Goal: Transaction & Acquisition: Purchase product/service

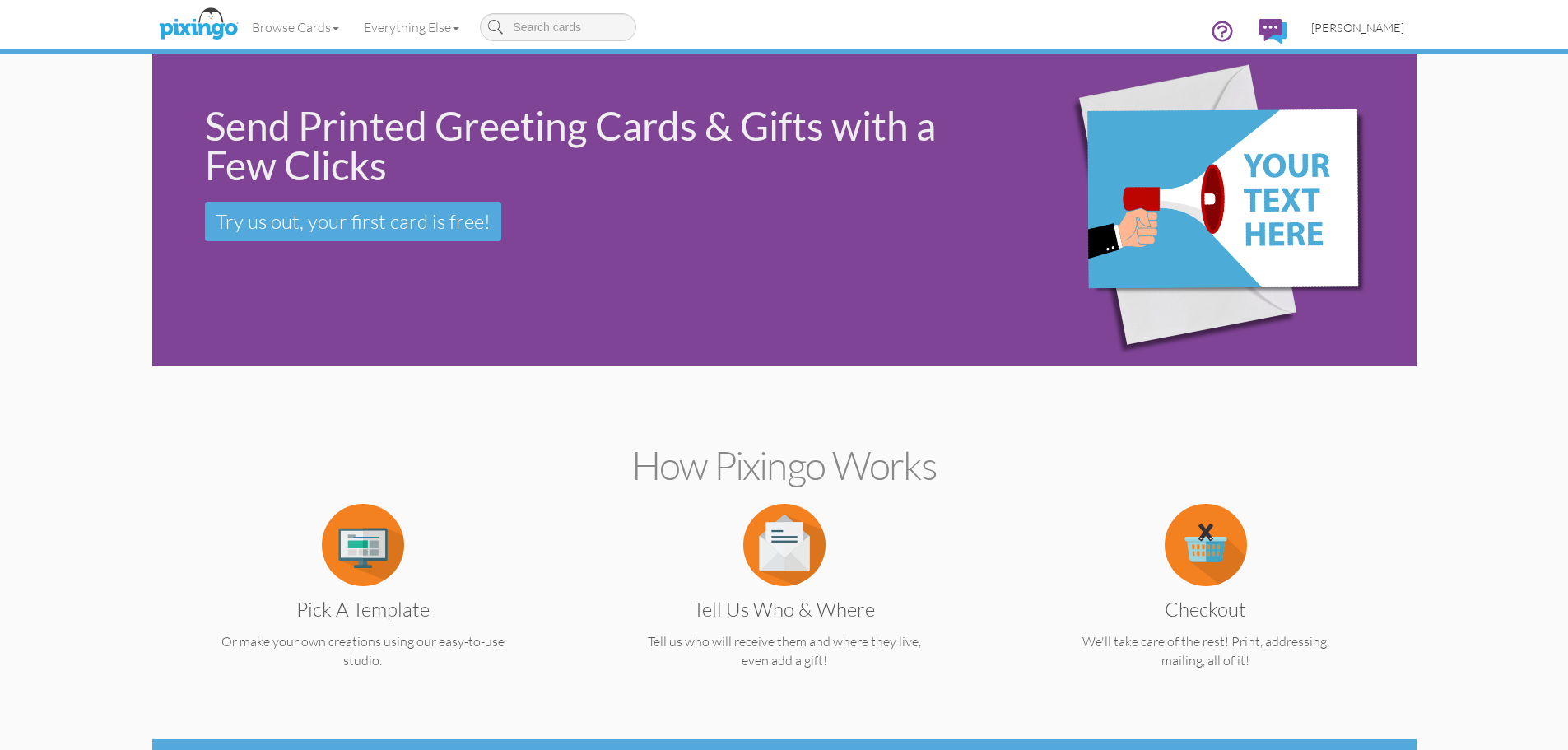
click at [1361, 23] on span "[PERSON_NAME]" at bounding box center [1357, 27] width 93 height 14
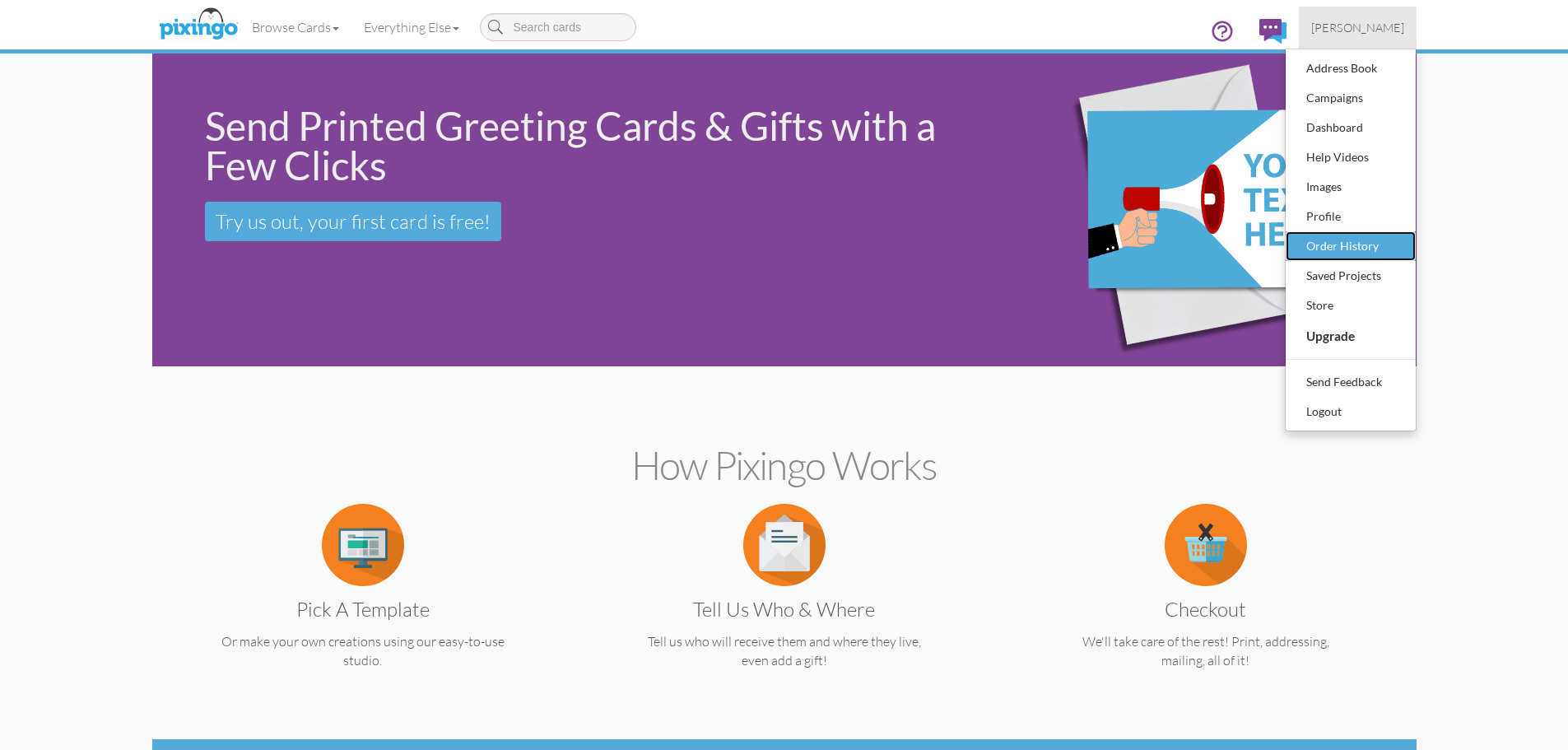
click at [1334, 242] on div "Order History" at bounding box center [1351, 246] width 97 height 25
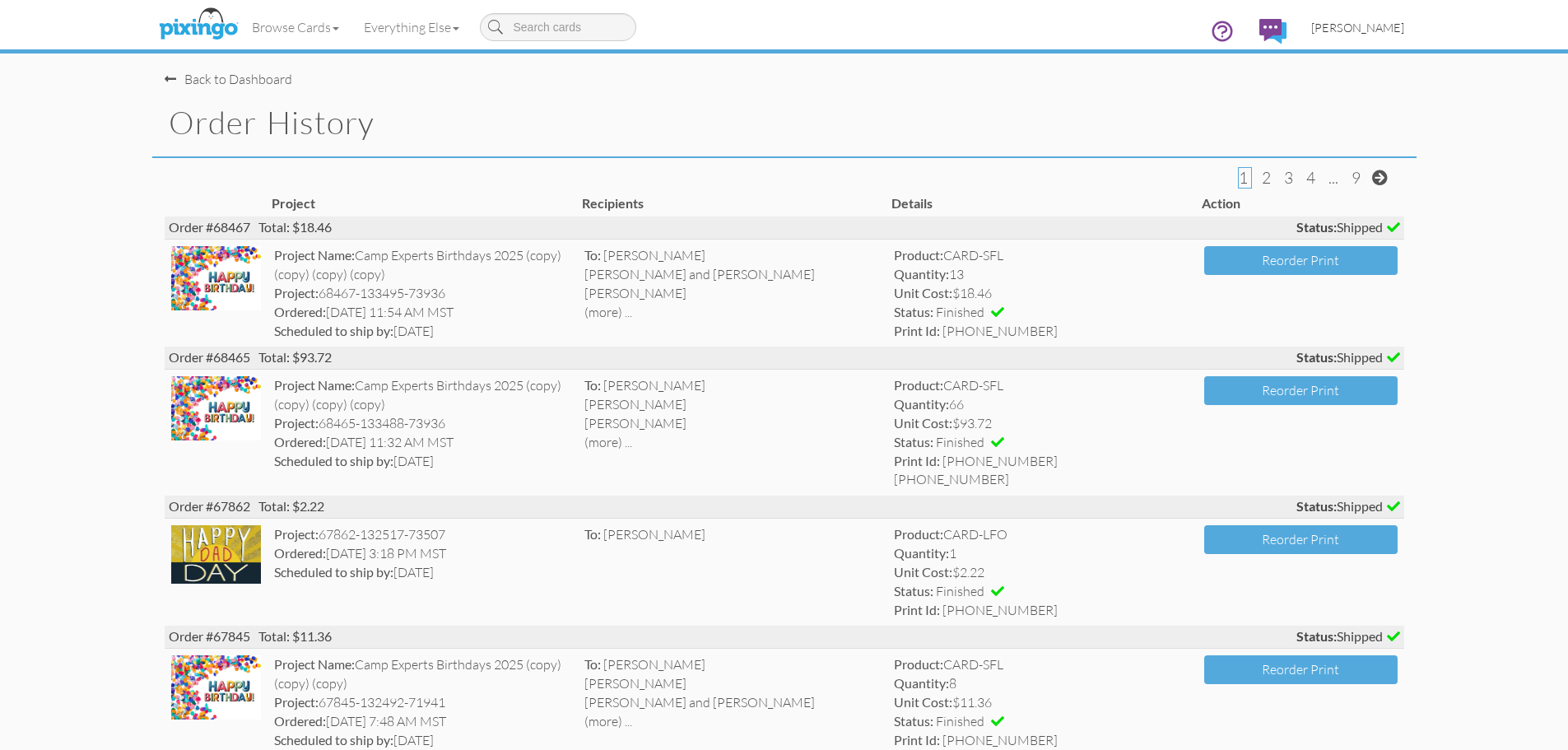
click at [1354, 29] on span "[PERSON_NAME]" at bounding box center [1357, 27] width 93 height 14
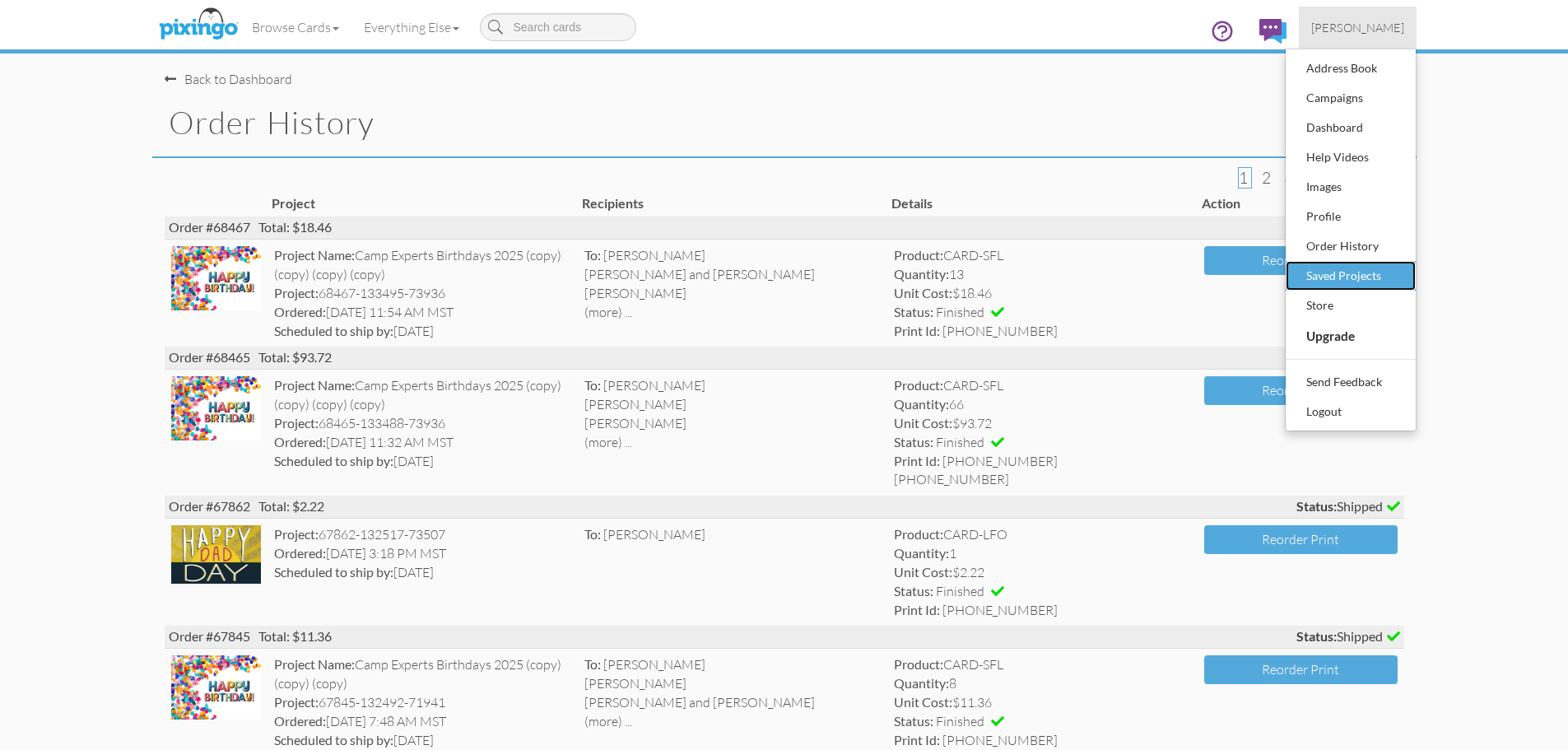
click at [1308, 270] on div "Saved Projects" at bounding box center [1351, 276] width 97 height 25
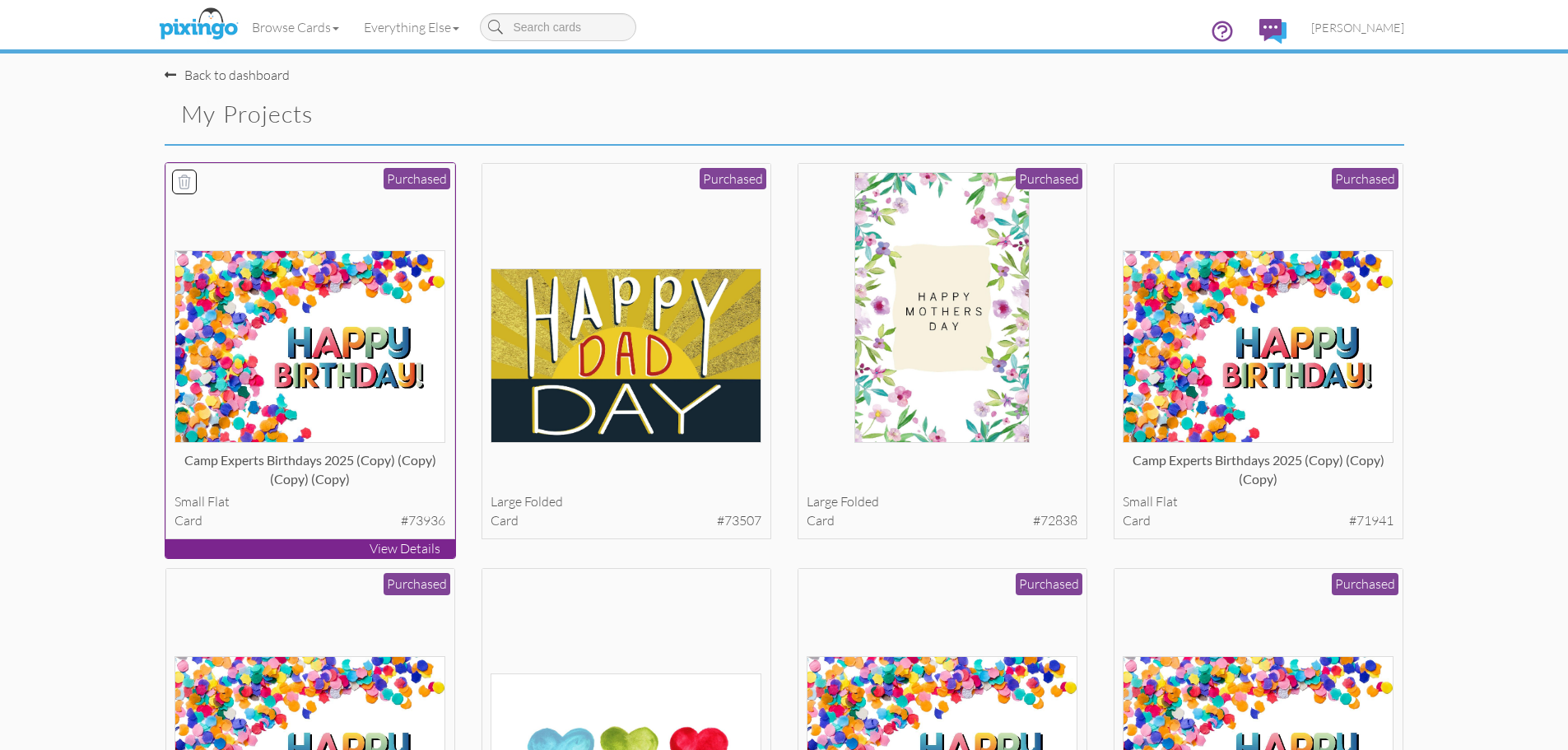
click at [320, 360] on img at bounding box center [310, 346] width 271 height 193
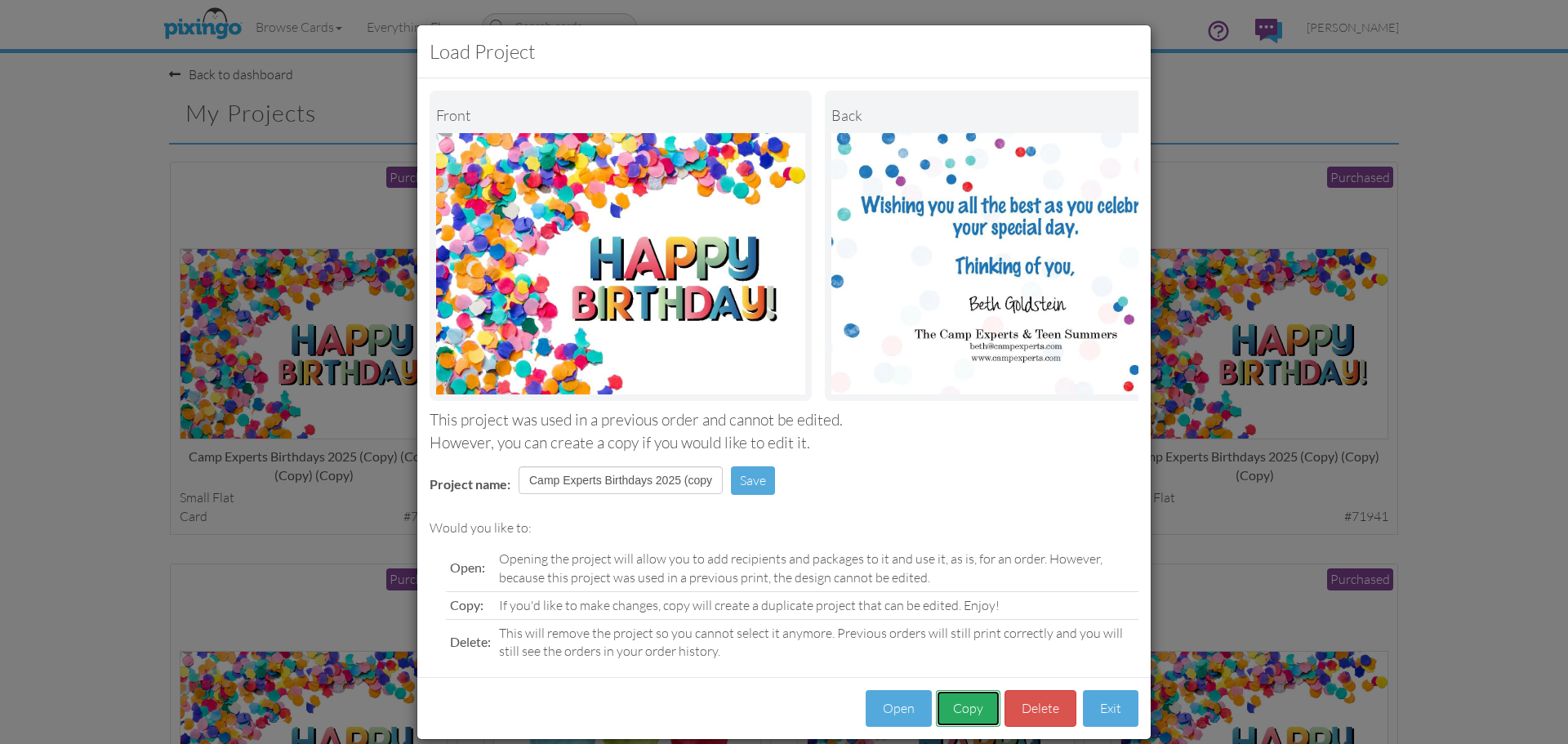
click at [956, 719] on button "Copy" at bounding box center [967, 709] width 64 height 37
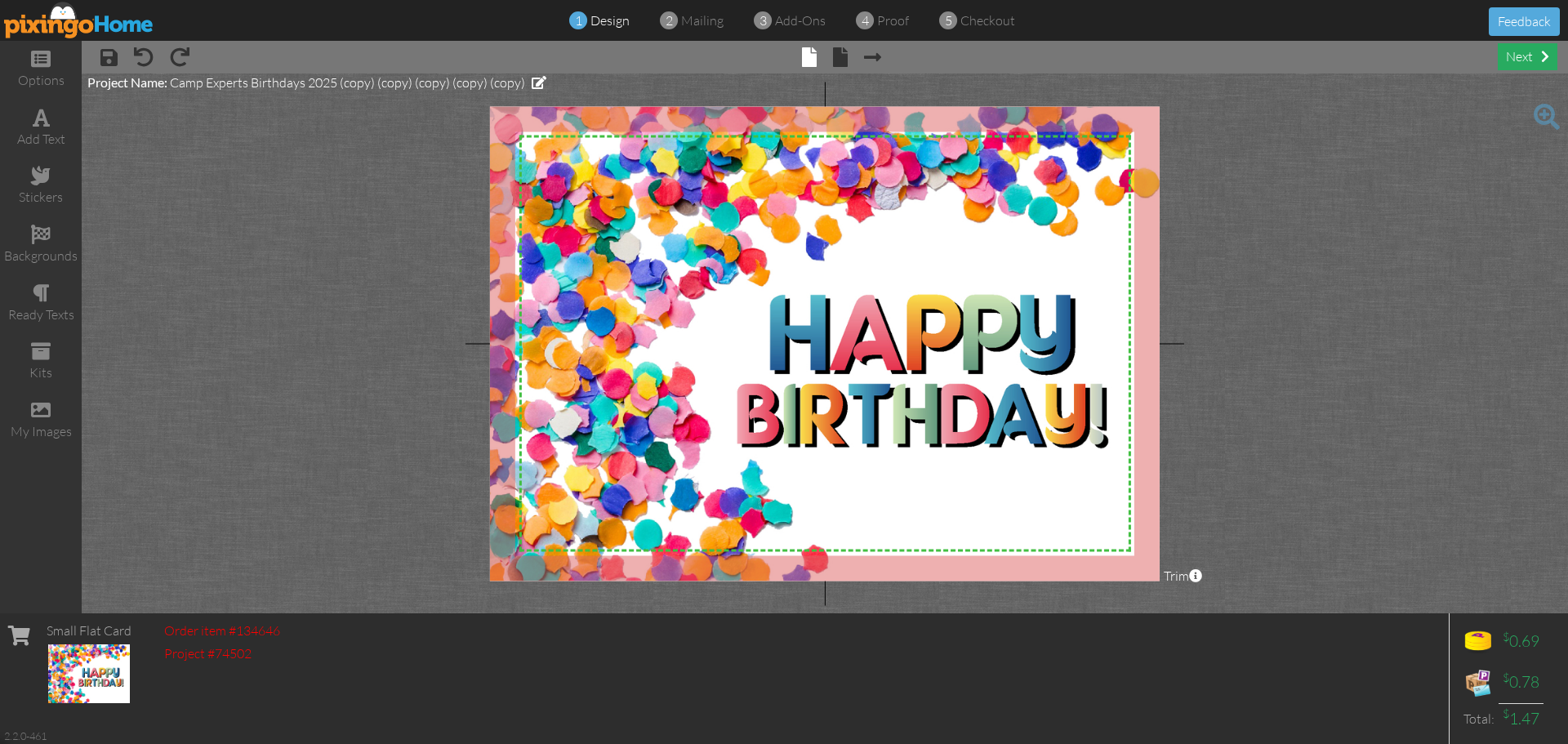
click at [1526, 54] on div "next" at bounding box center [1528, 57] width 60 height 27
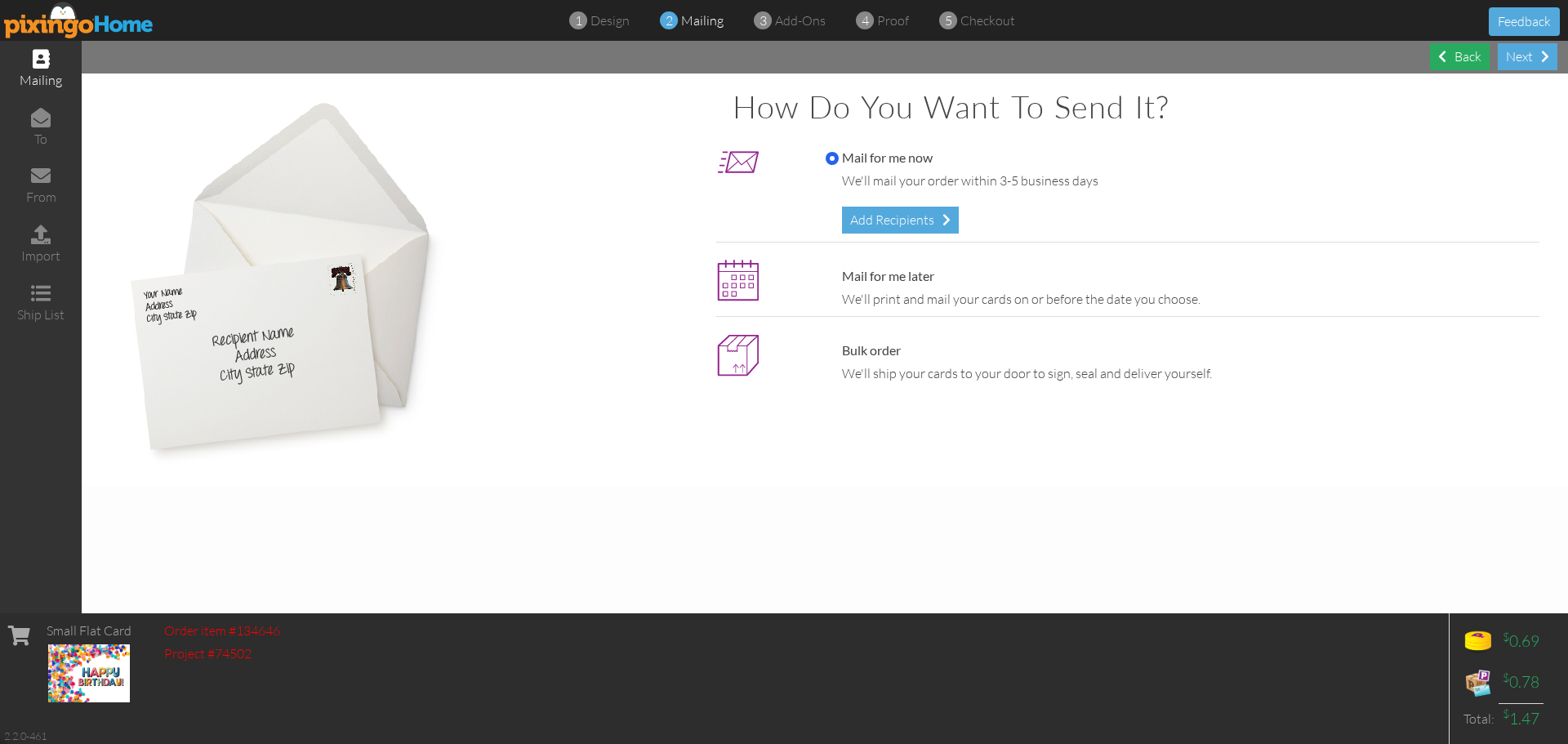
click at [1456, 51] on div "Back" at bounding box center [1459, 57] width 60 height 27
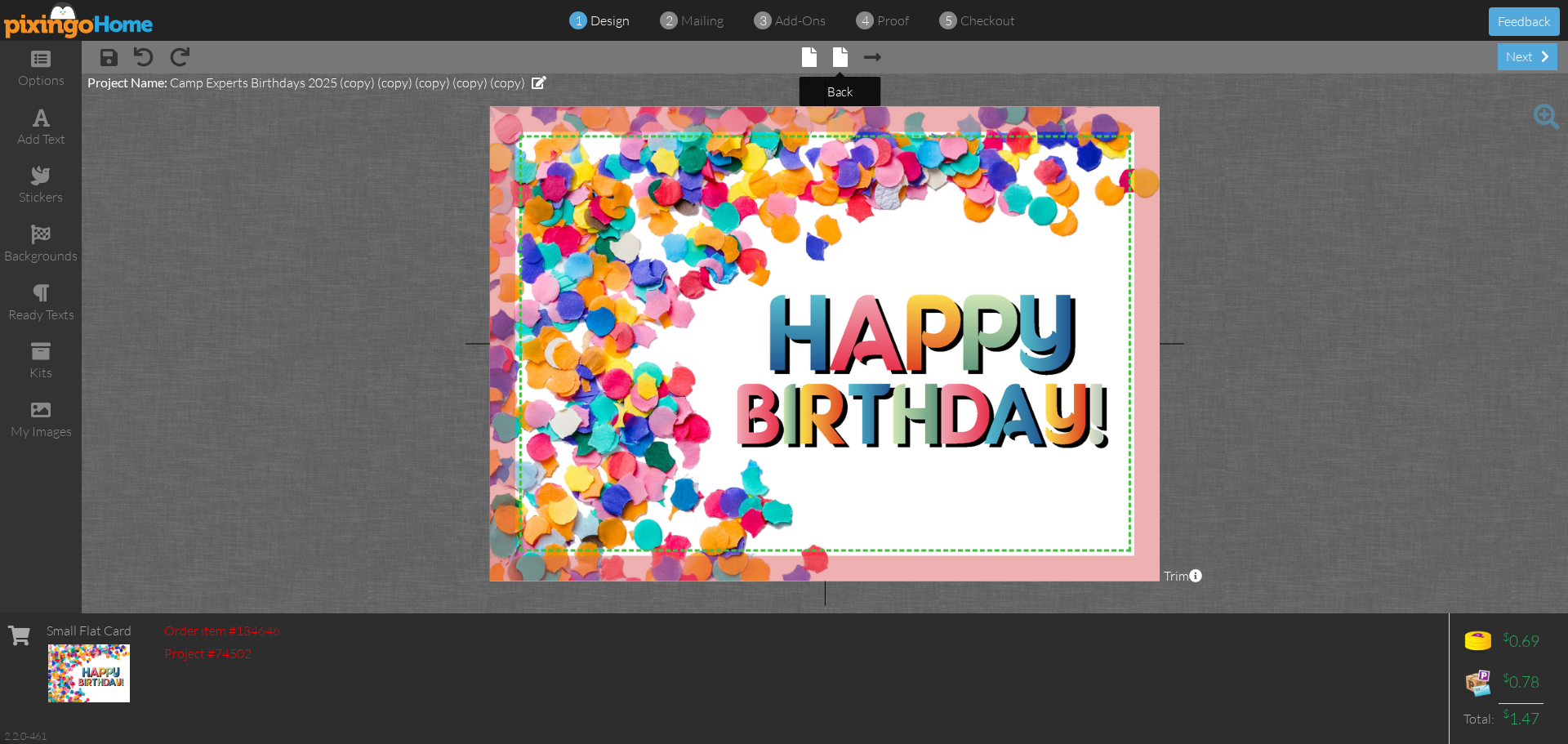
click at [838, 57] on span at bounding box center [840, 57] width 14 height 19
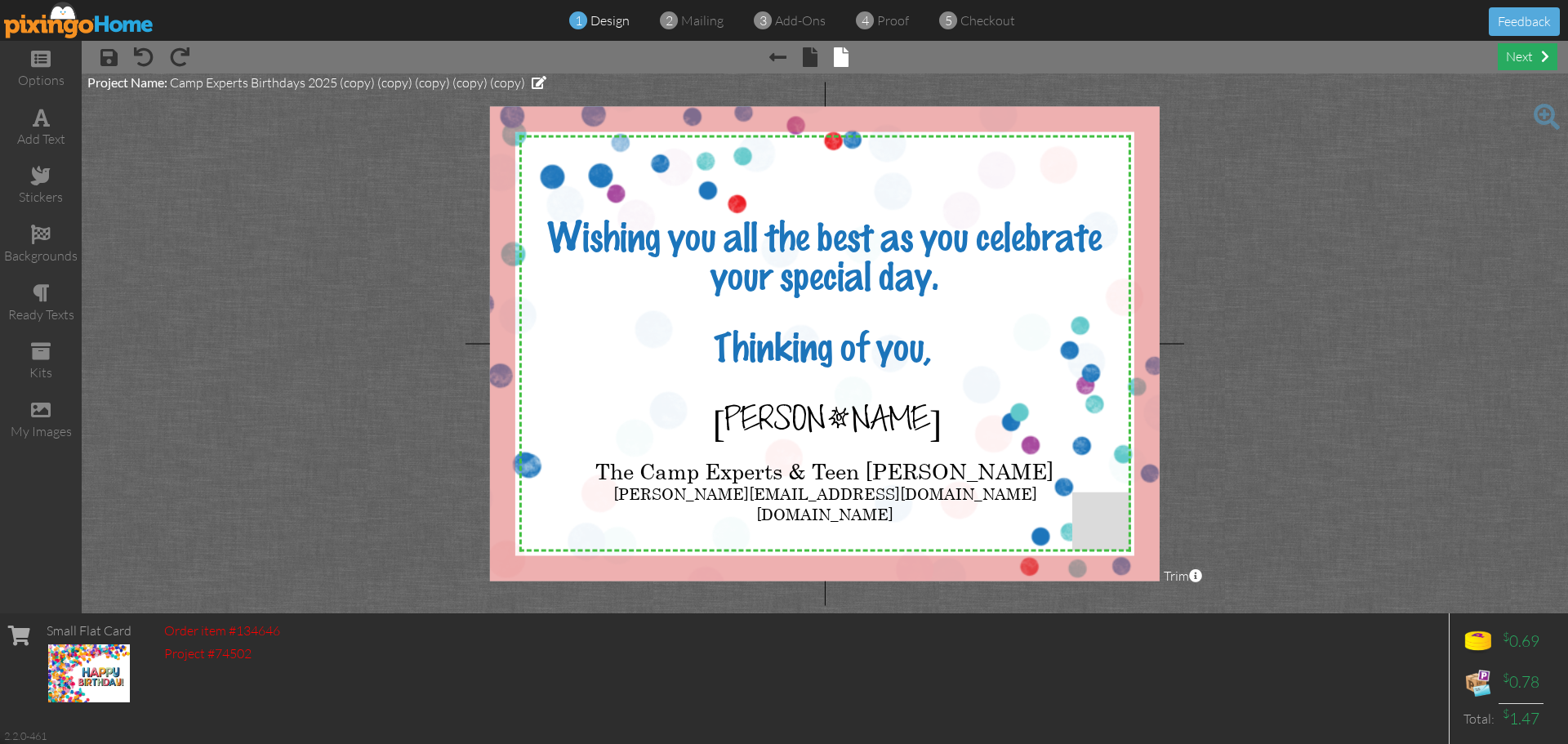
click at [1522, 51] on div "next" at bounding box center [1528, 57] width 60 height 27
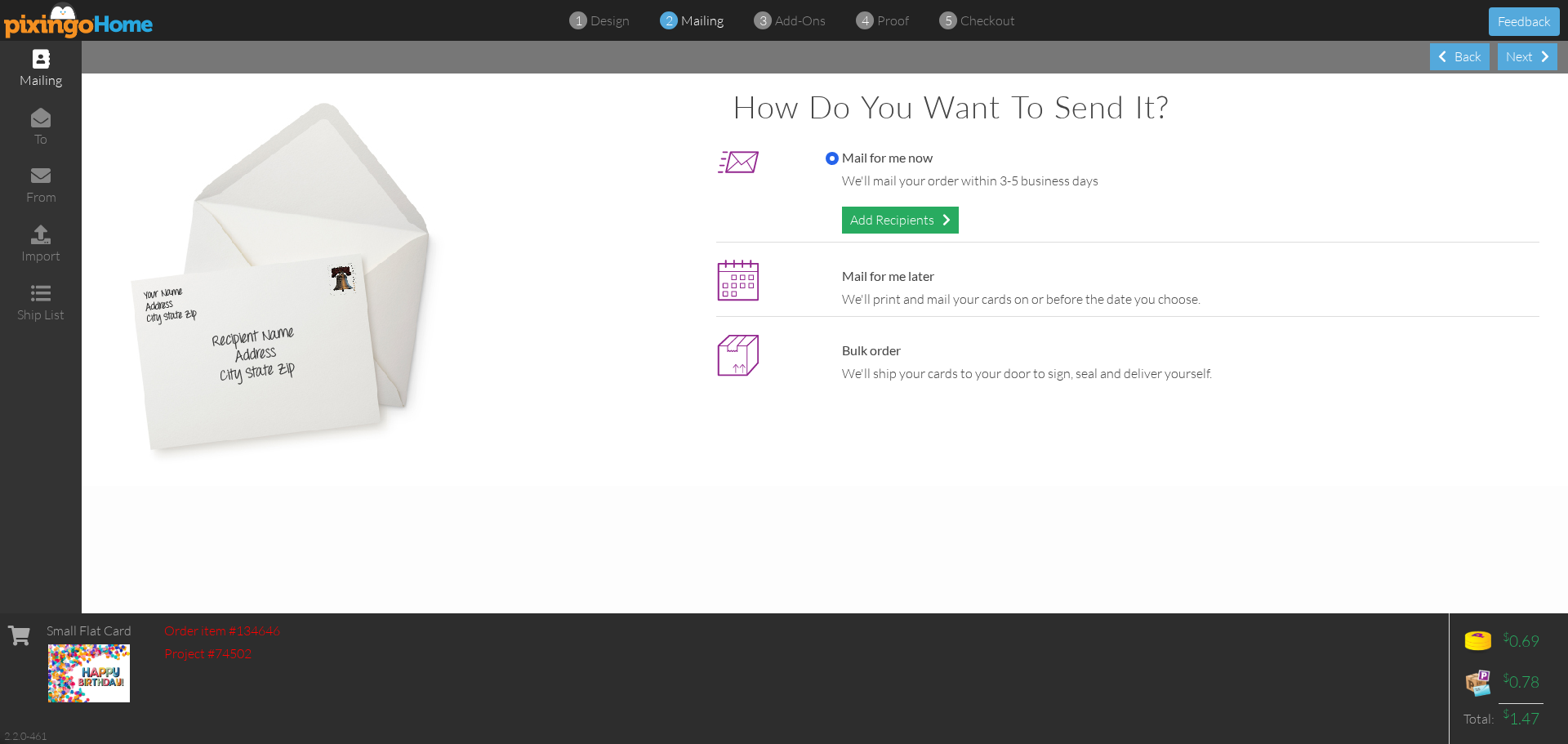
click at [906, 220] on div "Add Recipients" at bounding box center [900, 220] width 116 height 27
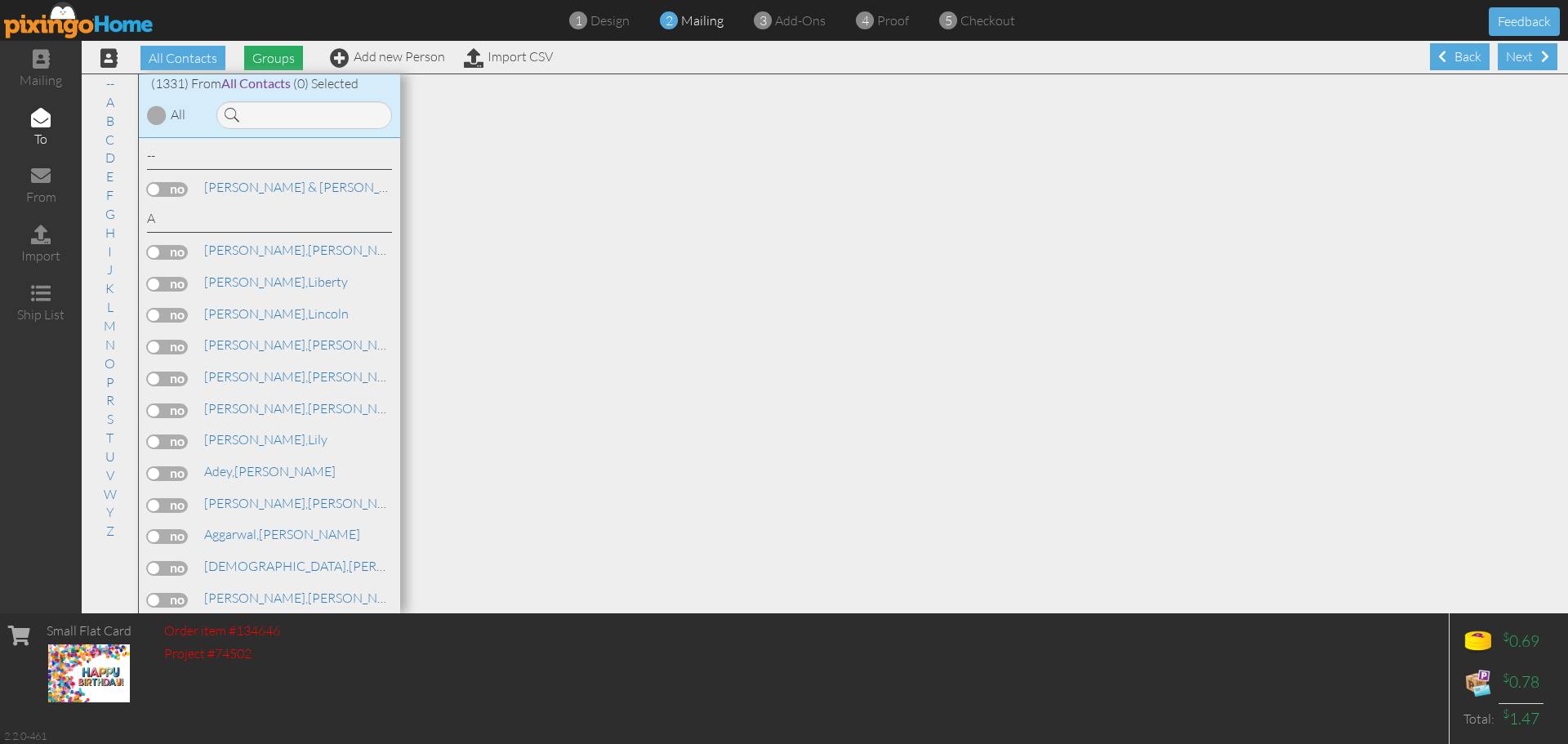
click at [272, 58] on span "Groups" at bounding box center [273, 57] width 59 height 24
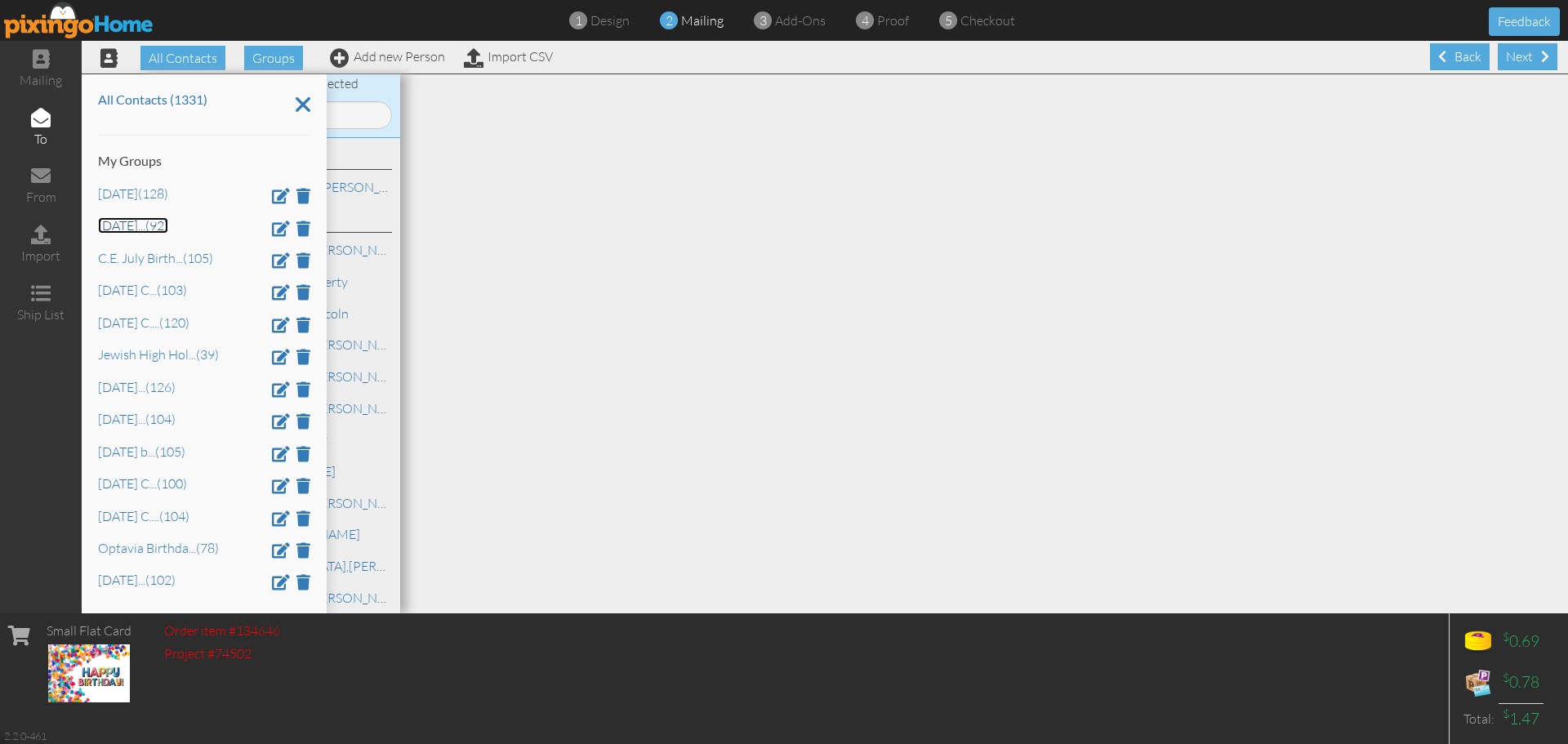
click at [165, 227] on link "August 2024 C.E ... (92)" at bounding box center [132, 225] width 70 height 16
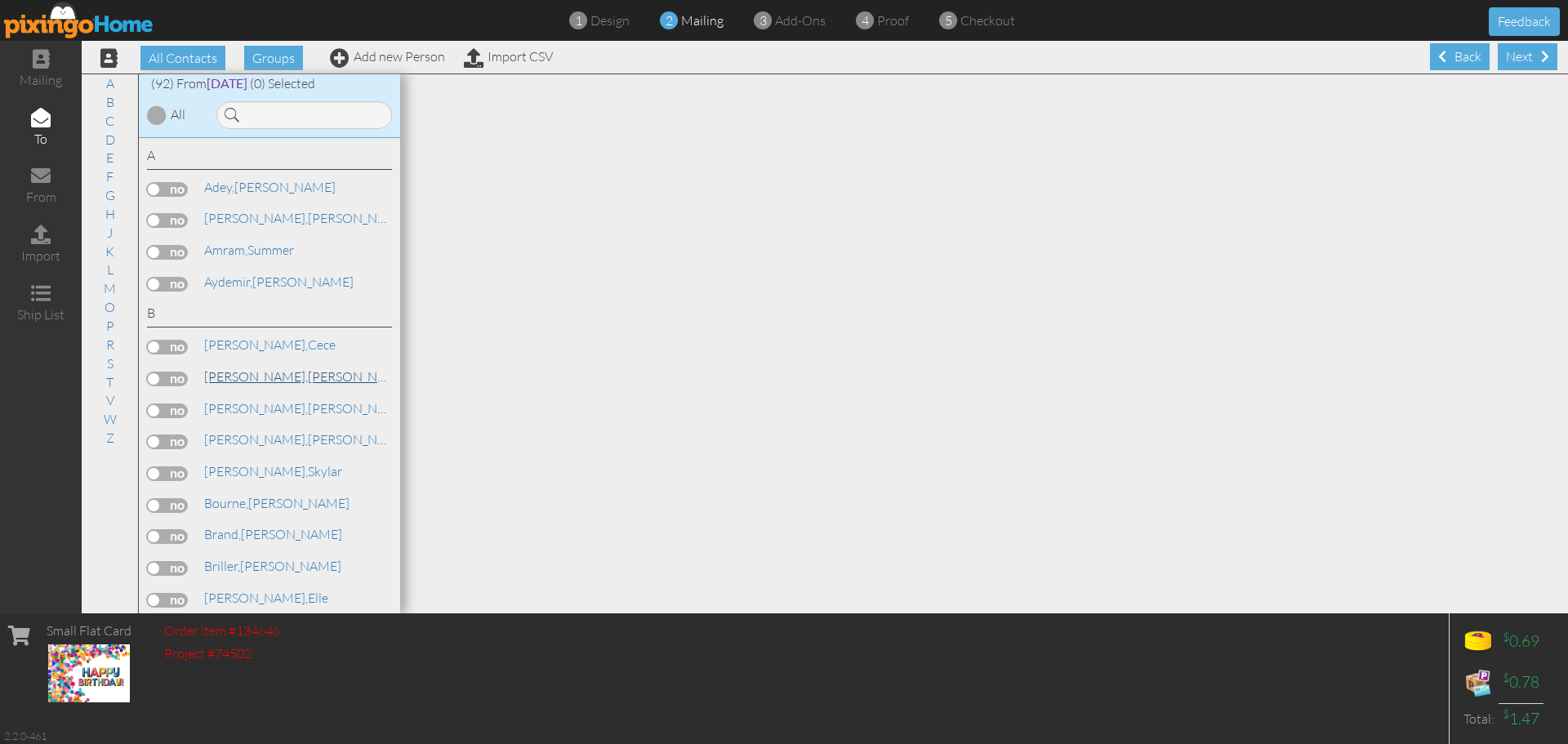
scroll to position [82, 0]
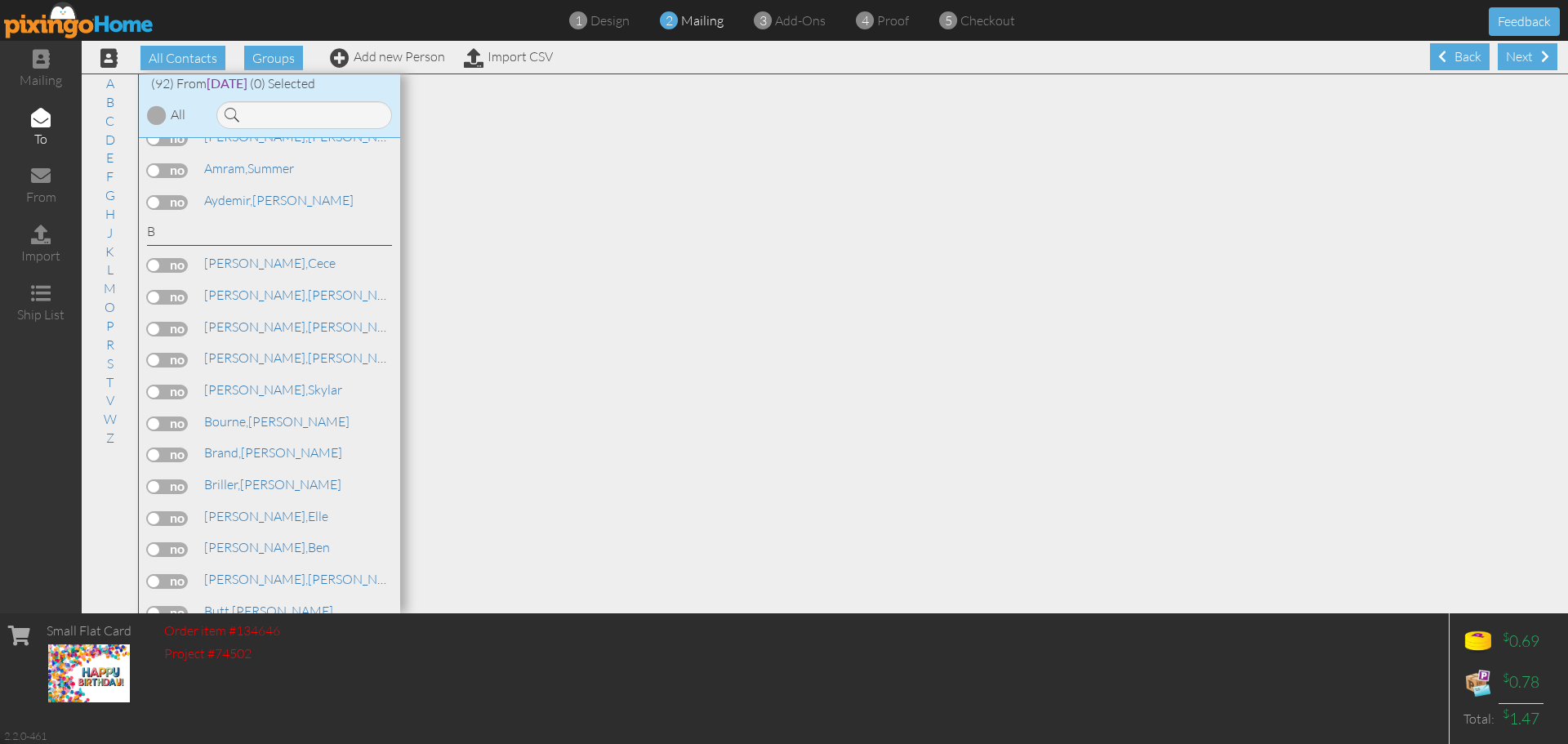
click at [176, 520] on label at bounding box center [167, 518] width 40 height 14
click at [0, 0] on input "checkbox" at bounding box center [0, 0] width 0 height 0
click at [229, 522] on span "[PERSON_NAME]," at bounding box center [256, 515] width 104 height 16
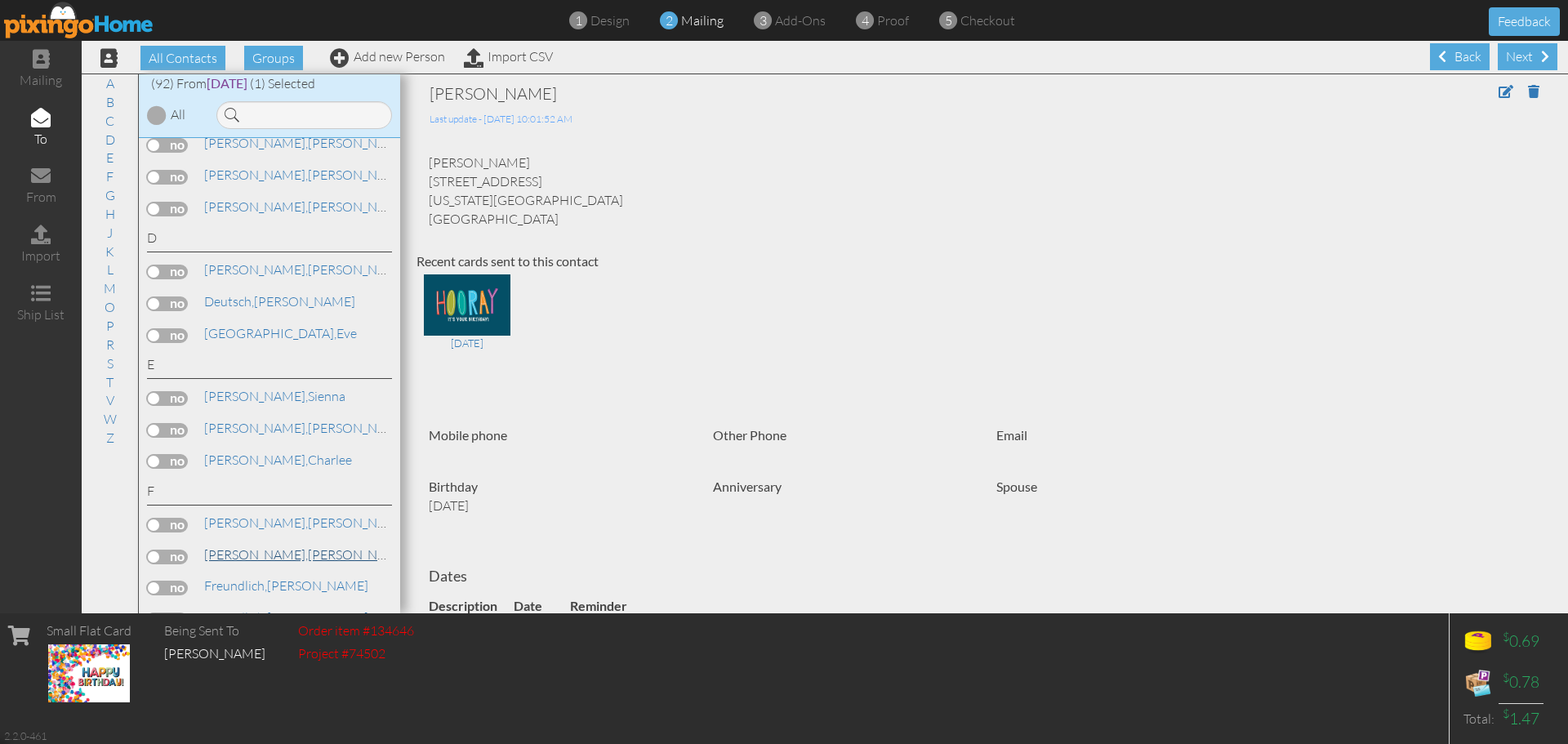
scroll to position [572, 0]
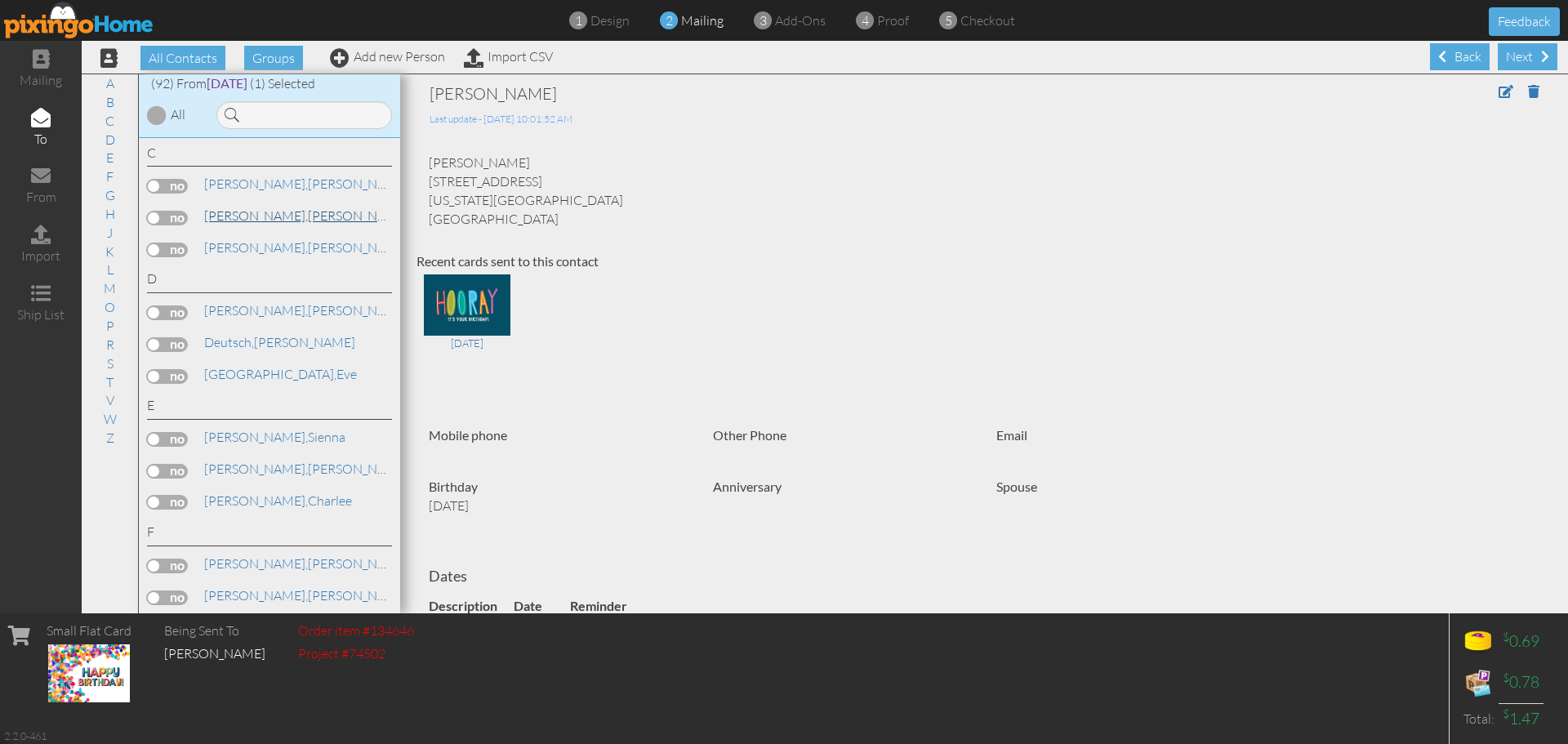
click at [240, 217] on span "[PERSON_NAME]," at bounding box center [256, 215] width 104 height 16
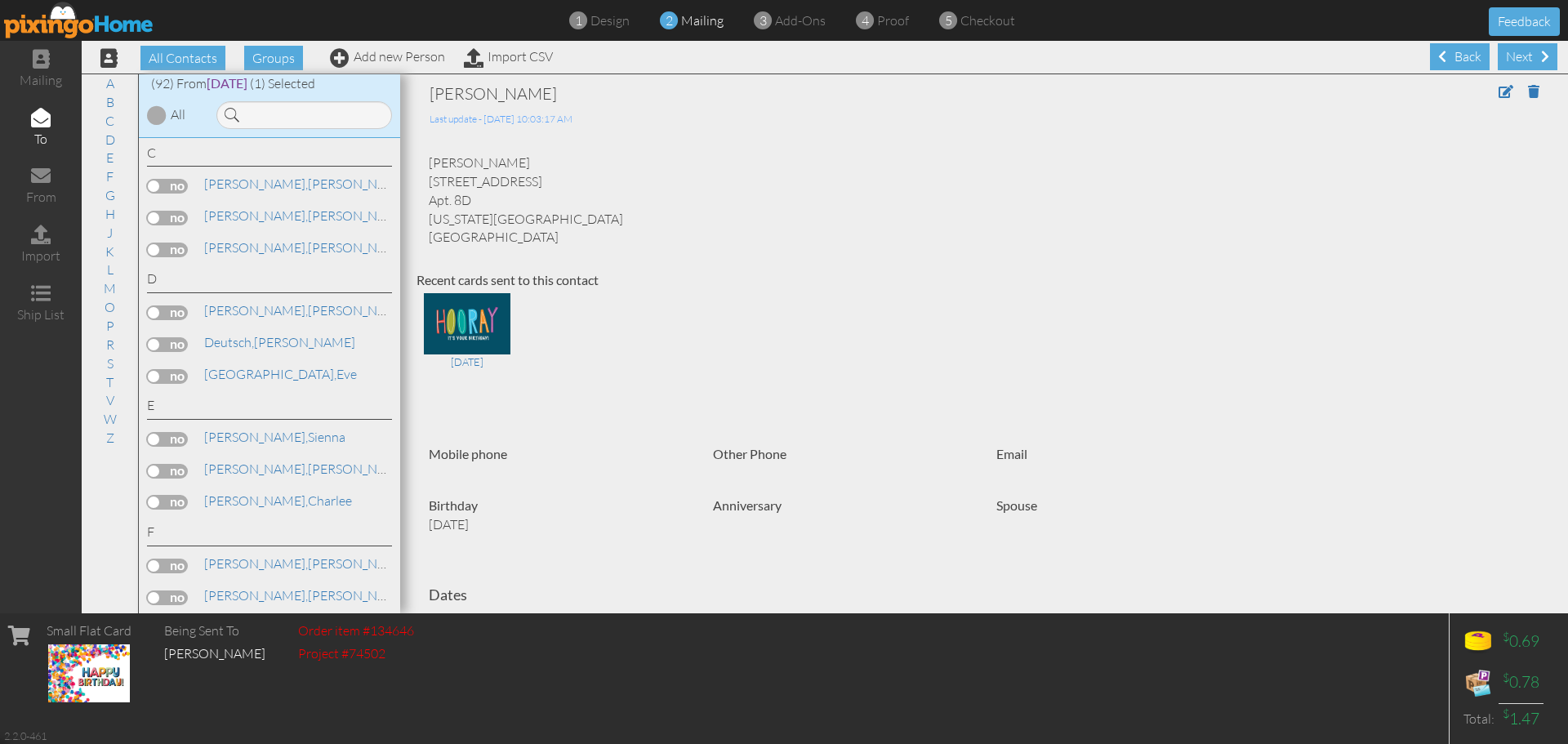
click at [179, 218] on label at bounding box center [167, 218] width 40 height 14
click at [0, 0] on input "checkbox" at bounding box center [0, 0] width 0 height 0
click at [107, 187] on link "G" at bounding box center [110, 195] width 26 height 19
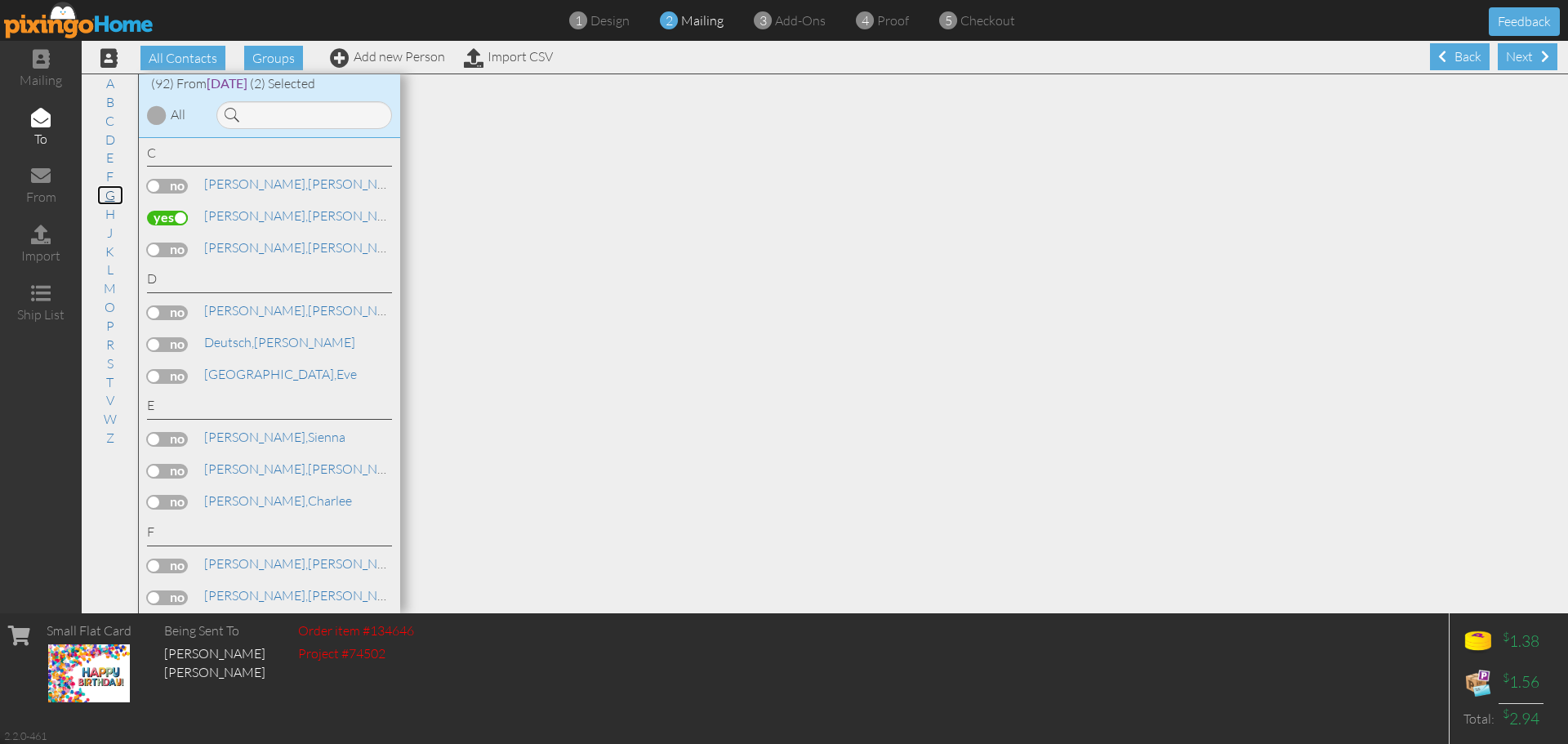
scroll to position [1, 0]
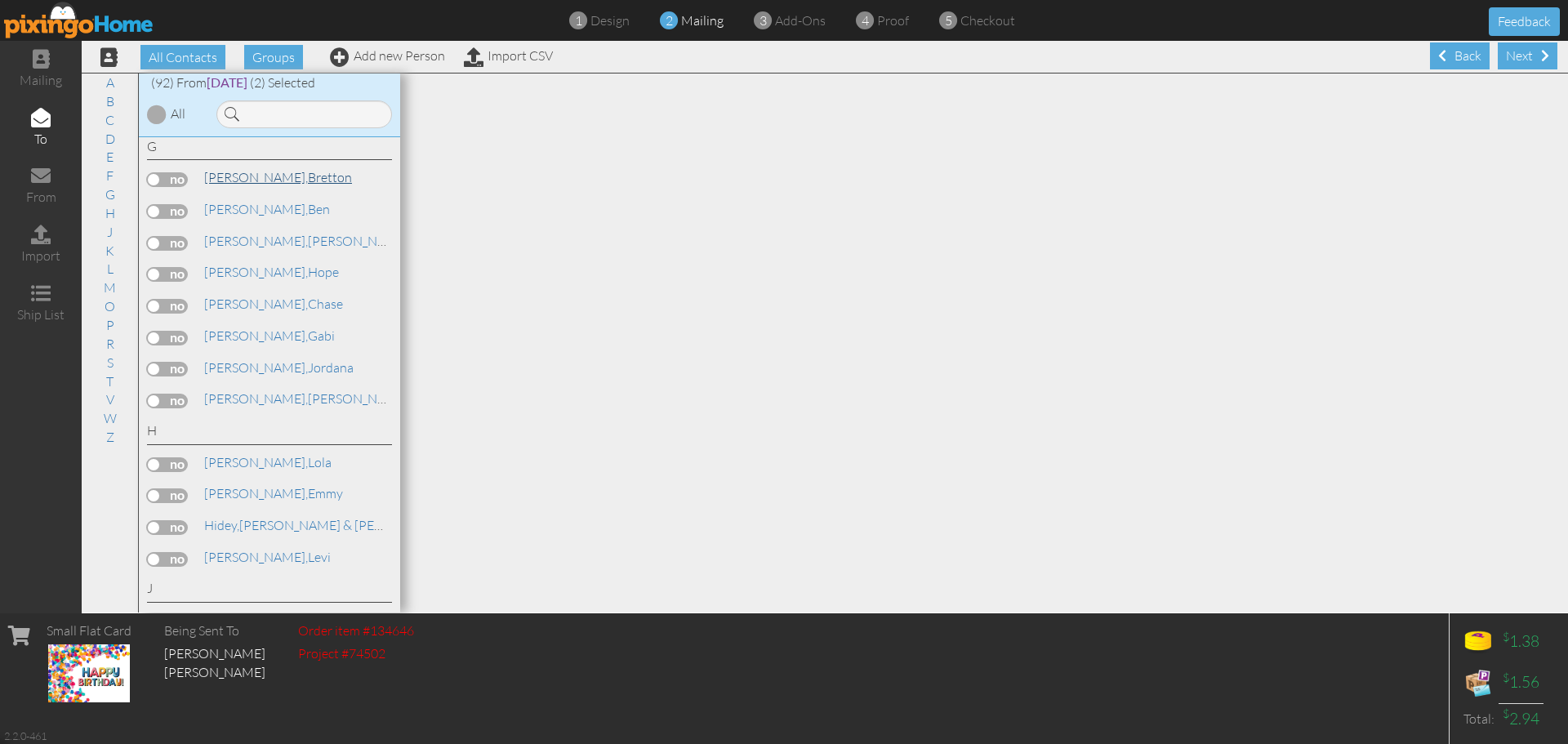
click at [267, 177] on link "Glaser, Bretton" at bounding box center [277, 176] width 151 height 19
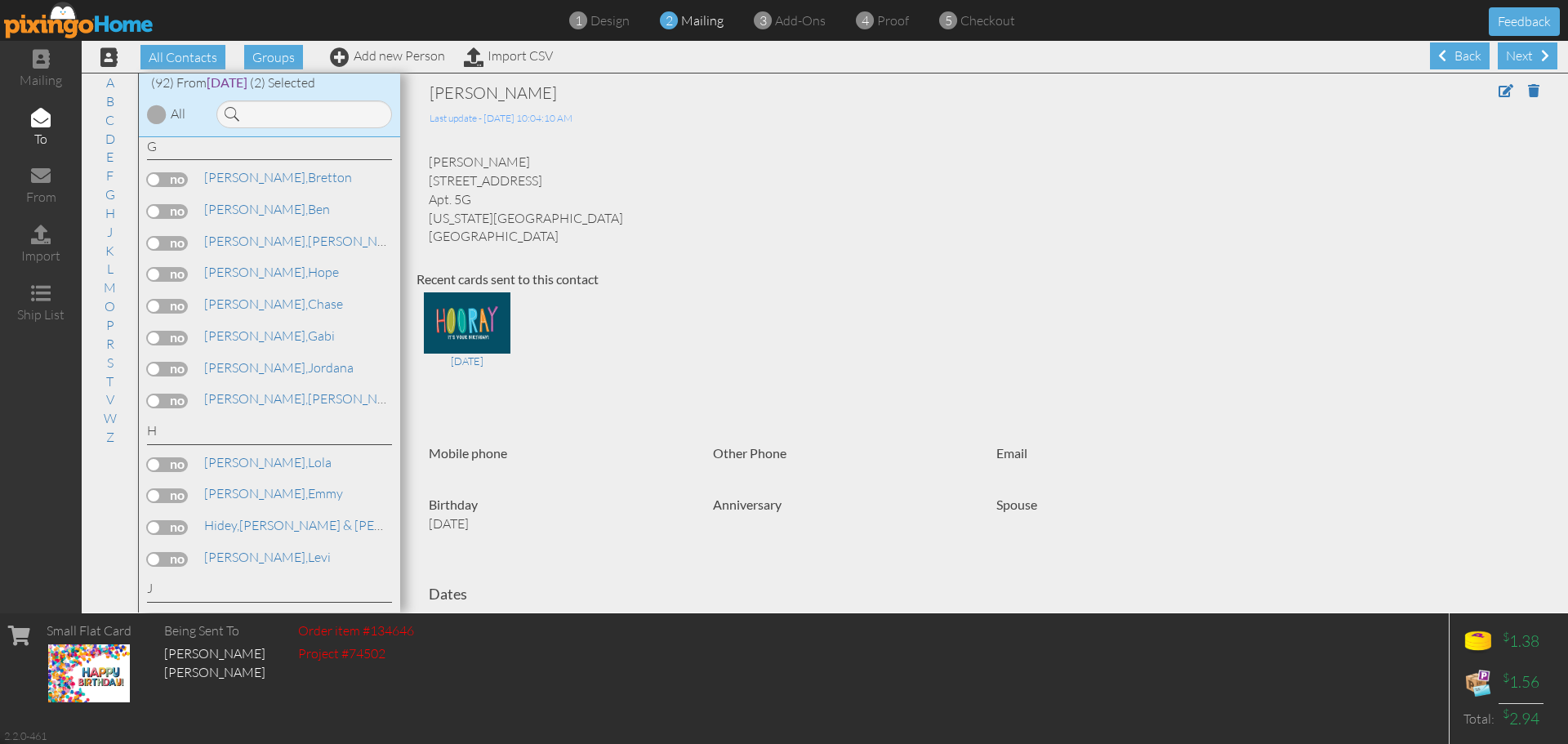
click at [169, 180] on label at bounding box center [167, 179] width 40 height 14
click at [0, 0] on input "checkbox" at bounding box center [0, 0] width 0 height 0
click at [107, 270] on link "L" at bounding box center [110, 268] width 23 height 19
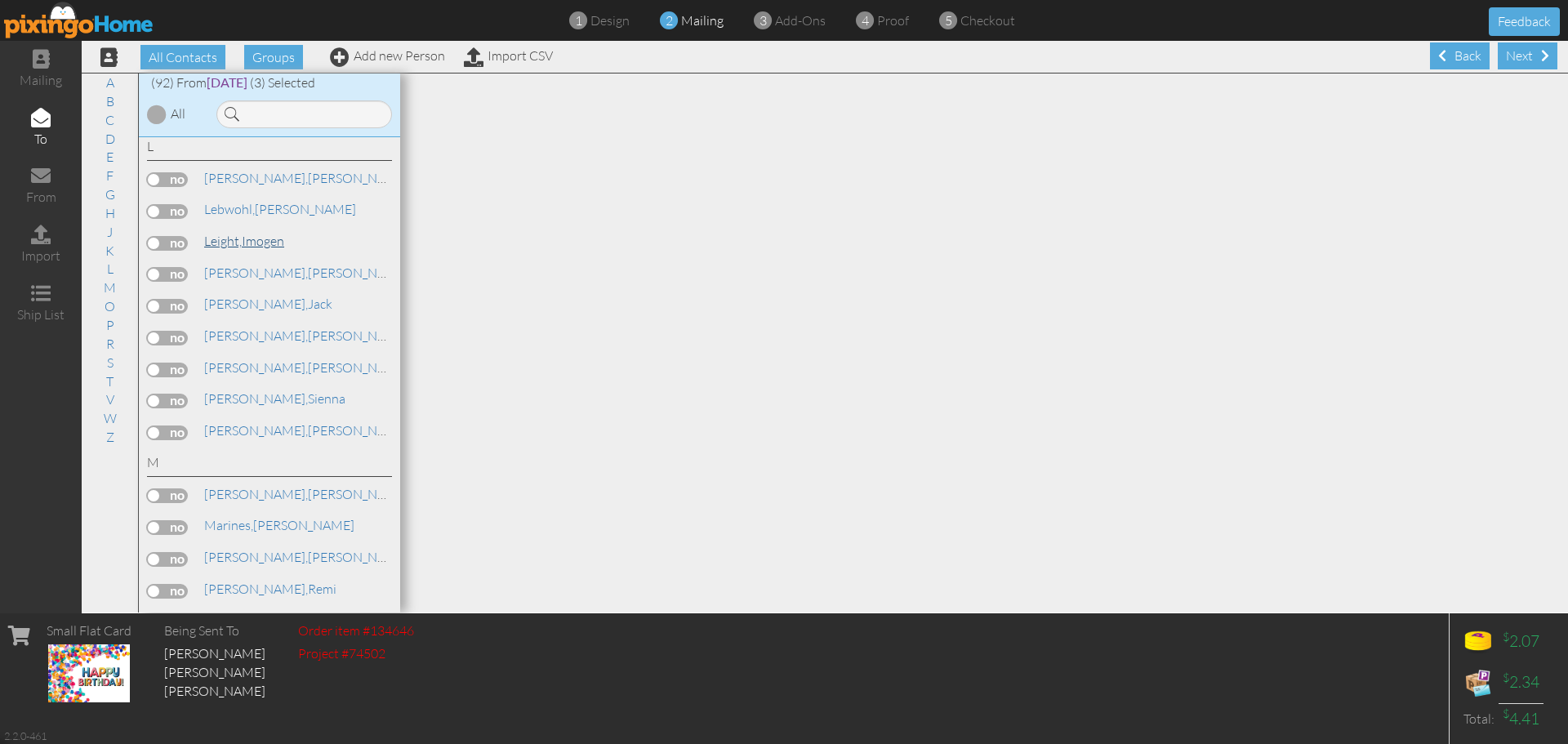
click at [245, 242] on link "Leight, Imogen" at bounding box center [244, 240] width 84 height 19
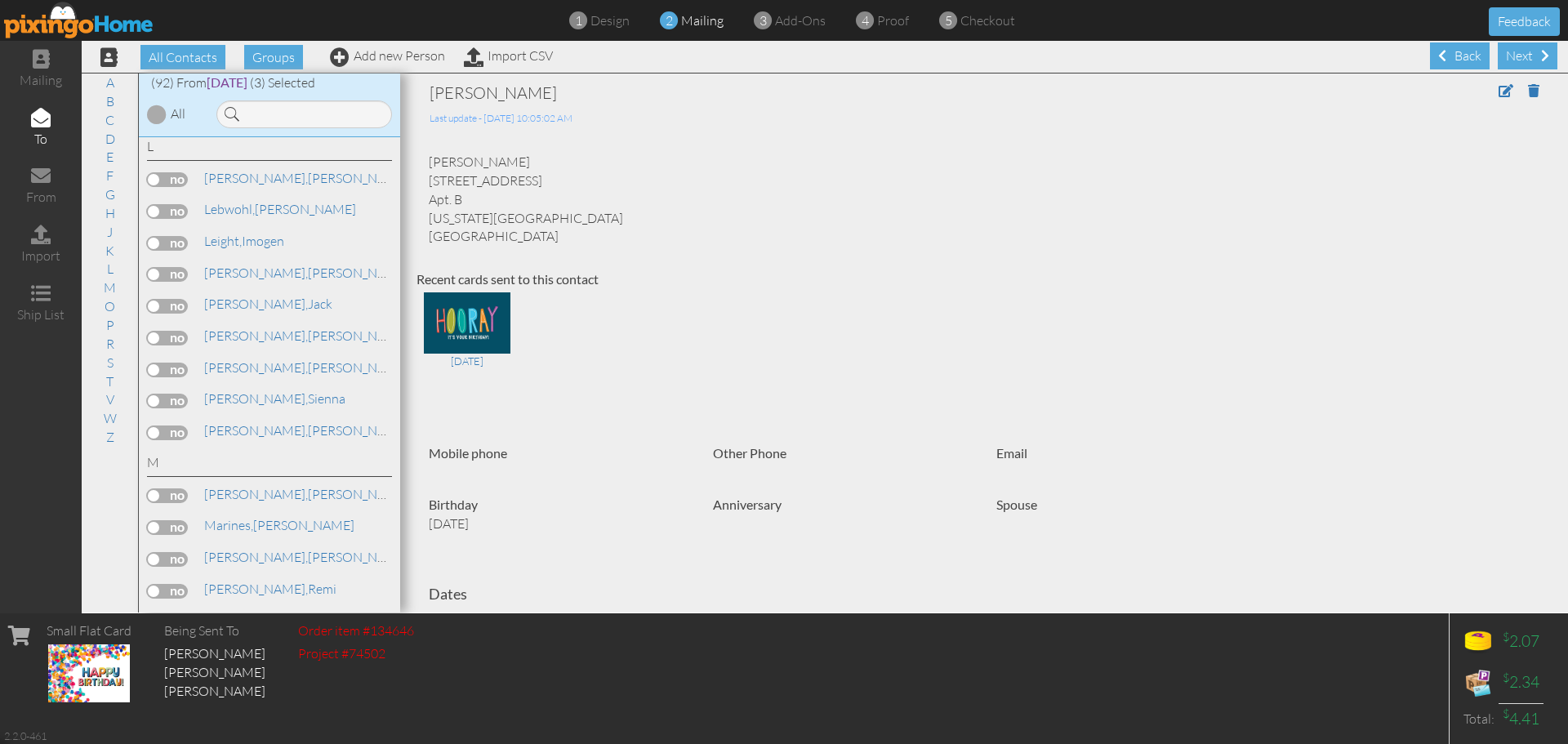
click at [179, 241] on label at bounding box center [167, 243] width 40 height 14
click at [0, 0] on input "checkbox" at bounding box center [0, 0] width 0 height 0
click at [234, 297] on span "[PERSON_NAME]," at bounding box center [256, 303] width 104 height 16
click at [183, 305] on label at bounding box center [167, 305] width 40 height 14
click at [0, 0] on input "checkbox" at bounding box center [0, 0] width 0 height 0
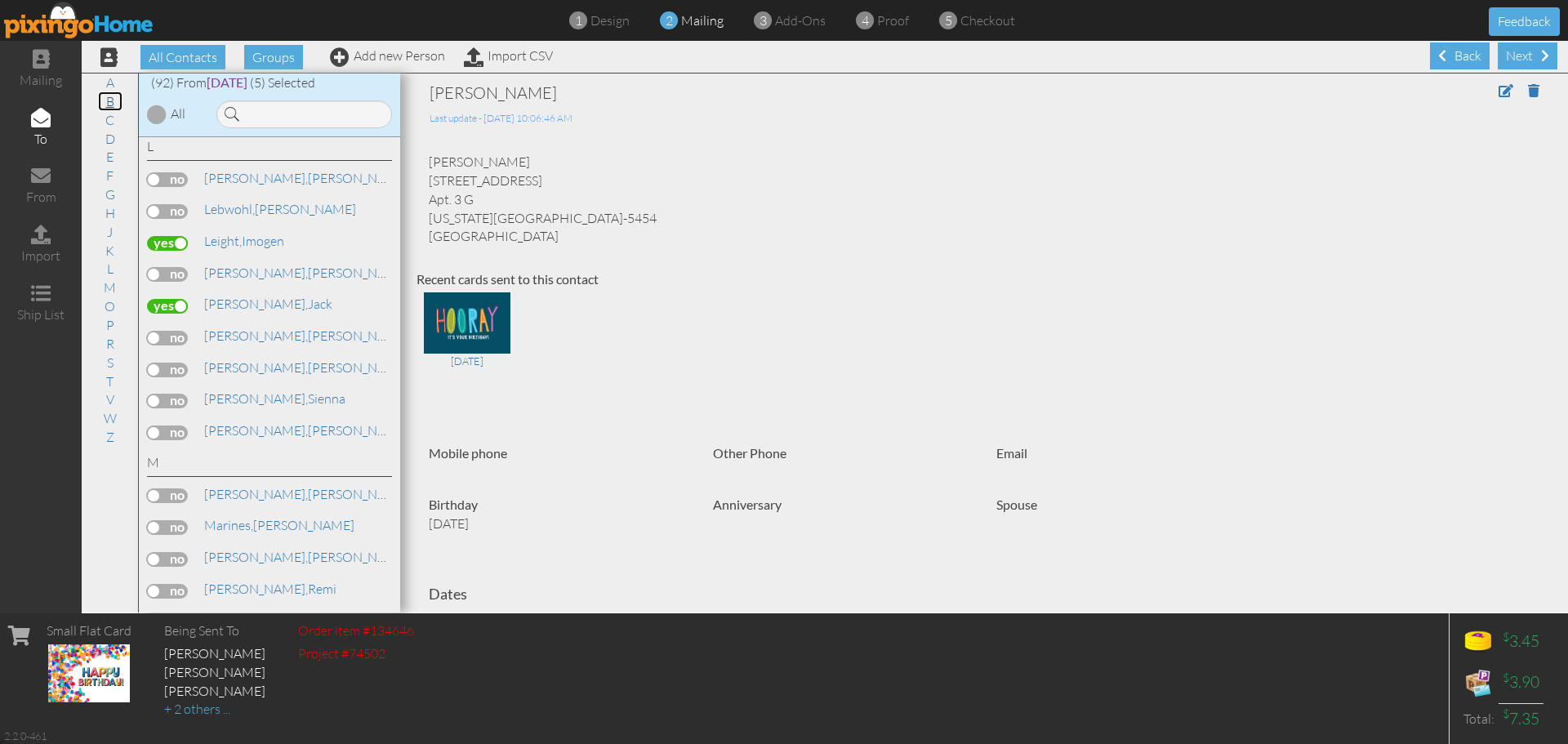
click at [110, 93] on link "B" at bounding box center [110, 100] width 24 height 19
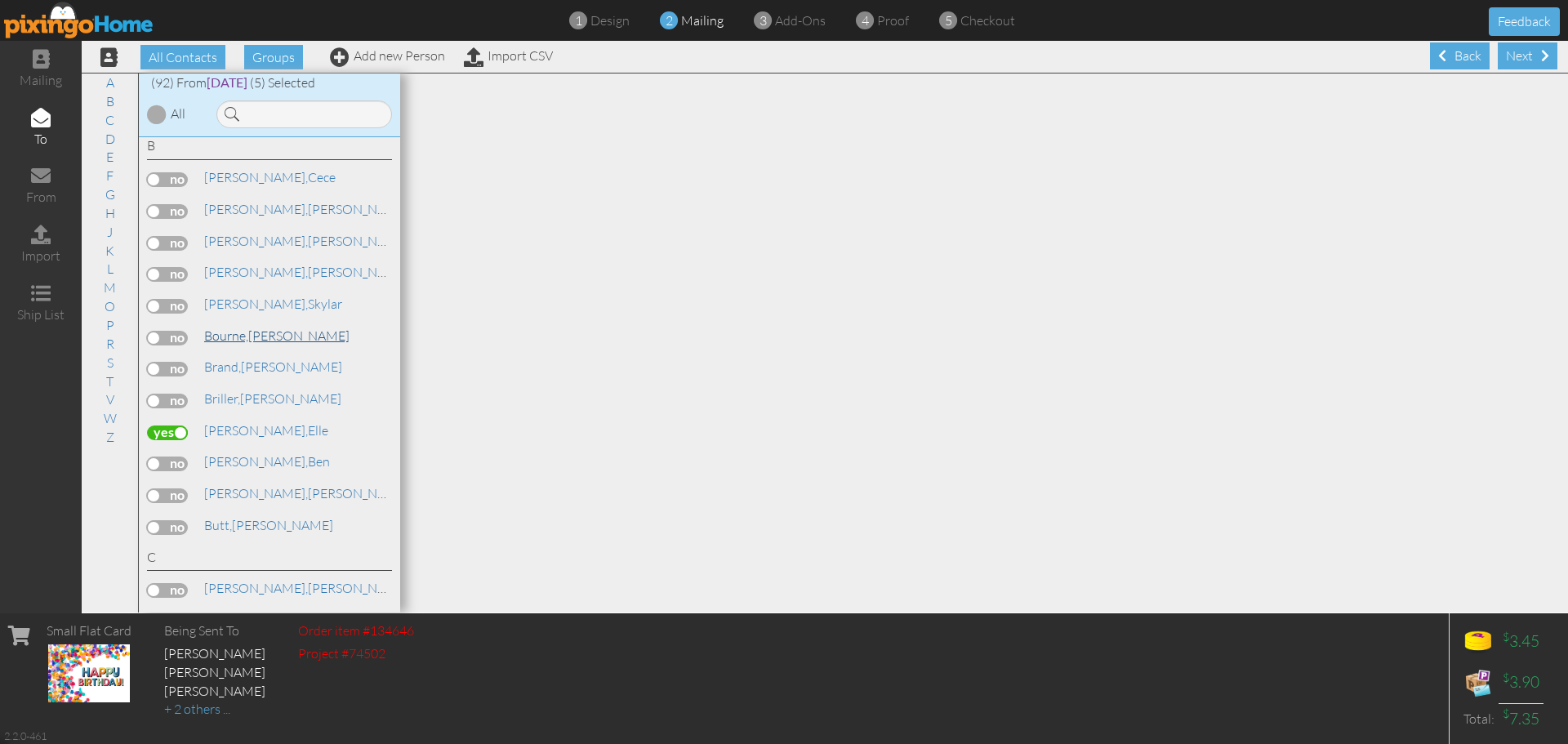
click at [233, 340] on span "Bourne," at bounding box center [226, 335] width 44 height 16
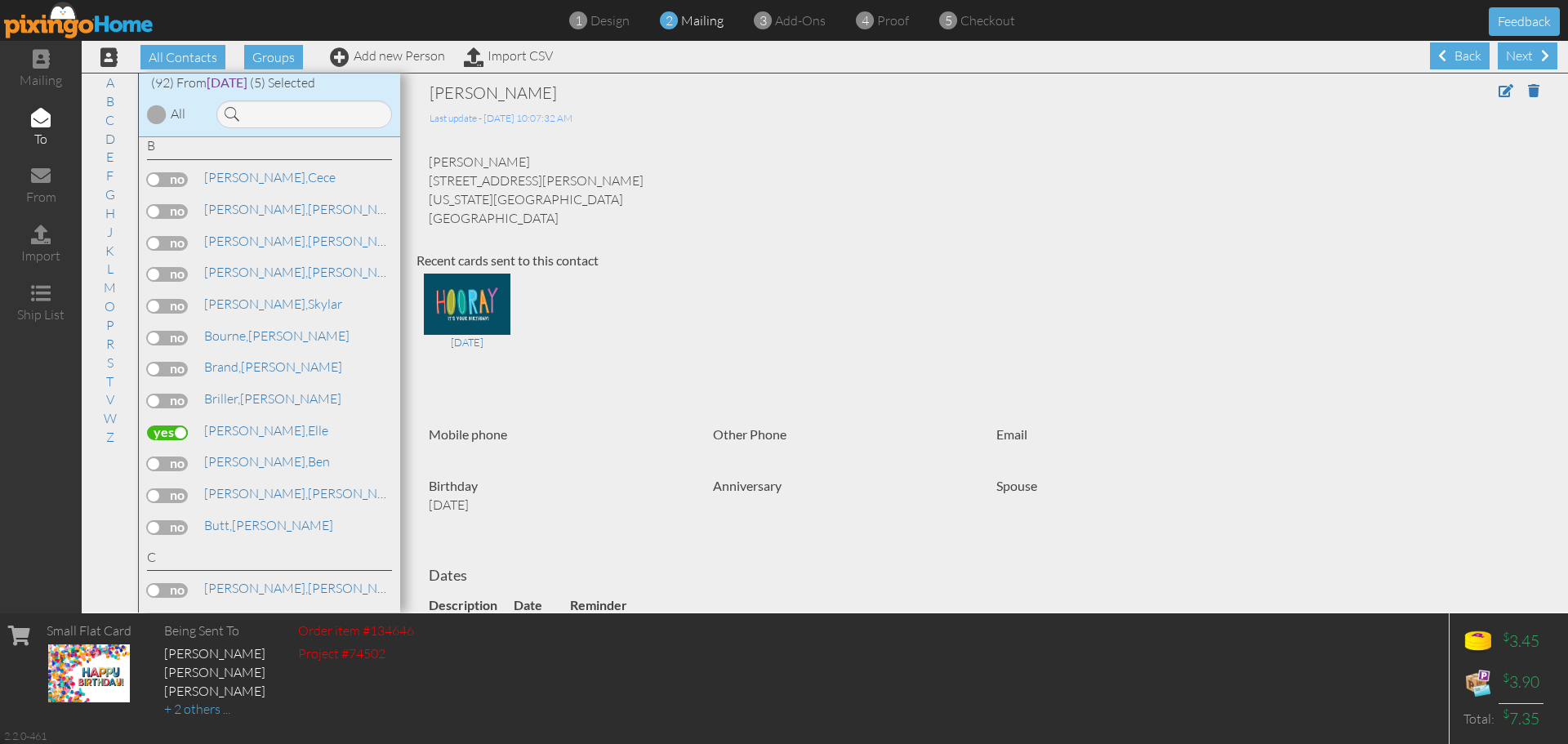
click at [169, 340] on label at bounding box center [167, 337] width 40 height 14
click at [0, 0] on input "checkbox" at bounding box center [0, 0] width 0 height 0
click at [110, 244] on link "K" at bounding box center [110, 251] width 25 height 19
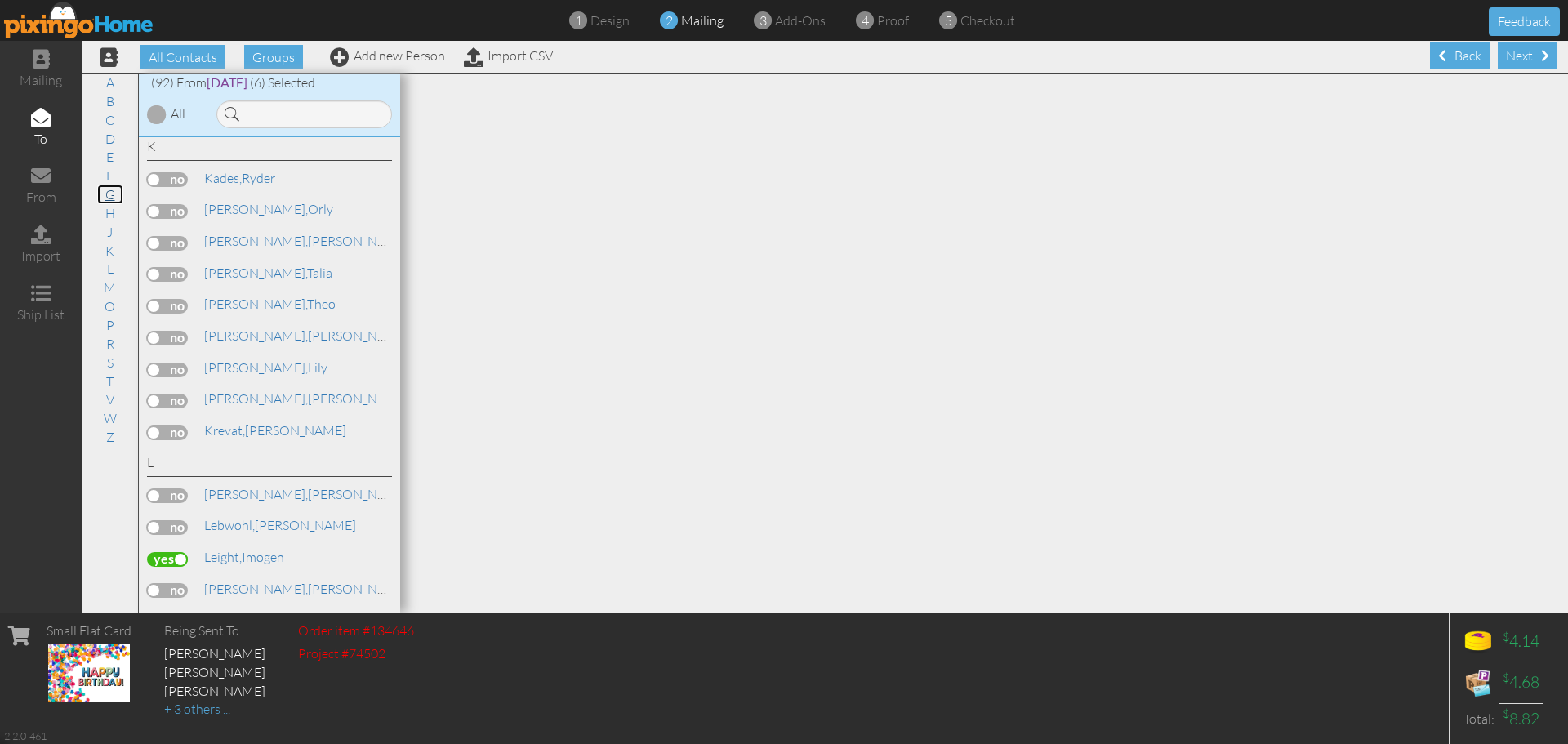
click at [101, 189] on link "G" at bounding box center [110, 194] width 26 height 19
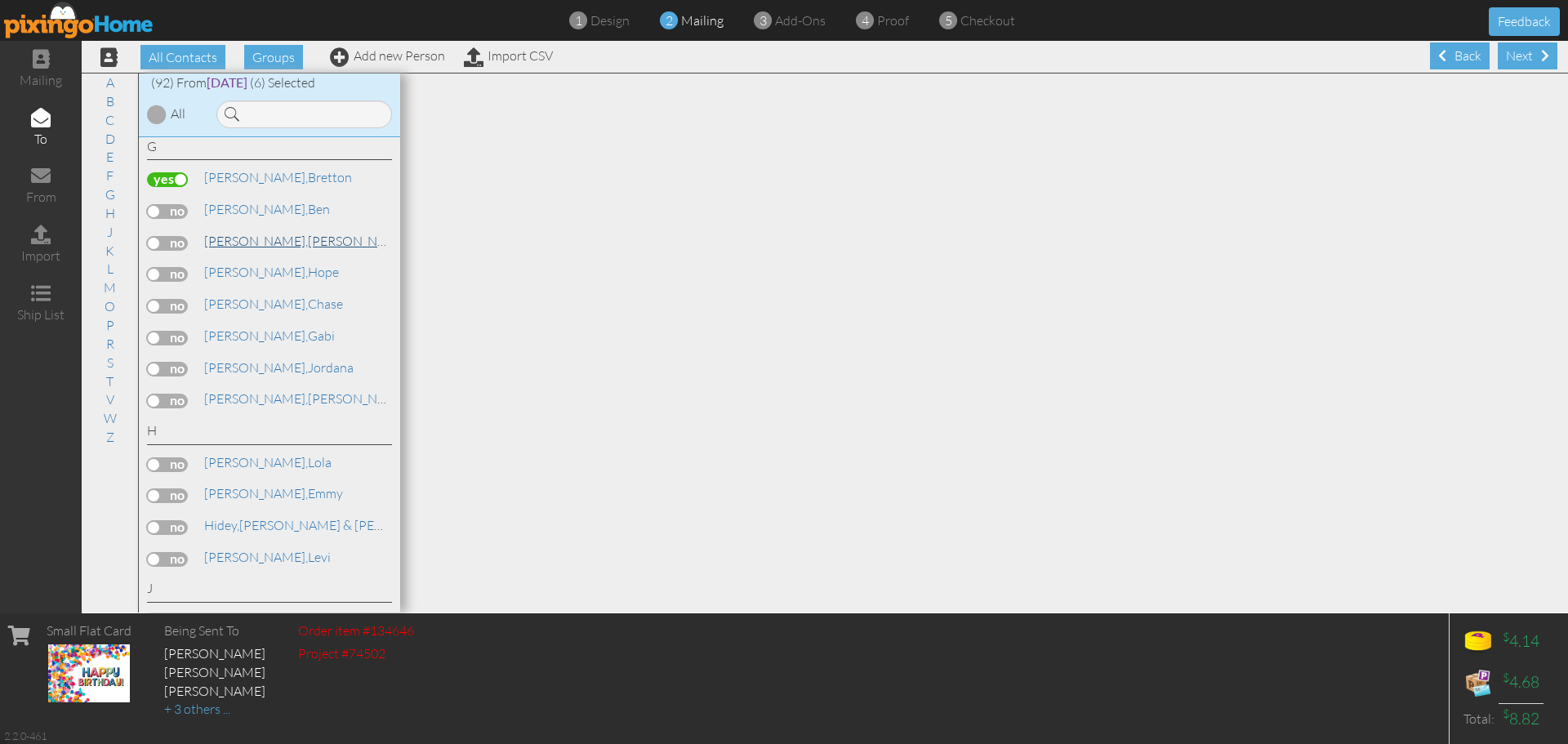
click at [245, 241] on span "[PERSON_NAME]," at bounding box center [256, 240] width 104 height 16
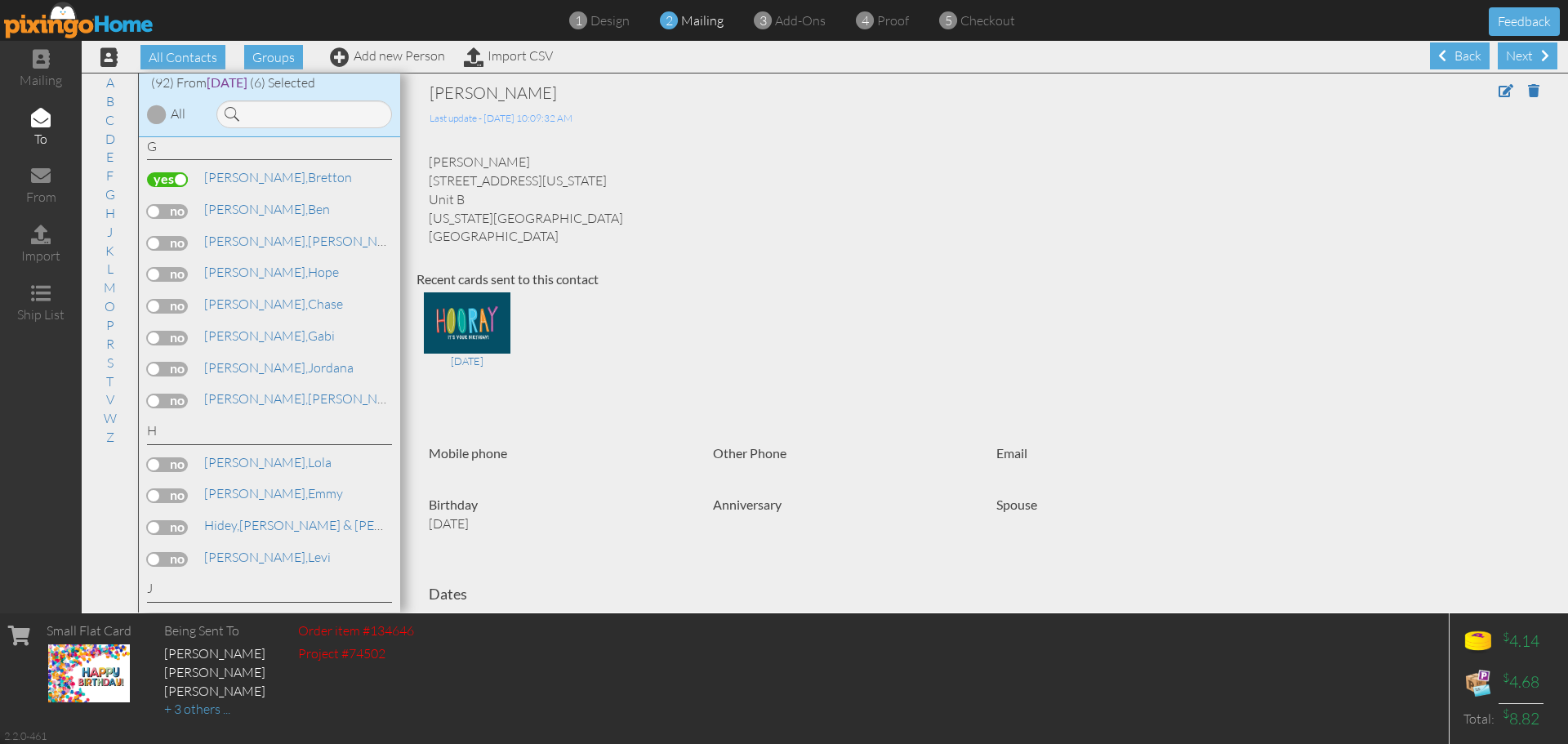
click at [186, 245] on label at bounding box center [167, 243] width 40 height 14
click at [0, 0] on input "checkbox" at bounding box center [0, 0] width 0 height 0
click at [115, 380] on link "T" at bounding box center [110, 381] width 24 height 19
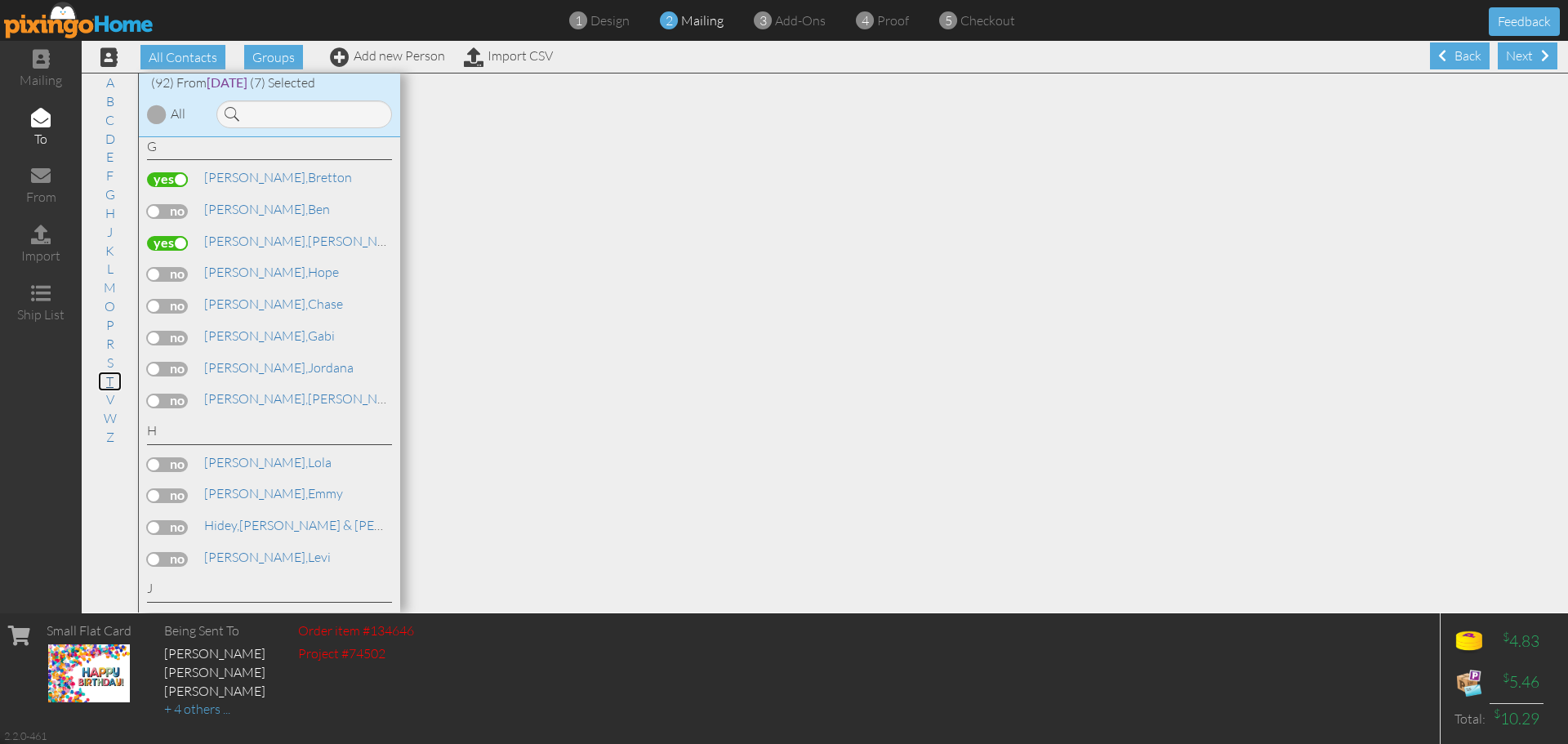
scroll to position [3073, 0]
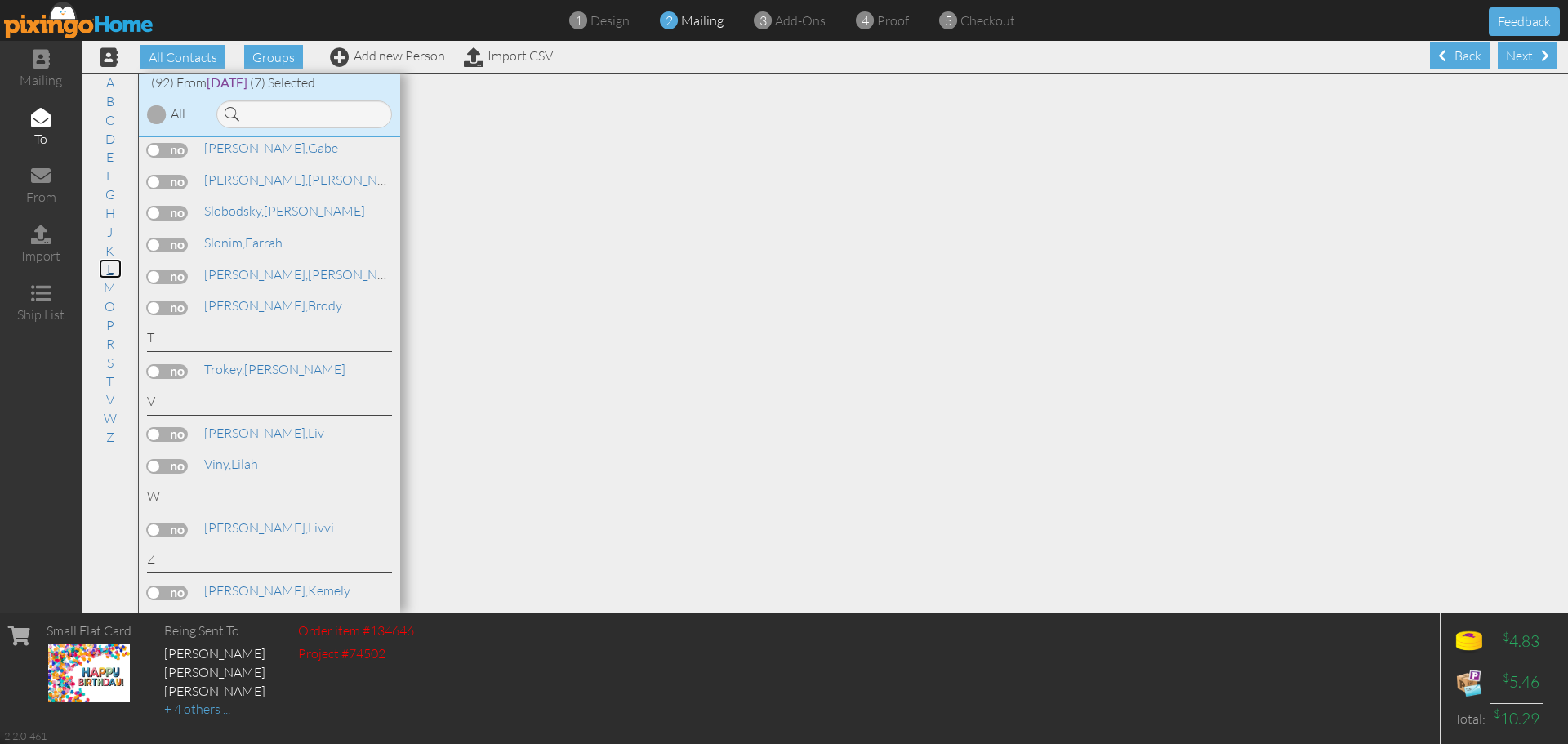
click at [110, 273] on link "L" at bounding box center [110, 268] width 23 height 19
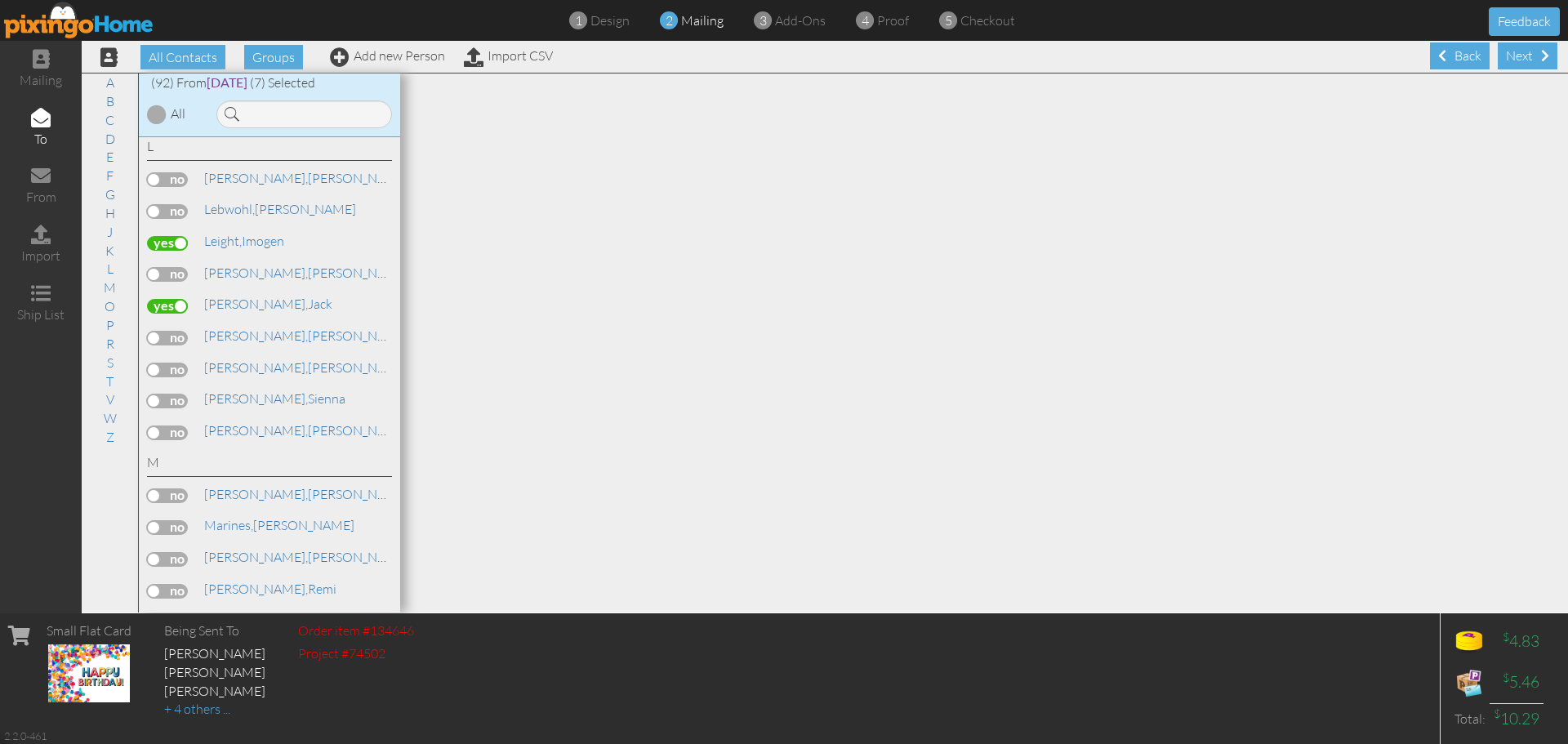
click at [245, 376] on div "Liu, Aidan" at bounding box center [294, 368] width 192 height 19
click at [245, 371] on link "Liu, Aidan" at bounding box center [306, 367] width 208 height 19
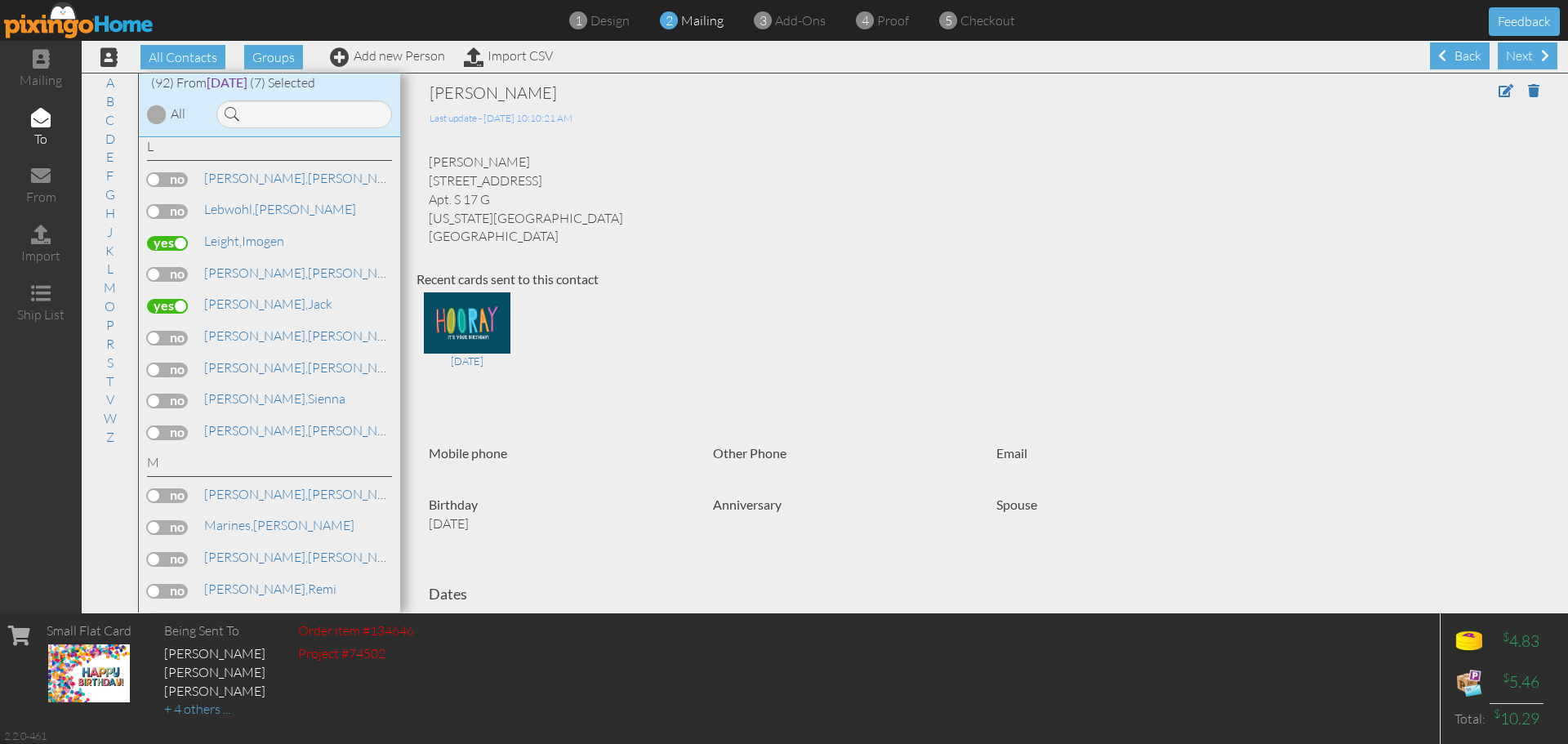
click at [182, 369] on label at bounding box center [167, 369] width 40 height 14
click at [0, 0] on input "checkbox" at bounding box center [0, 0] width 0 height 0
click at [109, 98] on link "B" at bounding box center [110, 100] width 24 height 19
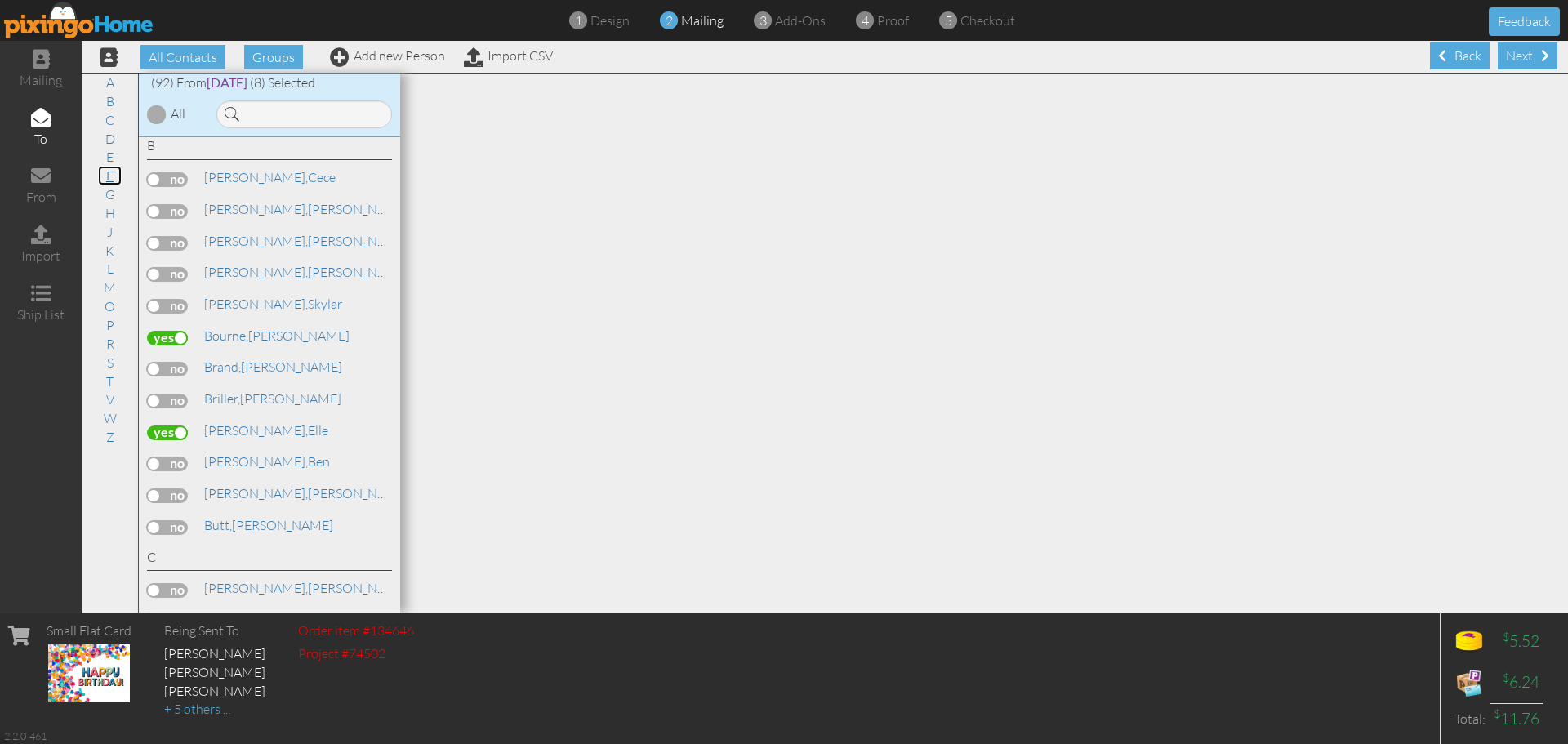
click at [105, 174] on link "F" at bounding box center [110, 175] width 24 height 19
click at [238, 213] on span "[PERSON_NAME]," at bounding box center [256, 209] width 104 height 16
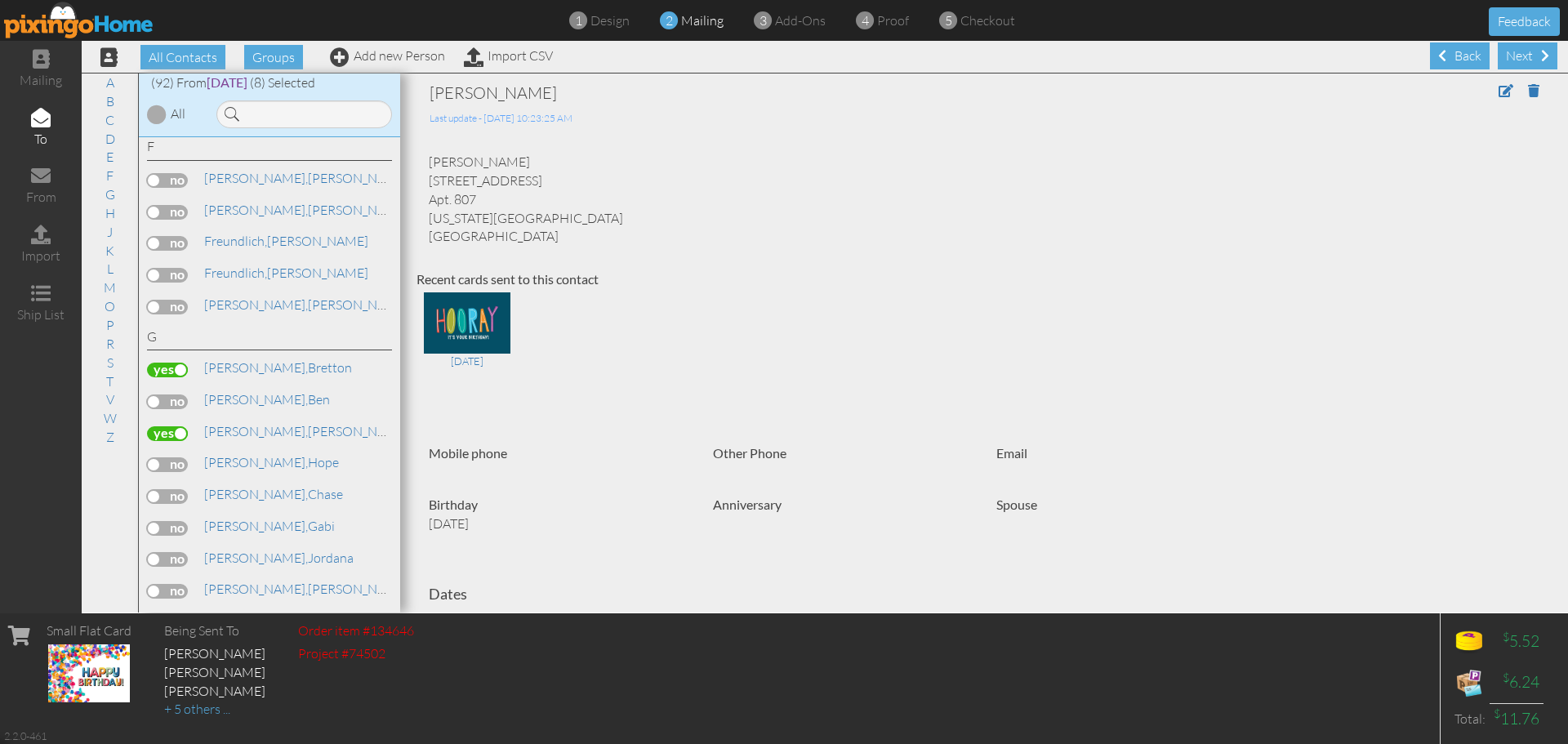
click at [177, 213] on label at bounding box center [167, 212] width 40 height 14
click at [0, 0] on input "checkbox" at bounding box center [0, 0] width 0 height 0
click at [111, 195] on link "G" at bounding box center [110, 194] width 26 height 19
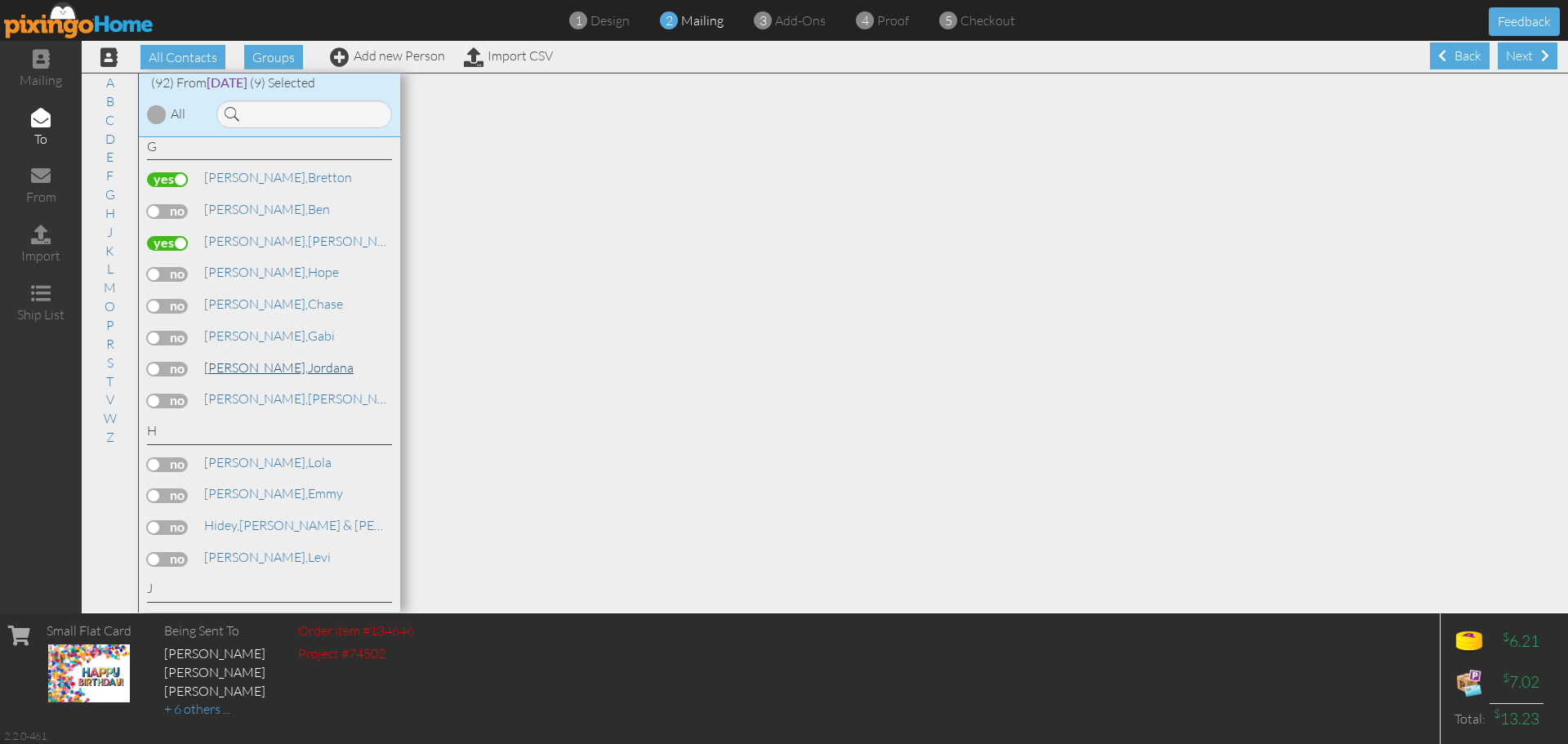
click at [251, 368] on link "Gomez, Jordana" at bounding box center [278, 367] width 153 height 19
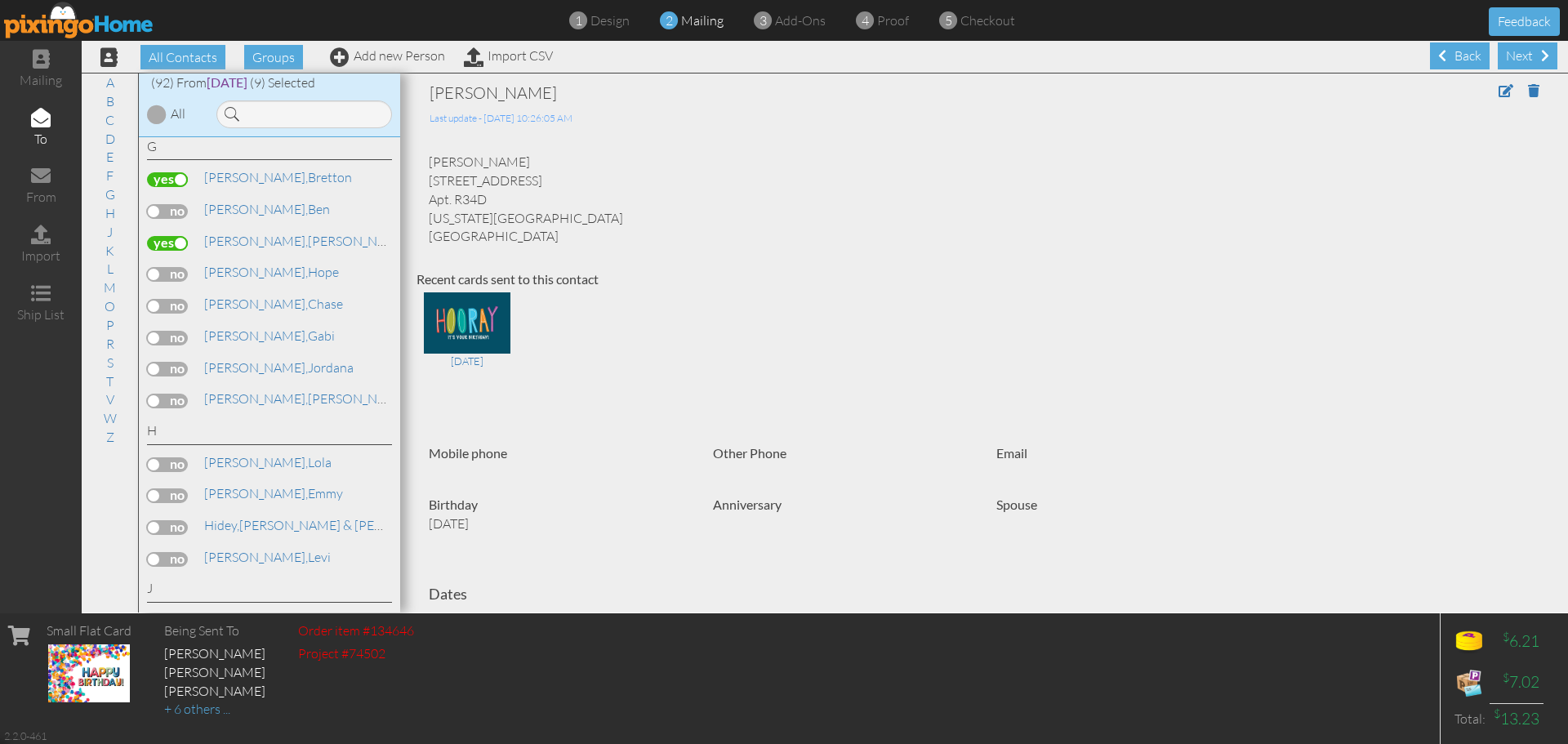
click at [172, 366] on label at bounding box center [167, 369] width 40 height 14
click at [0, 0] on input "checkbox" at bounding box center [0, 0] width 0 height 0
click at [108, 215] on link "H" at bounding box center [110, 213] width 26 height 19
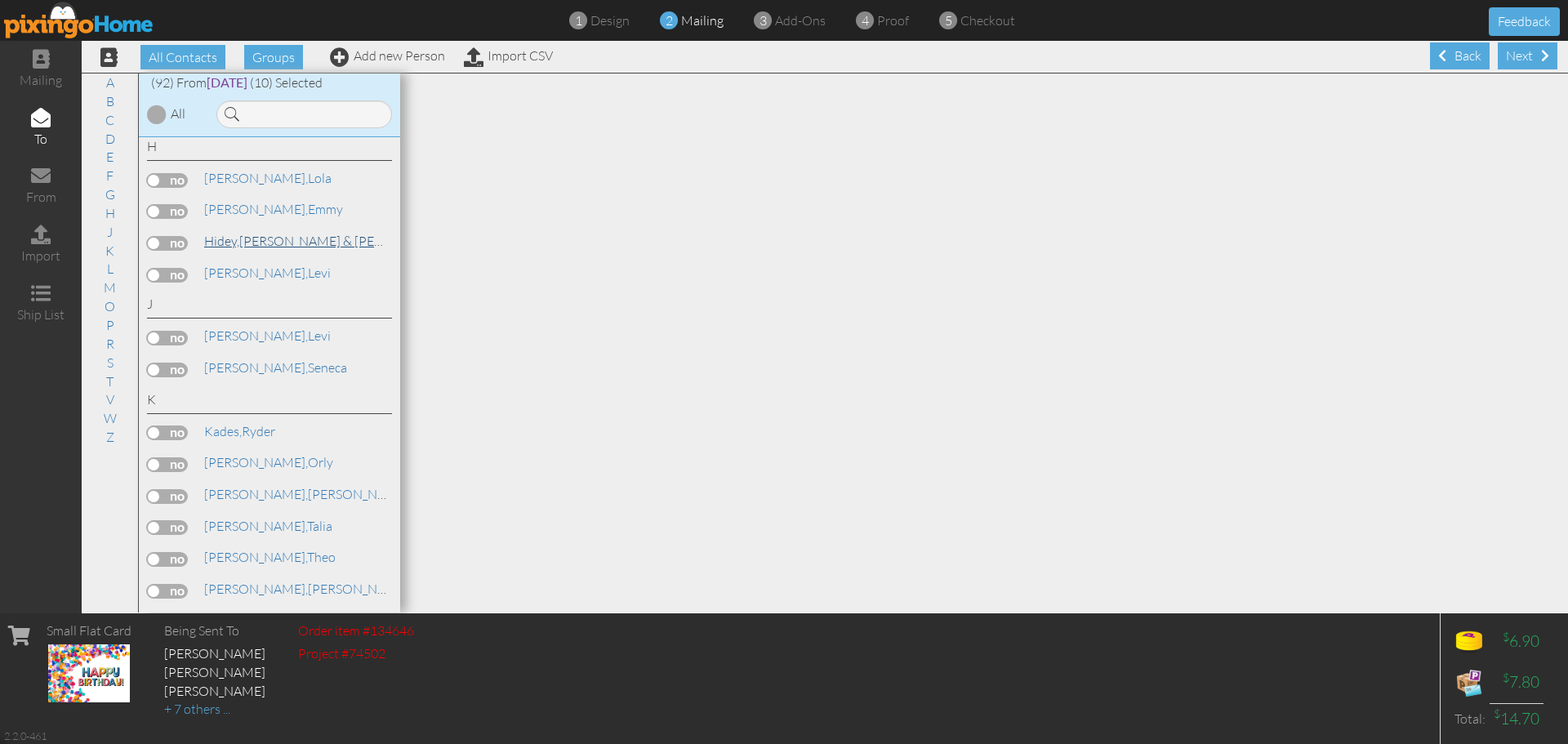
click at [245, 244] on link "Hidey, Audrey & Evelyn" at bounding box center [330, 240] width 255 height 19
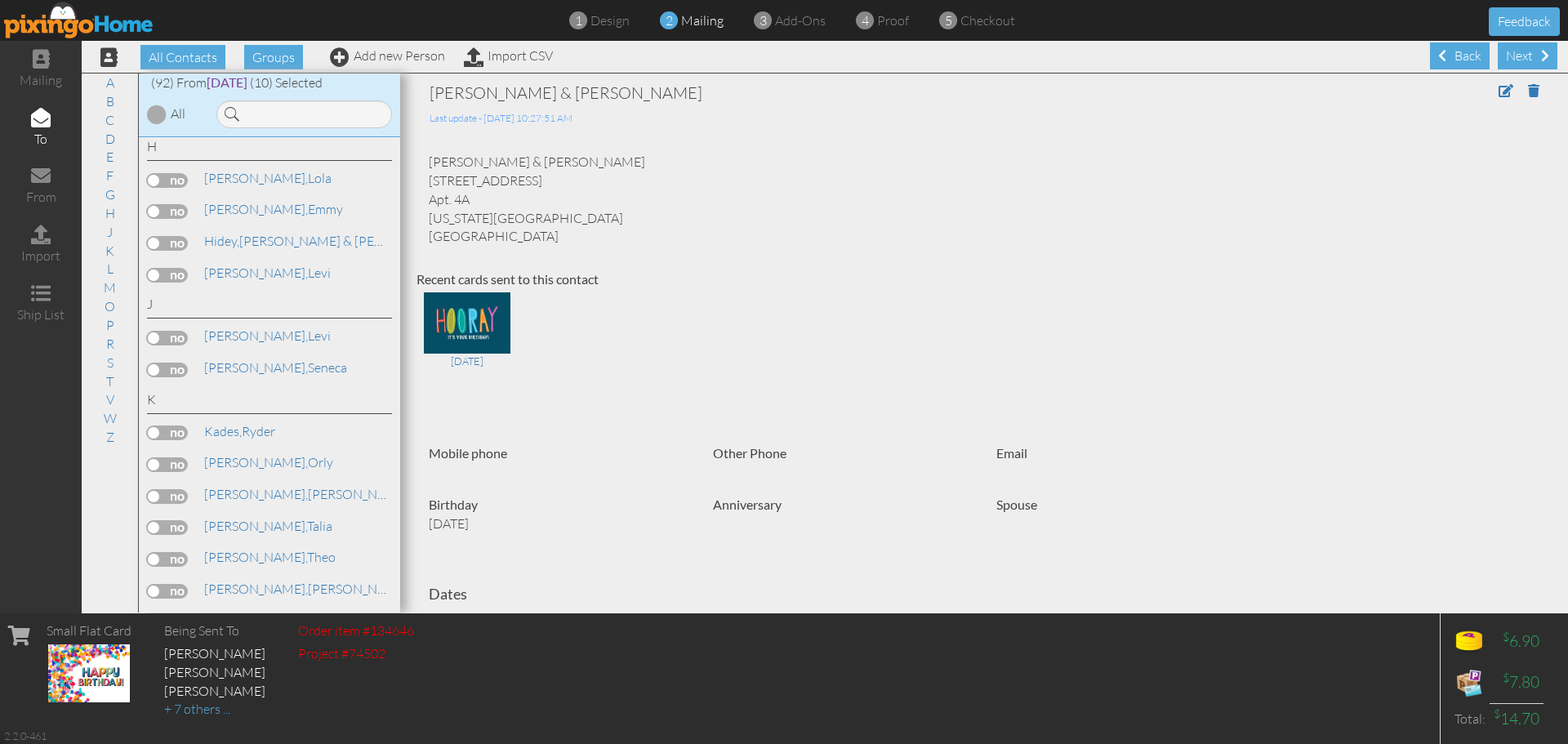
click at [177, 237] on label at bounding box center [167, 243] width 40 height 14
click at [0, 0] on input "checkbox" at bounding box center [0, 0] width 0 height 0
click at [106, 267] on link "L" at bounding box center [110, 268] width 23 height 19
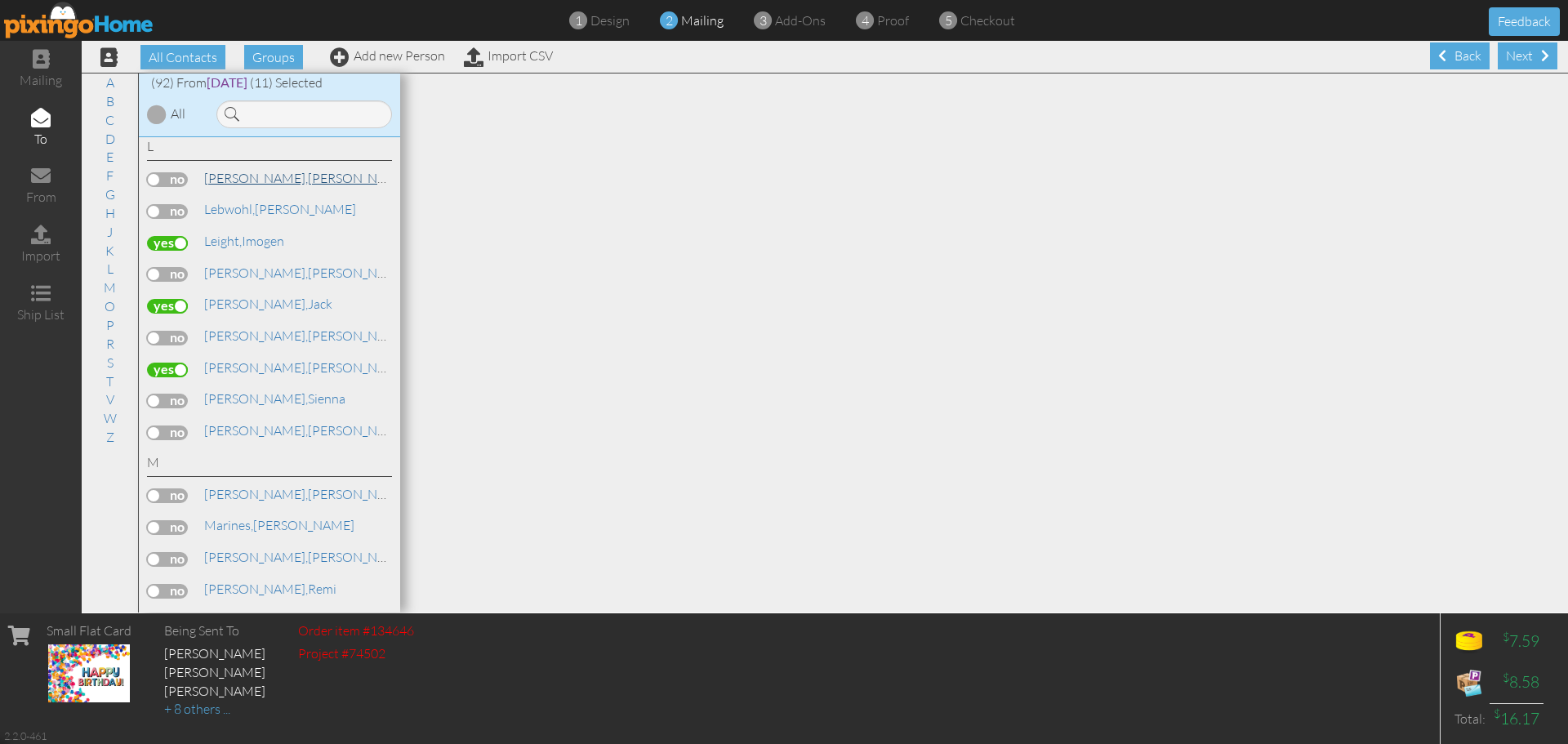
click at [214, 178] on span "[PERSON_NAME]," at bounding box center [256, 177] width 104 height 16
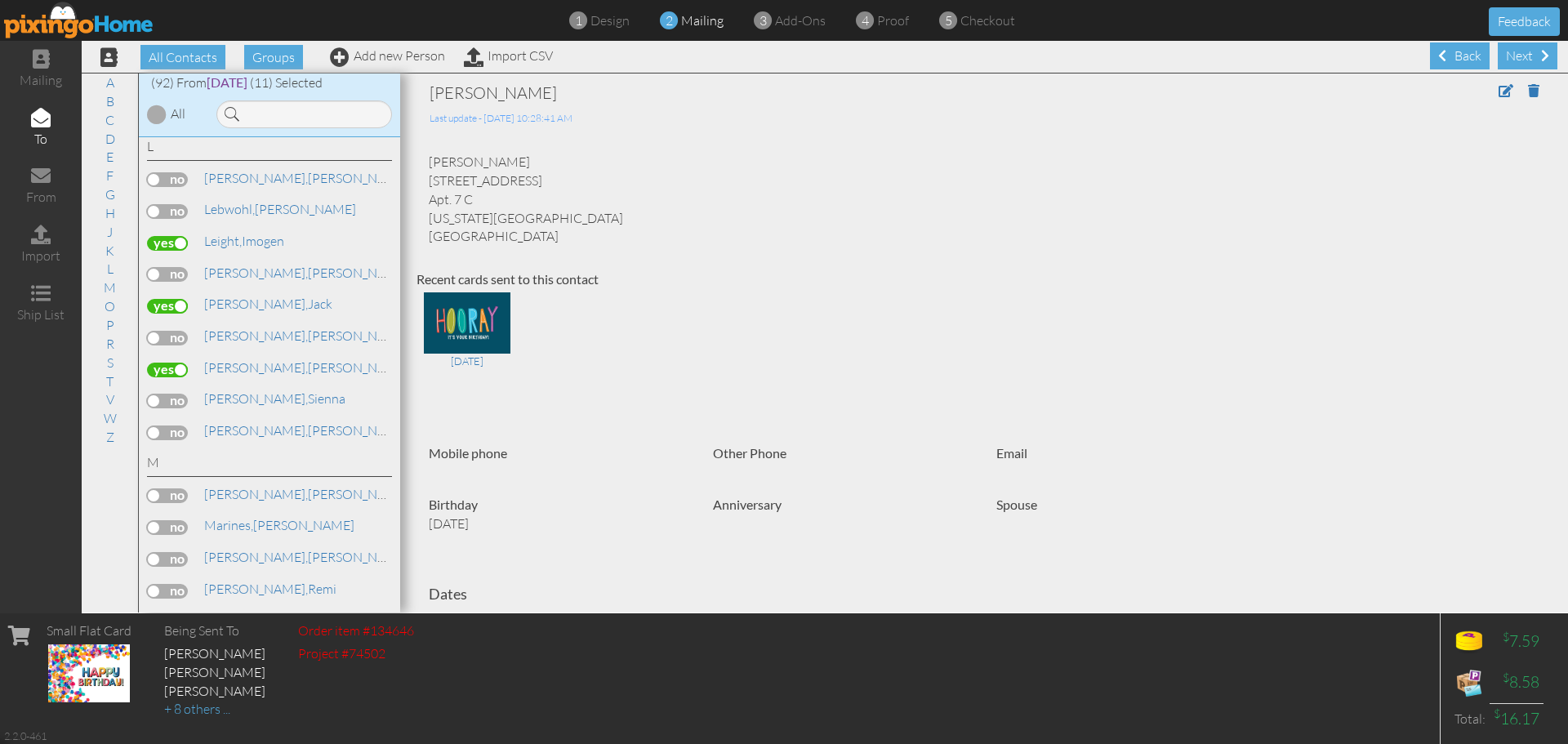
click at [171, 180] on label at bounding box center [167, 179] width 40 height 14
click at [0, 0] on input "checkbox" at bounding box center [0, 0] width 0 height 0
click at [108, 272] on link "L" at bounding box center [110, 268] width 23 height 19
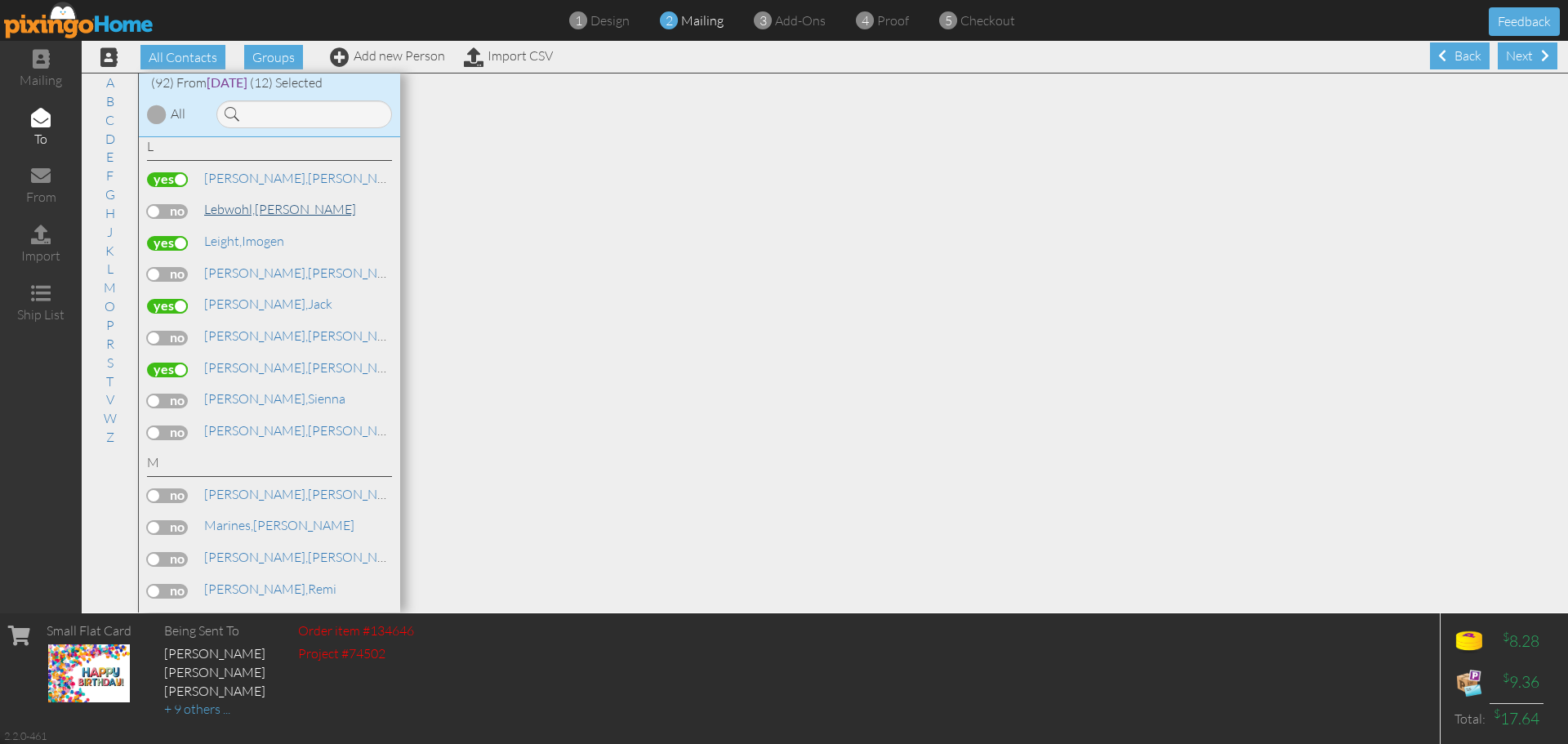
click at [258, 210] on link "Lebwohl, Ronan" at bounding box center [280, 208] width 155 height 19
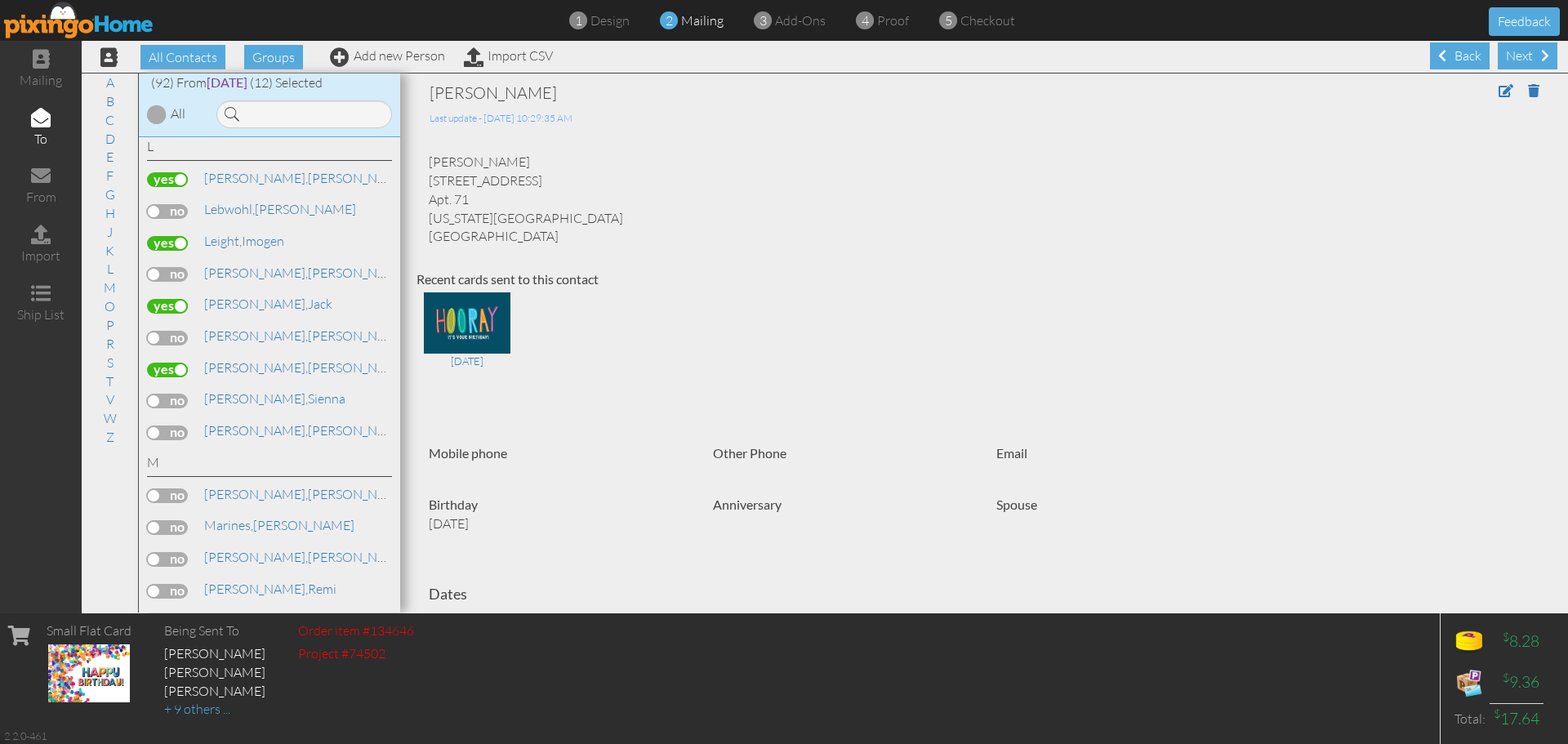
click at [181, 208] on label at bounding box center [167, 211] width 40 height 14
click at [0, 0] on input "checkbox" at bounding box center [0, 0] width 0 height 0
click at [115, 324] on link "P" at bounding box center [110, 325] width 24 height 19
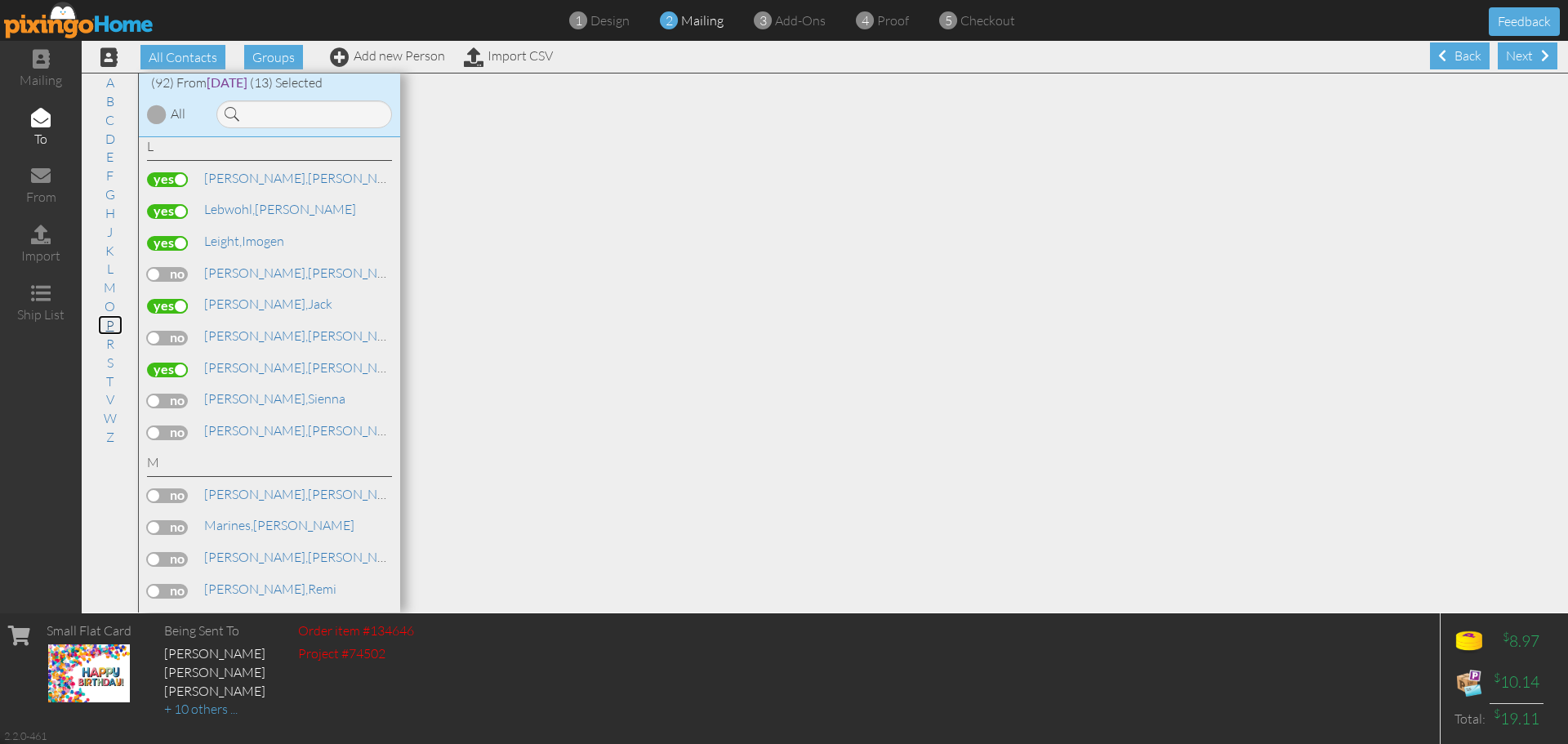
scroll to position [2569, 0]
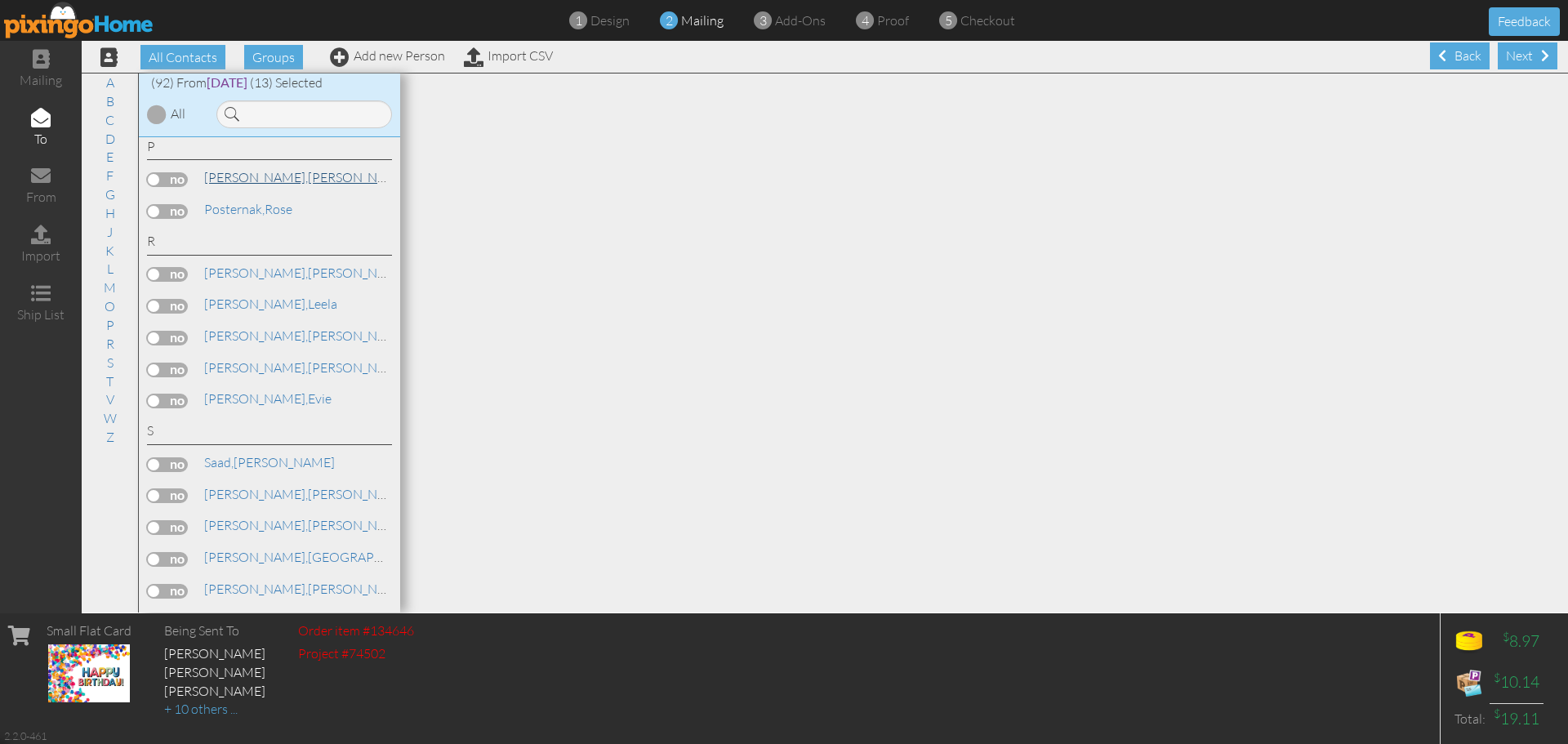
click at [242, 178] on span "[PERSON_NAME]," at bounding box center [256, 176] width 104 height 16
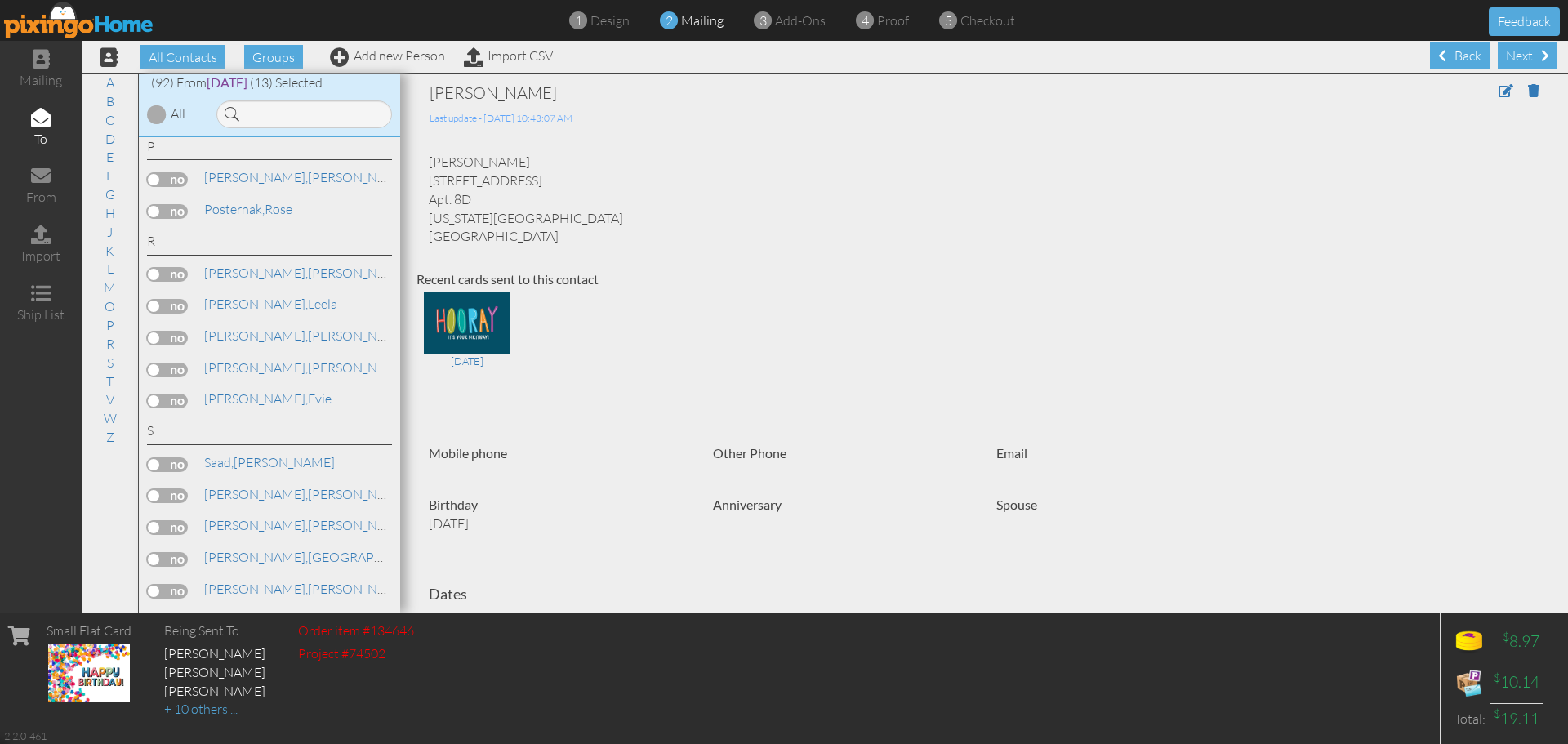
click at [179, 179] on label at bounding box center [167, 179] width 40 height 14
click at [0, 0] on input "checkbox" at bounding box center [0, 0] width 0 height 0
click at [114, 340] on link "R" at bounding box center [110, 343] width 24 height 19
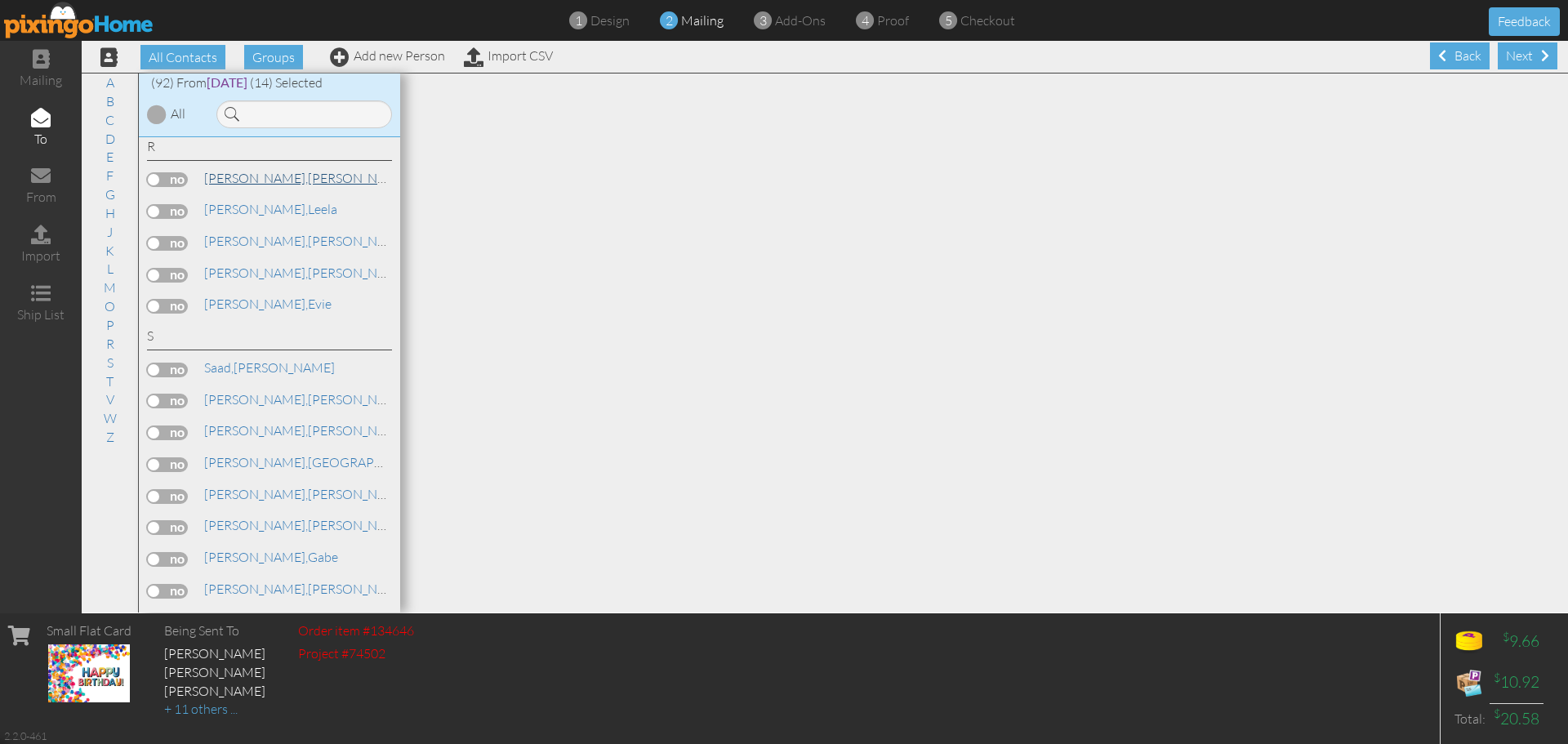
click at [245, 179] on span "[PERSON_NAME]," at bounding box center [256, 177] width 104 height 16
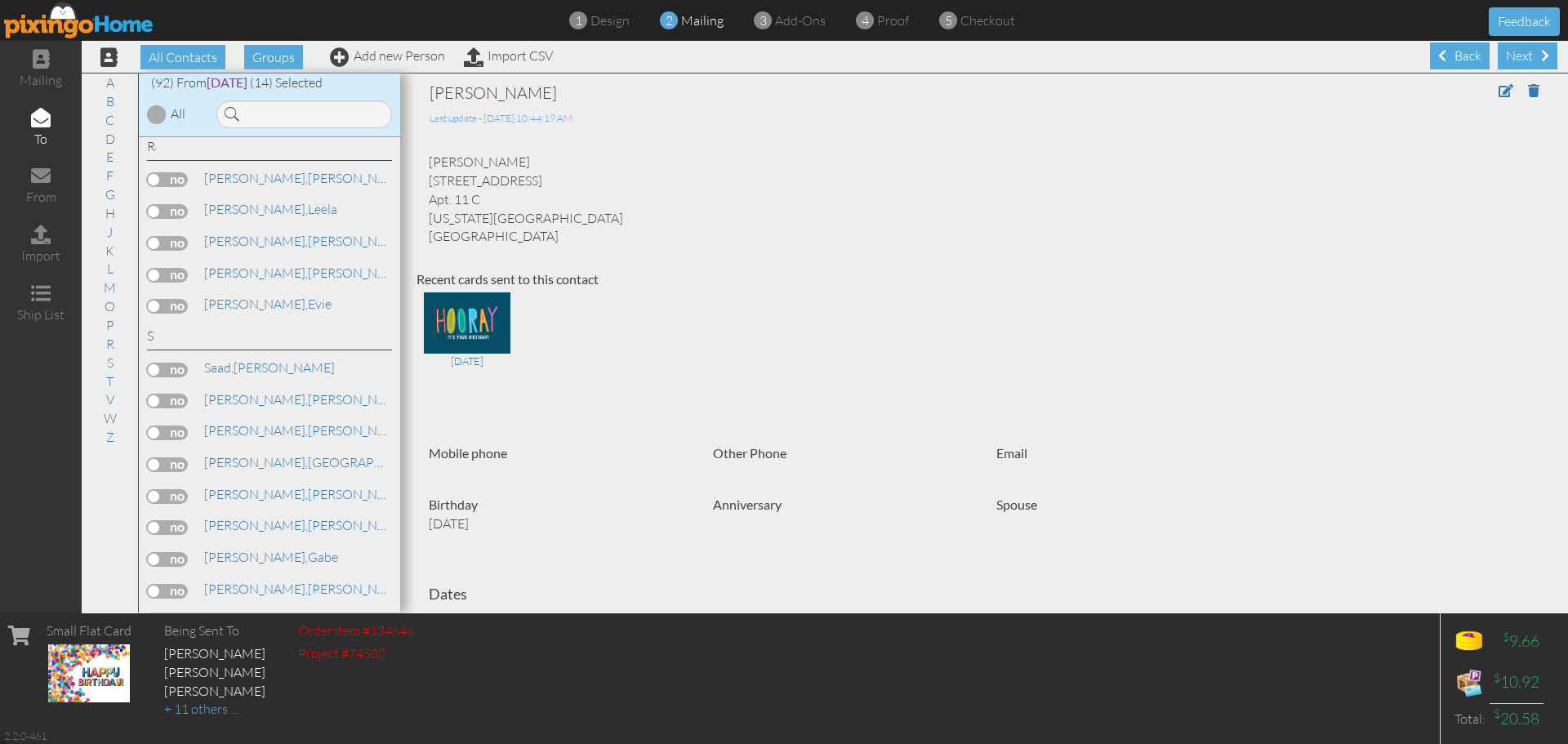
drag, startPoint x: 192, startPoint y: 170, endPoint x: 178, endPoint y: 179, distance: 16.6
click at [188, 172] on label at bounding box center [167, 179] width 40 height 14
click at [0, 0] on input "checkbox" at bounding box center [0, 0] width 0 height 0
click at [115, 342] on link "R" at bounding box center [110, 343] width 24 height 19
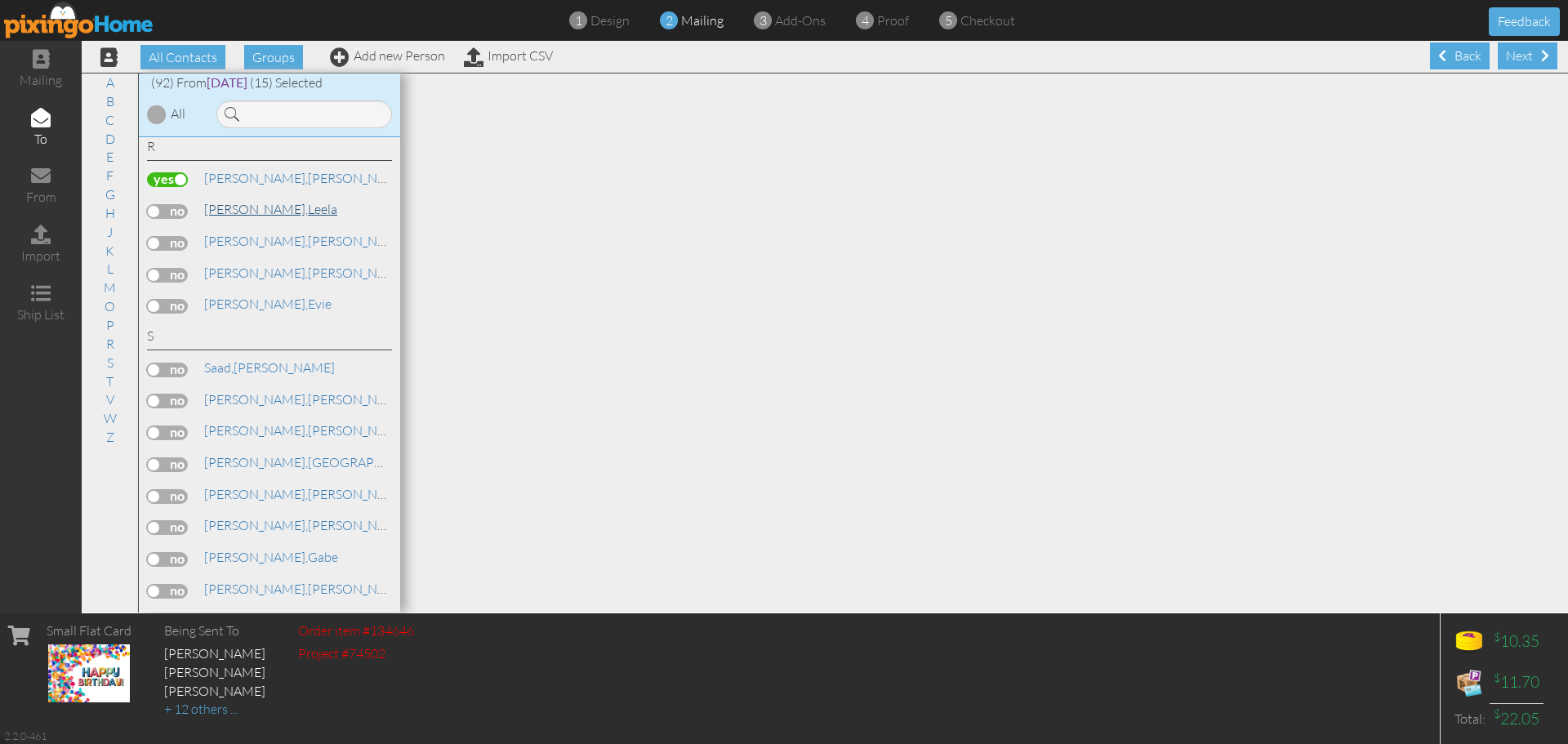
click at [252, 205] on link "Rao, Leela" at bounding box center [271, 208] width 137 height 19
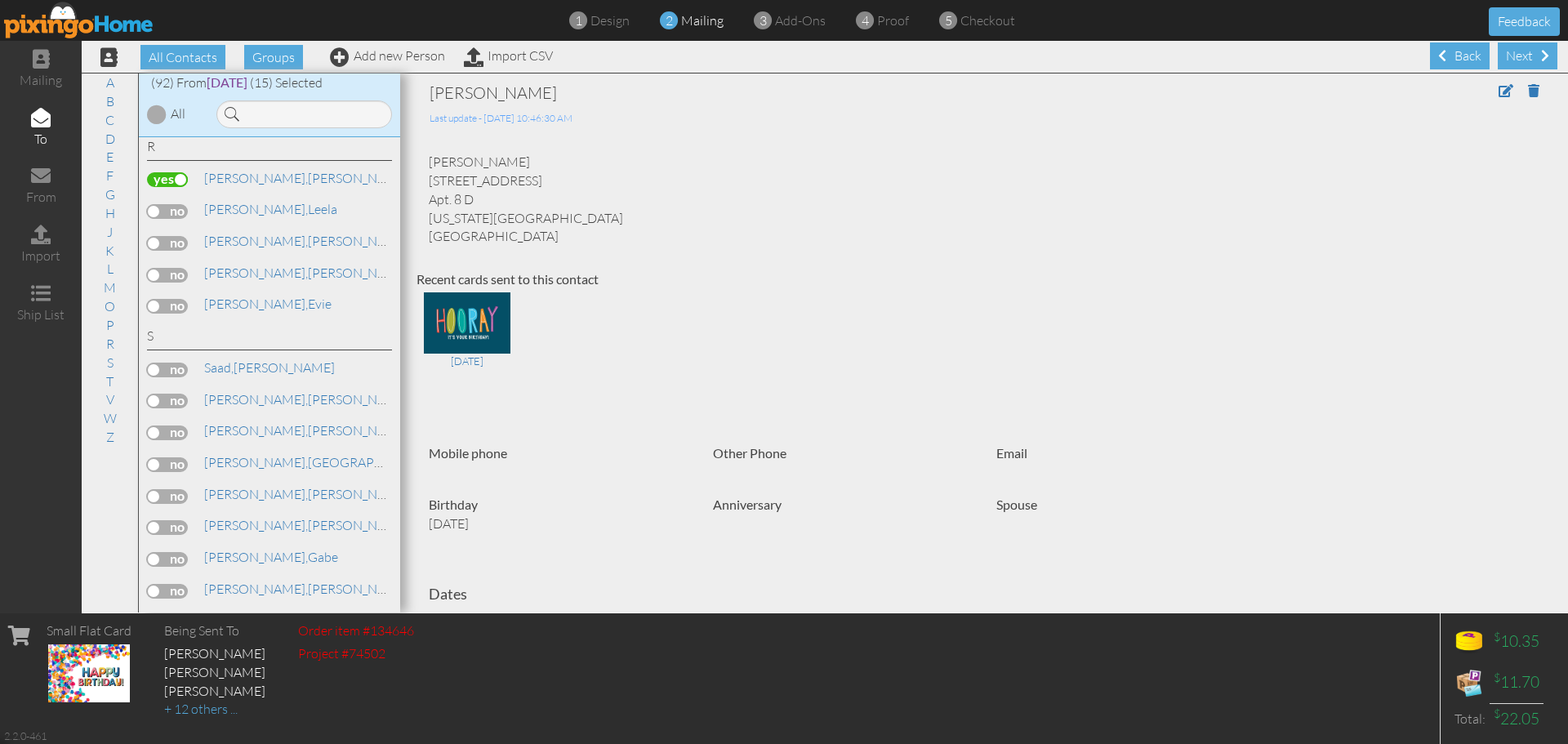
click at [170, 209] on label at bounding box center [167, 211] width 40 height 14
click at [0, 0] on input "checkbox" at bounding box center [0, 0] width 0 height 0
click at [112, 394] on link "V" at bounding box center [110, 399] width 24 height 19
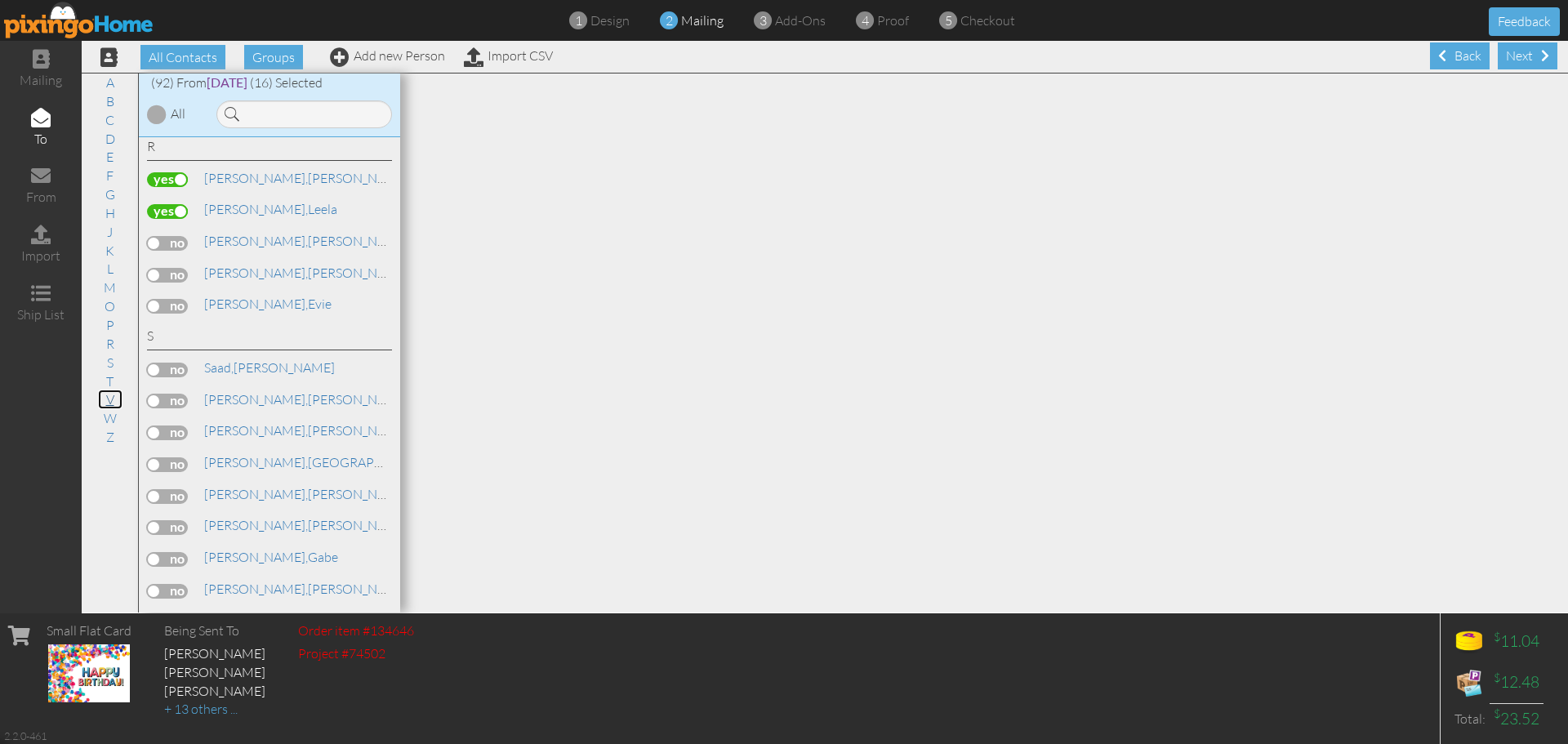
scroll to position [3073, 0]
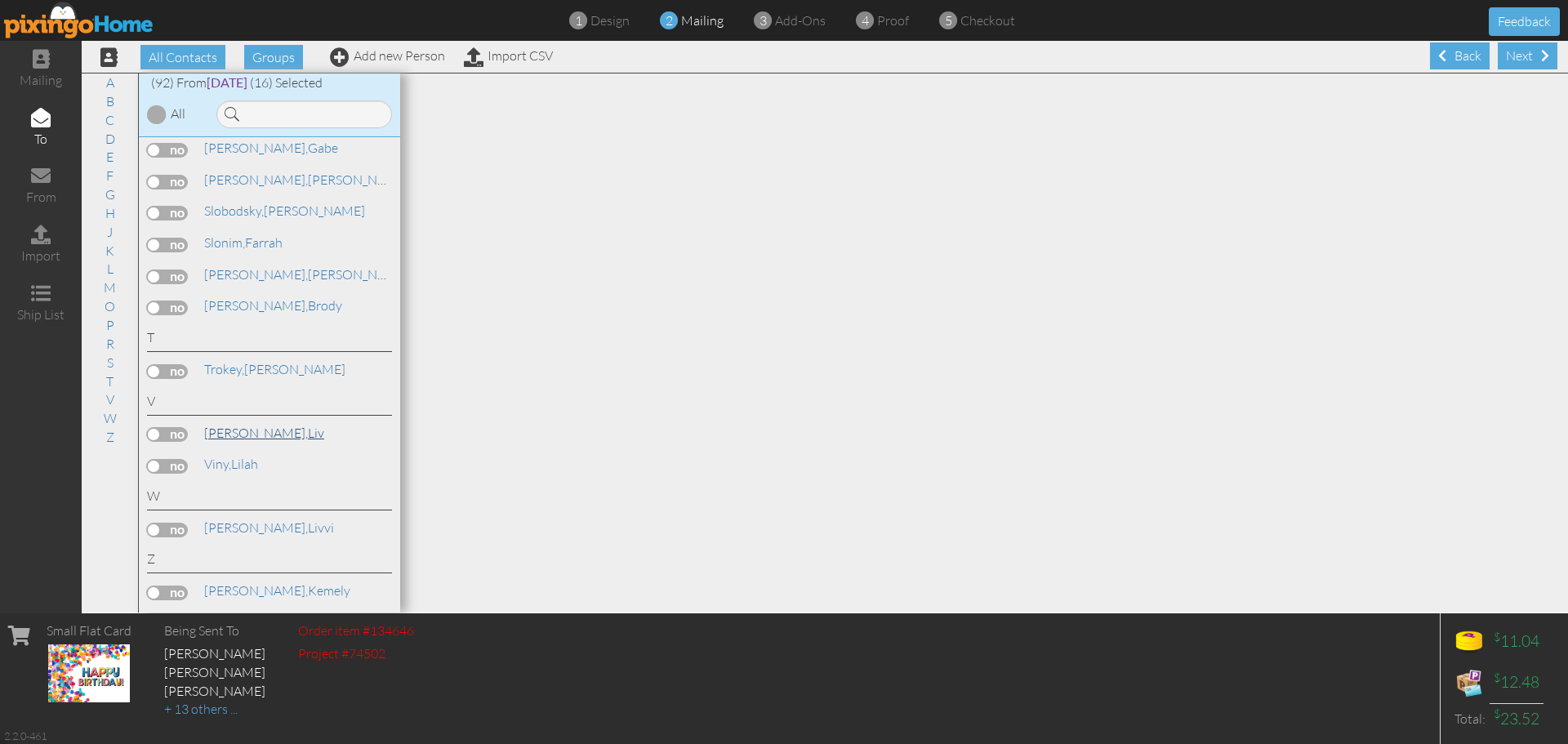
click at [256, 431] on link "Valente, Liv" at bounding box center [264, 433] width 123 height 19
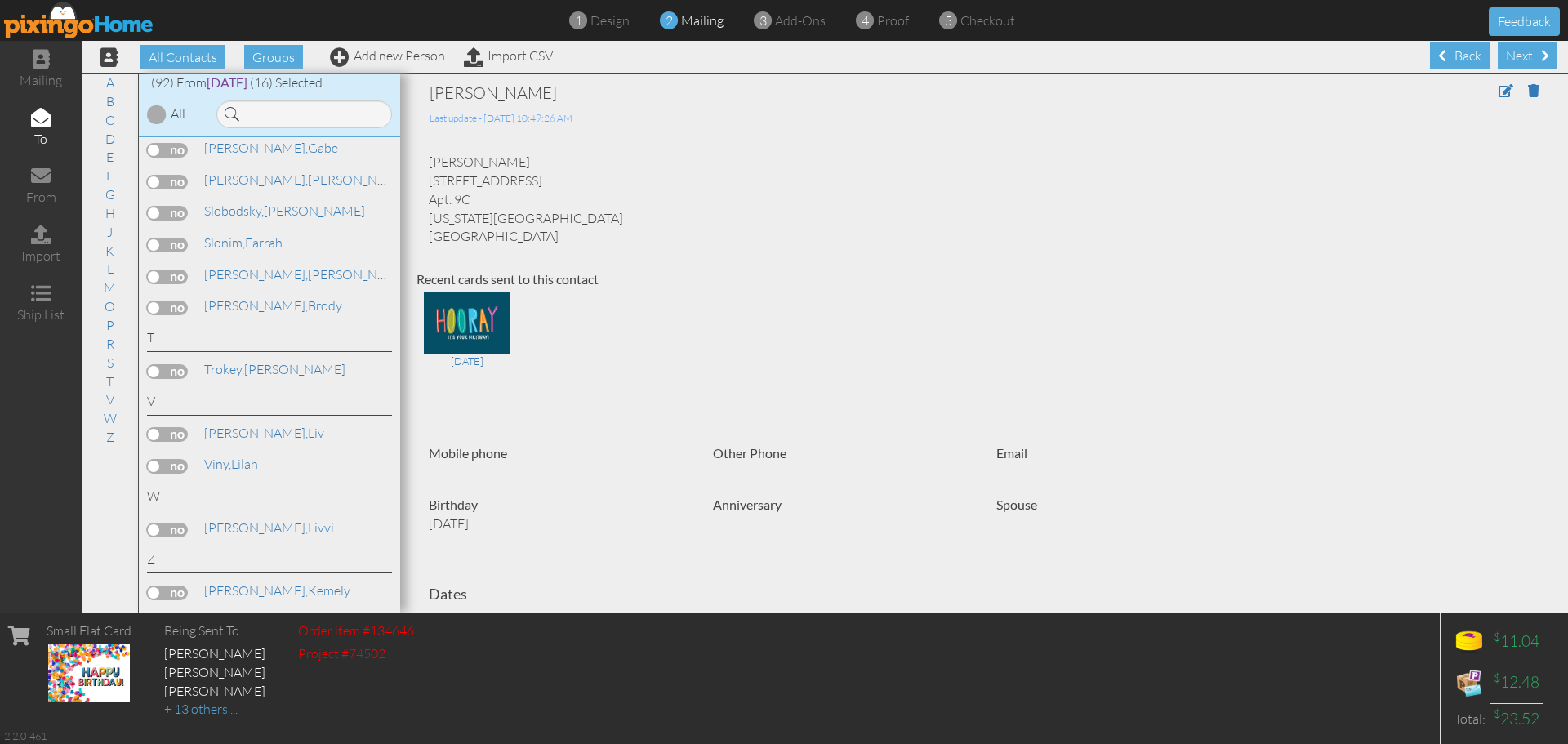
click at [181, 428] on label at bounding box center [167, 434] width 40 height 14
click at [0, 0] on input "checkbox" at bounding box center [0, 0] width 0 height 0
click at [109, 432] on link "Z" at bounding box center [110, 436] width 24 height 19
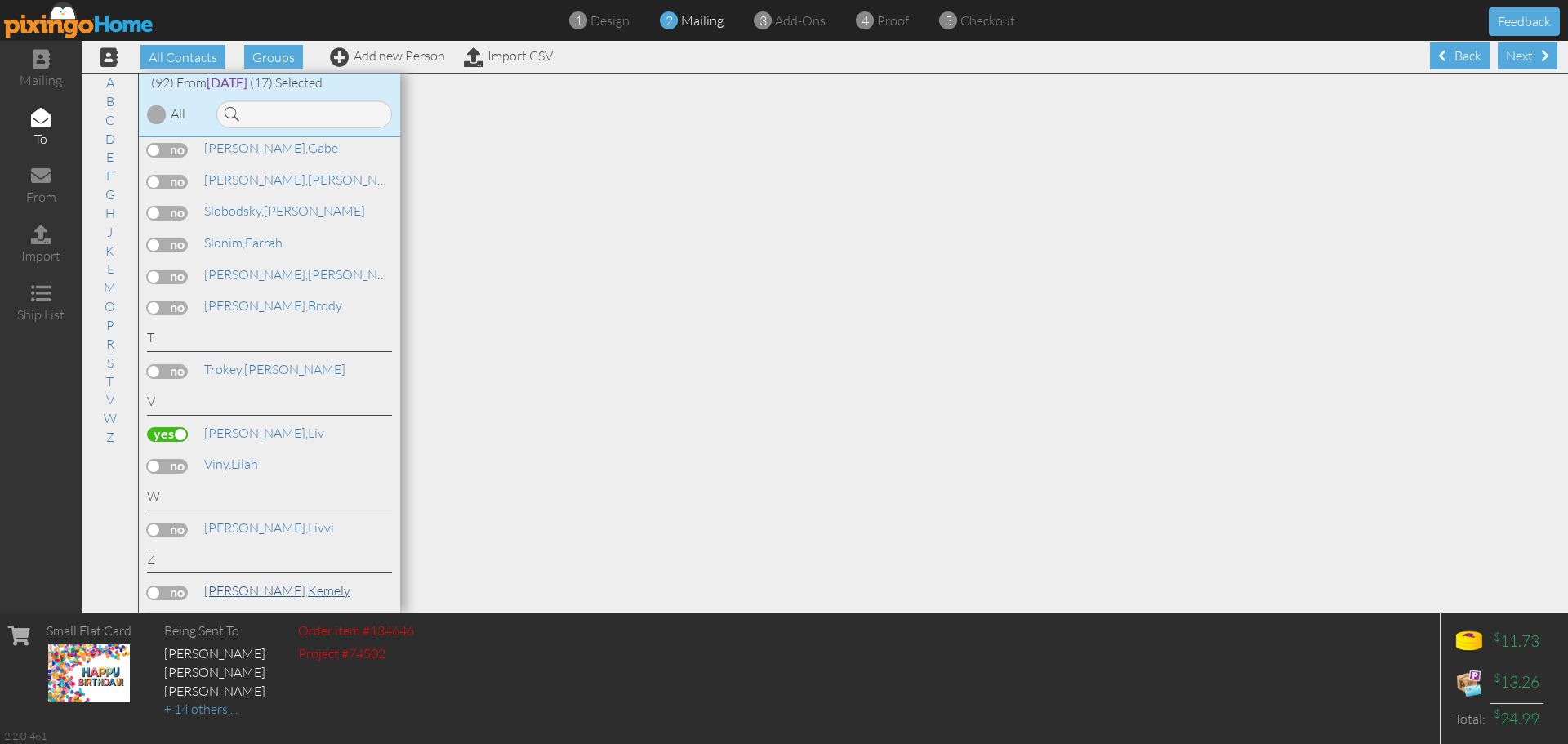
click at [245, 587] on link "Zingel, Kemely" at bounding box center [277, 590] width 149 height 19
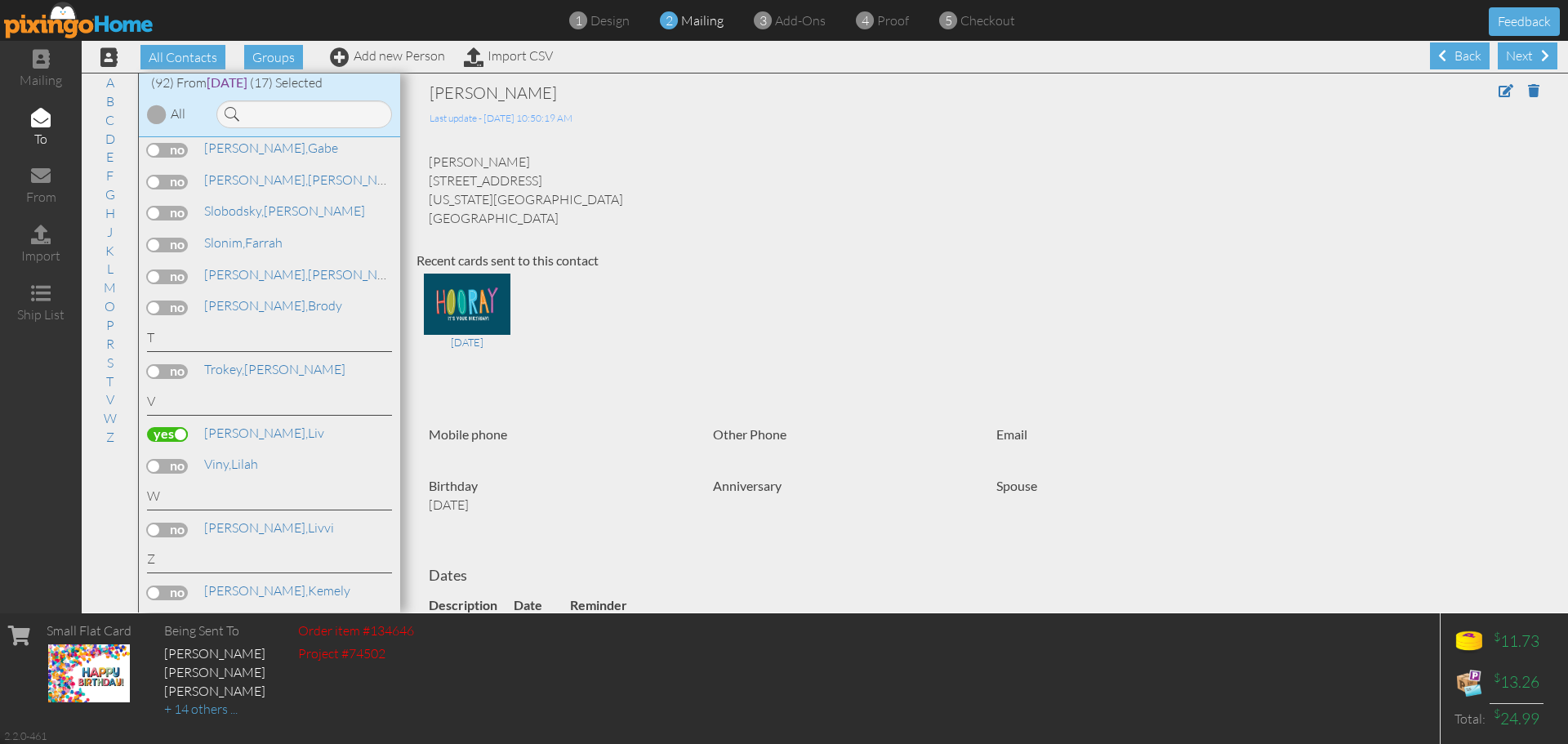
click at [179, 593] on label at bounding box center [167, 592] width 40 height 14
click at [0, 0] on input "checkbox" at bounding box center [0, 0] width 0 height 0
click at [119, 137] on link "D" at bounding box center [110, 138] width 26 height 19
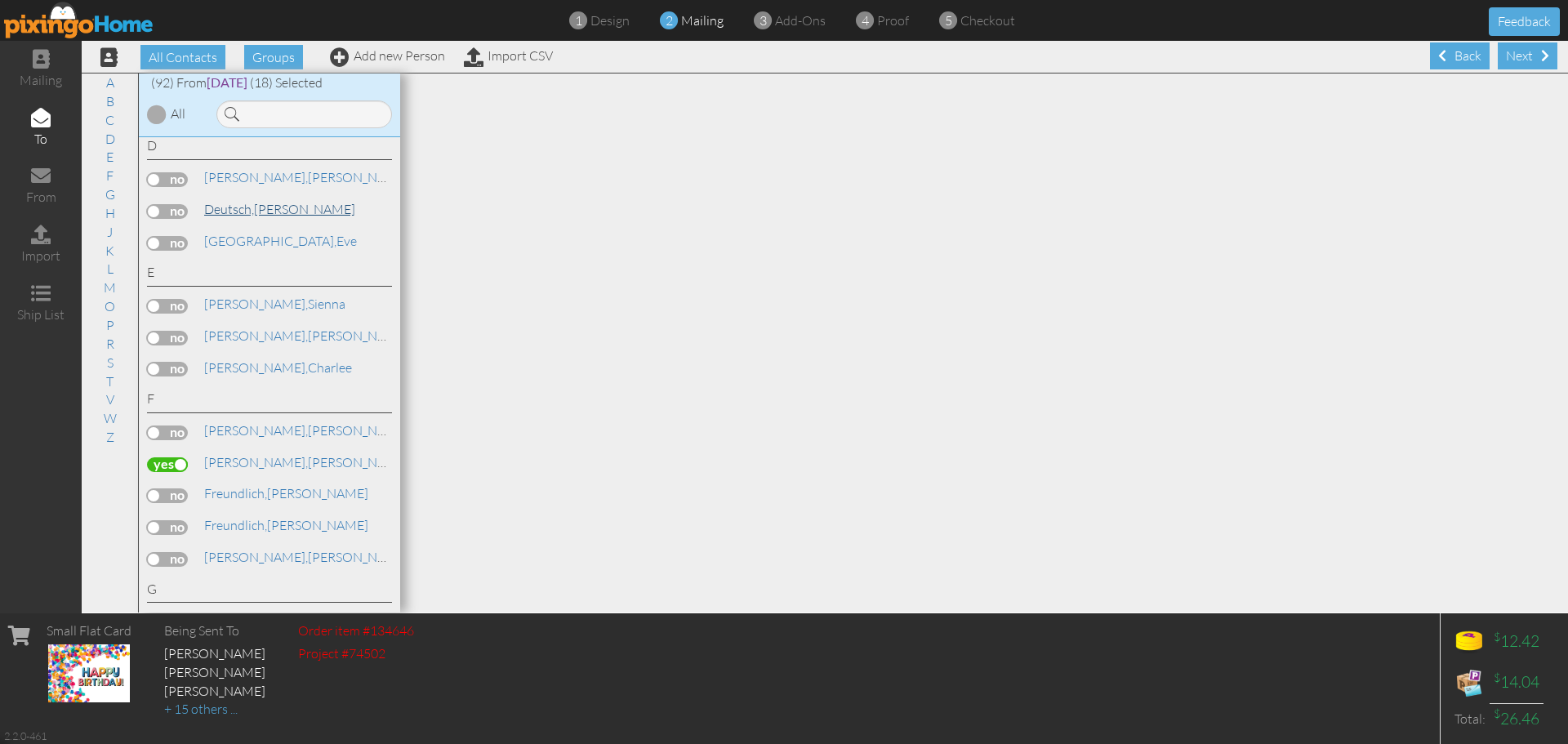
click at [240, 216] on span "Deutsch," at bounding box center [229, 208] width 50 height 16
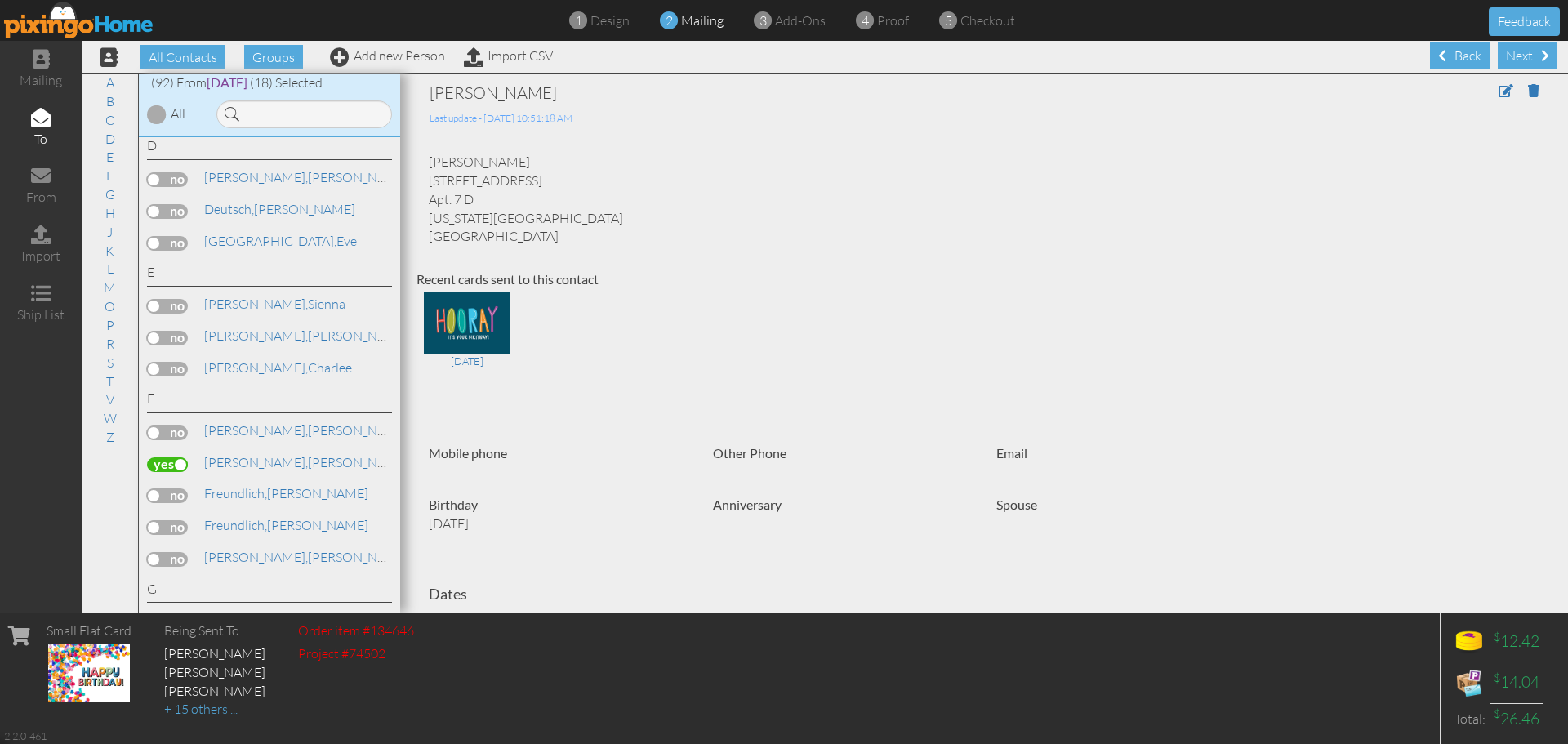
click at [185, 210] on label at bounding box center [167, 211] width 40 height 14
click at [0, 0] on input "checkbox" at bounding box center [0, 0] width 0 height 0
click at [106, 175] on link "F" at bounding box center [110, 175] width 24 height 19
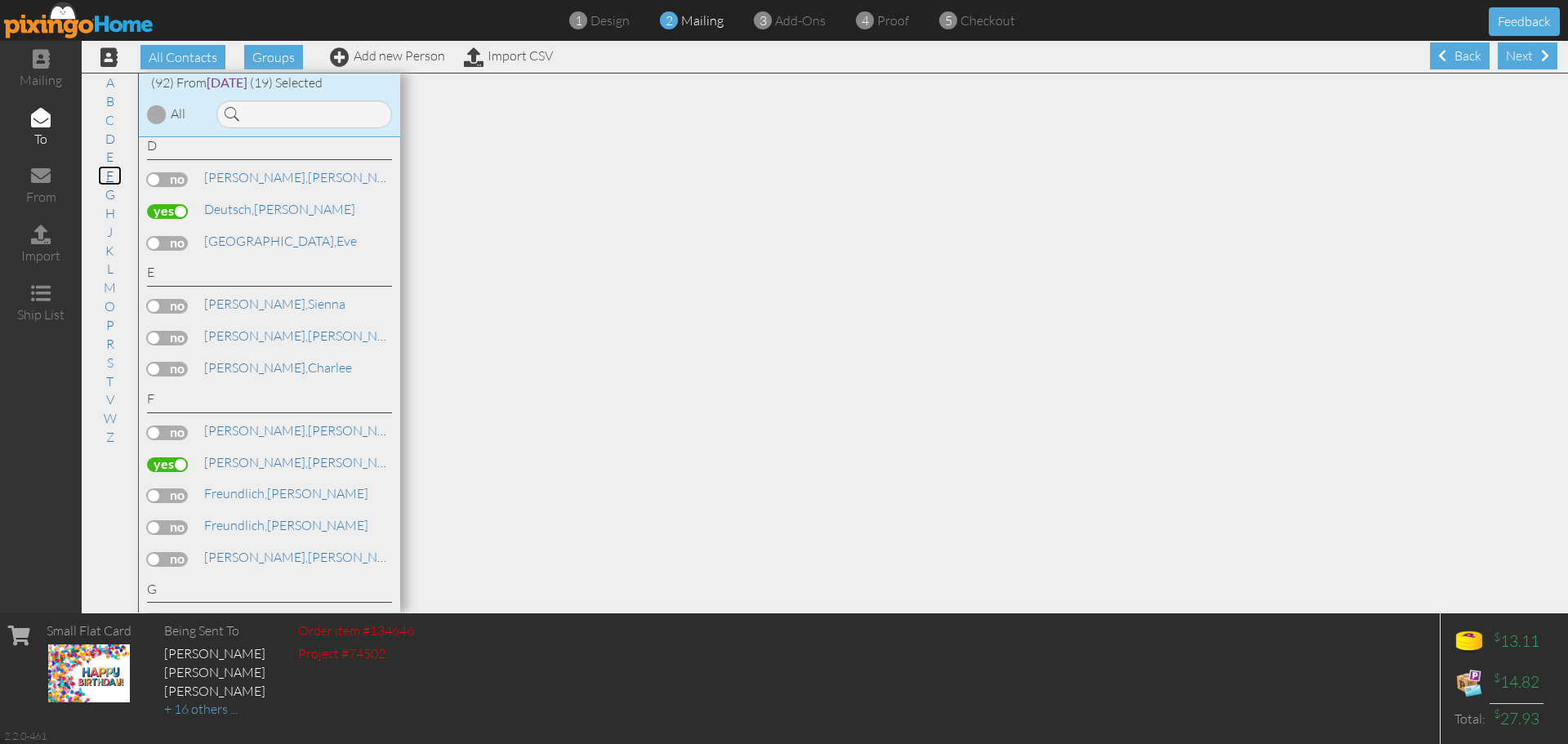
scroll to position [957, 0]
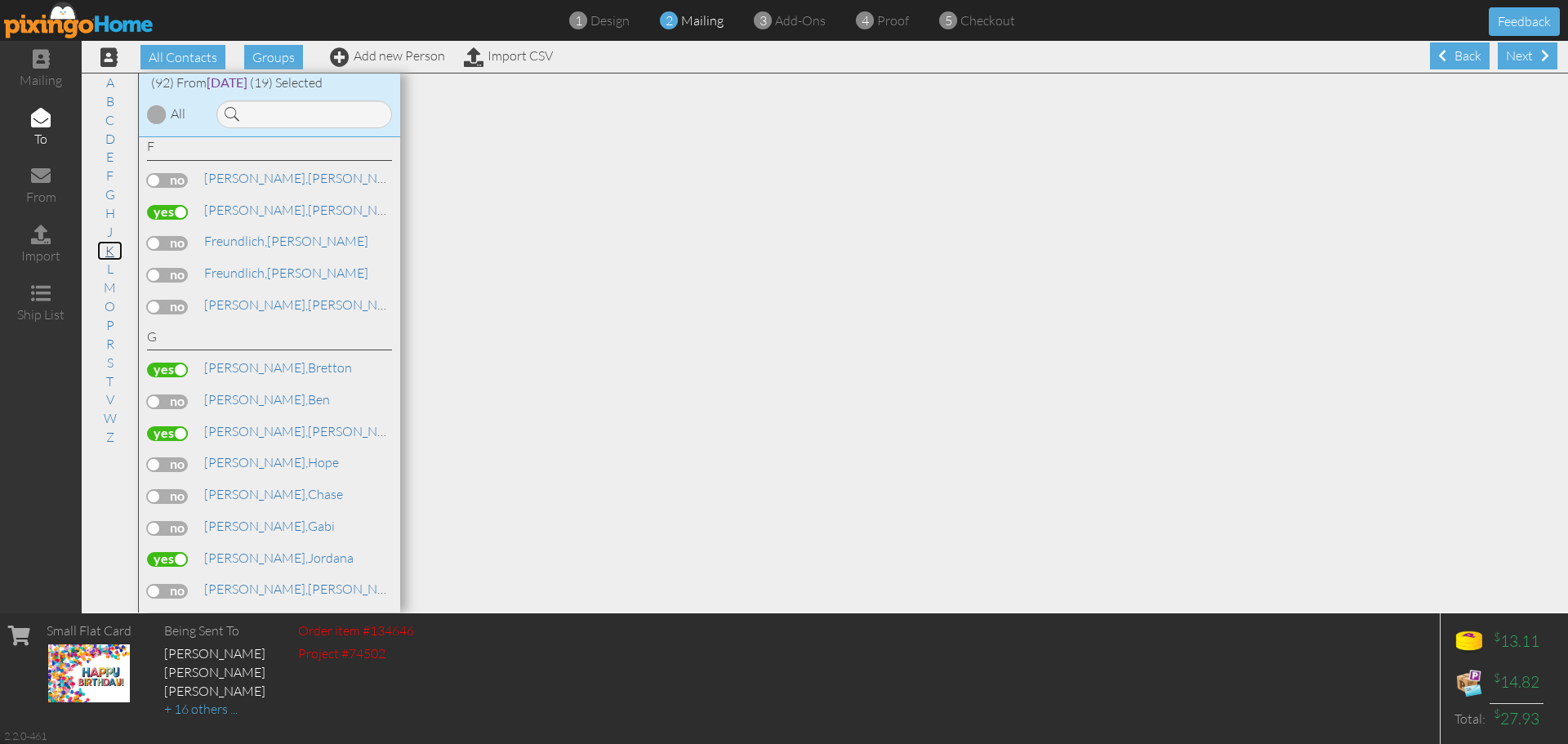
click at [114, 252] on link "K" at bounding box center [110, 251] width 25 height 19
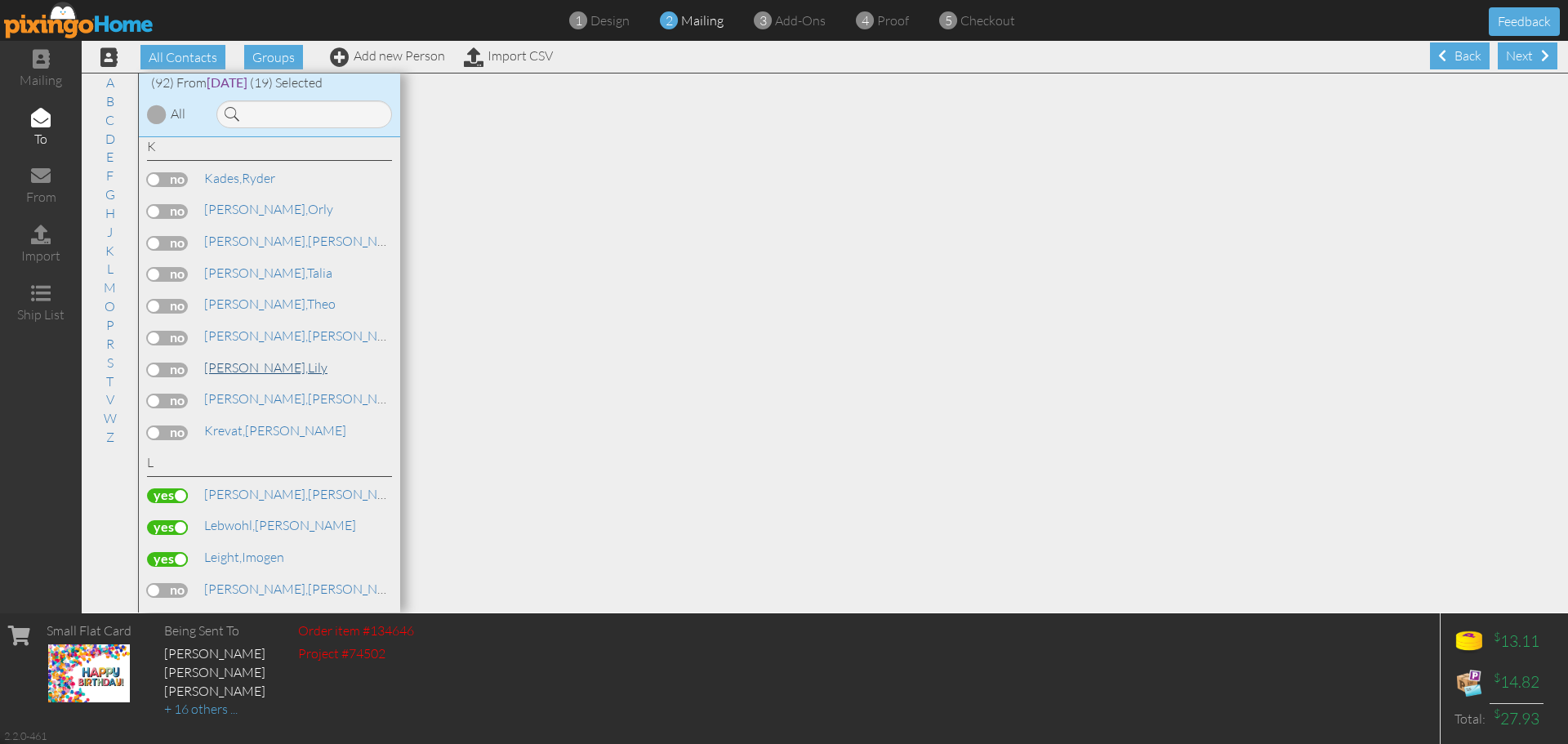
click at [258, 371] on link "Kershaw, Lily" at bounding box center [266, 367] width 127 height 19
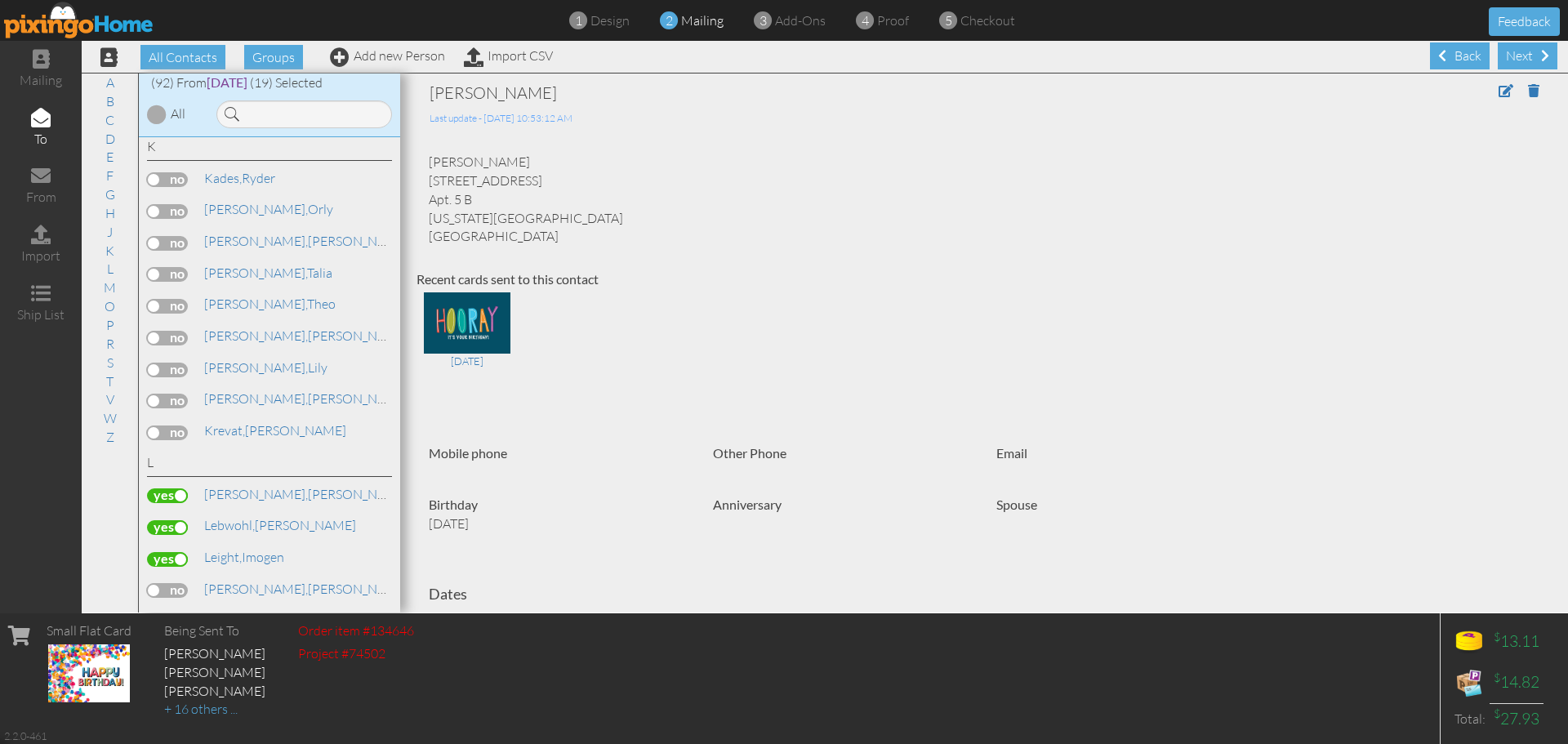
click at [181, 370] on label at bounding box center [167, 369] width 40 height 14
click at [0, 0] on input "checkbox" at bounding box center [0, 0] width 0 height 0
click at [103, 328] on link "P" at bounding box center [110, 325] width 24 height 19
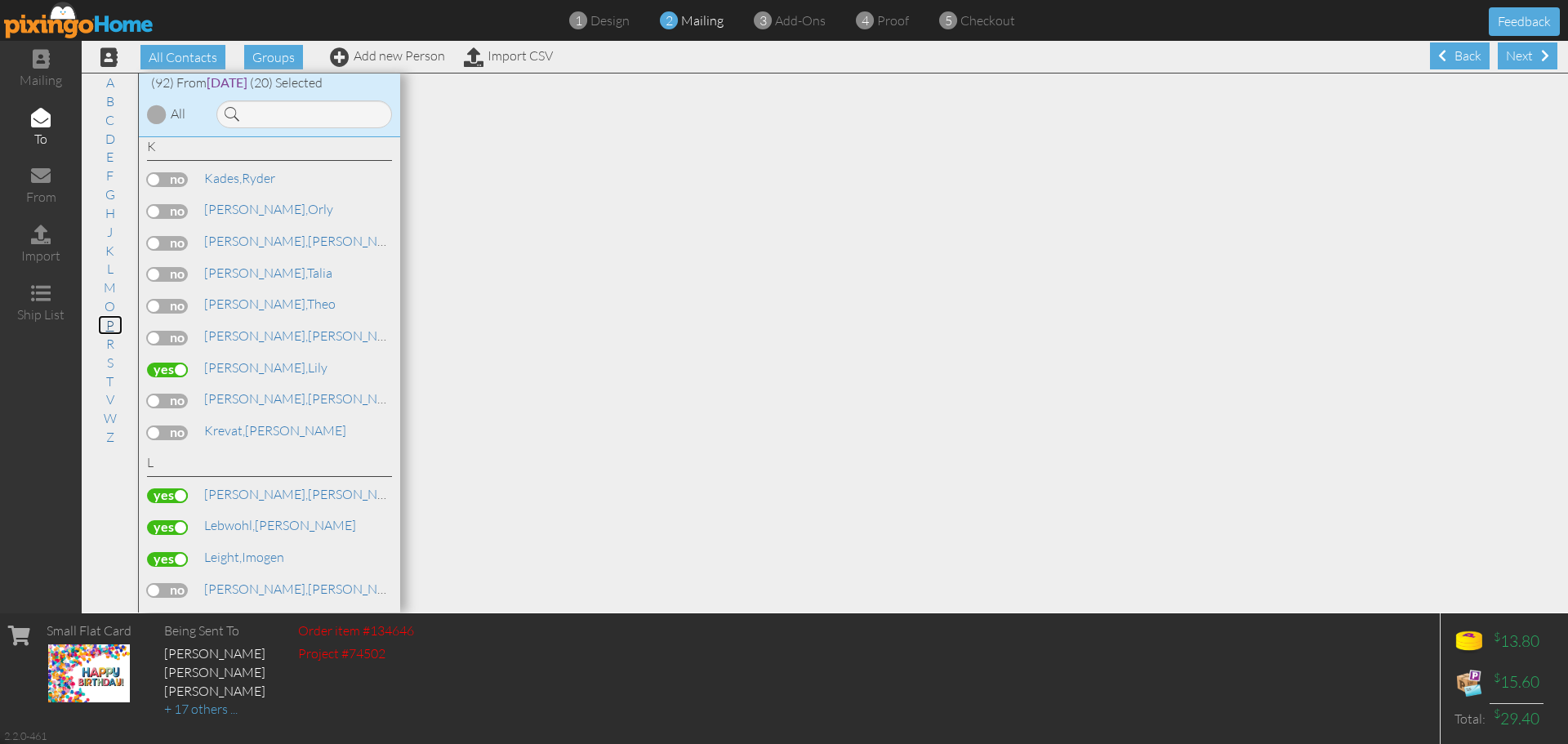
scroll to position [2569, 0]
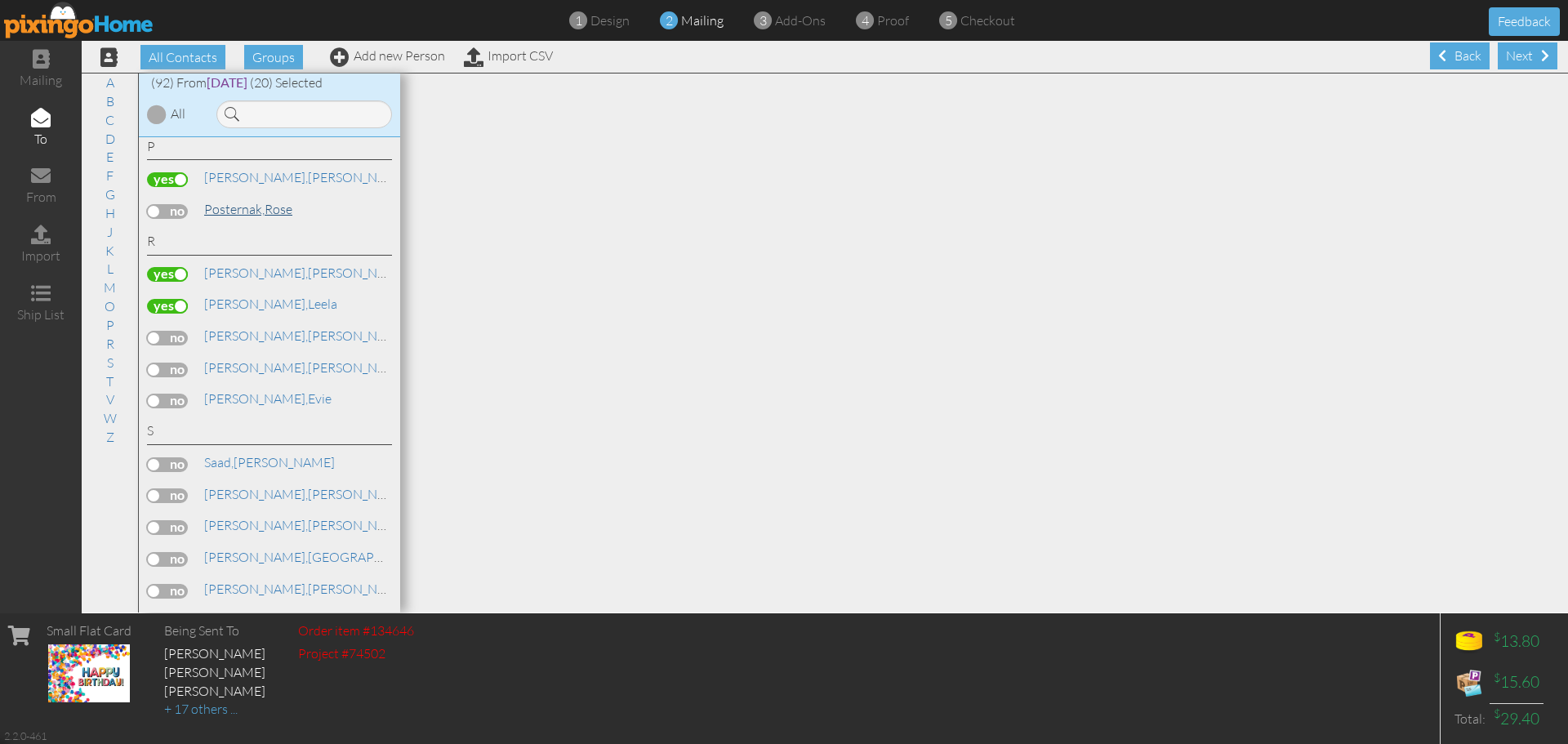
click at [277, 212] on link "Posternak, Rose" at bounding box center [248, 208] width 91 height 19
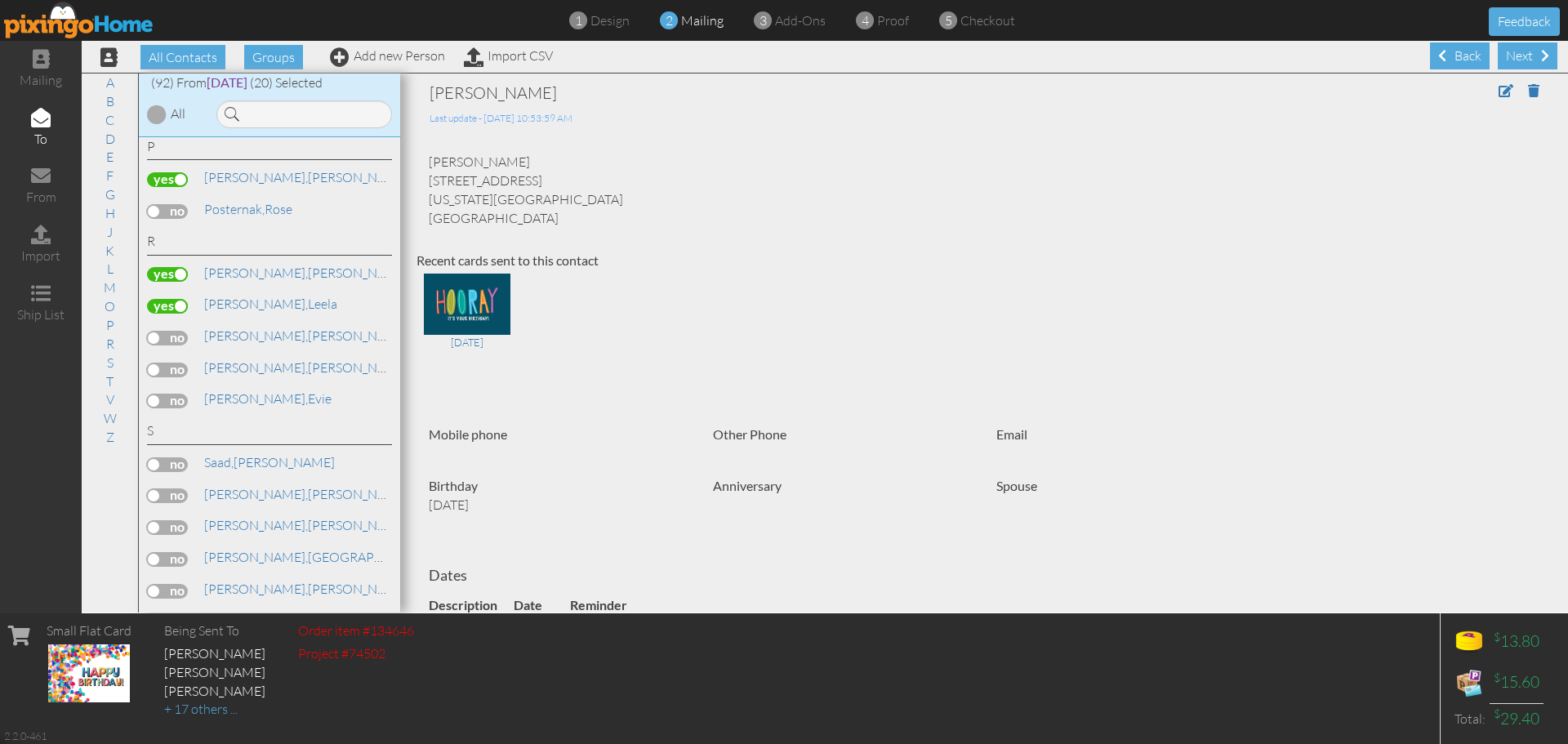
click at [177, 208] on label at bounding box center [167, 211] width 40 height 14
click at [0, 0] on input "checkbox" at bounding box center [0, 0] width 0 height 0
click at [111, 348] on link "R" at bounding box center [110, 343] width 24 height 19
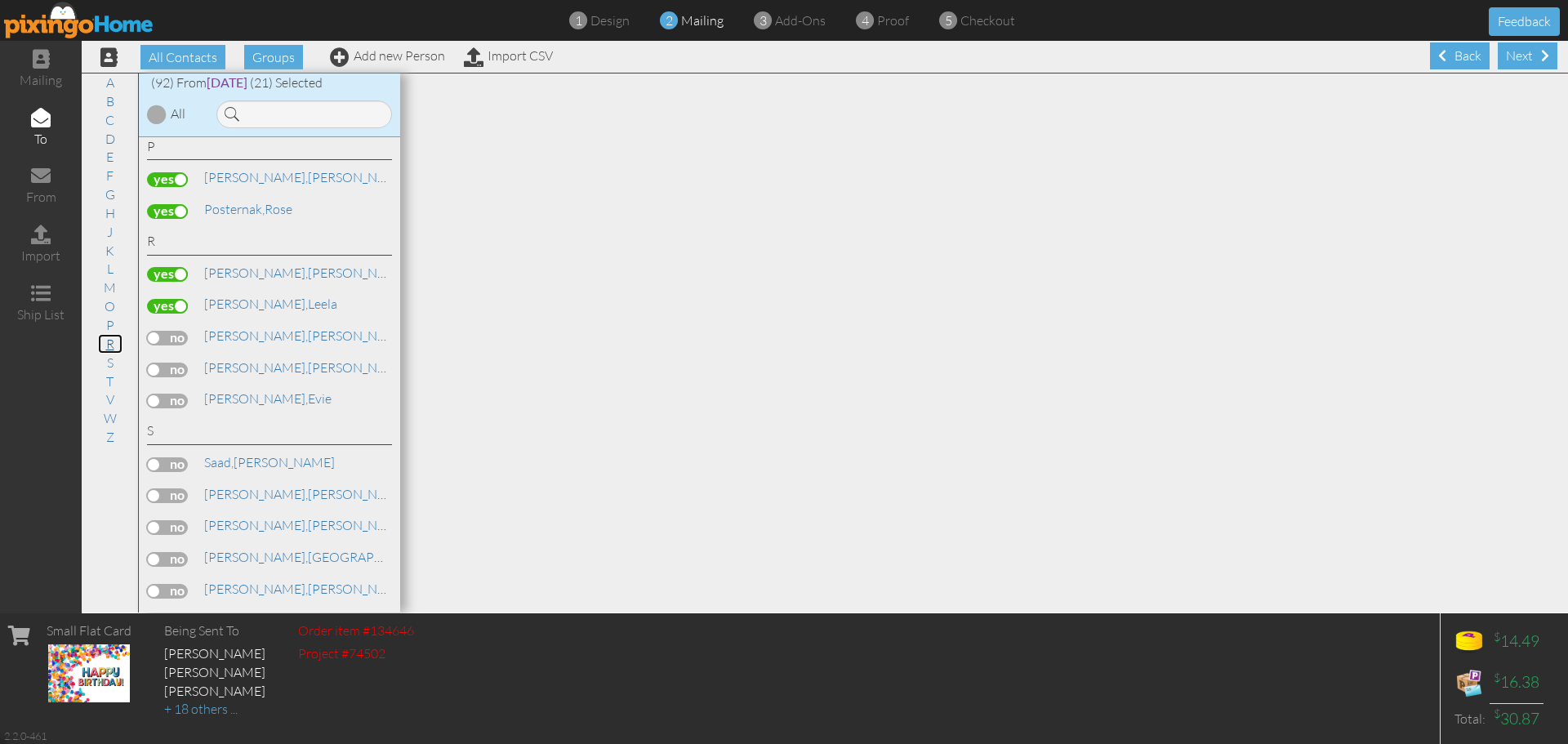
scroll to position [2664, 0]
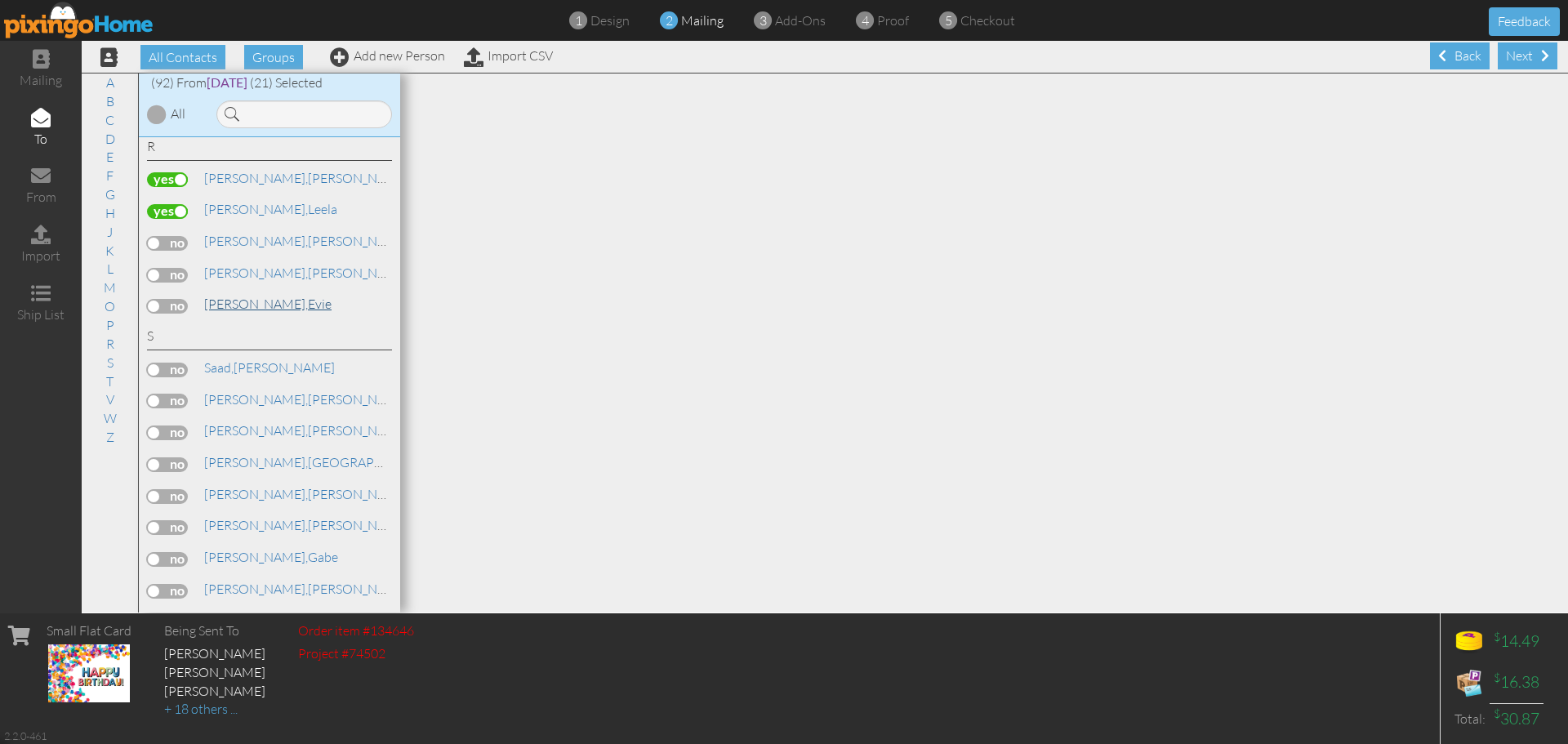
click at [260, 310] on link "Rudich, Evie" at bounding box center [267, 304] width 131 height 19
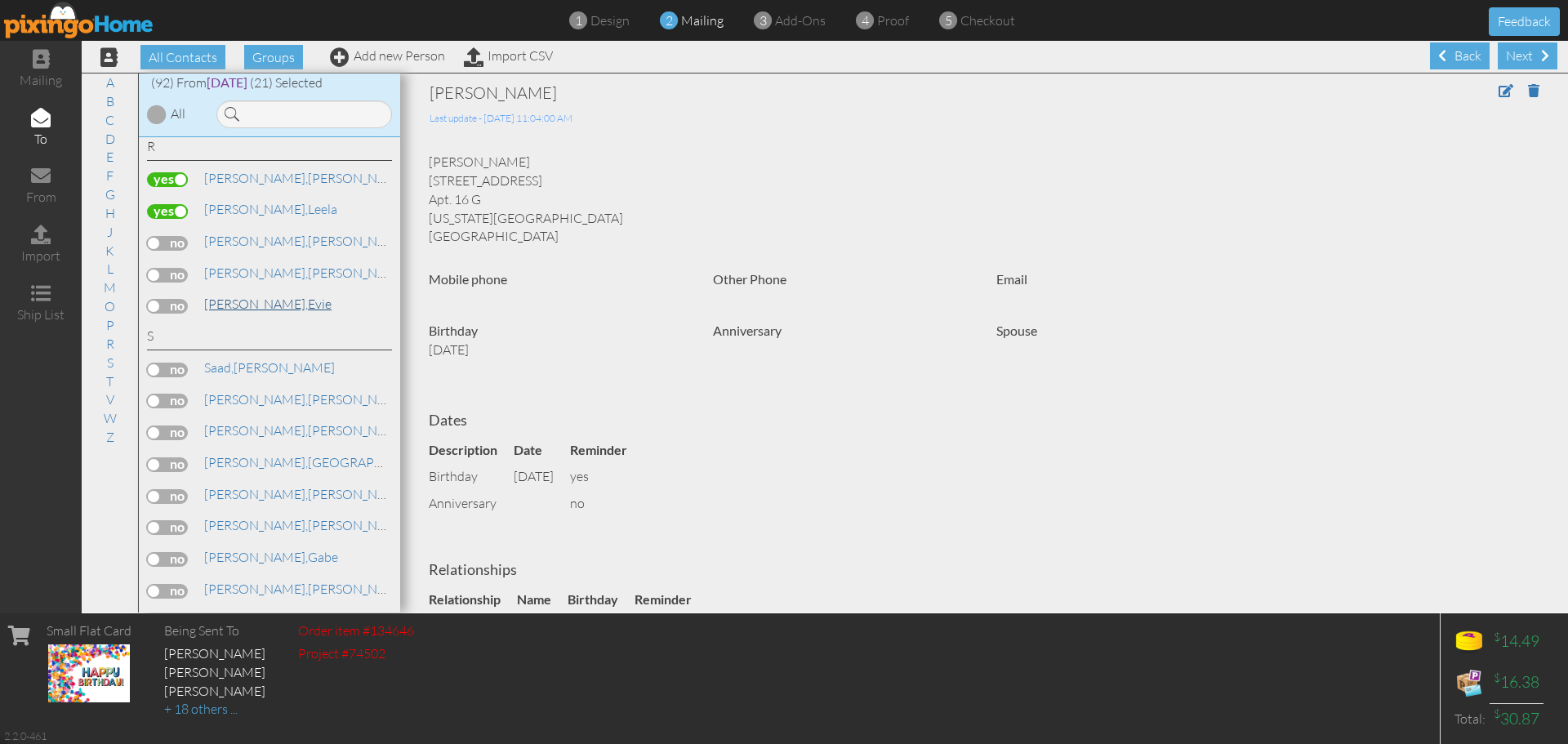
drag, startPoint x: 260, startPoint y: 310, endPoint x: 251, endPoint y: 308, distance: 9.2
click at [251, 308] on link "Rudich, Evie" at bounding box center [267, 304] width 131 height 19
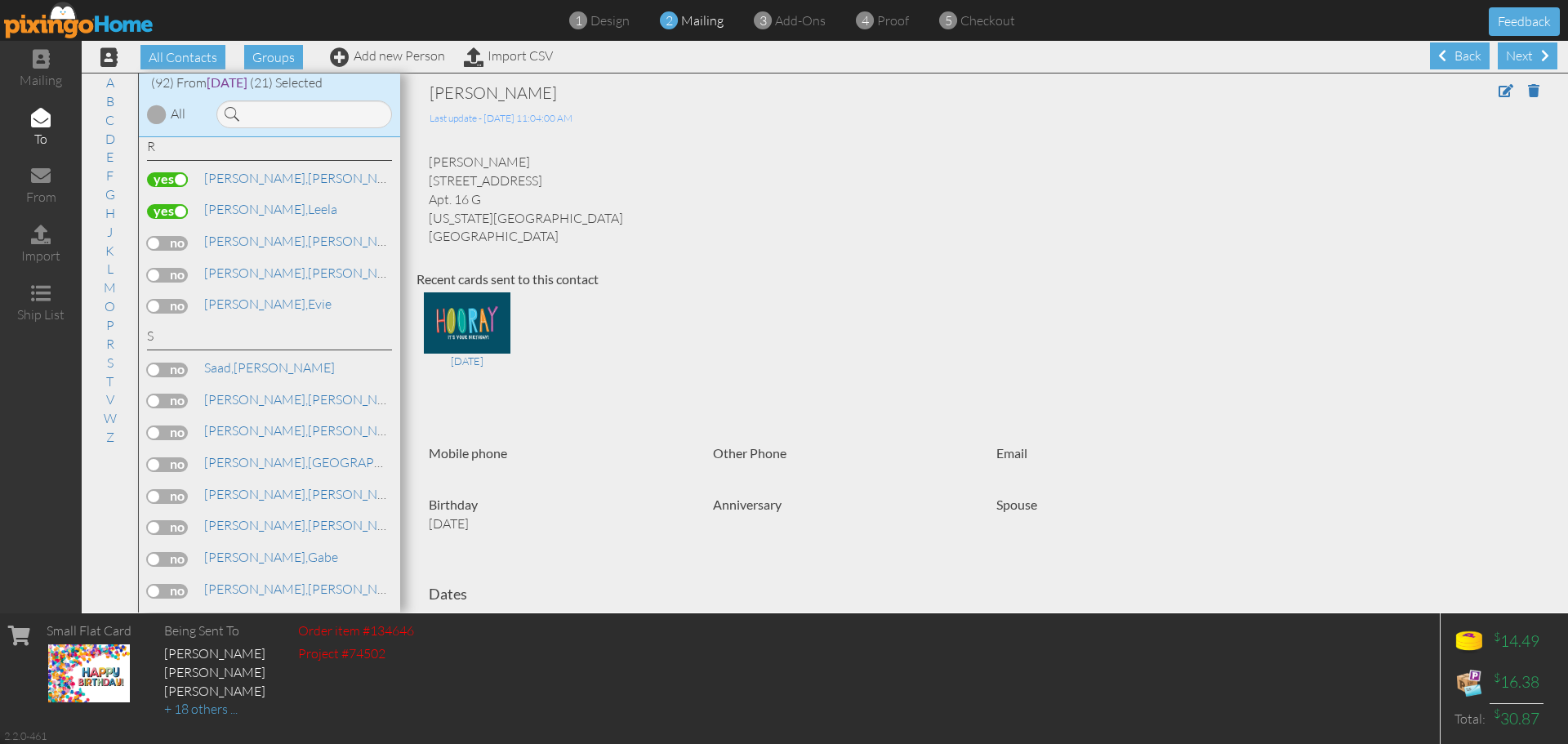
click at [180, 302] on label at bounding box center [167, 305] width 40 height 14
click at [0, 0] on input "checkbox" at bounding box center [0, 0] width 0 height 0
click at [110, 378] on link "T" at bounding box center [110, 381] width 24 height 19
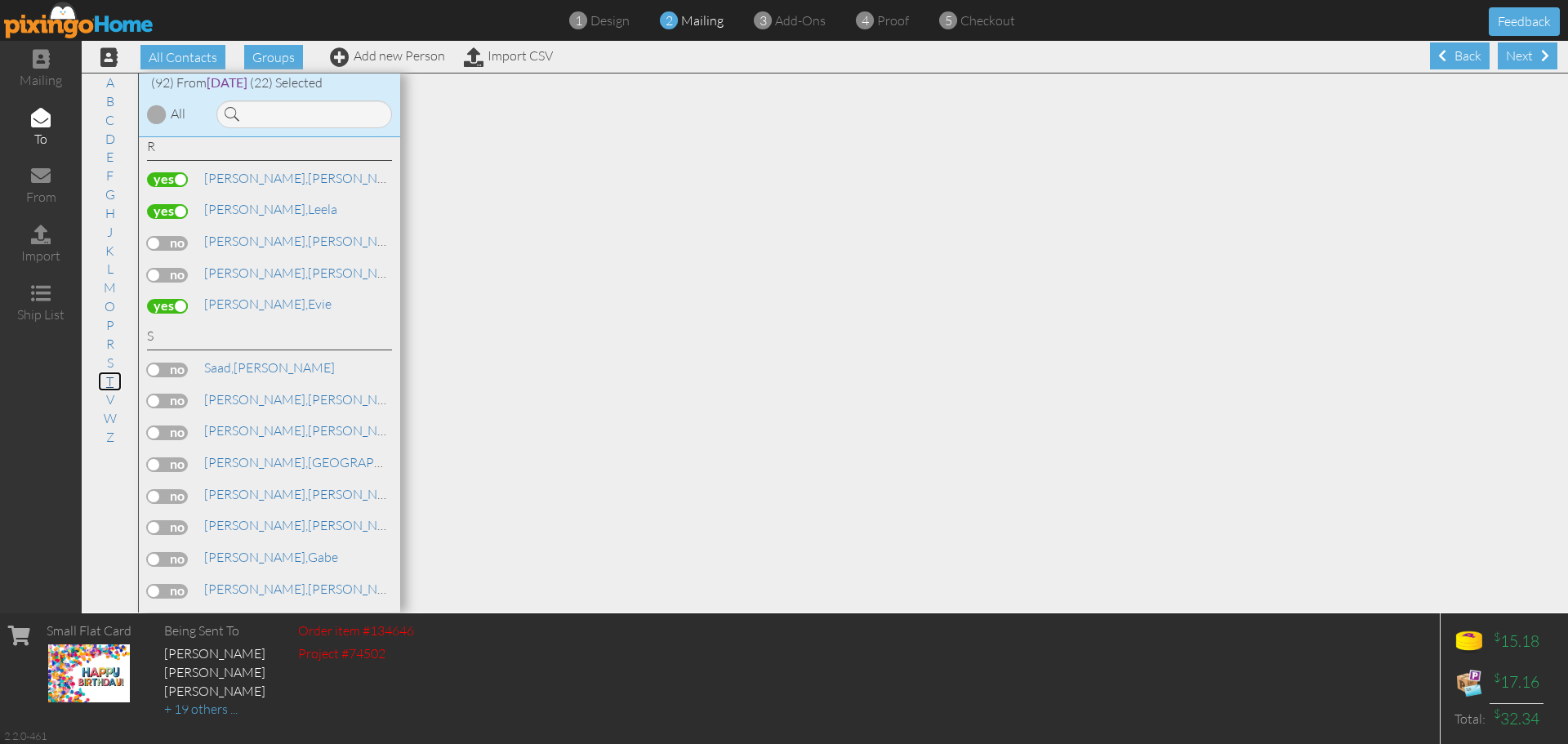
scroll to position [3073, 0]
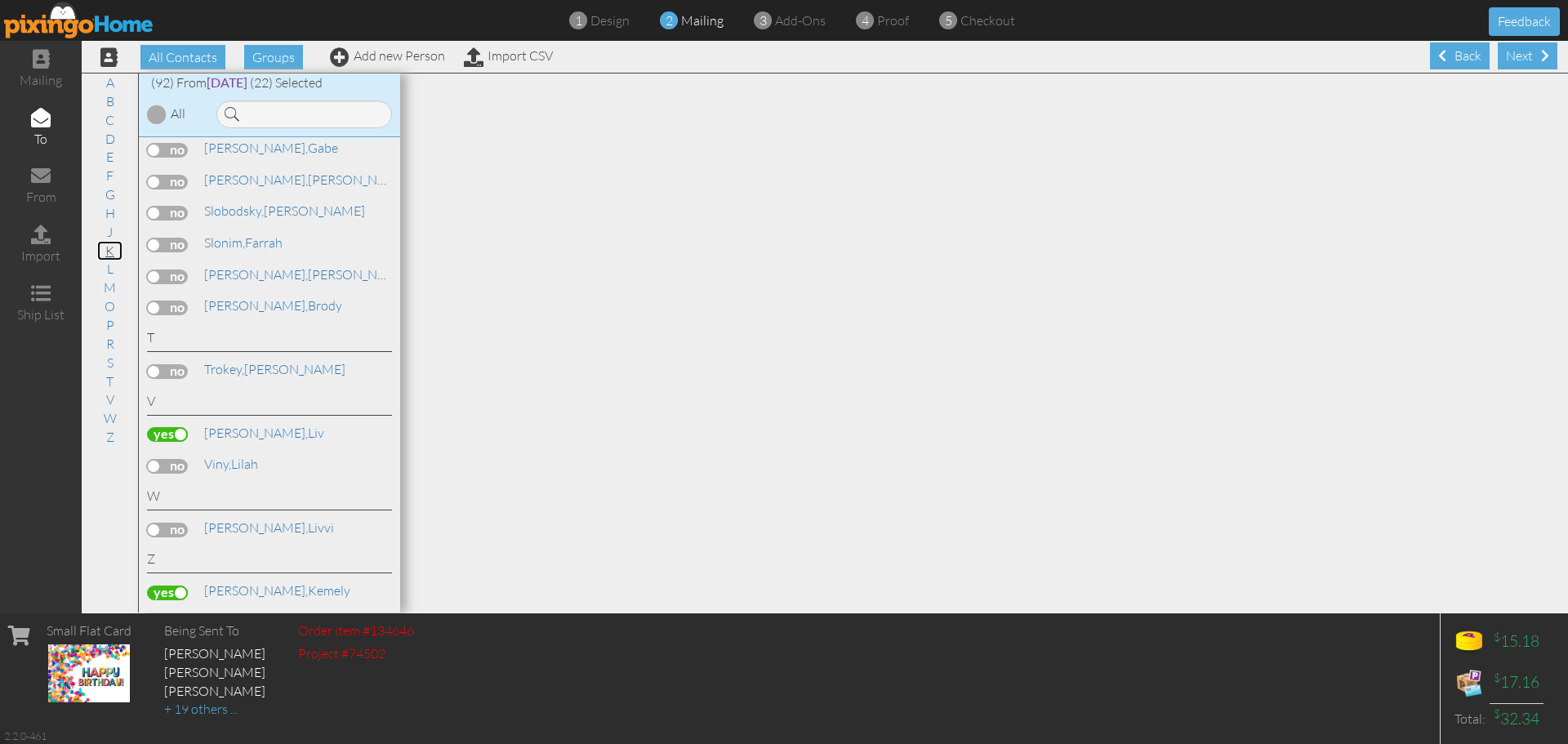
click at [105, 249] on link "K" at bounding box center [110, 251] width 25 height 19
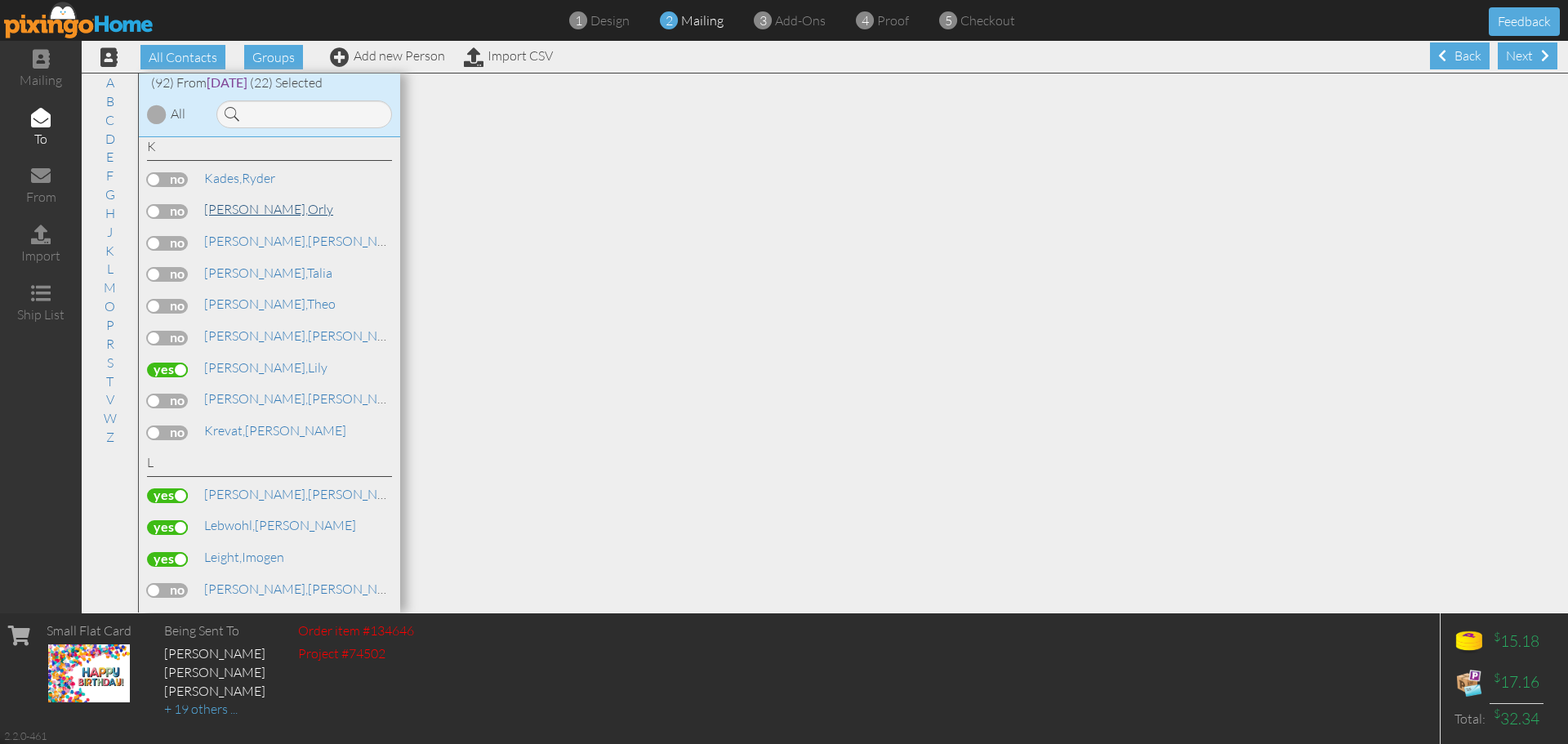
click at [228, 208] on span "[PERSON_NAME]," at bounding box center [256, 208] width 104 height 16
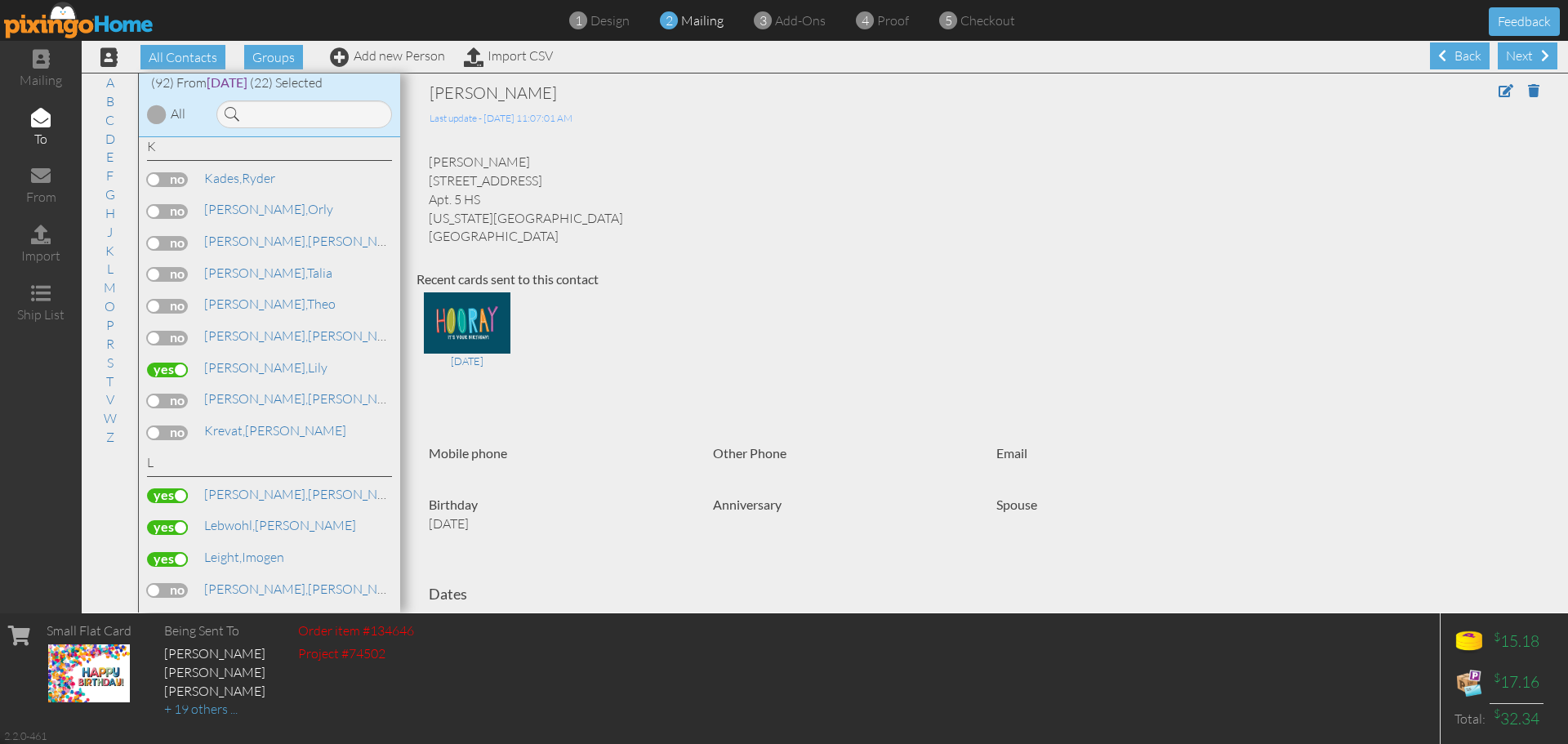
click at [176, 210] on label at bounding box center [167, 211] width 40 height 14
click at [0, 0] on input "checkbox" at bounding box center [0, 0] width 0 height 0
click at [104, 359] on link "S" at bounding box center [110, 362] width 23 height 19
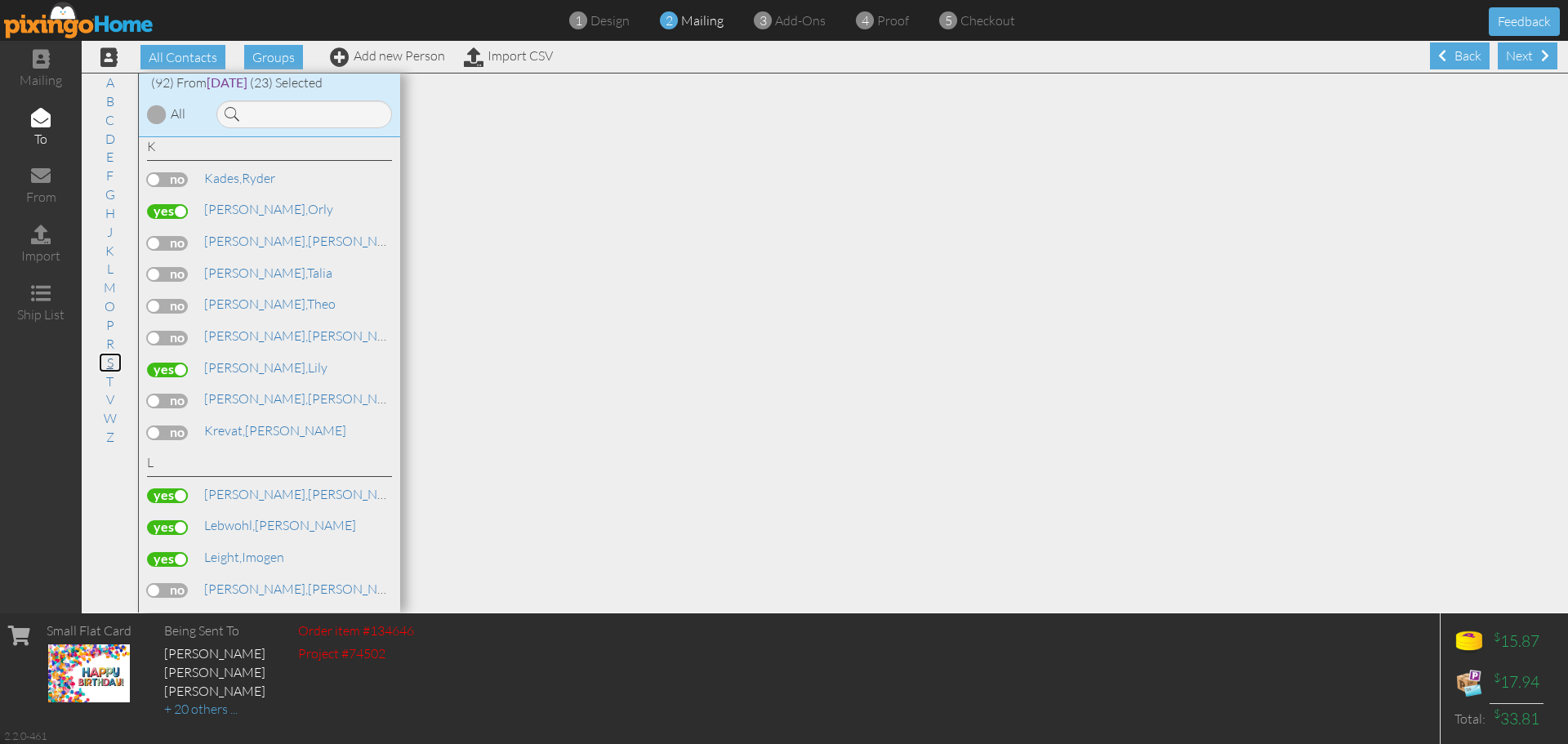
scroll to position [2854, 0]
click at [114, 383] on link "T" at bounding box center [110, 381] width 24 height 19
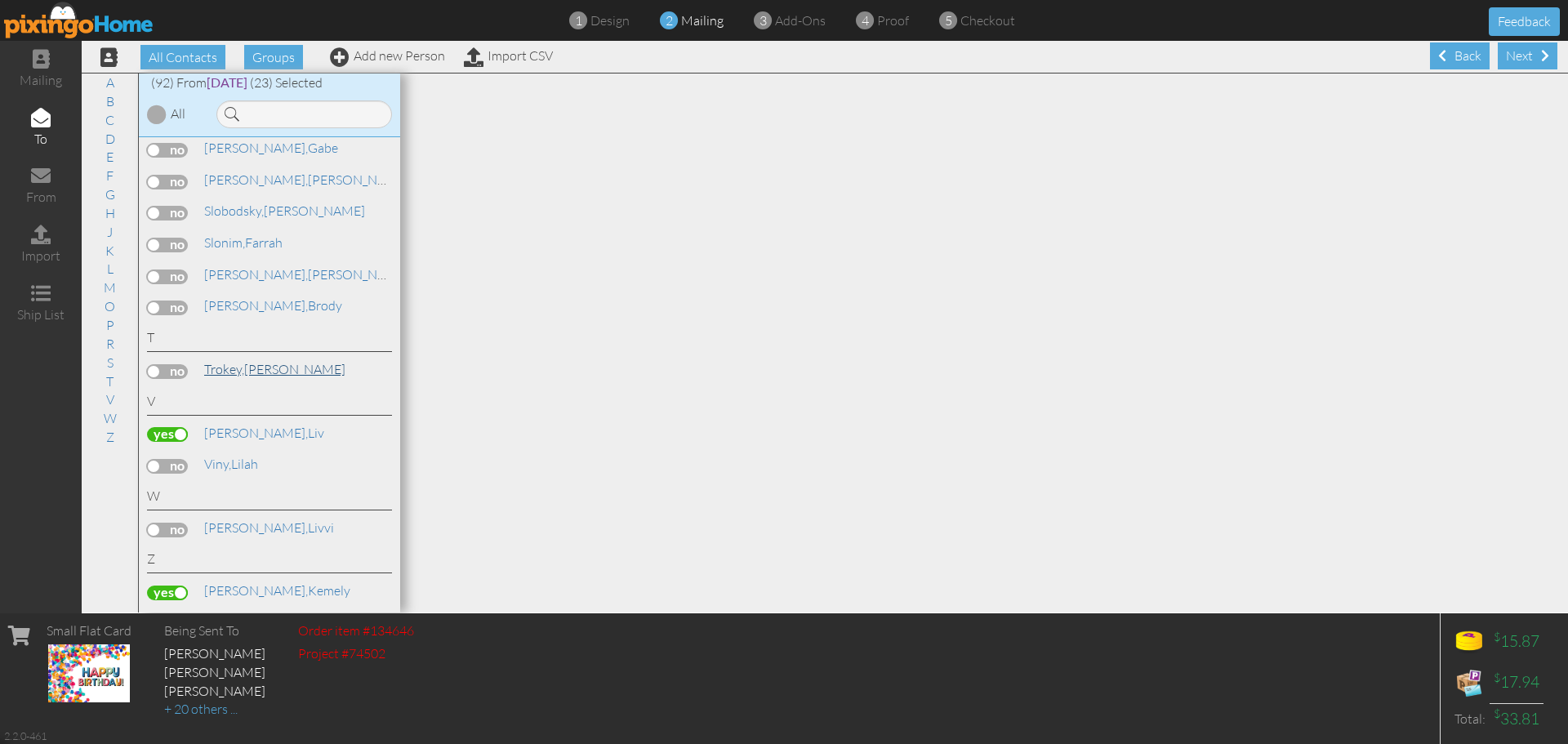
click at [237, 368] on span "Trokey," at bounding box center [224, 369] width 40 height 16
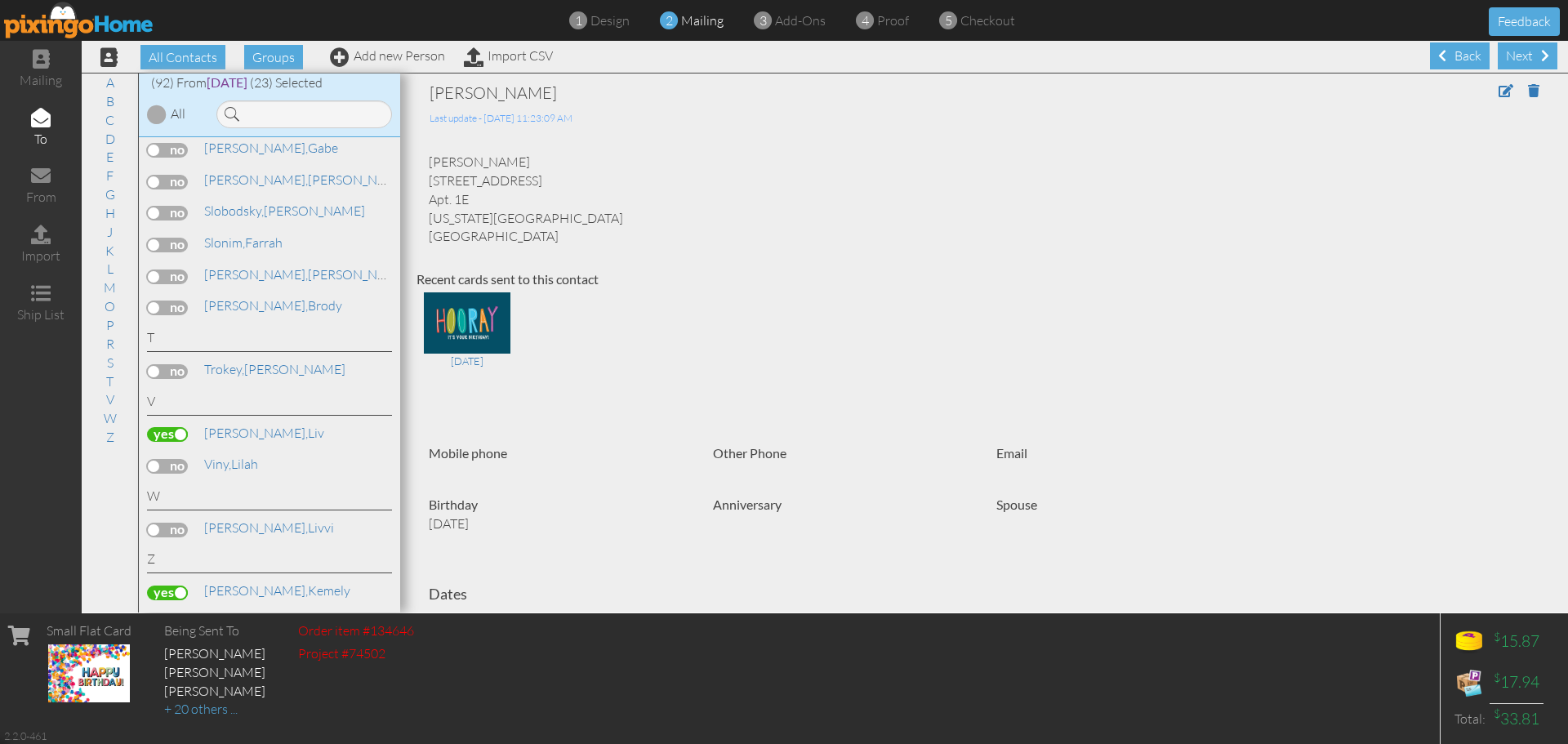
click at [184, 371] on label at bounding box center [167, 371] width 40 height 14
click at [0, 0] on input "checkbox" at bounding box center [0, 0] width 0 height 0
click at [116, 397] on link "V" at bounding box center [110, 399] width 24 height 19
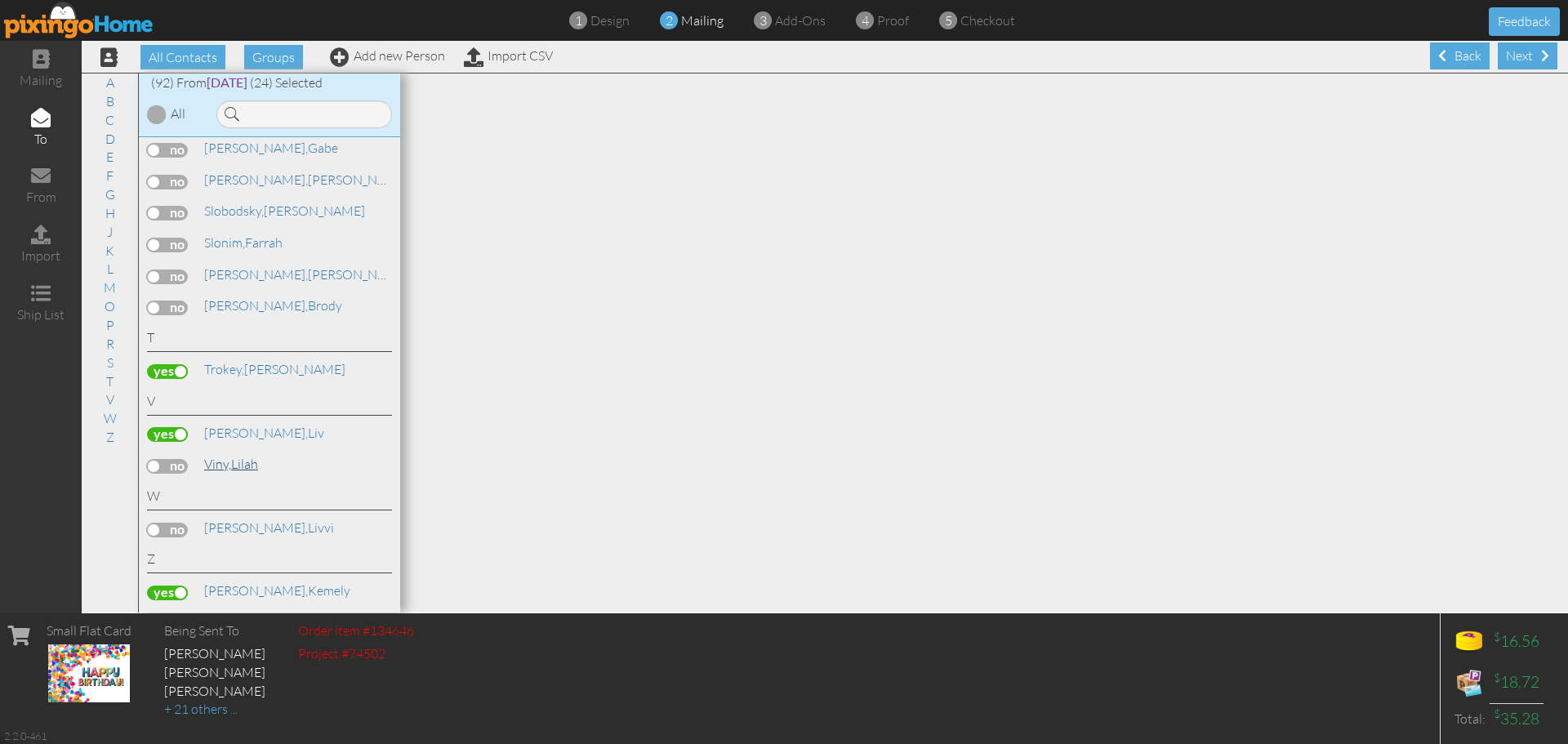
click at [238, 468] on link "Viny, Lilah" at bounding box center [231, 463] width 57 height 19
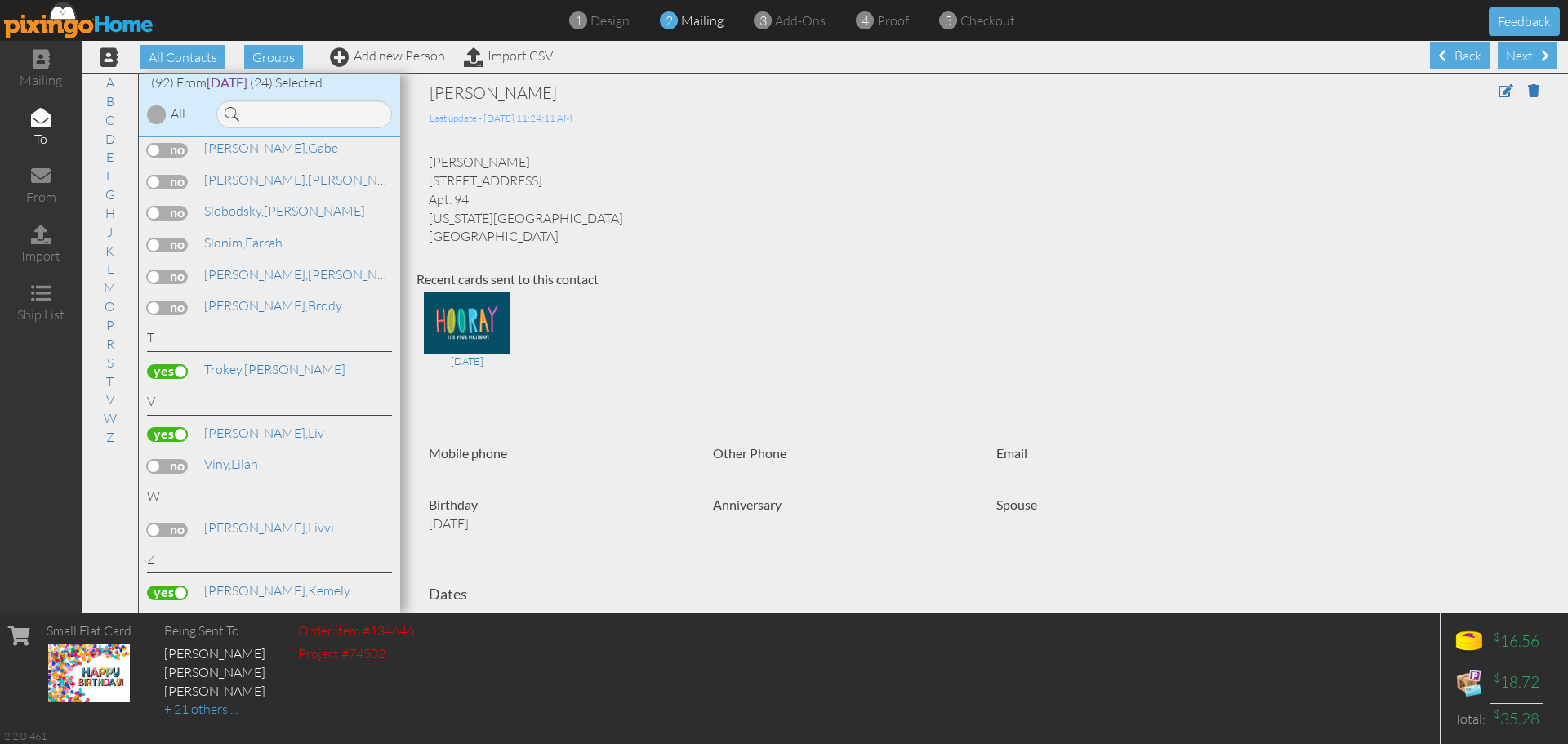
click at [185, 463] on label at bounding box center [167, 466] width 40 height 14
click at [0, 0] on input "checkbox" at bounding box center [0, 0] width 0 height 0
click at [113, 125] on link "C" at bounding box center [110, 120] width 25 height 19
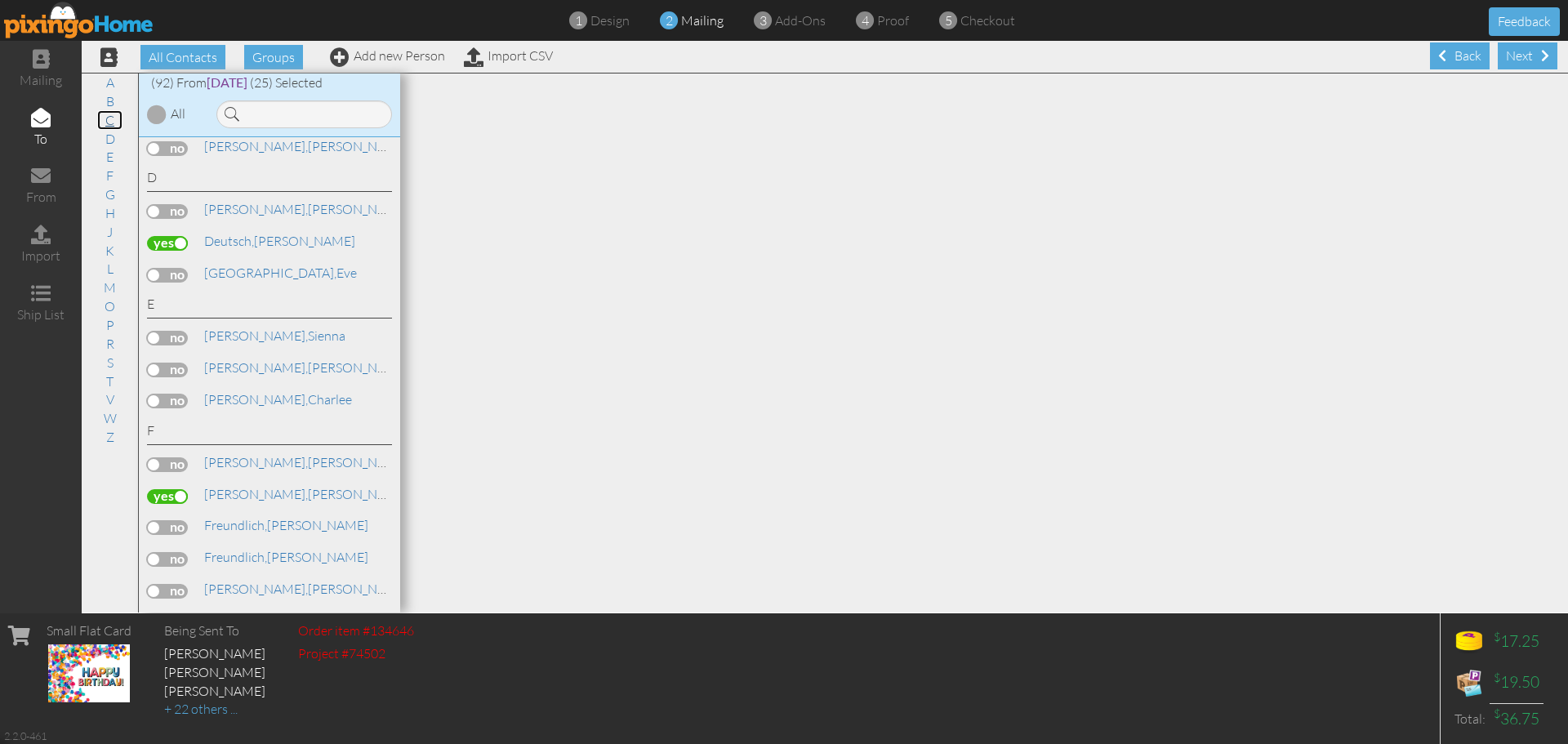
scroll to position [822, 0]
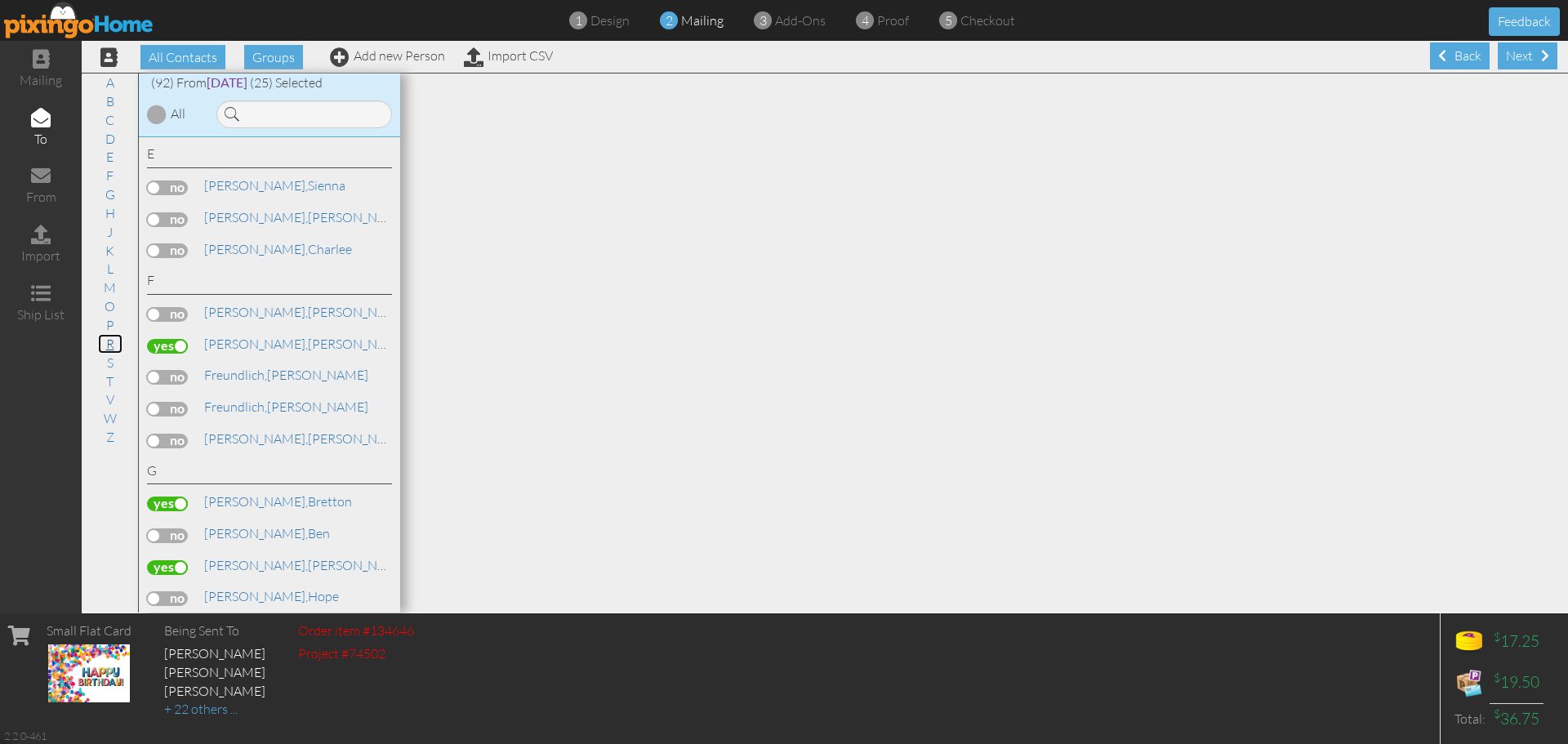
click at [112, 347] on link "R" at bounding box center [110, 343] width 24 height 19
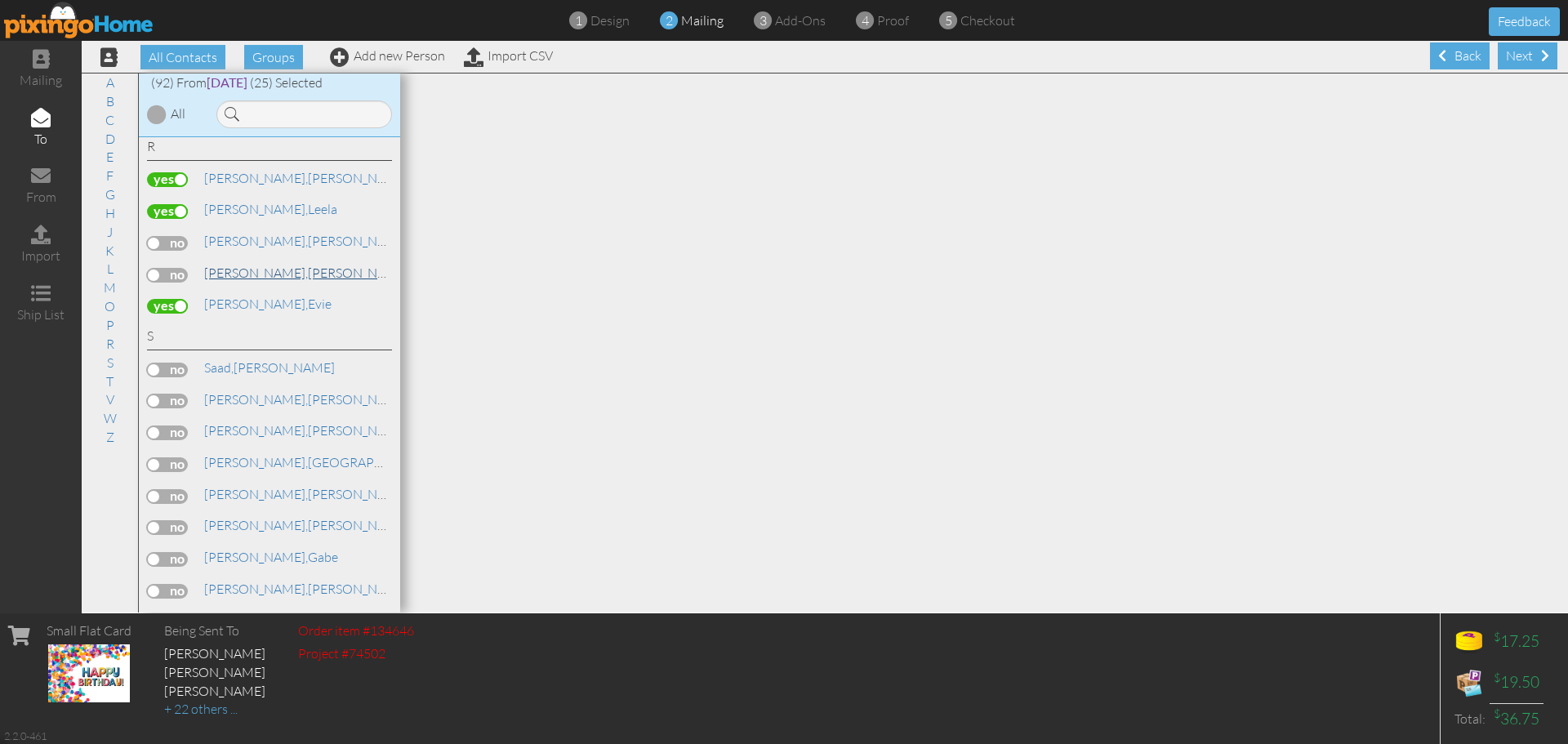
click at [277, 278] on link "Risack, Jackson" at bounding box center [306, 272] width 208 height 19
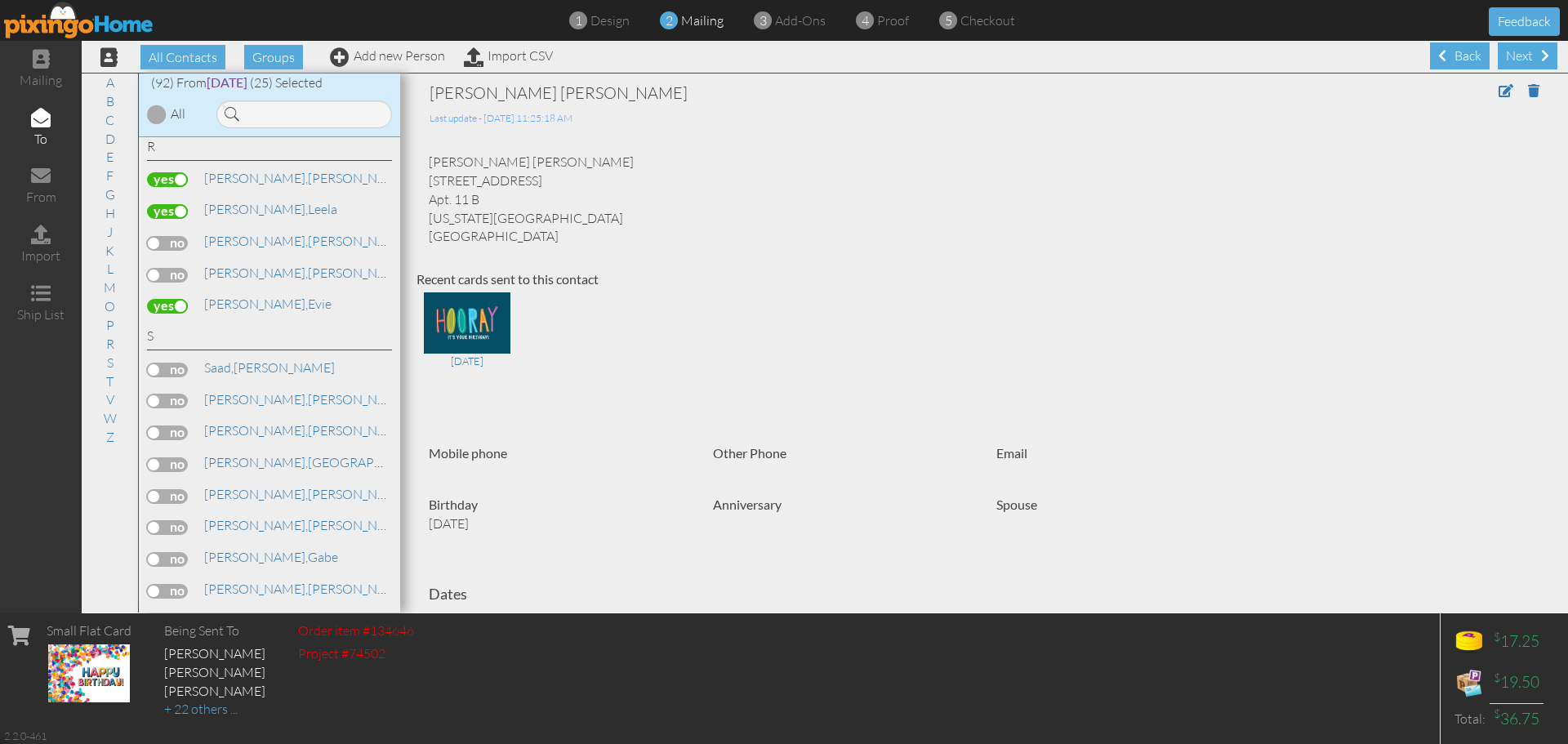
click at [182, 272] on label at bounding box center [167, 275] width 40 height 14
click at [0, 0] on input "checkbox" at bounding box center [0, 0] width 0 height 0
click at [105, 312] on link "O" at bounding box center [110, 305] width 27 height 19
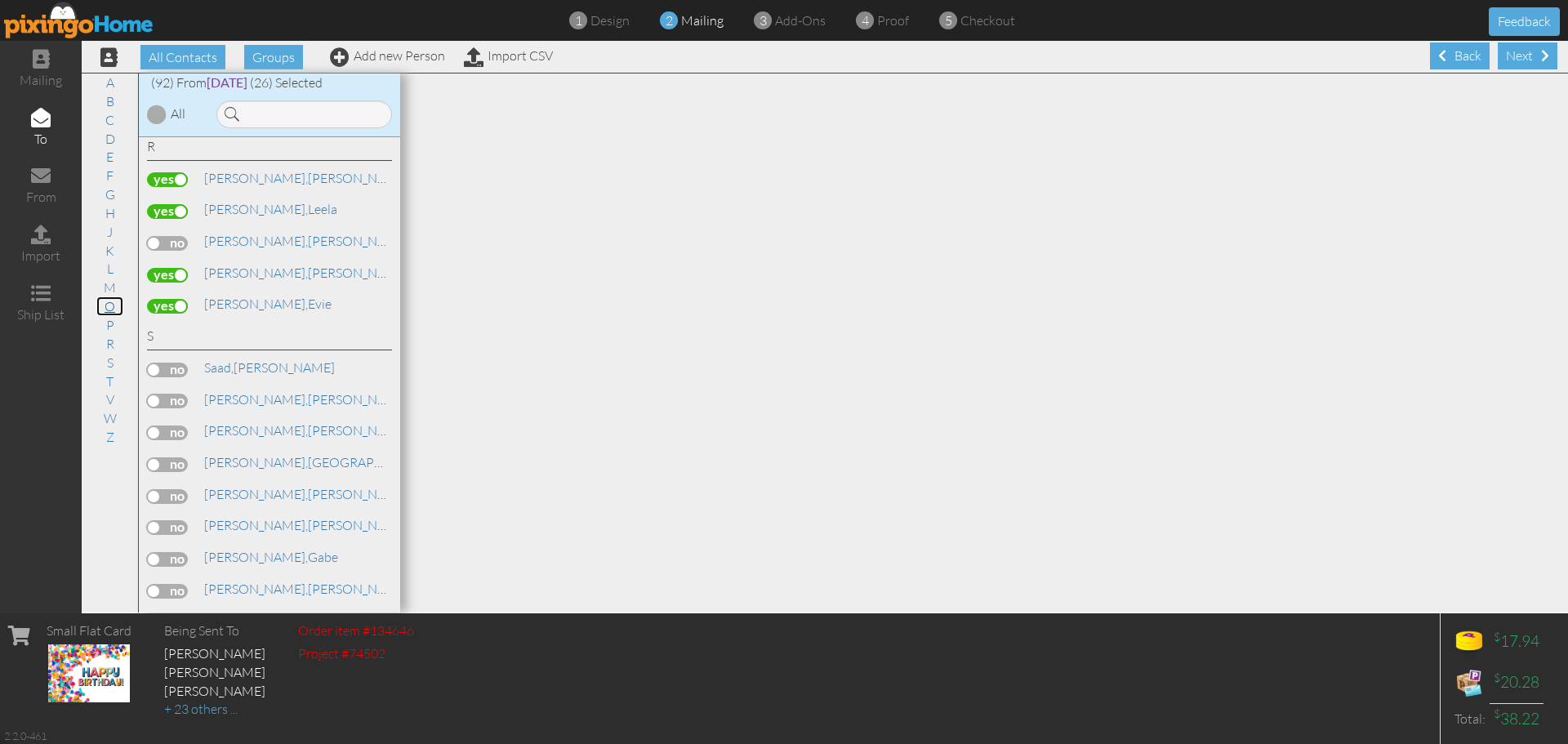
scroll to position [2474, 0]
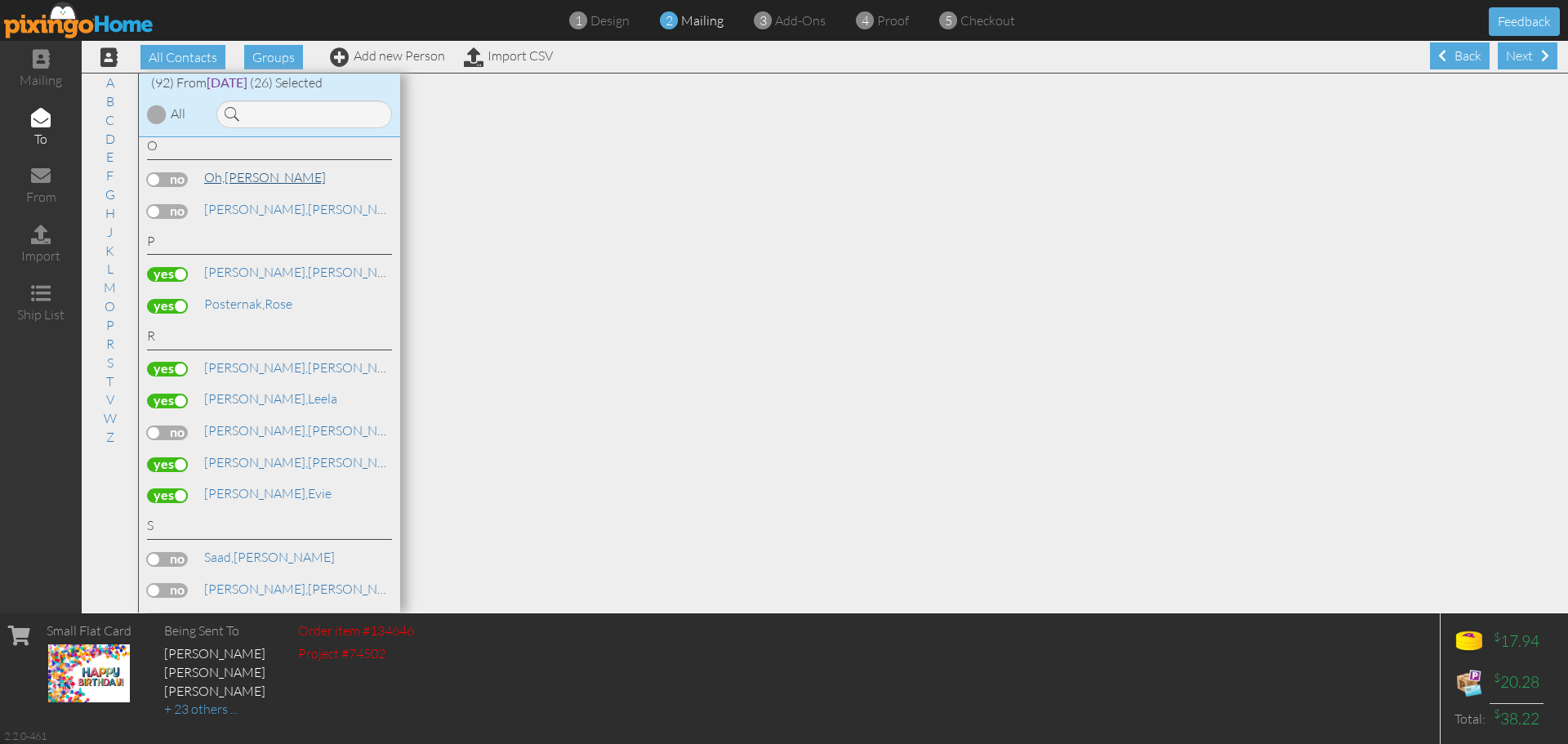
click at [248, 182] on link "Oh, Christina" at bounding box center [265, 176] width 125 height 19
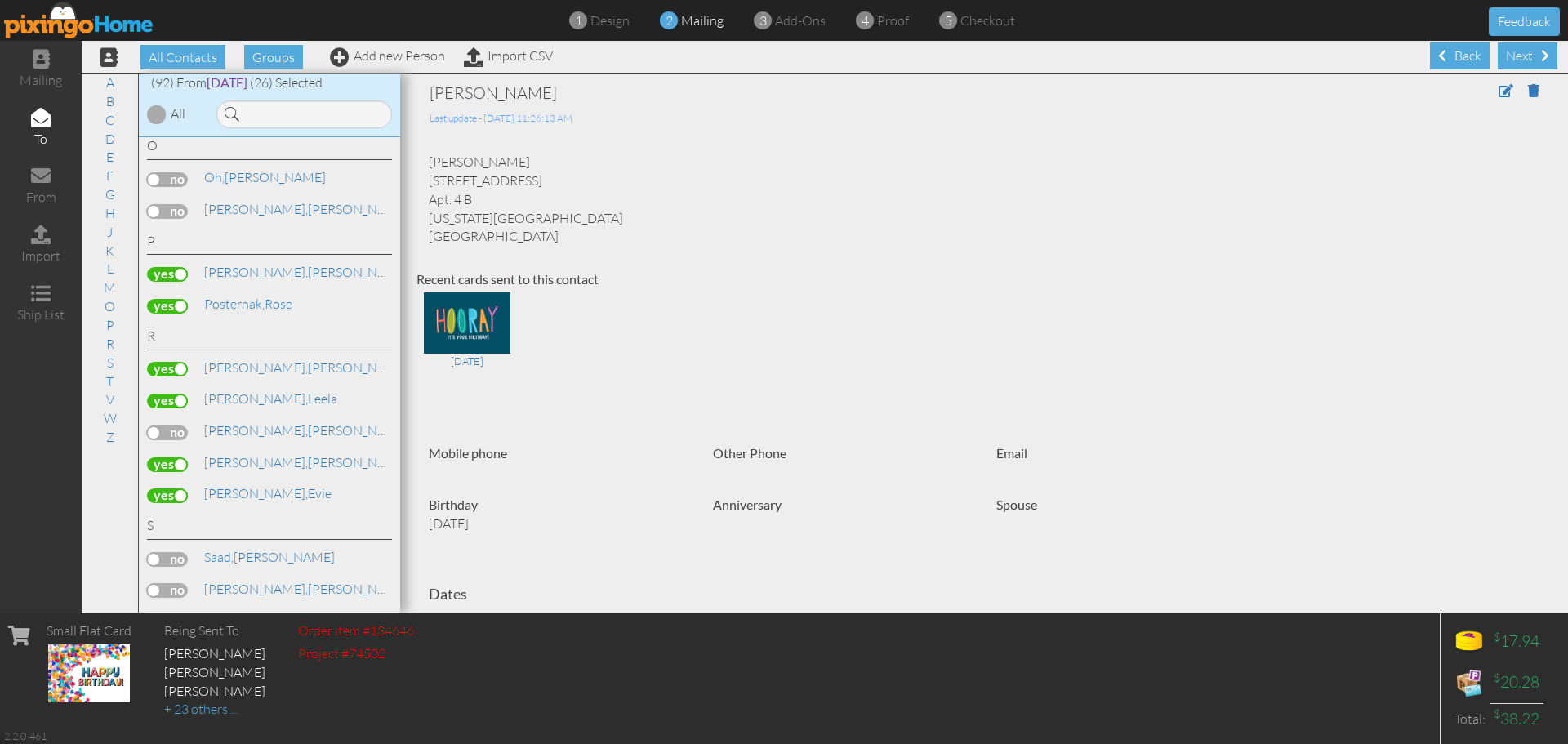
click at [181, 172] on label at bounding box center [167, 179] width 40 height 14
click at [0, 0] on input "checkbox" at bounding box center [0, 0] width 0 height 0
click at [112, 364] on link "S" at bounding box center [110, 362] width 23 height 19
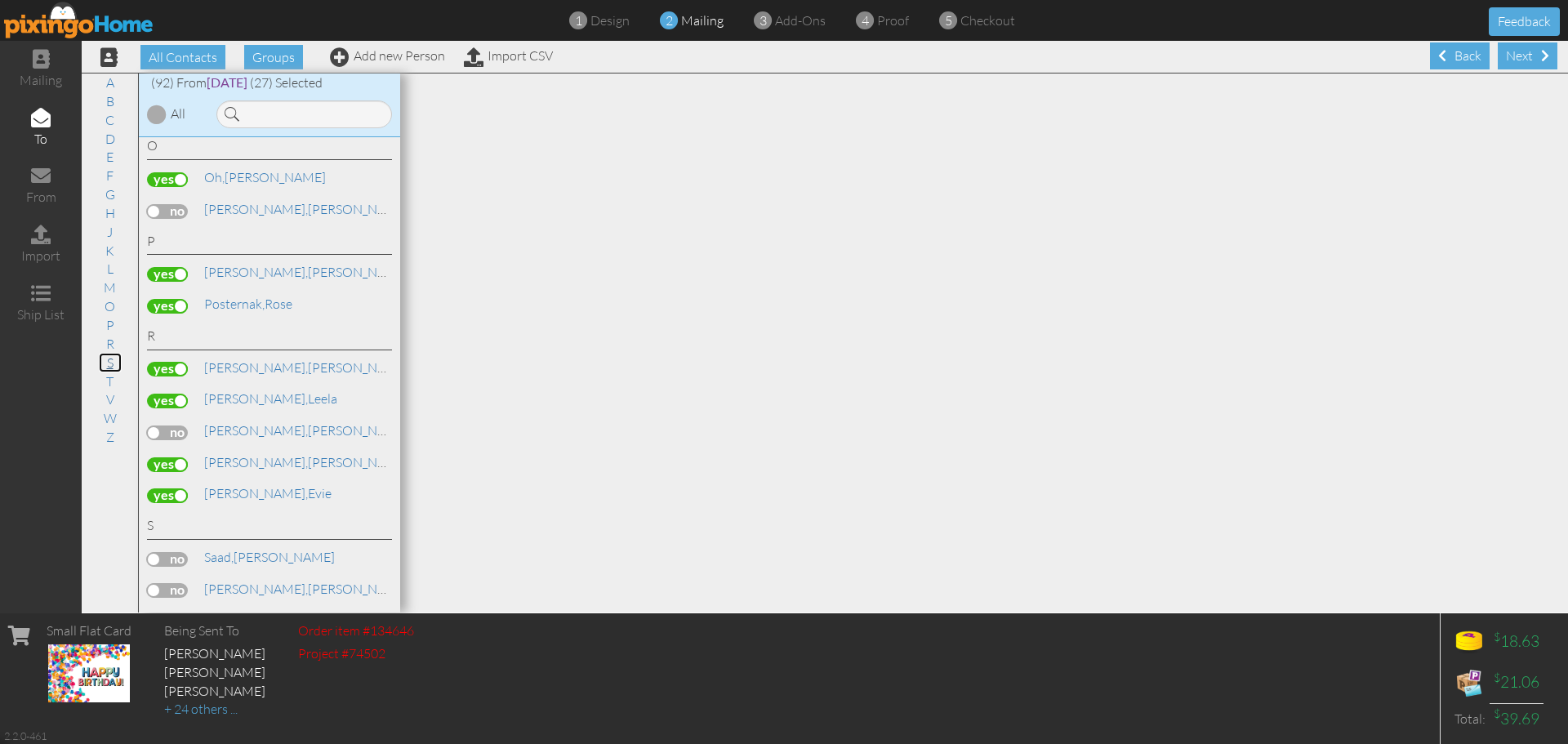
scroll to position [2854, 0]
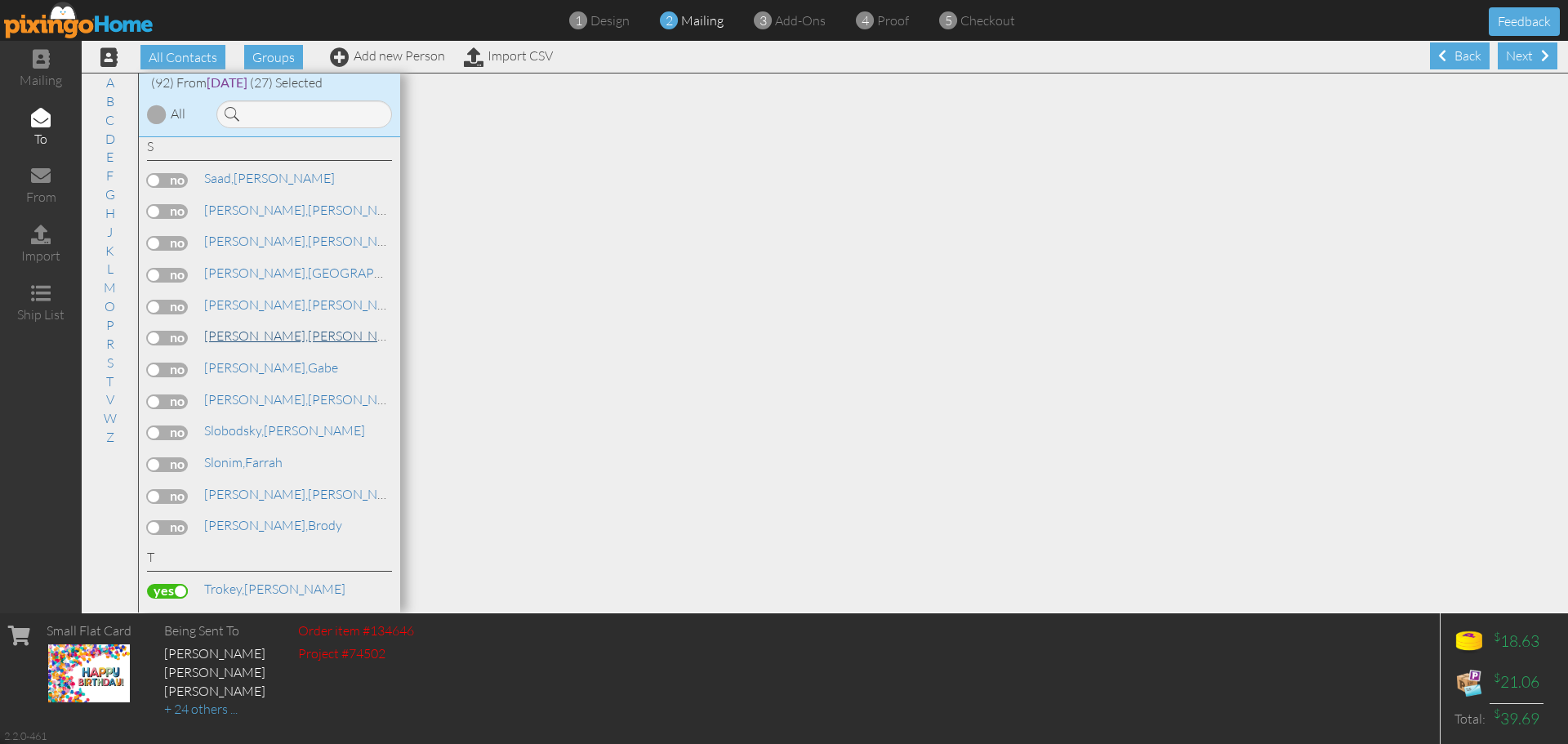
click at [277, 327] on link "Sheppard, Henry" at bounding box center [306, 335] width 208 height 19
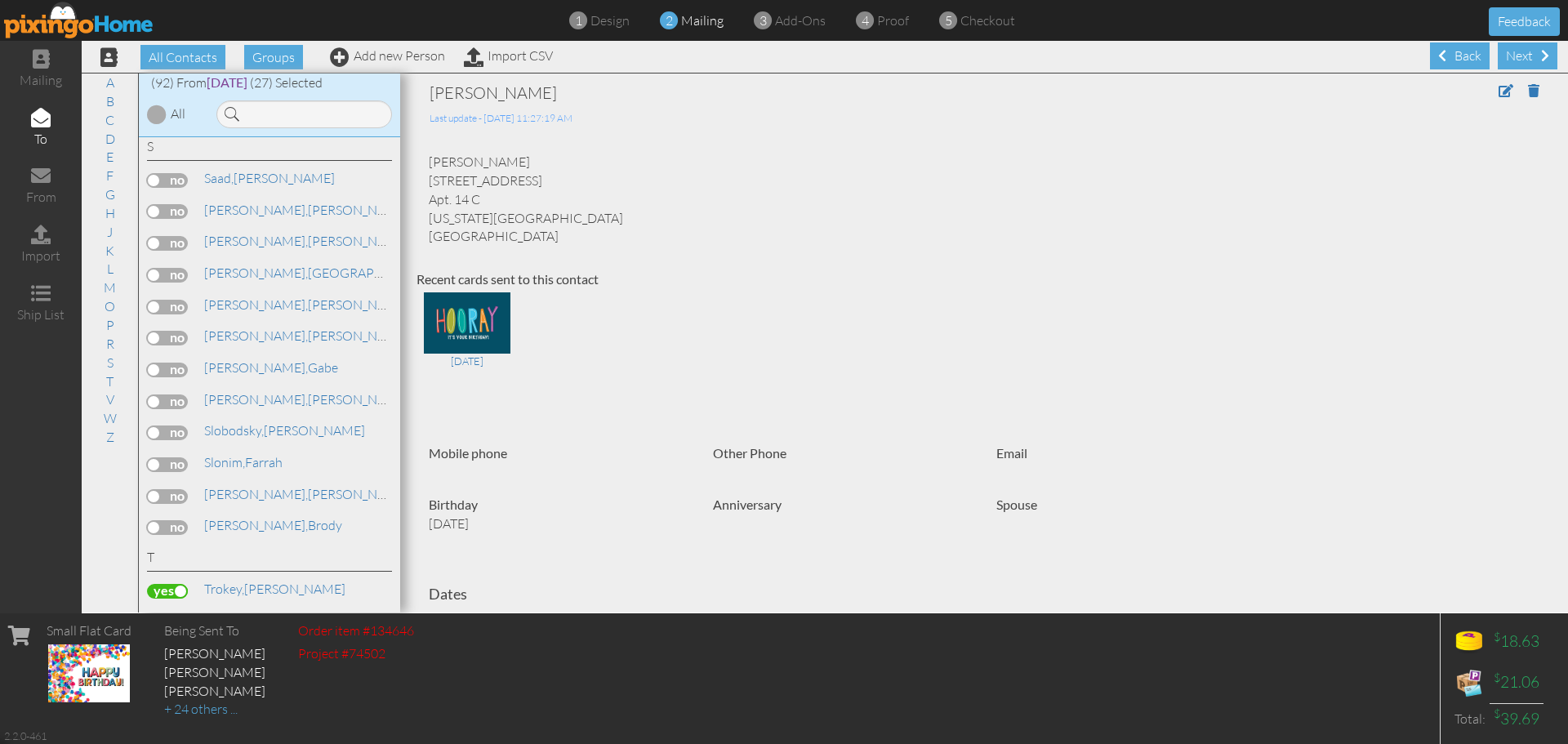
click at [176, 335] on label at bounding box center [167, 337] width 40 height 14
click at [0, 0] on input "checkbox" at bounding box center [0, 0] width 0 height 0
click at [112, 365] on link "S" at bounding box center [110, 362] width 23 height 19
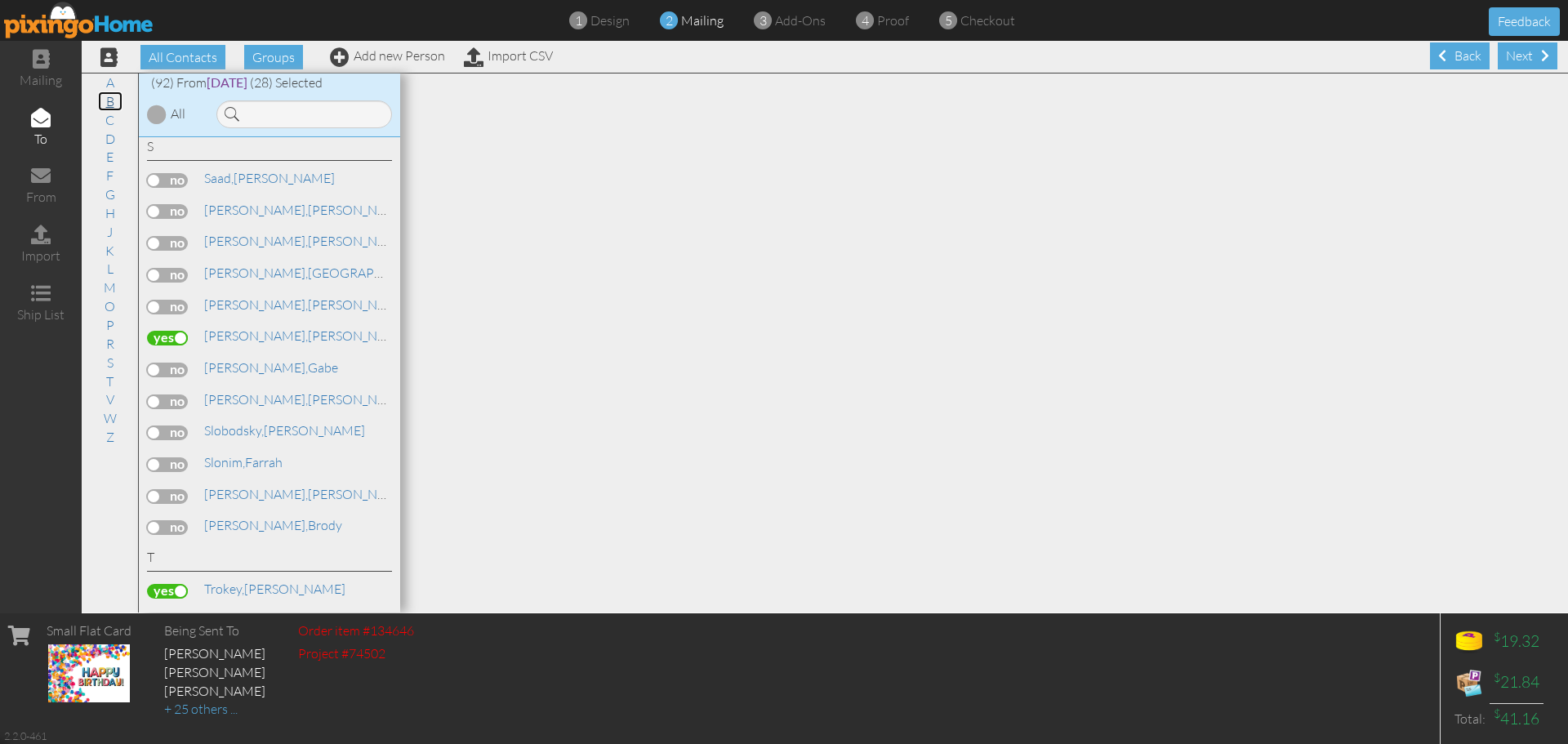
click at [103, 107] on link "B" at bounding box center [110, 100] width 24 height 19
click at [222, 489] on span "[PERSON_NAME]," at bounding box center [256, 493] width 104 height 16
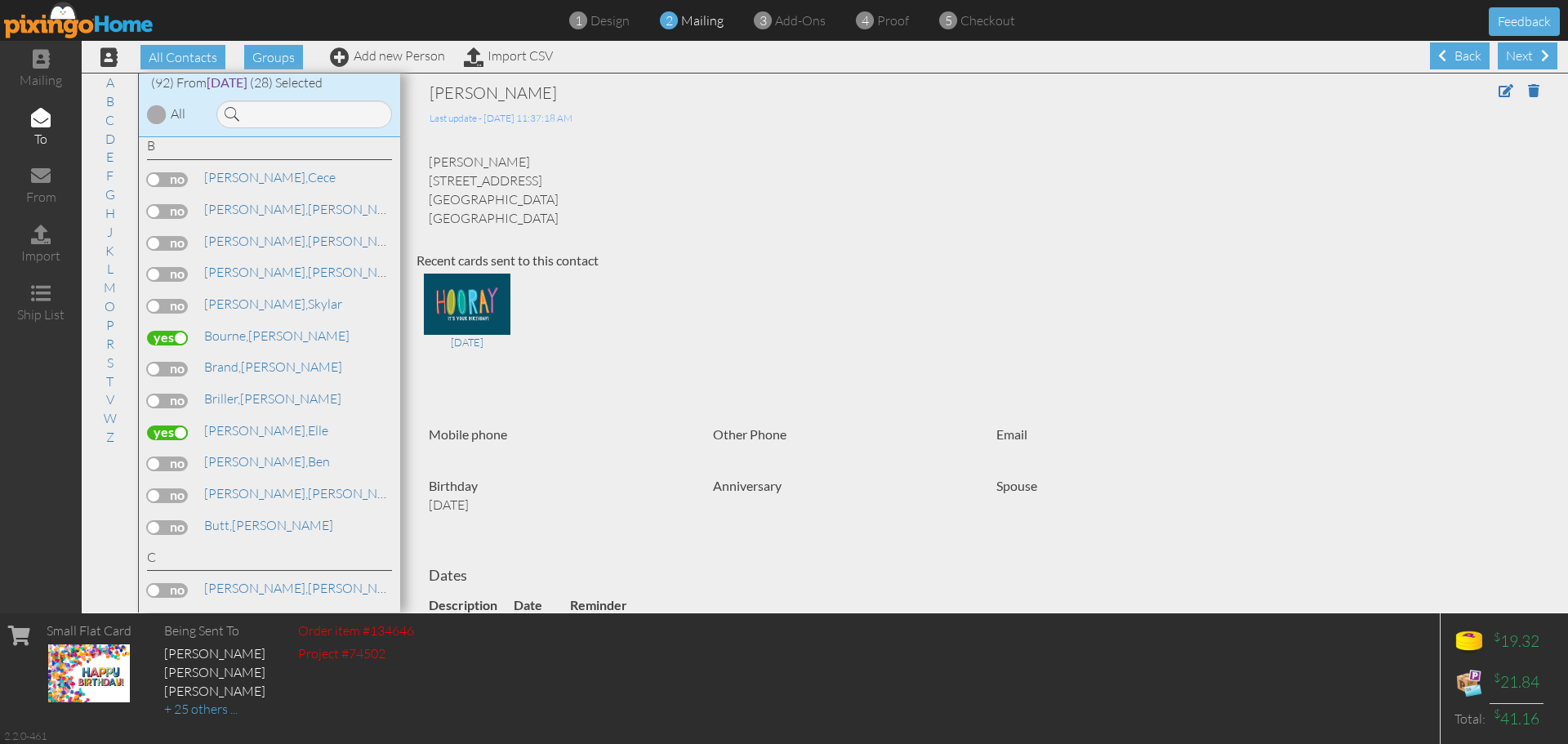
click at [176, 499] on label at bounding box center [167, 495] width 40 height 14
click at [0, 0] on input "checkbox" at bounding box center [0, 0] width 0 height 0
click at [103, 358] on link "S" at bounding box center [110, 362] width 23 height 19
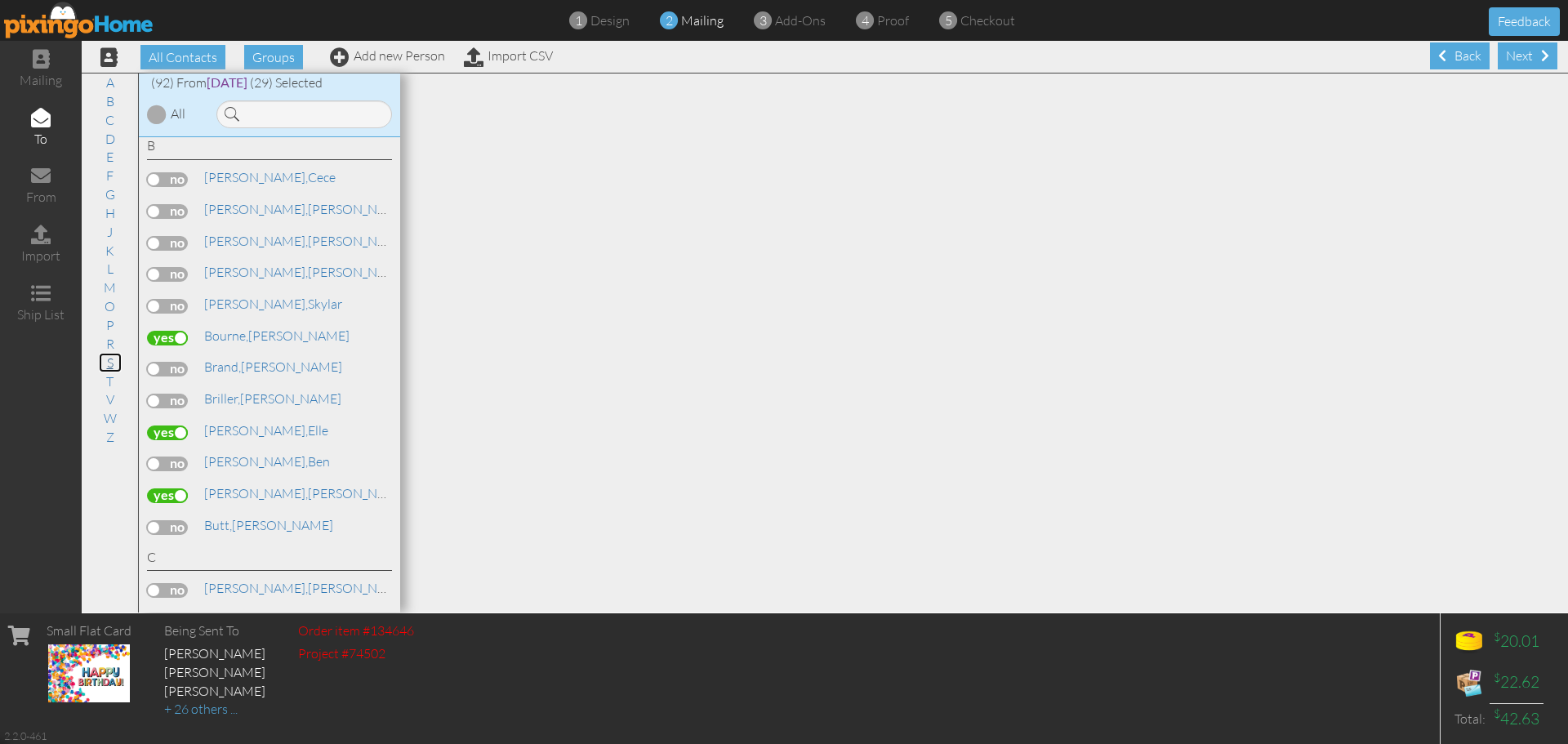
scroll to position [2854, 0]
click at [252, 373] on link "Silber, Gabe" at bounding box center [271, 367] width 137 height 19
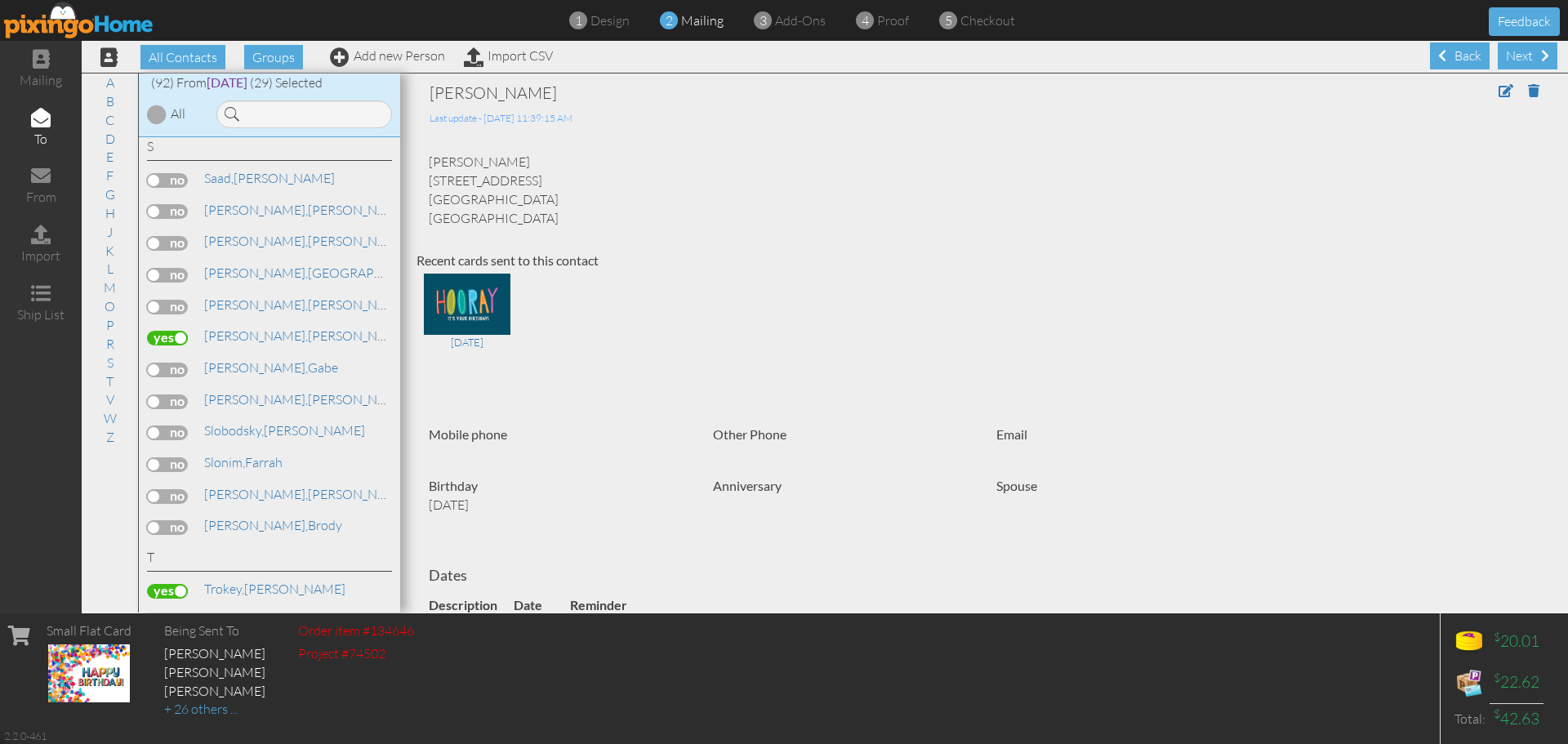
click at [183, 372] on label at bounding box center [167, 369] width 40 height 14
click at [0, 0] on input "checkbox" at bounding box center [0, 0] width 0 height 0
click at [109, 179] on link "F" at bounding box center [110, 175] width 24 height 19
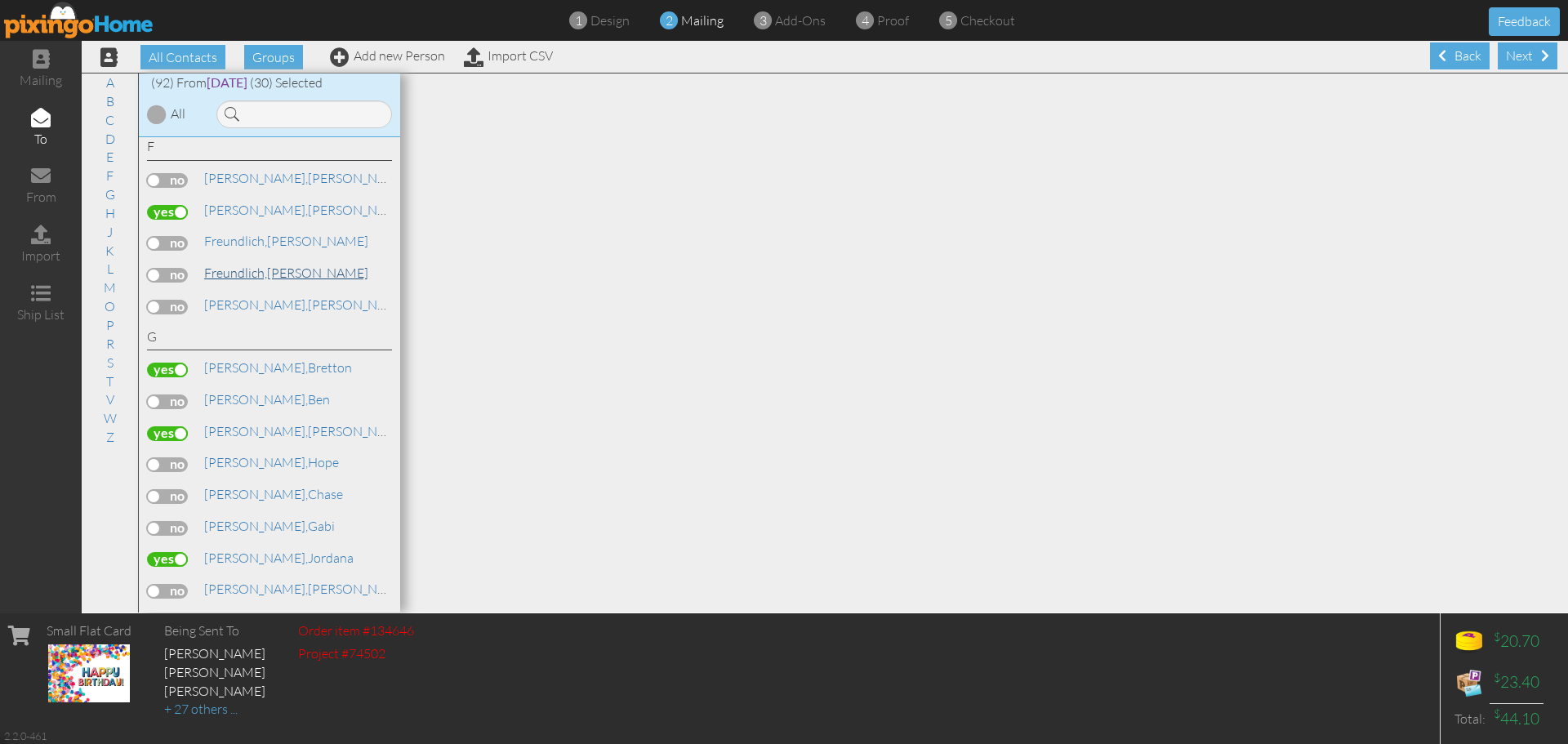
click at [253, 273] on span "Freundlich," at bounding box center [235, 272] width 63 height 16
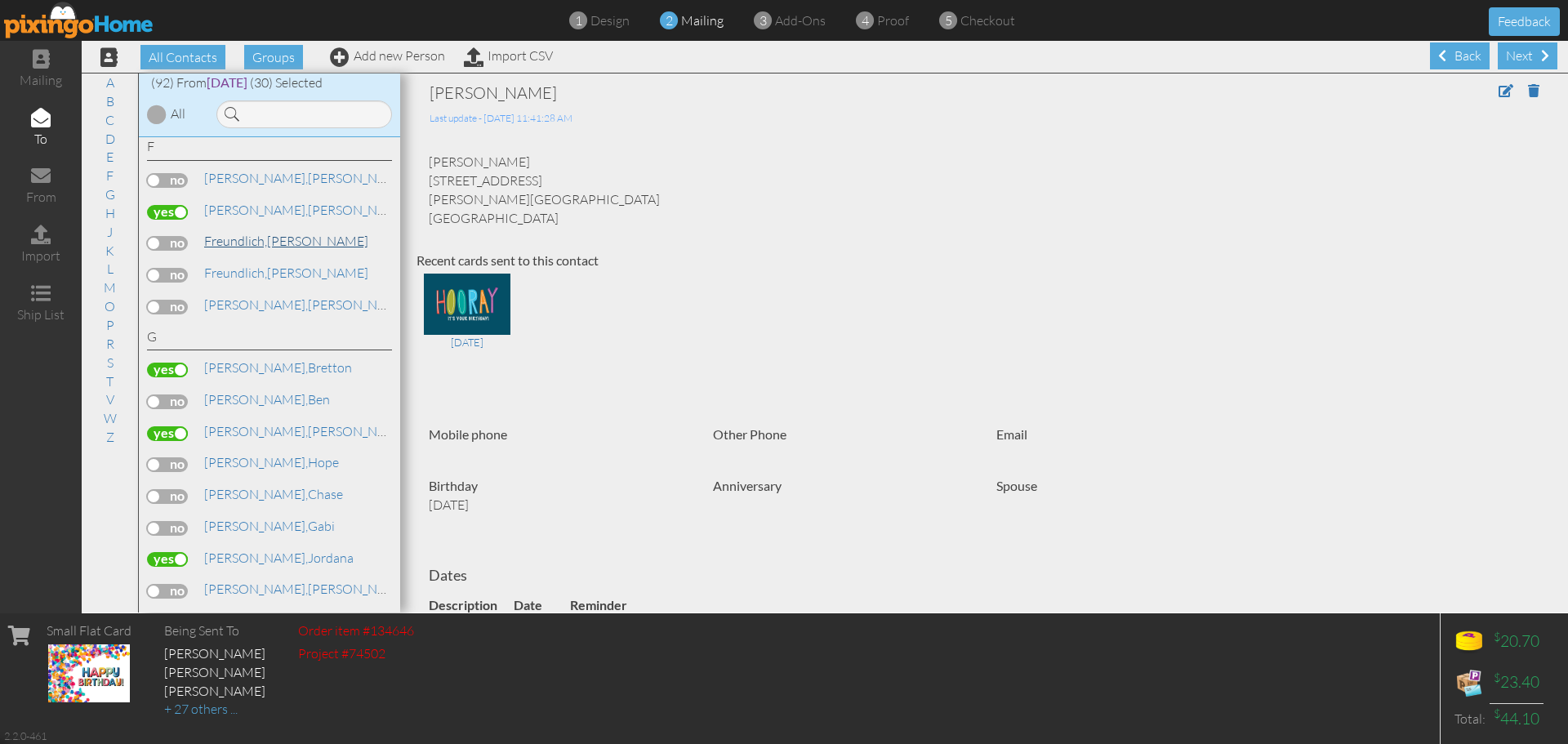
click at [261, 239] on span "Freundlich," at bounding box center [235, 240] width 63 height 16
click at [171, 240] on label at bounding box center [167, 243] width 40 height 14
click at [0, 0] on input "checkbox" at bounding box center [0, 0] width 0 height 0
click at [178, 273] on label at bounding box center [167, 275] width 40 height 14
click at [0, 0] on input "checkbox" at bounding box center [0, 0] width 0 height 0
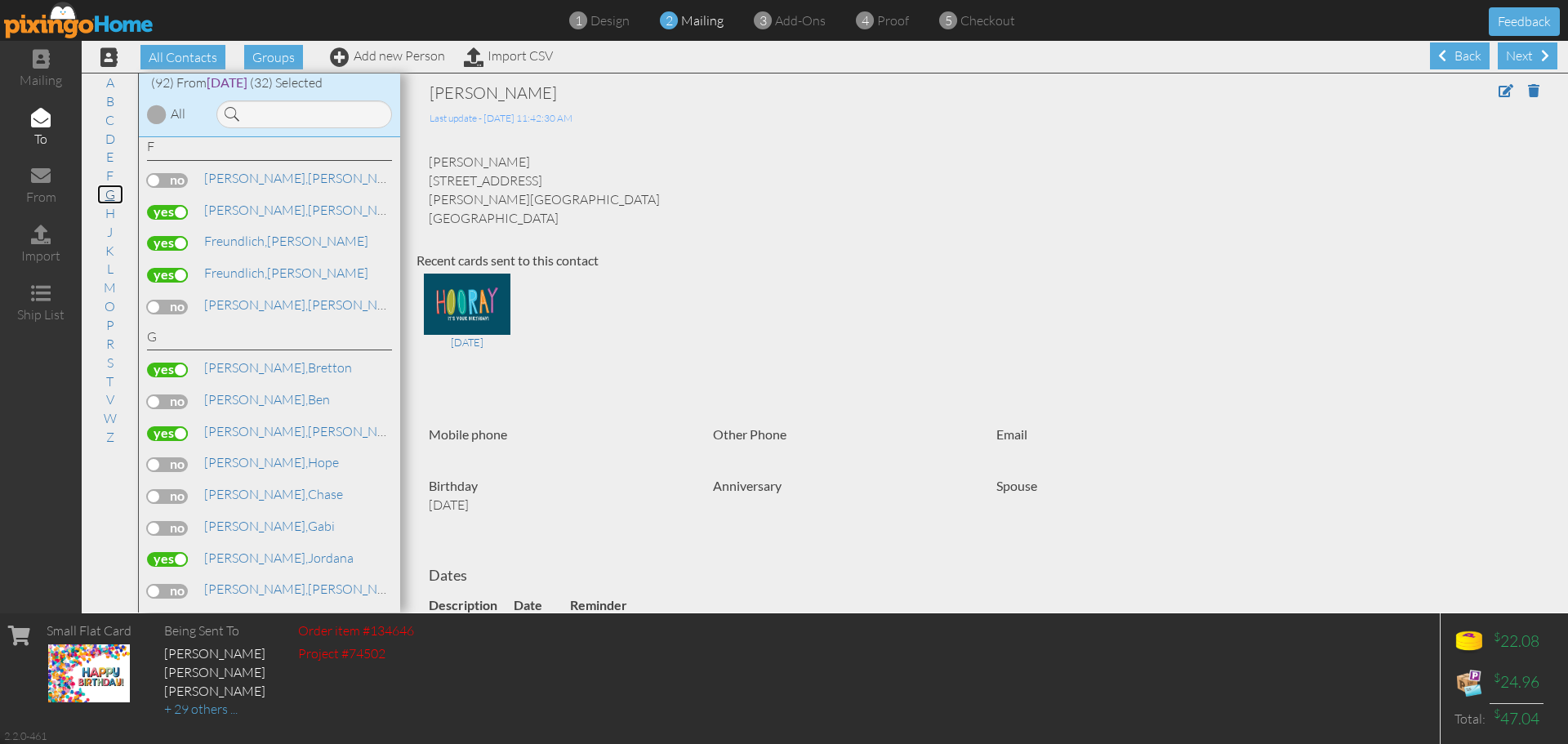
click at [105, 195] on link "G" at bounding box center [110, 194] width 26 height 19
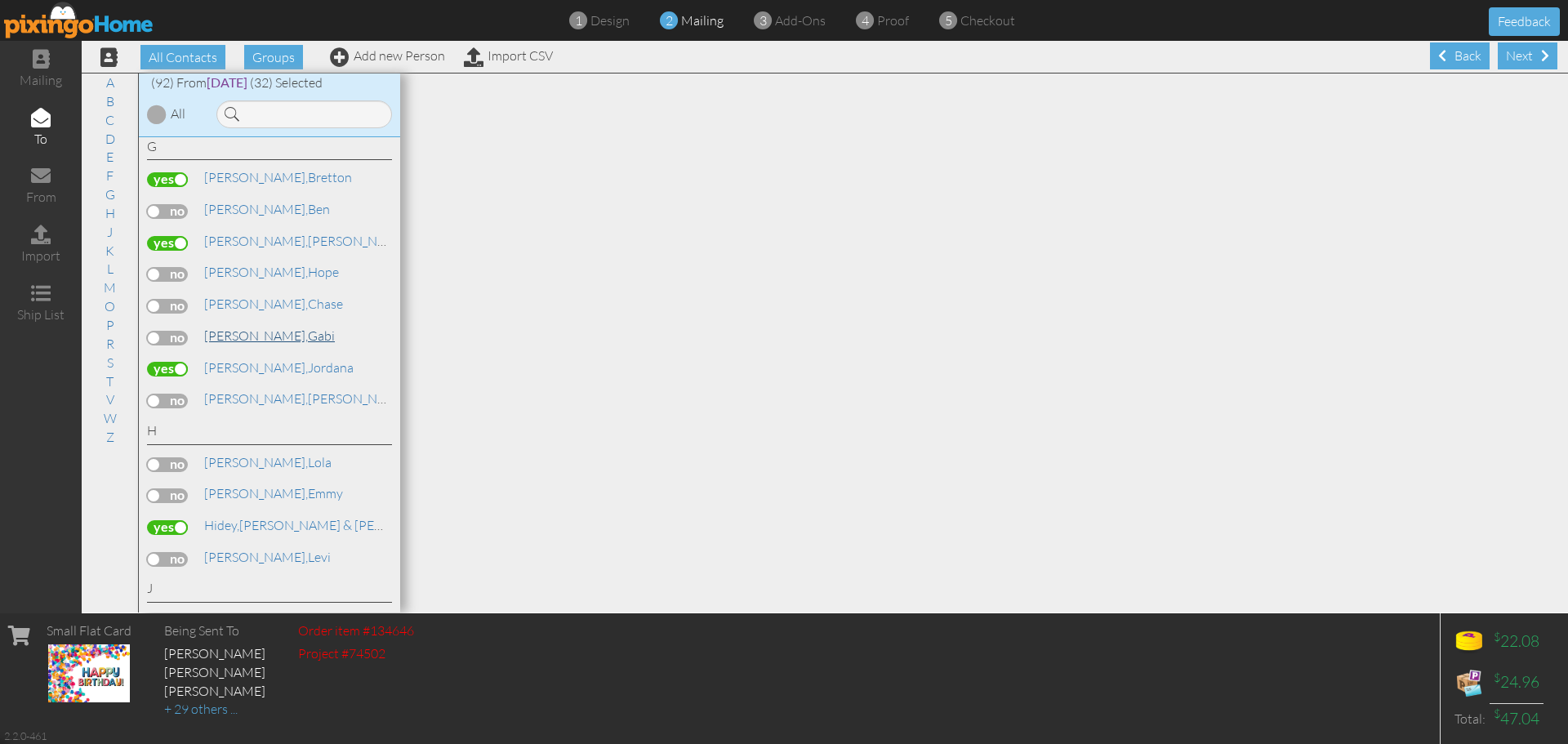
click at [216, 340] on span "[PERSON_NAME]," at bounding box center [256, 335] width 104 height 16
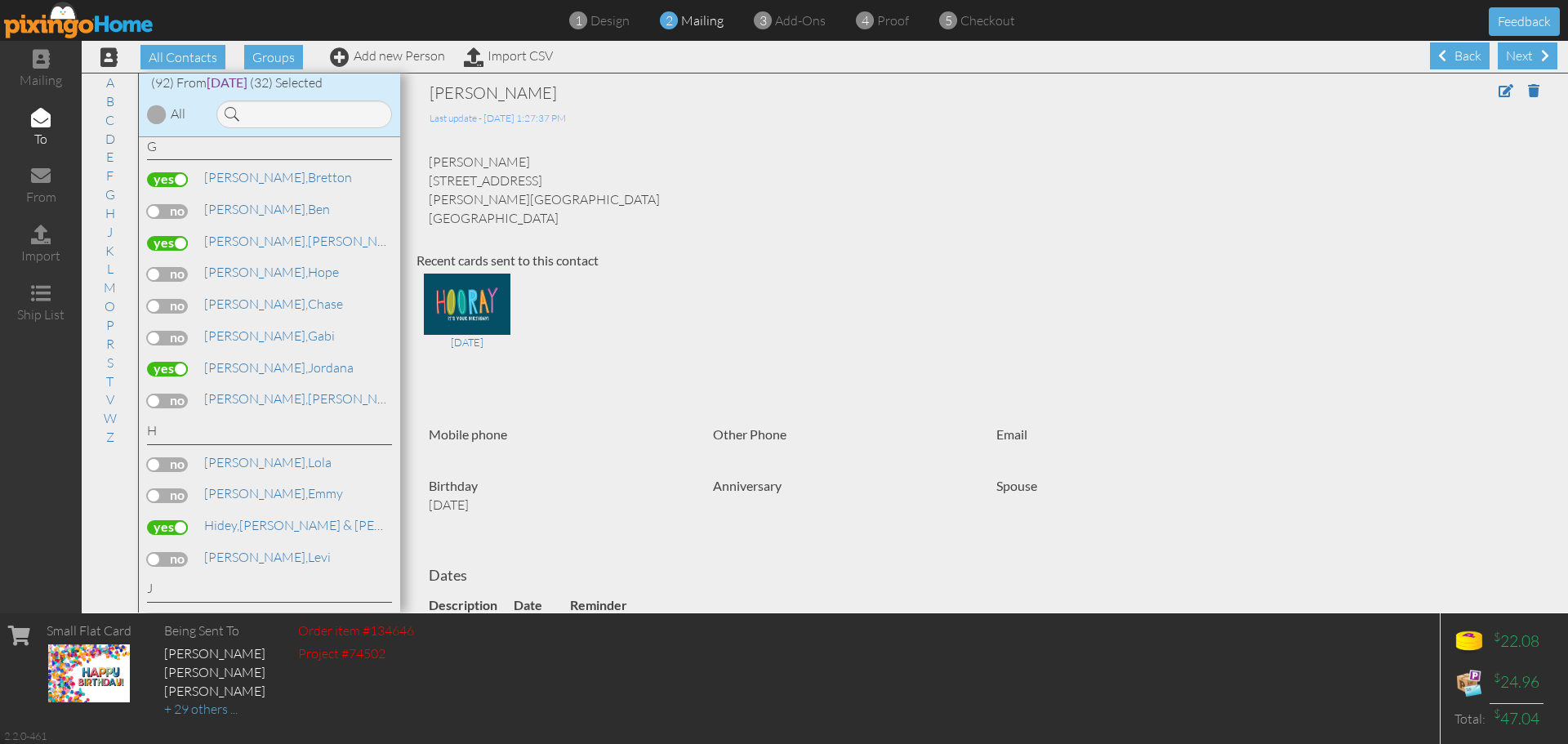
click at [185, 338] on label at bounding box center [167, 337] width 40 height 14
click at [0, 0] on input "checkbox" at bounding box center [0, 0] width 0 height 0
click at [111, 214] on link "H" at bounding box center [110, 213] width 26 height 19
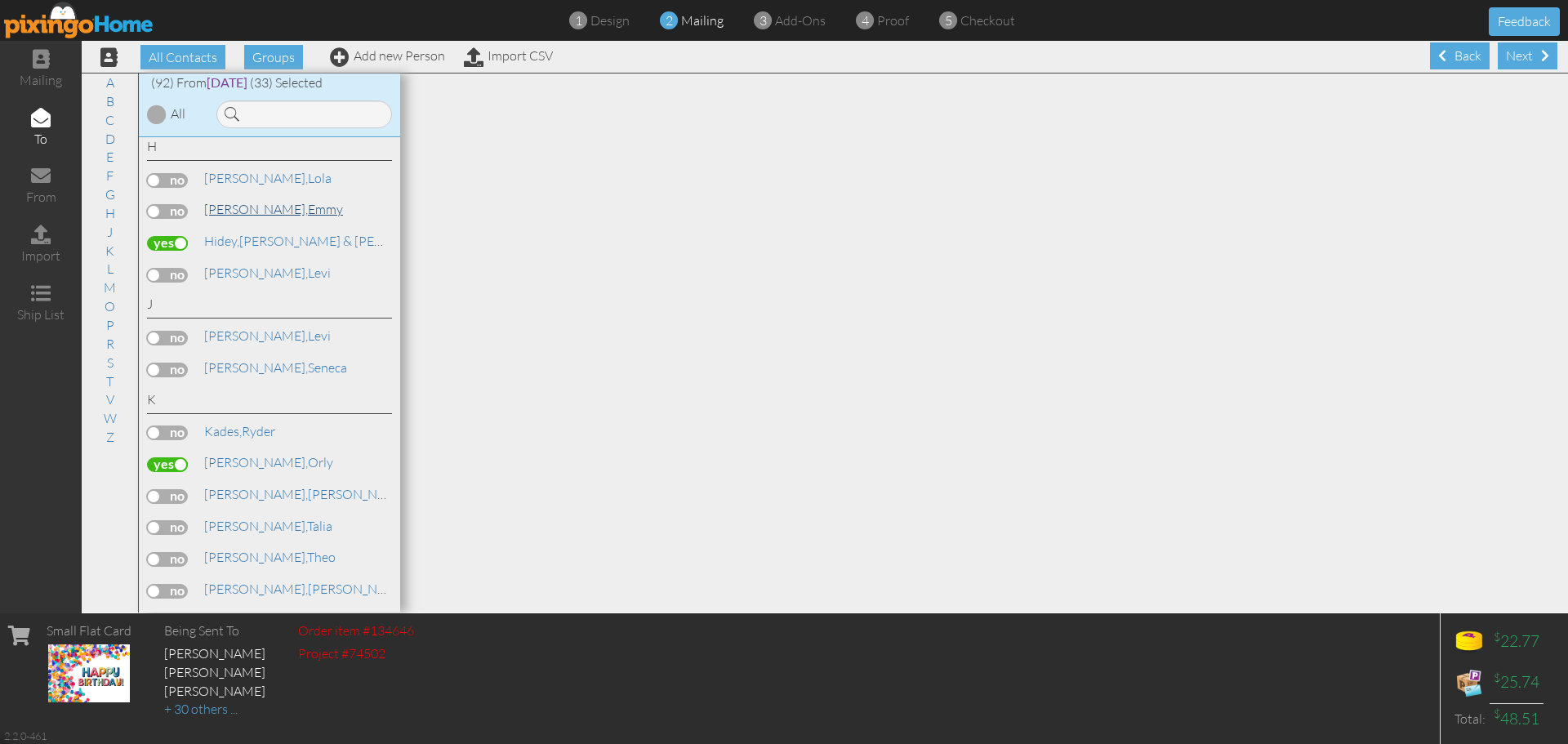
click at [218, 217] on span "[PERSON_NAME]," at bounding box center [256, 208] width 104 height 16
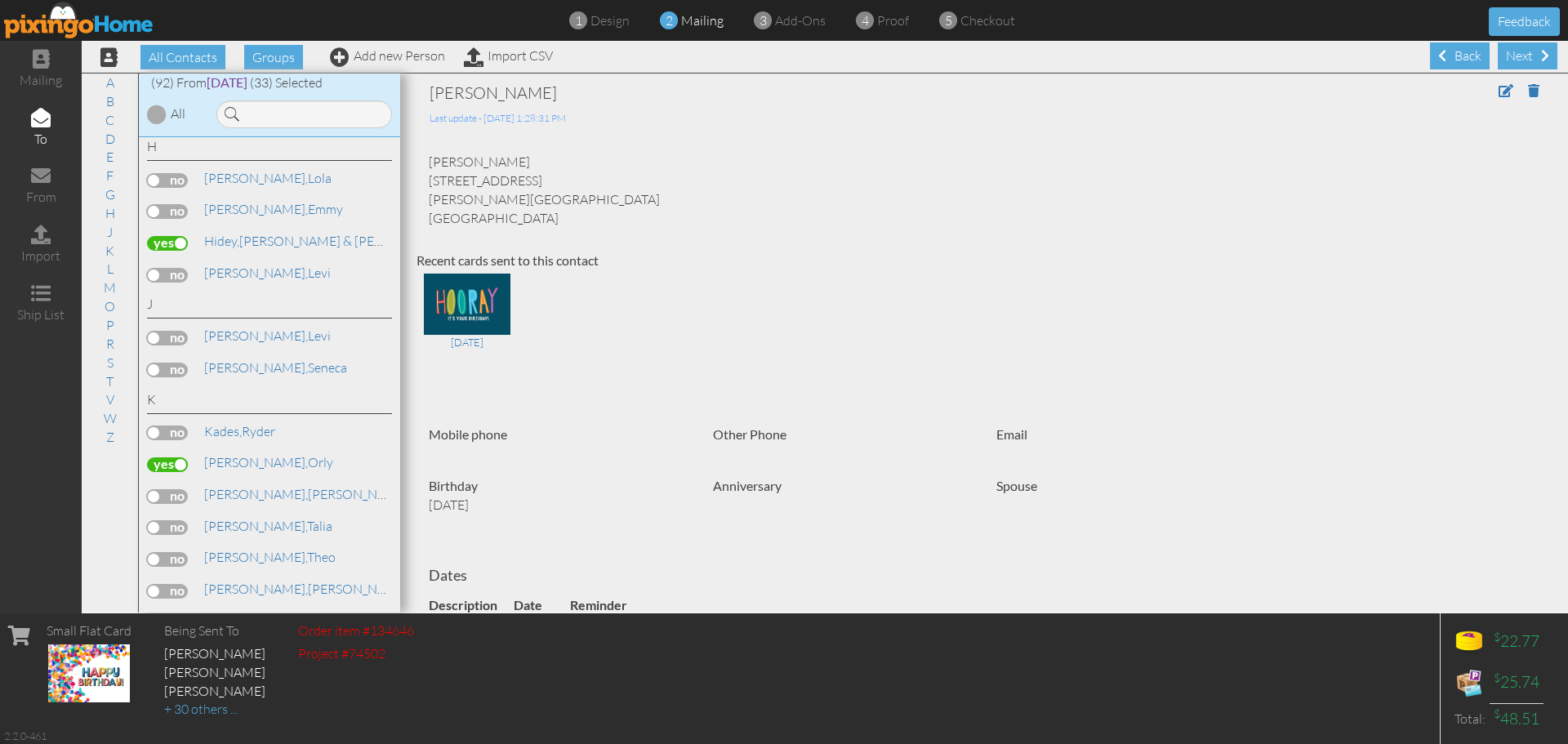
click at [181, 209] on label at bounding box center [167, 211] width 40 height 14
click at [0, 0] on input "checkbox" at bounding box center [0, 0] width 0 height 0
click at [106, 82] on link "A" at bounding box center [110, 82] width 24 height 19
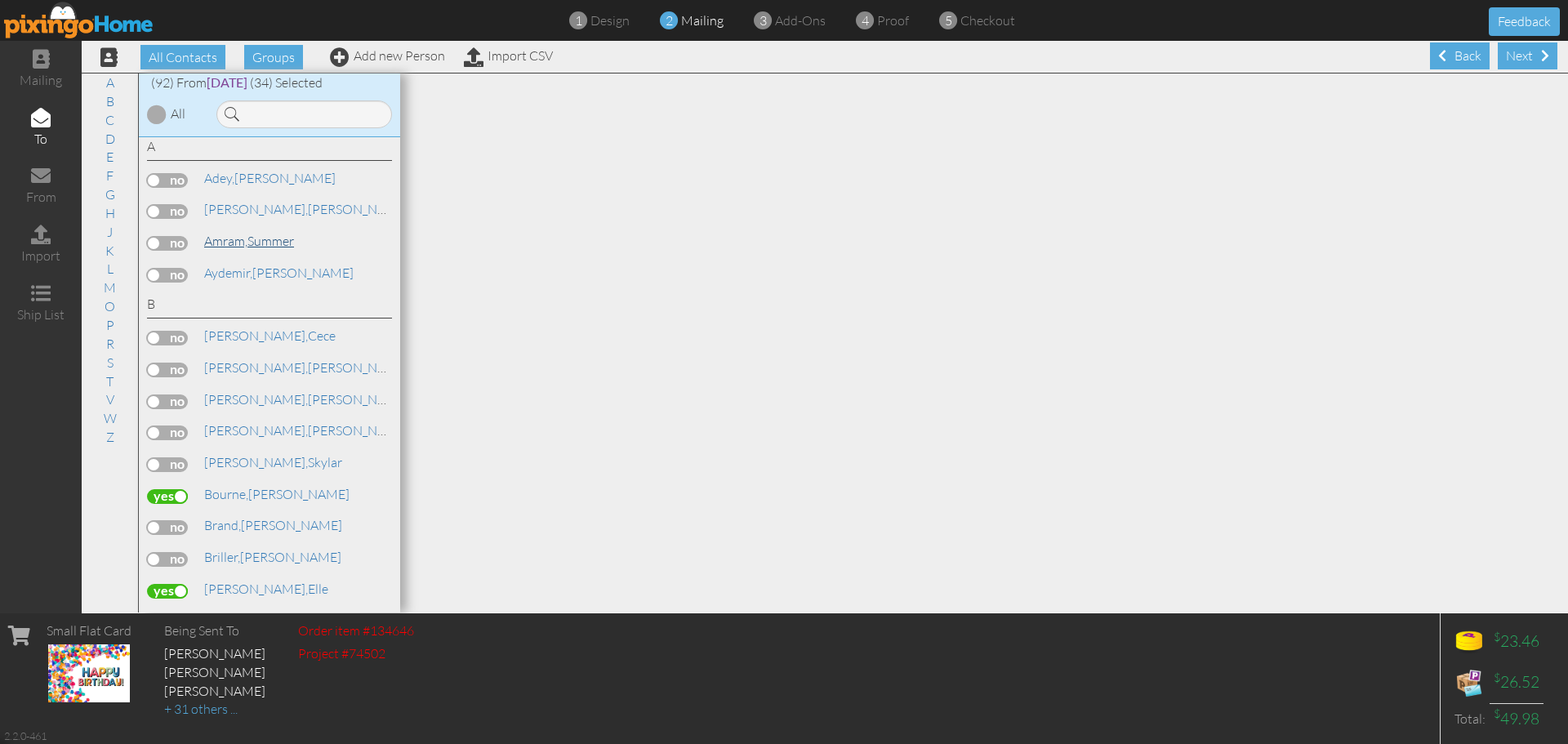
click at [245, 240] on span "Amram," at bounding box center [225, 240] width 43 height 16
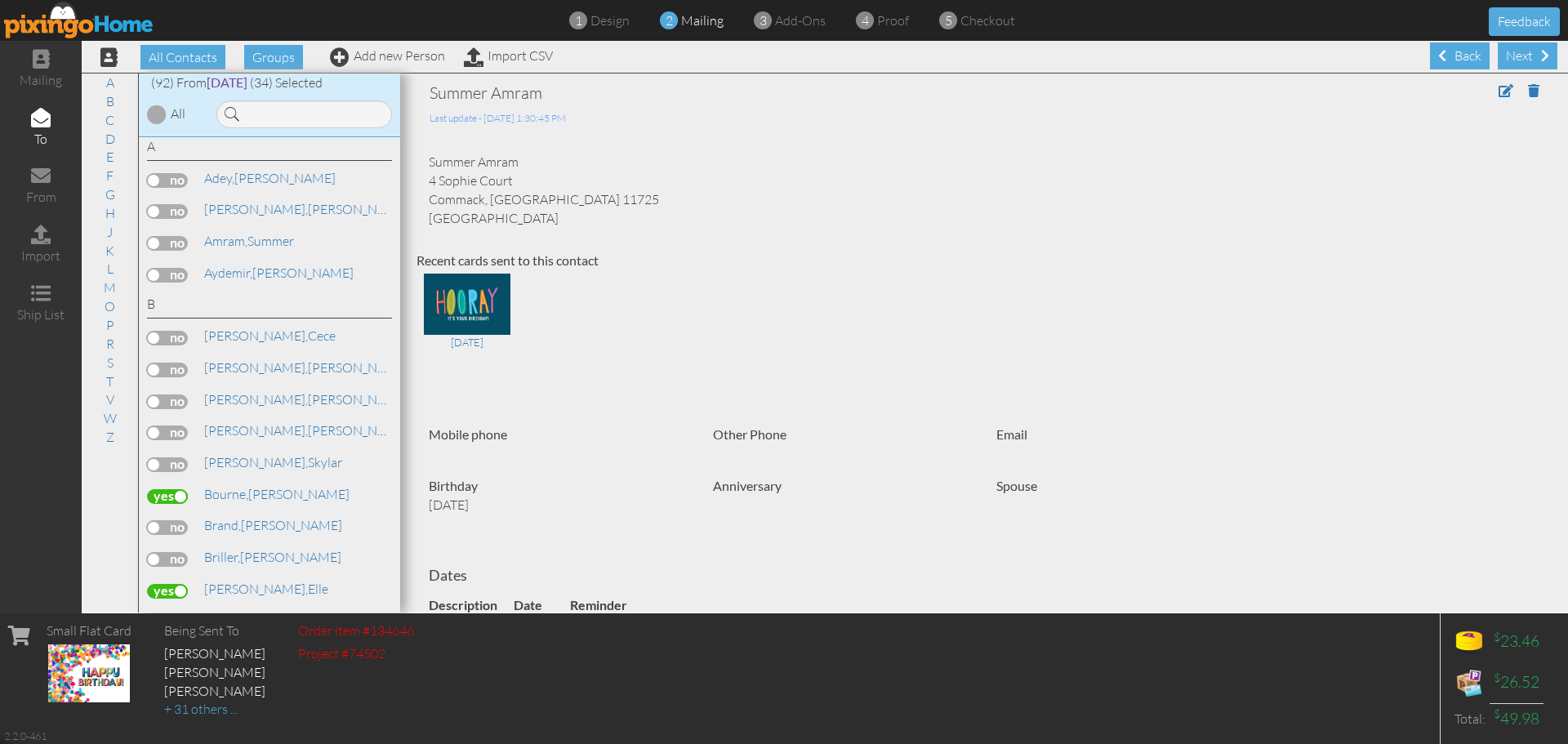
click at [185, 244] on label at bounding box center [167, 243] width 40 height 14
click at [0, 0] on input "checkbox" at bounding box center [0, 0] width 0 height 0
click at [111, 359] on link "S" at bounding box center [110, 362] width 23 height 19
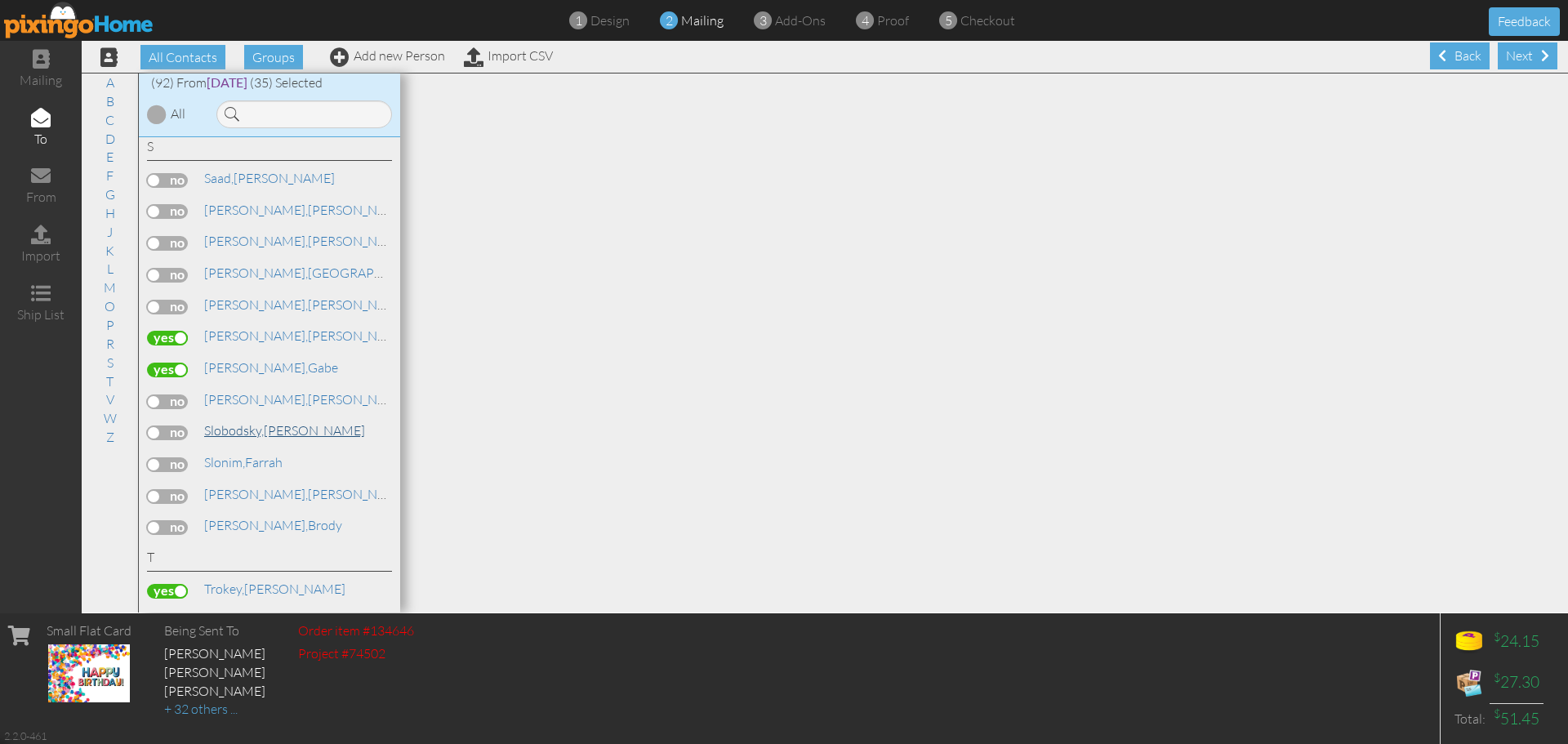
click at [245, 434] on span "Slobodsky," at bounding box center [234, 430] width 60 height 16
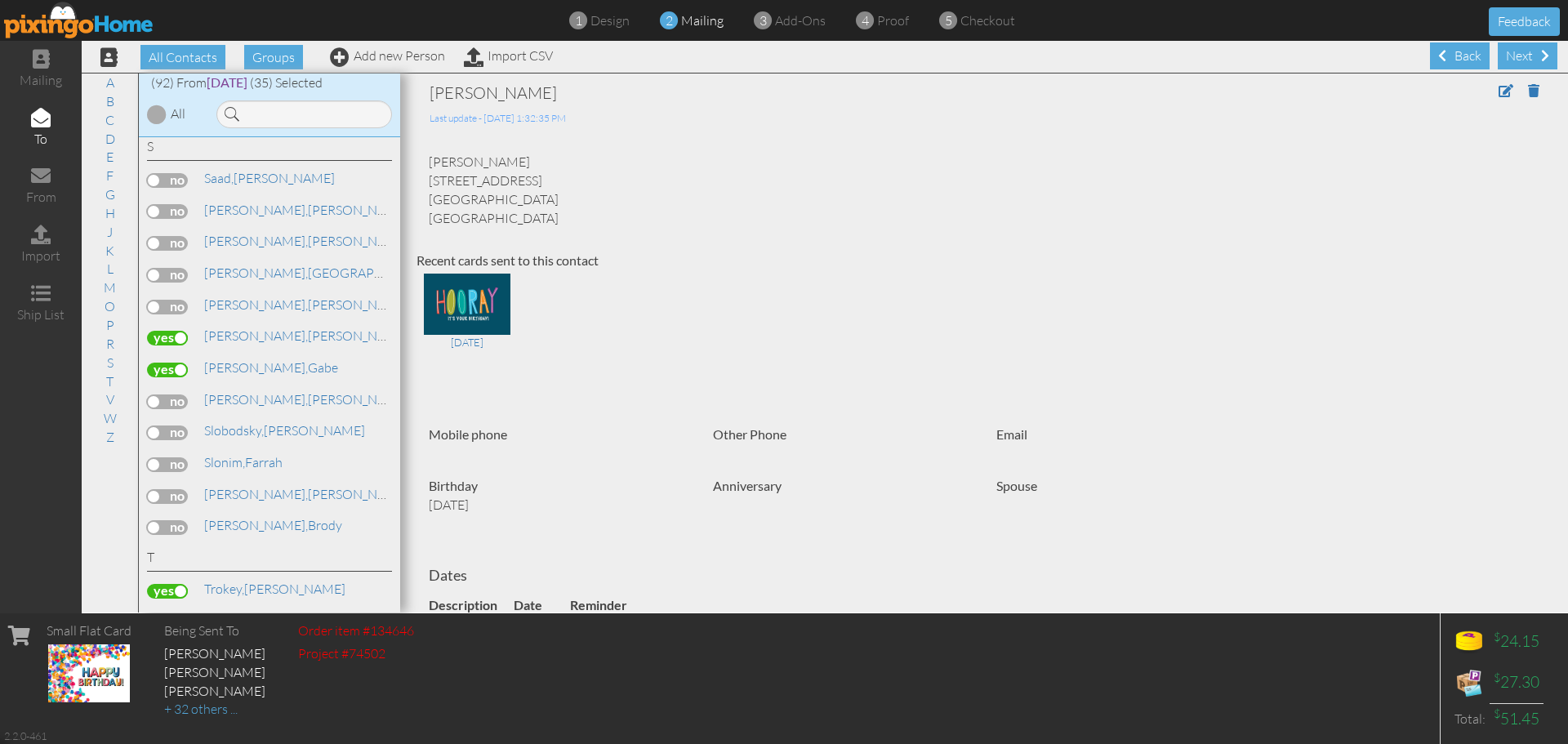
click at [175, 430] on label at bounding box center [167, 432] width 40 height 14
click at [0, 0] on input "checkbox" at bounding box center [0, 0] width 0 height 0
click at [109, 292] on link "M" at bounding box center [110, 287] width 29 height 19
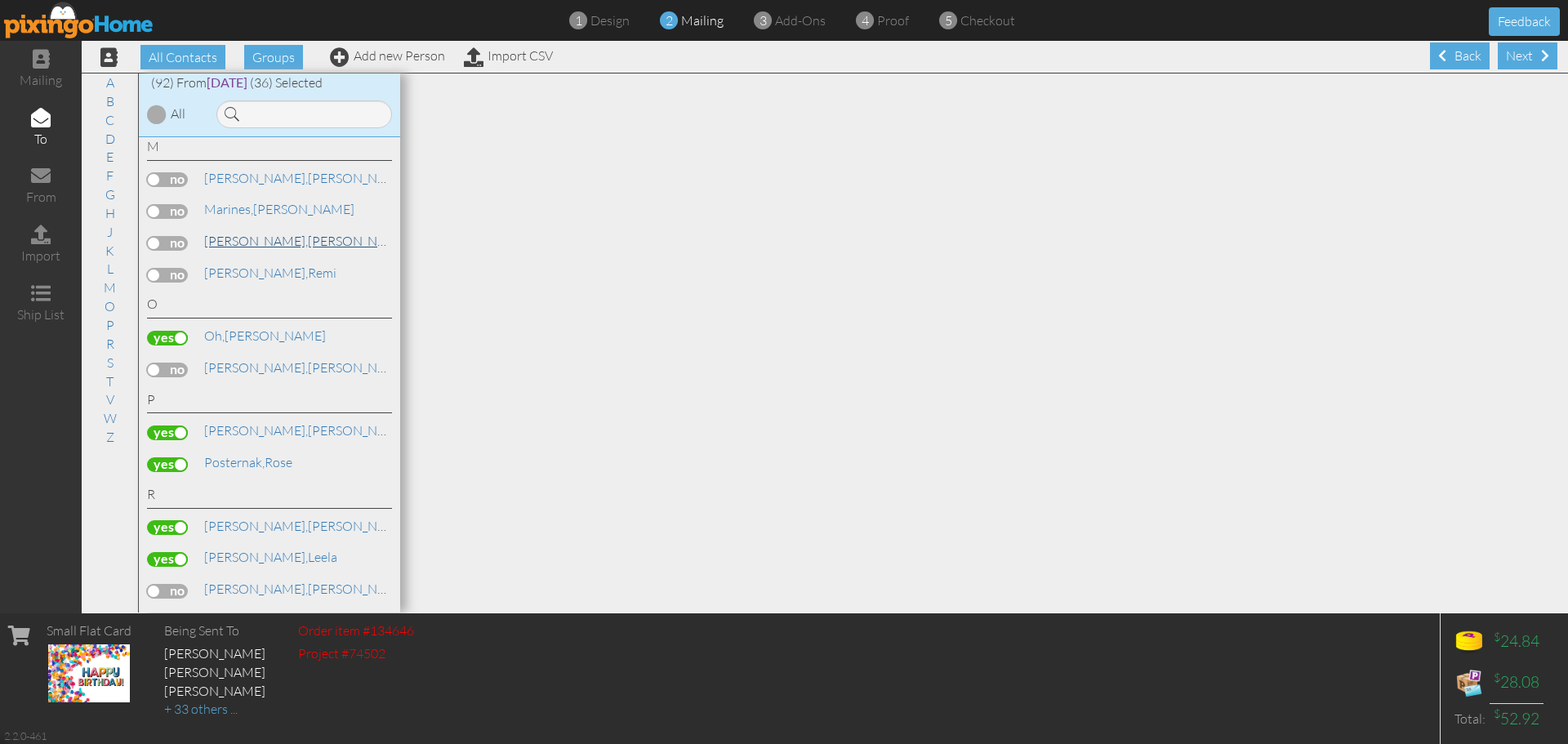
click at [244, 242] on span "[PERSON_NAME]," at bounding box center [256, 240] width 104 height 16
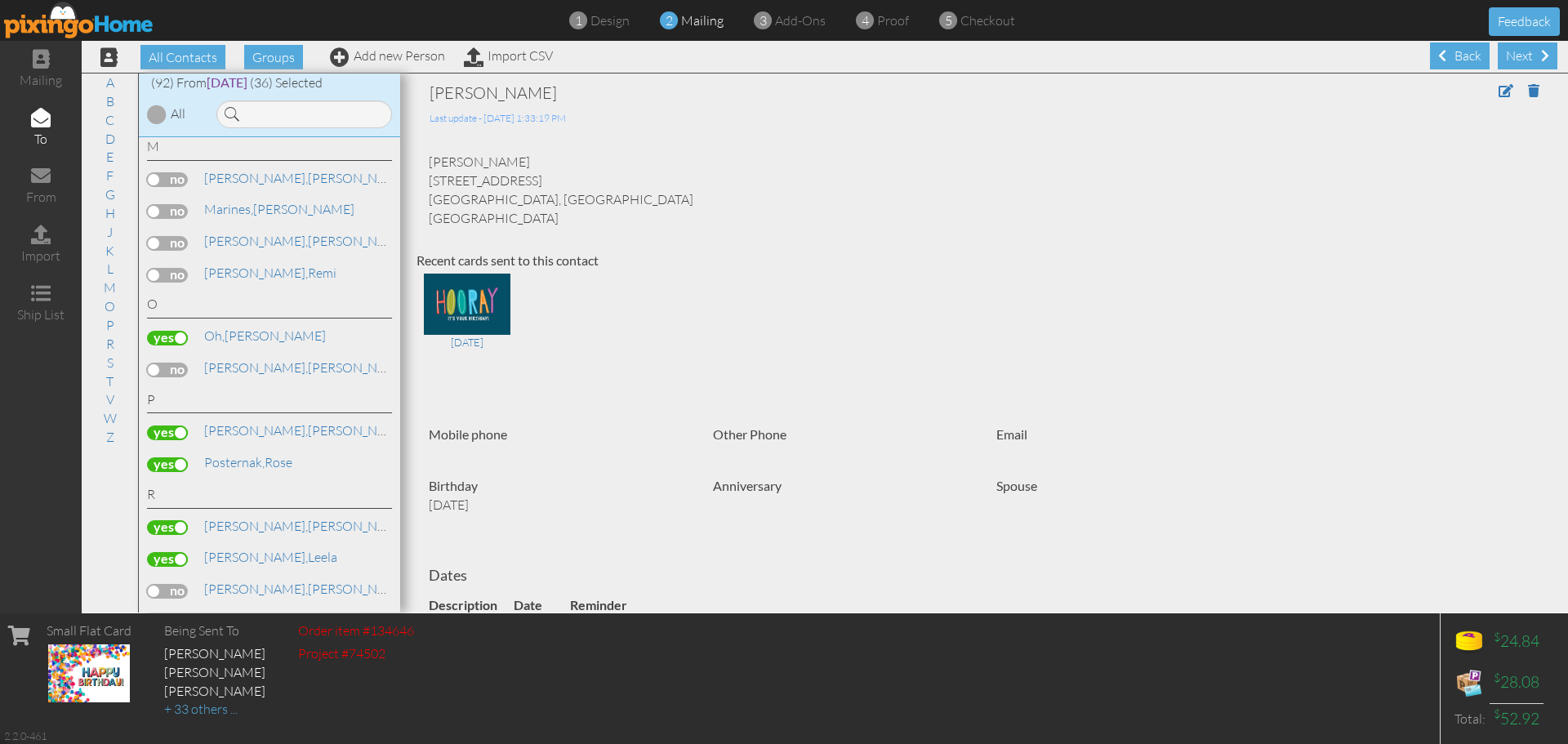
click at [180, 242] on label at bounding box center [167, 243] width 40 height 14
click at [0, 0] on input "checkbox" at bounding box center [0, 0] width 0 height 0
click at [117, 154] on link "E" at bounding box center [110, 156] width 24 height 19
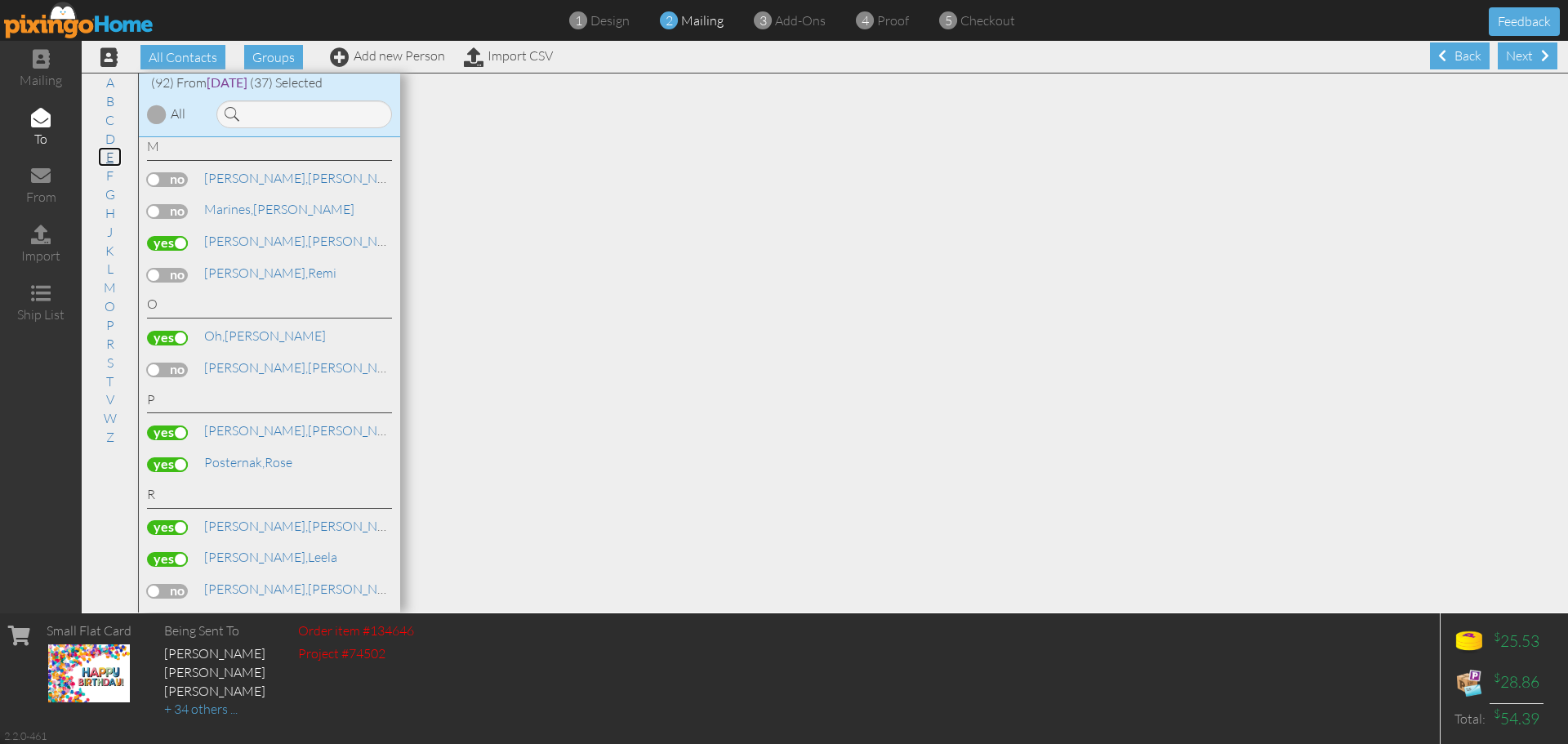
scroll to position [831, 0]
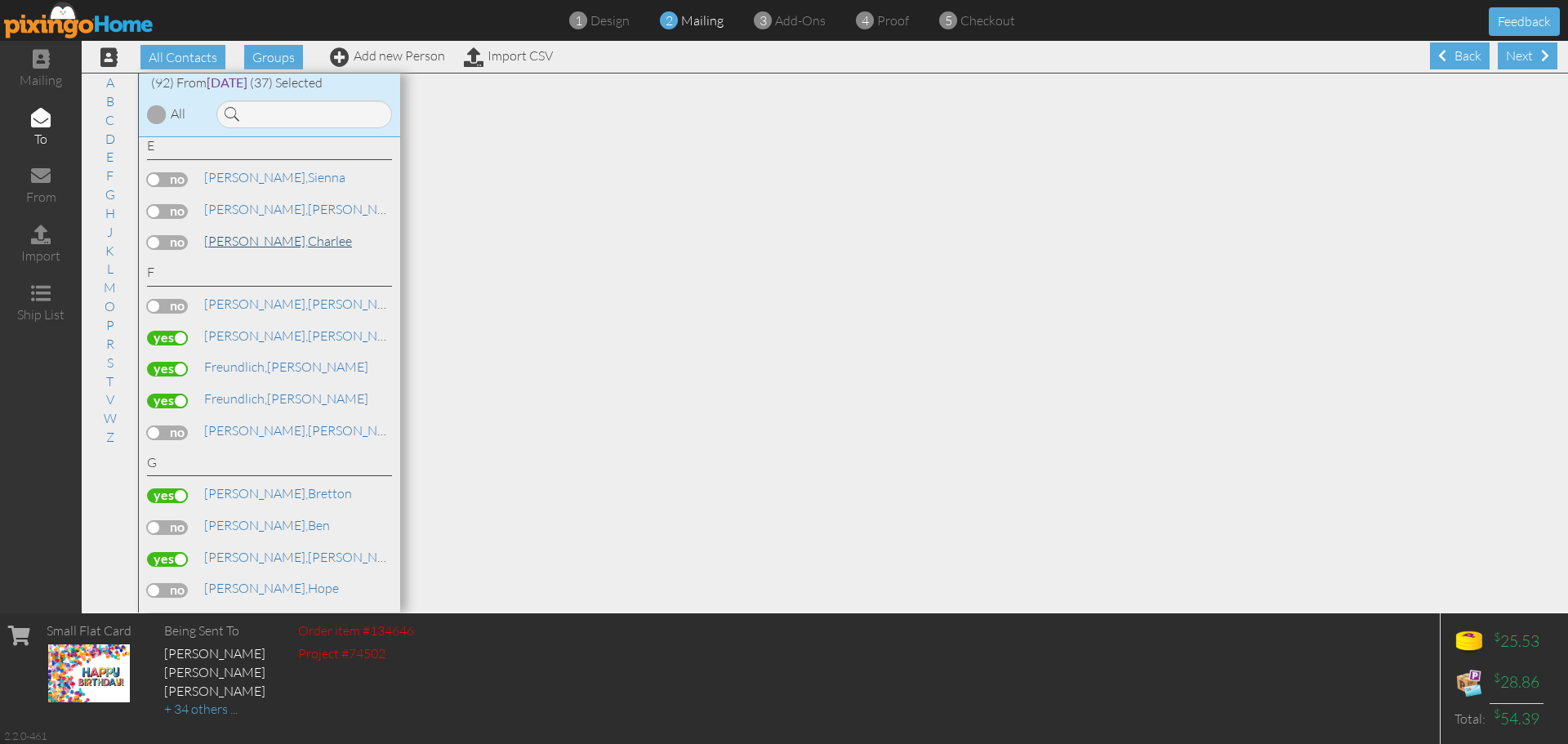
click at [233, 235] on span "[PERSON_NAME]," at bounding box center [256, 240] width 104 height 16
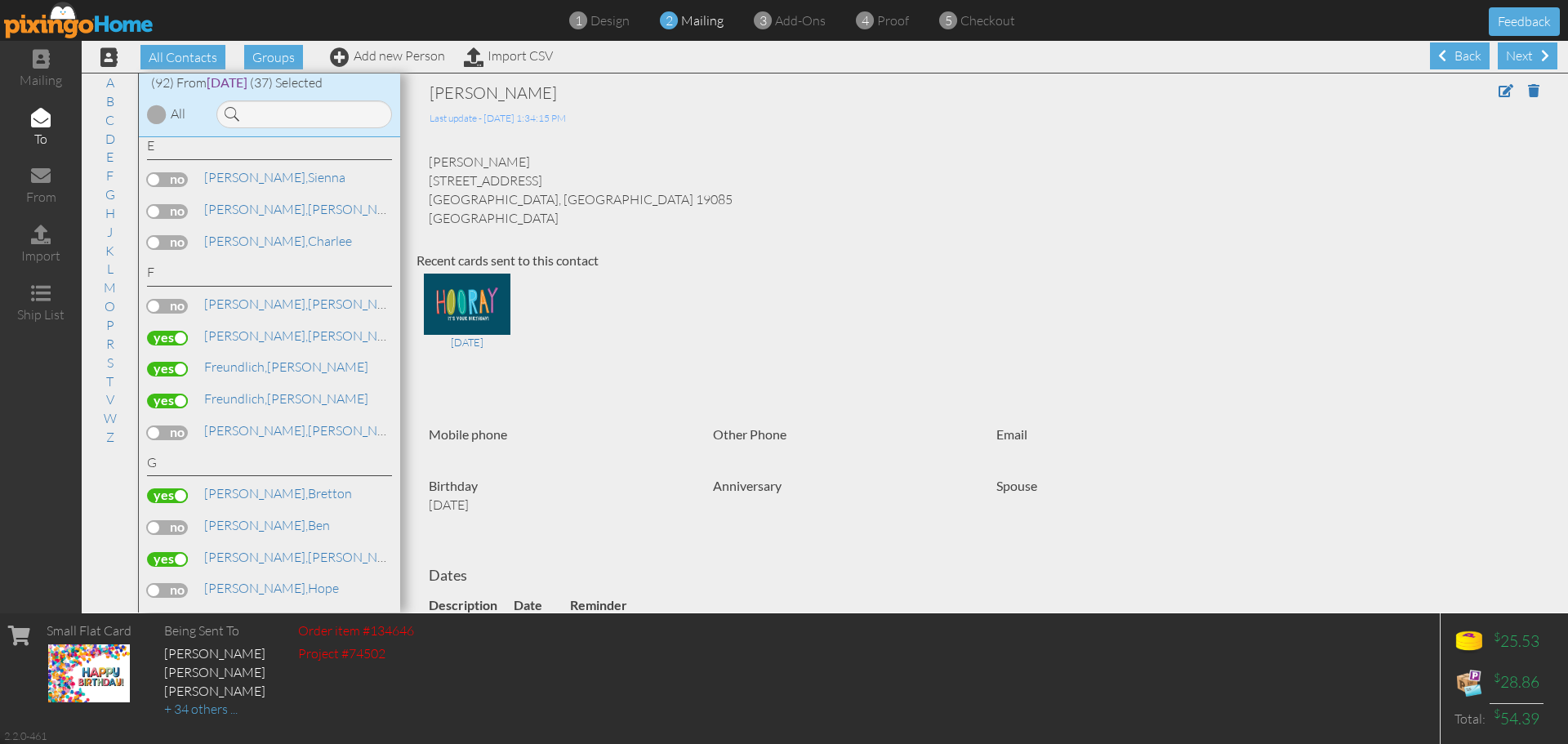
click at [175, 244] on label at bounding box center [167, 242] width 40 height 14
click at [0, 0] on input "checkbox" at bounding box center [0, 0] width 0 height 0
click at [112, 127] on link "C" at bounding box center [110, 120] width 25 height 19
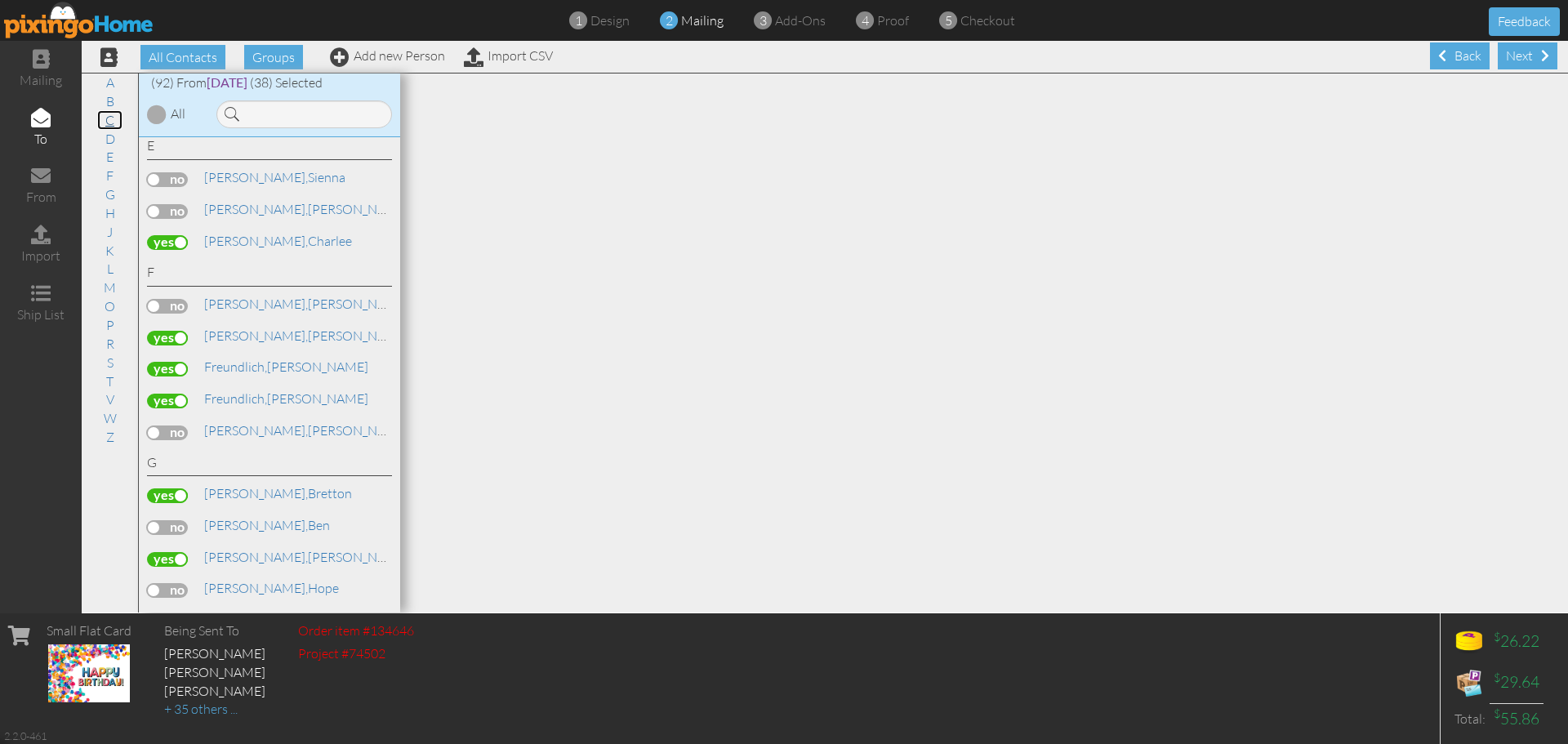
scroll to position [577, 0]
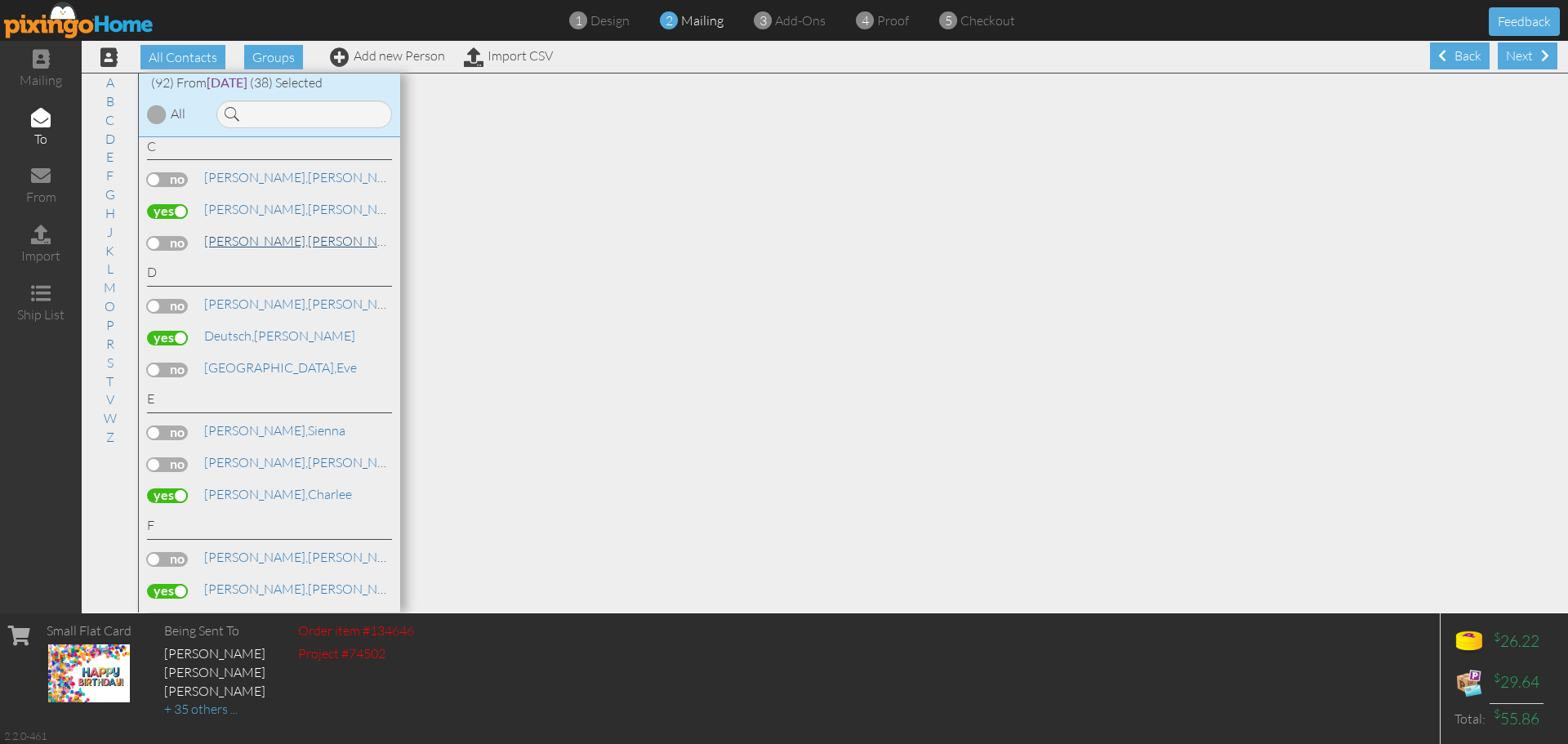
click at [255, 243] on span "[PERSON_NAME]," at bounding box center [256, 240] width 104 height 16
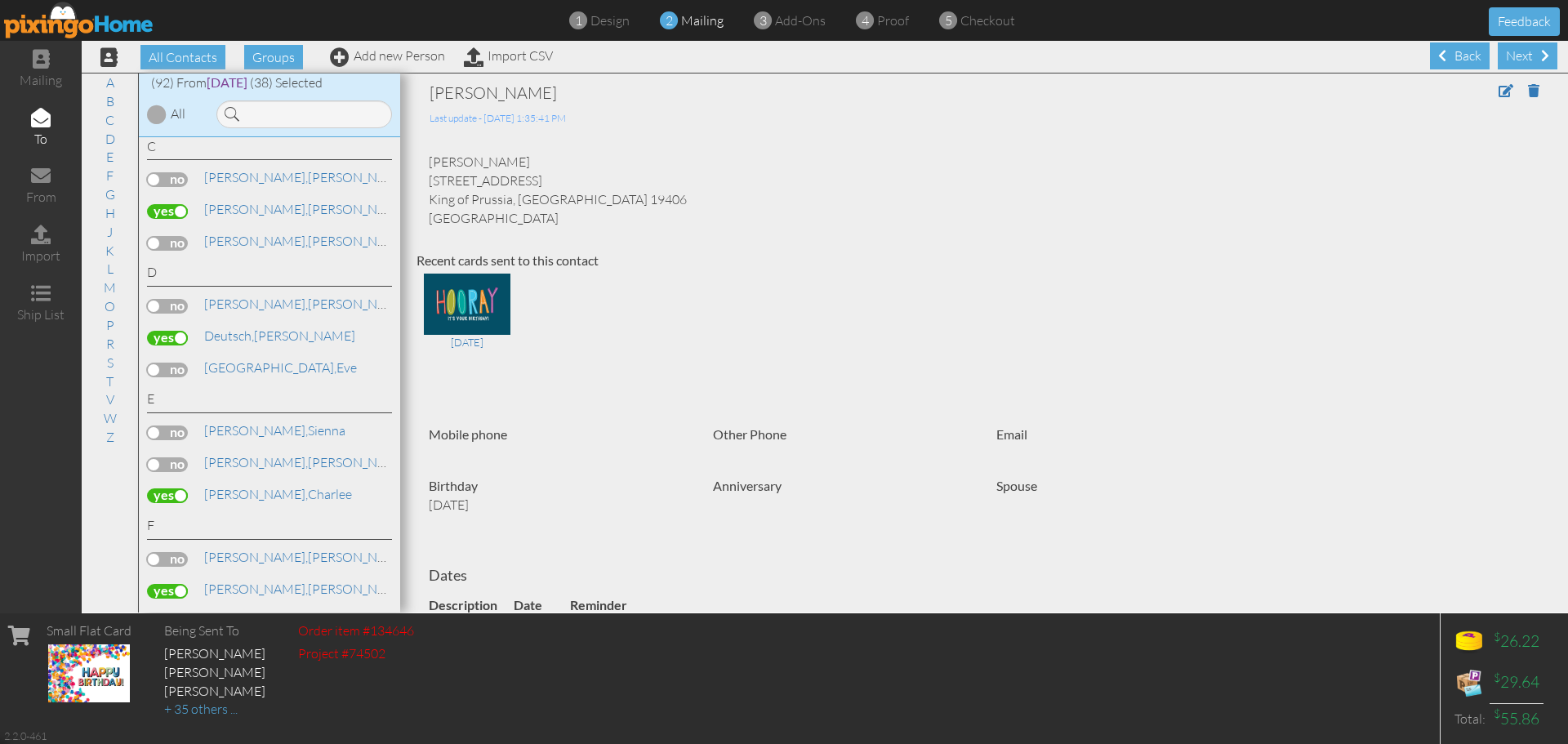
click at [167, 241] on label at bounding box center [167, 243] width 40 height 14
click at [0, 0] on input "checkbox" at bounding box center [0, 0] width 0 height 0
click at [110, 363] on link "S" at bounding box center [110, 362] width 23 height 19
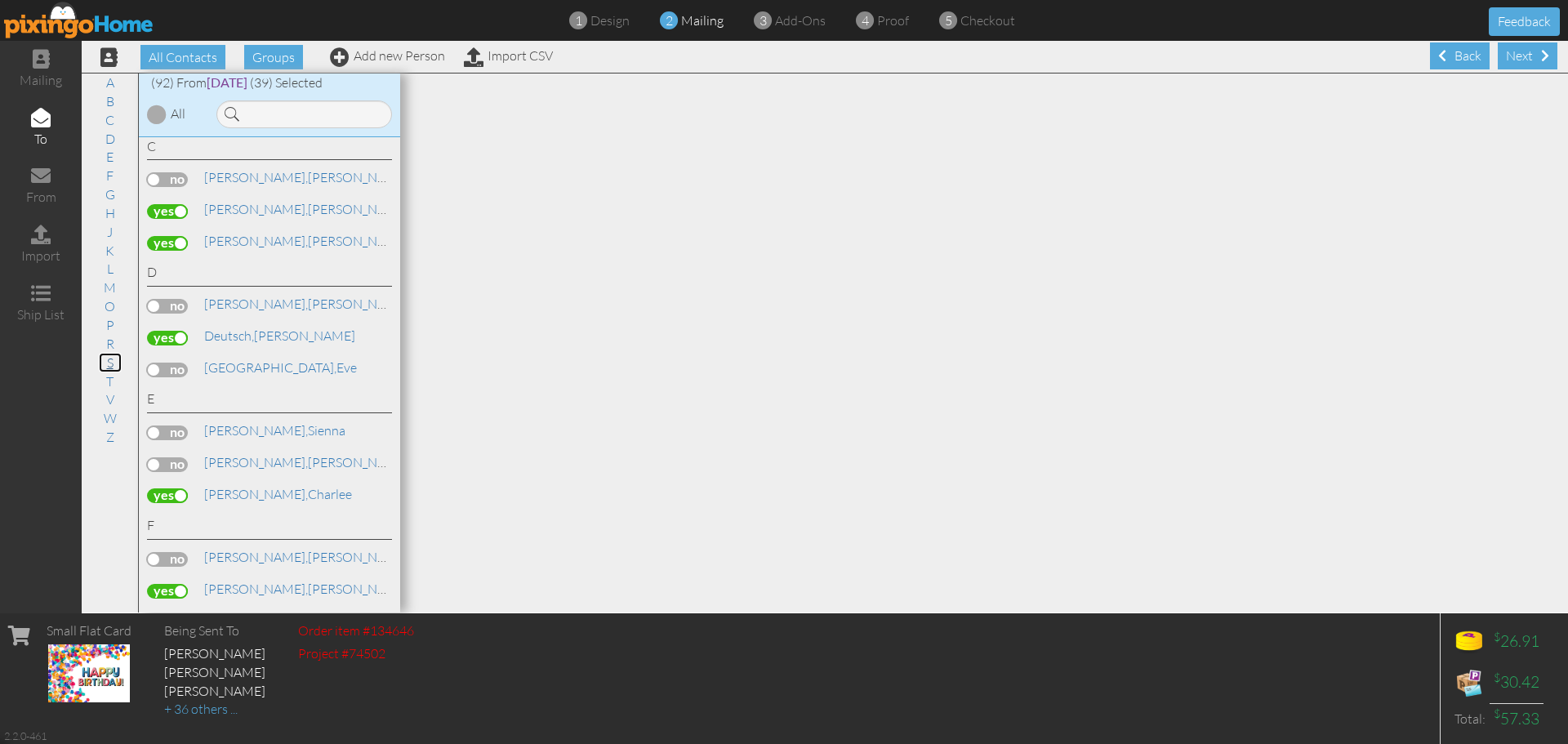
scroll to position [2854, 0]
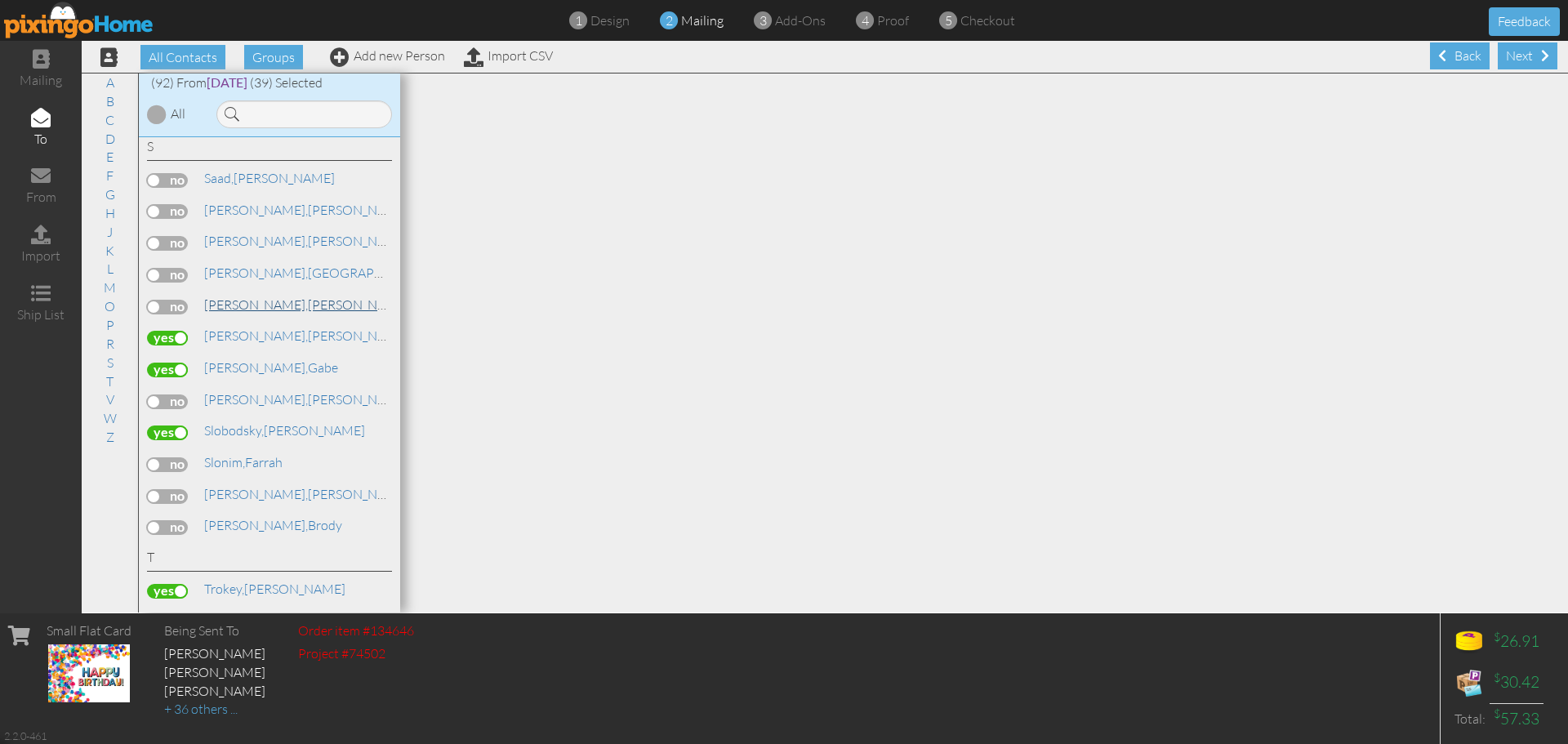
click at [245, 308] on span "[PERSON_NAME]," at bounding box center [256, 304] width 104 height 16
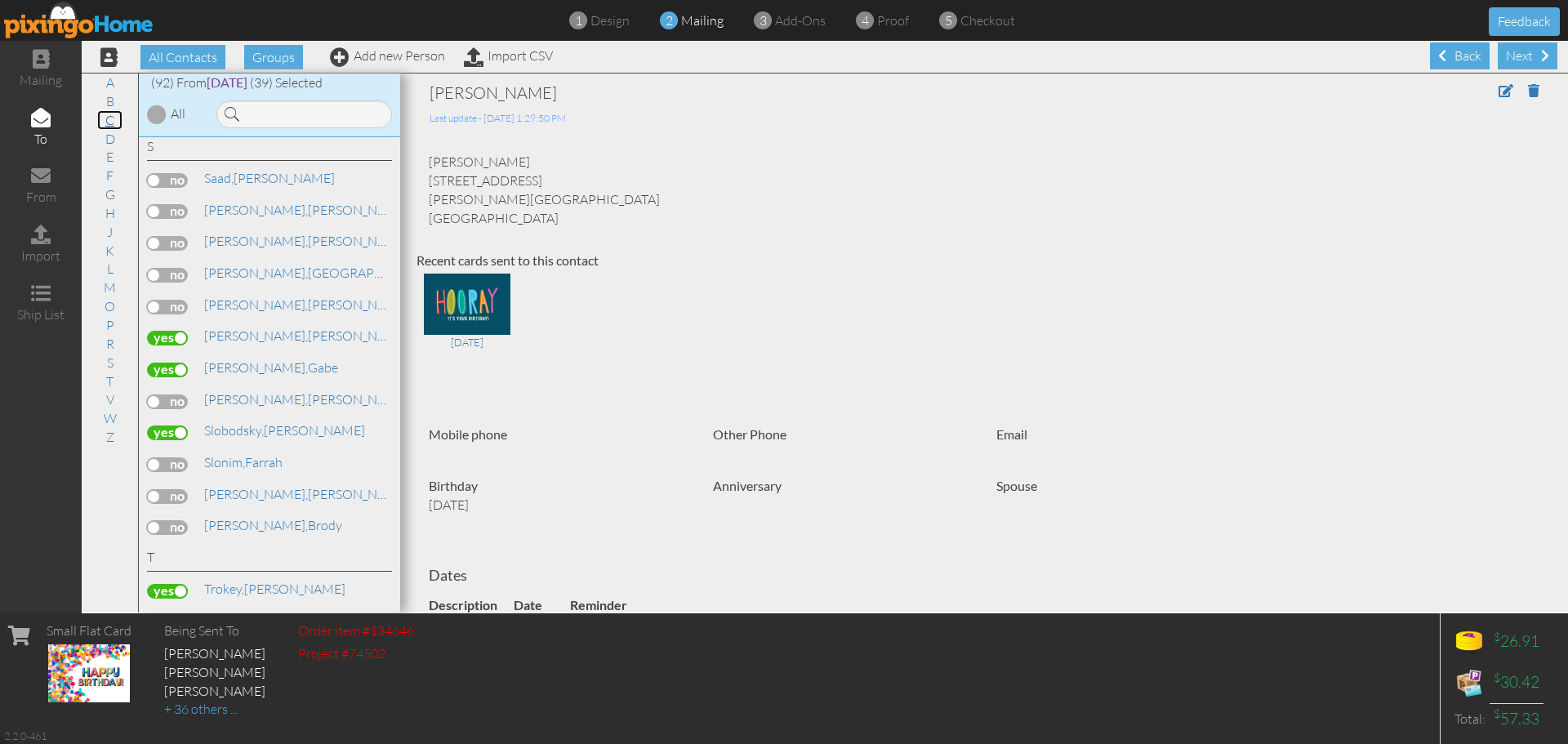
click at [112, 123] on link "C" at bounding box center [110, 120] width 25 height 19
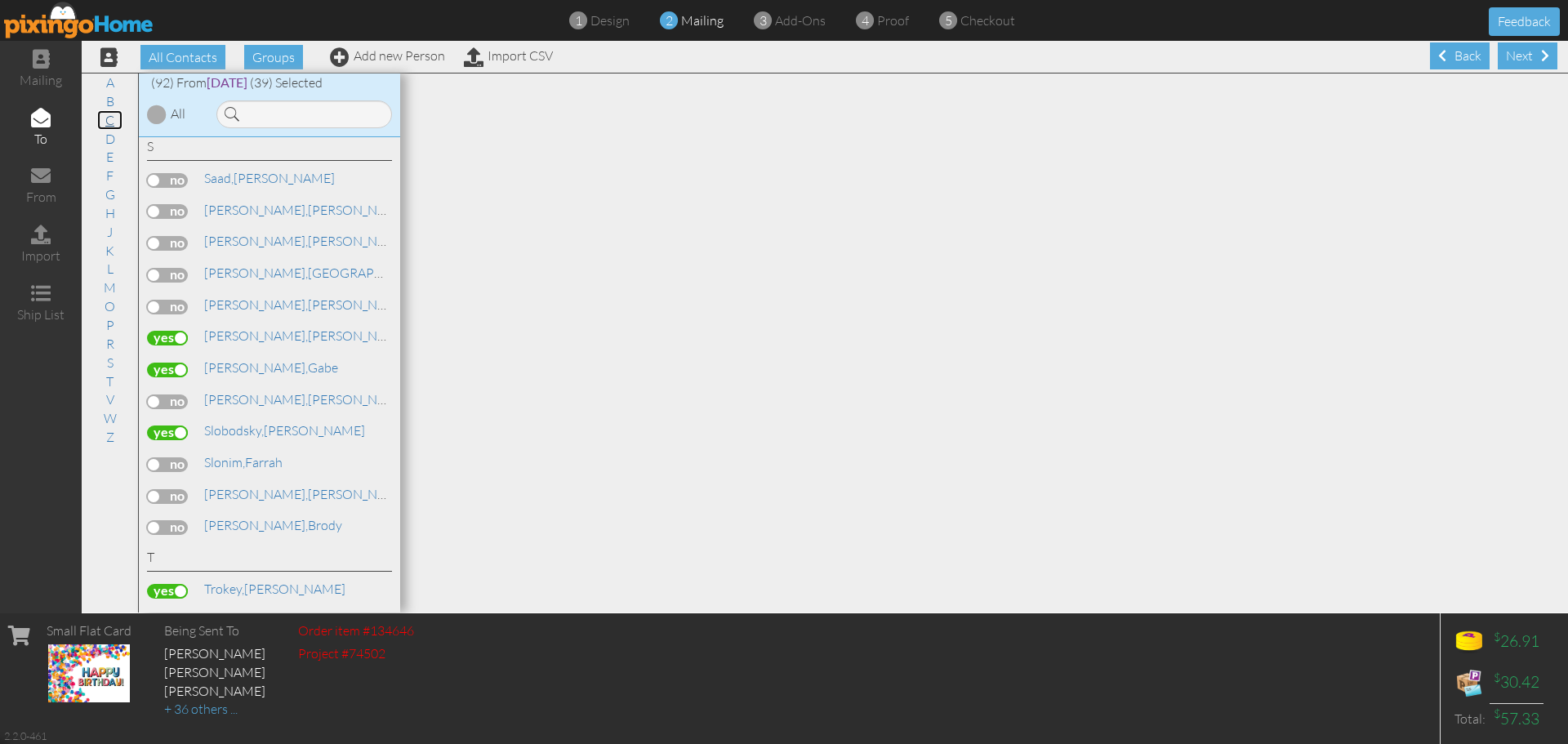
scroll to position [577, 0]
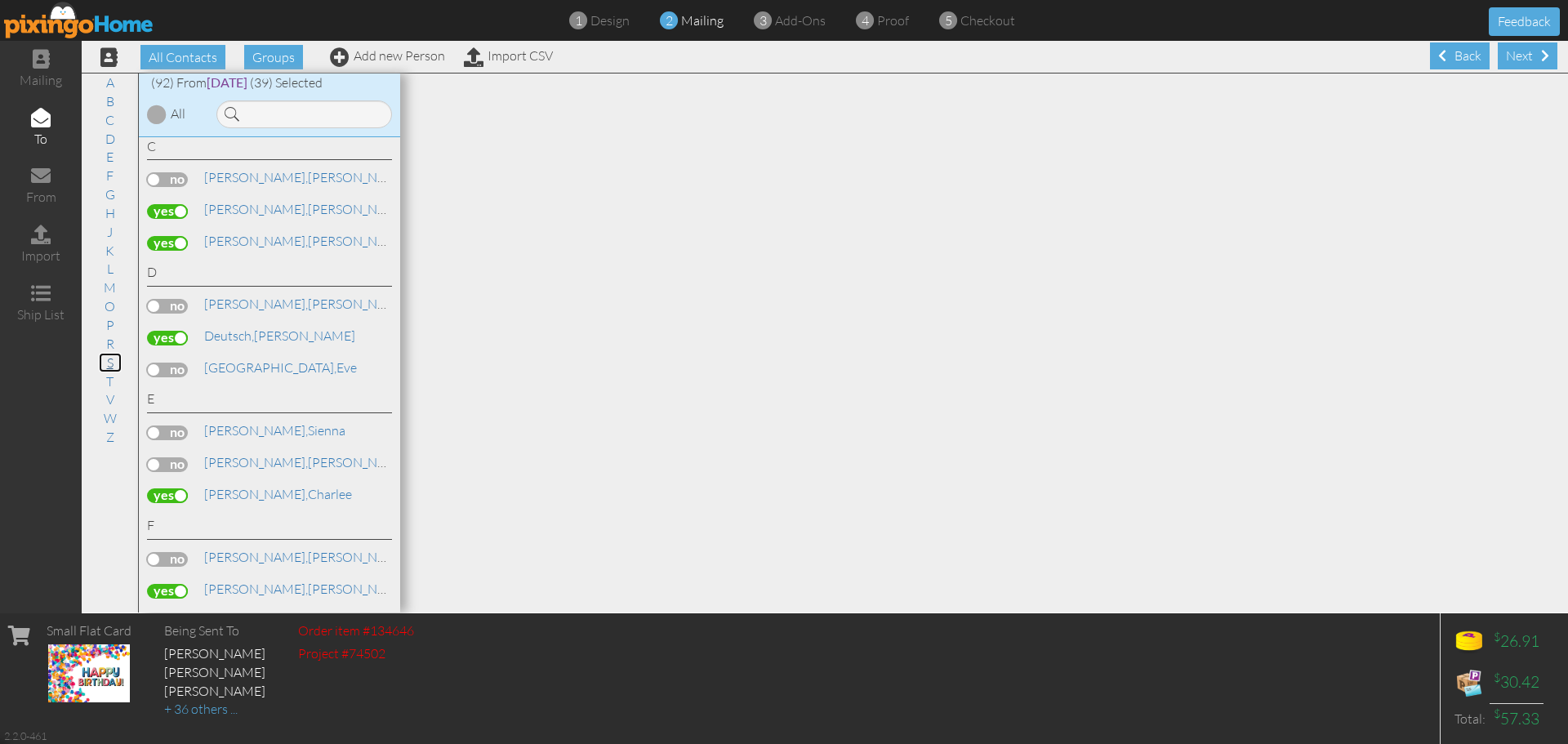
click at [111, 363] on link "S" at bounding box center [110, 362] width 23 height 19
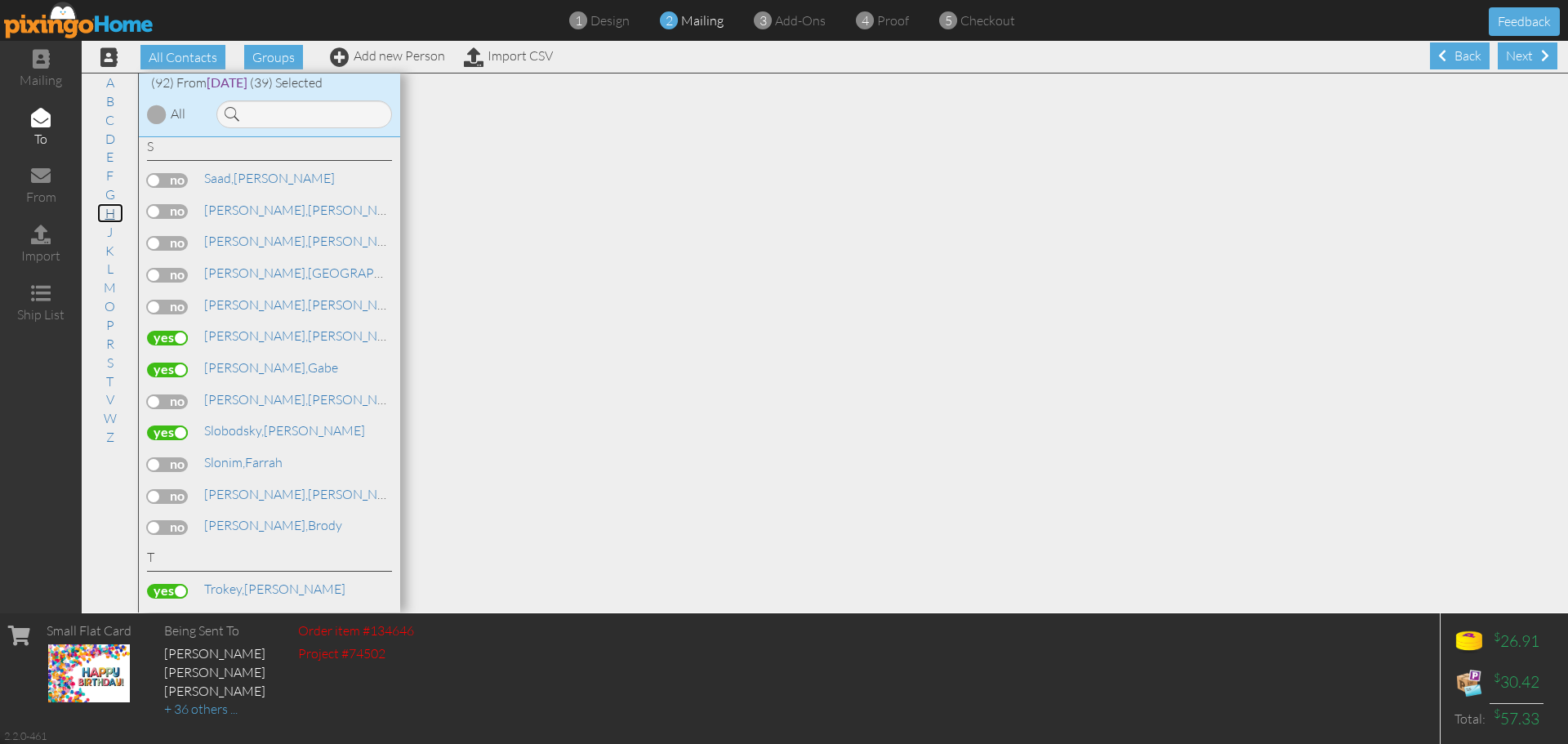
click at [116, 215] on link "H" at bounding box center [110, 213] width 26 height 19
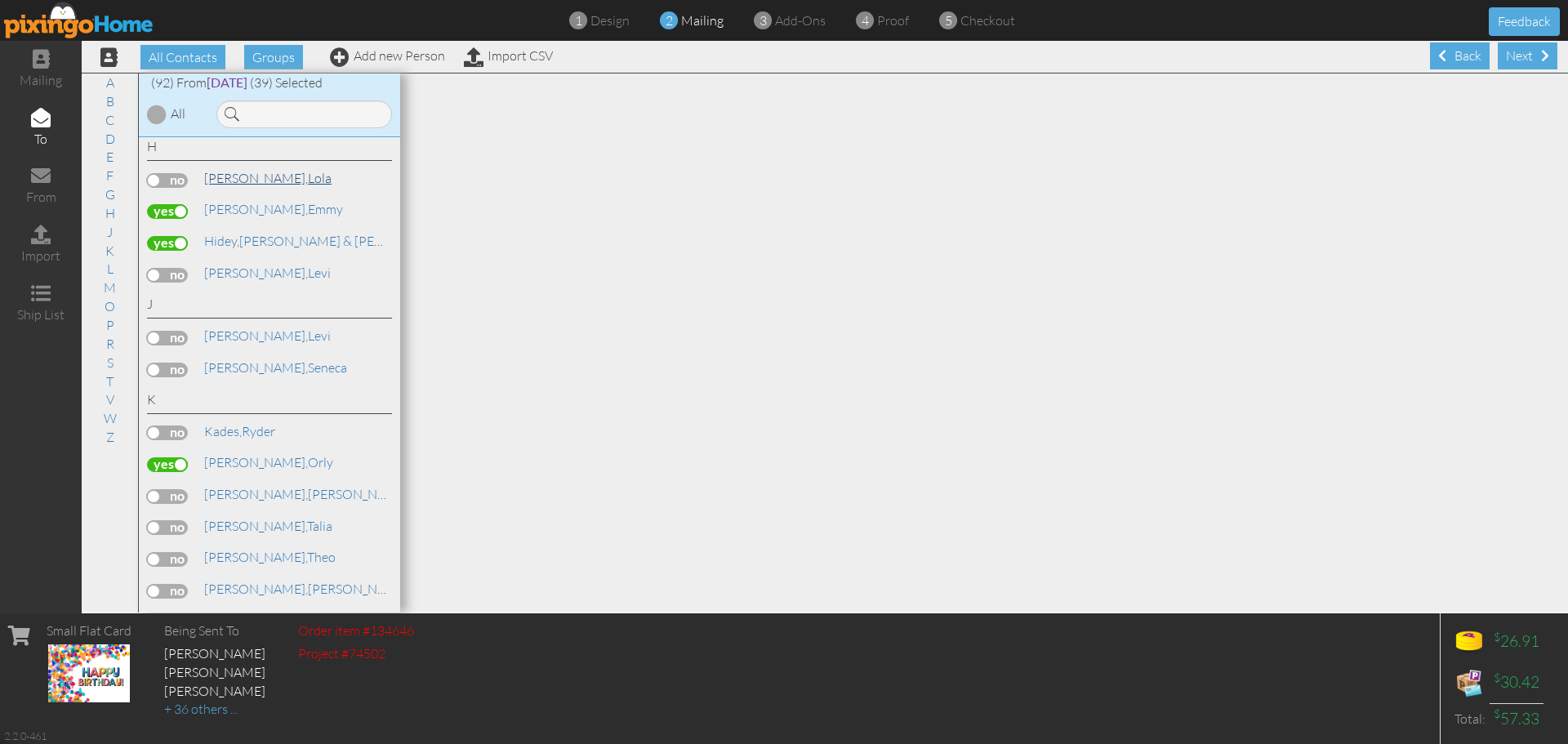
click at [276, 183] on link "Henders, Lola" at bounding box center [267, 177] width 131 height 19
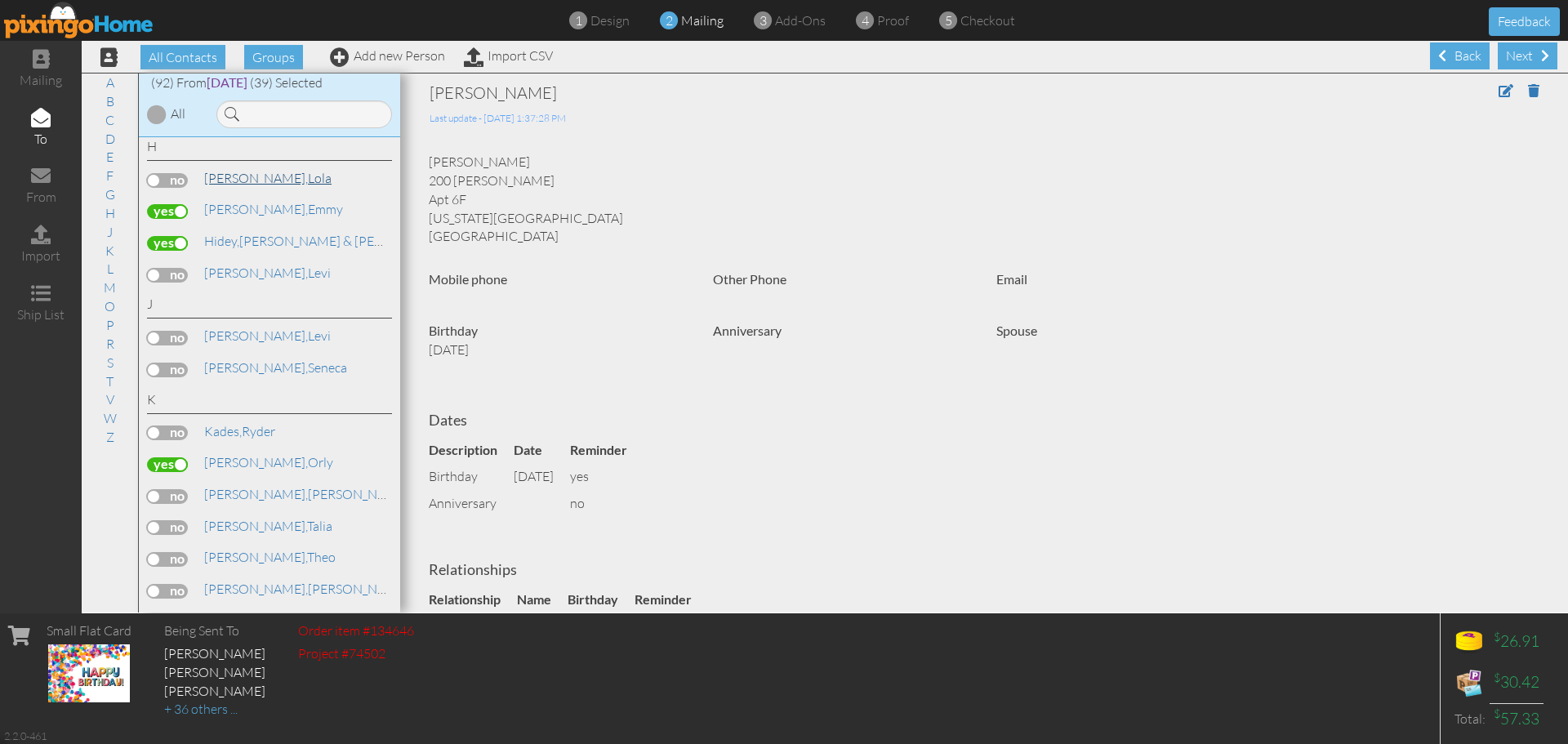
drag, startPoint x: 276, startPoint y: 183, endPoint x: 241, endPoint y: 180, distance: 35.1
click at [241, 180] on span "[PERSON_NAME]," at bounding box center [256, 177] width 104 height 16
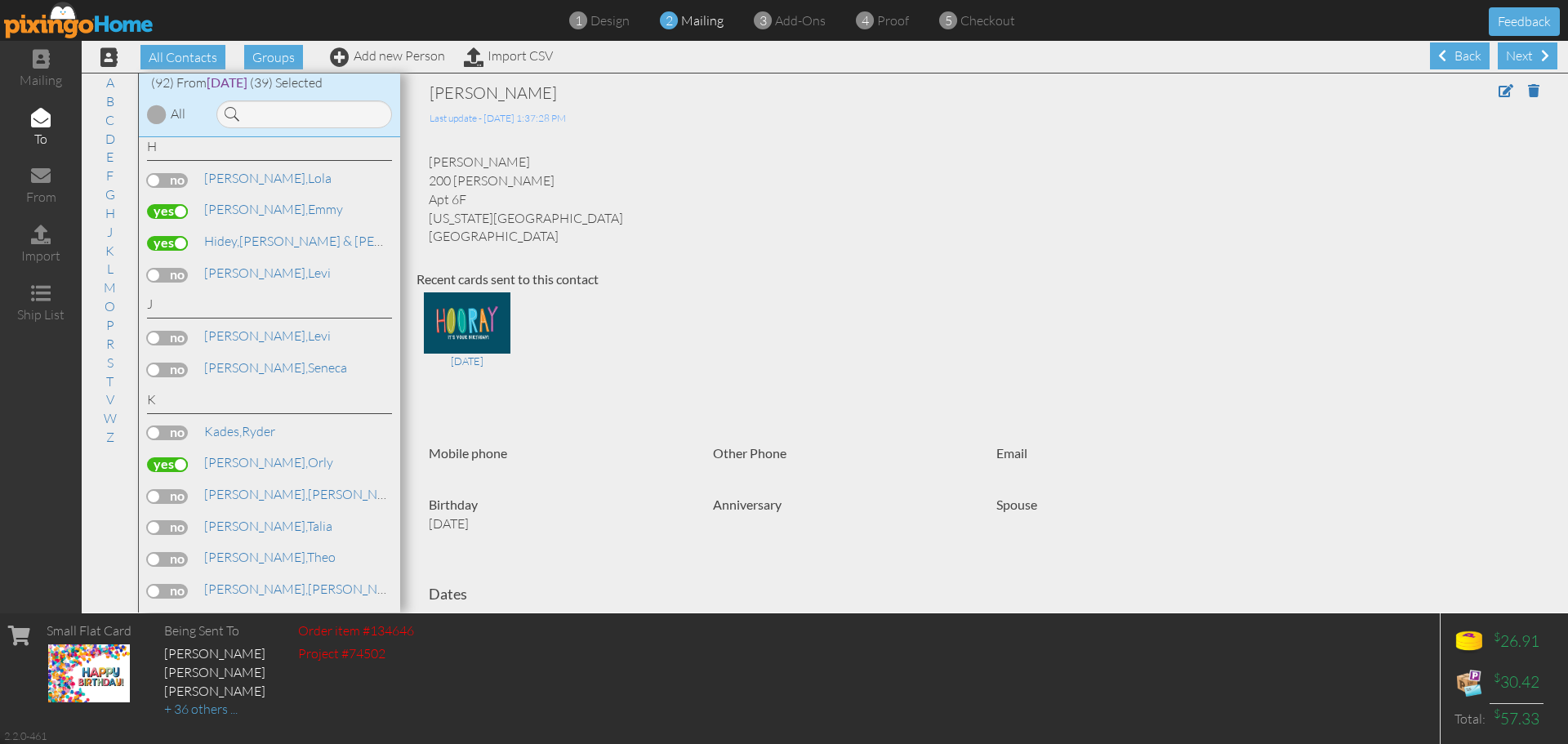
click at [170, 173] on label at bounding box center [167, 180] width 40 height 14
click at [0, 0] on input "checkbox" at bounding box center [0, 0] width 0 height 0
click at [116, 365] on link "S" at bounding box center [110, 362] width 23 height 19
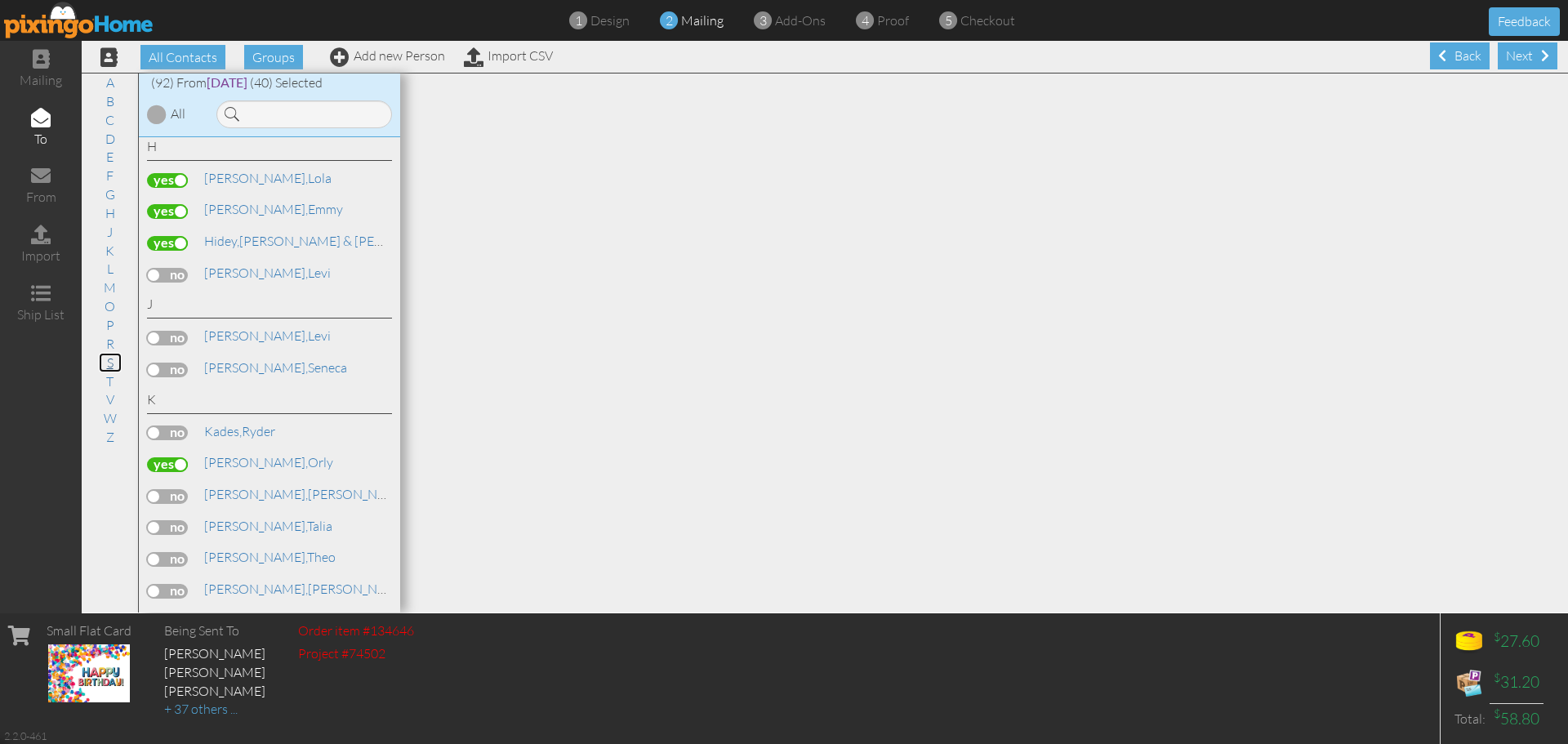
scroll to position [2854, 0]
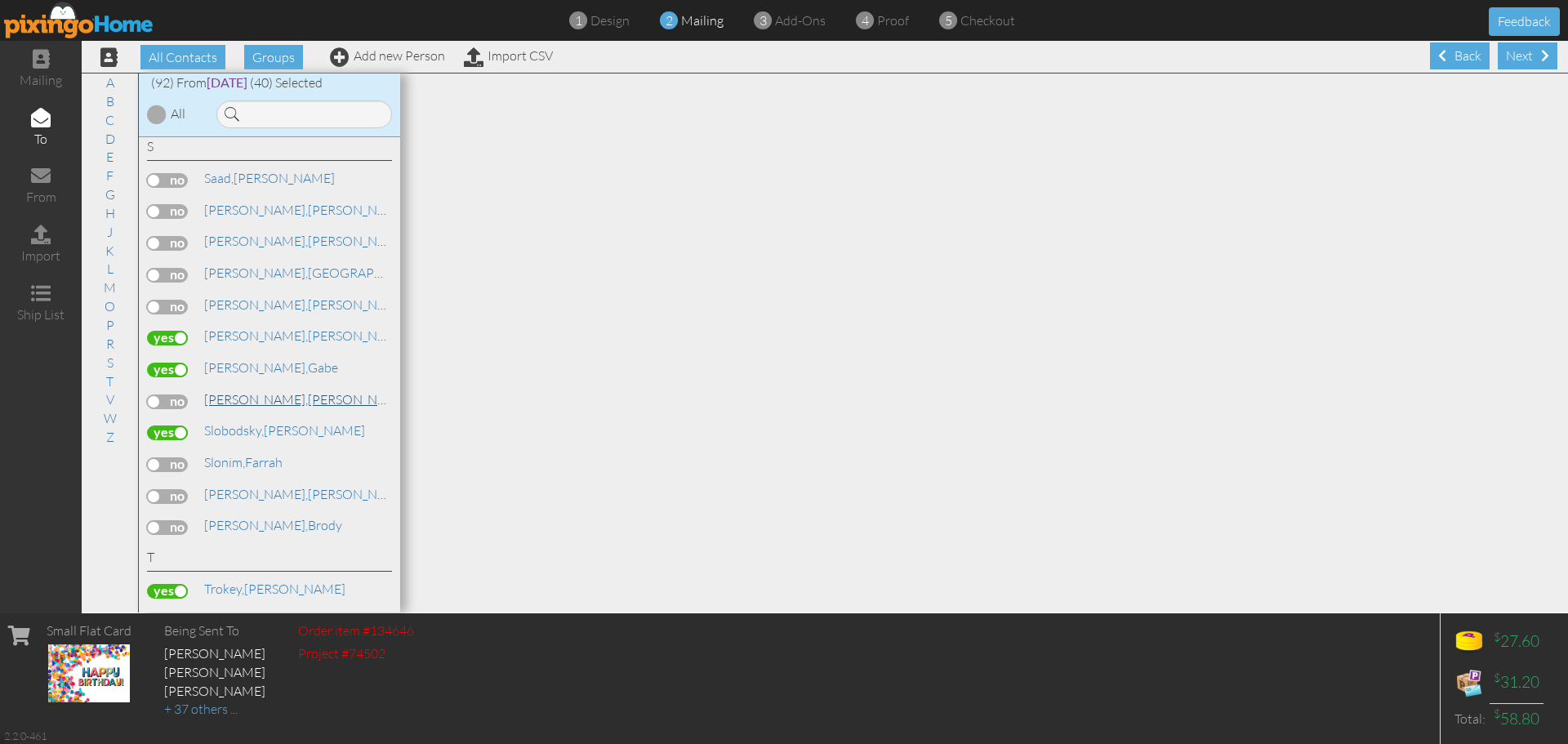
click at [242, 400] on span "[PERSON_NAME]," at bounding box center [256, 399] width 104 height 16
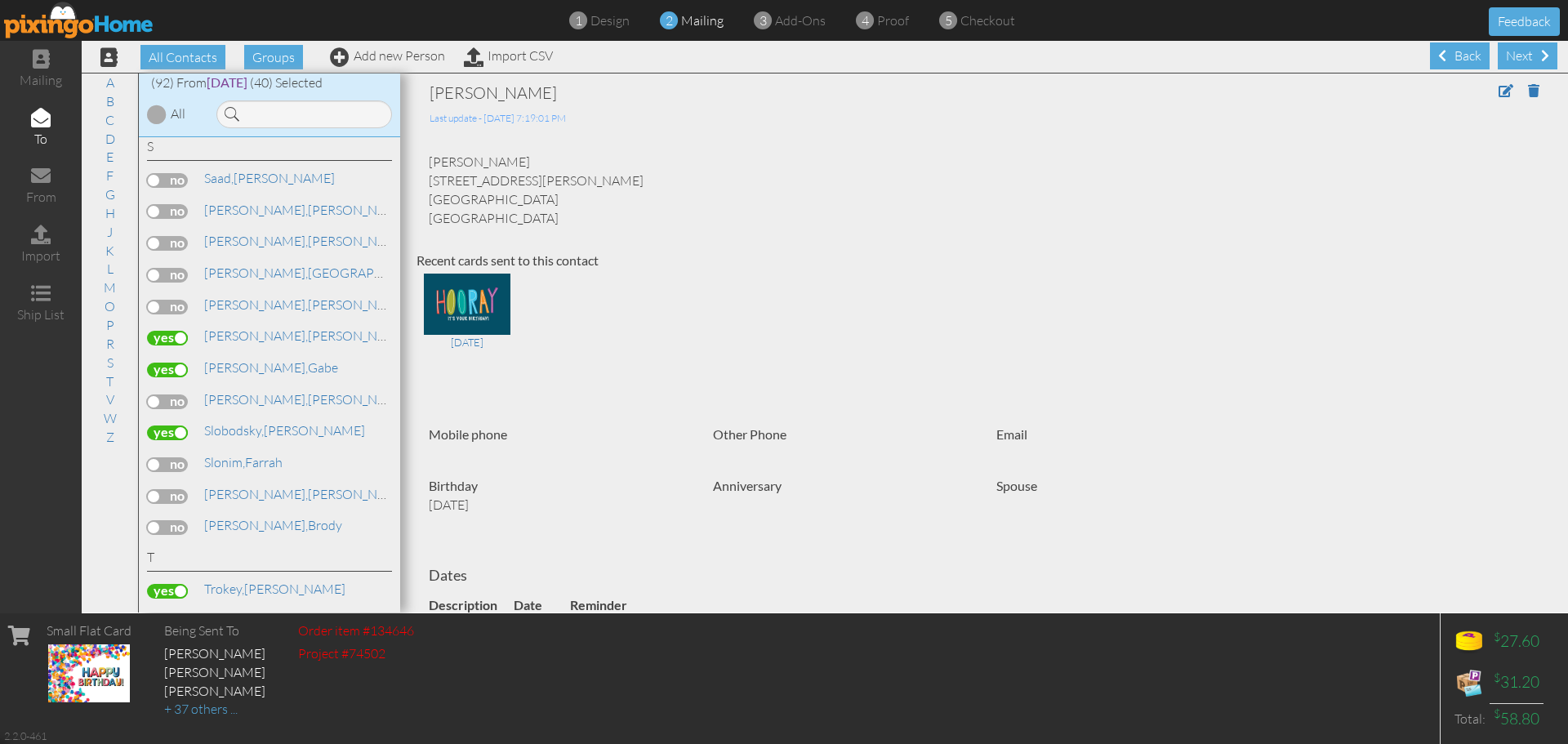
click at [181, 403] on label at bounding box center [167, 402] width 40 height 14
click at [0, 0] on input "checkbox" at bounding box center [0, 0] width 0 height 0
click at [100, 211] on link "H" at bounding box center [110, 213] width 26 height 19
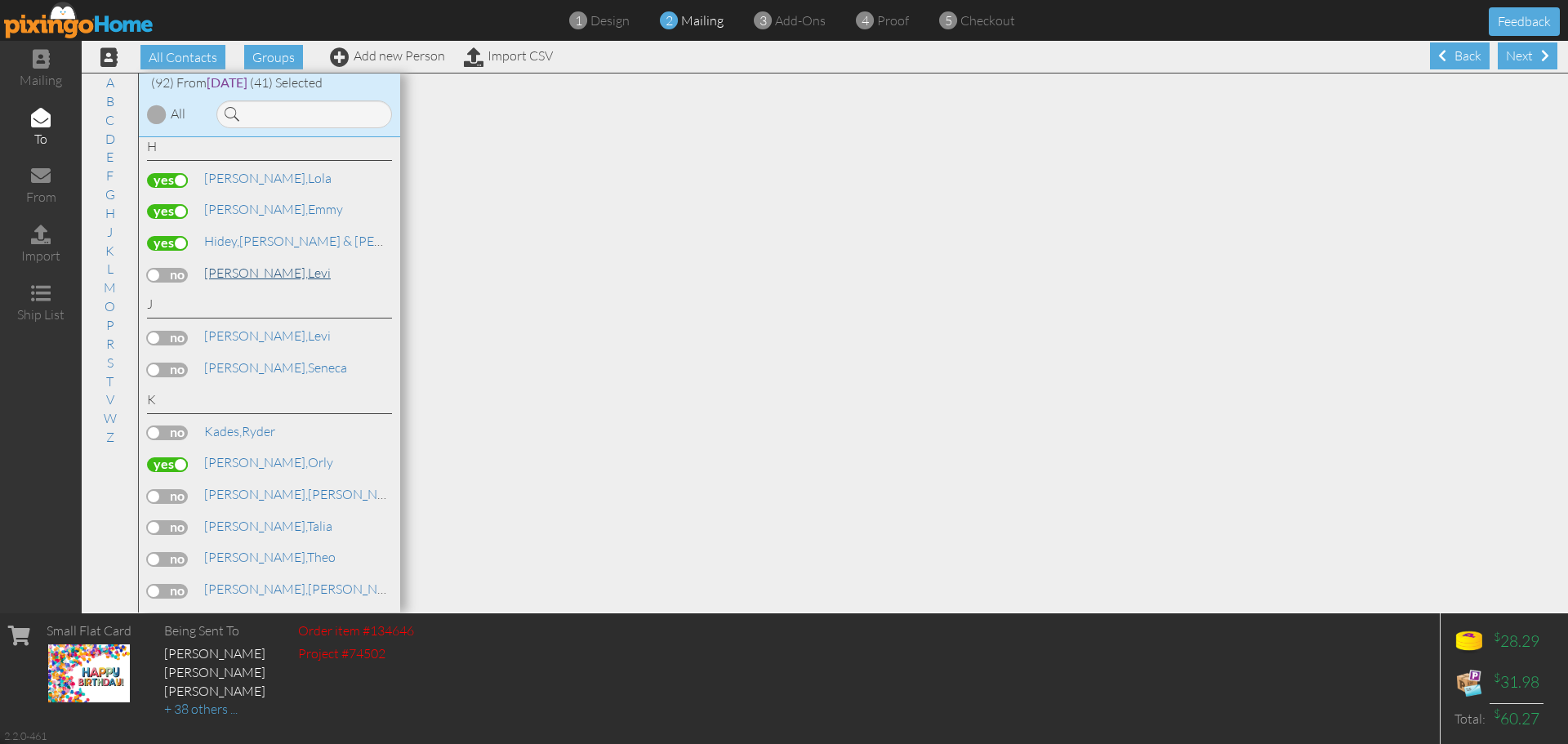
click at [233, 275] on span "[PERSON_NAME]," at bounding box center [256, 272] width 104 height 16
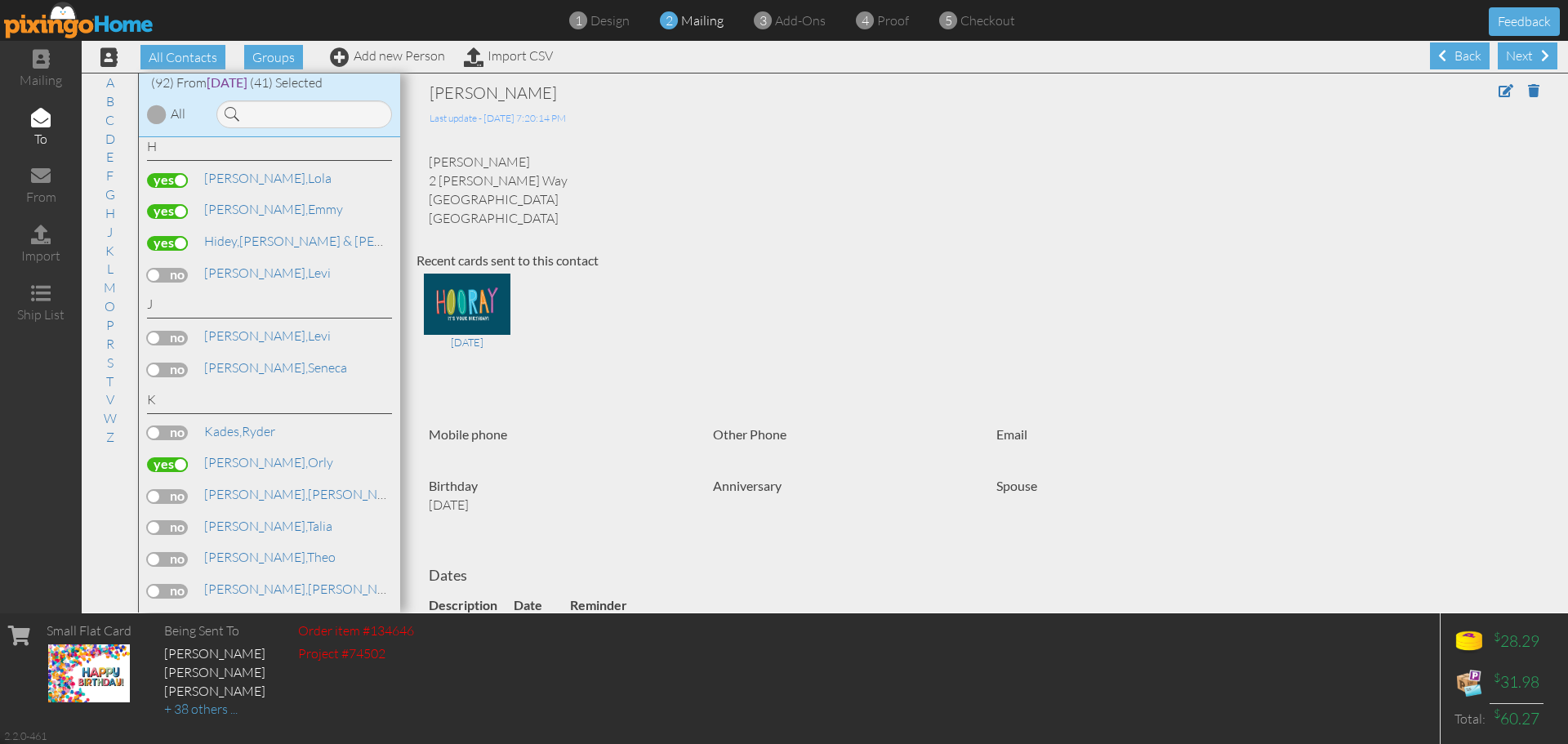
click at [180, 277] on label at bounding box center [167, 275] width 40 height 14
click at [0, 0] on input "checkbox" at bounding box center [0, 0] width 0 height 0
click at [109, 287] on link "M" at bounding box center [110, 287] width 29 height 19
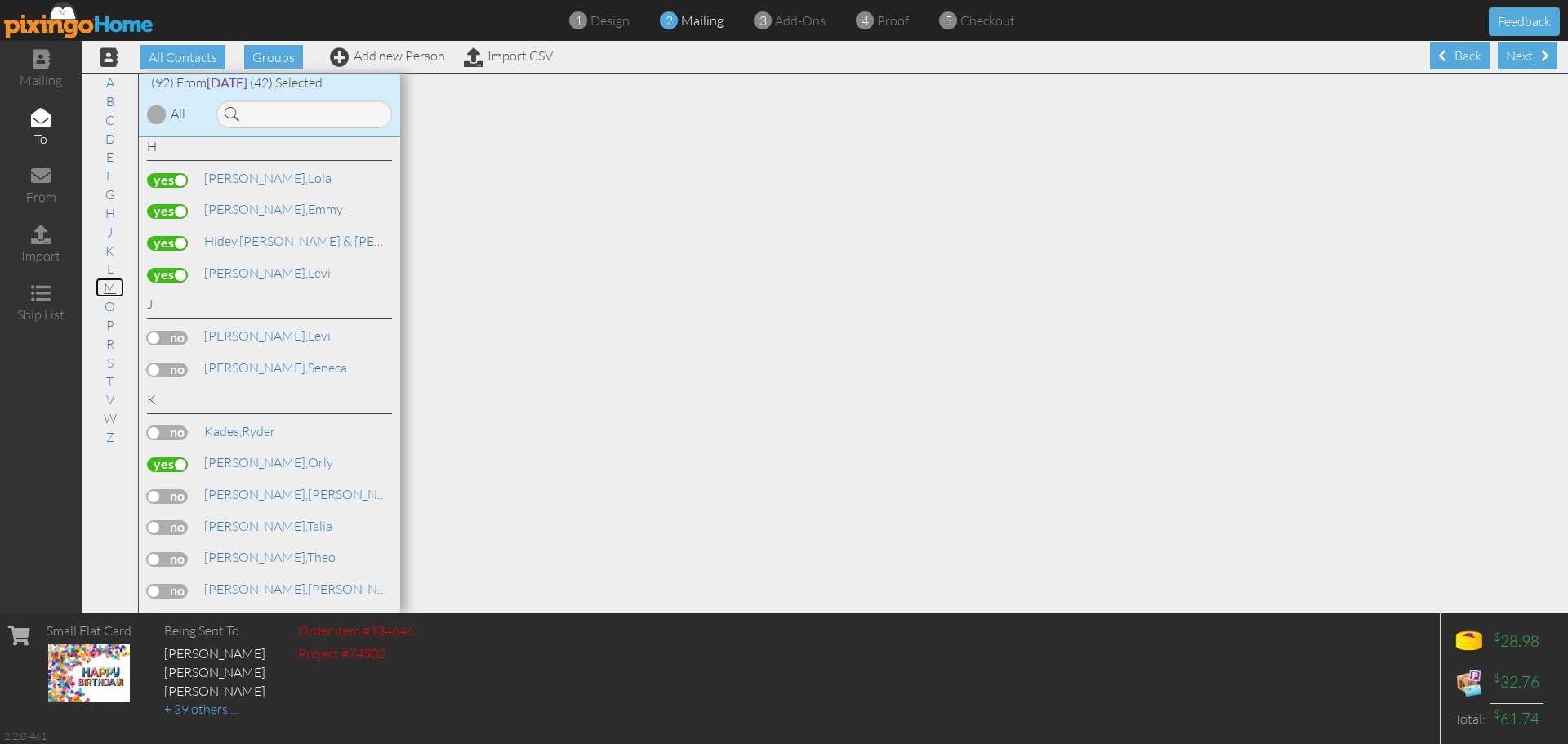
scroll to position [2316, 0]
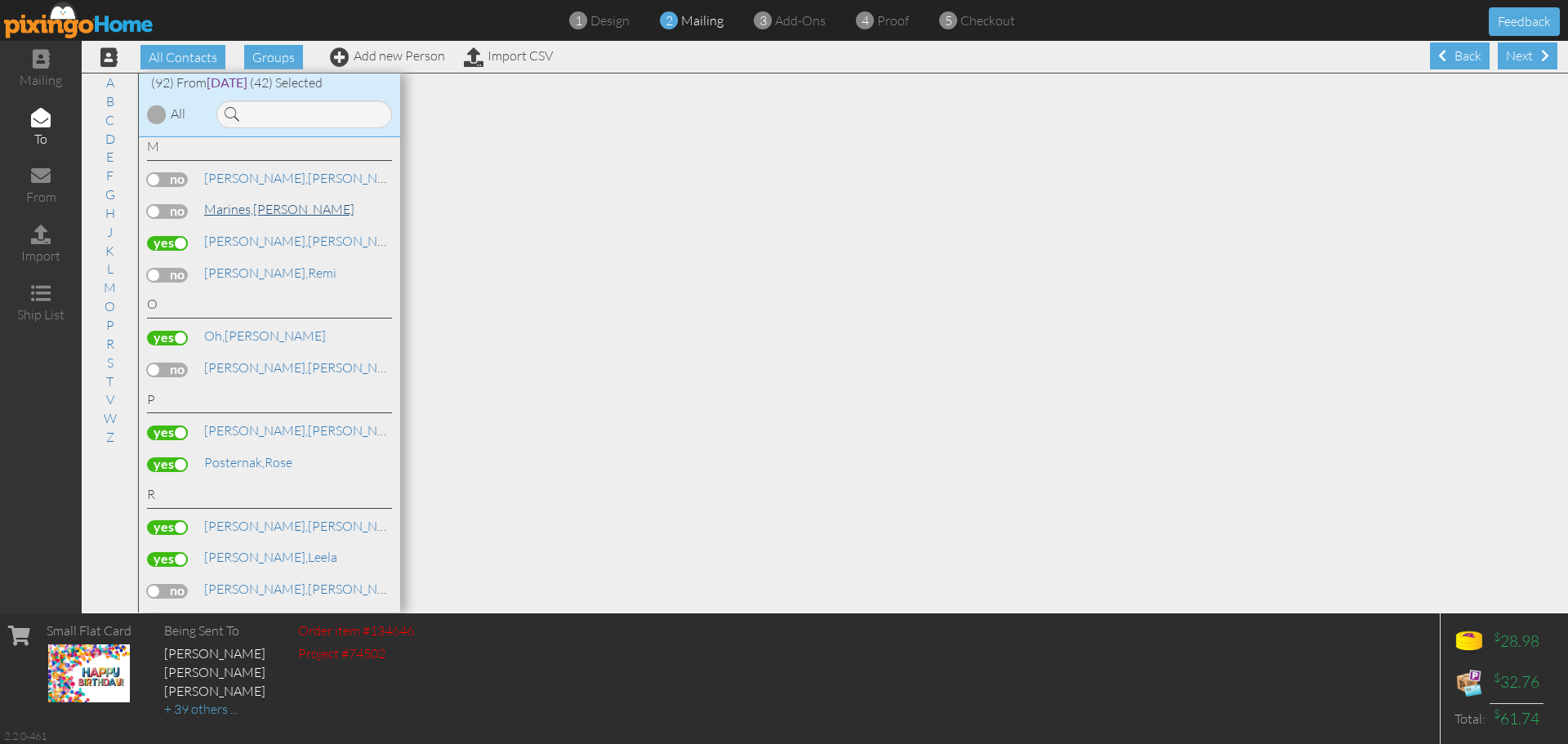
click at [231, 213] on span "Marines," at bounding box center [229, 208] width 49 height 16
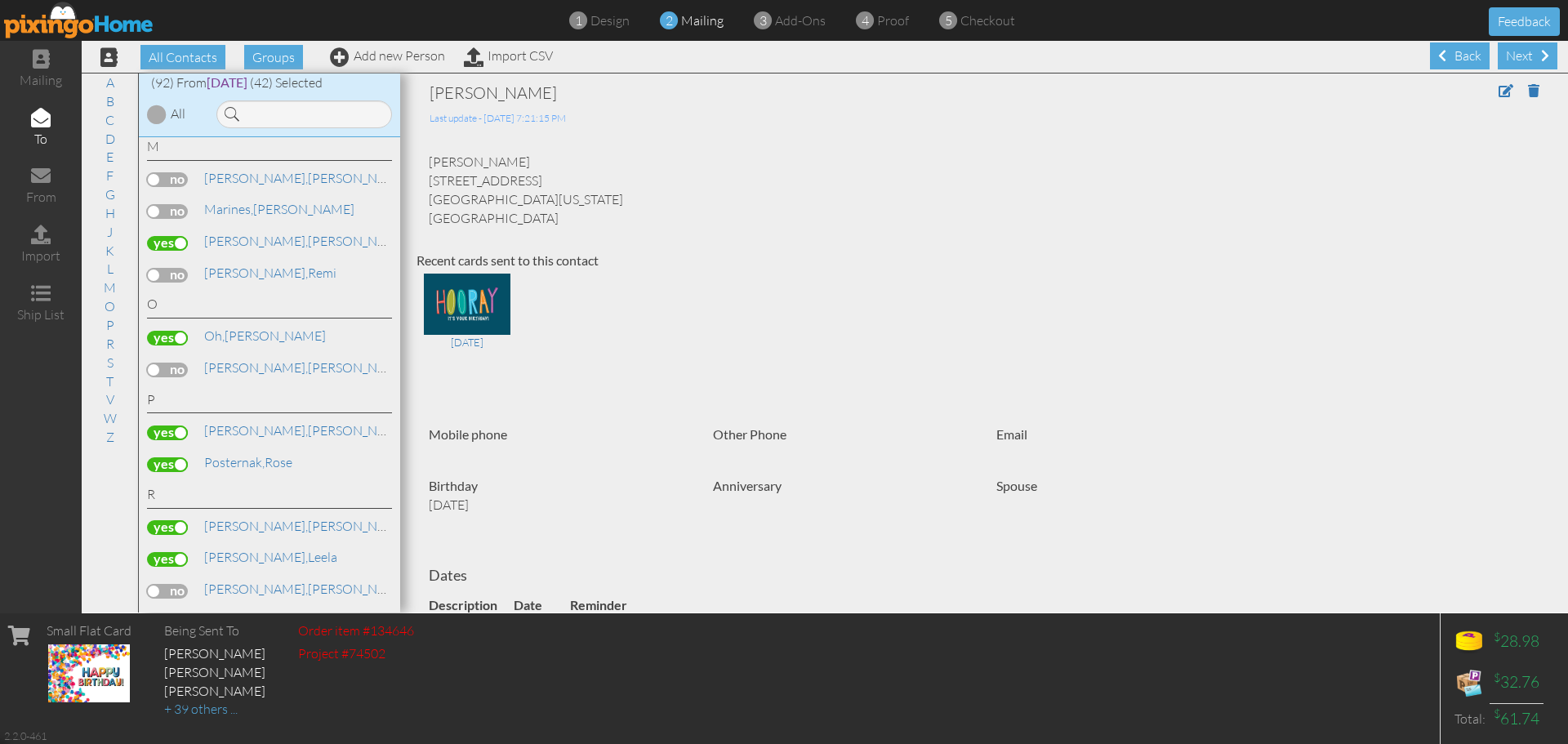
click at [181, 209] on label at bounding box center [167, 211] width 40 height 14
click at [0, 0] on input "checkbox" at bounding box center [0, 0] width 0 height 0
click at [105, 103] on link "B" at bounding box center [110, 100] width 24 height 19
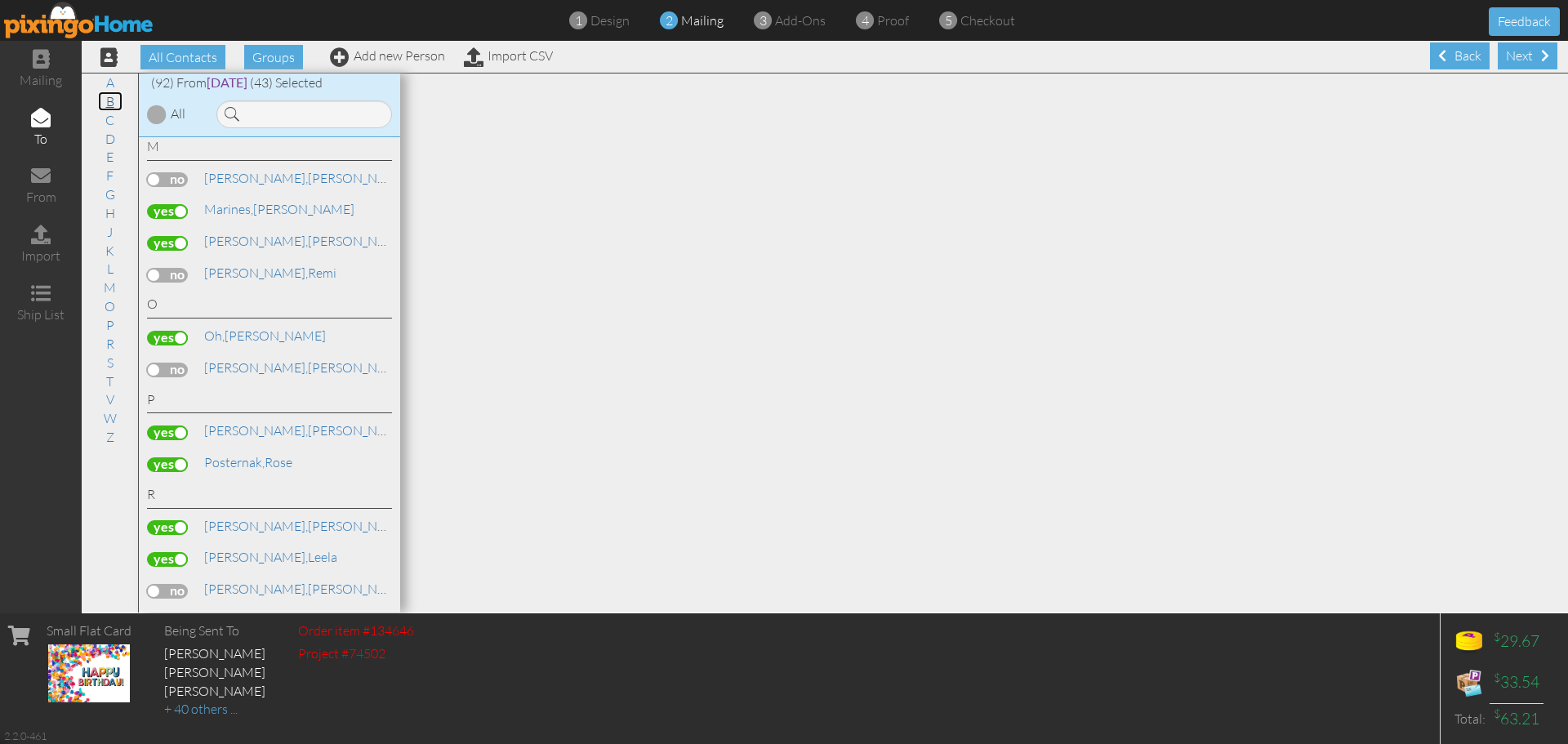
scroll to position [167, 0]
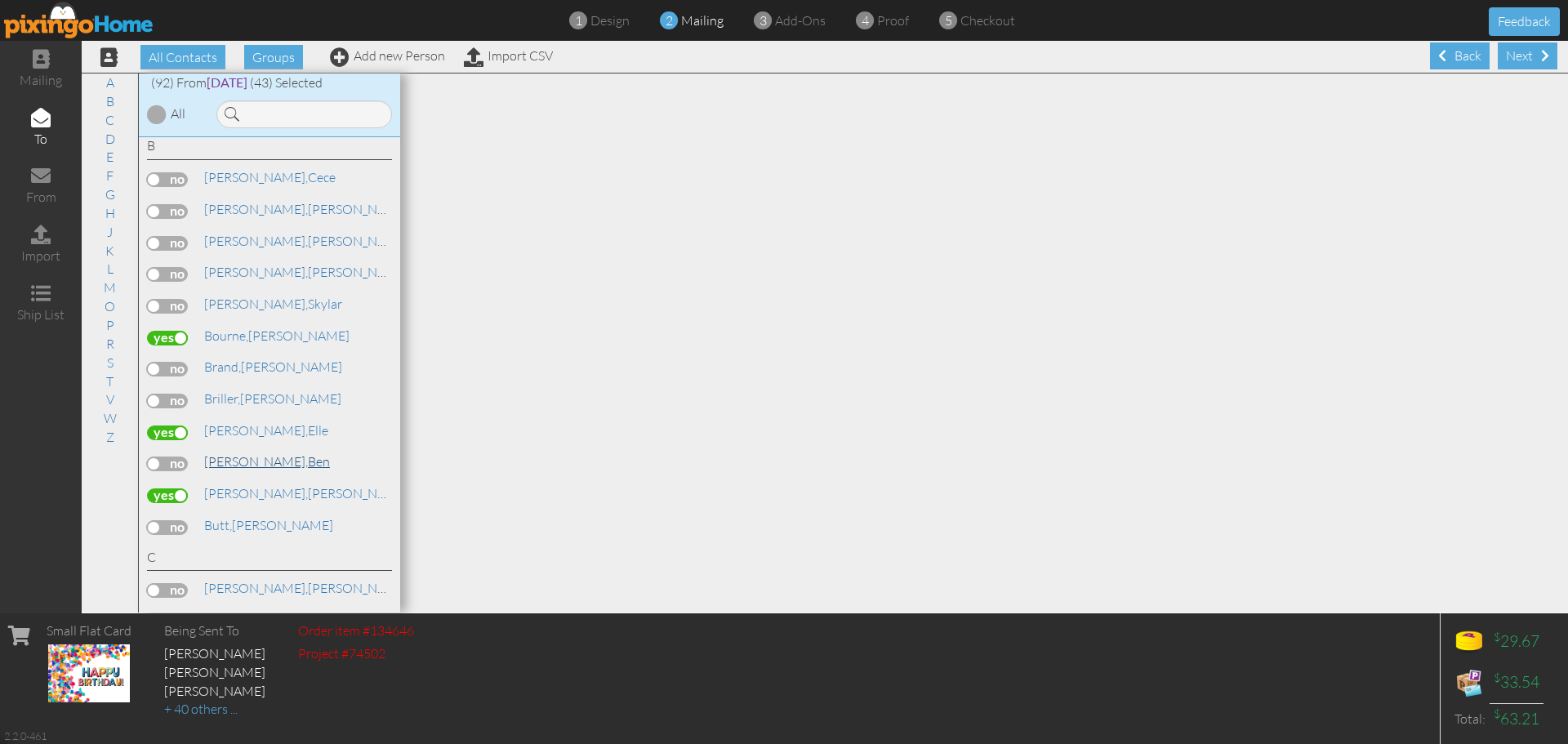
click at [234, 461] on span "[PERSON_NAME]," at bounding box center [256, 461] width 104 height 16
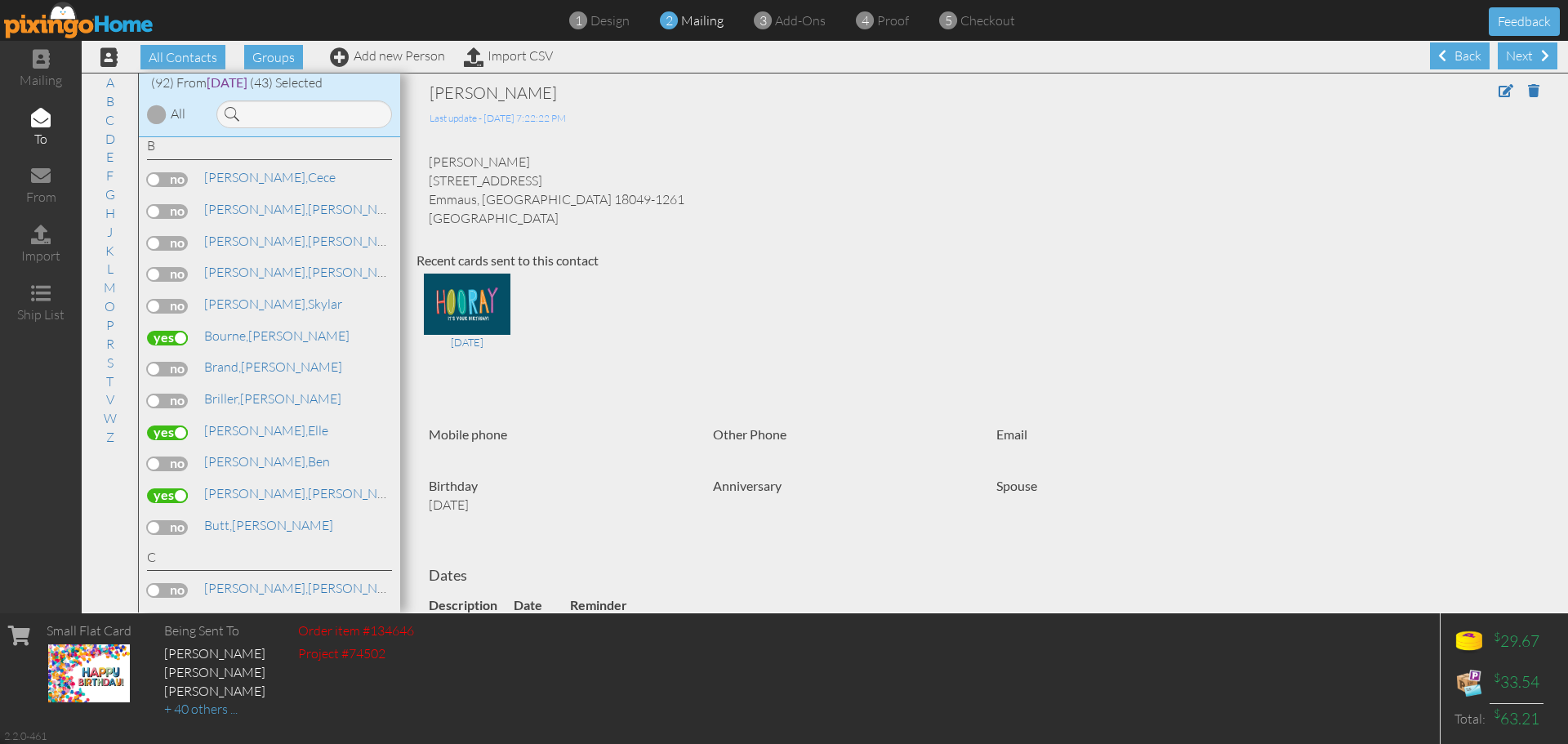
click at [182, 462] on label at bounding box center [167, 463] width 40 height 14
click at [0, 0] on input "checkbox" at bounding box center [0, 0] width 0 height 0
click at [109, 369] on link "S" at bounding box center [110, 362] width 23 height 19
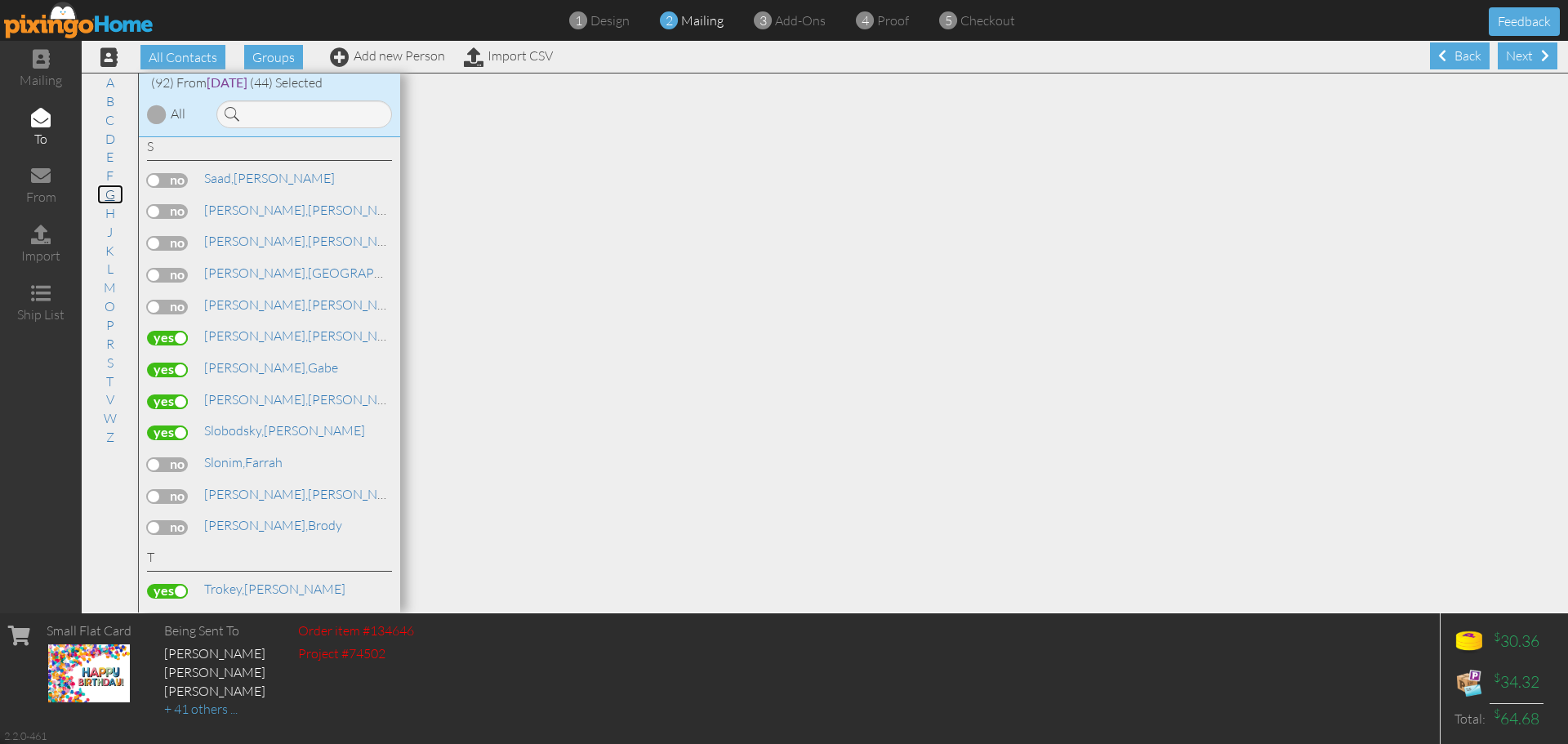
click at [110, 201] on link "G" at bounding box center [110, 194] width 26 height 19
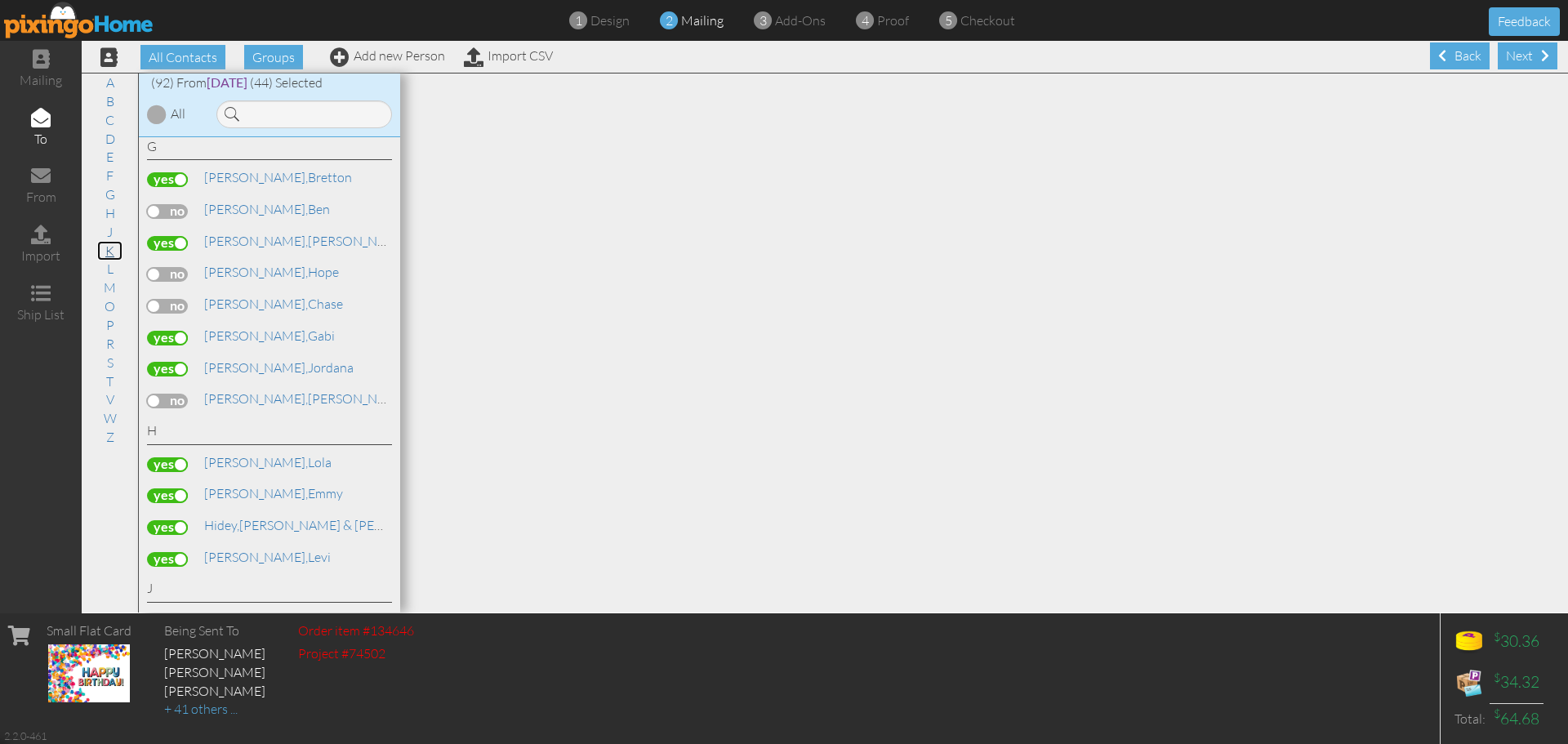
click at [106, 256] on link "K" at bounding box center [110, 251] width 25 height 19
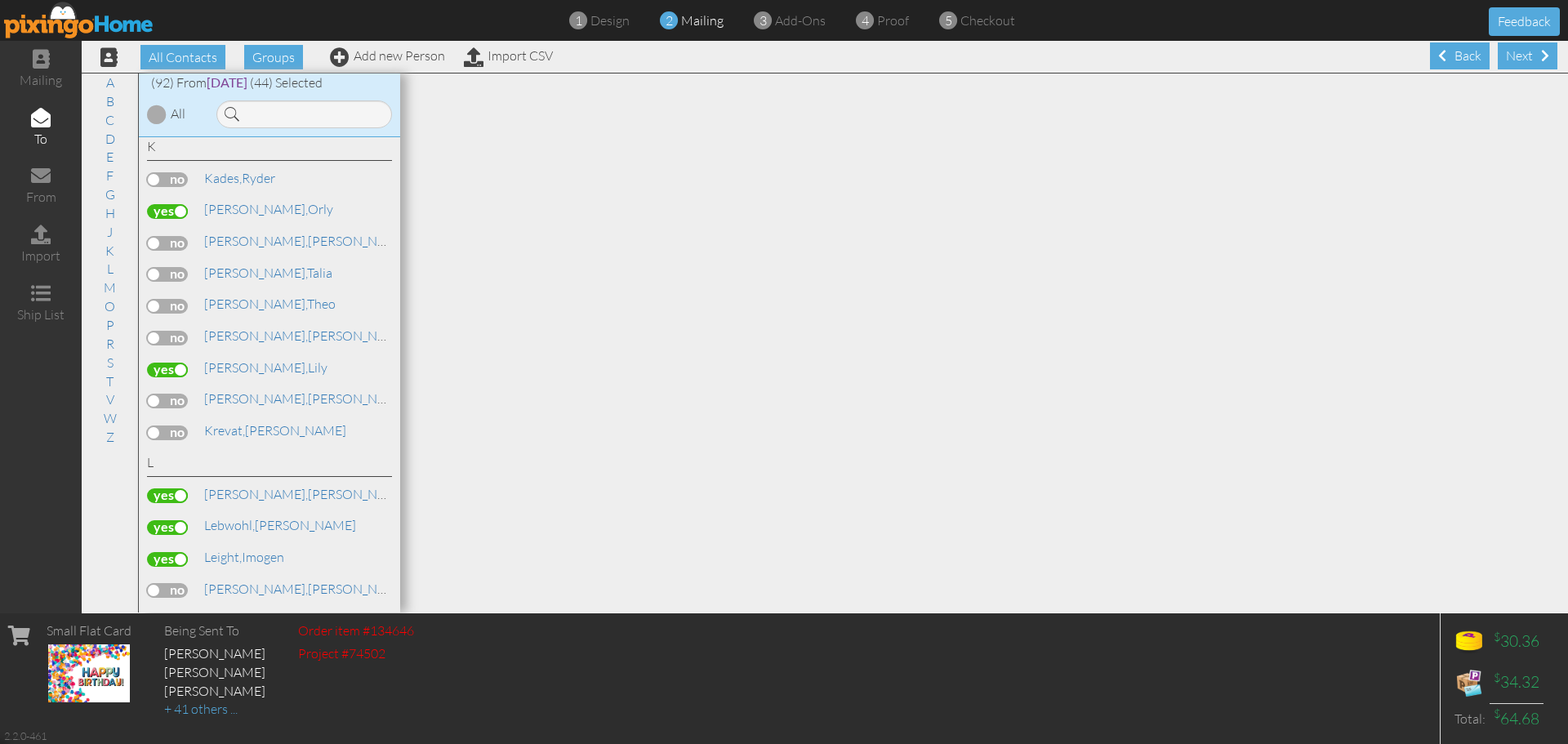
click at [269, 321] on div "A Adey, Samuel Adler, Dylan Amram, Oh," at bounding box center [270, 375] width 261 height 476
click at [269, 335] on link "Kaye, Benjamin" at bounding box center [306, 335] width 208 height 19
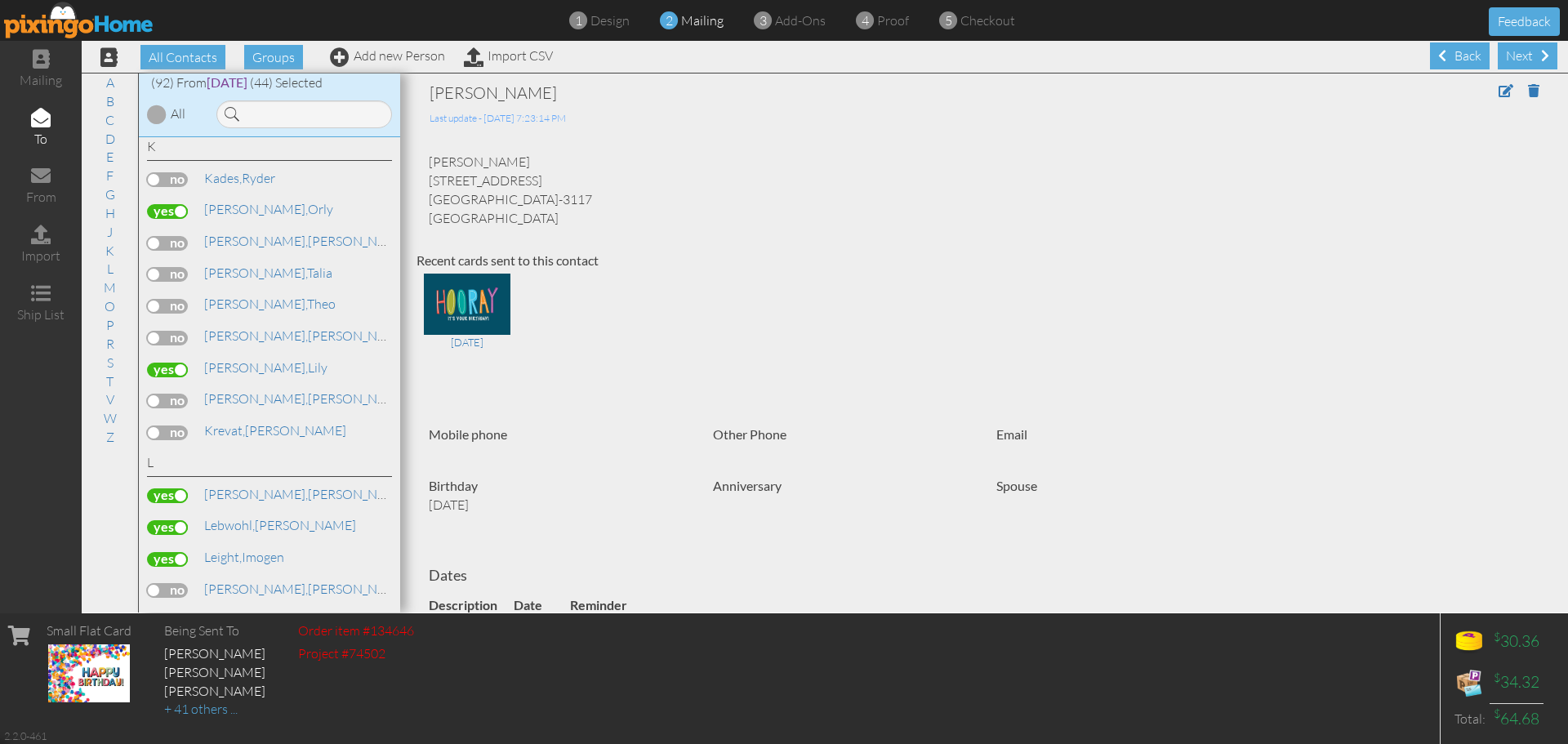
click at [159, 332] on label at bounding box center [167, 337] width 40 height 14
click at [0, 0] on input "checkbox" at bounding box center [0, 0] width 0 height 0
click at [116, 239] on link "J" at bounding box center [110, 231] width 22 height 19
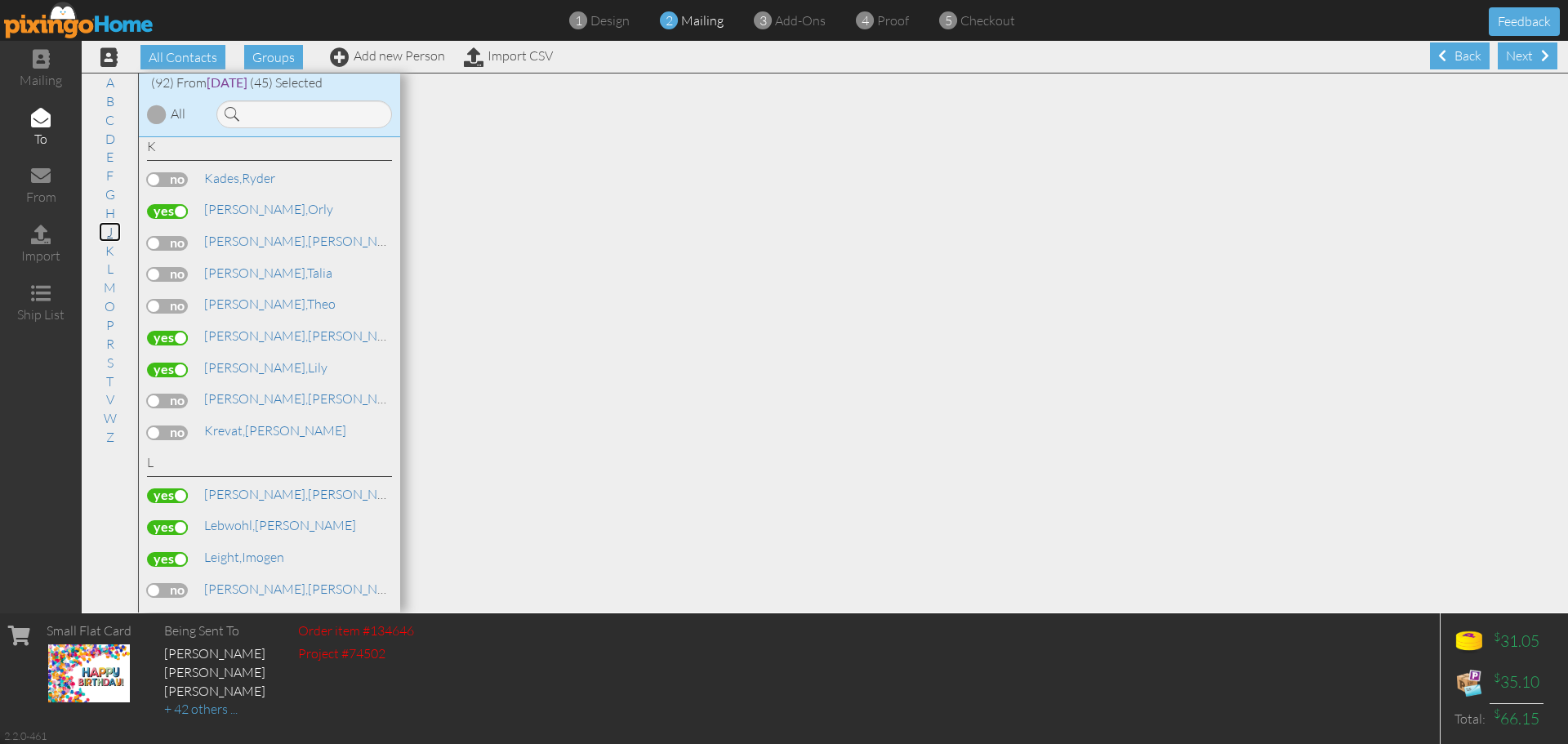
scroll to position [1589, 0]
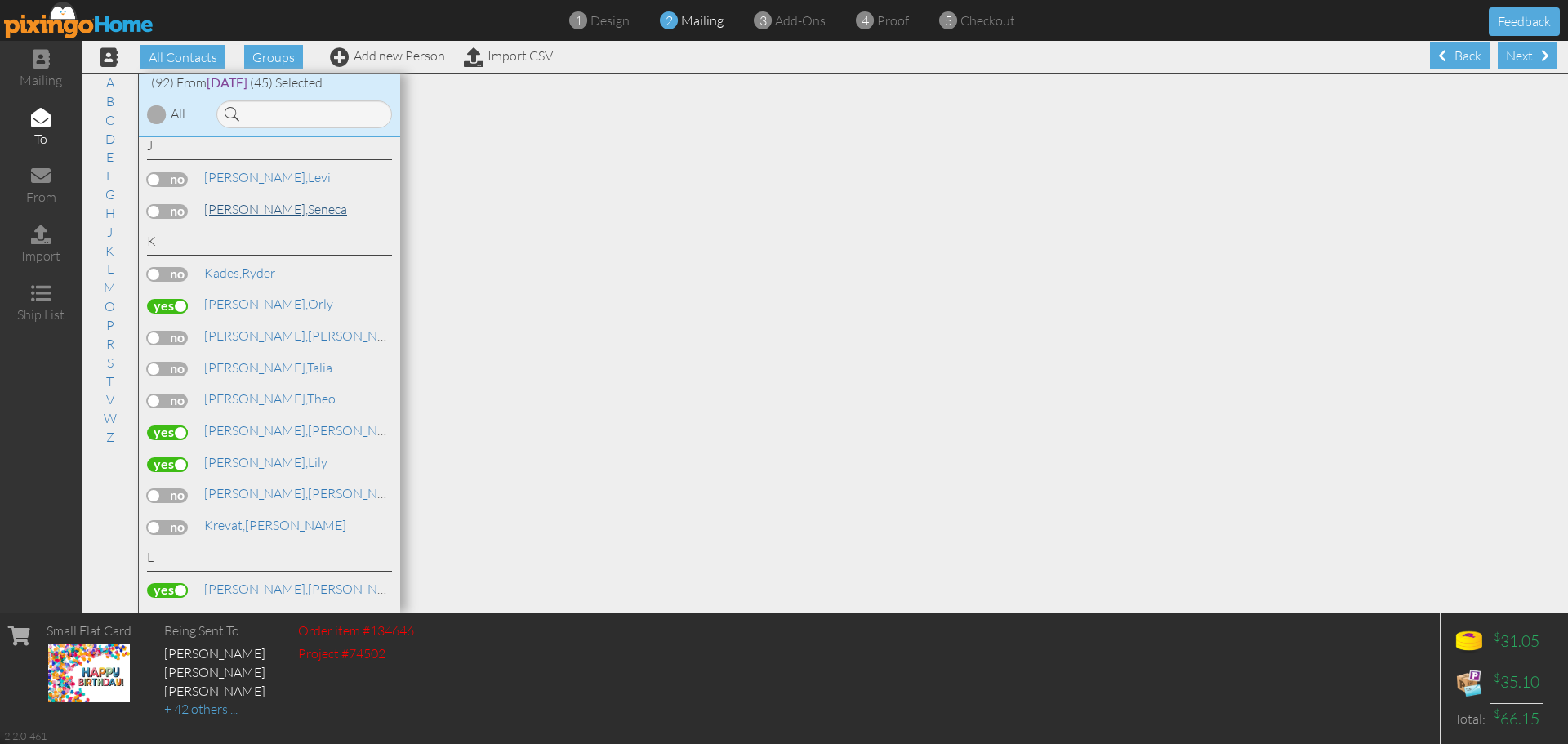
click at [240, 212] on link "Jaffe, Seneca" at bounding box center [275, 208] width 146 height 19
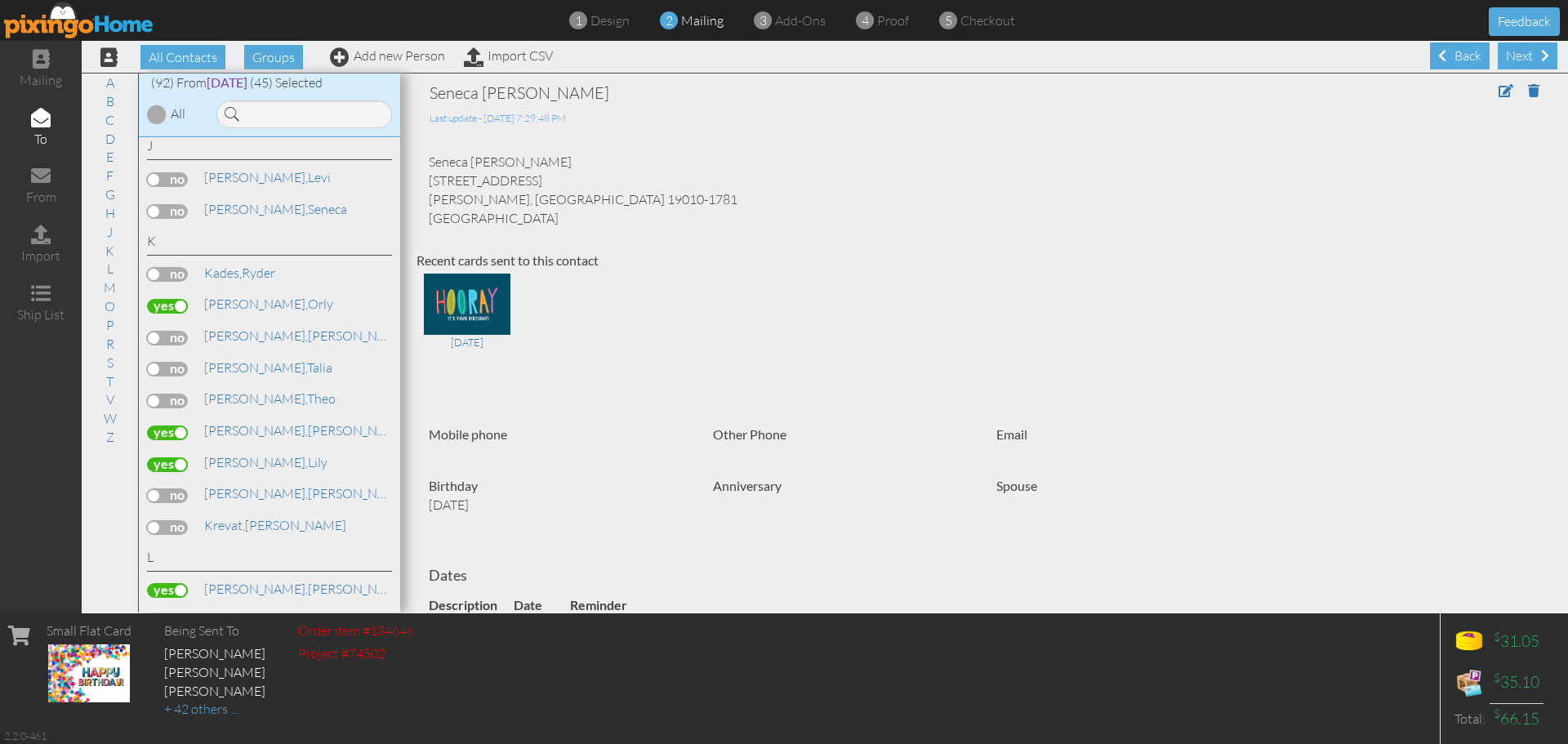
click at [180, 210] on label at bounding box center [167, 211] width 40 height 14
click at [0, 0] on input "checkbox" at bounding box center [0, 0] width 0 height 0
click at [106, 364] on link "S" at bounding box center [110, 362] width 23 height 19
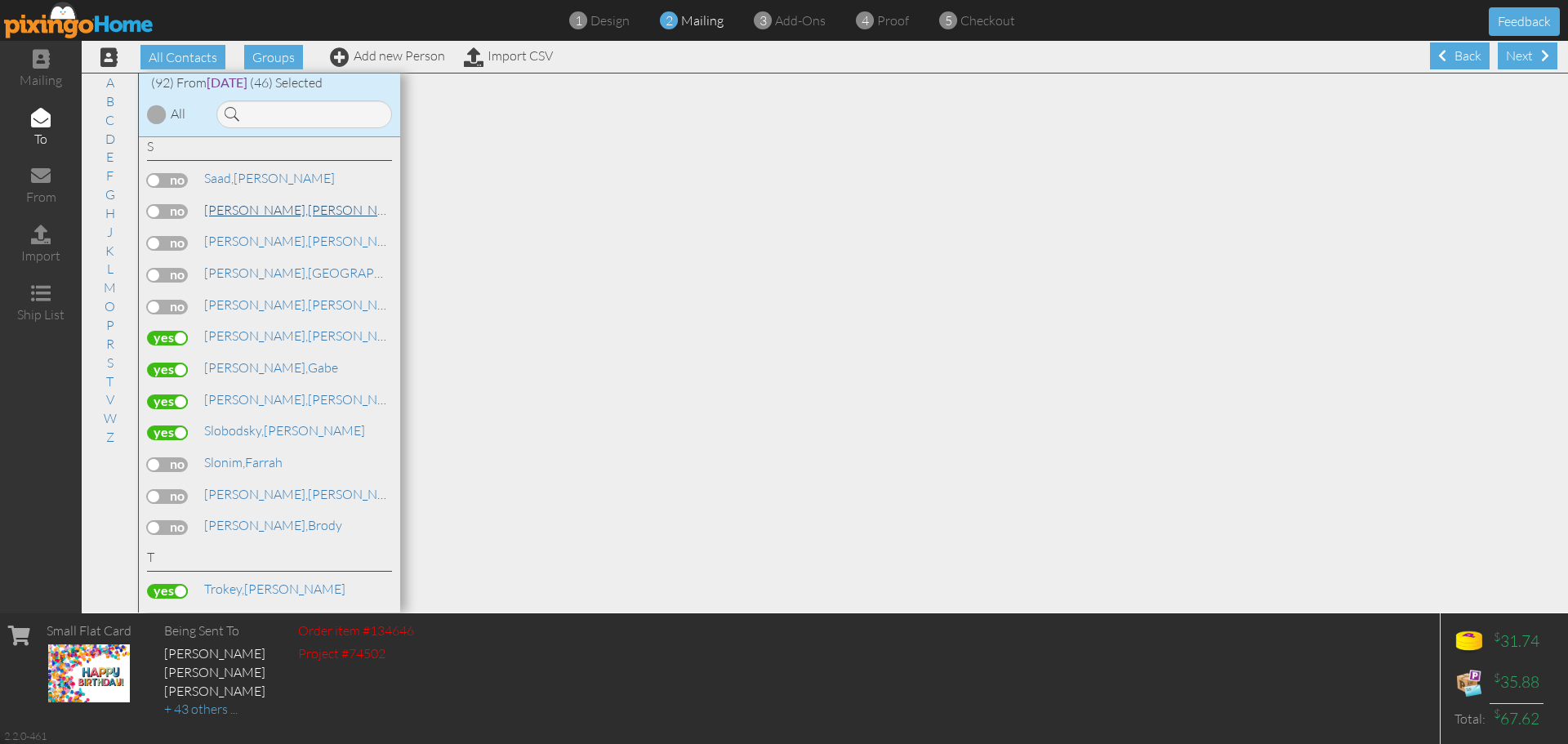
click at [246, 208] on link "Safier, Jude" at bounding box center [306, 209] width 208 height 19
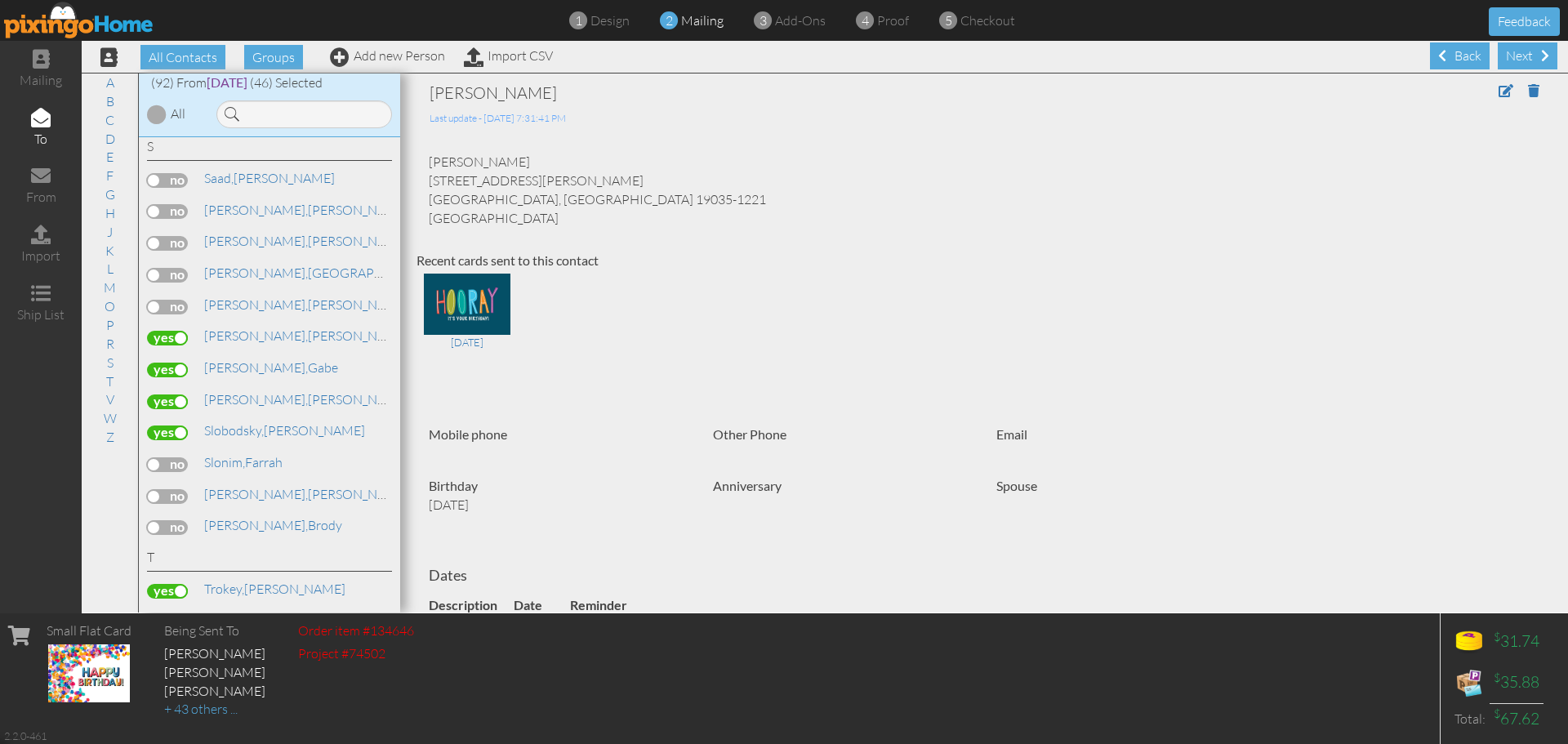
click at [182, 211] on label at bounding box center [167, 211] width 40 height 14
click at [0, 0] on input "checkbox" at bounding box center [0, 0] width 0 height 0
click at [105, 272] on link "L" at bounding box center [110, 268] width 23 height 19
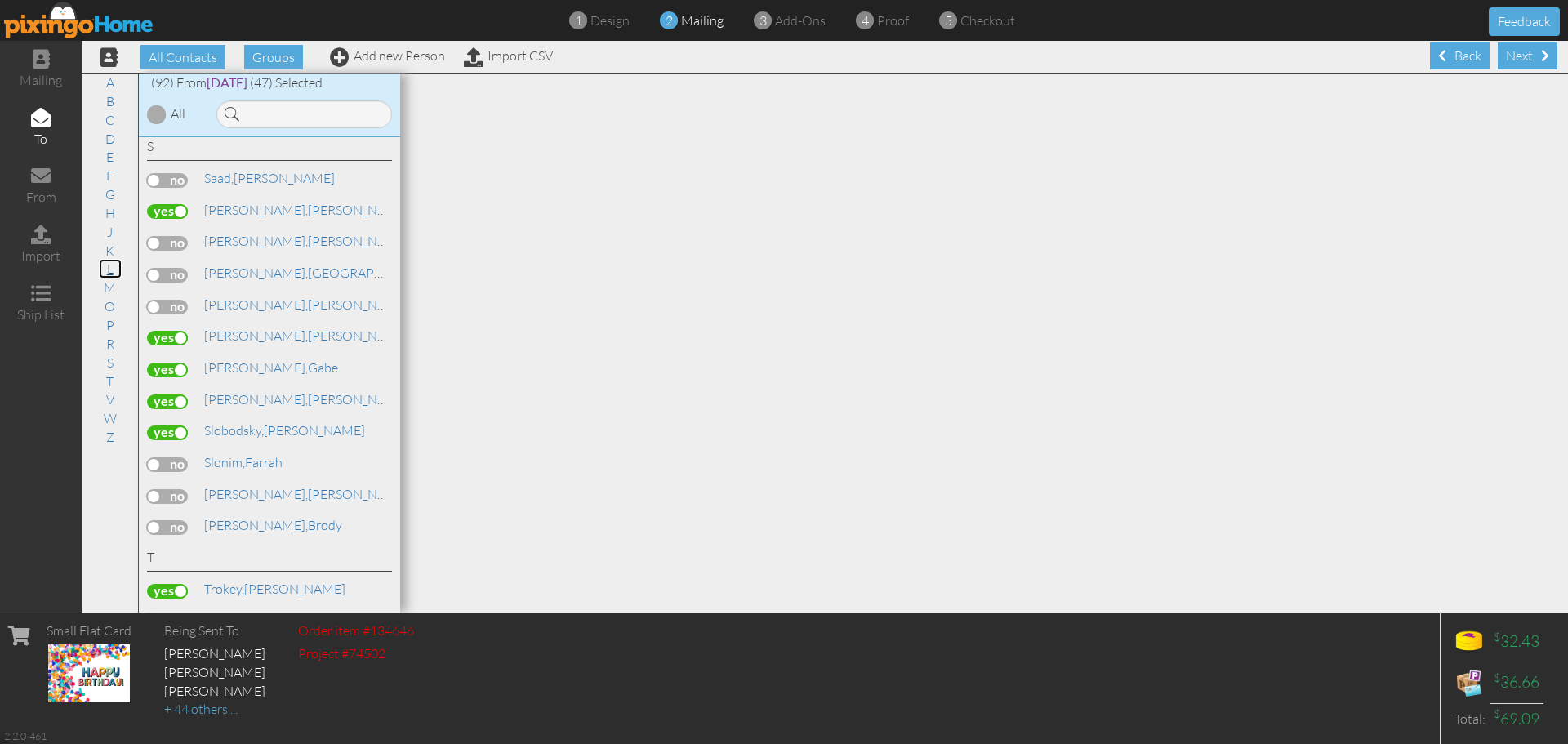
scroll to position [2000, 0]
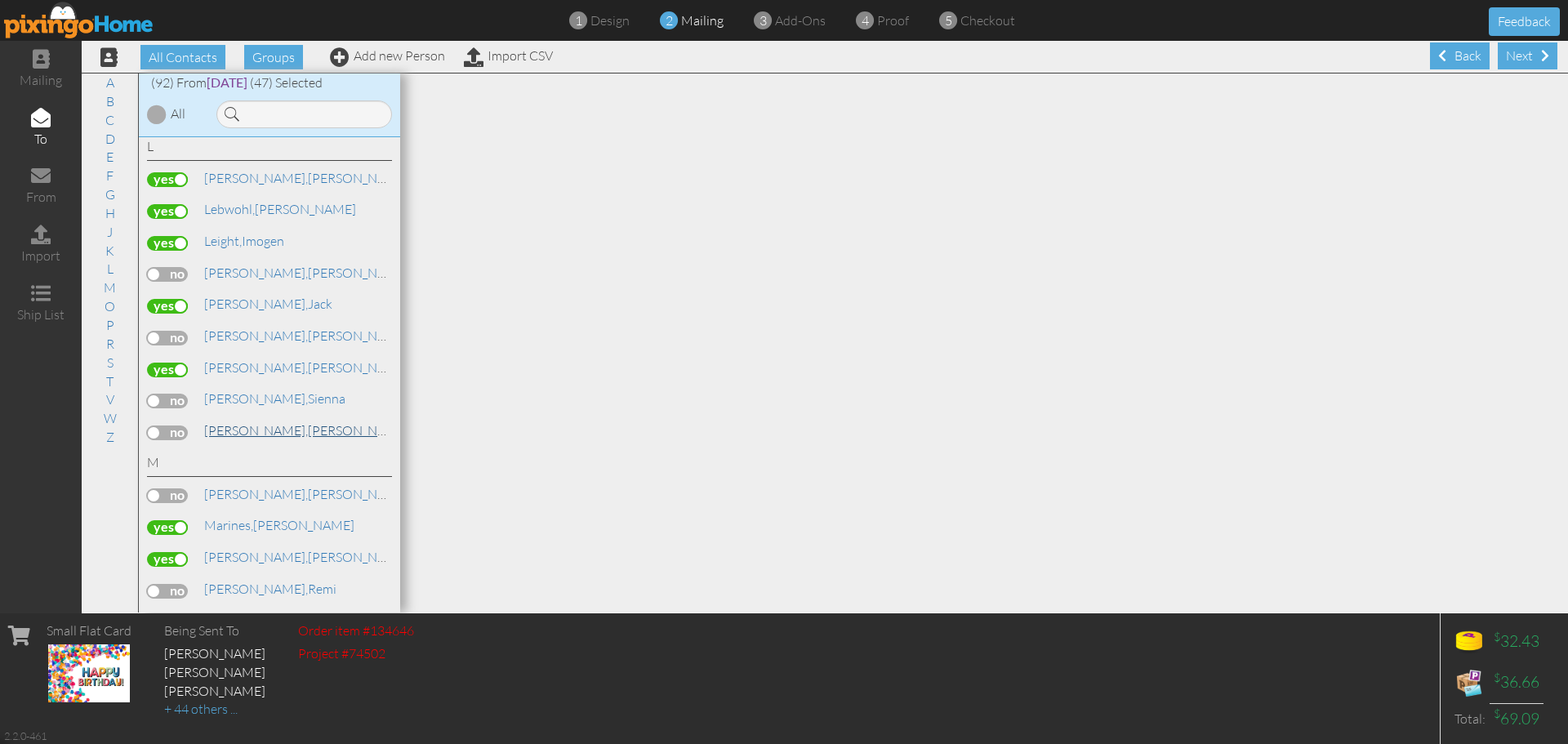
click at [244, 425] on span "[PERSON_NAME]," at bounding box center [256, 430] width 104 height 16
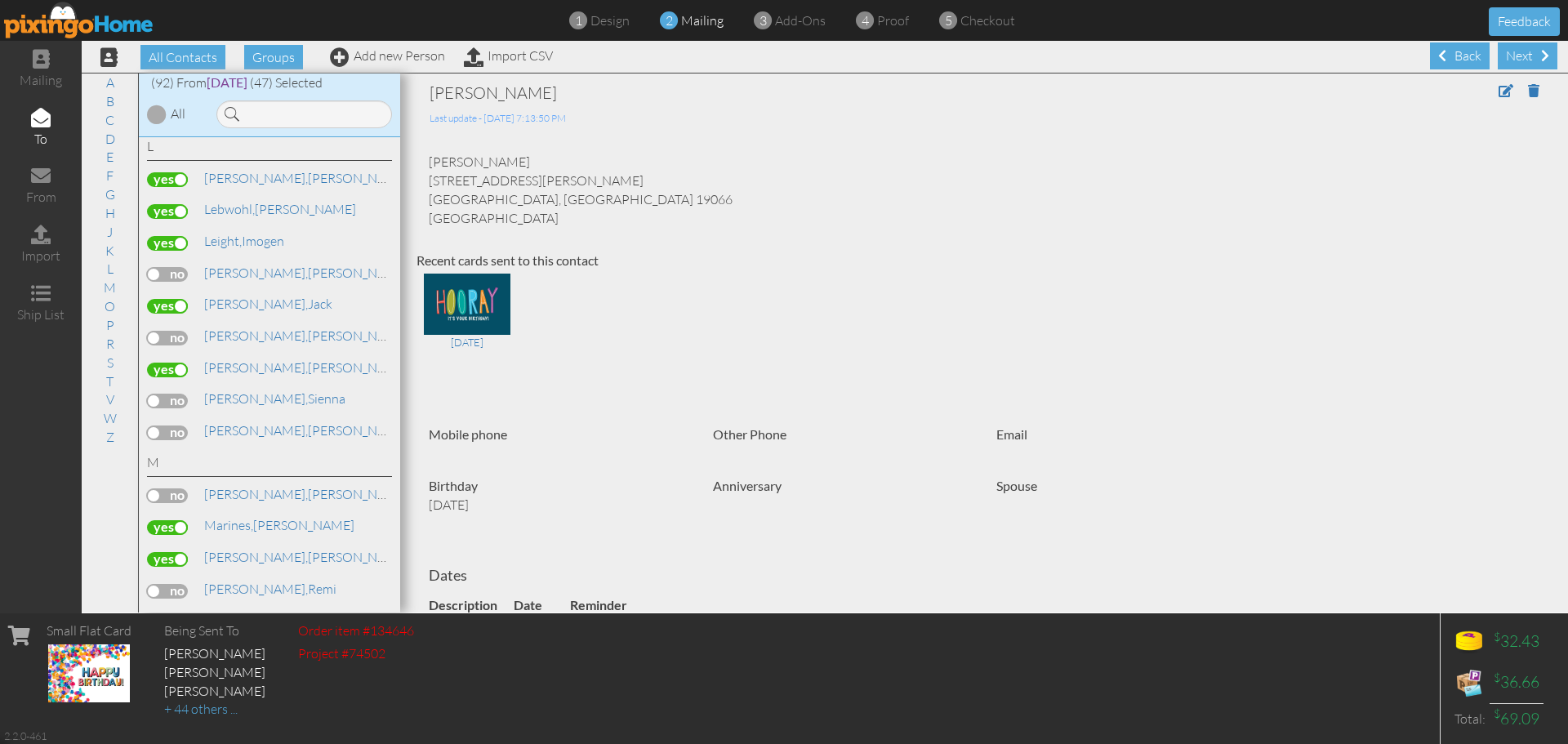
click at [182, 434] on label at bounding box center [167, 432] width 40 height 14
click at [0, 0] on input "checkbox" at bounding box center [0, 0] width 0 height 0
click at [112, 199] on link "G" at bounding box center [110, 194] width 26 height 19
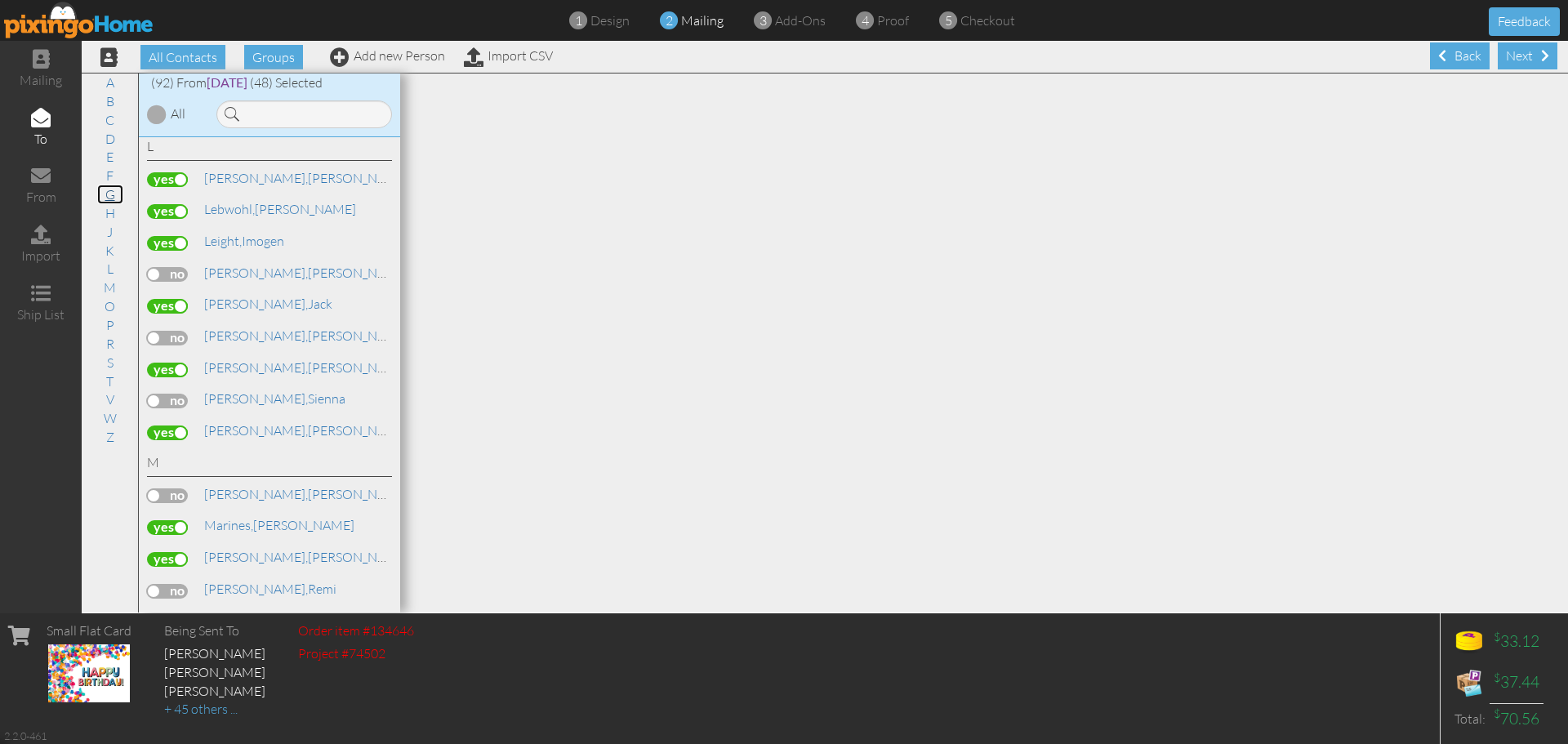
scroll to position [1146, 0]
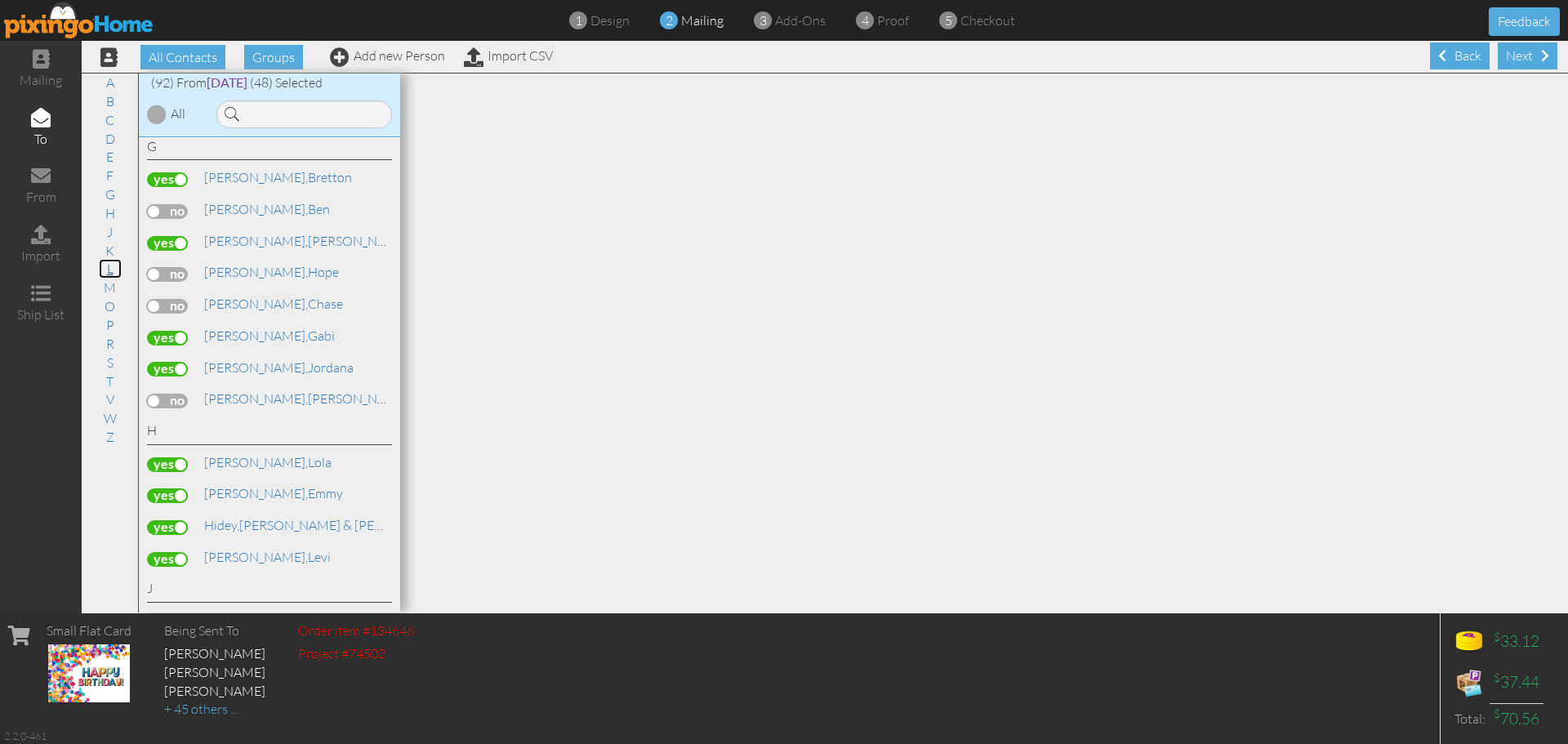
click at [108, 269] on link "L" at bounding box center [110, 268] width 23 height 19
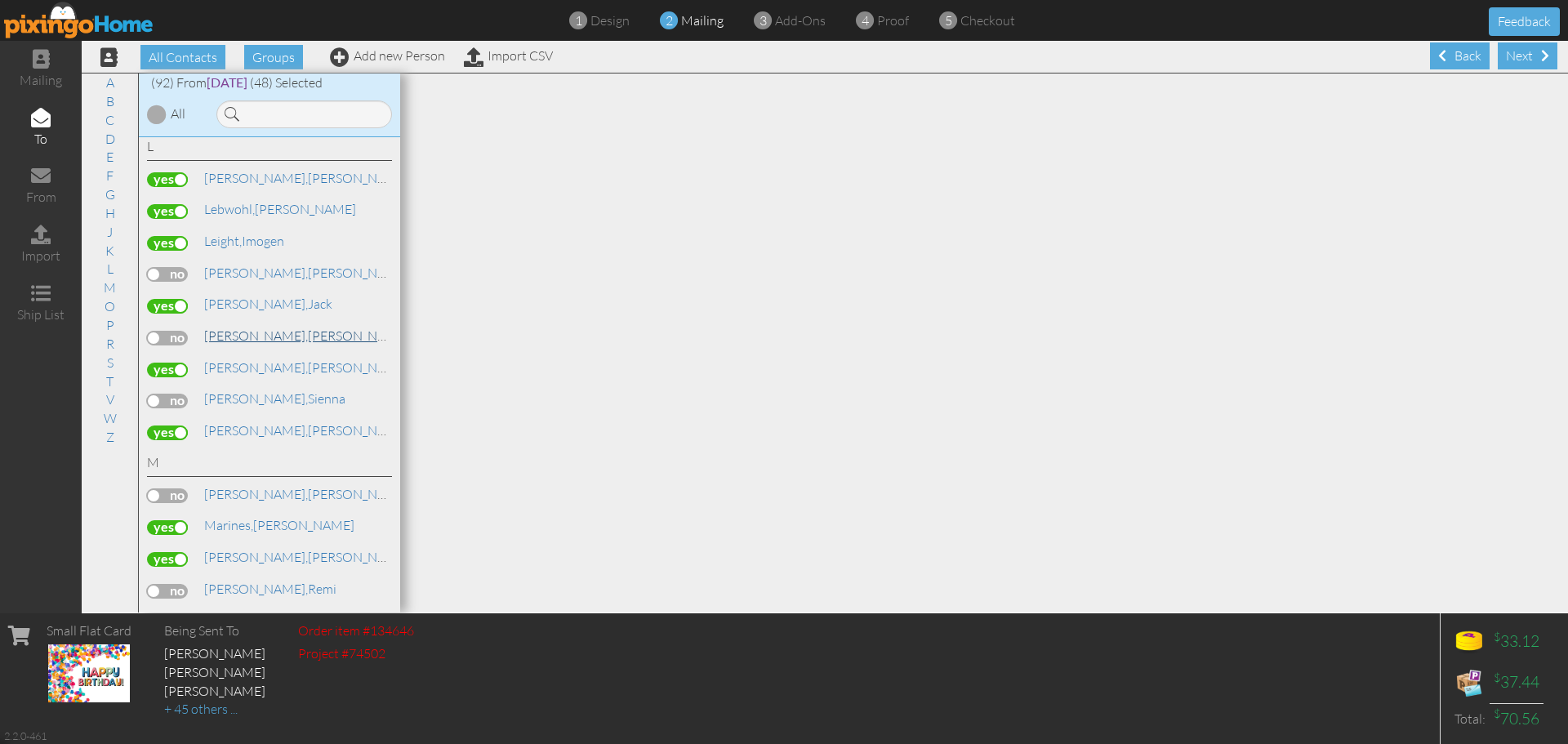
click at [228, 339] on span "[PERSON_NAME]," at bounding box center [256, 335] width 104 height 16
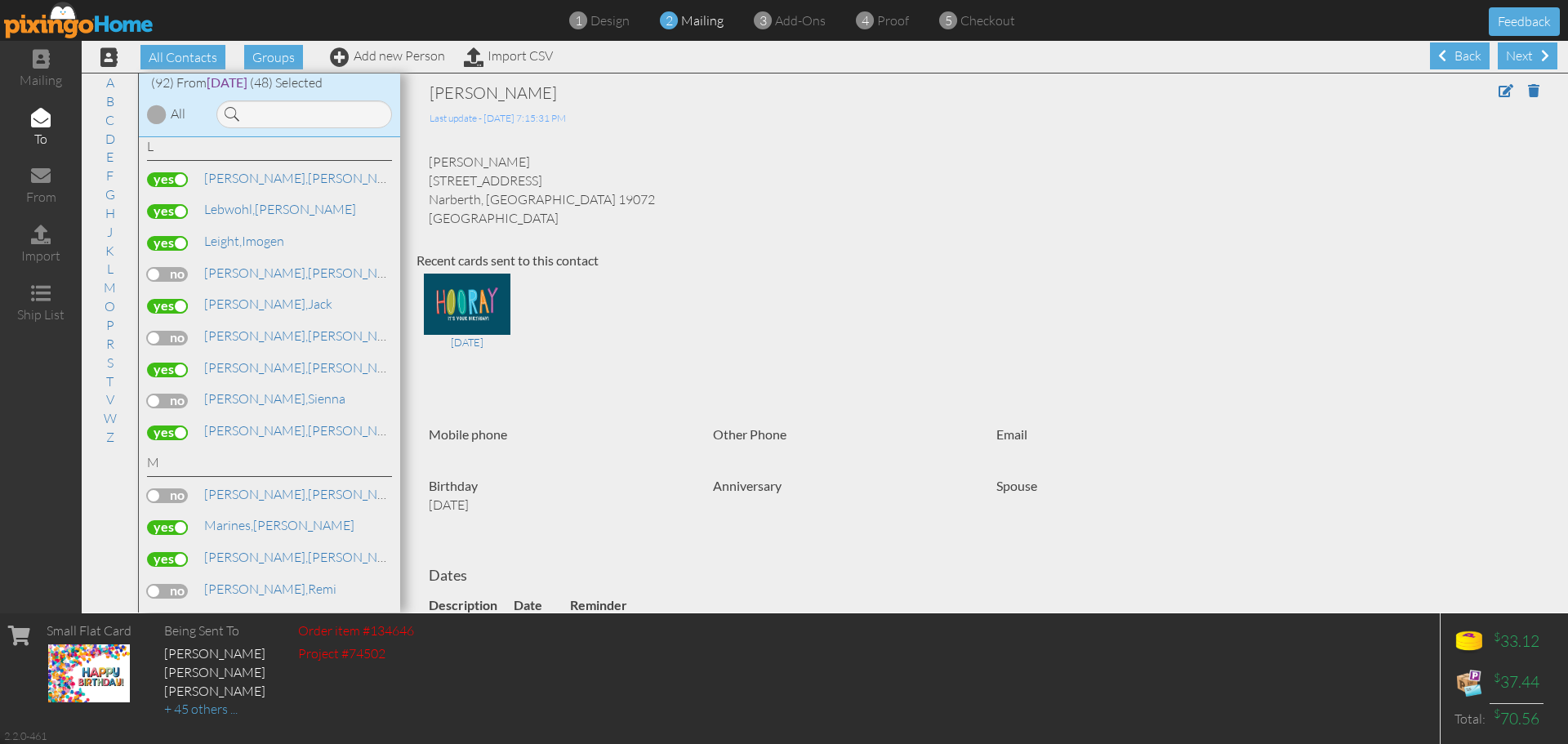
click at [180, 335] on label at bounding box center [167, 337] width 40 height 14
click at [0, 0] on input "checkbox" at bounding box center [0, 0] width 0 height 0
click at [103, 343] on link "R" at bounding box center [110, 343] width 24 height 19
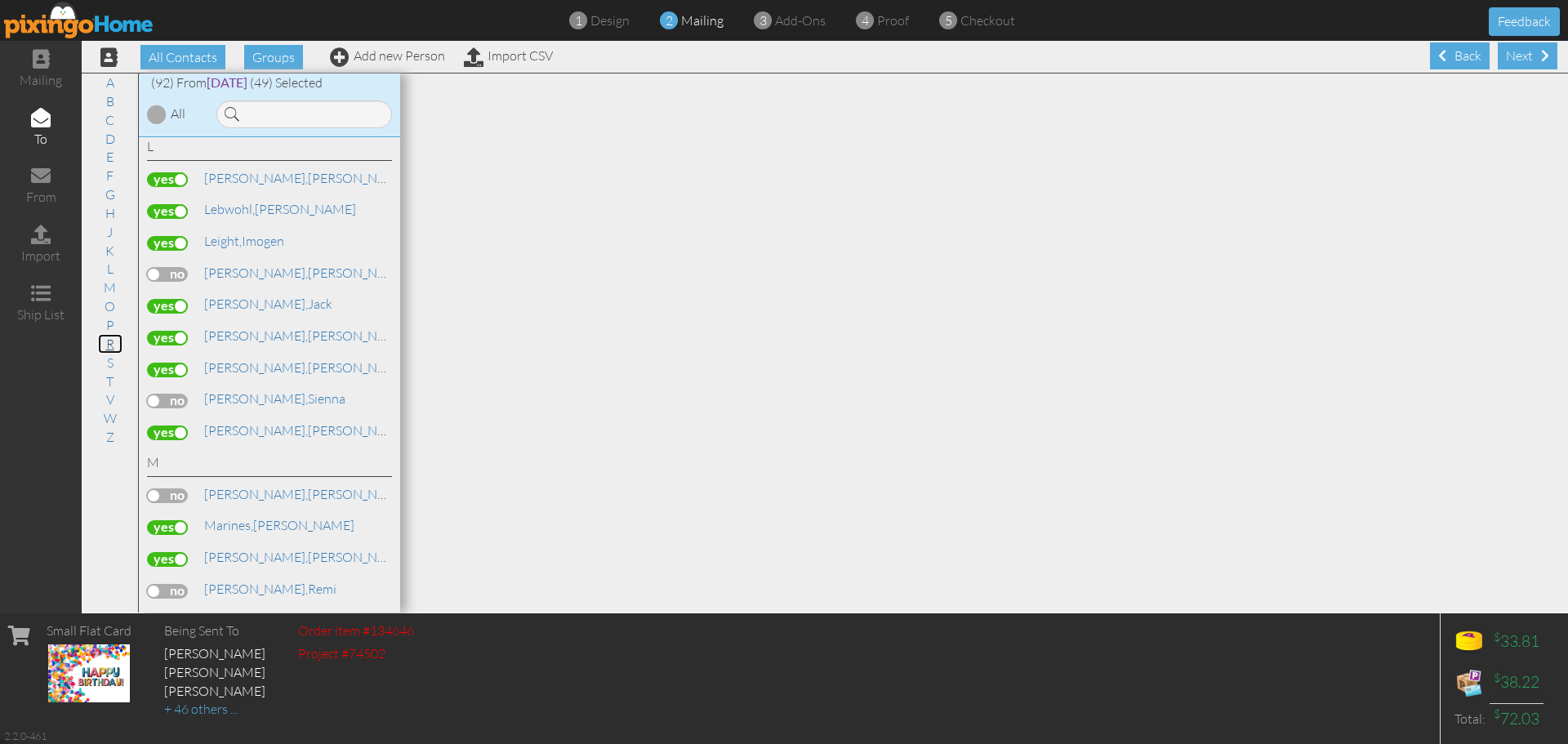
scroll to position [2664, 0]
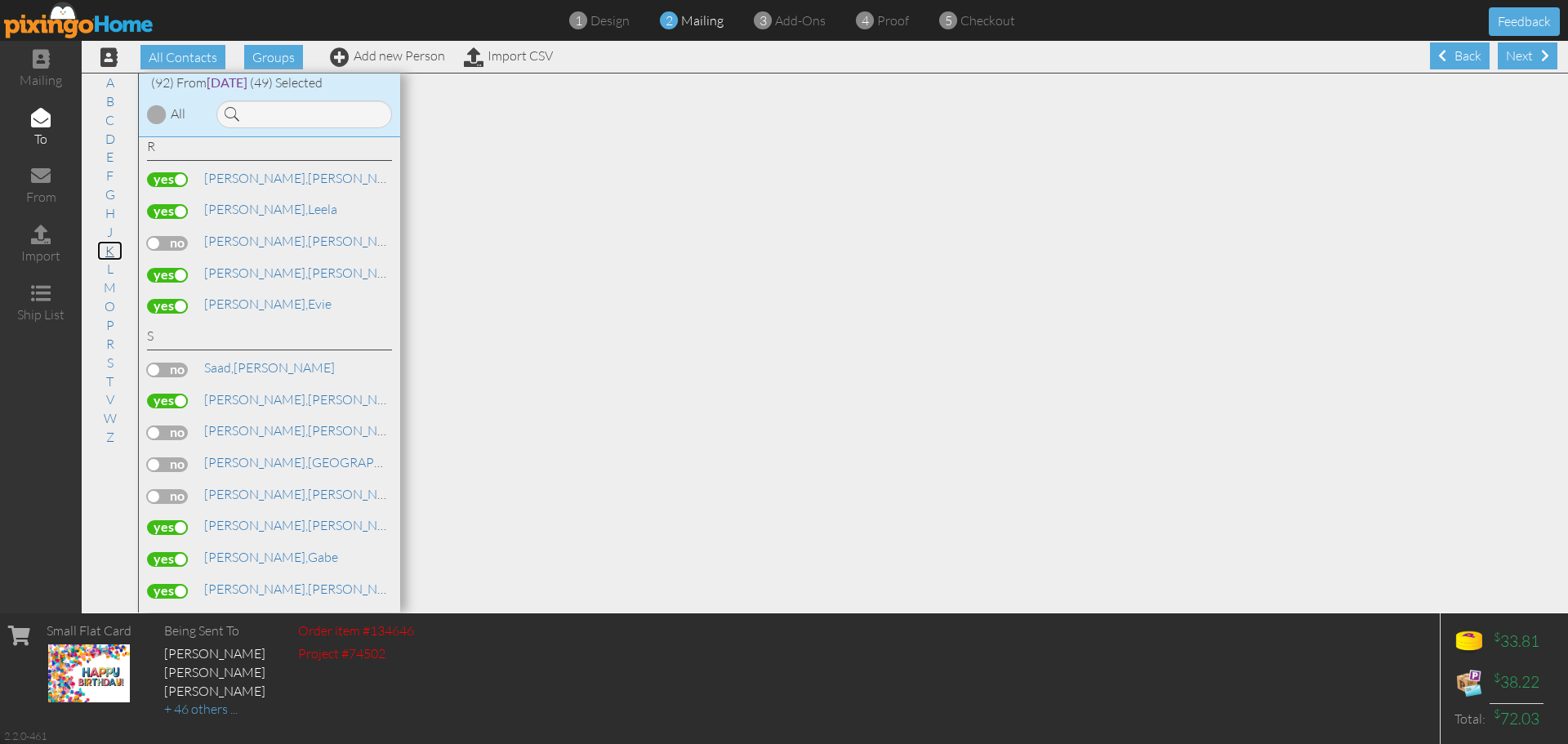
click at [106, 251] on link "K" at bounding box center [110, 251] width 25 height 19
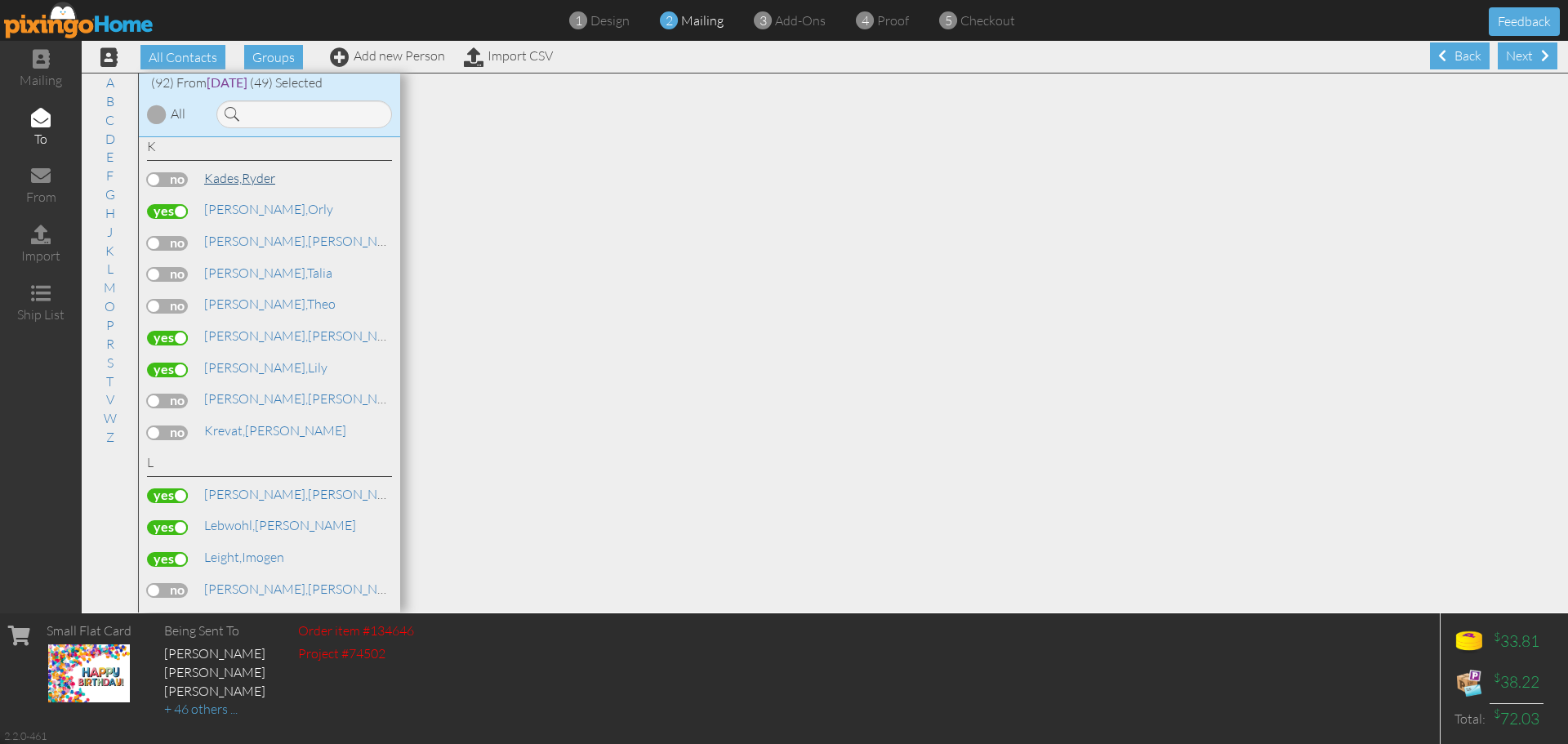
click at [234, 179] on span "Kades," at bounding box center [223, 177] width 38 height 16
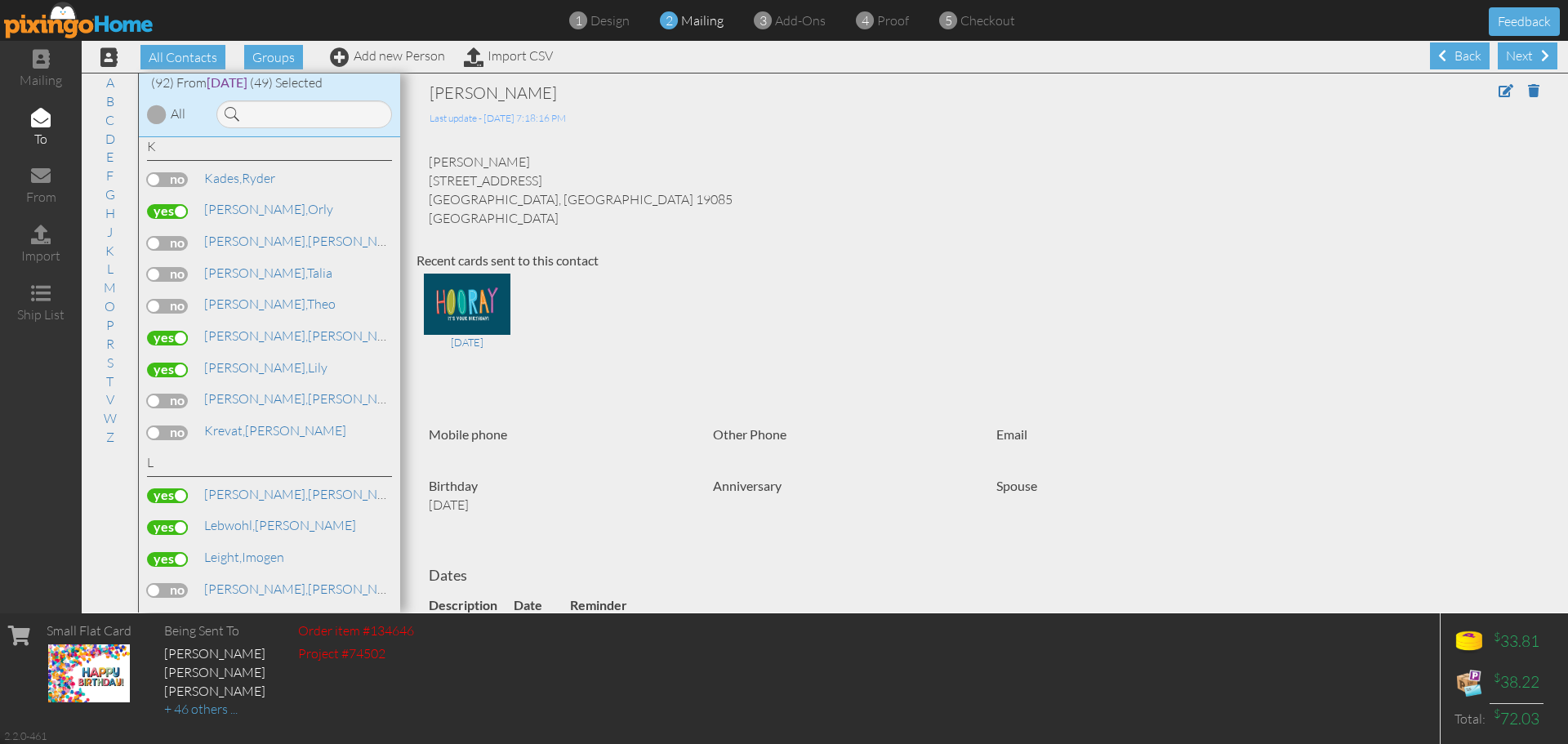
click at [182, 181] on label at bounding box center [167, 179] width 40 height 14
click at [0, 0] on input "checkbox" at bounding box center [0, 0] width 0 height 0
click at [109, 91] on link "B" at bounding box center [110, 100] width 24 height 19
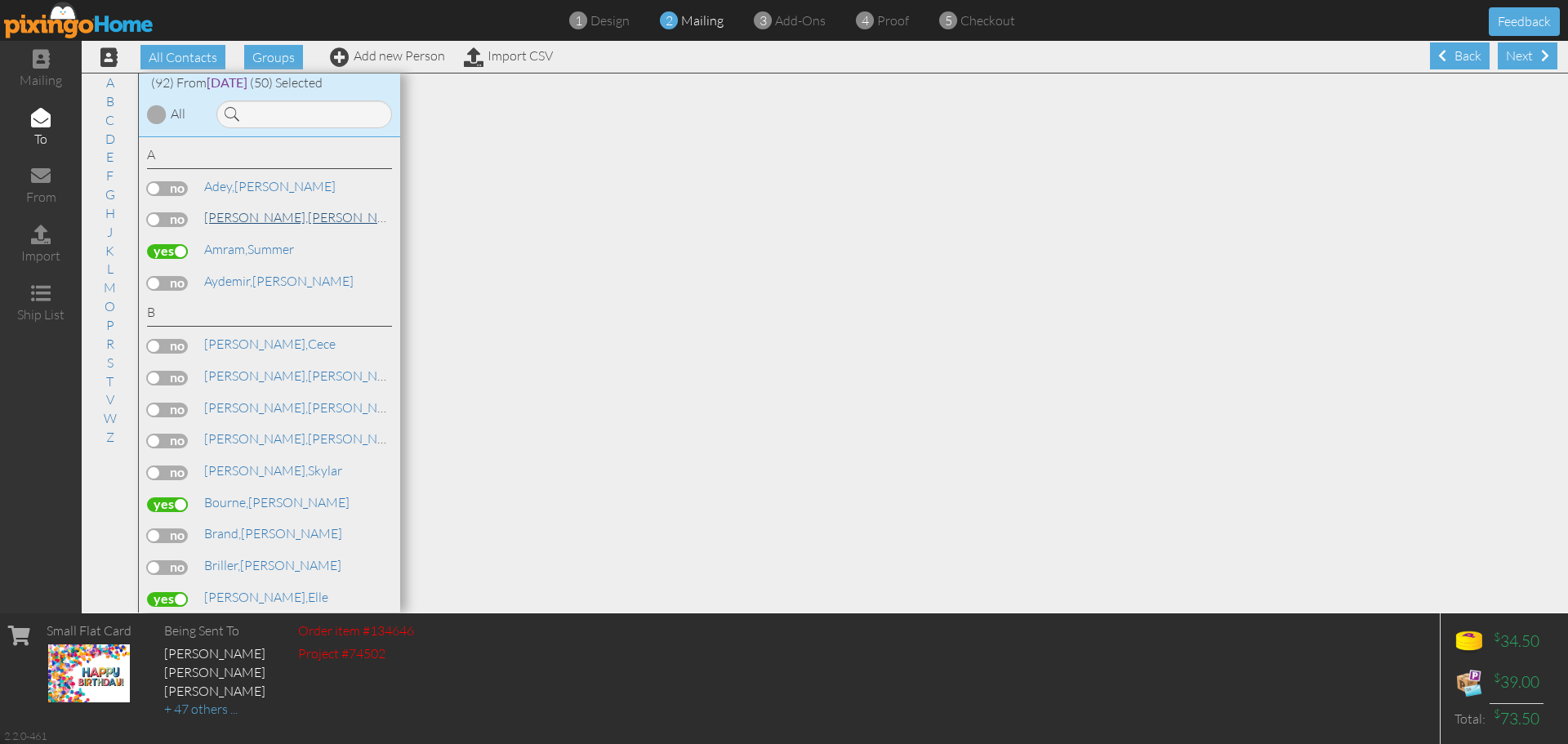
click at [249, 218] on link "Adler, Dylan" at bounding box center [306, 217] width 208 height 19
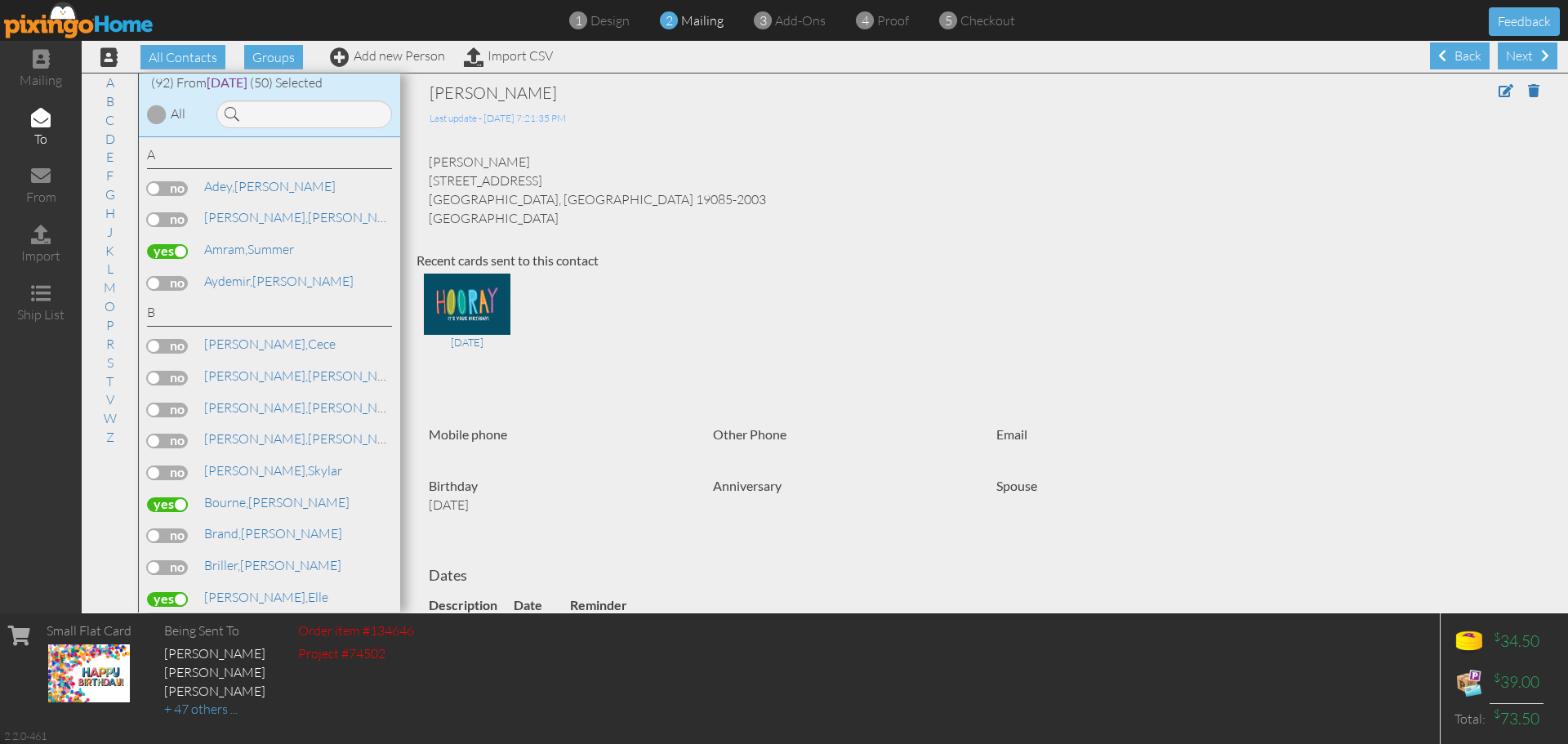
click at [169, 225] on label at bounding box center [167, 219] width 40 height 14
click at [0, 0] on input "checkbox" at bounding box center [0, 0] width 0 height 0
click at [102, 251] on link "K" at bounding box center [110, 251] width 25 height 19
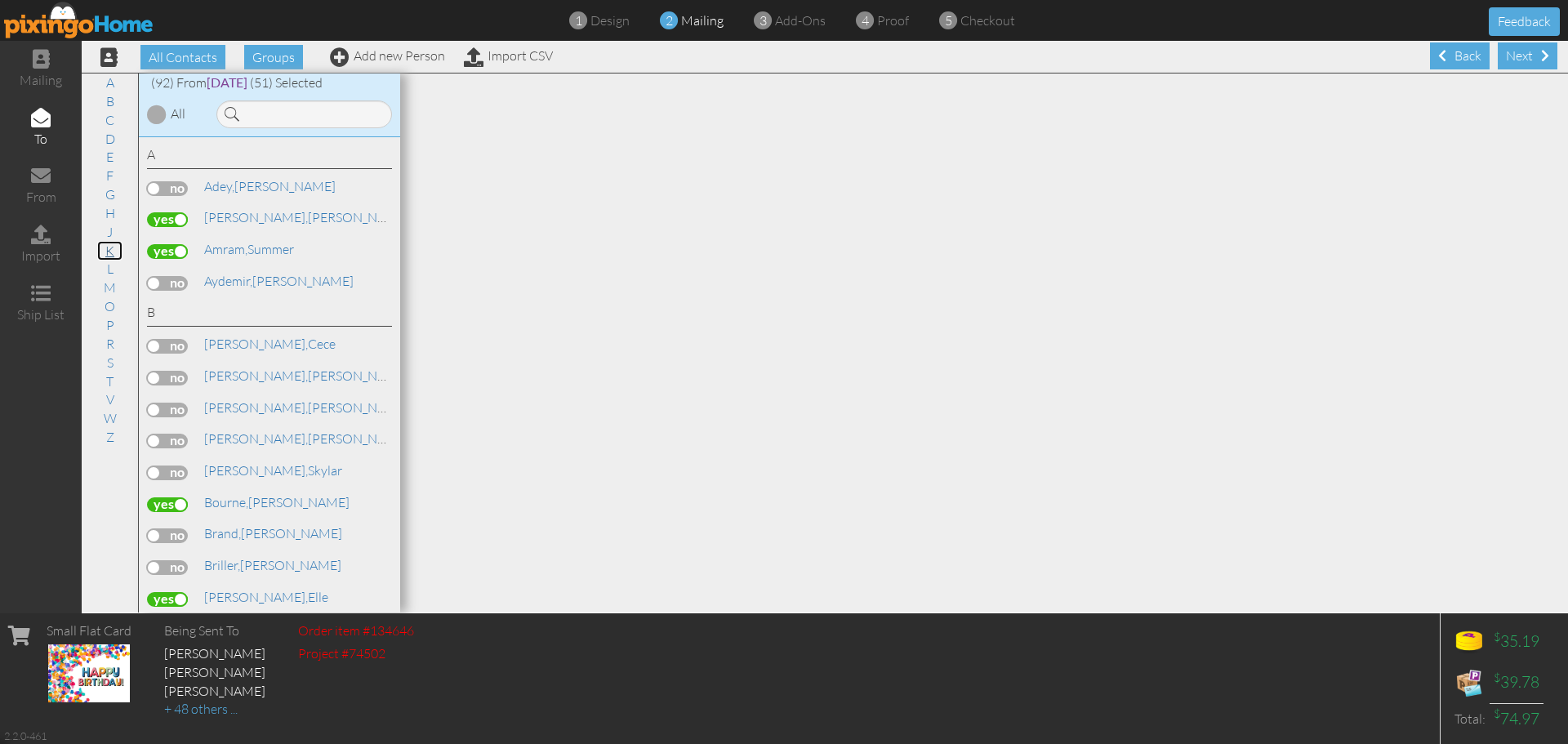
scroll to position [1684, 0]
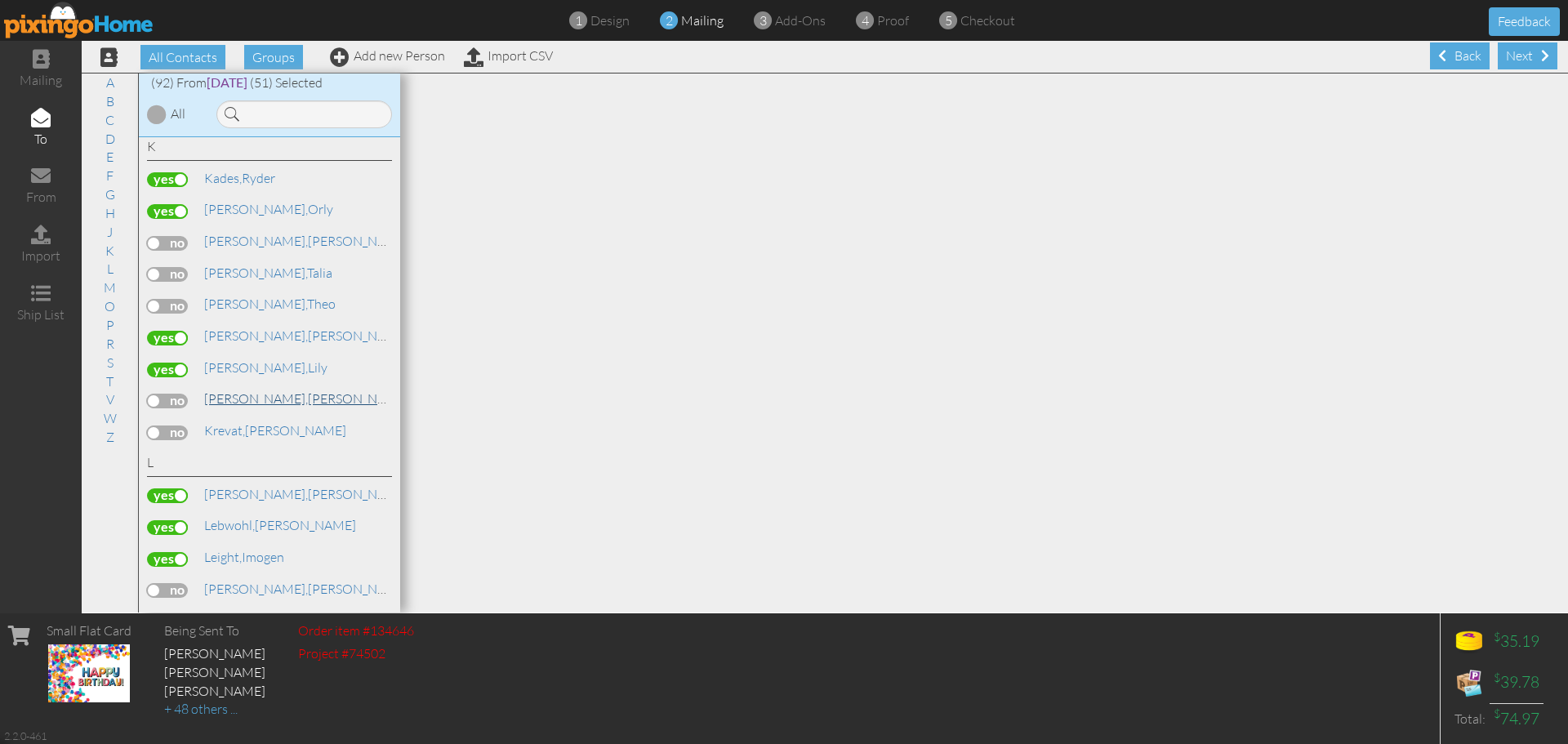
click at [239, 399] on link "Korff, Joshua" at bounding box center [306, 398] width 208 height 19
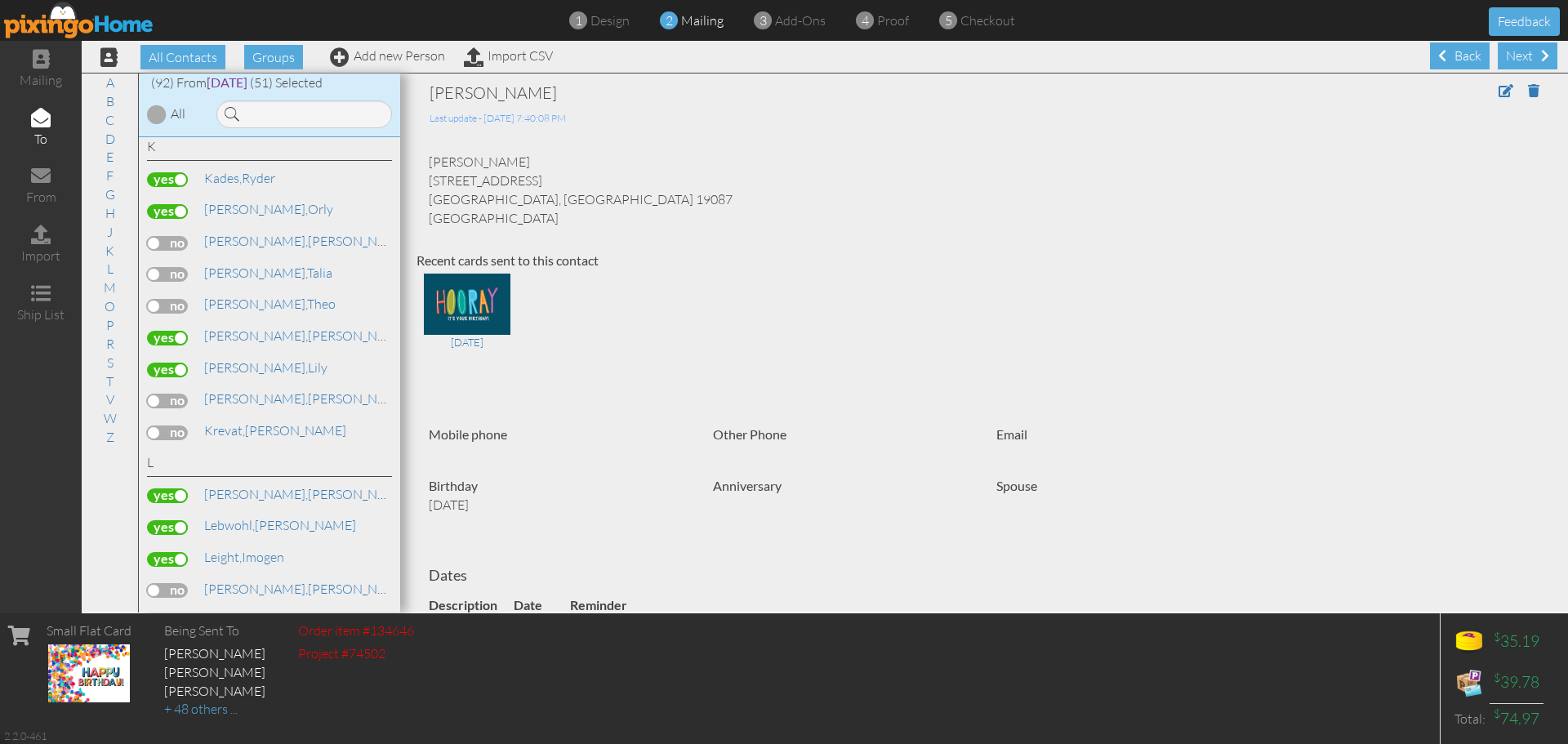
click at [178, 402] on label at bounding box center [167, 401] width 40 height 14
click at [0, 0] on input "checkbox" at bounding box center [0, 0] width 0 height 0
click at [109, 103] on link "B" at bounding box center [110, 100] width 24 height 19
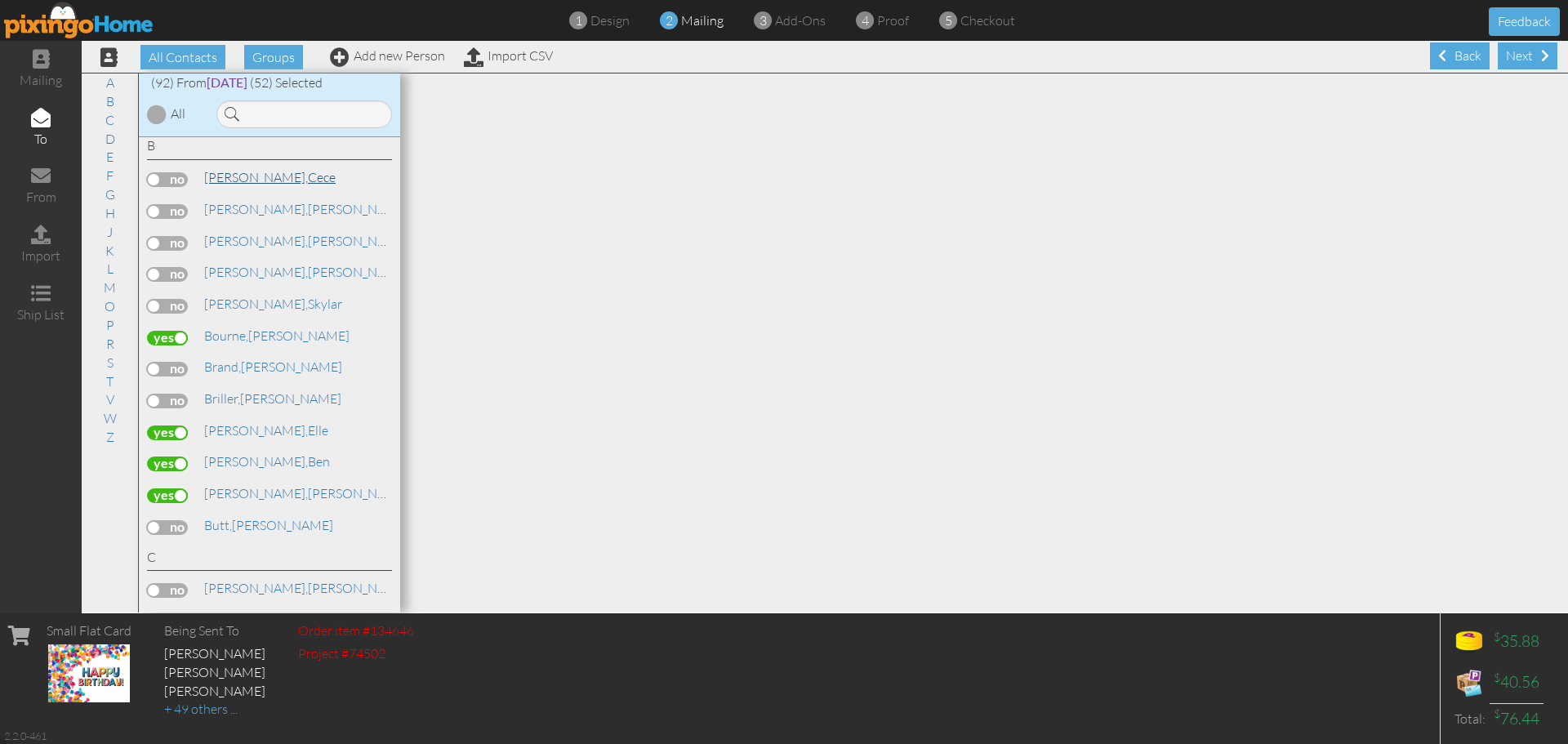
click at [226, 178] on span "[PERSON_NAME]," at bounding box center [256, 176] width 104 height 16
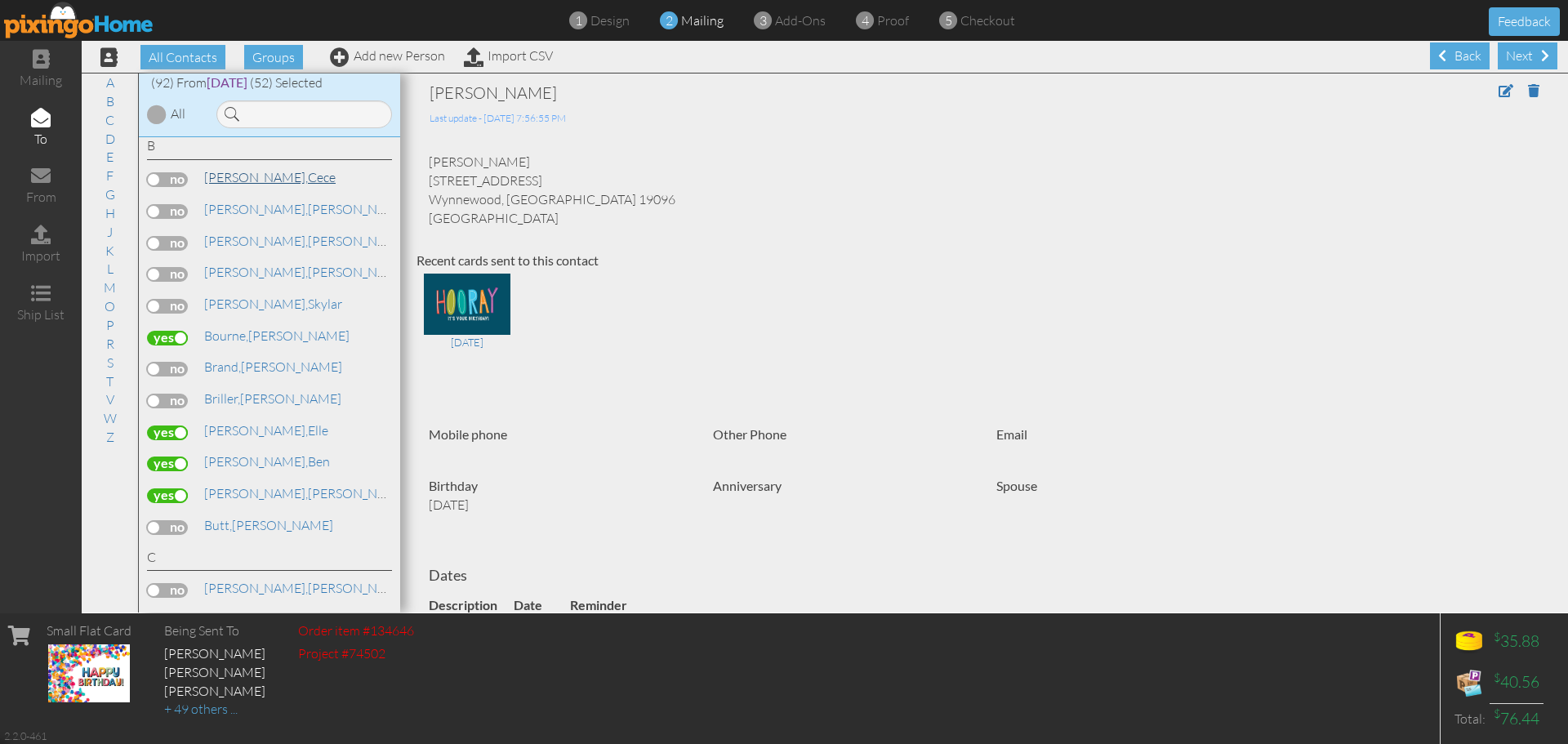
click at [226, 178] on span "[PERSON_NAME]," at bounding box center [256, 176] width 104 height 16
click at [177, 180] on label at bounding box center [167, 179] width 40 height 14
click at [0, 0] on input "checkbox" at bounding box center [0, 0] width 0 height 0
click at [227, 272] on span "[PERSON_NAME]," at bounding box center [256, 272] width 104 height 16
click at [176, 275] on label at bounding box center [167, 274] width 40 height 14
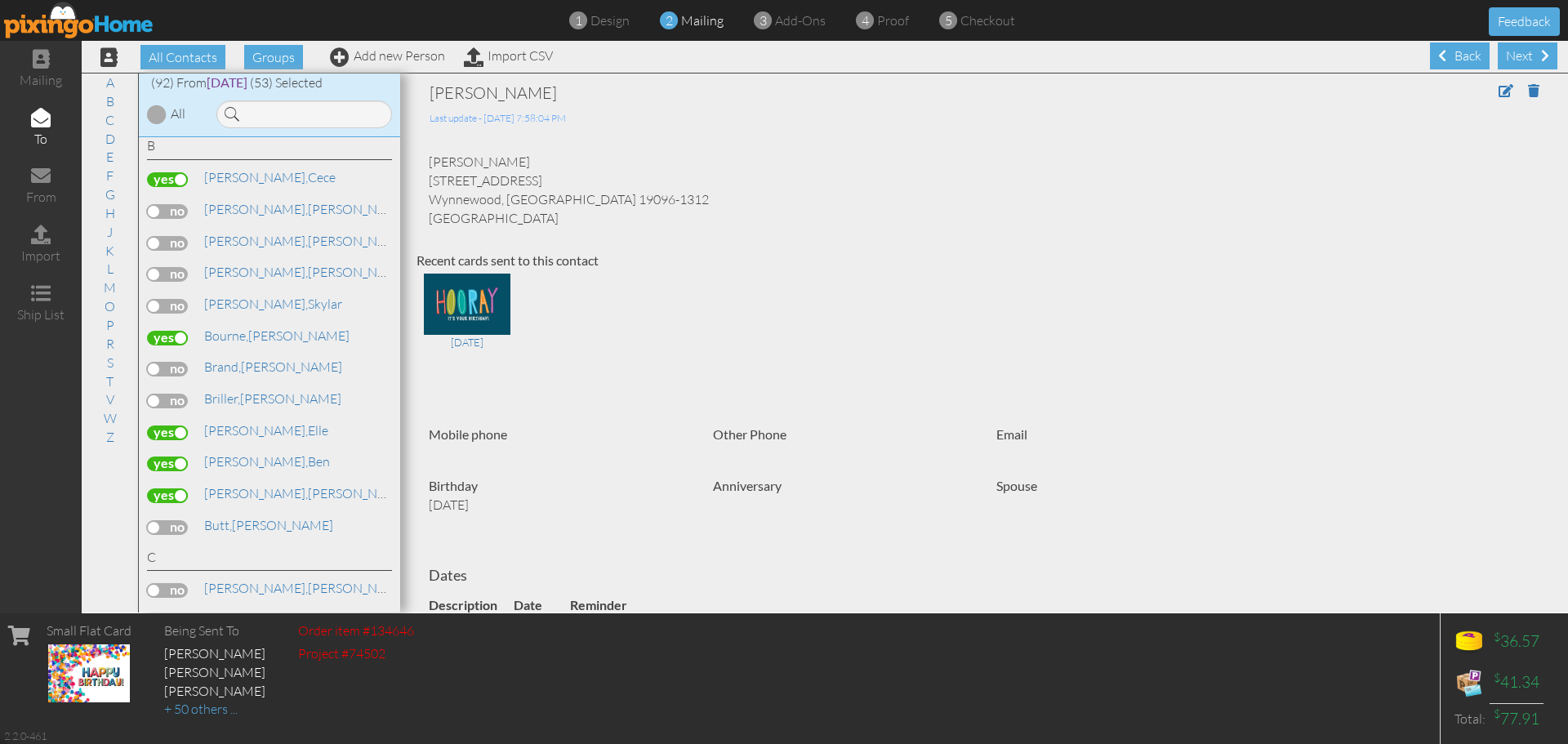
click at [0, 0] on input "checkbox" at bounding box center [0, 0] width 0 height 0
click at [110, 137] on link "D" at bounding box center [110, 138] width 26 height 19
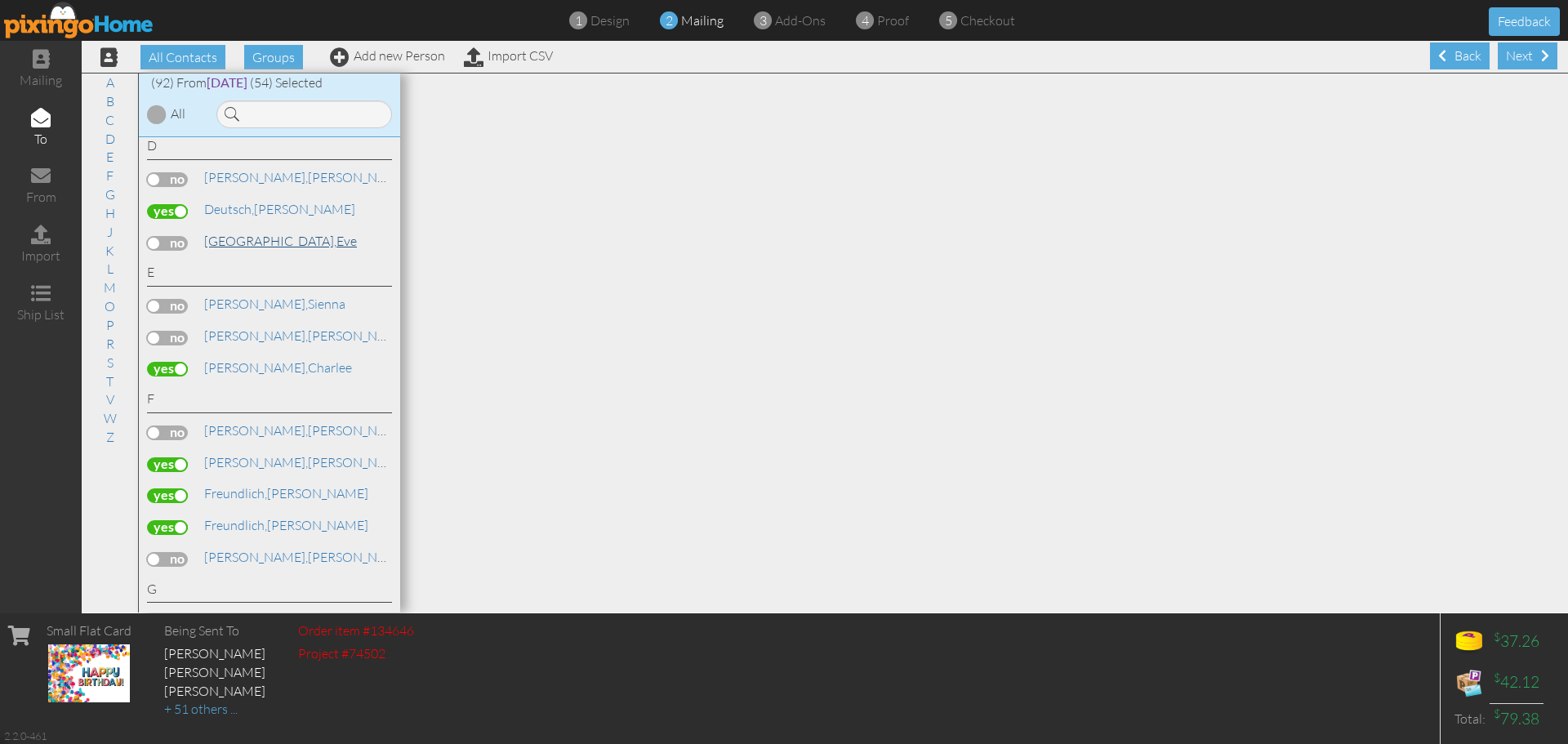
click at [243, 238] on span "[GEOGRAPHIC_DATA]," at bounding box center [270, 240] width 132 height 16
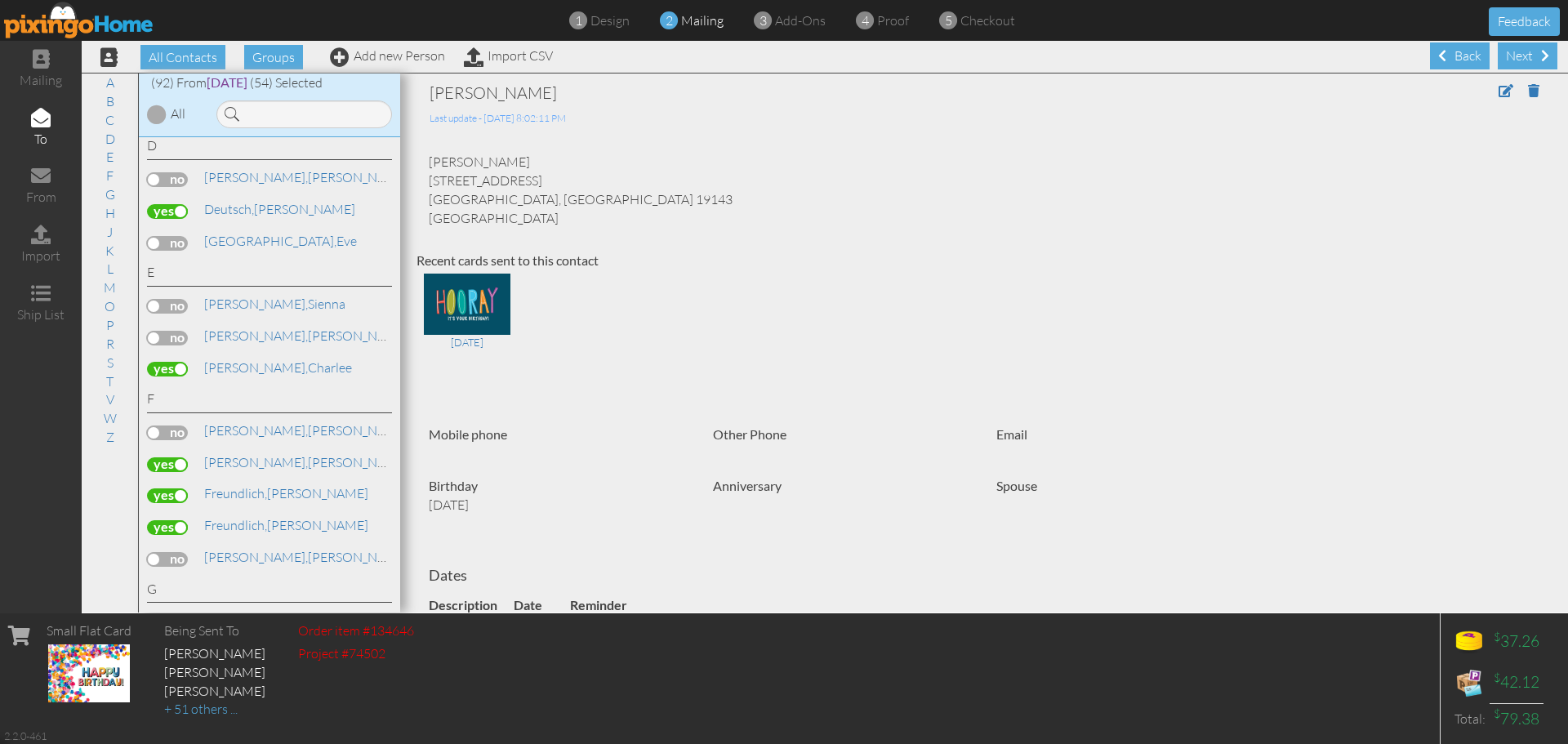
click at [175, 237] on label at bounding box center [167, 243] width 40 height 14
click at [0, 0] on input "checkbox" at bounding box center [0, 0] width 0 height 0
click at [105, 285] on link "M" at bounding box center [110, 287] width 29 height 19
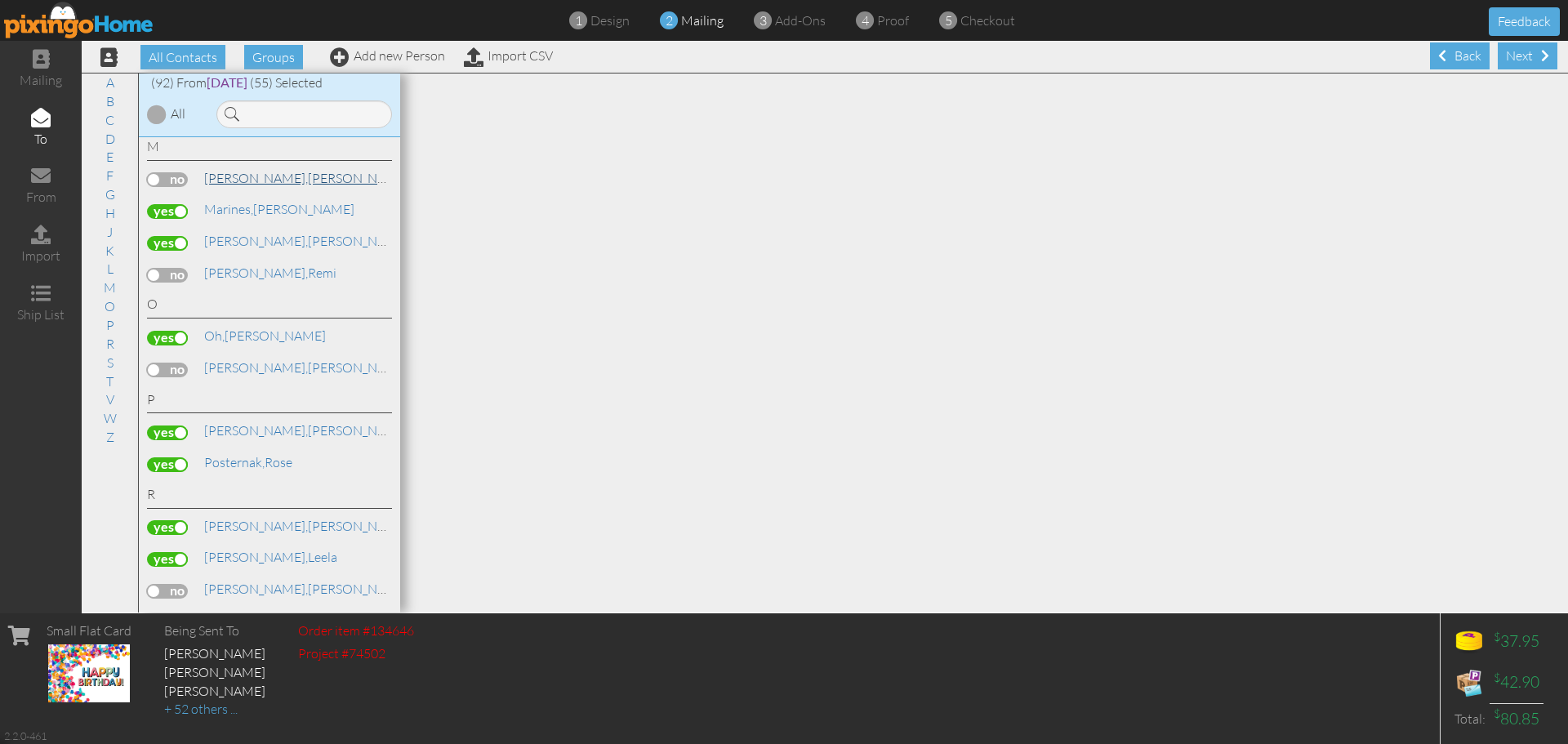
click at [256, 177] on span "[PERSON_NAME]," at bounding box center [256, 177] width 104 height 16
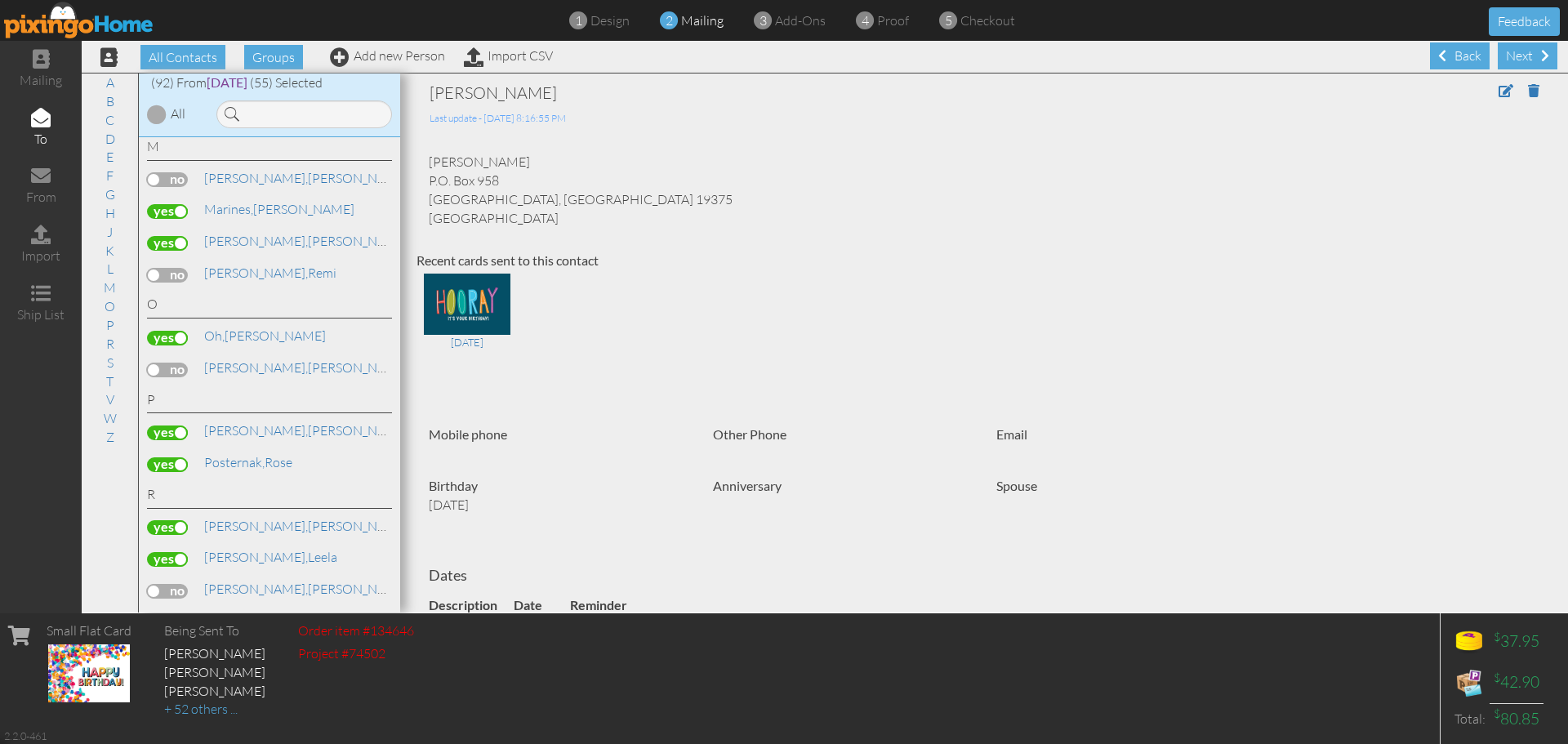
click at [182, 177] on label at bounding box center [167, 179] width 40 height 14
click at [0, 0] on input "checkbox" at bounding box center [0, 0] width 0 height 0
click at [109, 89] on link "A" at bounding box center [110, 82] width 24 height 19
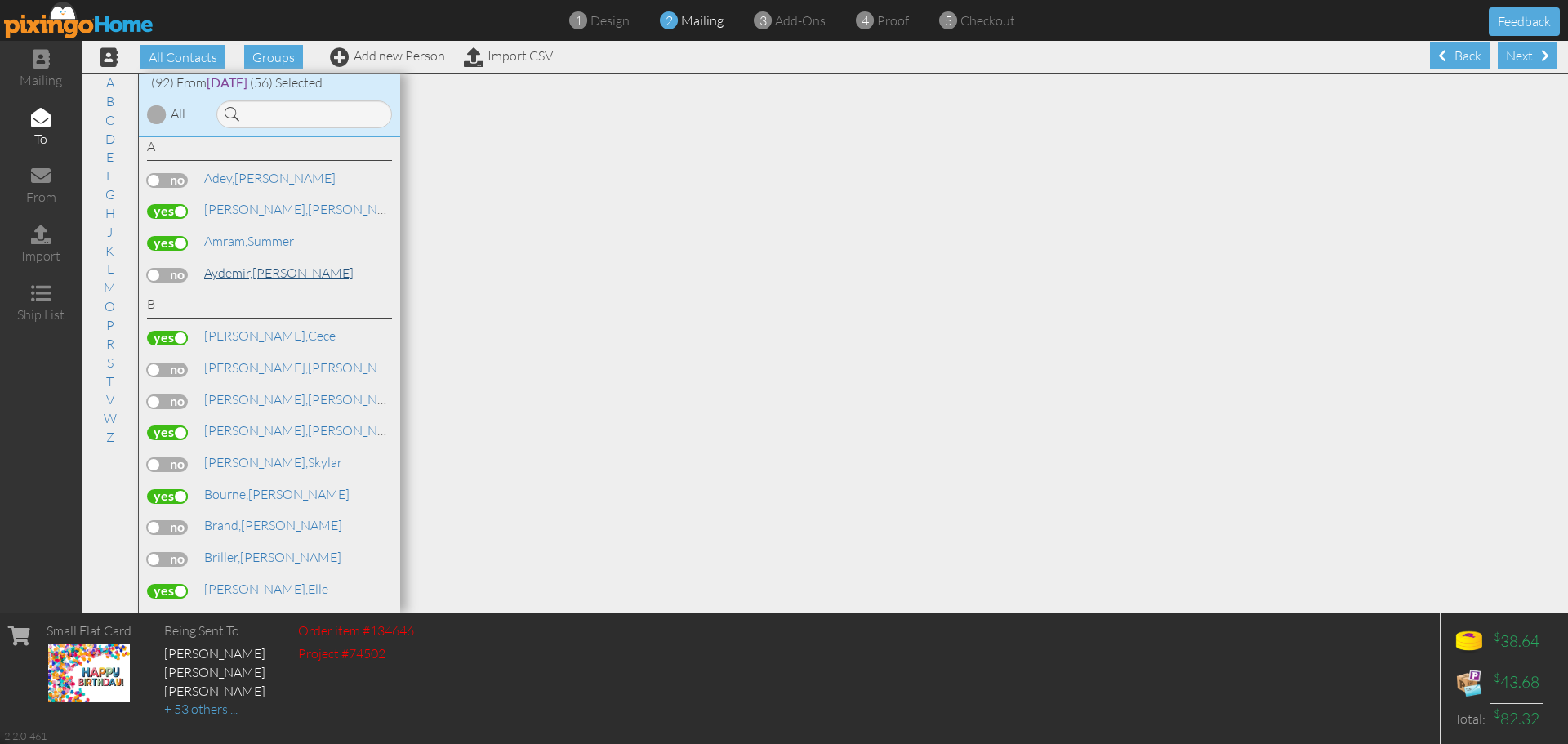
click at [252, 271] on span "Aydemir," at bounding box center [228, 272] width 48 height 16
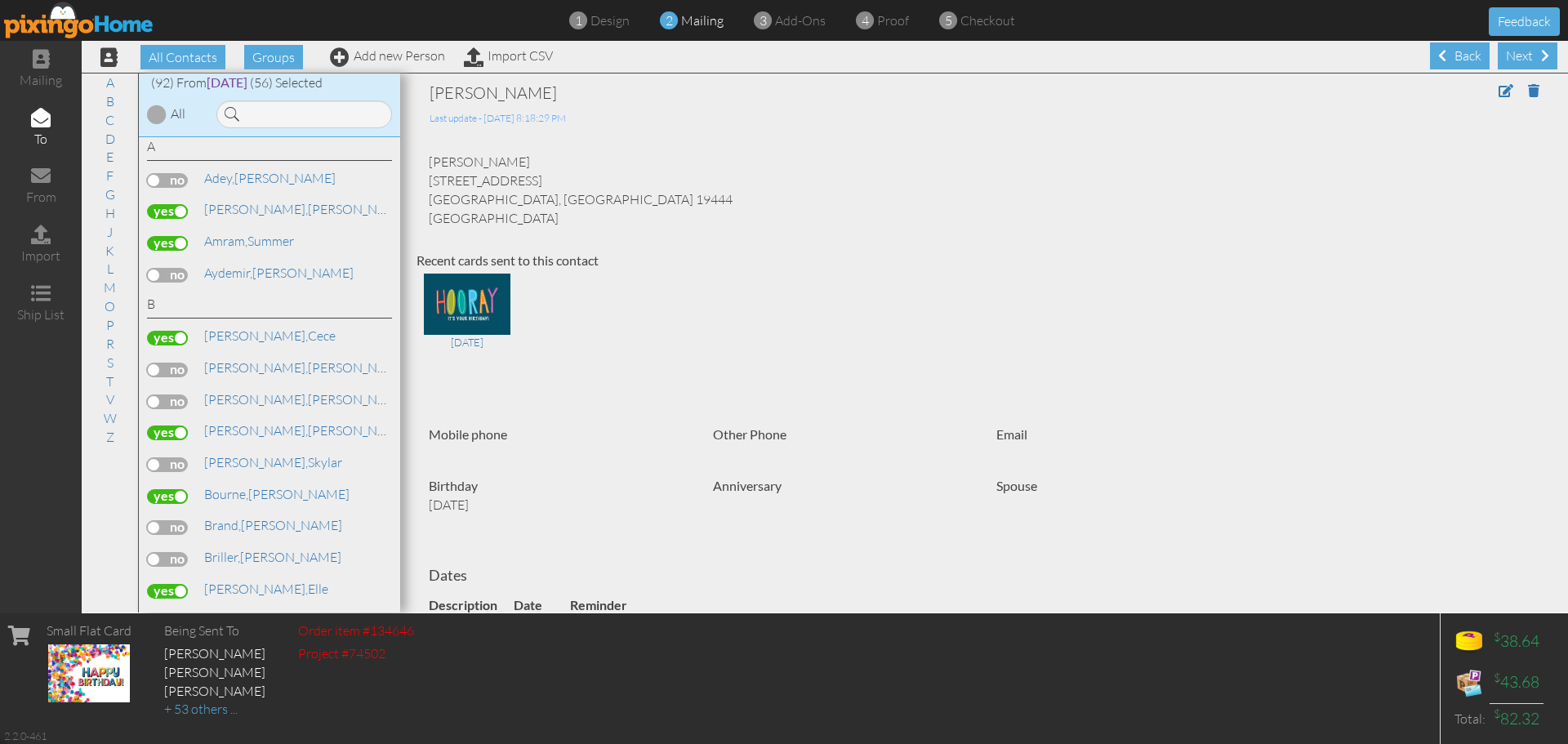
click at [180, 277] on label at bounding box center [167, 275] width 40 height 14
click at [0, 0] on input "checkbox" at bounding box center [0, 0] width 0 height 0
drag, startPoint x: 180, startPoint y: 277, endPoint x: 338, endPoint y: 225, distance: 166.3
click at [338, 225] on div "A Adey, Samuel Adler, Dylan Amram, Oh," at bounding box center [270, 375] width 261 height 476
click at [107, 255] on link "K" at bounding box center [110, 251] width 25 height 19
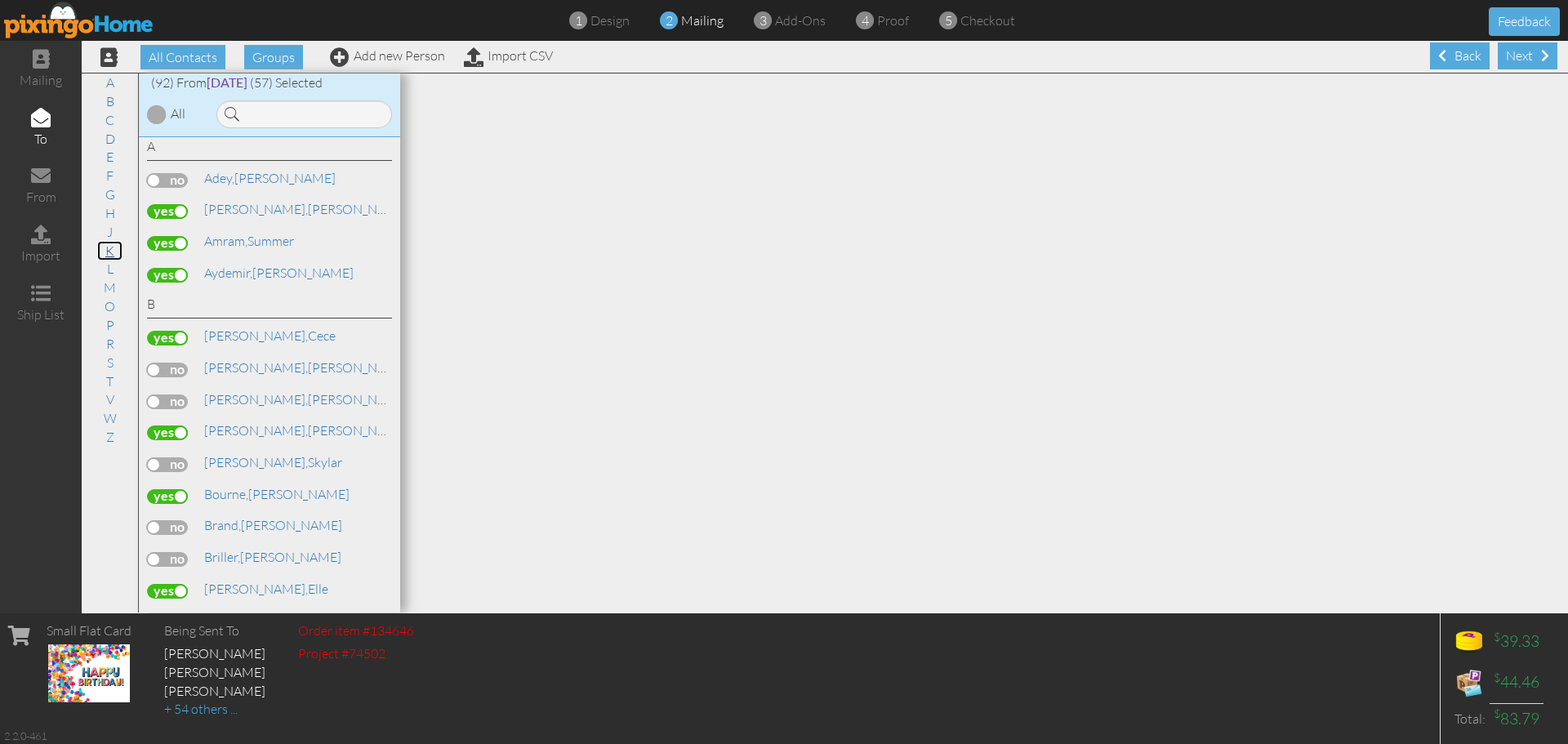
scroll to position [1684, 0]
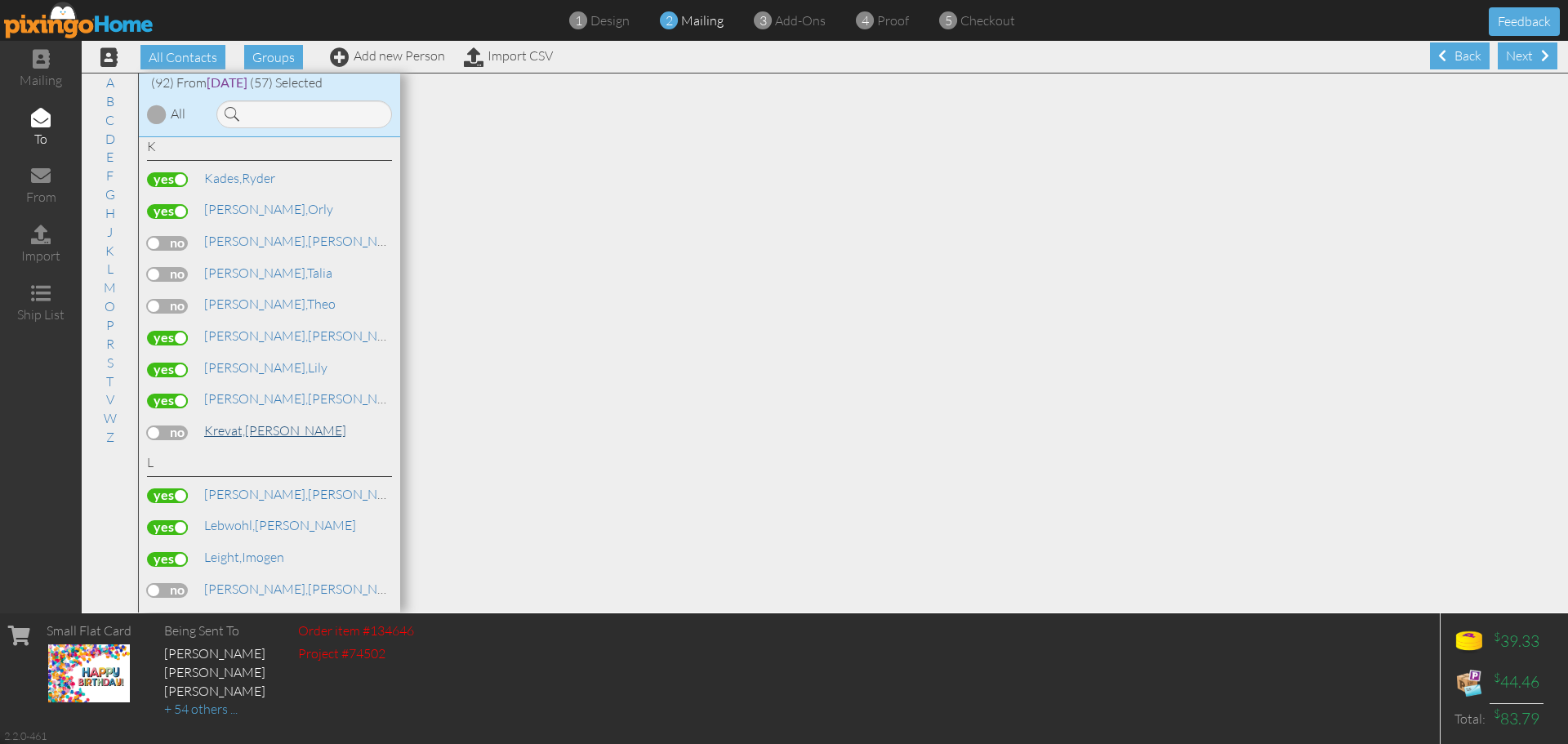
click at [238, 429] on span "Krevat," at bounding box center [224, 430] width 40 height 16
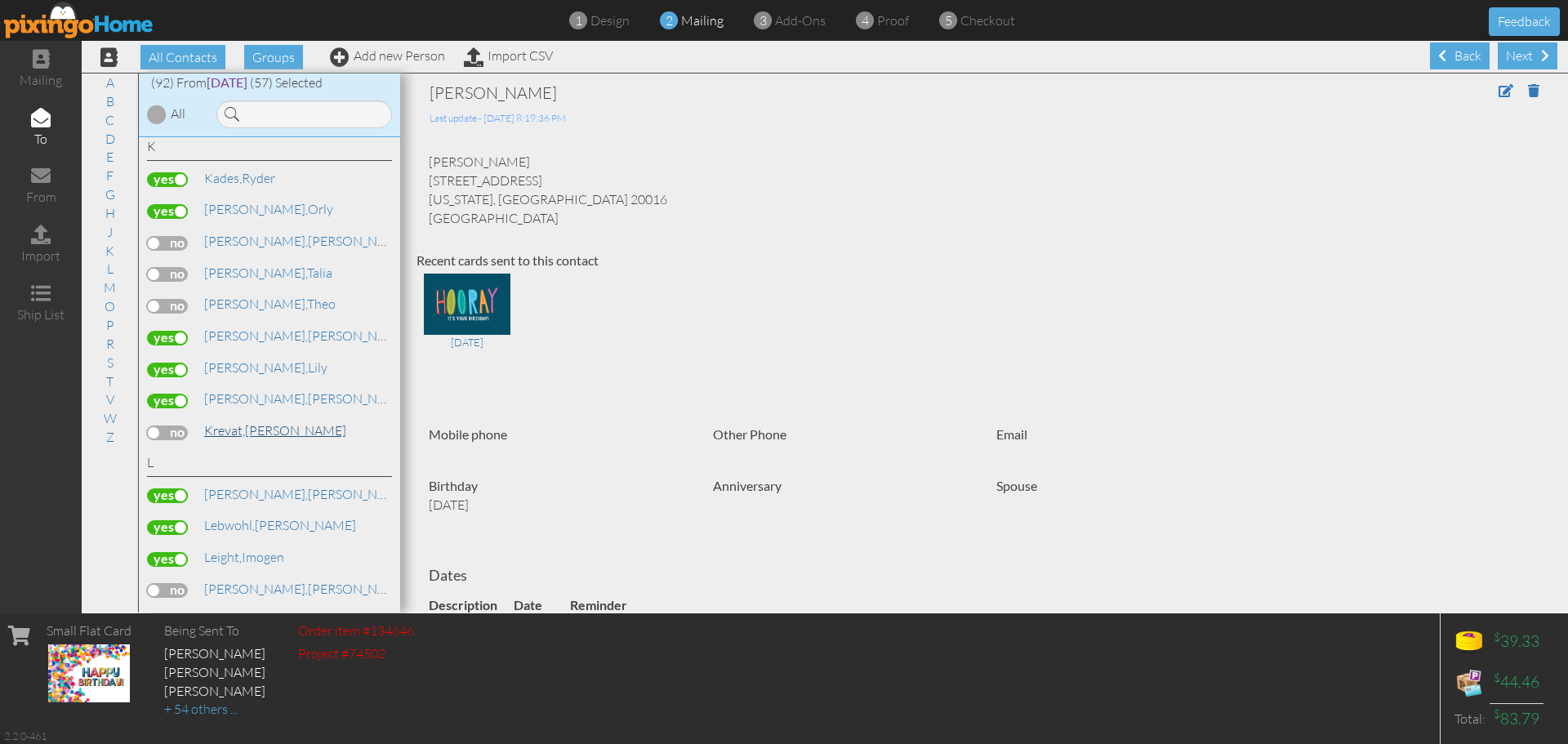
drag, startPoint x: 238, startPoint y: 429, endPoint x: 229, endPoint y: 436, distance: 11.4
click at [229, 436] on span "Krevat," at bounding box center [224, 430] width 40 height 16
click at [173, 433] on label at bounding box center [167, 432] width 40 height 14
click at [0, 0] on input "checkbox" at bounding box center [0, 0] width 0 height 0
click at [110, 104] on link "B" at bounding box center [110, 100] width 24 height 19
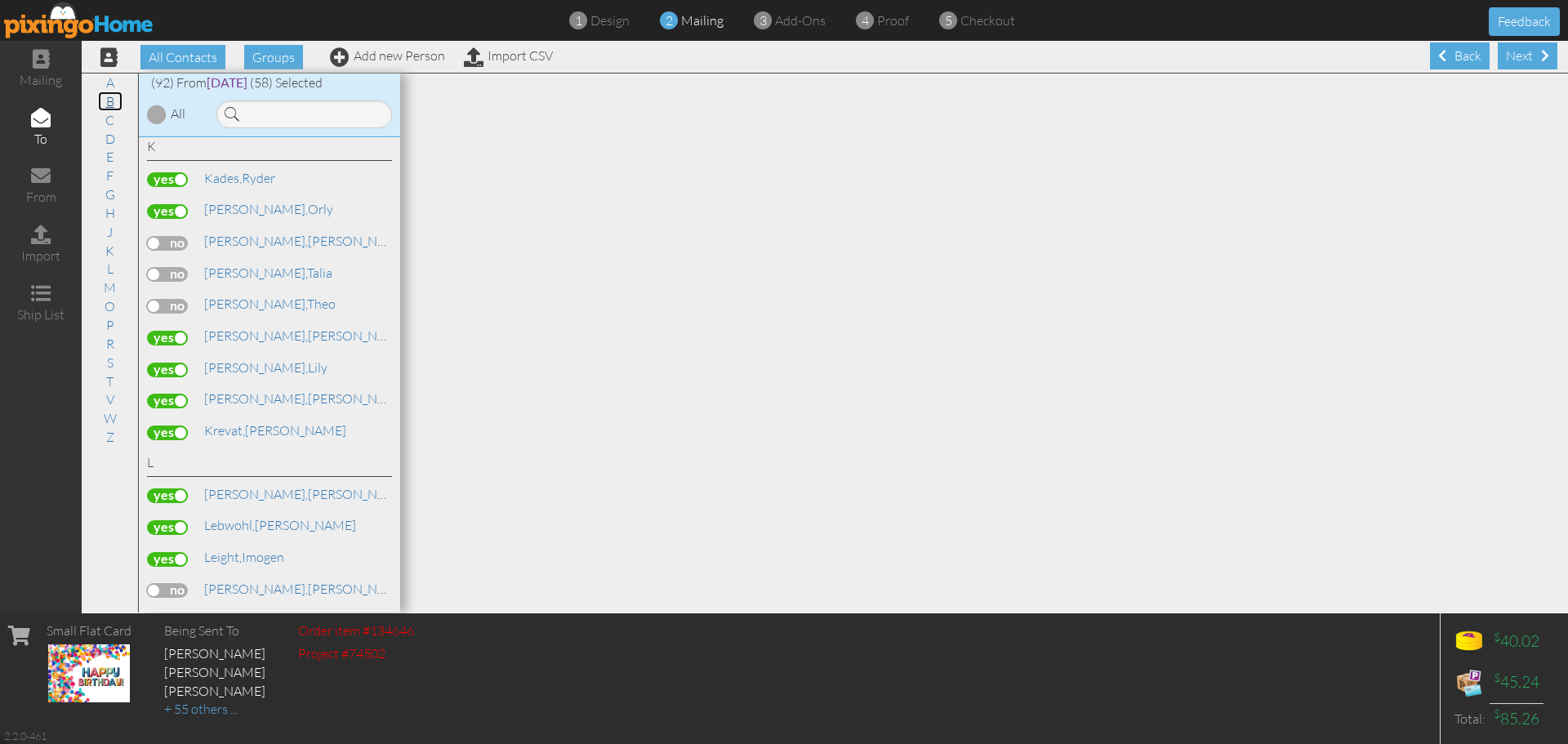
scroll to position [167, 0]
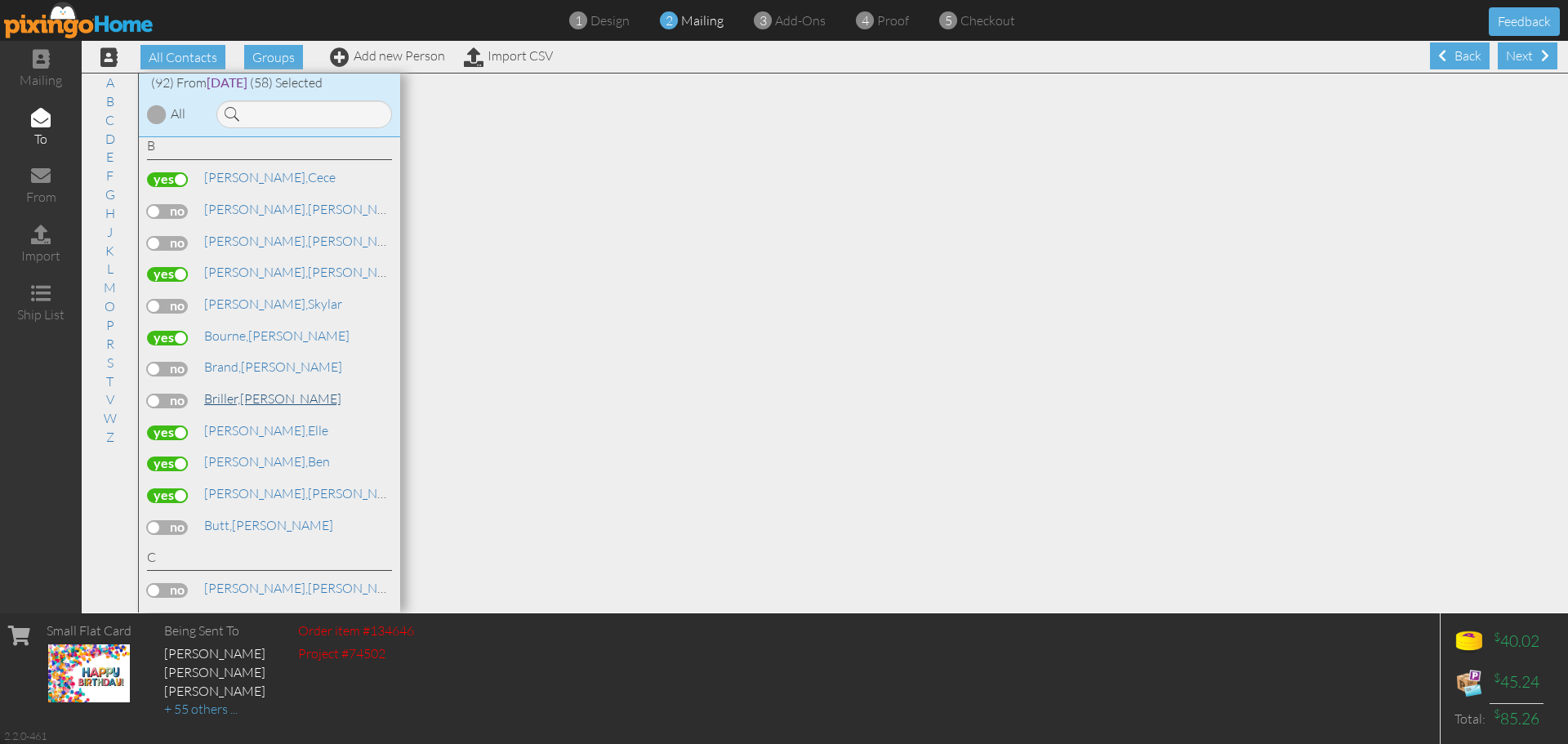
click at [266, 398] on link "Briller, Addison" at bounding box center [272, 398] width 141 height 19
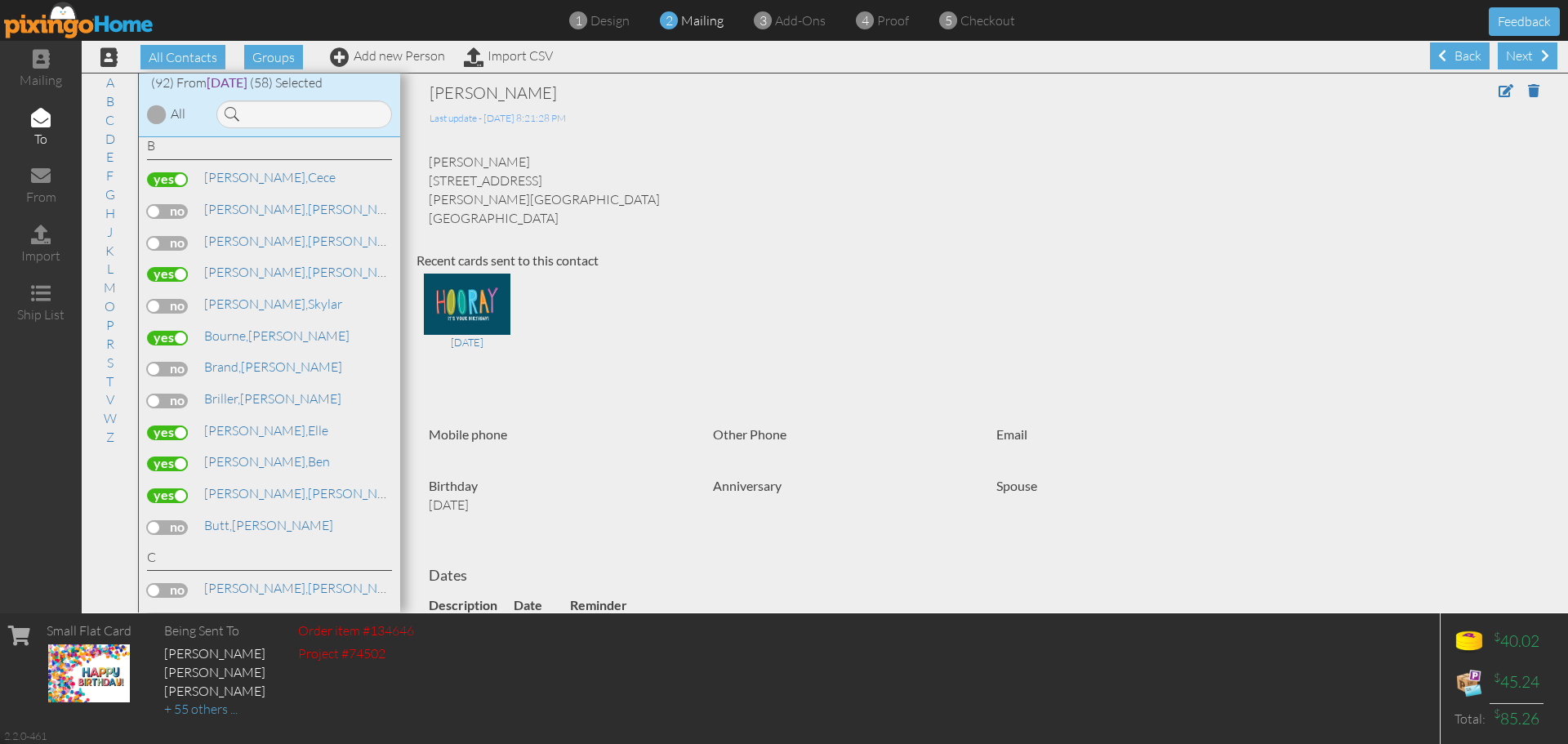
click at [193, 397] on div at bounding box center [171, 401] width 49 height 14
click at [176, 402] on label at bounding box center [167, 401] width 40 height 14
click at [0, 0] on input "checkbox" at bounding box center [0, 0] width 0 height 0
click at [111, 364] on link "S" at bounding box center [110, 362] width 23 height 19
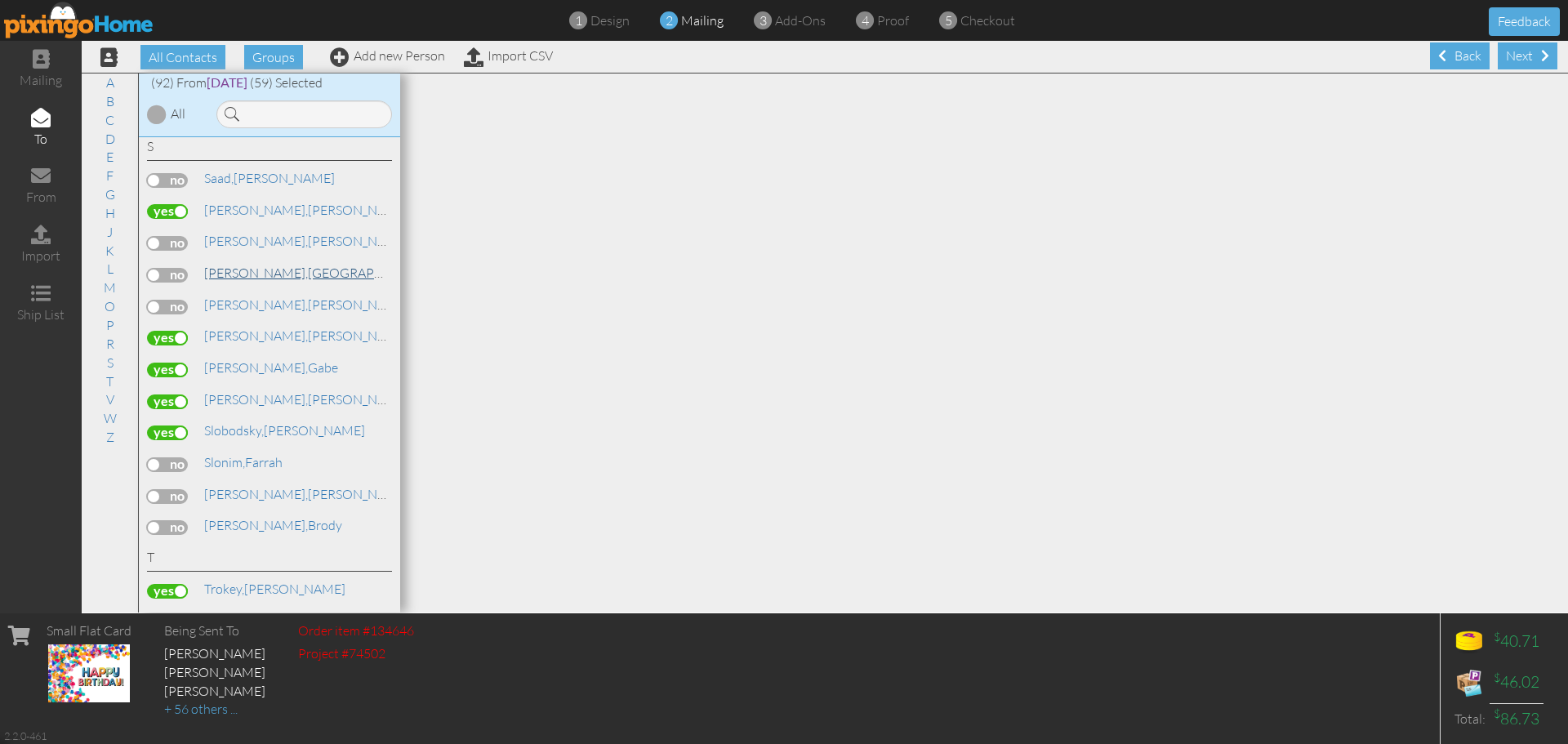
click at [222, 274] on span "[PERSON_NAME]," at bounding box center [256, 272] width 104 height 16
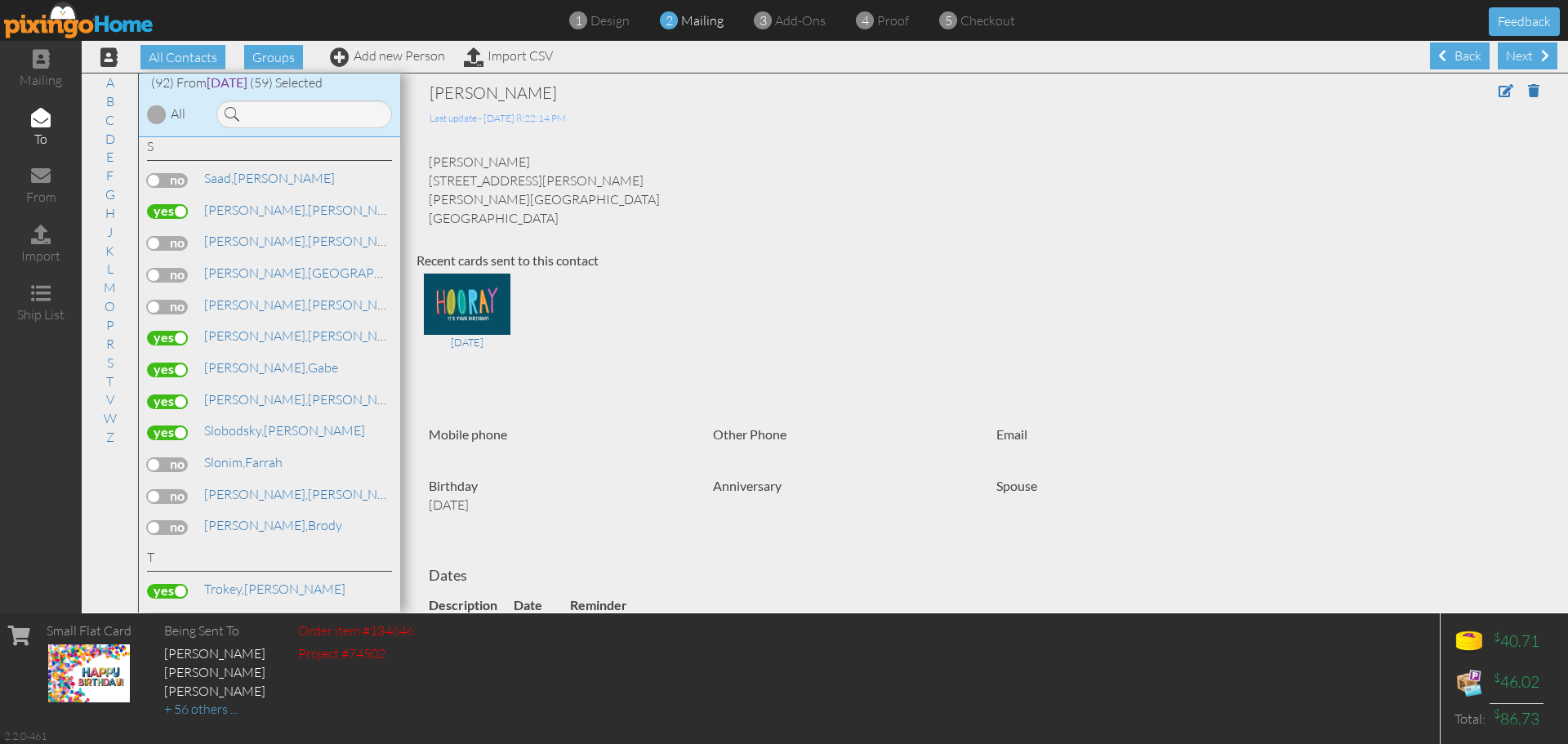
click at [177, 272] on label at bounding box center [167, 275] width 40 height 14
click at [0, 0] on input "checkbox" at bounding box center [0, 0] width 0 height 0
click at [109, 105] on link "B" at bounding box center [110, 100] width 24 height 19
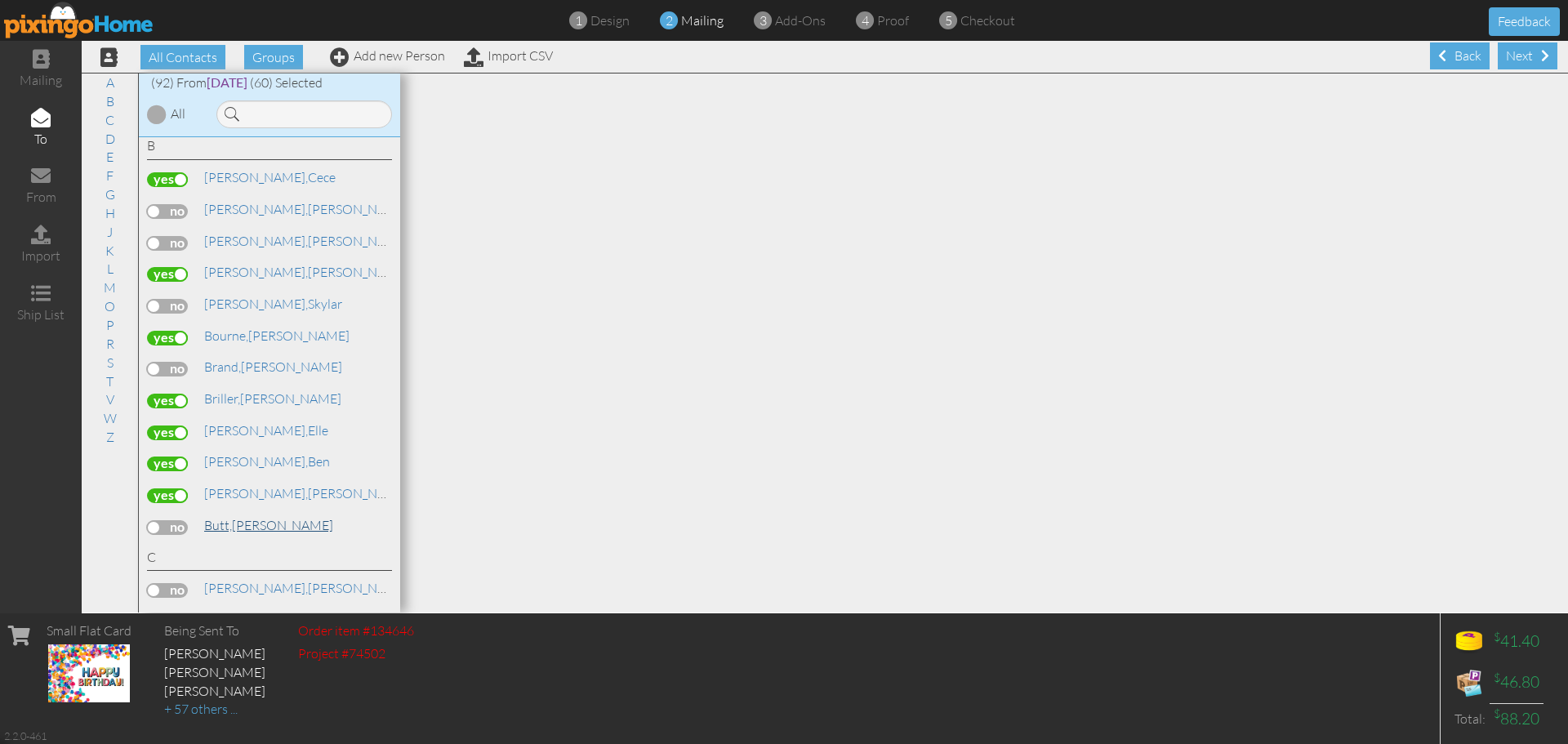
click at [244, 521] on link "Butt, Lila" at bounding box center [268, 525] width 132 height 19
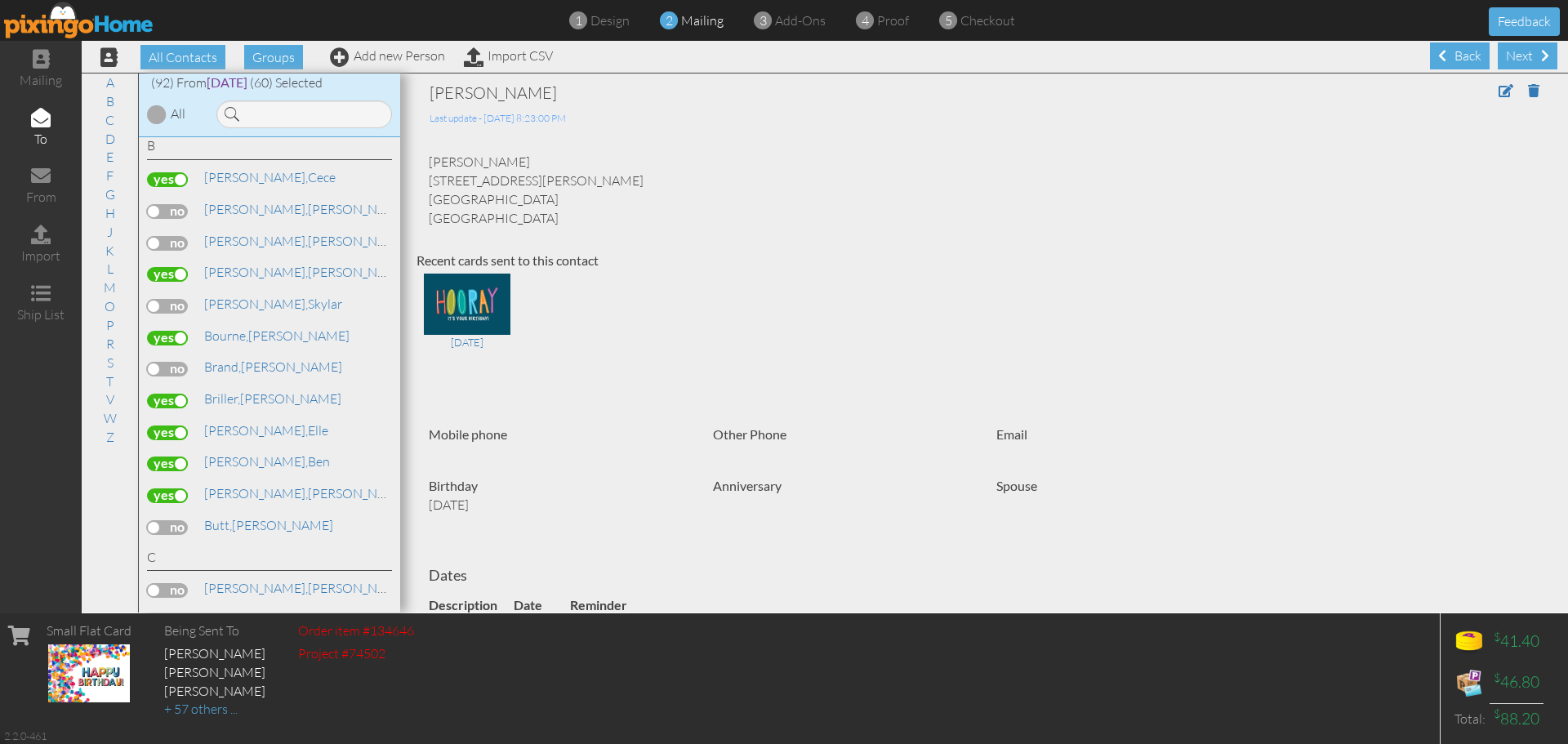
click at [176, 529] on label at bounding box center [167, 527] width 40 height 14
click at [0, 0] on input "checkbox" at bounding box center [0, 0] width 0 height 0
drag, startPoint x: 179, startPoint y: 529, endPoint x: 617, endPoint y: 322, distance: 484.5
click at [617, 322] on div "Aug 7, 2024" at bounding box center [984, 335] width 1135 height 131
click at [1528, 45] on div "Next" at bounding box center [1528, 56] width 60 height 27
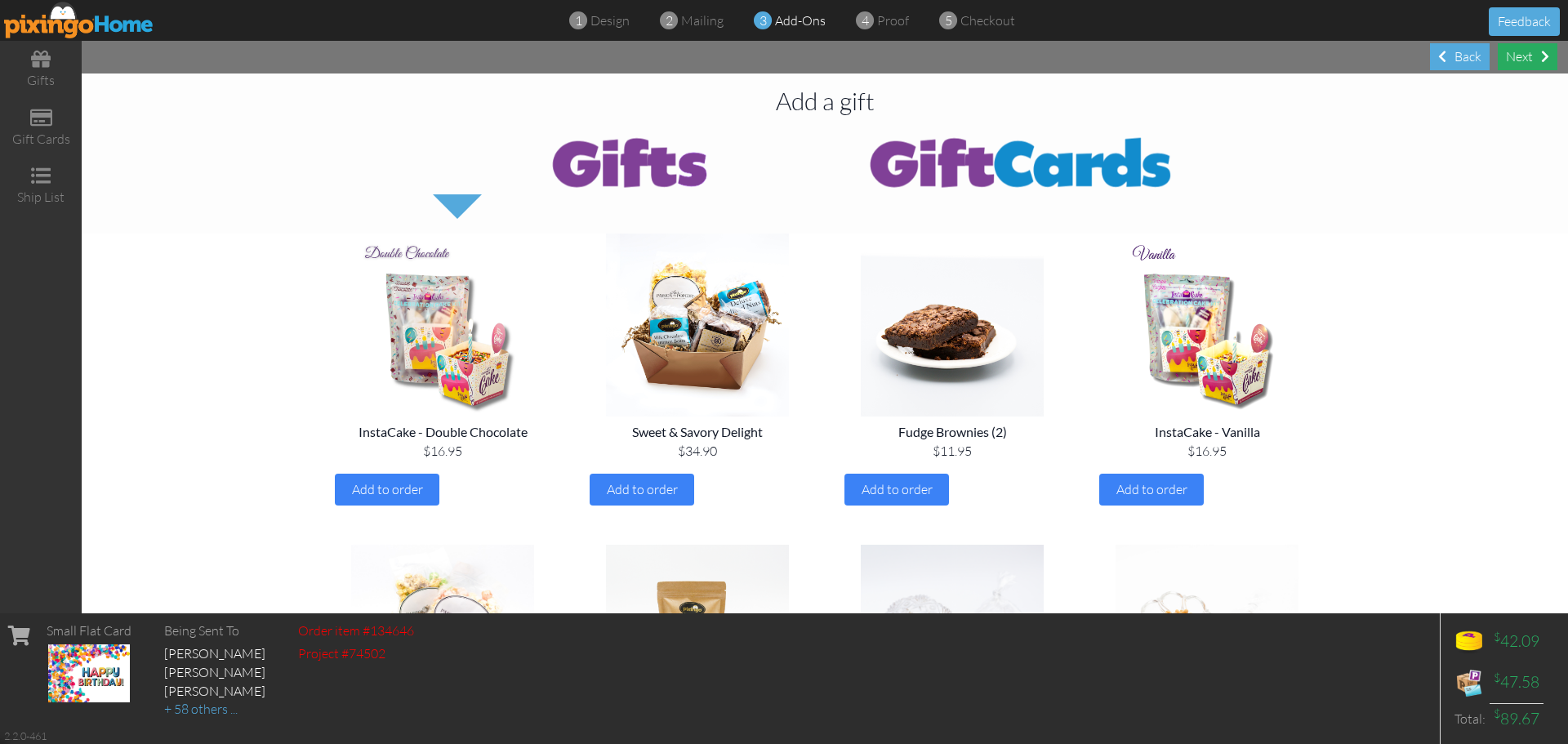
click at [1526, 48] on div "Next" at bounding box center [1528, 57] width 60 height 27
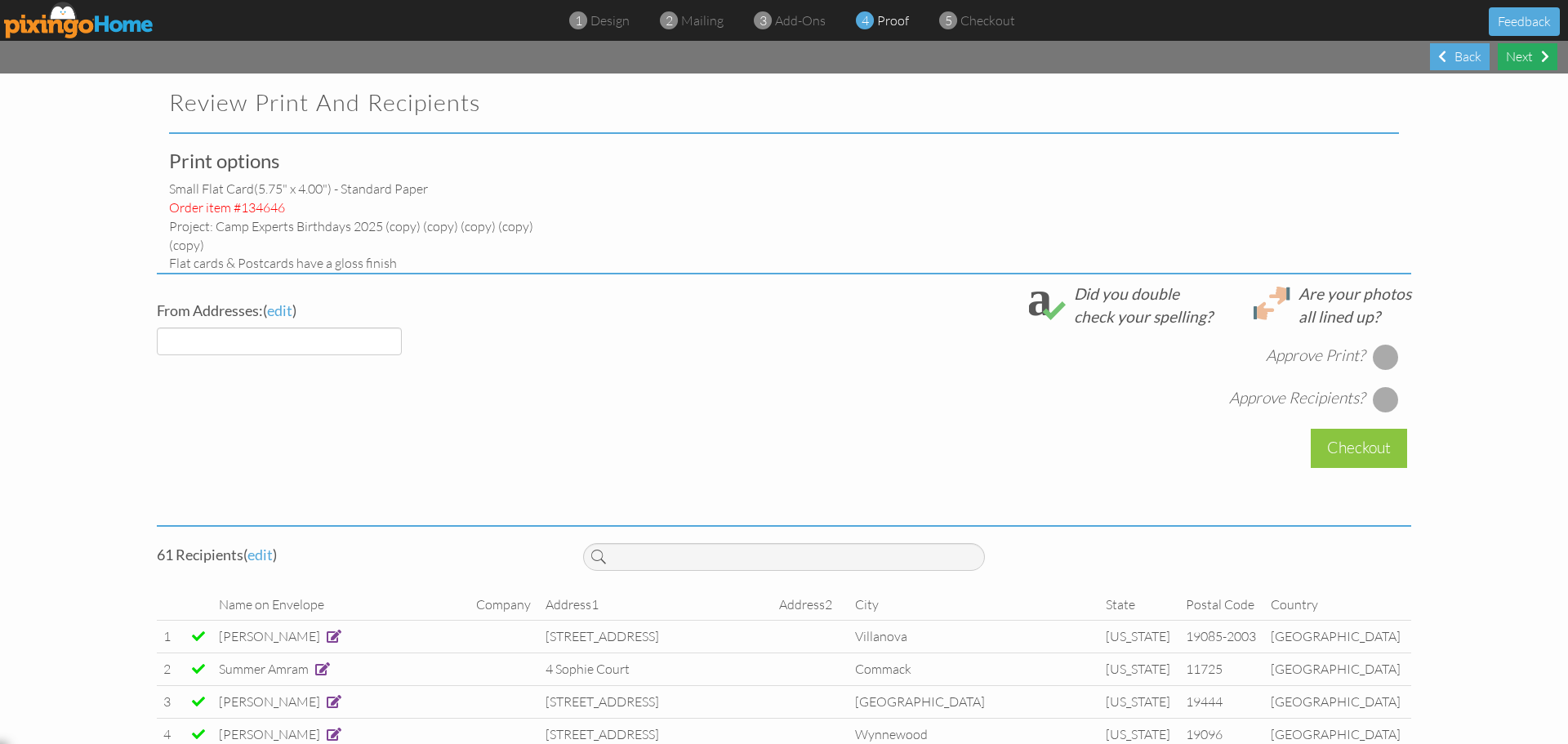
select select "object:7344"
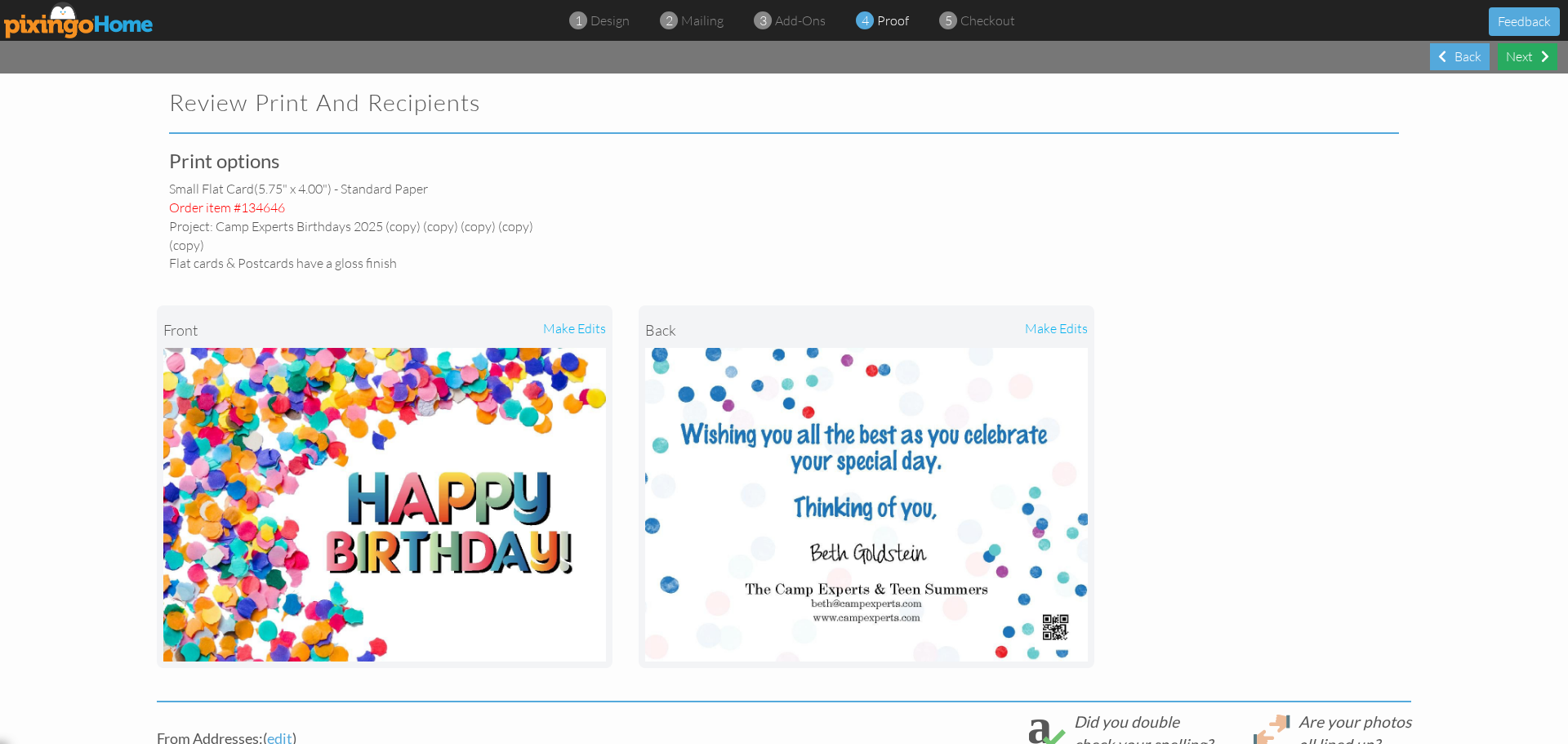
click at [1531, 60] on div "Next" at bounding box center [1528, 57] width 60 height 27
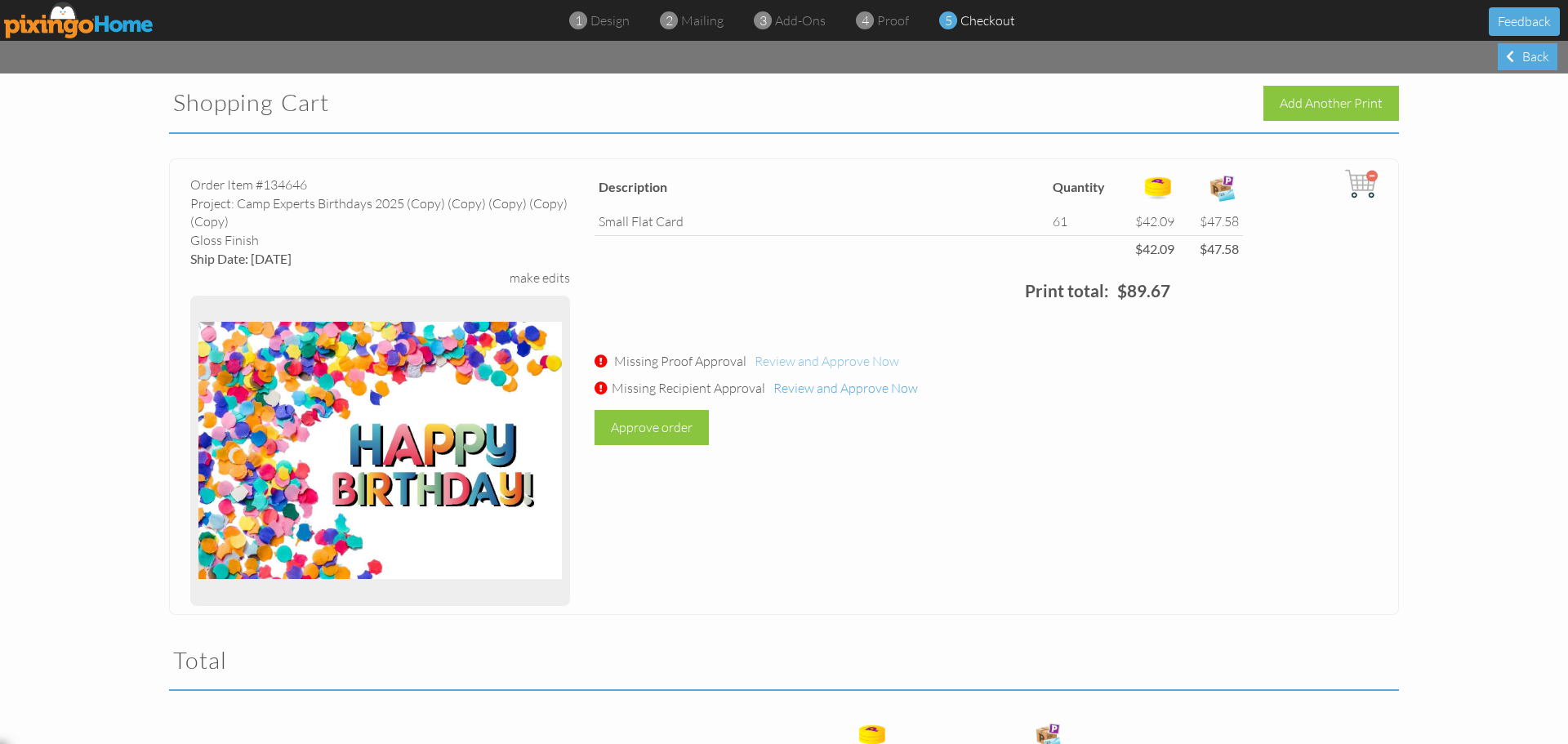
click at [843, 360] on span "Review and Approve Now" at bounding box center [827, 360] width 144 height 16
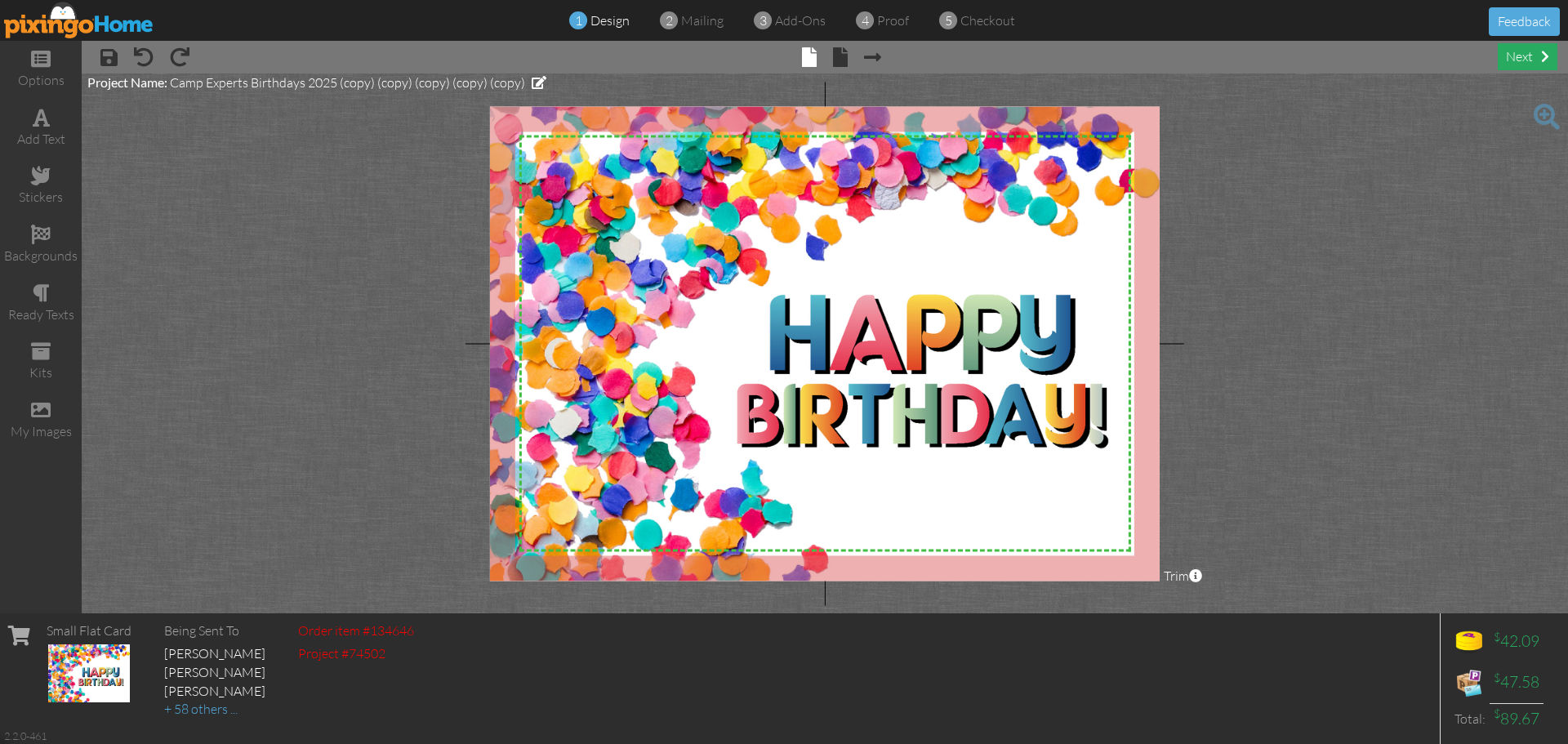
click at [1525, 51] on div "next" at bounding box center [1528, 57] width 60 height 27
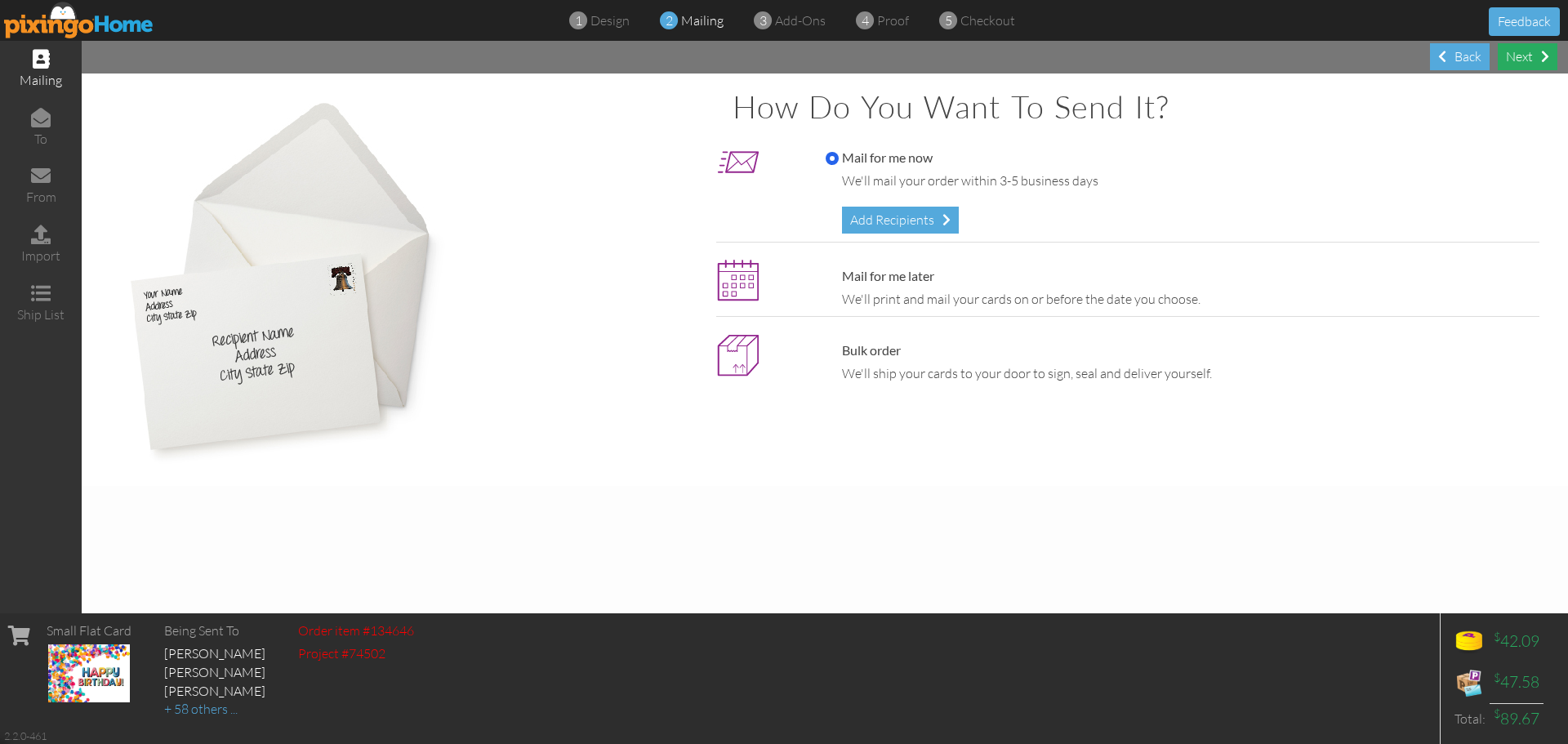
click at [1525, 51] on div "Next" at bounding box center [1528, 57] width 60 height 27
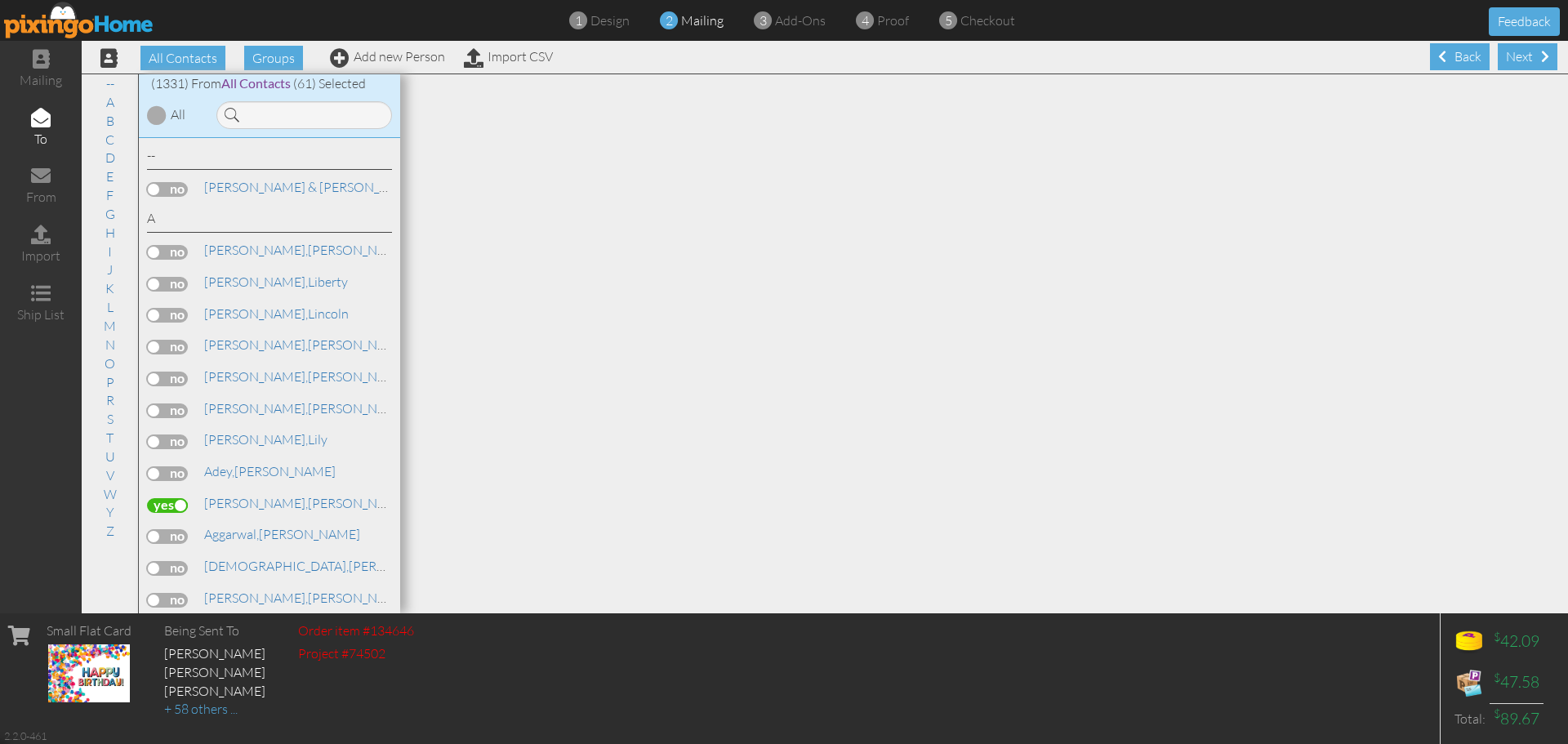
click at [1525, 51] on div "Next" at bounding box center [1528, 57] width 60 height 27
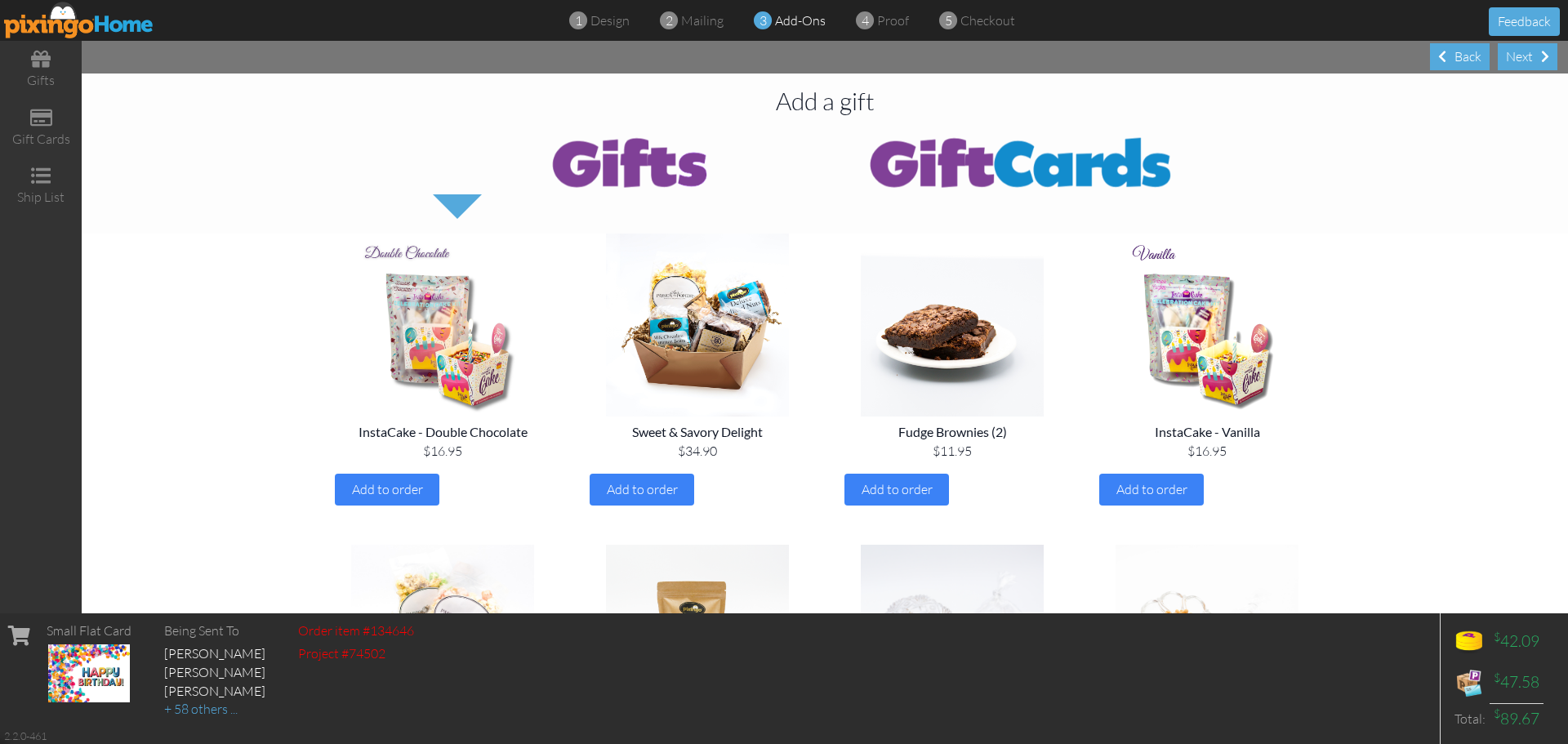
click at [1525, 51] on div "Next" at bounding box center [1528, 57] width 60 height 27
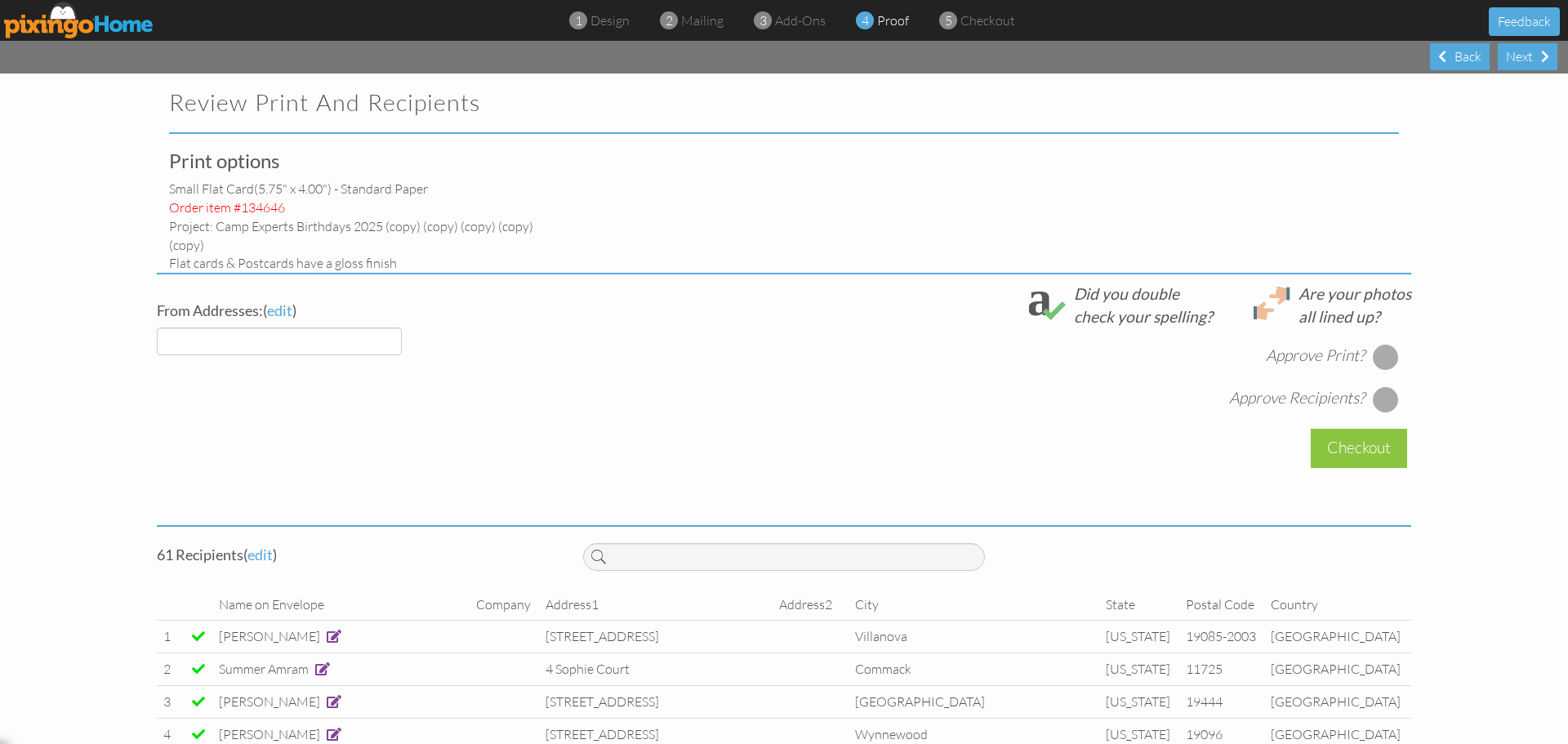
select select "object:10608"
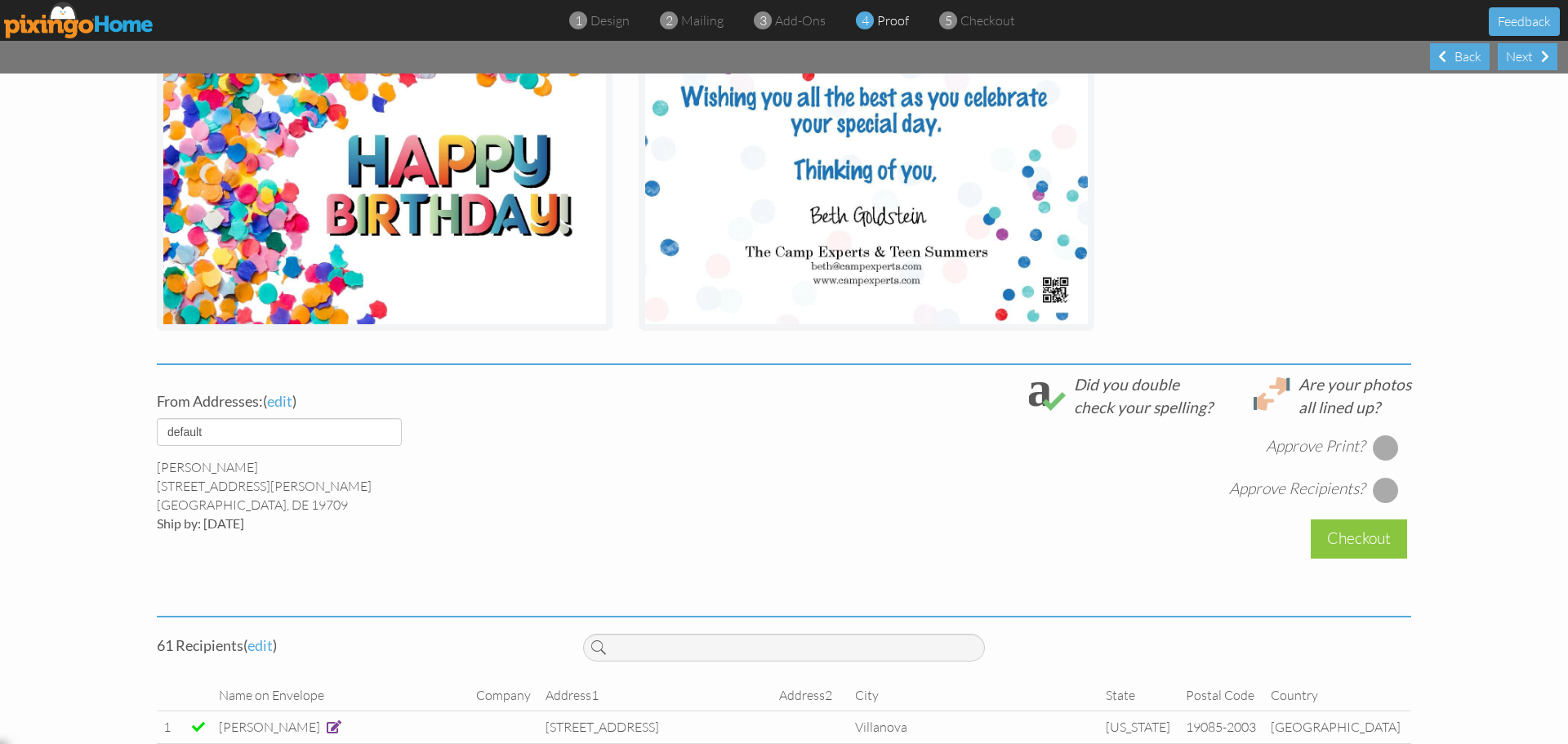
scroll to position [408, 0]
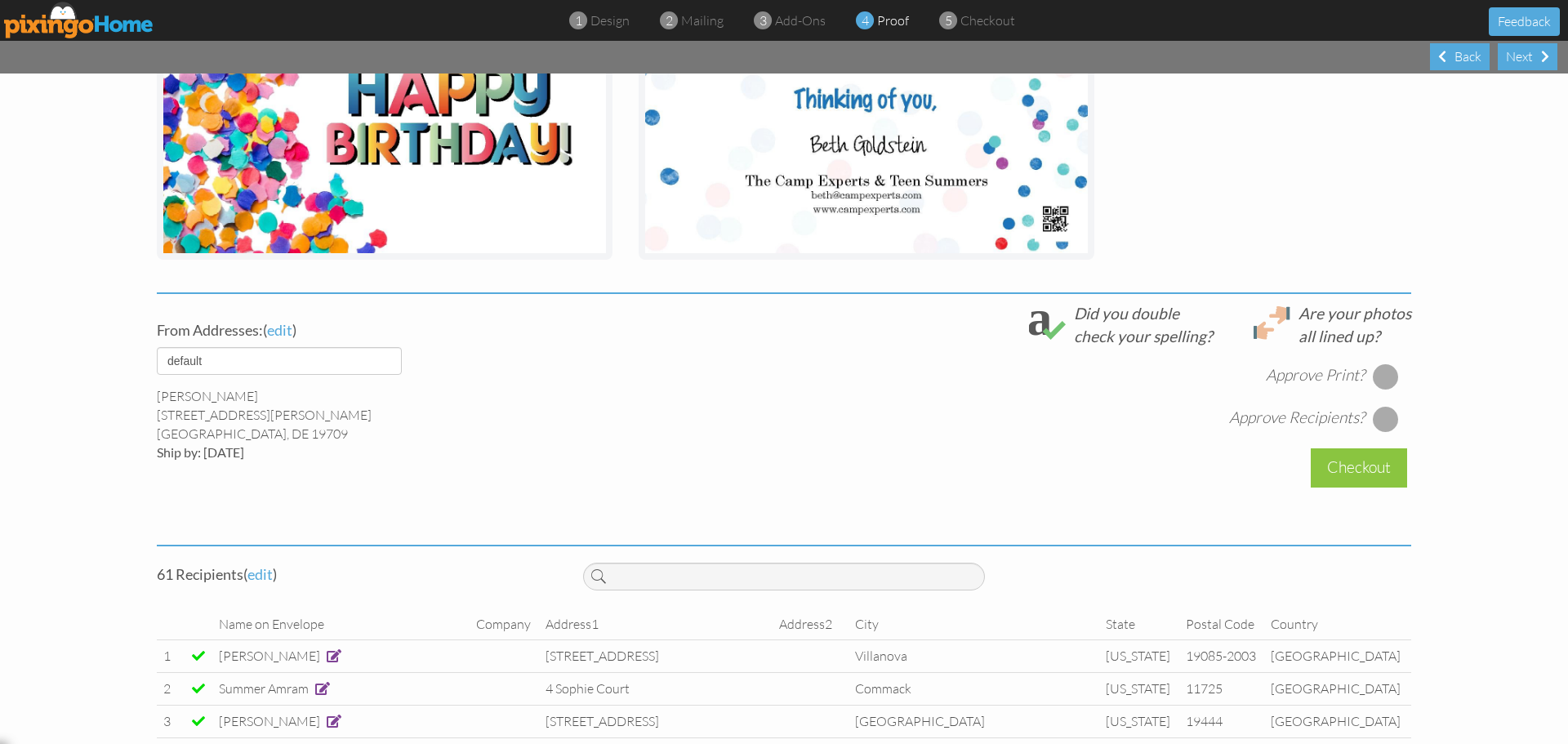
drag, startPoint x: 1373, startPoint y: 380, endPoint x: 1371, endPoint y: 390, distance: 10.2
click at [1374, 380] on div at bounding box center [1385, 376] width 26 height 26
click at [1381, 420] on div at bounding box center [1385, 418] width 26 height 26
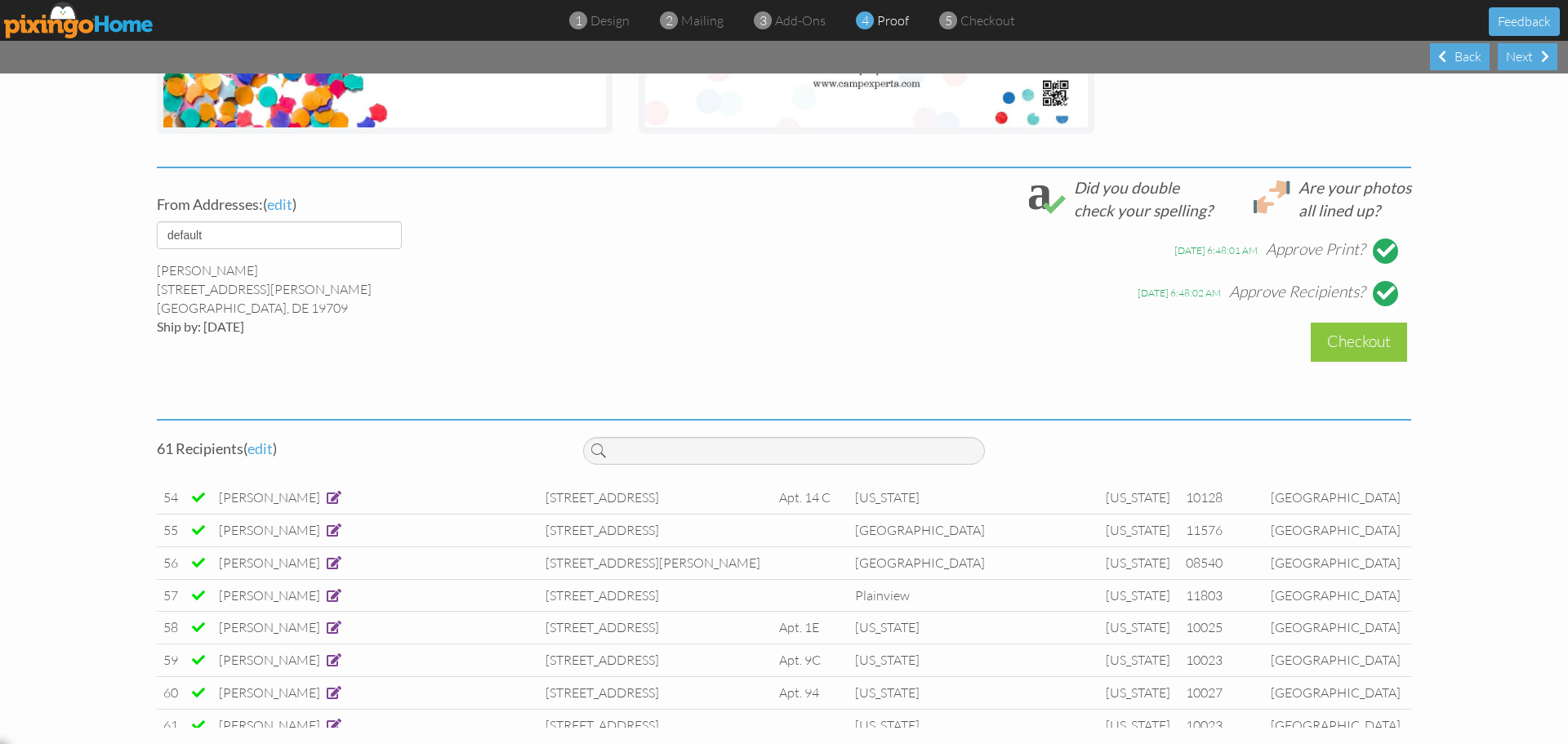
scroll to position [1788, 0]
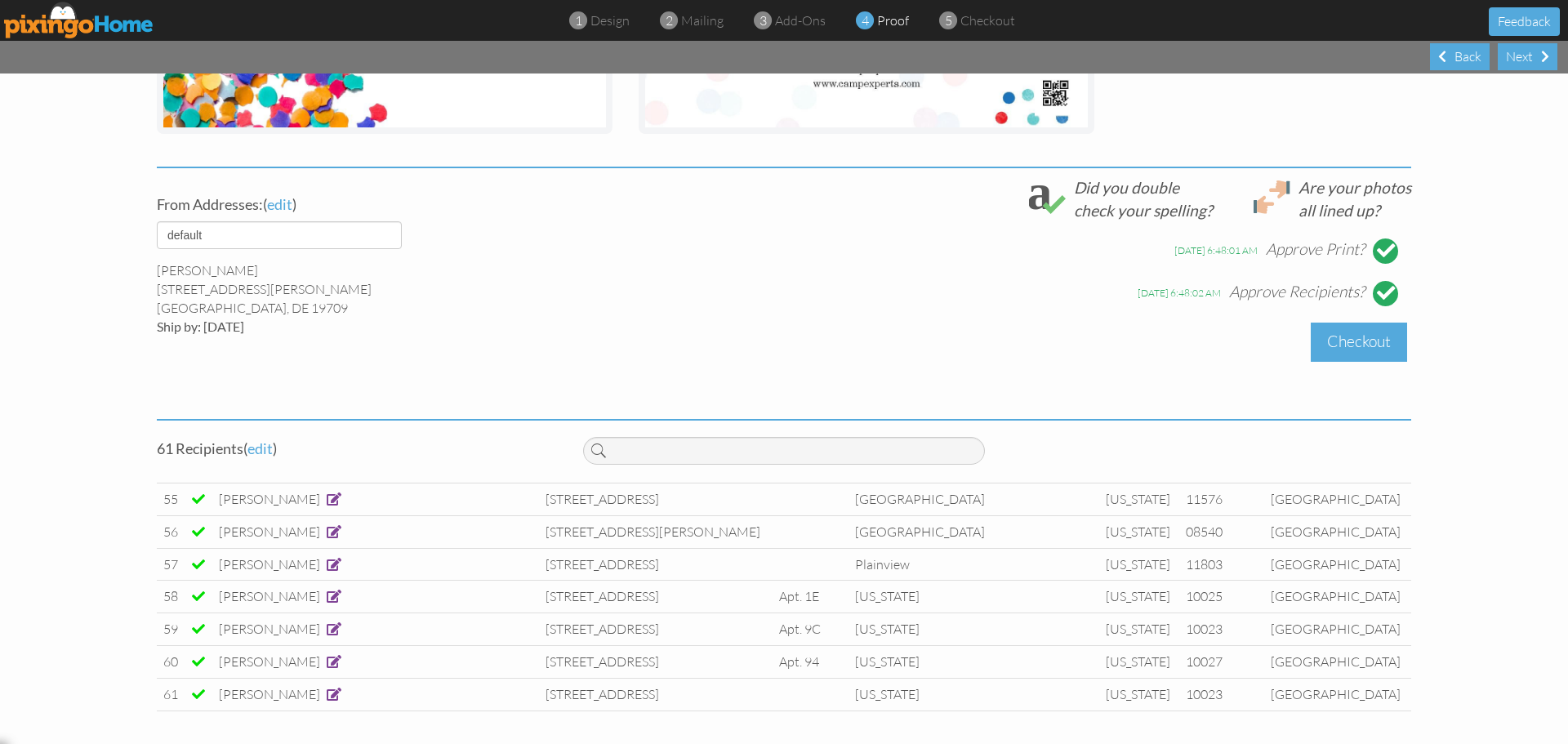
click at [1369, 341] on div "Checkout" at bounding box center [1359, 342] width 96 height 39
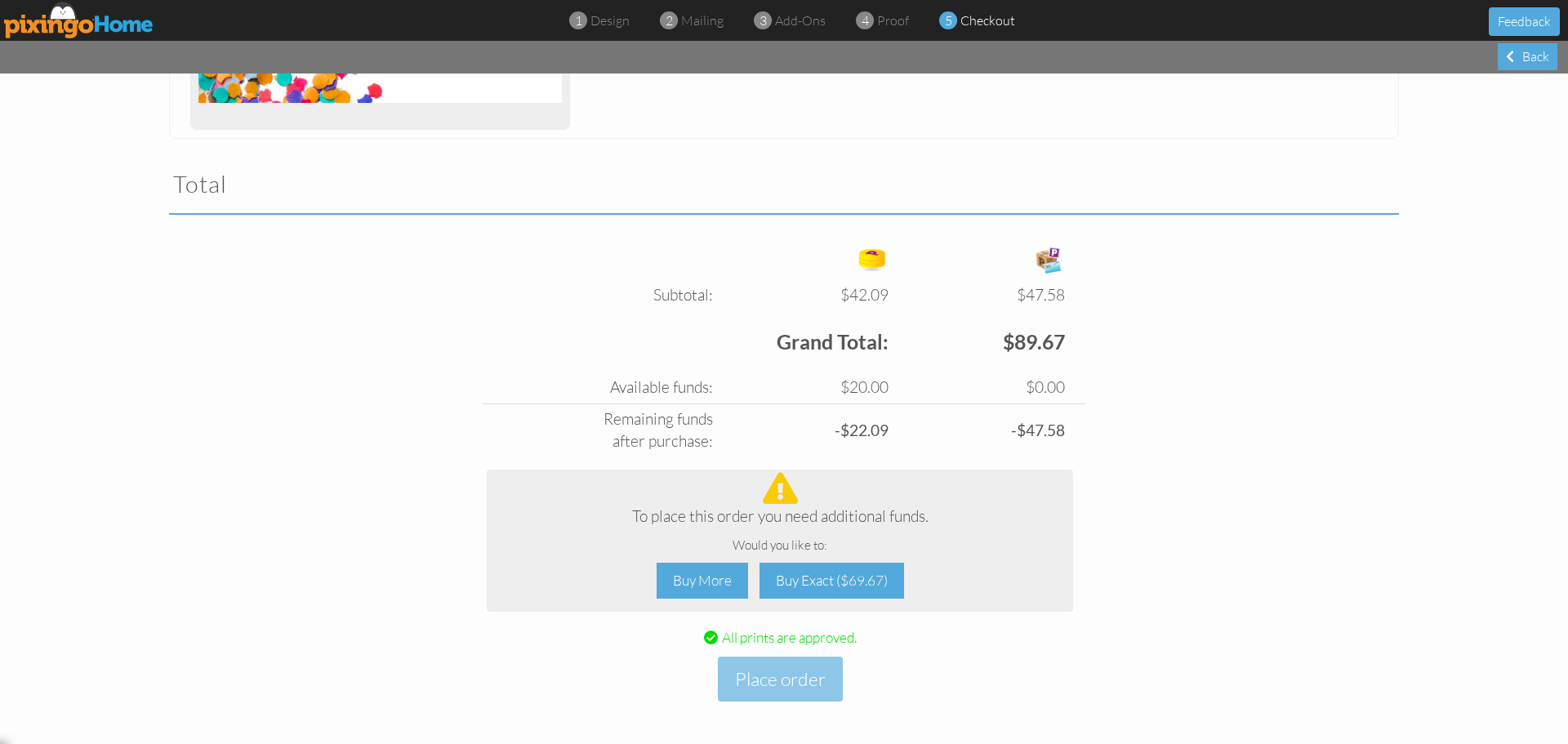
scroll to position [478, 0]
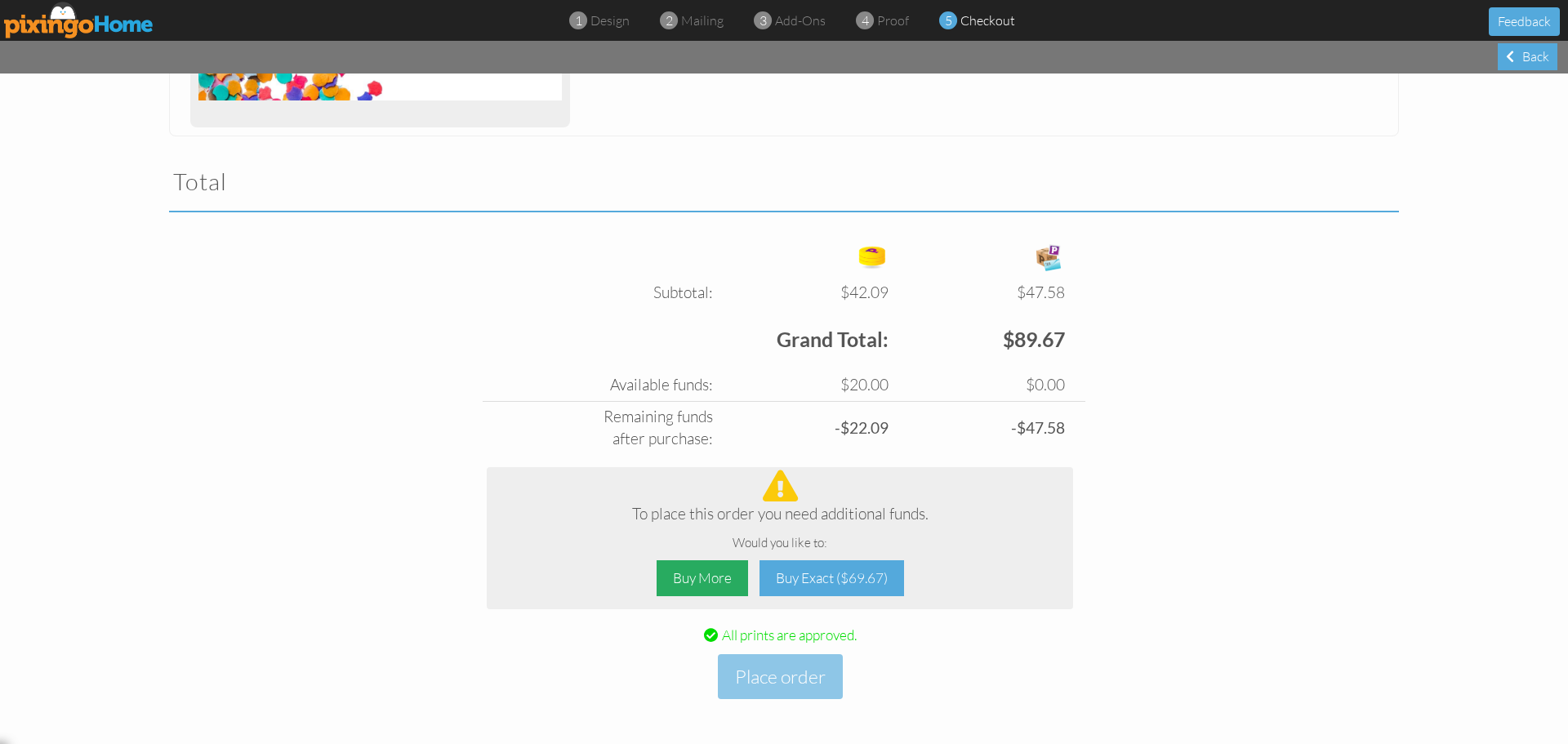
click at [701, 586] on div "Buy More" at bounding box center [702, 579] width 91 height 37
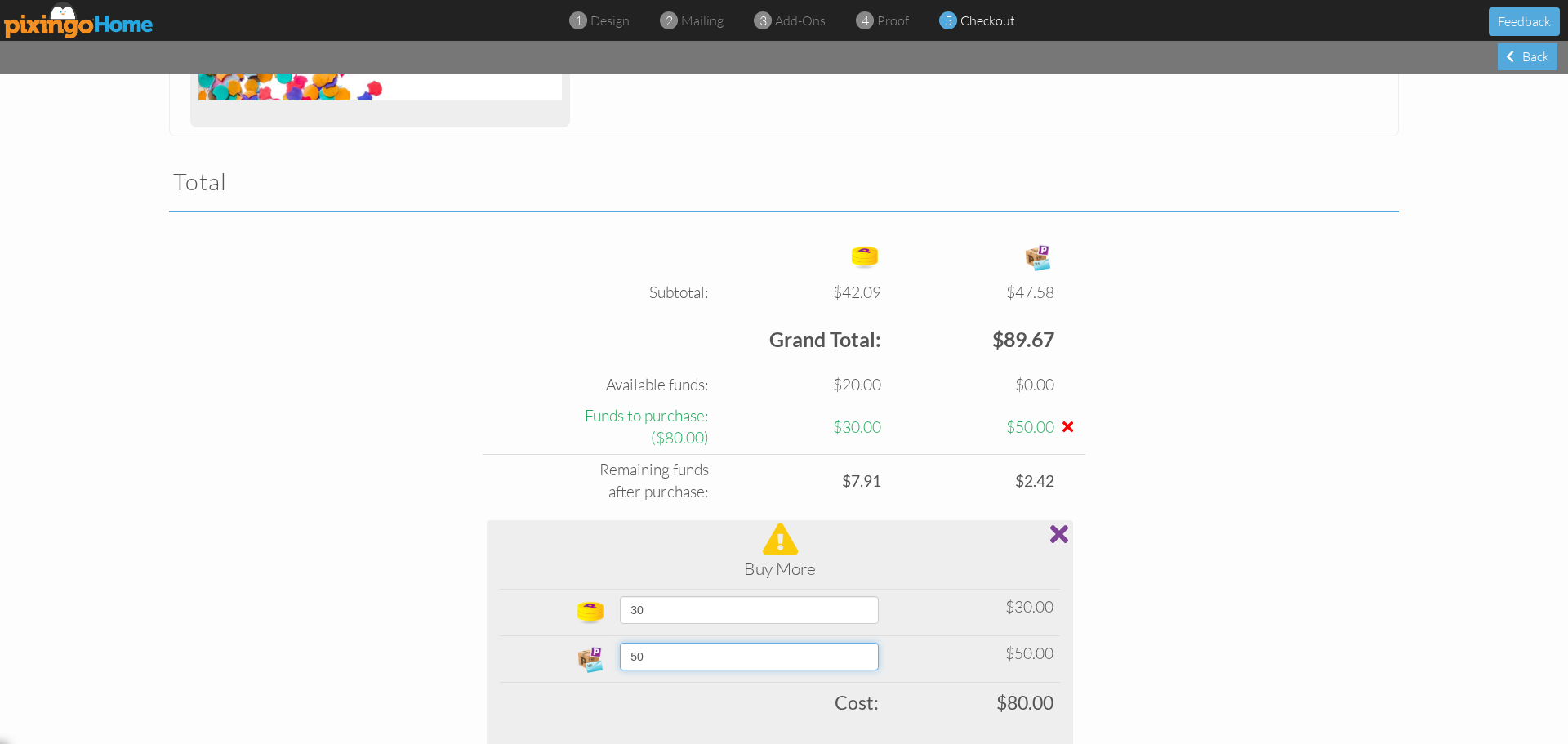
click at [690, 654] on select "50 60 70 80 90 100 200 300 400 500 1000 1500 2000 2500 5000" at bounding box center [749, 656] width 259 height 28
select select "number:60"
click at [620, 643] on select "50 60 70 80 90 100 200 300 400 500 1000 1500 2000 2500 5000" at bounding box center [749, 656] width 259 height 28
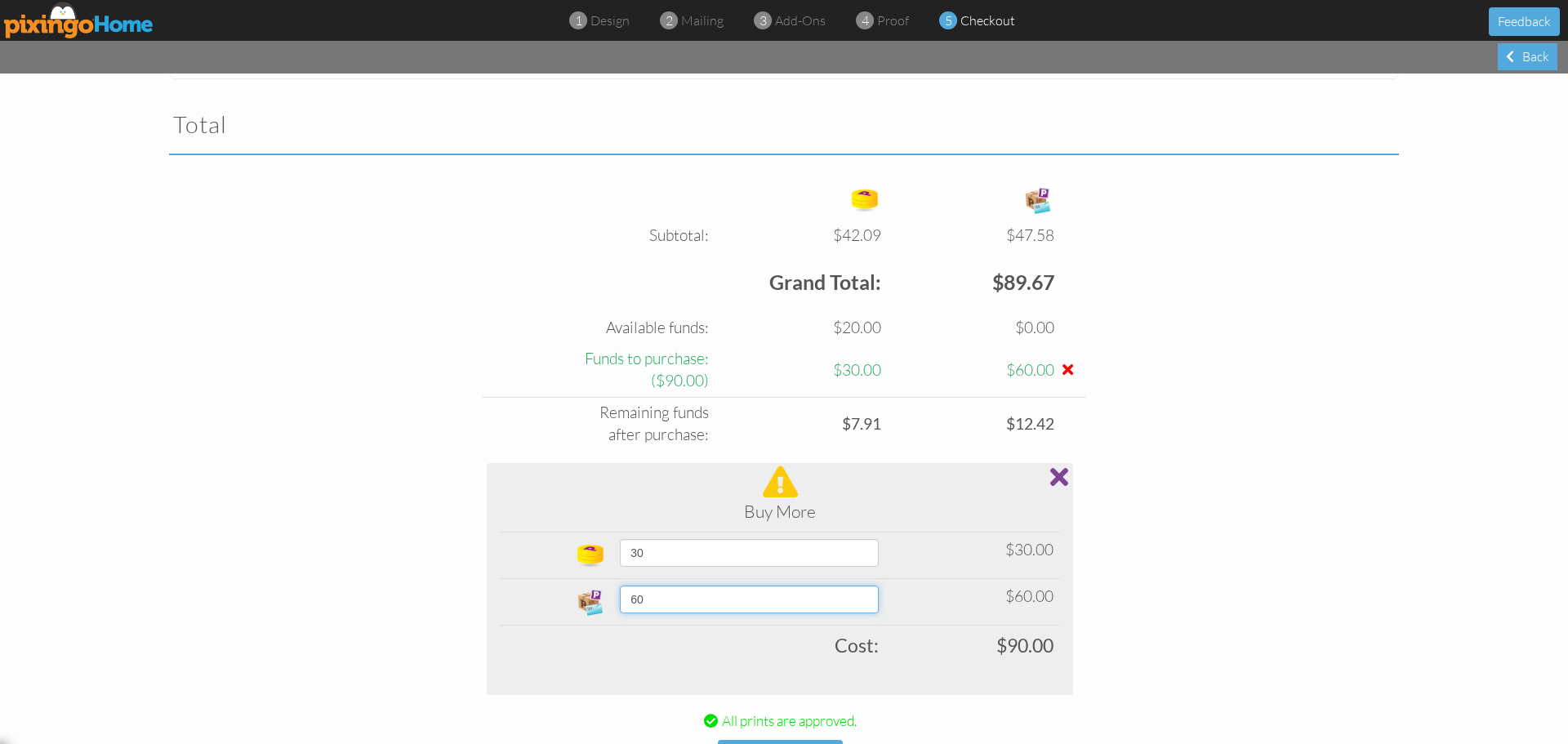
scroll to position [622, 0]
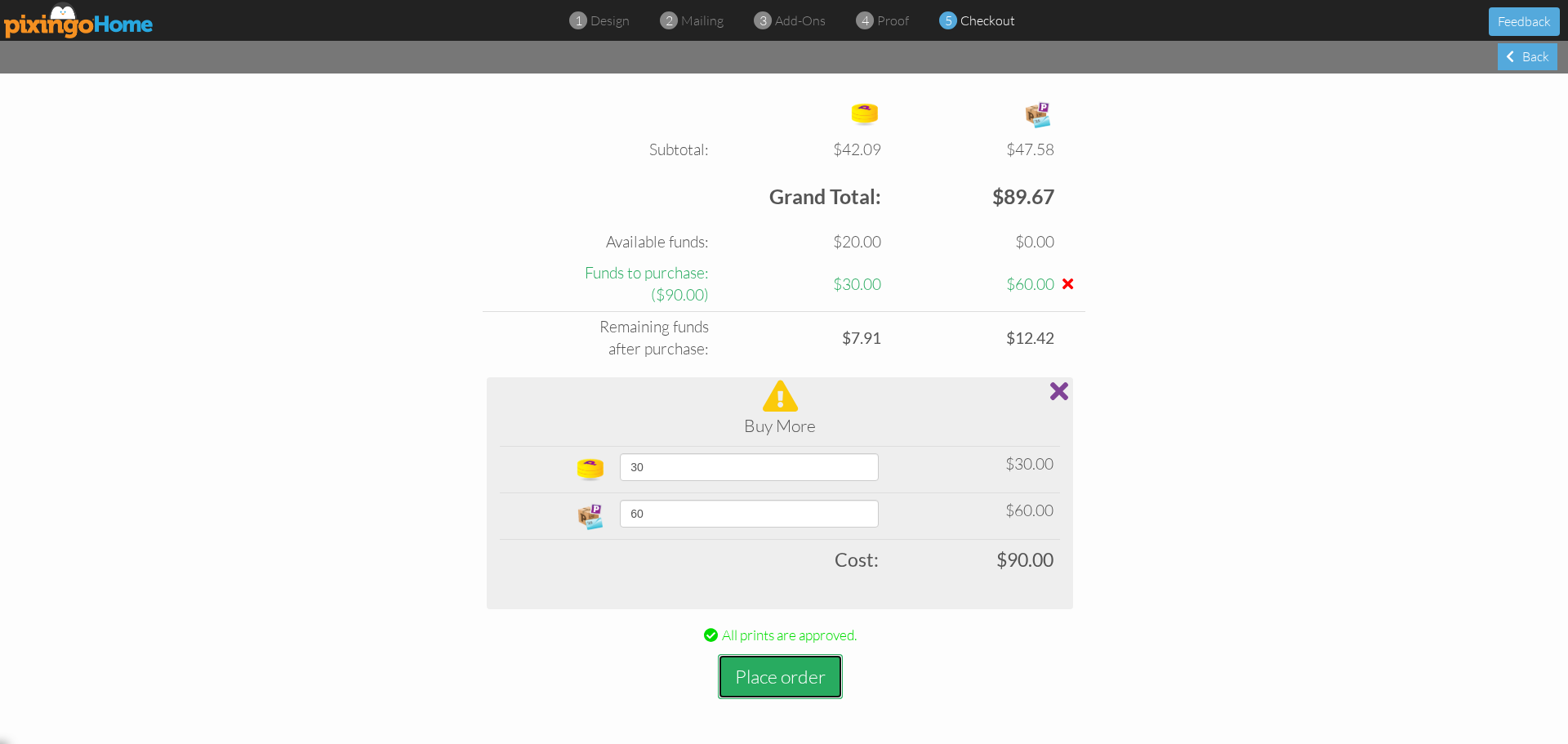
click at [768, 680] on button "Place order" at bounding box center [780, 676] width 125 height 45
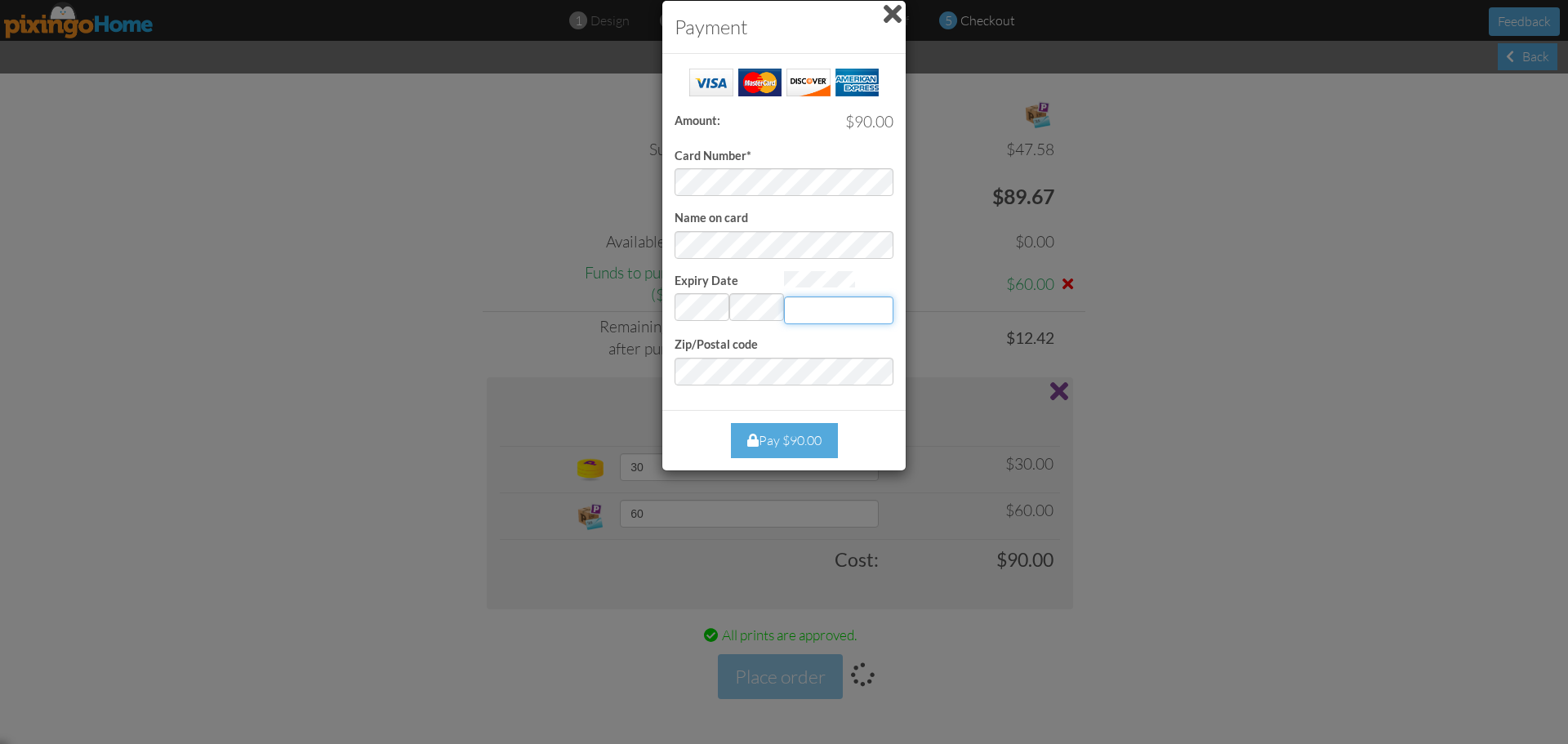
type input "964"
click at [703, 423] on div "Pay $90.00" at bounding box center [784, 441] width 218 height 35
click at [777, 429] on div "Pay $90.00" at bounding box center [784, 441] width 107 height 35
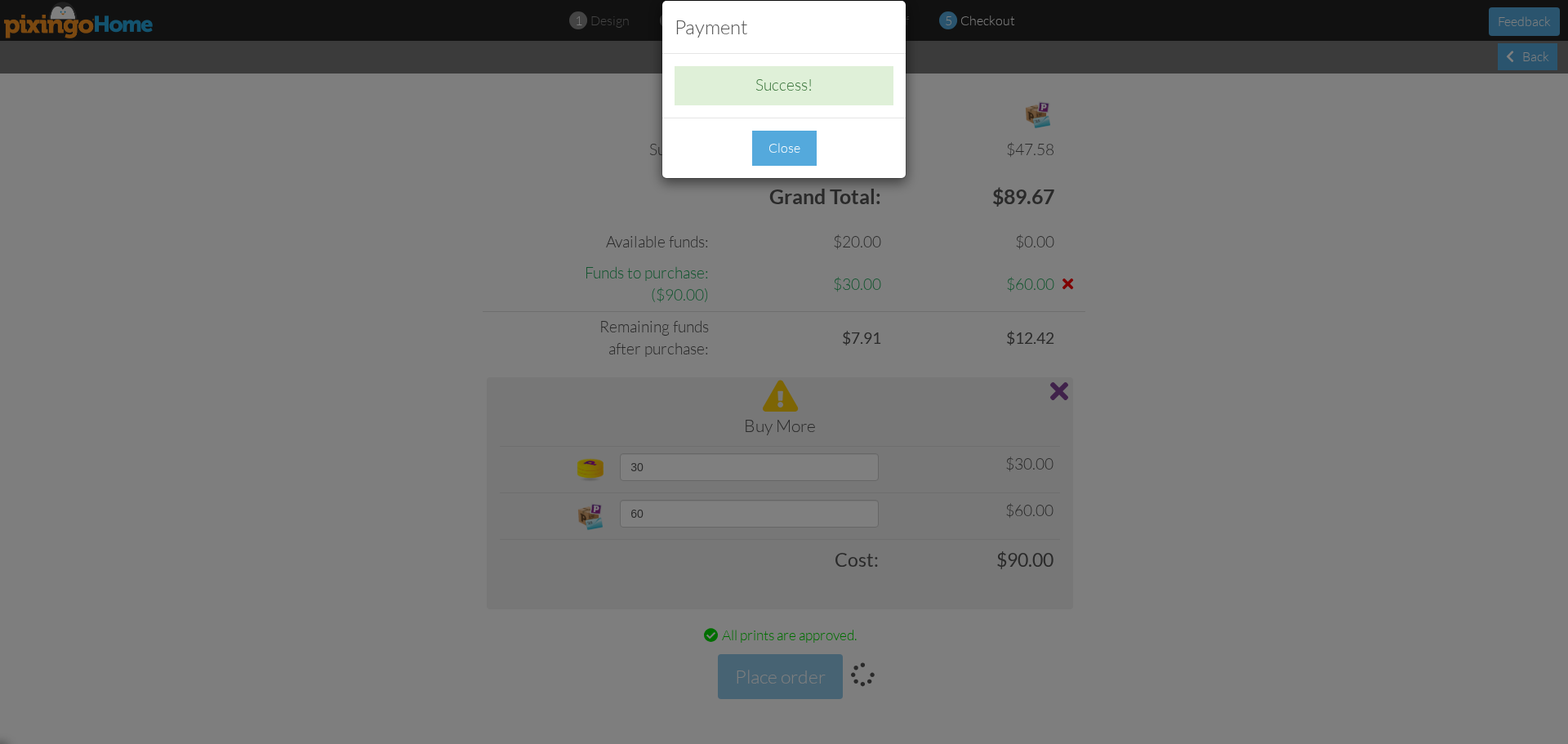
click at [765, 140] on div "Close" at bounding box center [784, 148] width 64 height 35
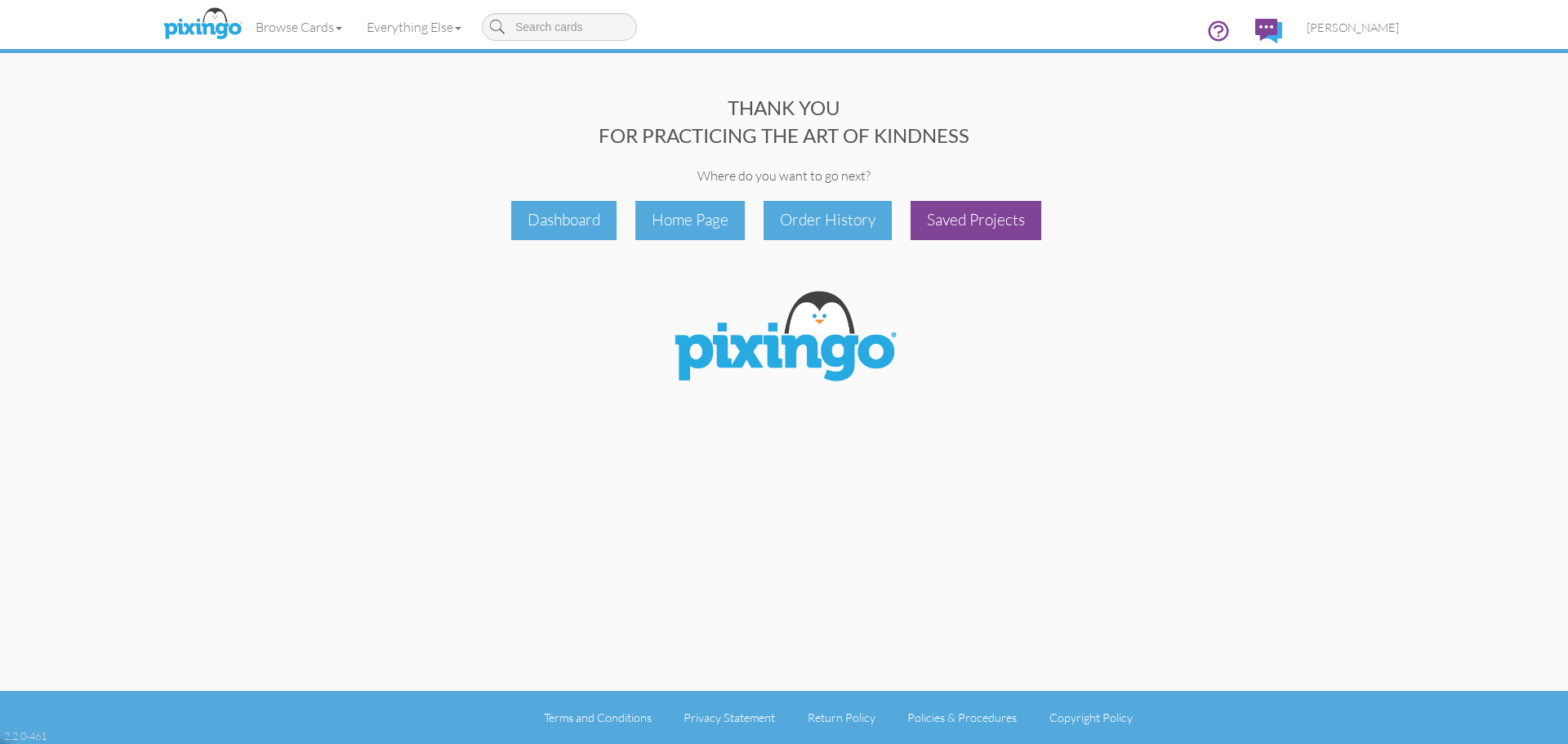
click at [1019, 229] on div "Saved Projects" at bounding box center [975, 220] width 131 height 39
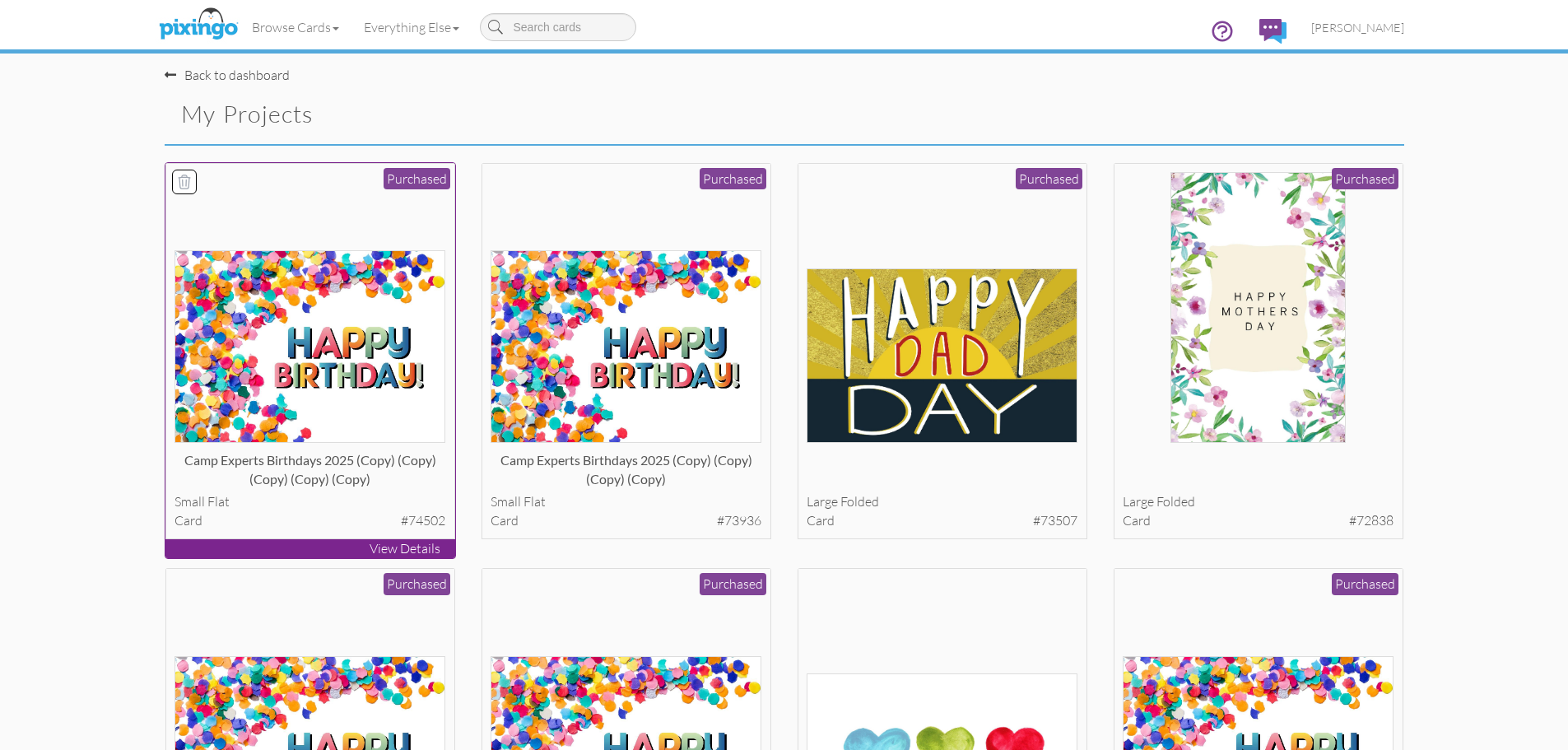
click at [189, 187] on icon at bounding box center [185, 180] width 12 height 13
click at [1332, 115] on button "Delete 1 project(s)?" at bounding box center [1333, 116] width 142 height 28
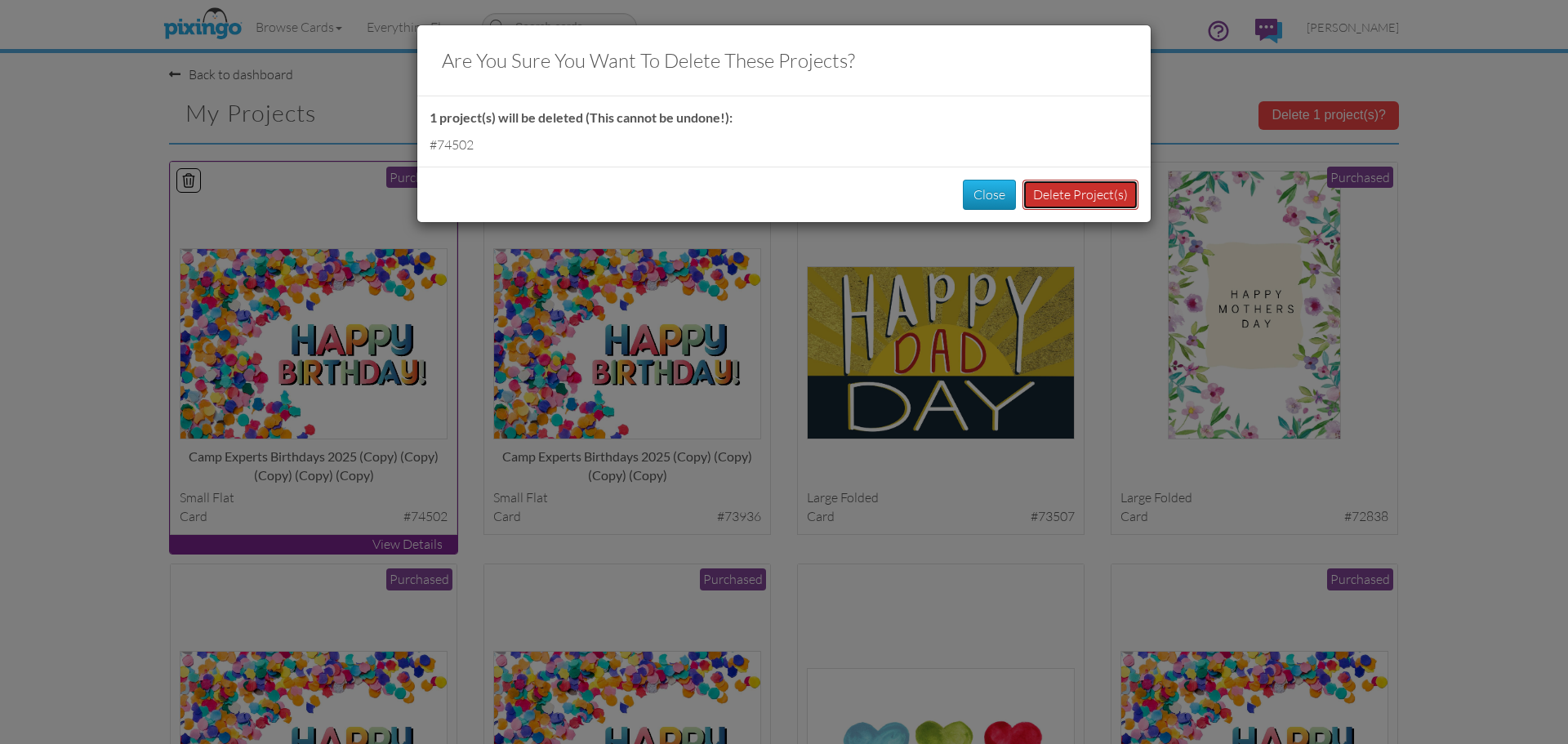
click at [1097, 193] on button "Delete Project(s)" at bounding box center [1080, 195] width 116 height 30
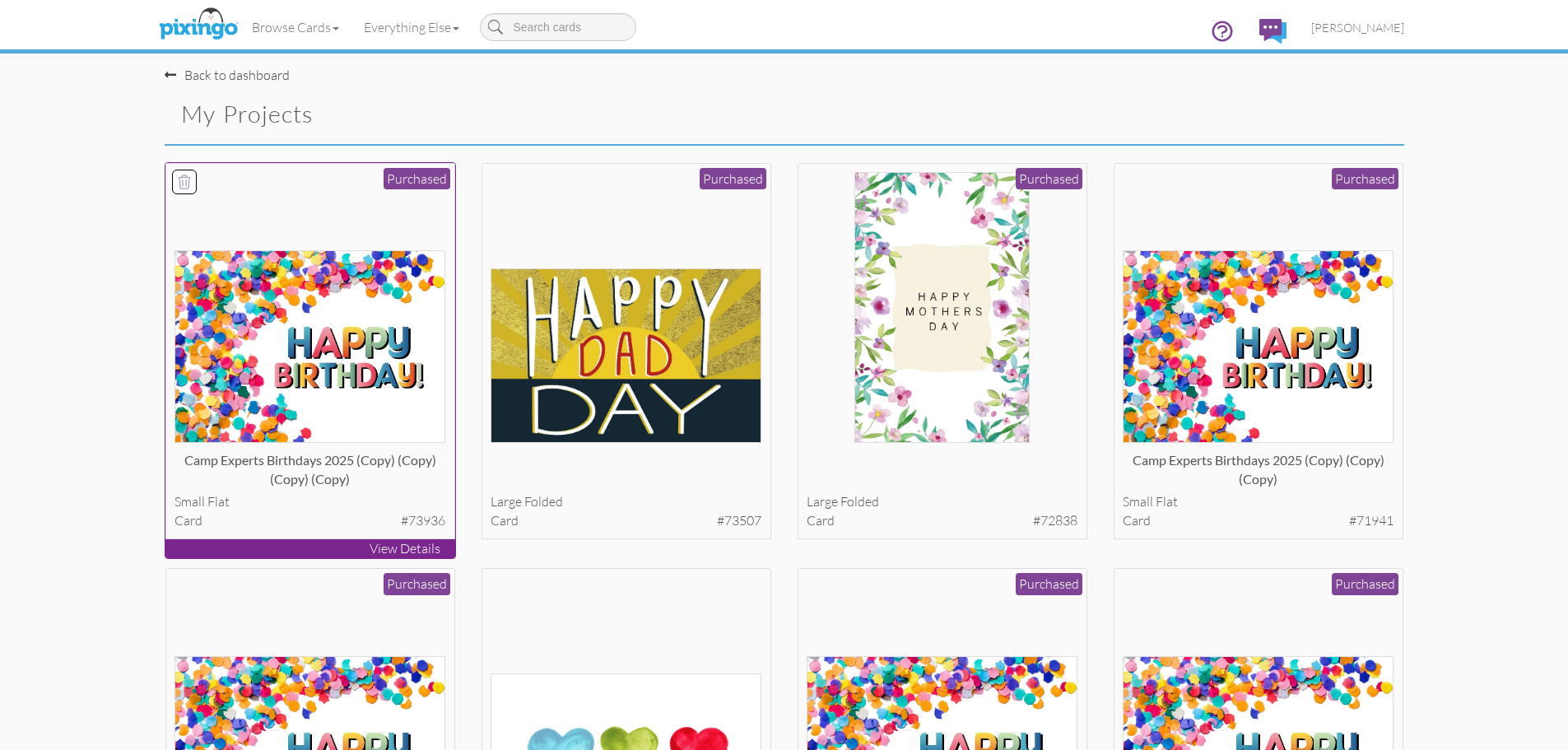
click at [309, 337] on img at bounding box center [310, 346] width 271 height 193
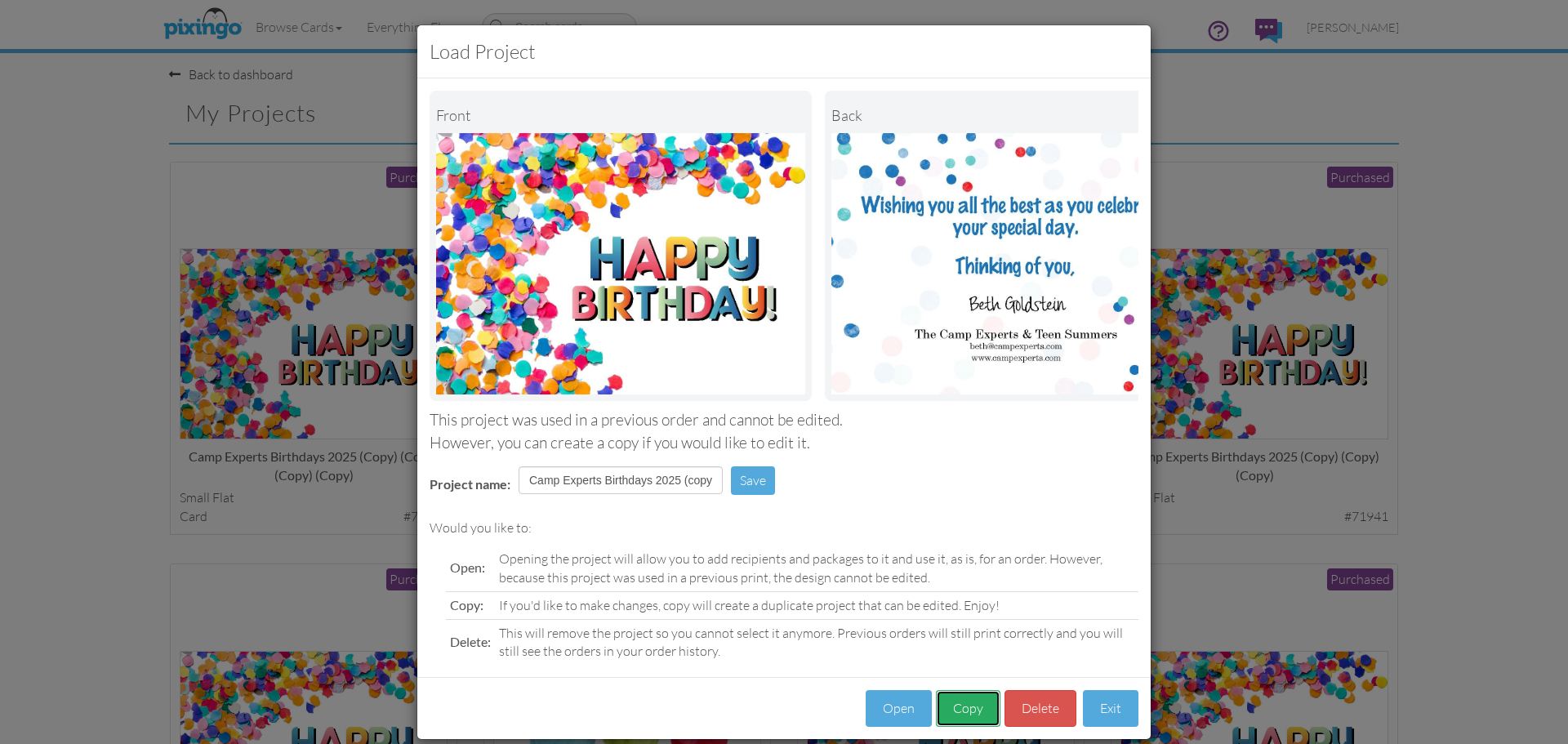
click at [955, 727] on button "Copy" at bounding box center [967, 709] width 64 height 37
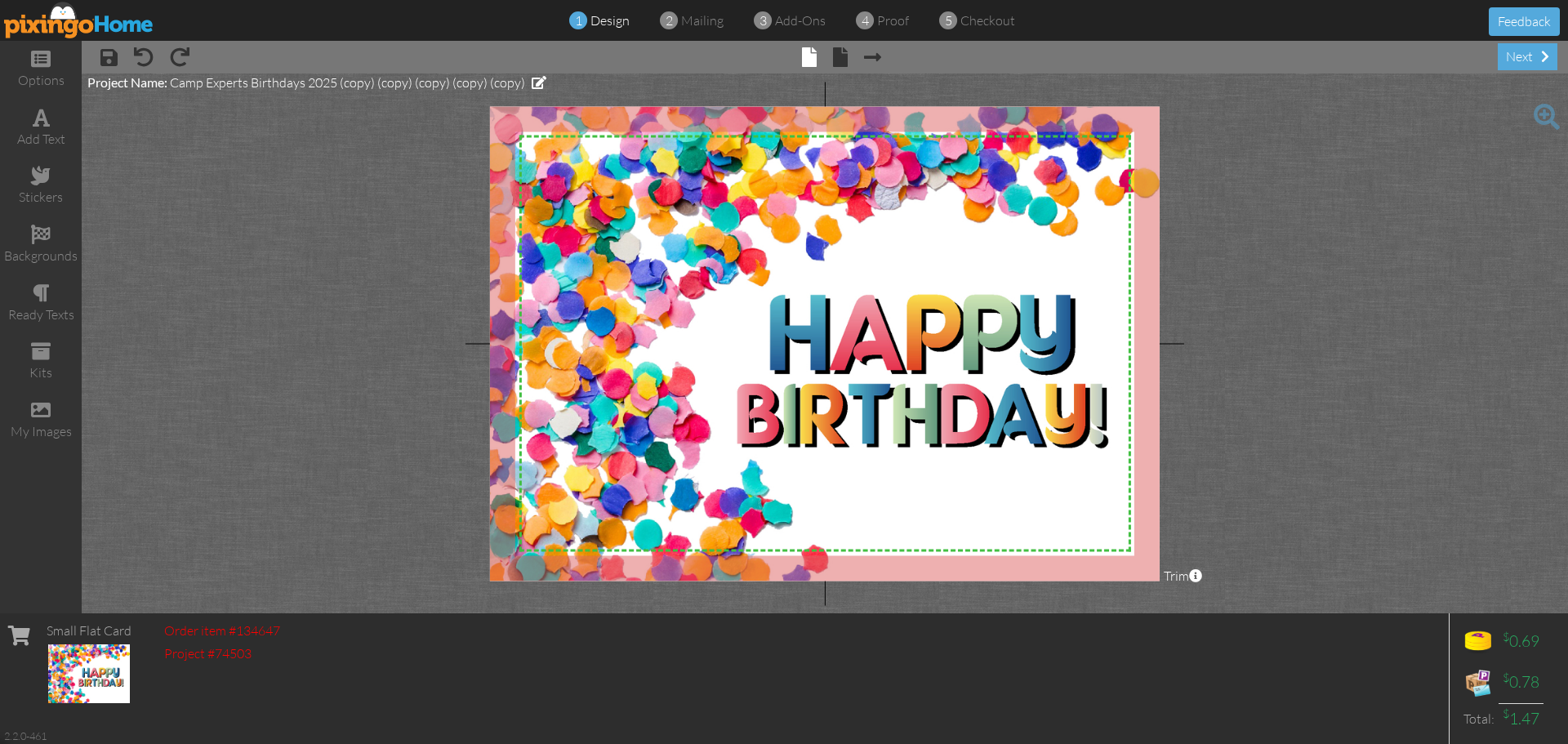
click at [1496, 65] on div "× save × undo × redo × front × back × Next page next" at bounding box center [825, 57] width 1486 height 33
click at [1503, 64] on div "next" at bounding box center [1528, 57] width 60 height 27
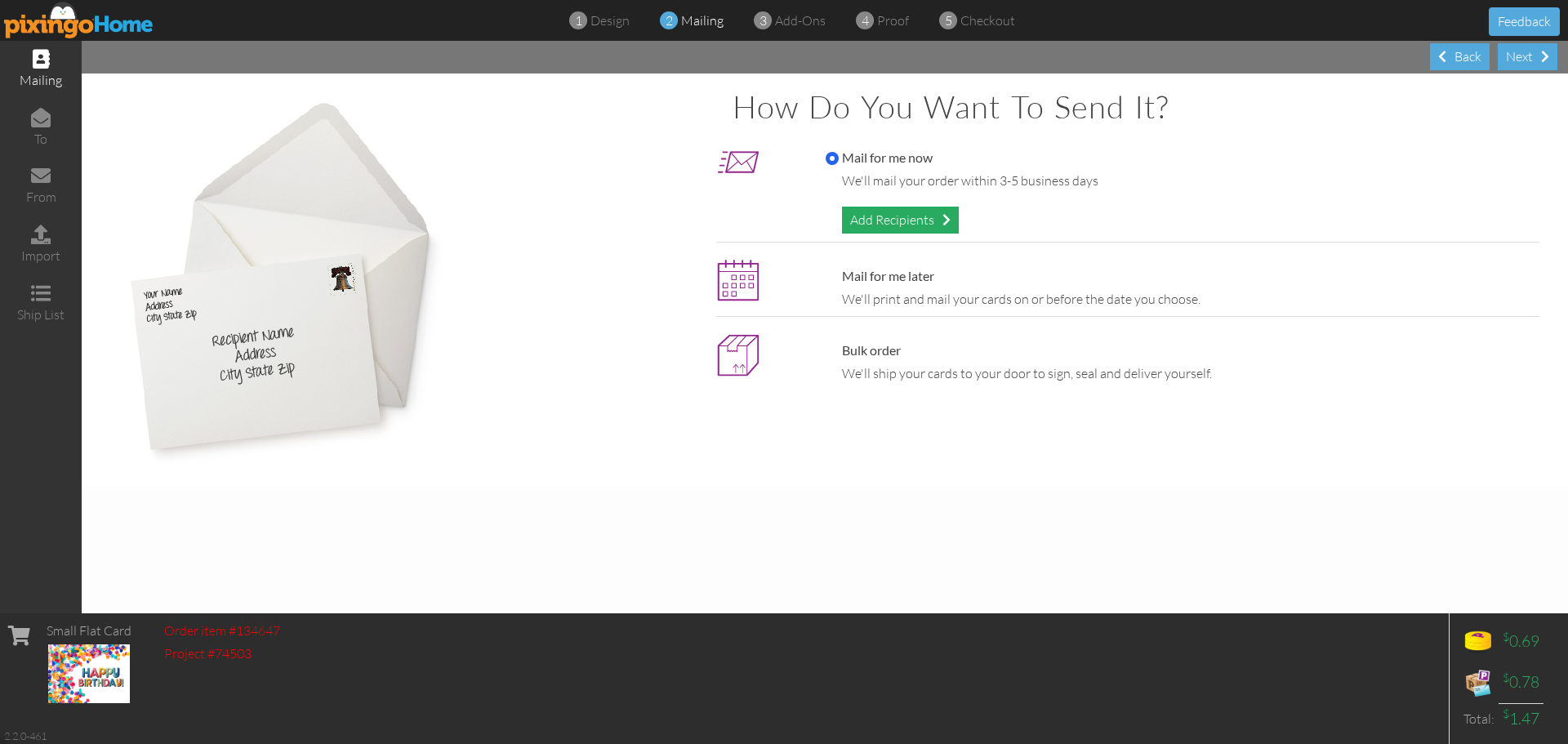
click at [897, 225] on div "Add Recipients" at bounding box center [900, 220] width 116 height 27
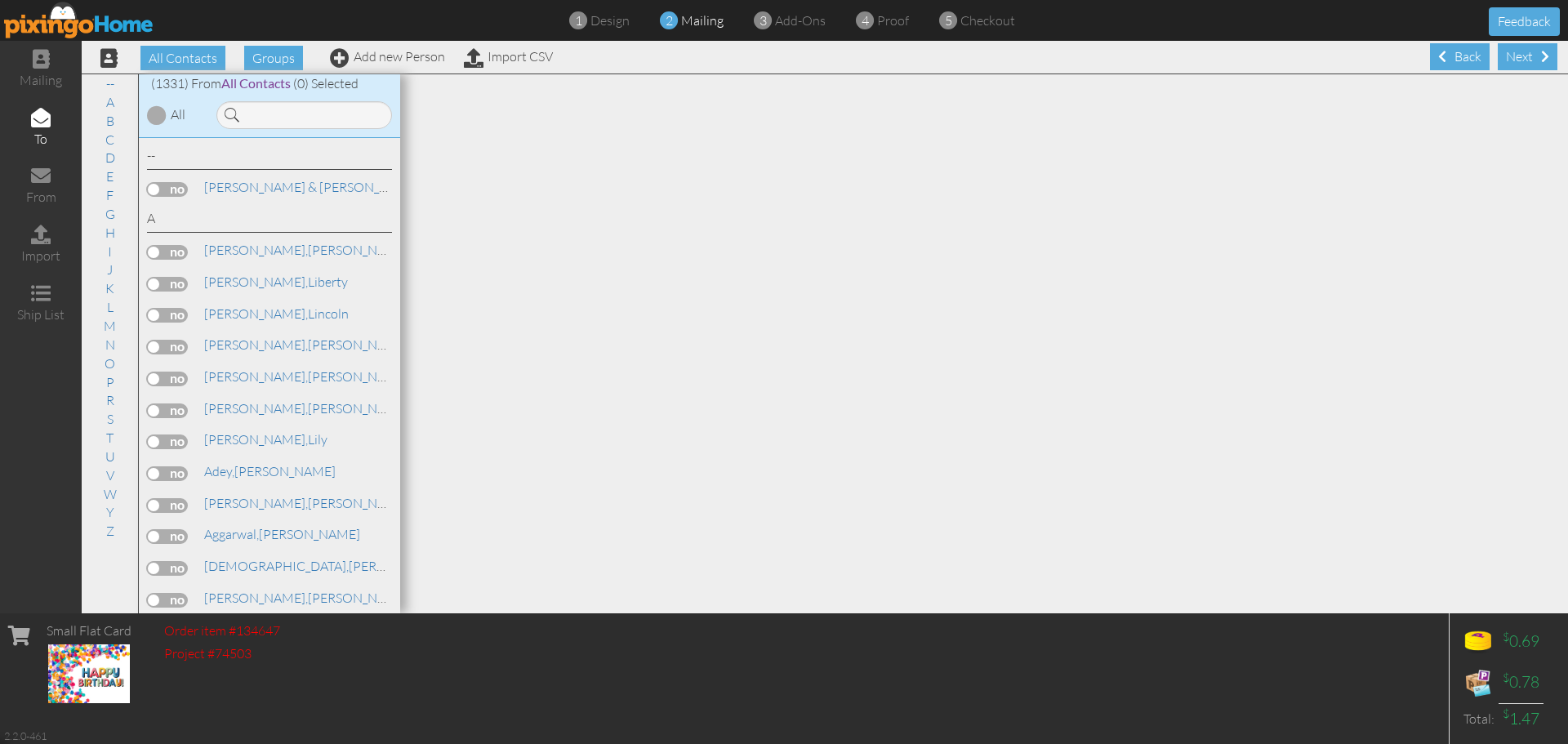
click at [374, 64] on div "All Contacts Groups Add new Person Import CSV" at bounding box center [321, 57] width 473 height 29
click at [383, 59] on link "Add new Person" at bounding box center [387, 56] width 116 height 16
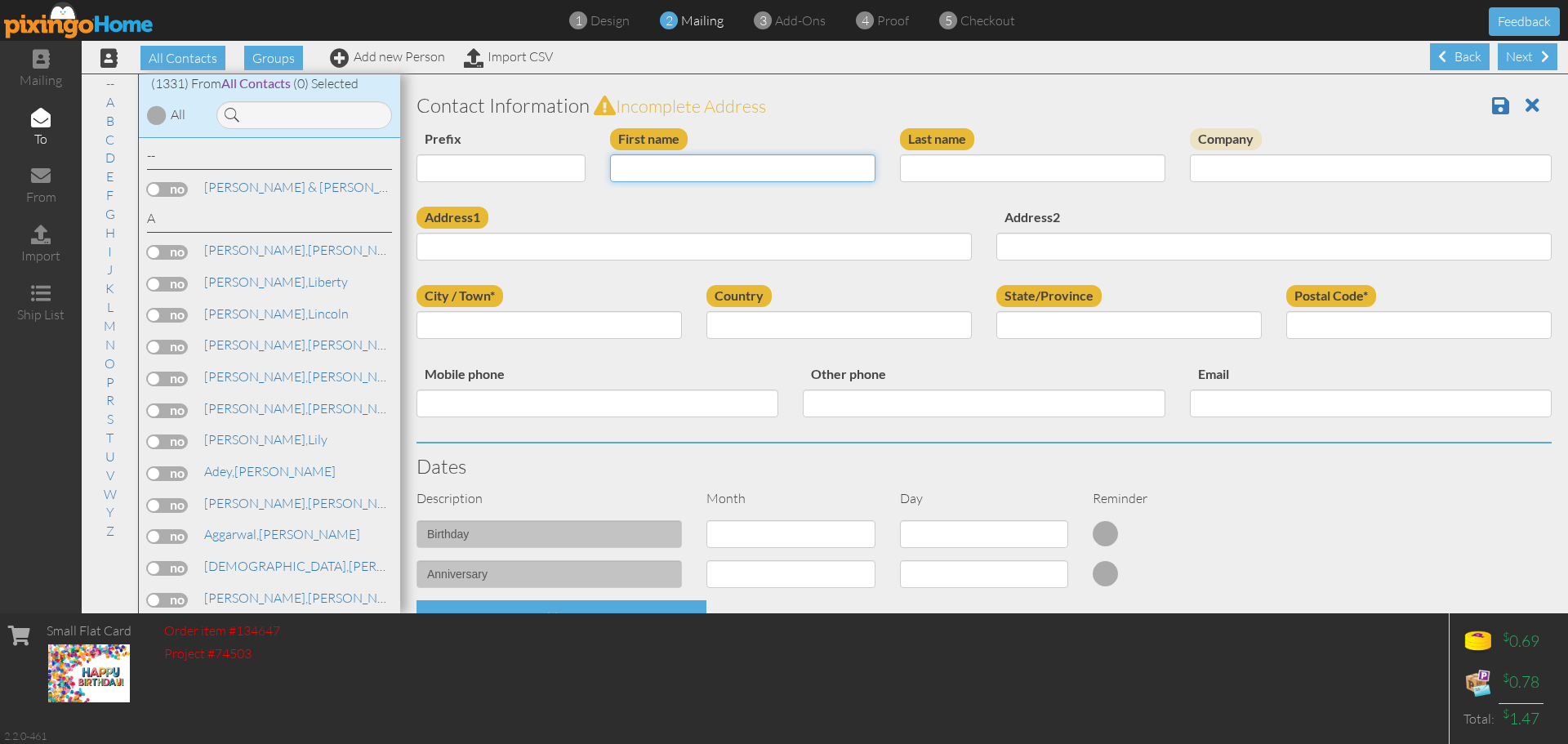
click at [660, 163] on input "First name" at bounding box center [742, 168] width 266 height 28
type input "[PERSON_NAME]"
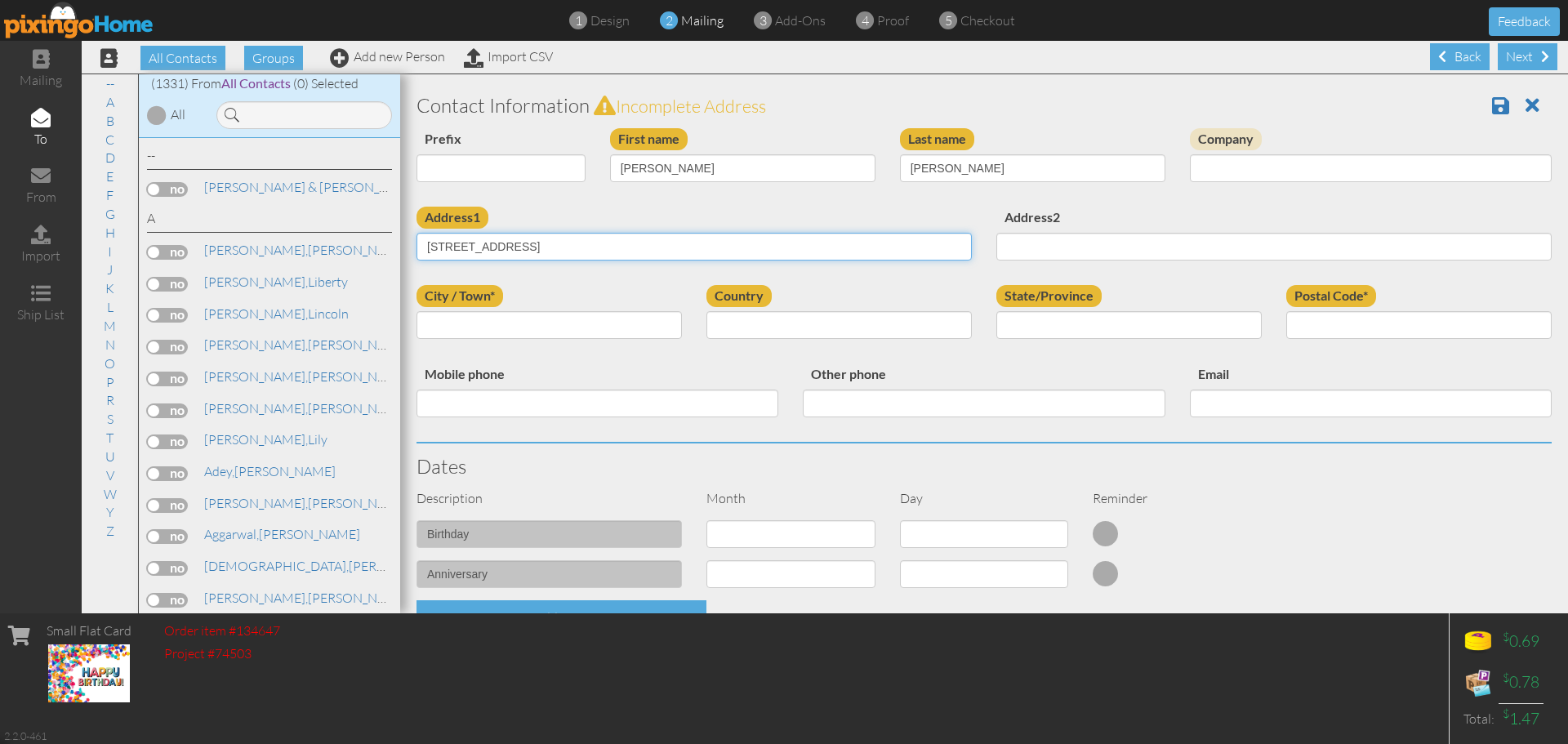
type input "20 Desbrosses Street"
type input "[US_STATE]"
select select "object:4623"
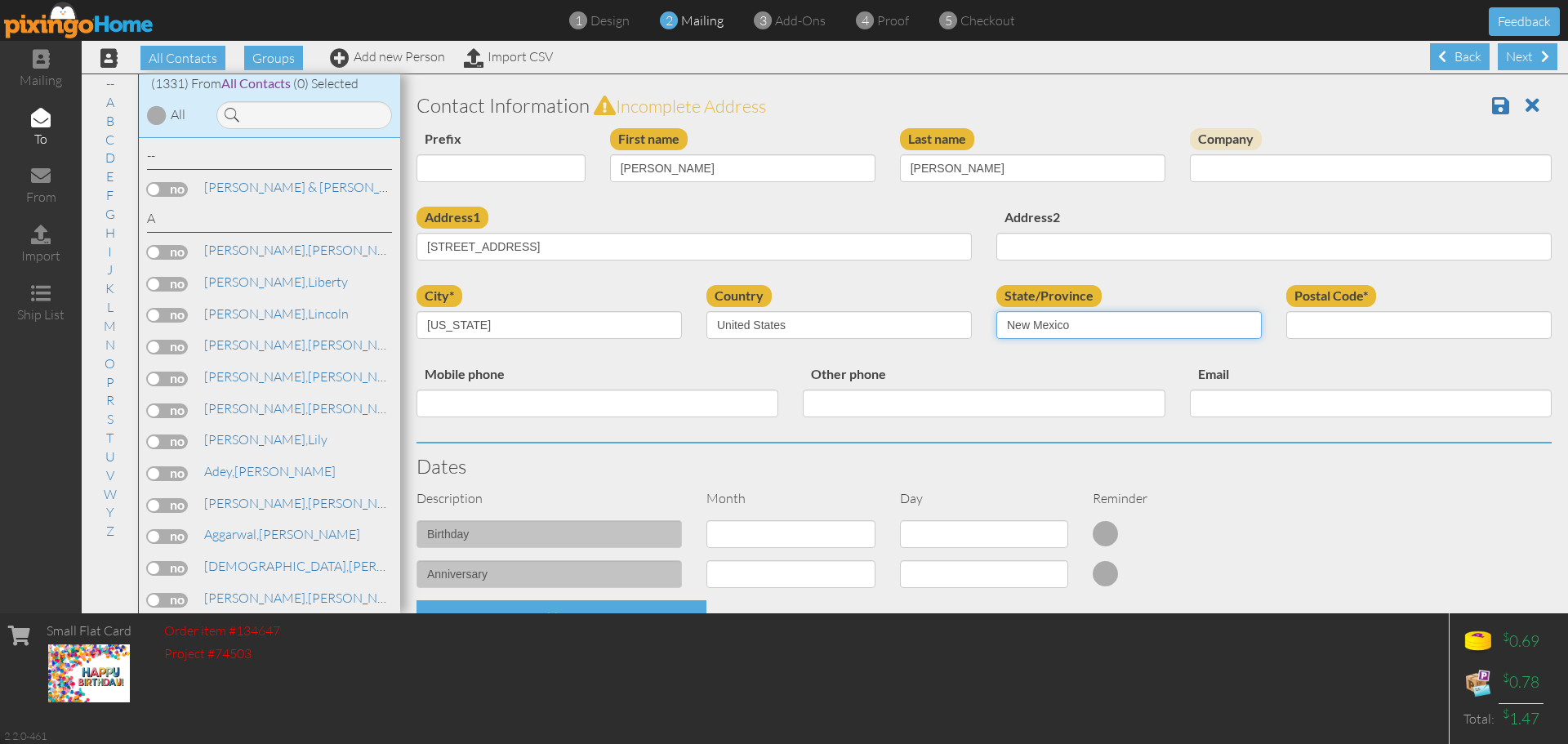
select select "object:4907"
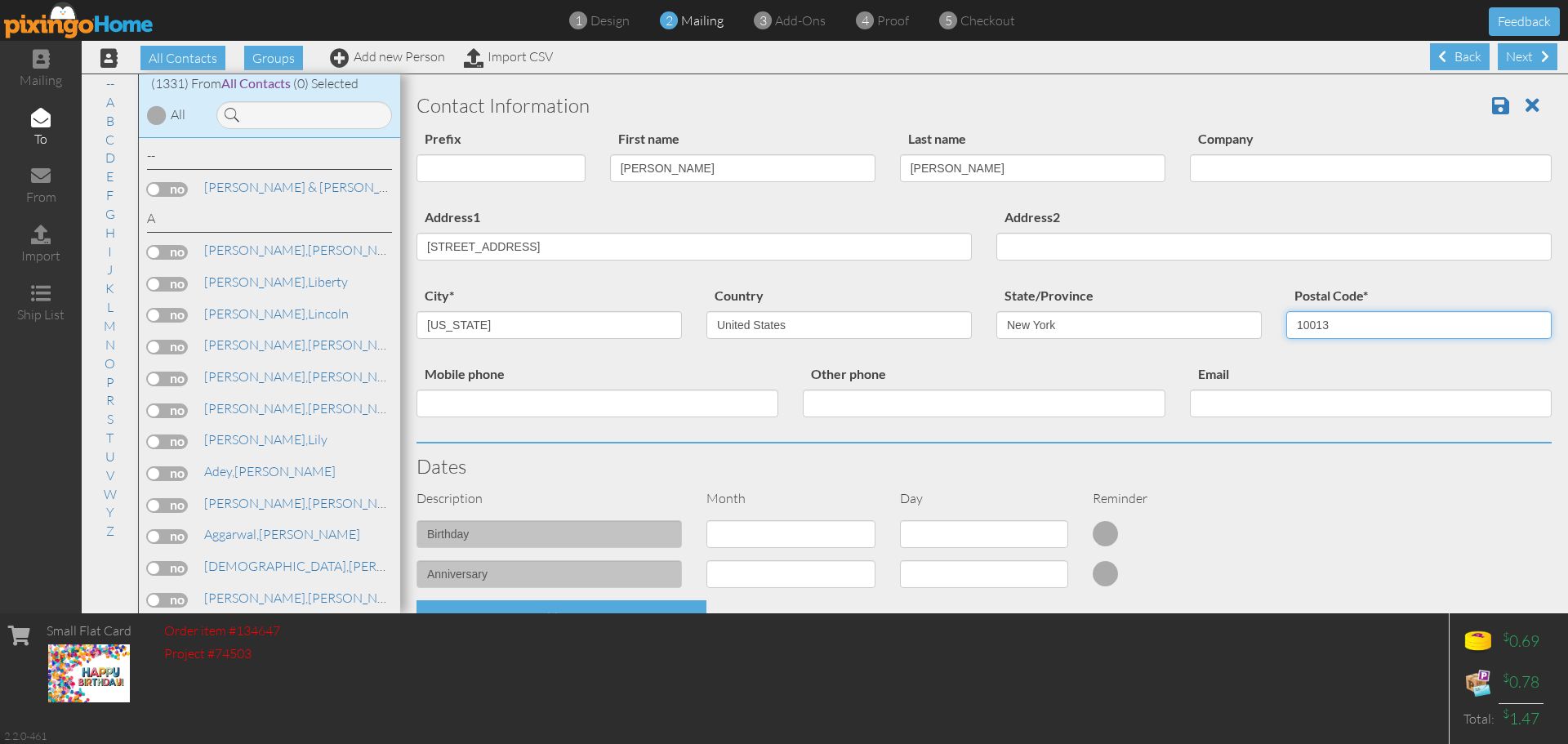
type input "10013"
click at [768, 544] on select "1 - [DATE] - [DATE] - [DATE] - [DATE] - [DATE] - [DATE] - [DATE] - [DATE] - [DA…" at bounding box center [790, 534] width 169 height 28
select select "object:4618"
click at [706, 520] on select "1 - [DATE] - [DATE] - [DATE] - [DATE] - [DATE] - [DATE] - [DATE] - [DATE] - [DA…" at bounding box center [790, 534] width 169 height 28
select select "number:1"
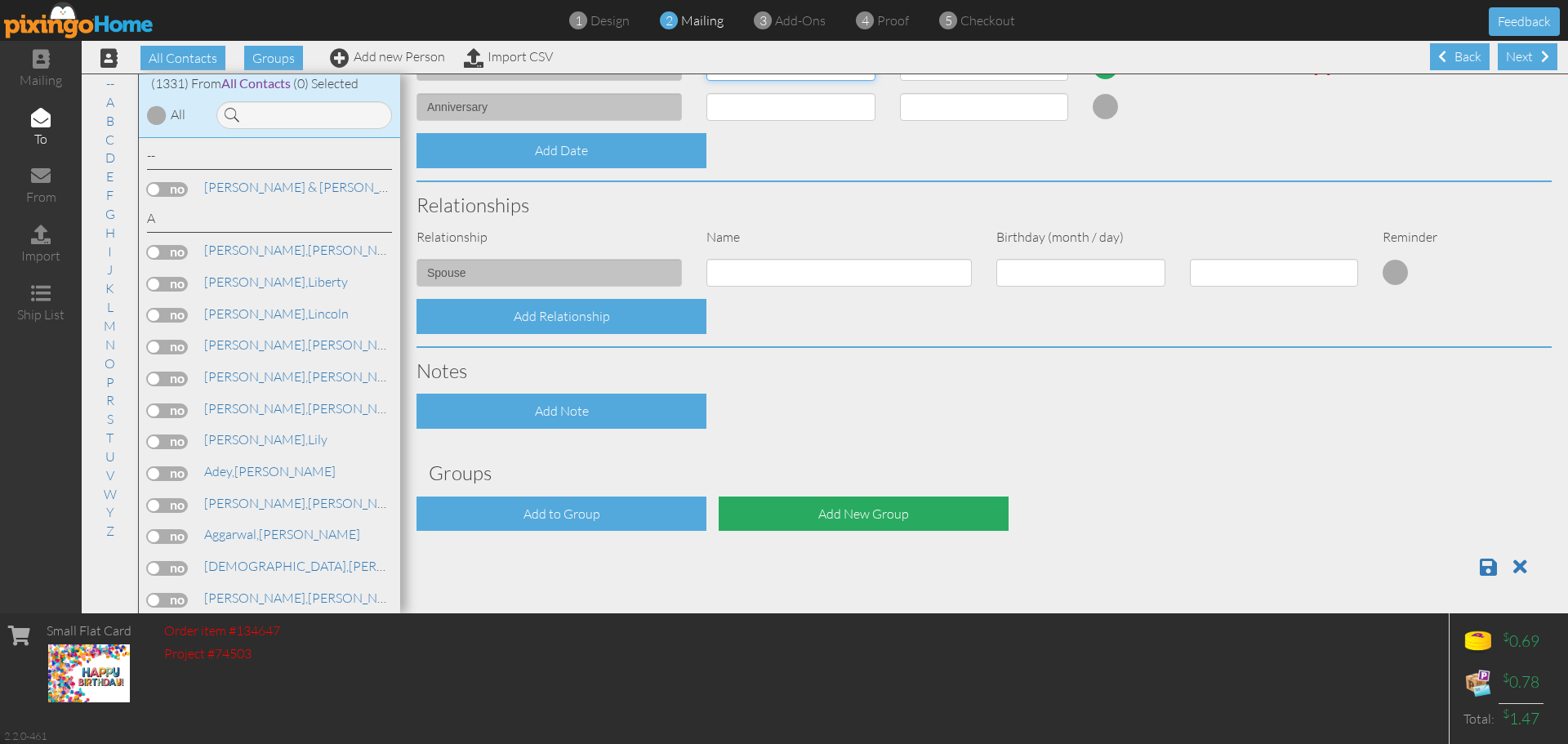
scroll to position [469, 0]
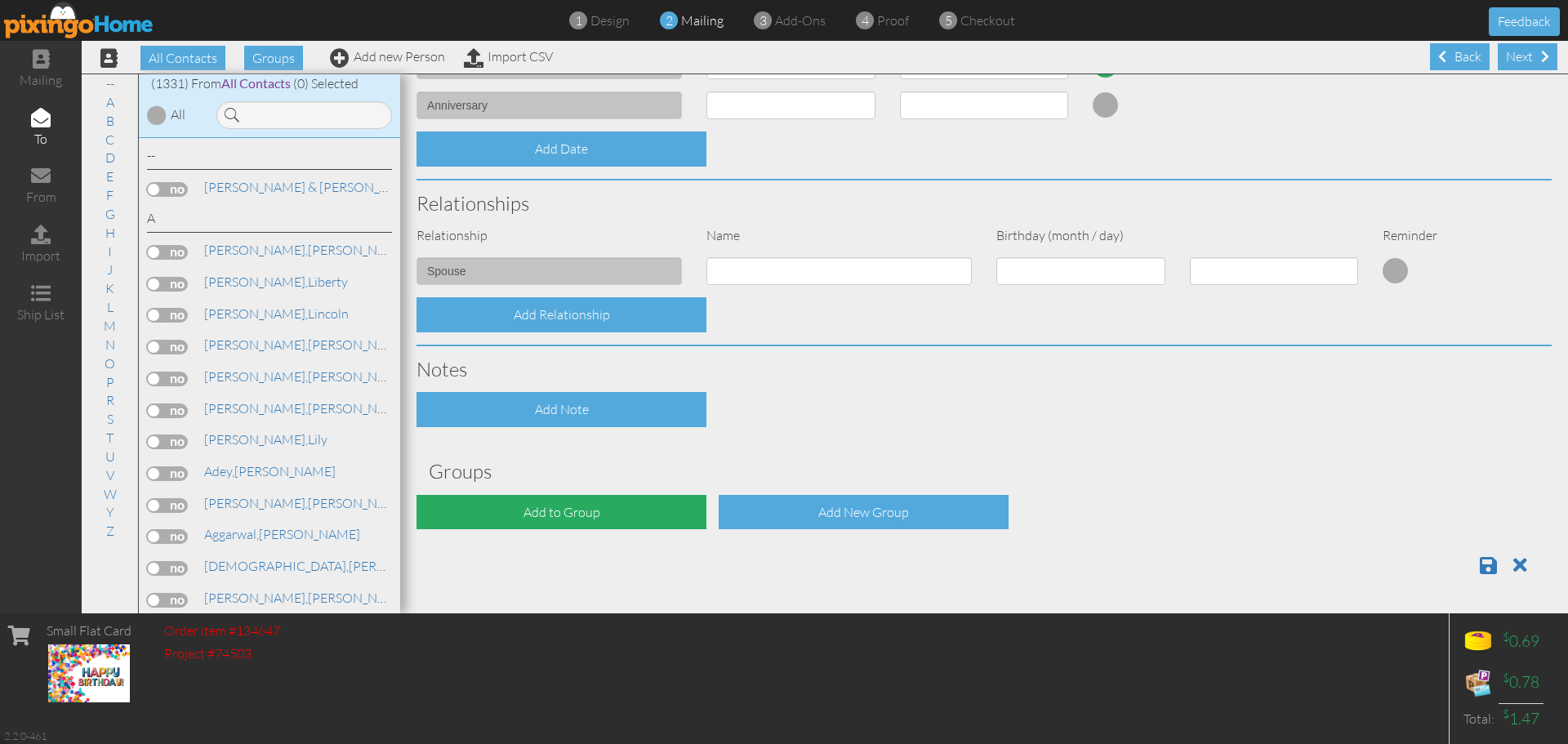
click at [542, 517] on div "Add to Group" at bounding box center [562, 513] width 290 height 35
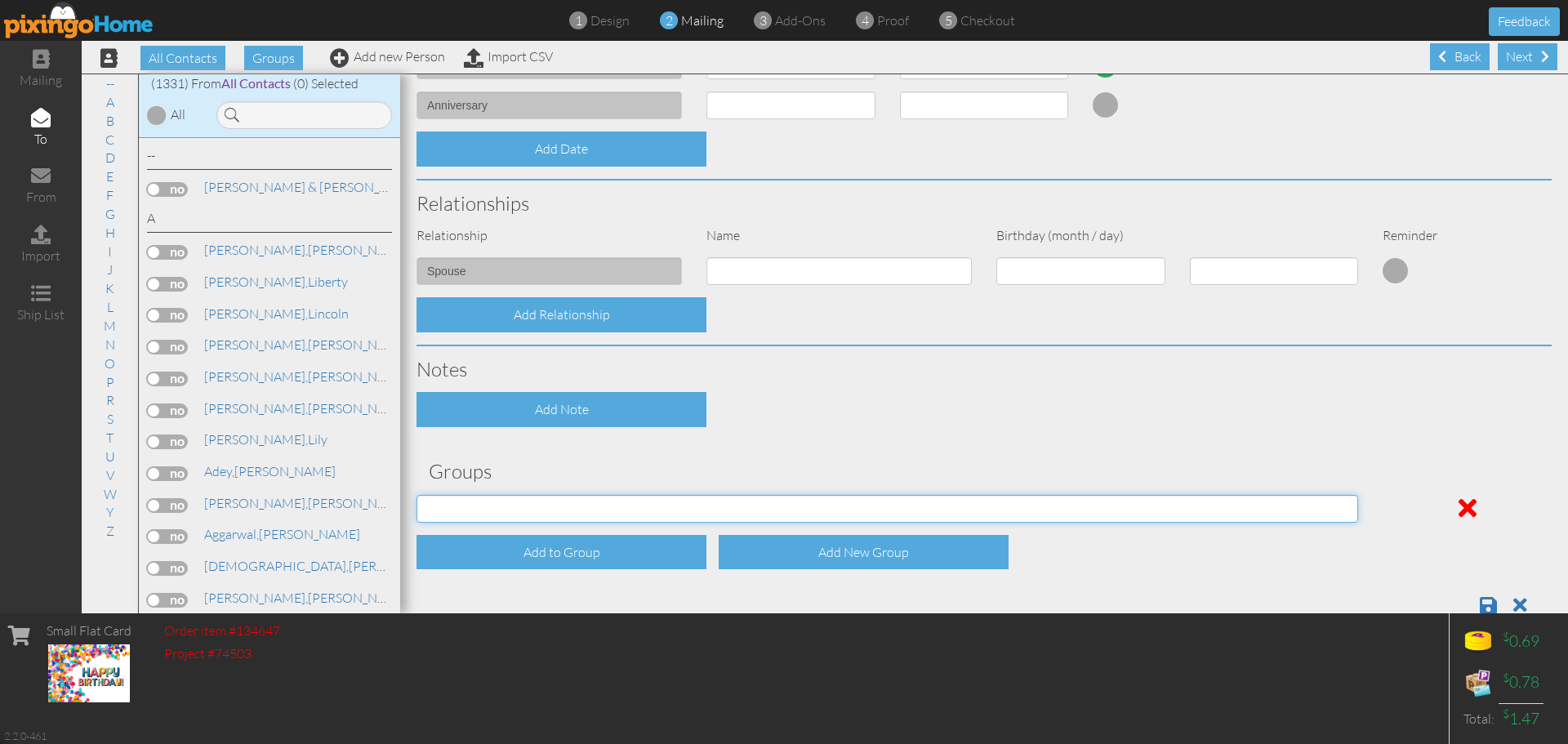
click at [552, 508] on select "[DATE] [DATE] C.E. C.E. July Birthdays (2024) [DEMOGRAPHIC_DATA] Birthdays [DEM…" at bounding box center [887, 509] width 941 height 28
select select "object:4934"
click at [417, 495] on select "[DATE] [DATE] C.E. C.E. July Birthdays (2024) [DEMOGRAPHIC_DATA] Birthdays [DEM…" at bounding box center [887, 509] width 941 height 28
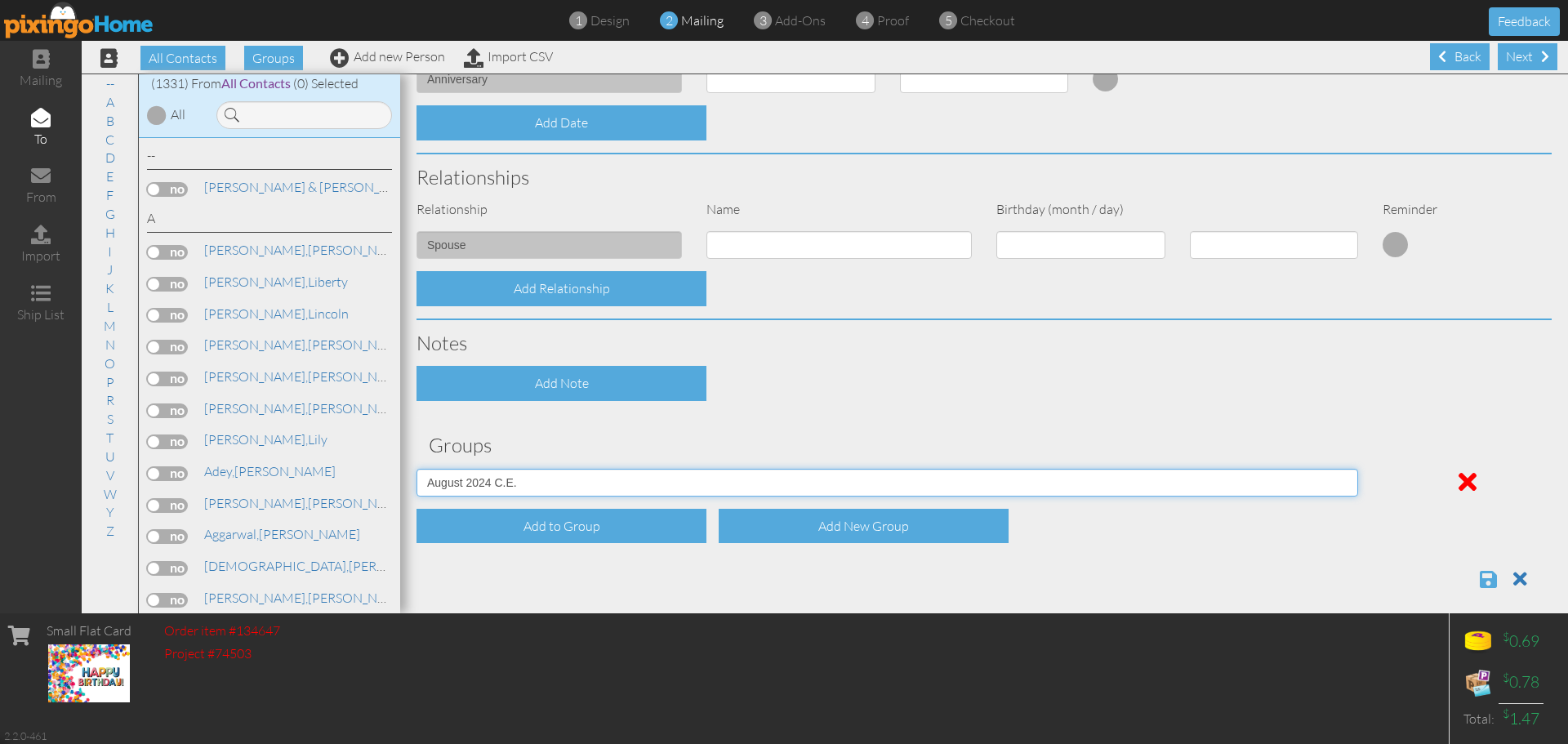
scroll to position [509, 0]
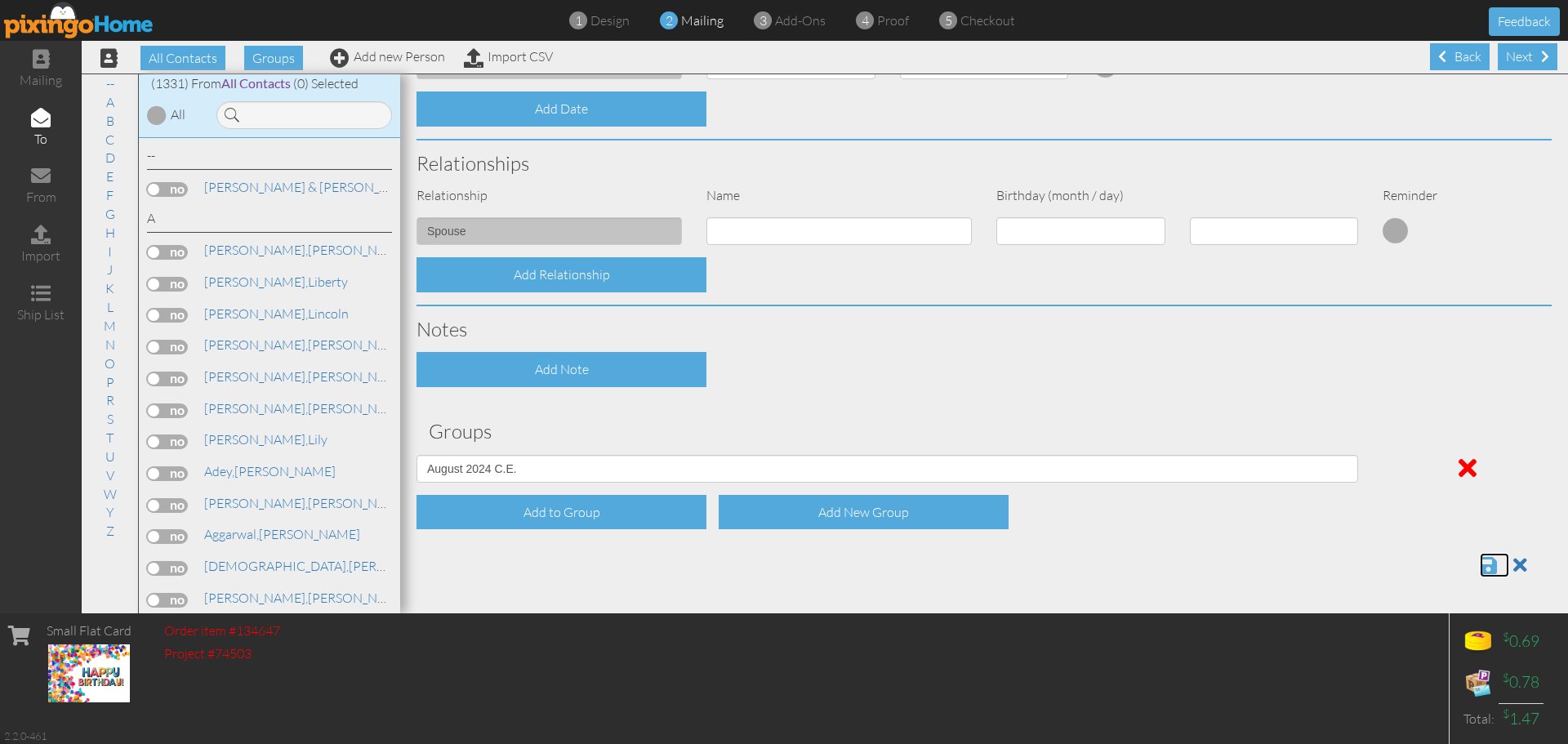
click at [1479, 567] on span at bounding box center [1488, 564] width 17 height 19
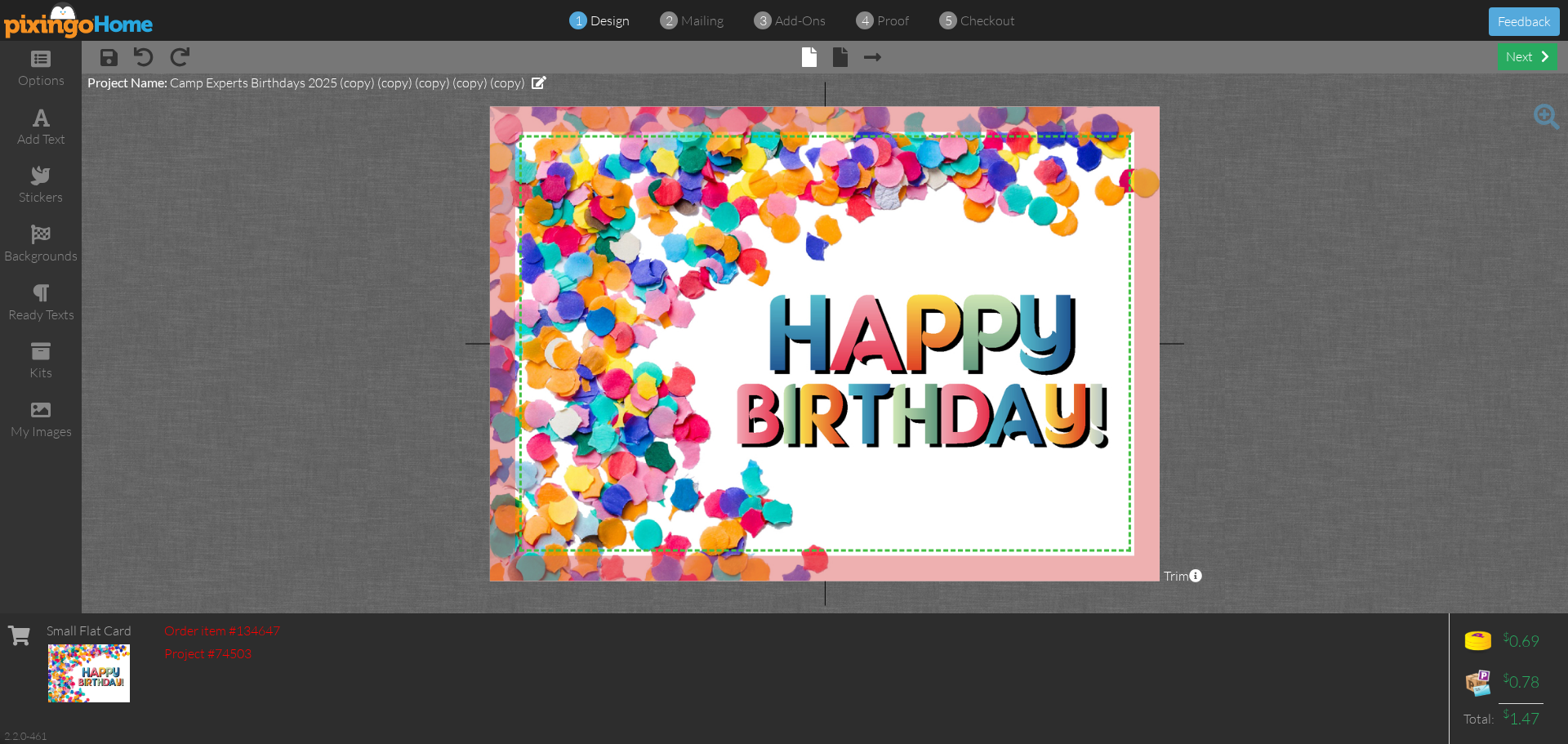
click at [1515, 60] on div "next" at bounding box center [1528, 57] width 60 height 27
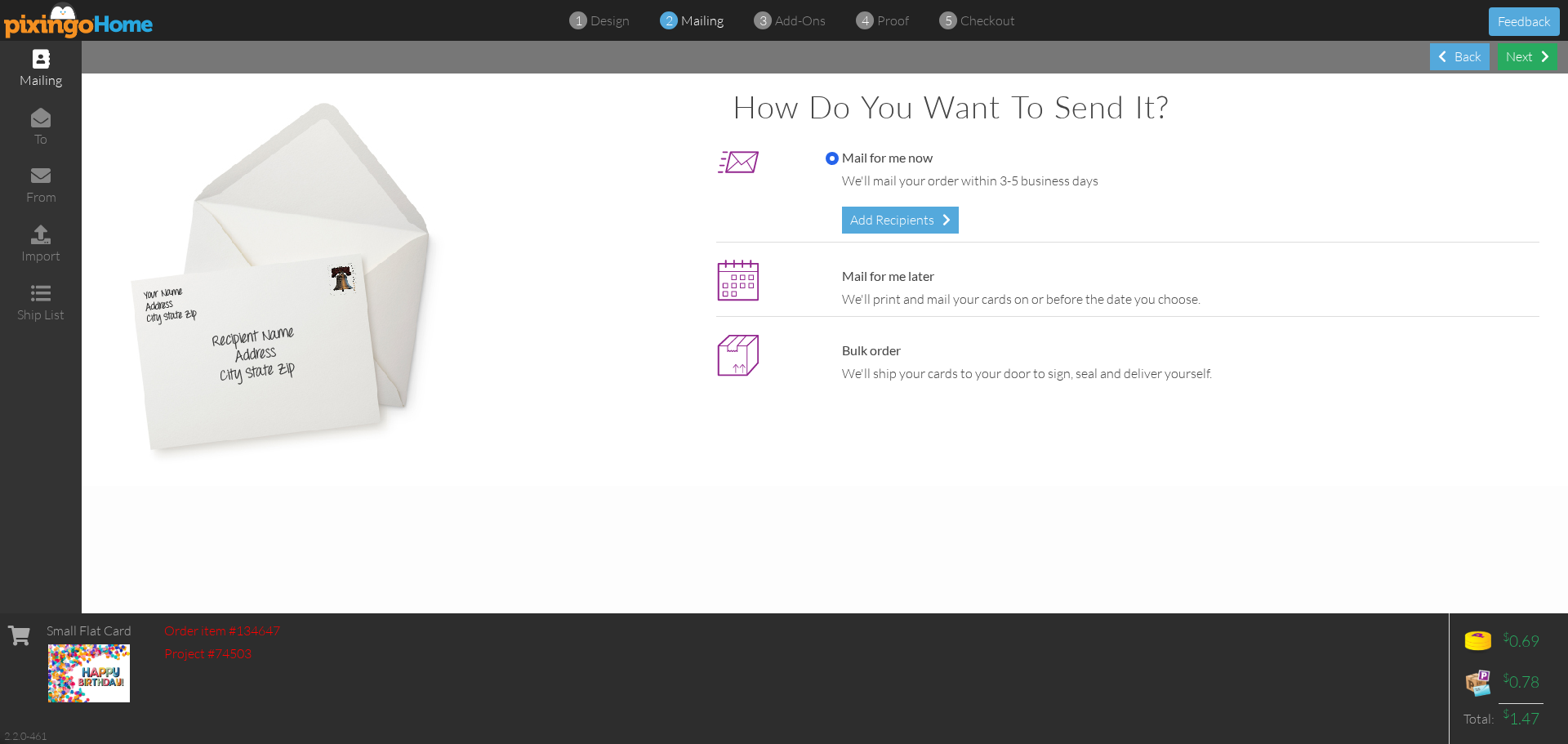
click at [1515, 60] on div "Next" at bounding box center [1528, 57] width 60 height 27
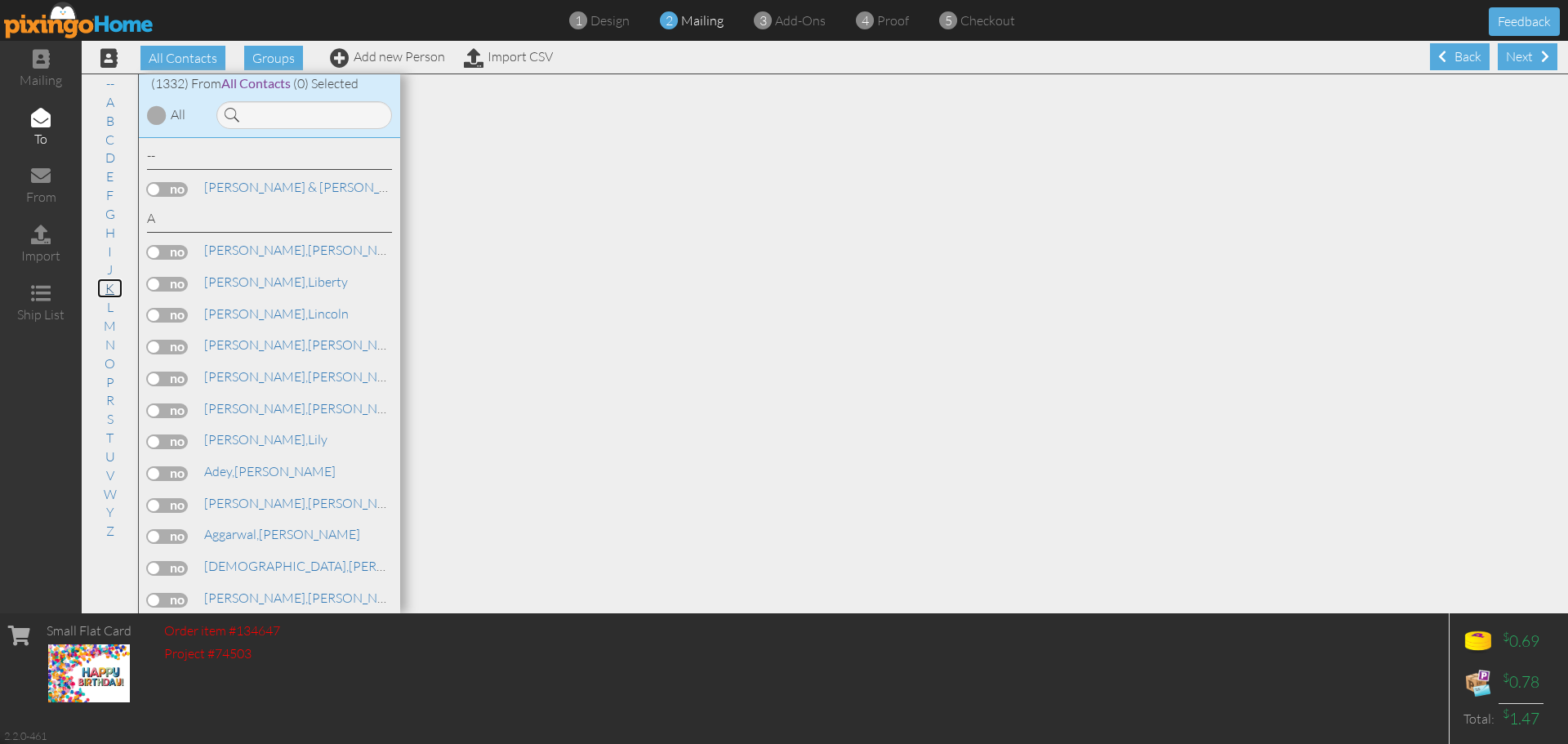
click at [105, 286] on link "K" at bounding box center [110, 288] width 25 height 19
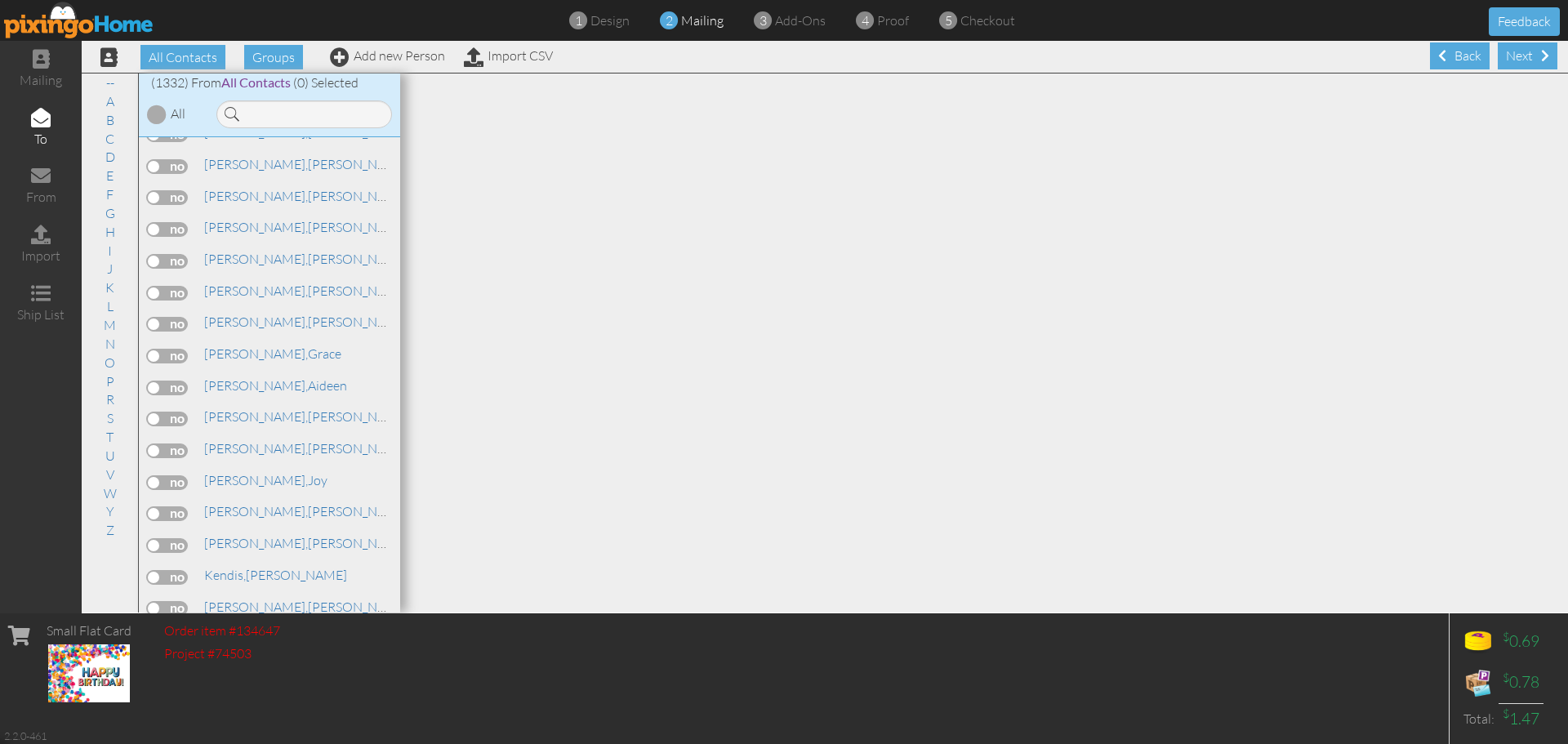
click at [183, 449] on label at bounding box center [167, 450] width 40 height 14
click at [0, 0] on input "checkbox" at bounding box center [0, 0] width 0 height 0
click at [360, 53] on link "Add new Person" at bounding box center [387, 55] width 116 height 16
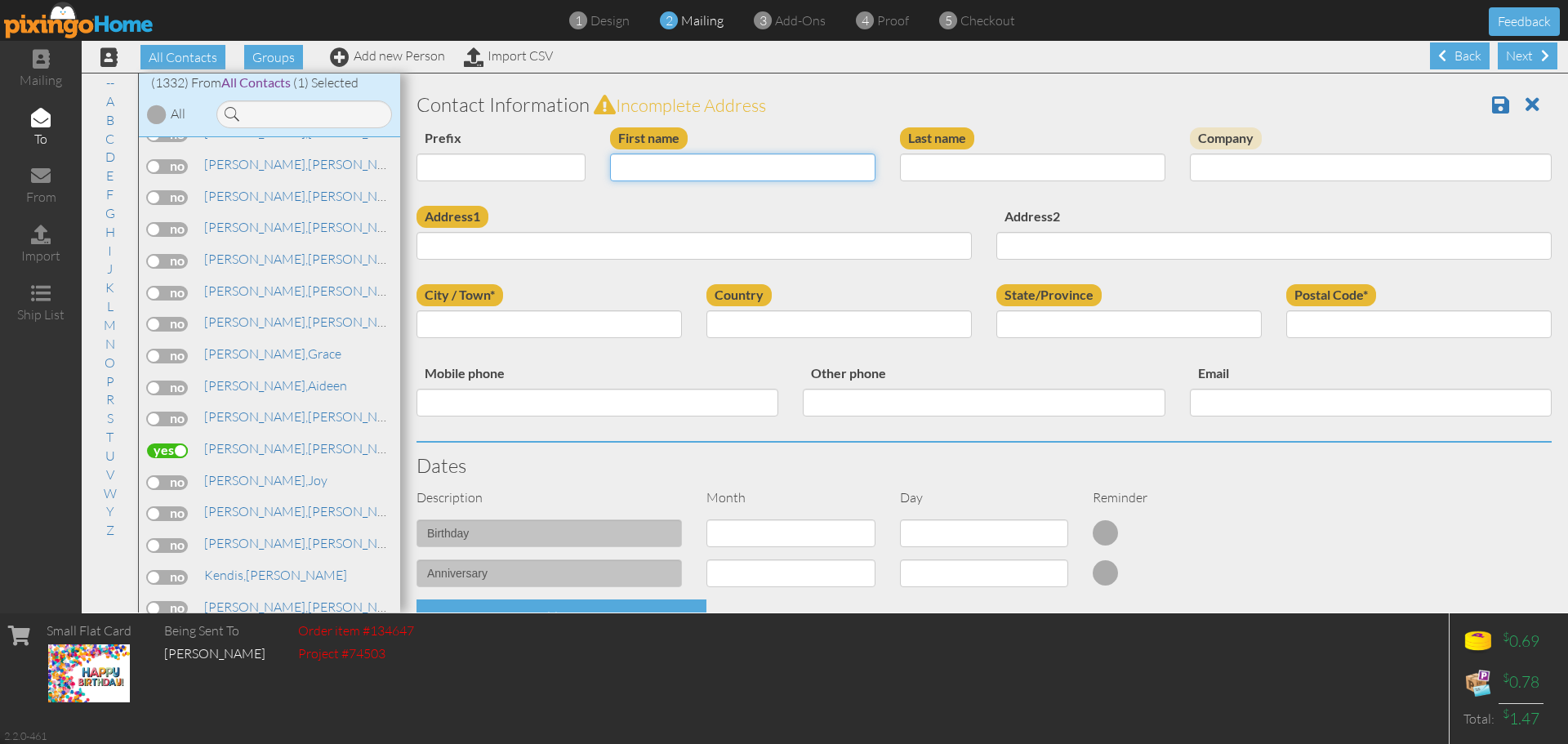
click at [664, 175] on input "First name" at bounding box center [742, 167] width 266 height 28
type input "Gates"
type input "Torres"
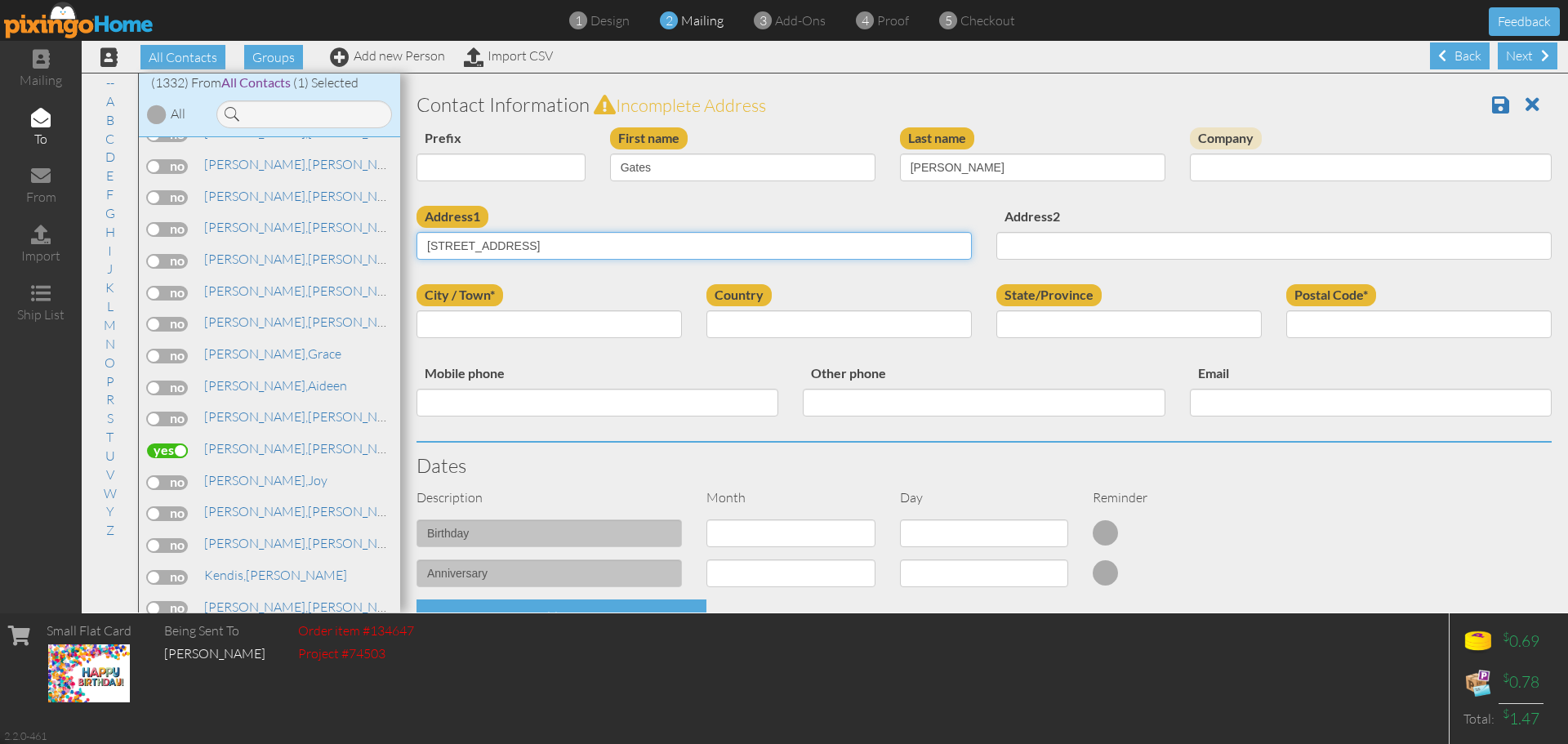
type input "95 Horation Street"
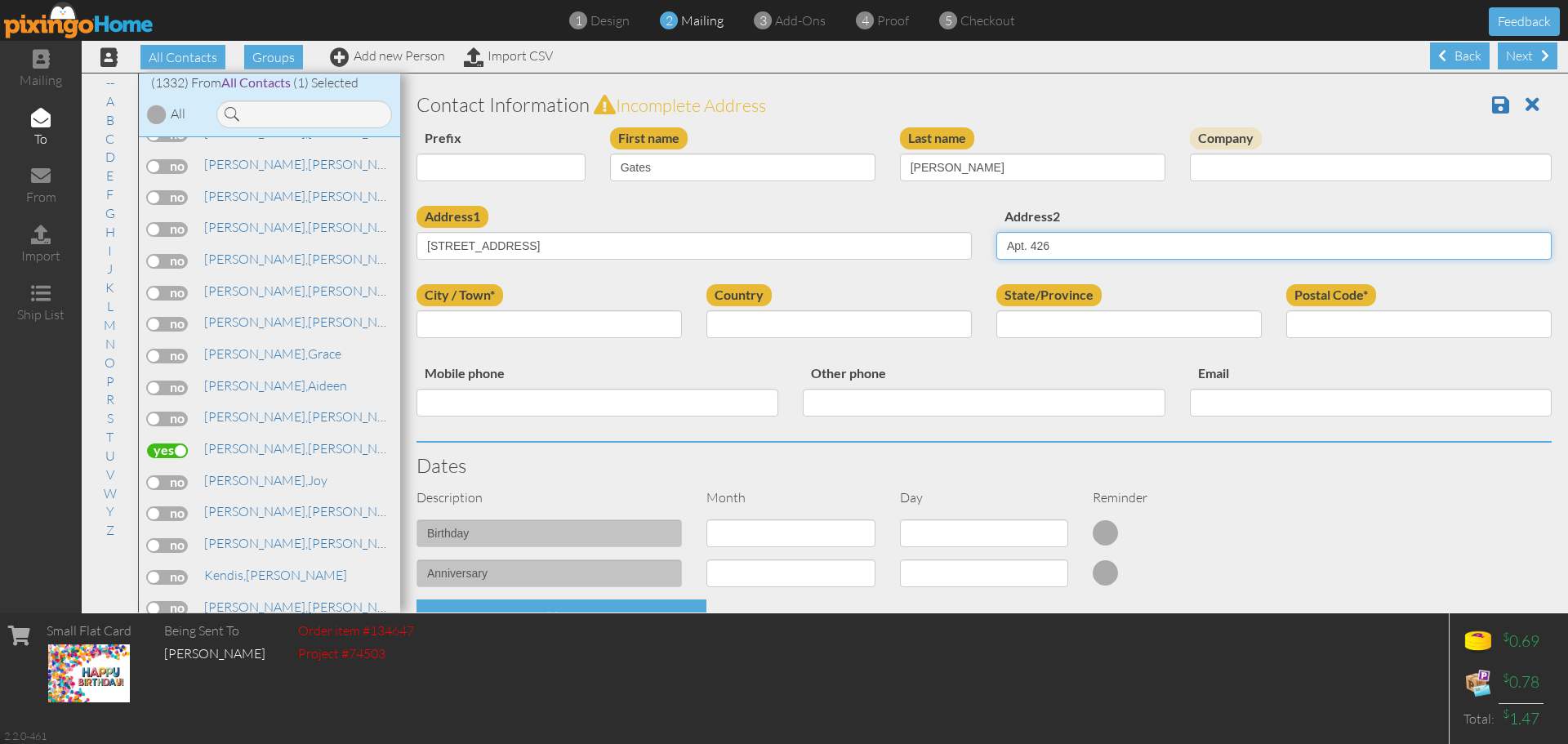
type input "Apt. 426"
type input "[US_STATE]"
select select "object:4269"
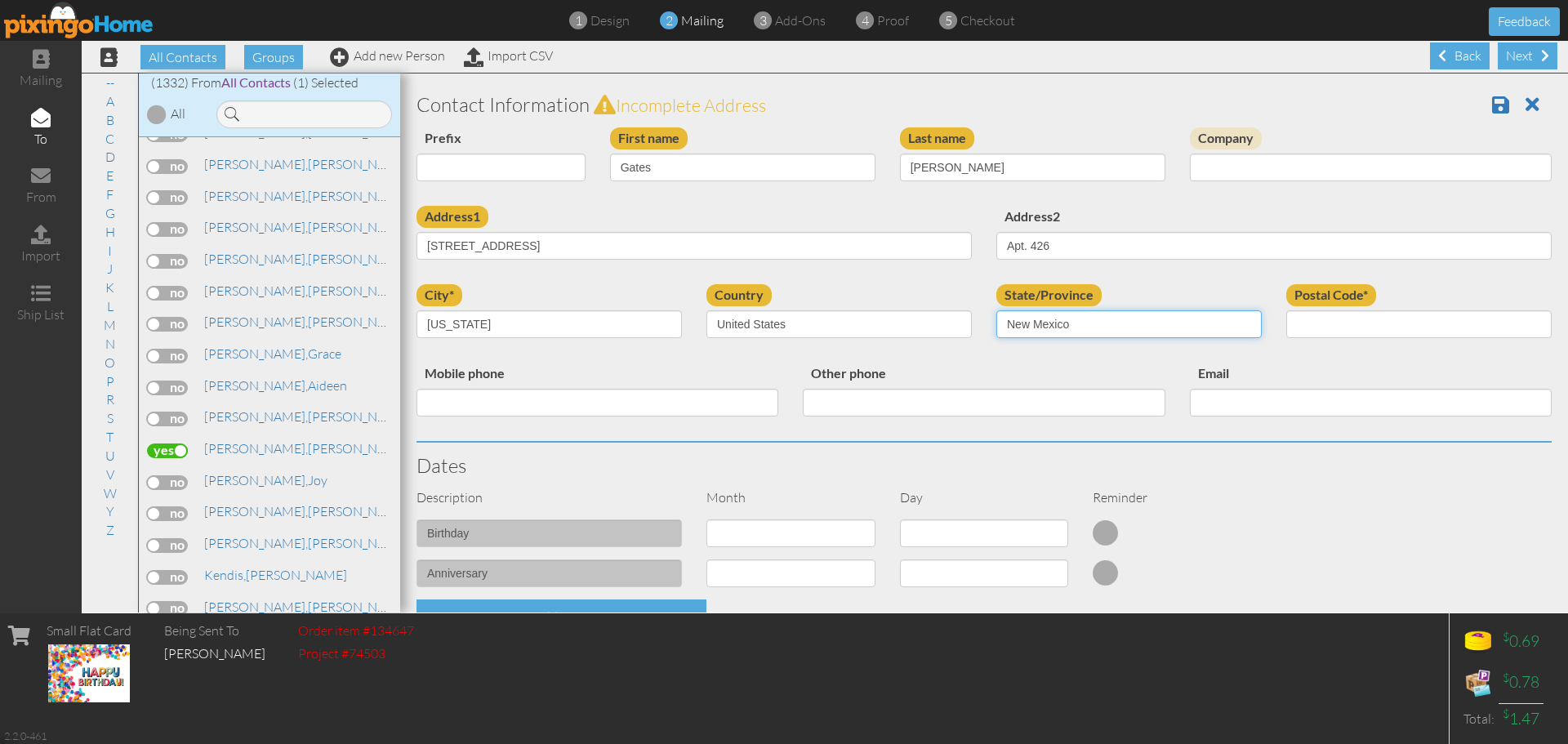
select select "object:4553"
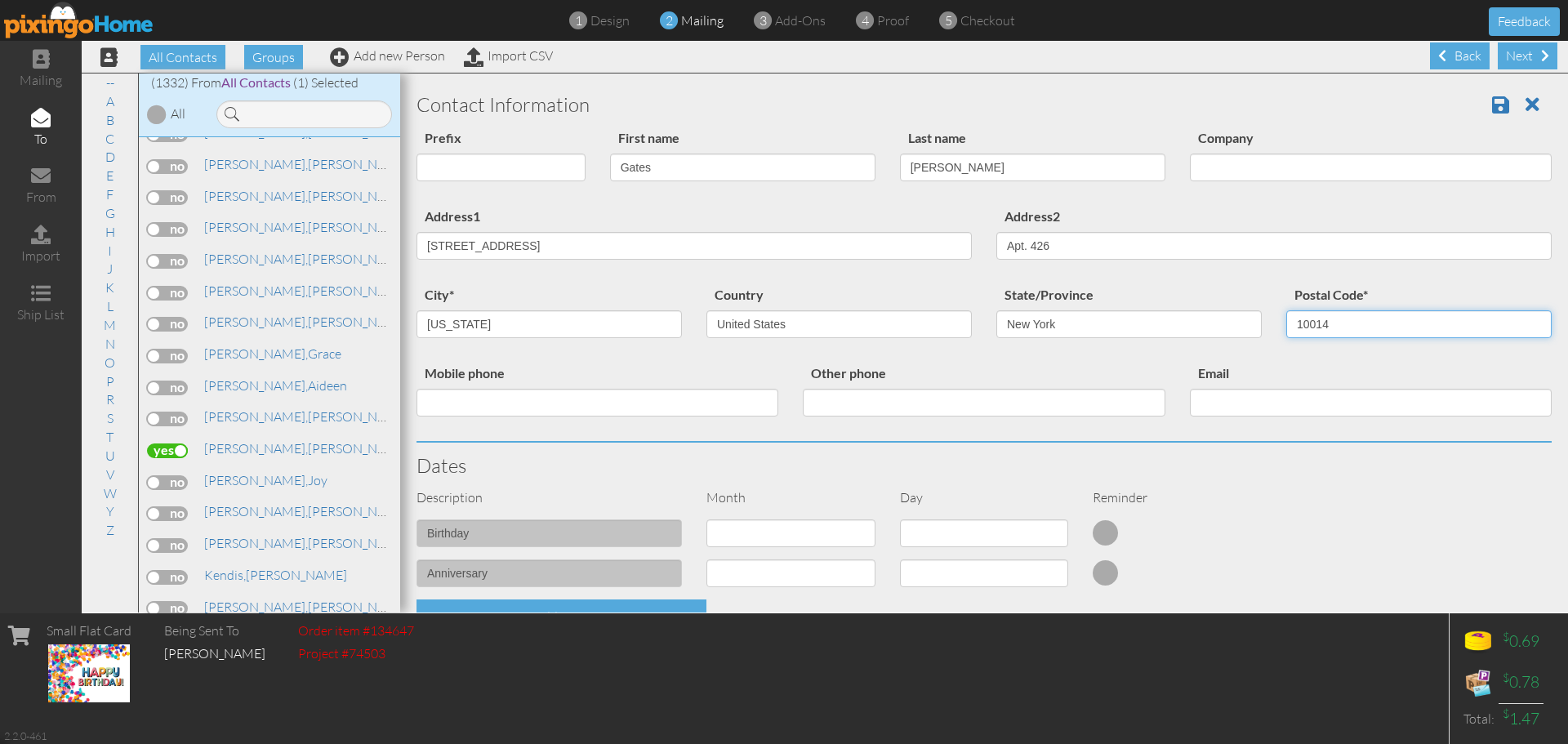
type input "10014"
click at [773, 532] on select "1 - [DATE] - [DATE] - [DATE] - [DATE] - [DATE] - [DATE] - [DATE] - [DATE] - [DA…" at bounding box center [790, 533] width 169 height 28
select select "object:4264"
click at [706, 520] on select "1 - [DATE] - [DATE] - [DATE] - [DATE] - [DATE] - [DATE] - [DATE] - [DATE] - [DA…" at bounding box center [790, 533] width 169 height 28
select select "number:1"
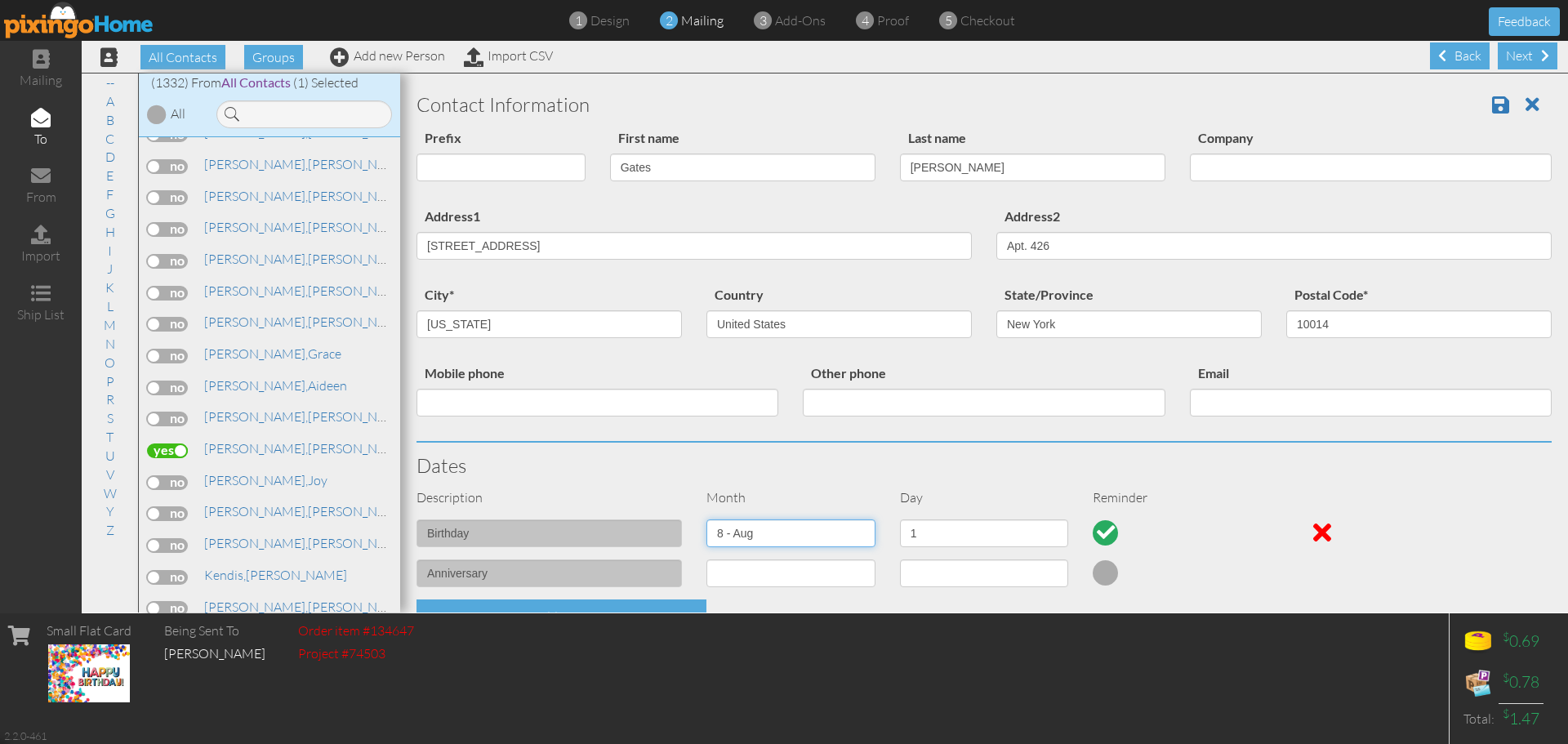
scroll to position [408, 0]
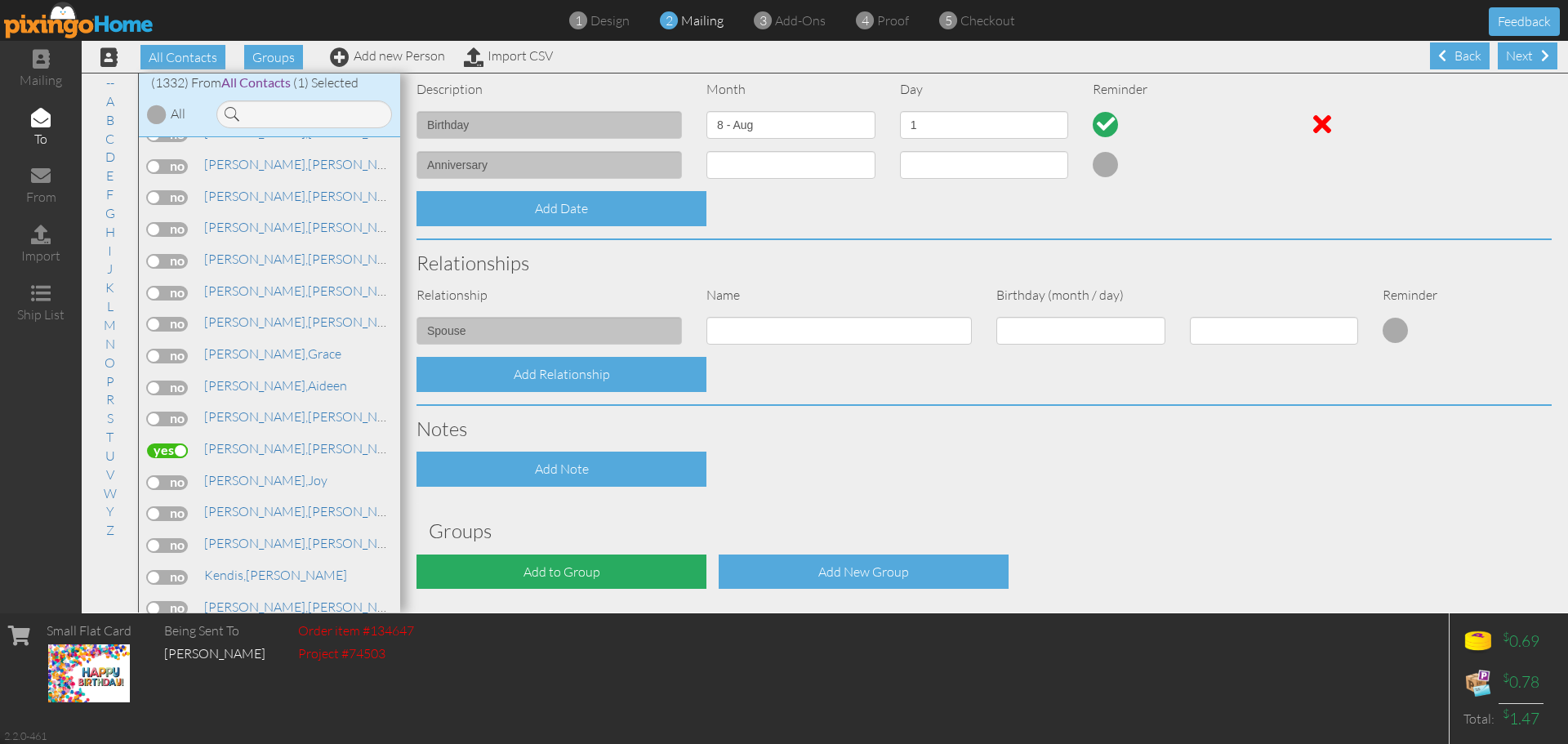
click at [645, 576] on div "Add to Group" at bounding box center [562, 572] width 290 height 35
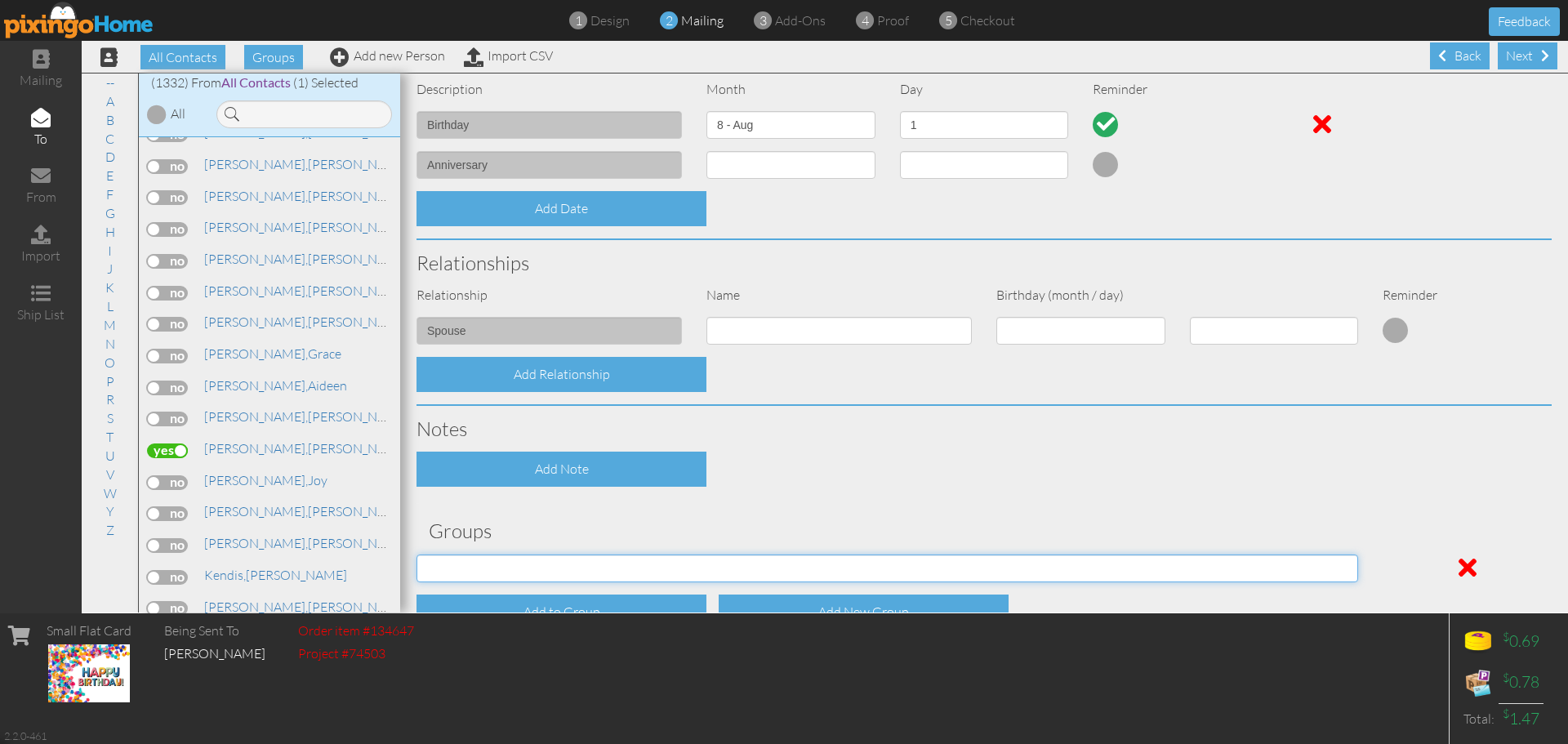
click at [649, 561] on select "[DATE] [DATE] C.E. C.E. July Birthdays (2024) [DEMOGRAPHIC_DATA] Birthdays [DEM…" at bounding box center [887, 568] width 941 height 28
select select "object:4580"
click at [417, 554] on select "[DATE] [DATE] C.E. C.E. July Birthdays (2024) [DEMOGRAPHIC_DATA] Birthdays [DEM…" at bounding box center [887, 568] width 941 height 28
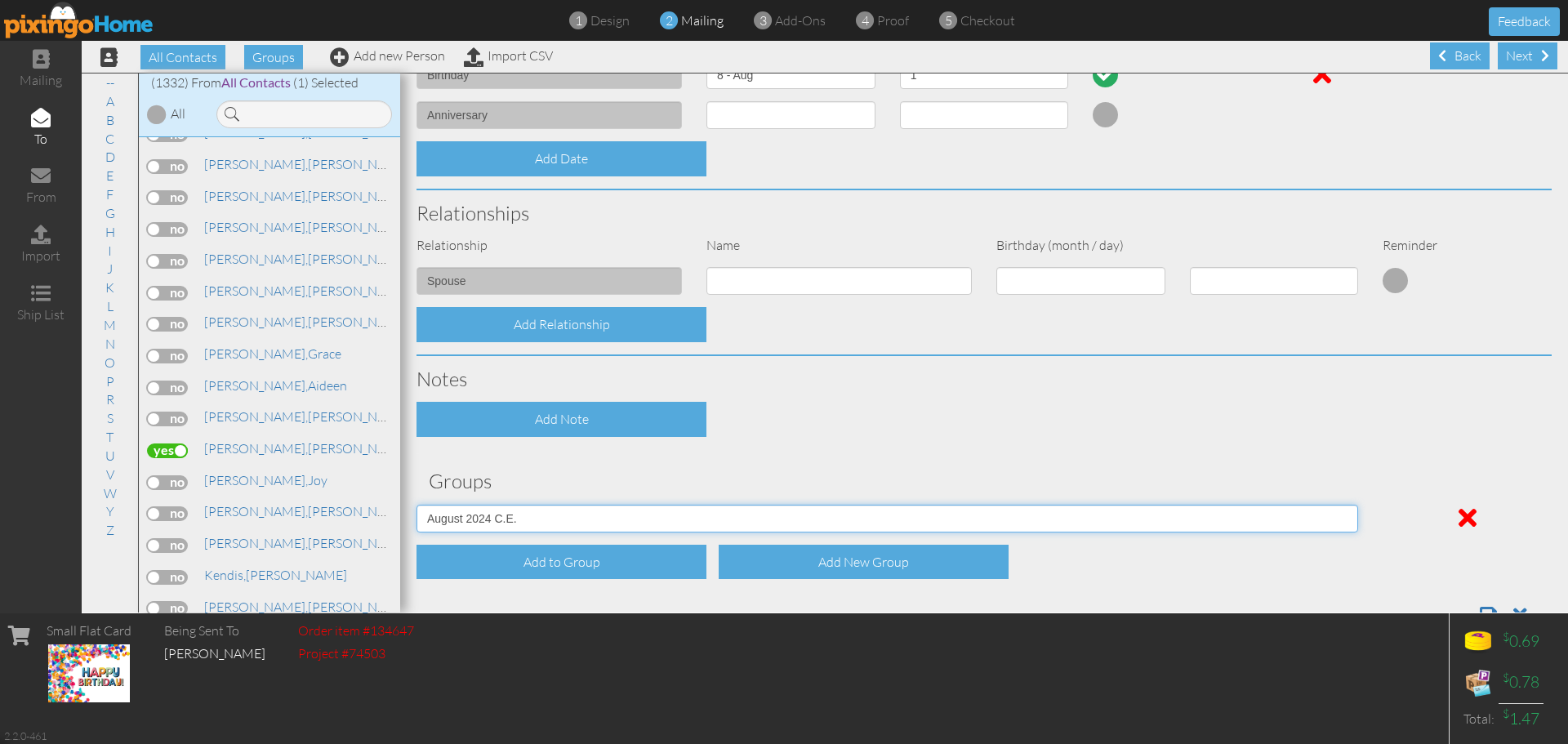
scroll to position [509, 0]
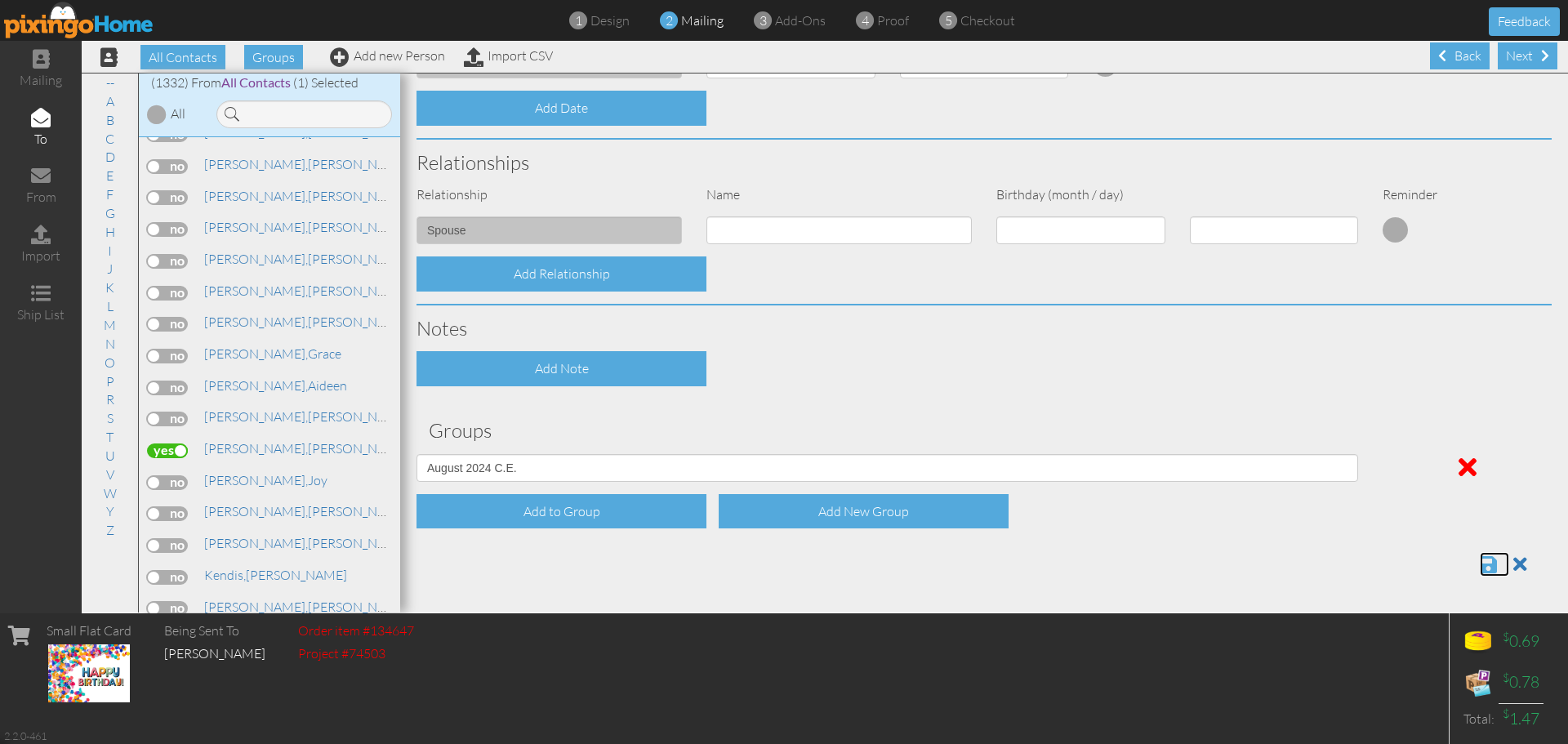
click at [1479, 561] on span at bounding box center [1488, 563] width 17 height 19
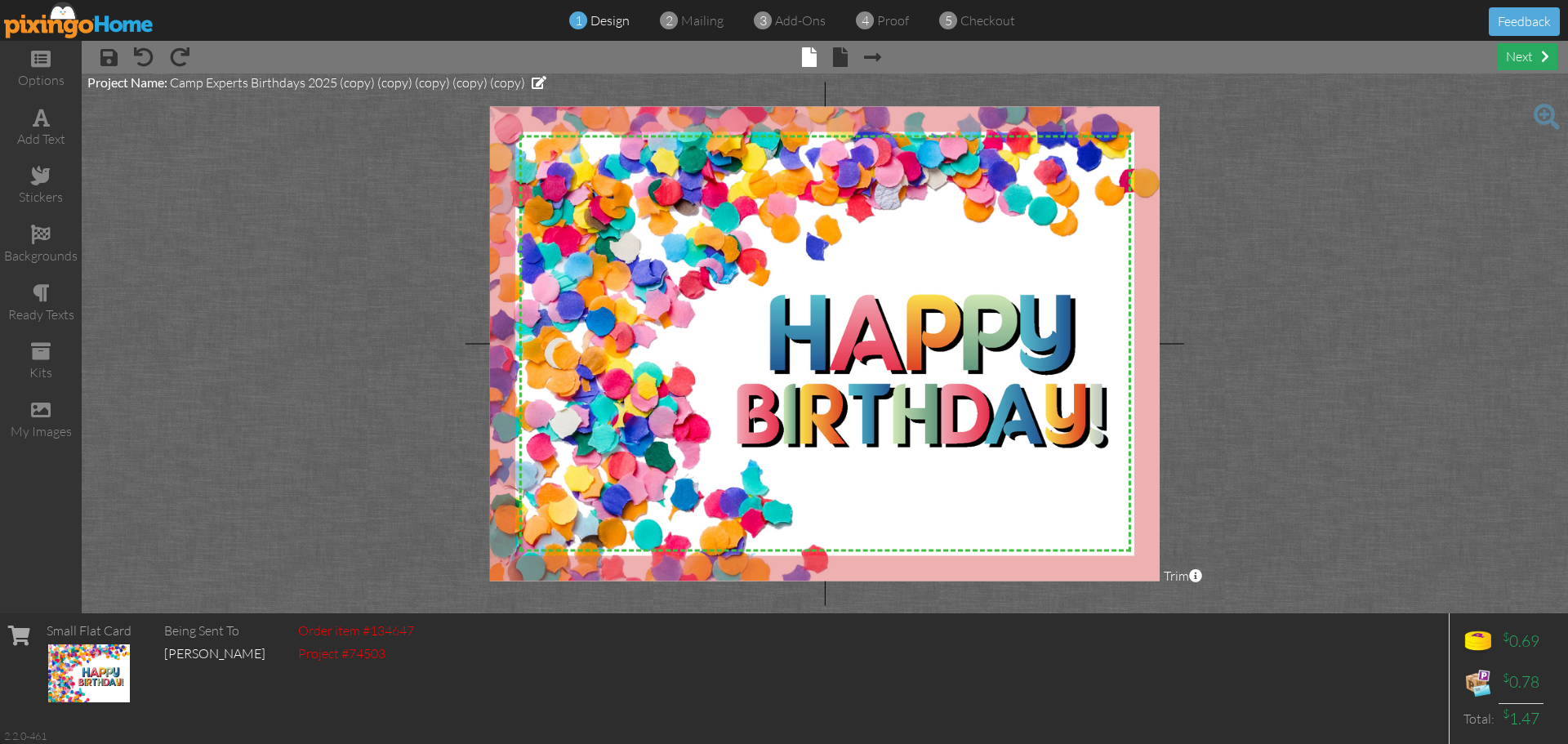
click at [1523, 61] on div "next" at bounding box center [1528, 57] width 60 height 27
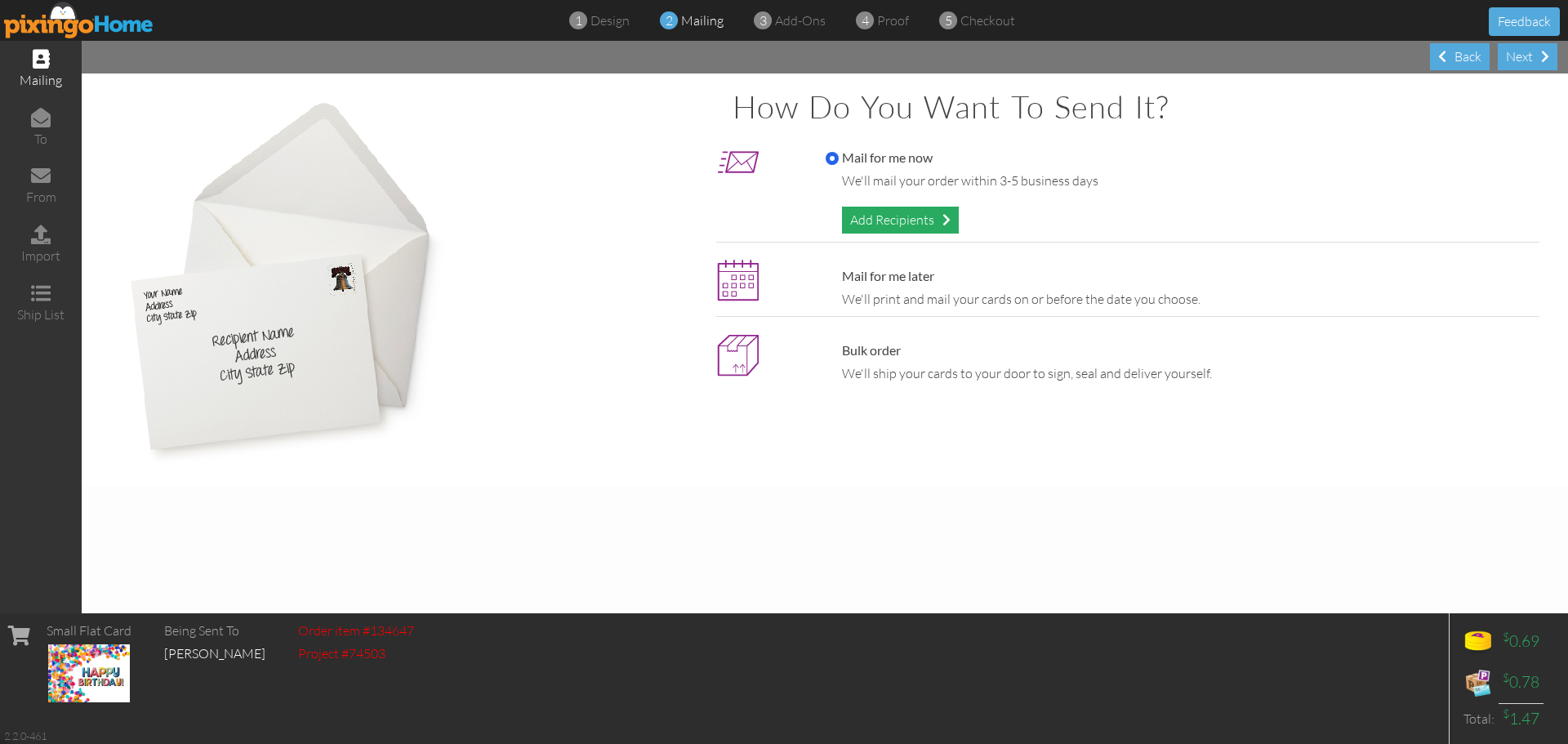
click at [931, 215] on div "Add Recipients" at bounding box center [900, 220] width 116 height 27
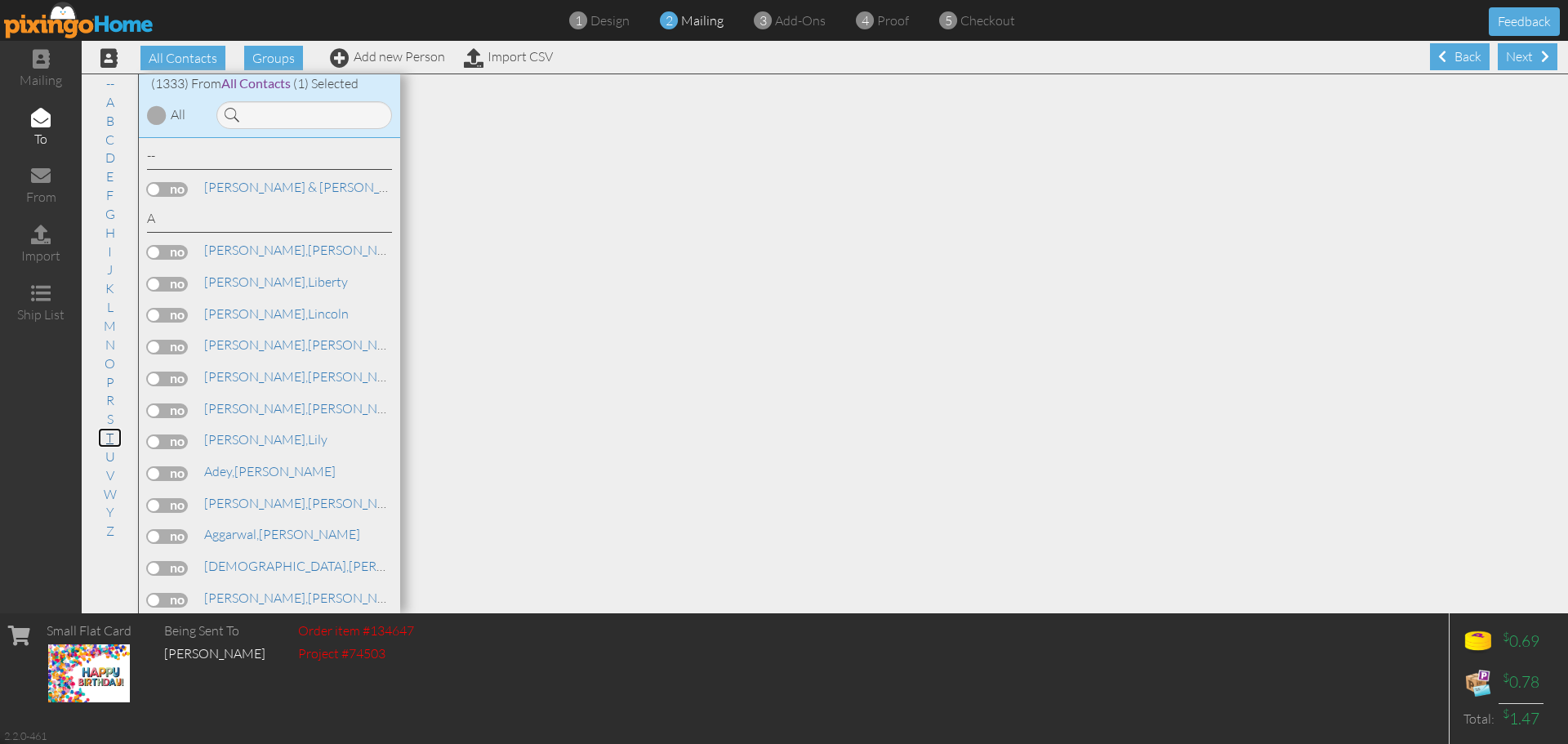
click at [111, 434] on link "T" at bounding box center [110, 437] width 24 height 19
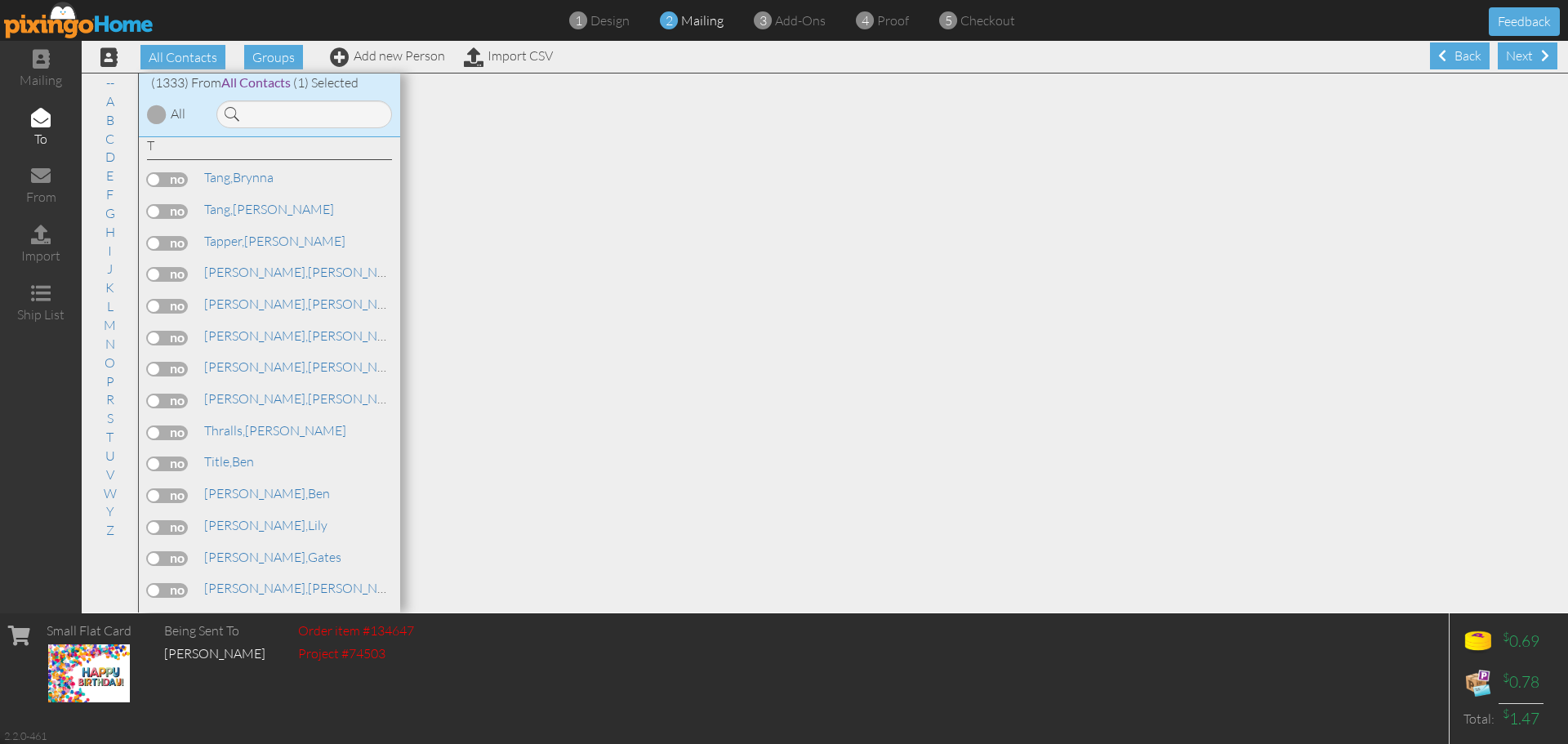
scroll to position [38448, 0]
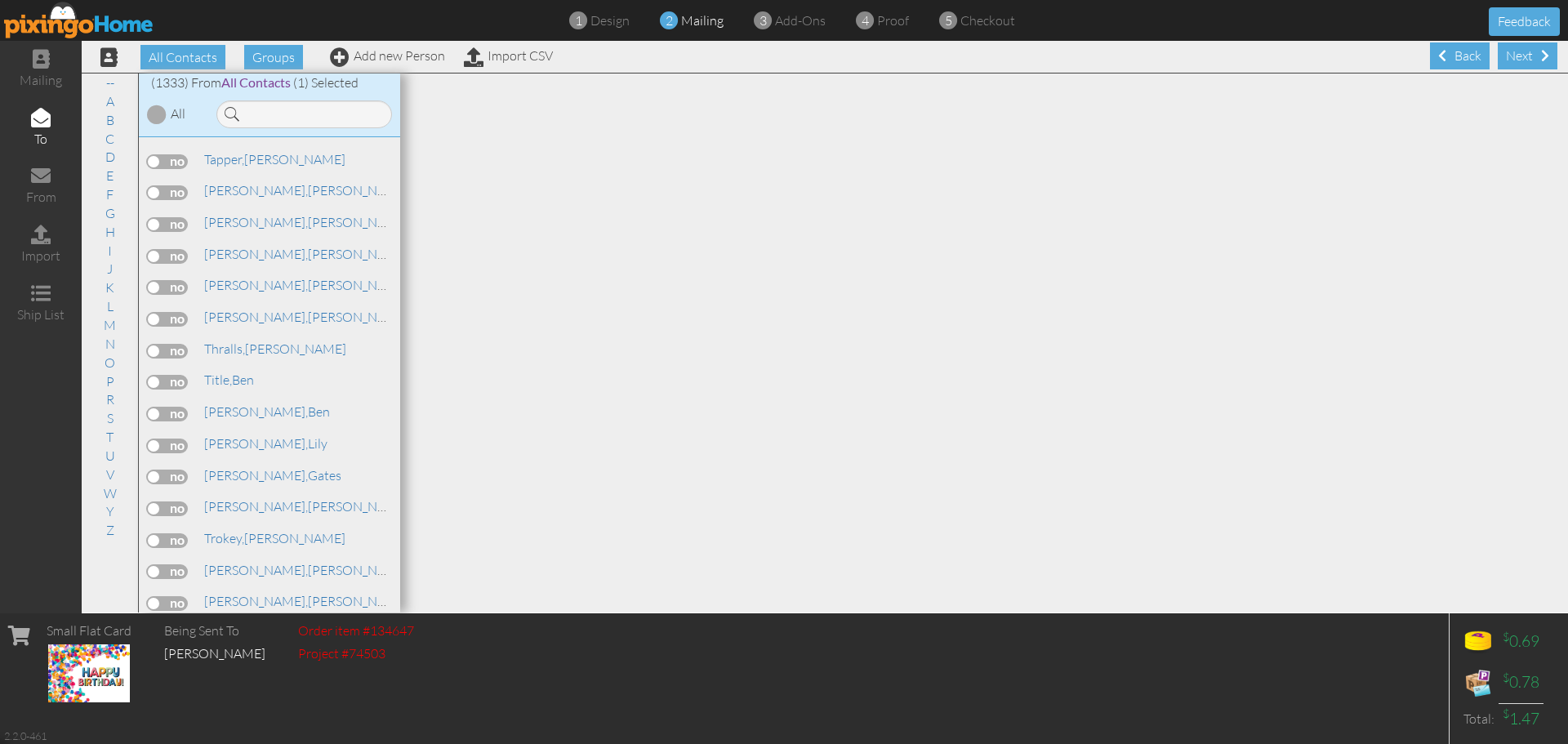
click at [176, 476] on label at bounding box center [167, 477] width 40 height 14
click at [0, 0] on input "checkbox" at bounding box center [0, 0] width 0 height 0
click at [420, 60] on link "Add new Person" at bounding box center [387, 55] width 116 height 16
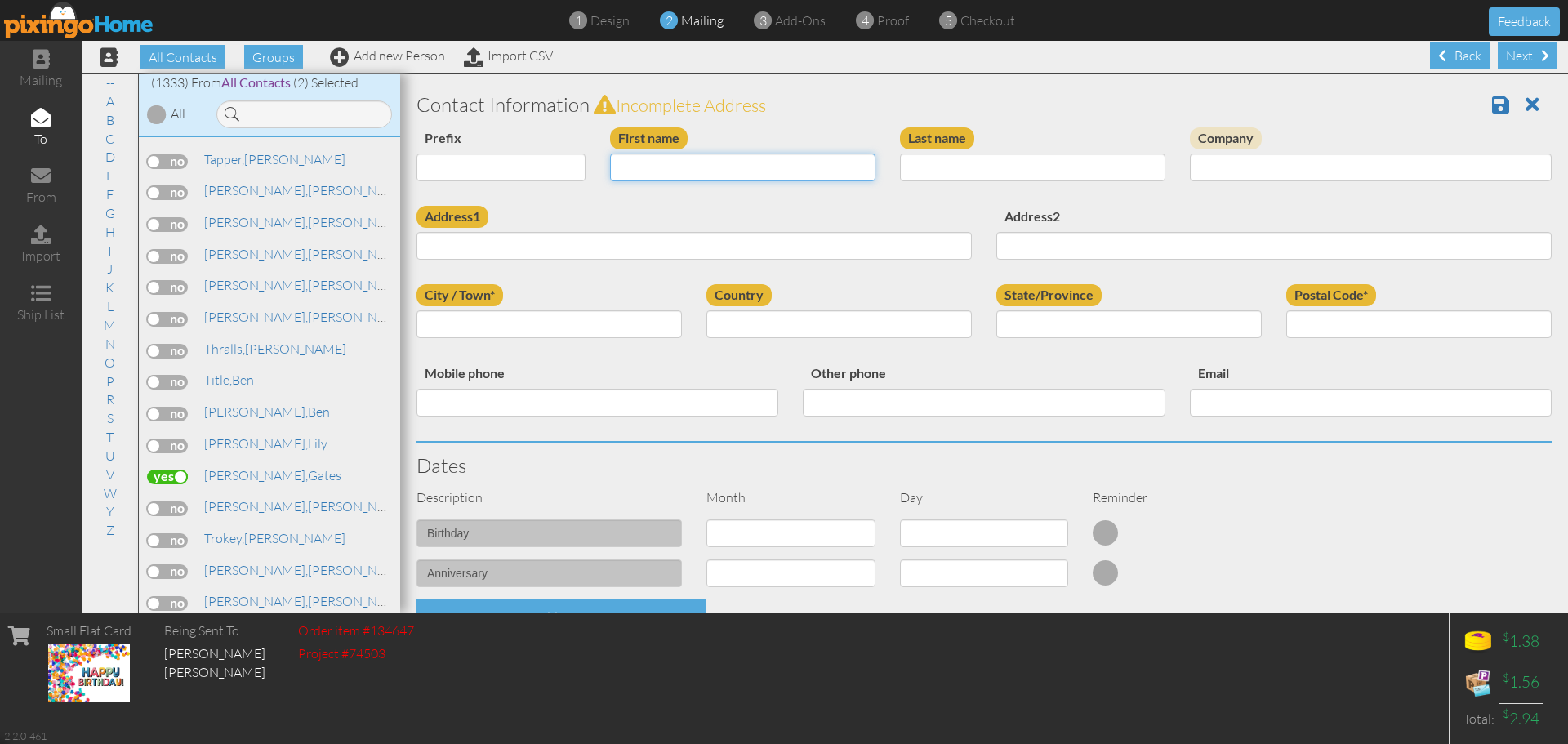
click at [645, 171] on input "First name" at bounding box center [742, 167] width 266 height 28
type input "[PERSON_NAME]"
type input "Bettencourt"
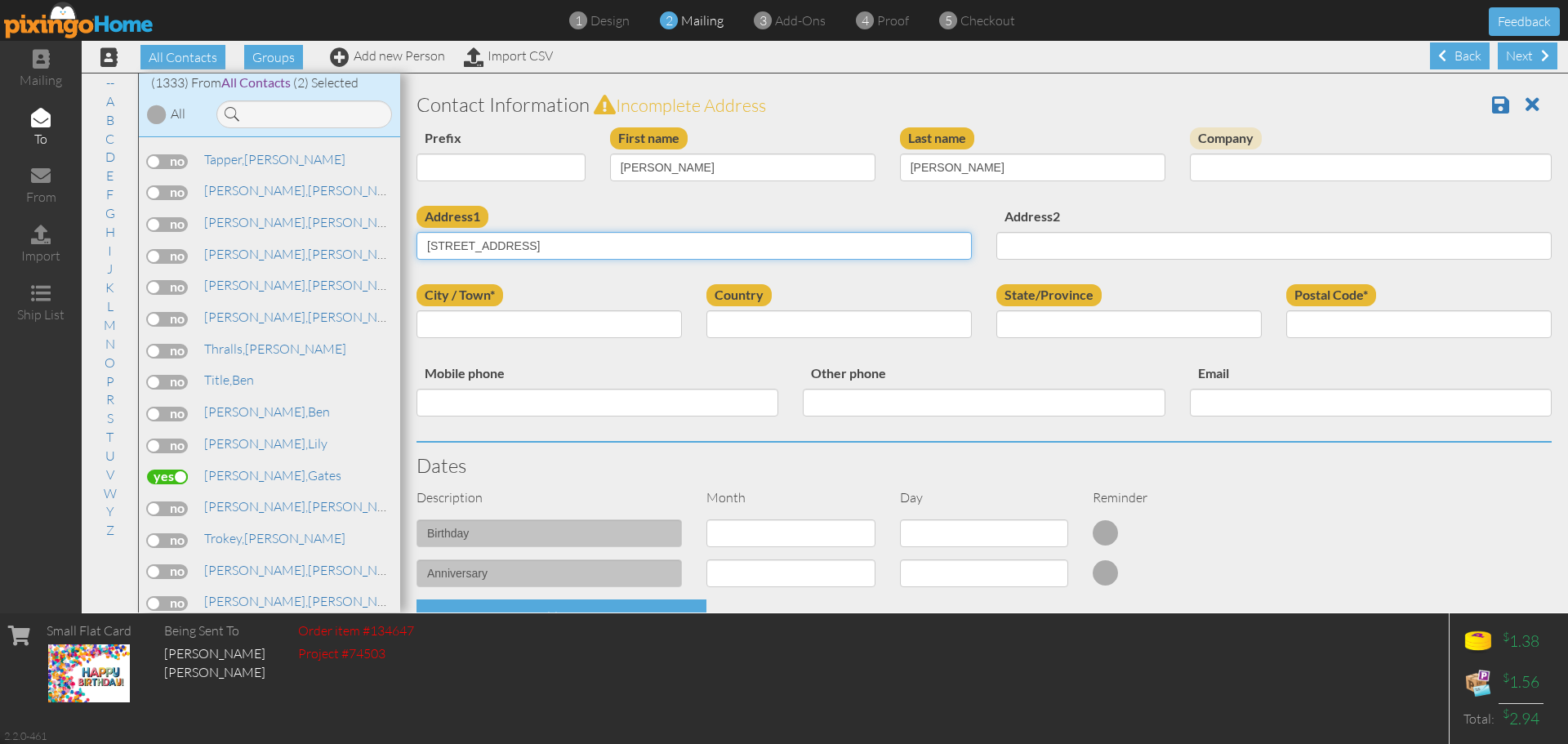
type input "160 West End Avenue"
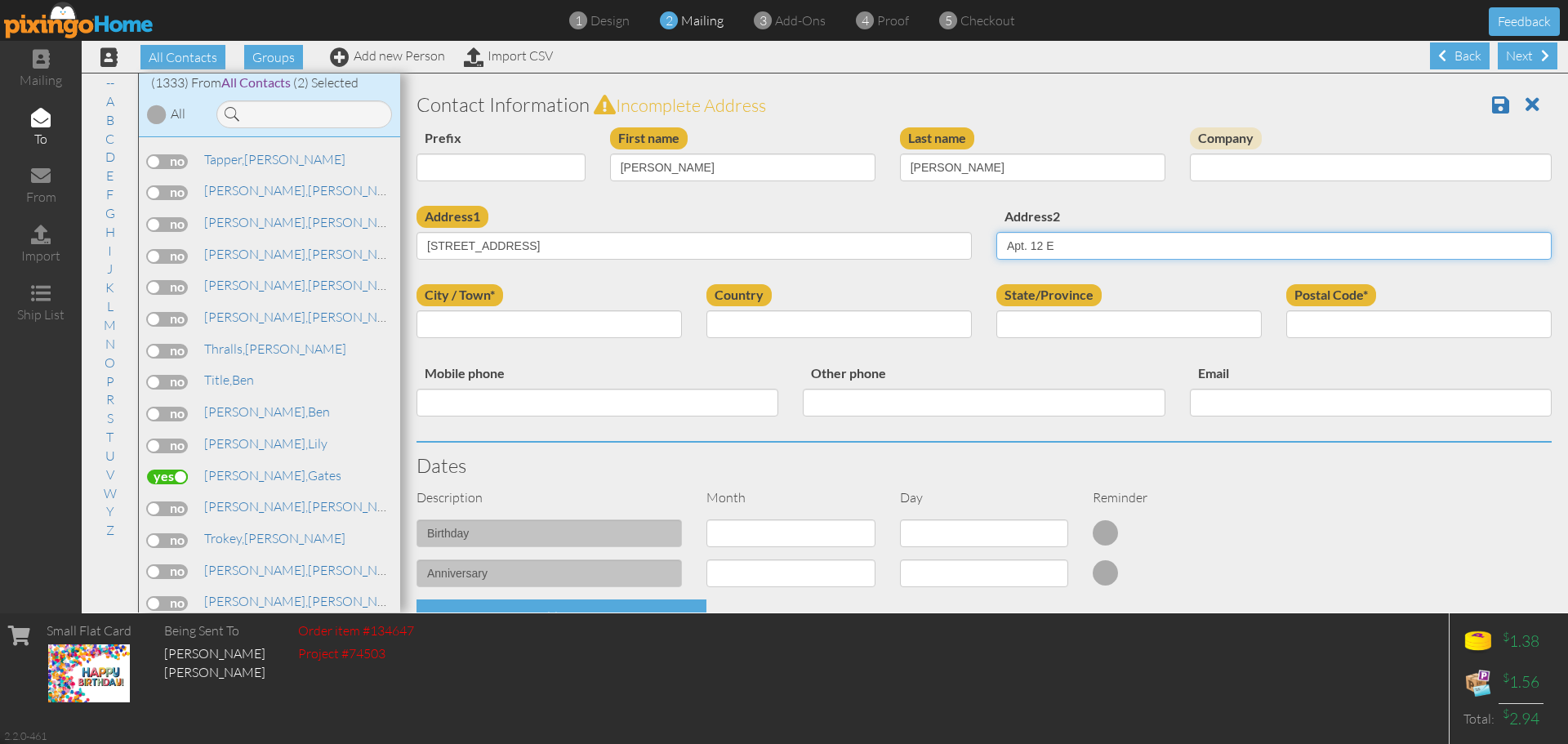
type input "Apt. 12 E"
type input "[US_STATE]"
select select "object:4278"
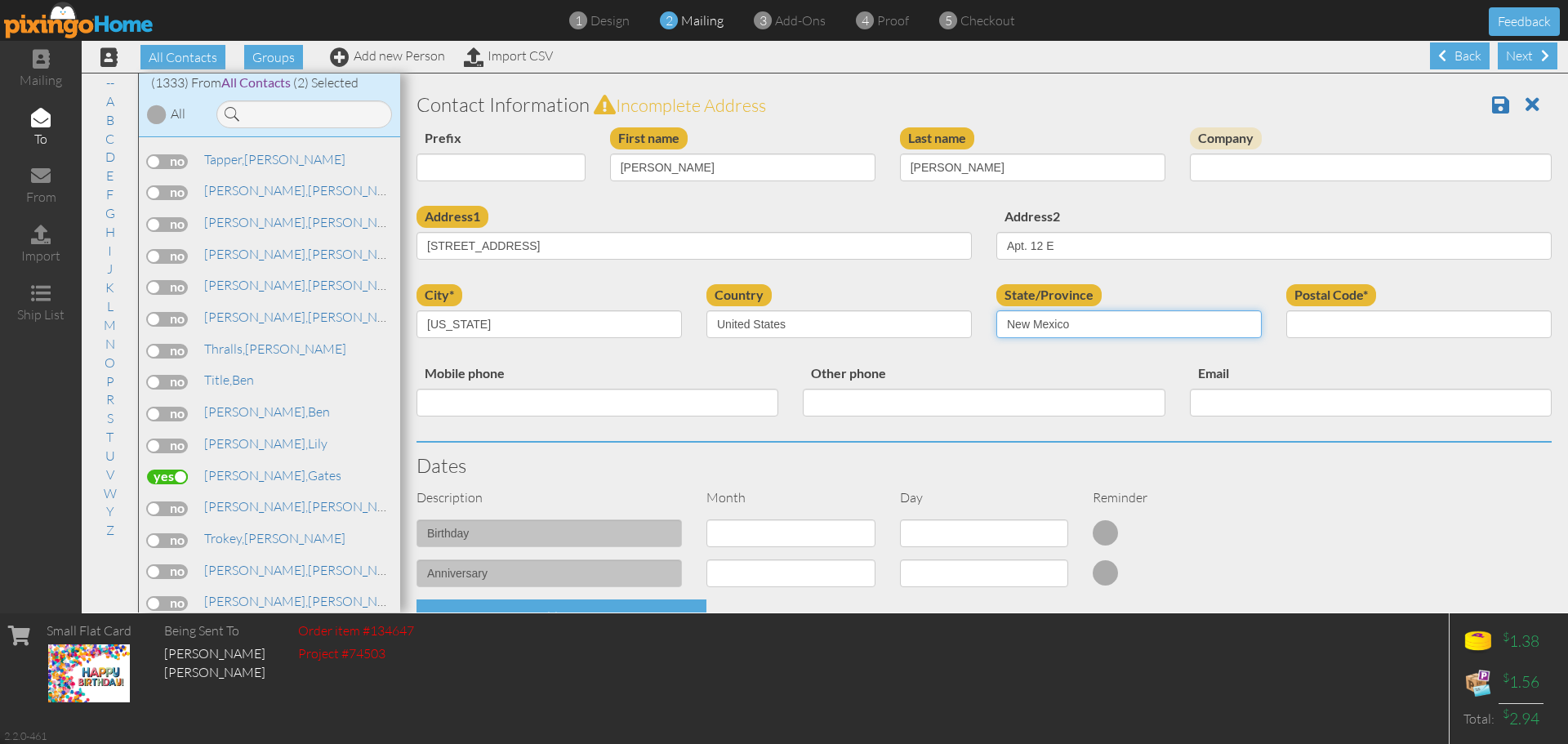
select select "object:4562"
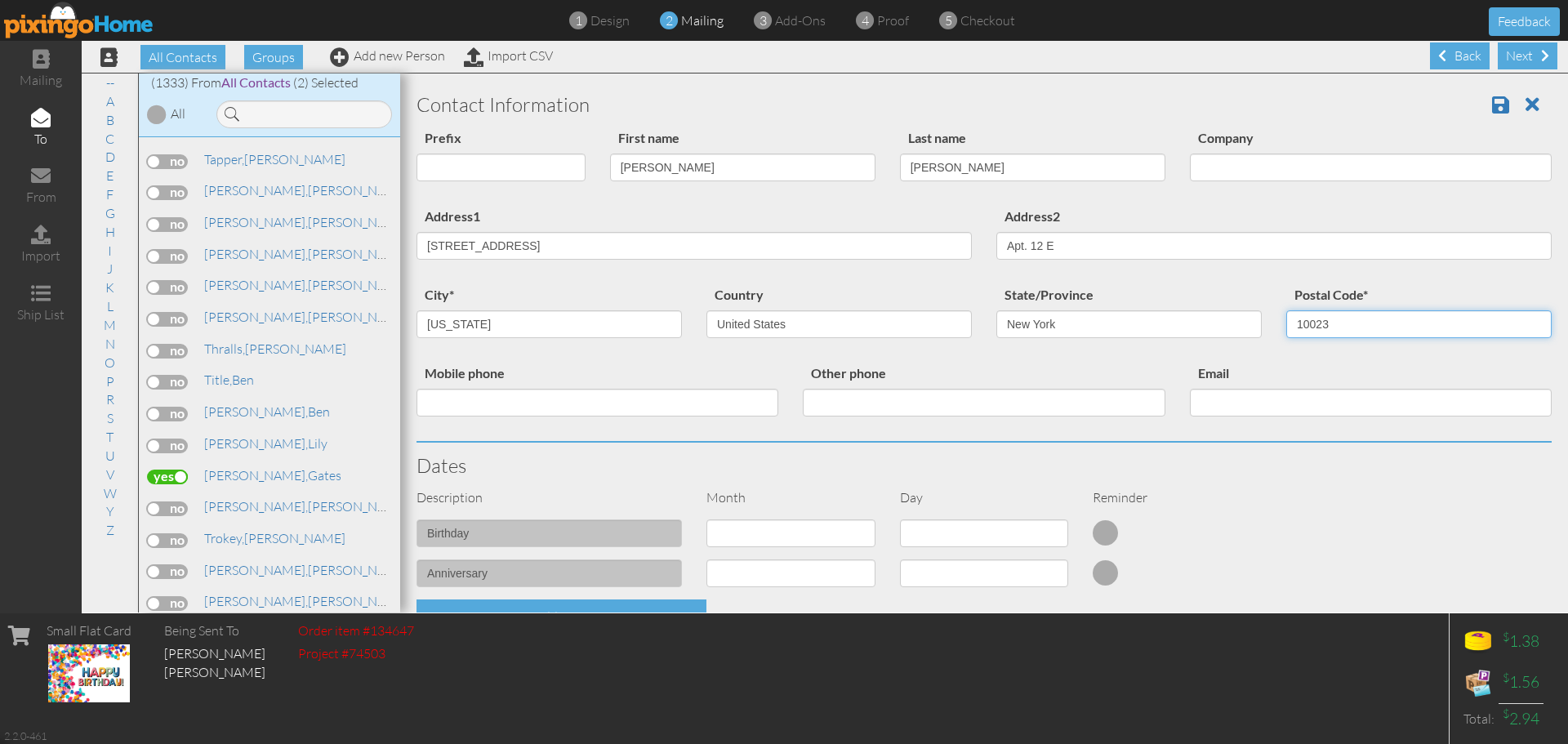
type input "10023"
click at [784, 524] on select "1 - [DATE] - [DATE] - [DATE] - [DATE] - [DATE] - [DATE] - [DATE] - [DATE] - [DA…" at bounding box center [790, 533] width 169 height 28
select select "object:4273"
click at [706, 520] on select "1 - [DATE] - [DATE] - [DATE] - [DATE] - [DATE] - [DATE] - [DATE] - [DATE] - [DA…" at bounding box center [790, 533] width 169 height 28
select select "number:1"
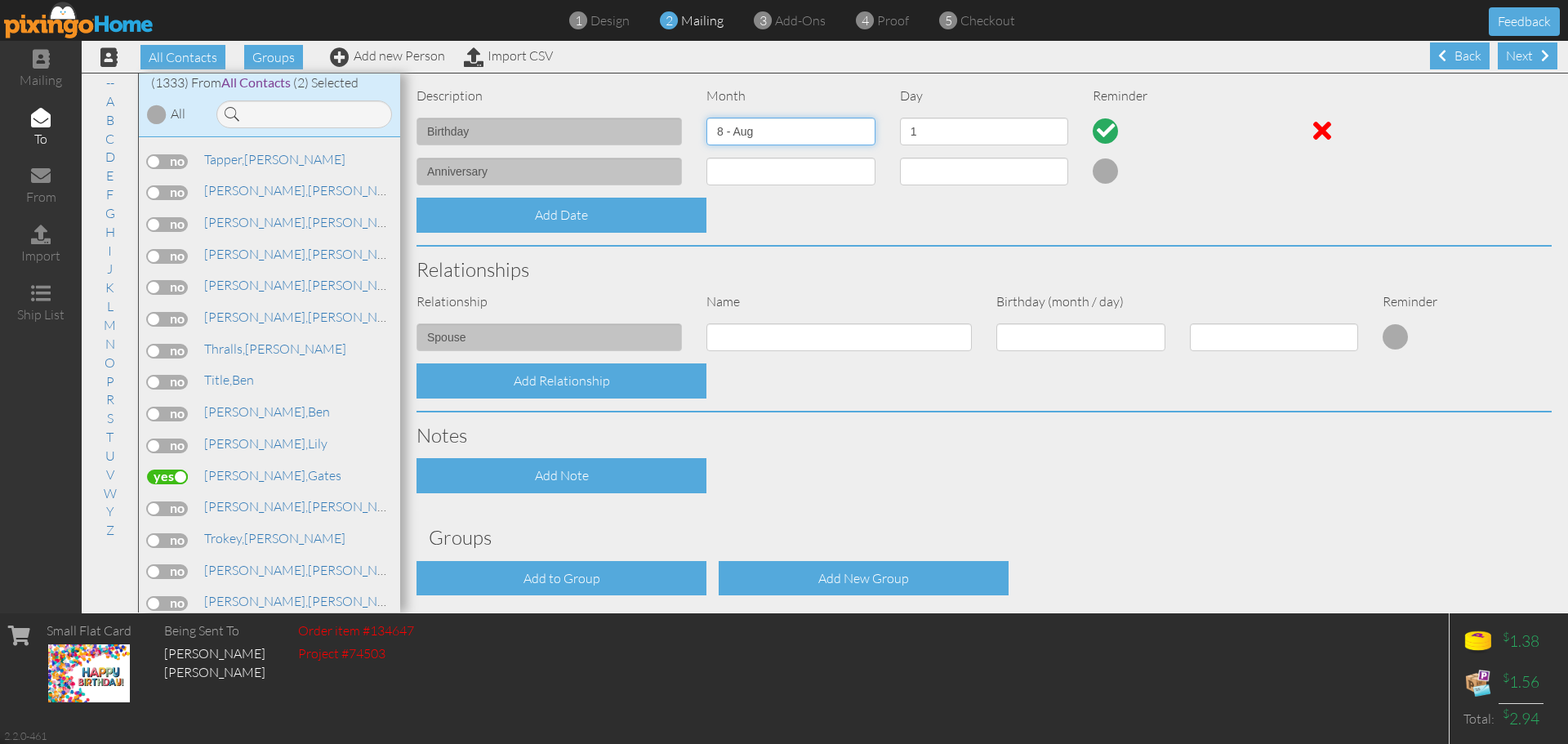
scroll to position [469, 0]
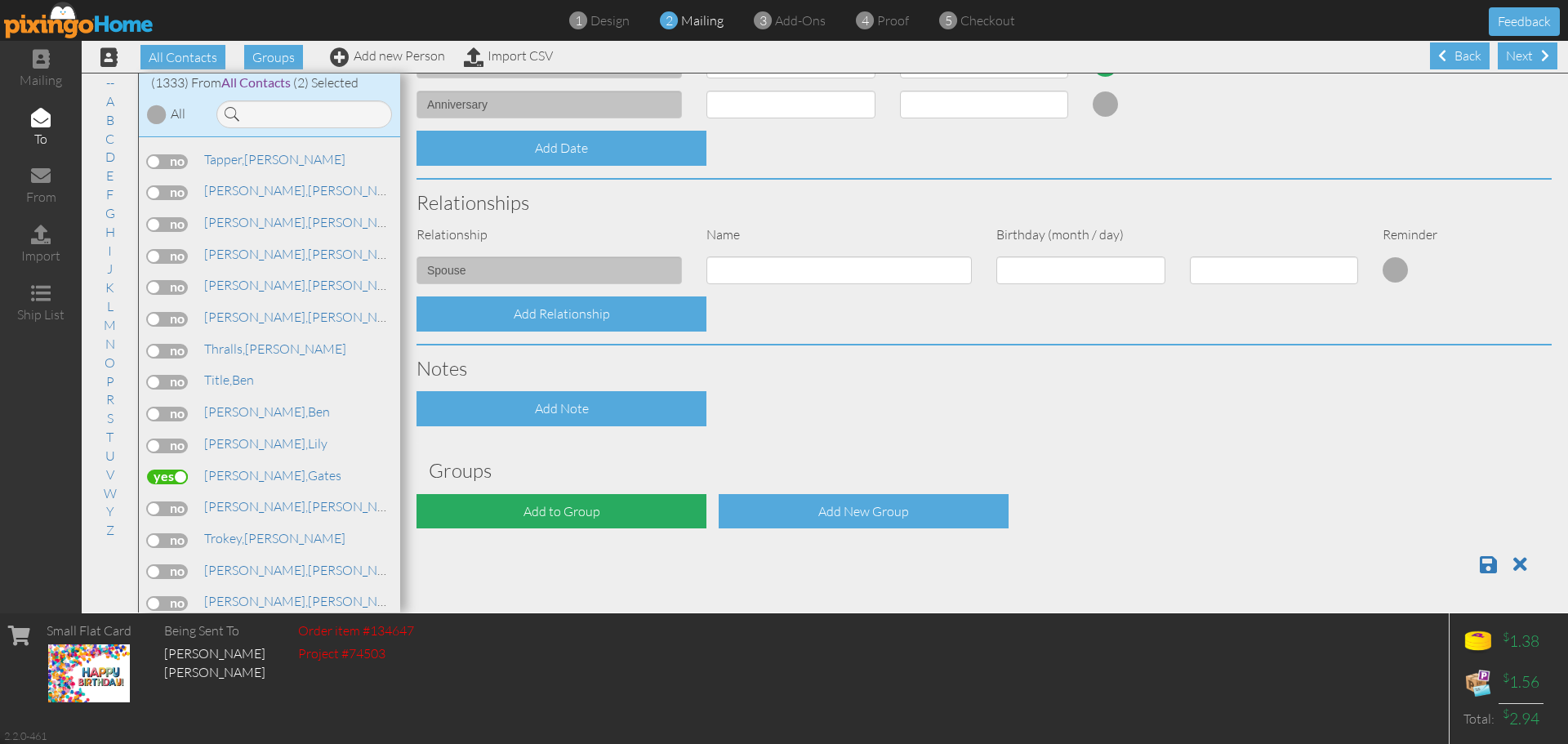
click at [635, 505] on div "Add to Group" at bounding box center [562, 512] width 290 height 35
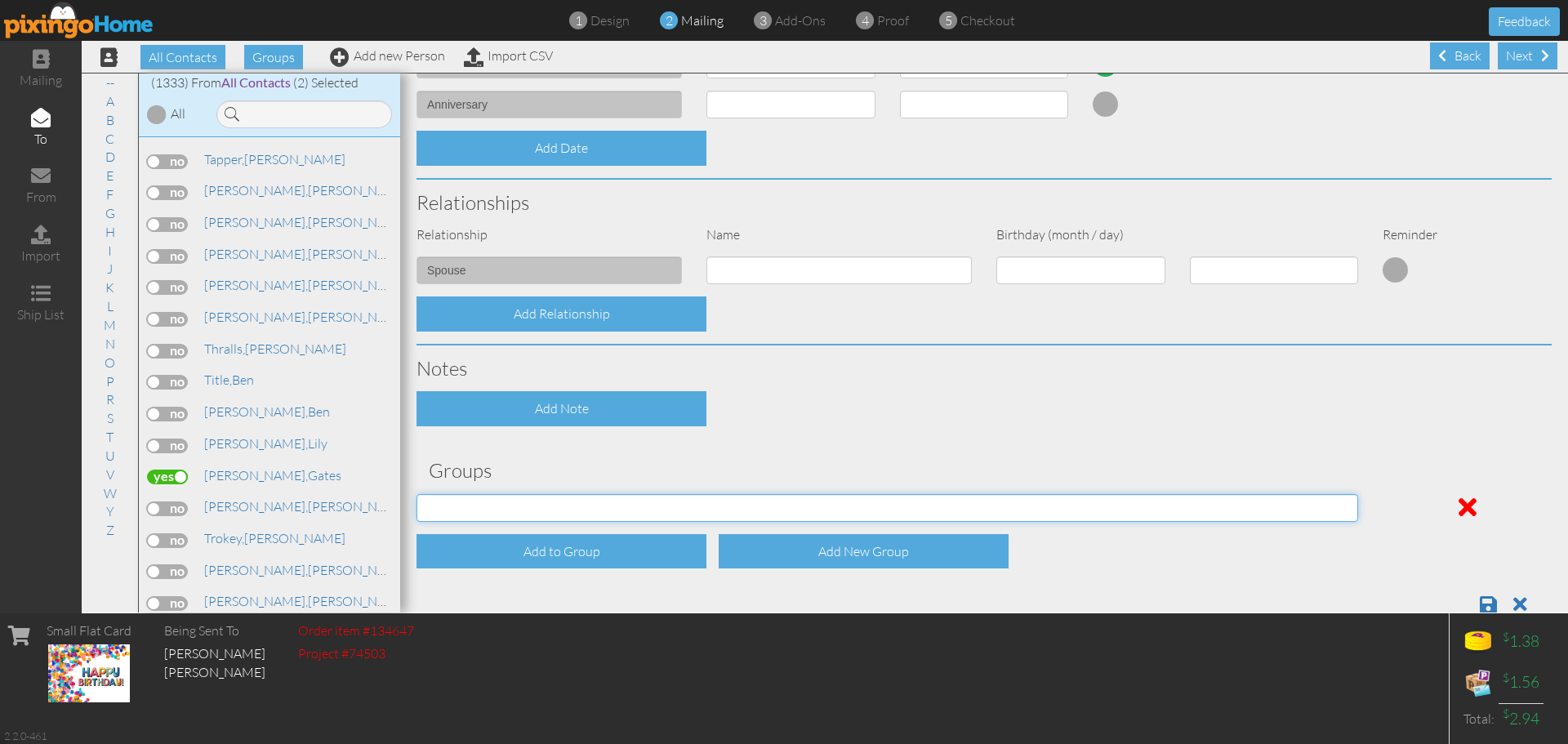
click at [643, 497] on select "[DATE] [DATE] C.E. C.E. July Birthdays (2024) [DEMOGRAPHIC_DATA] Birthdays [DEM…" at bounding box center [887, 508] width 941 height 28
select select "object:4589"
click at [417, 494] on select "[DATE] [DATE] C.E. C.E. July Birthdays (2024) [DEMOGRAPHIC_DATA] Birthdays [DEM…" at bounding box center [887, 508] width 941 height 28
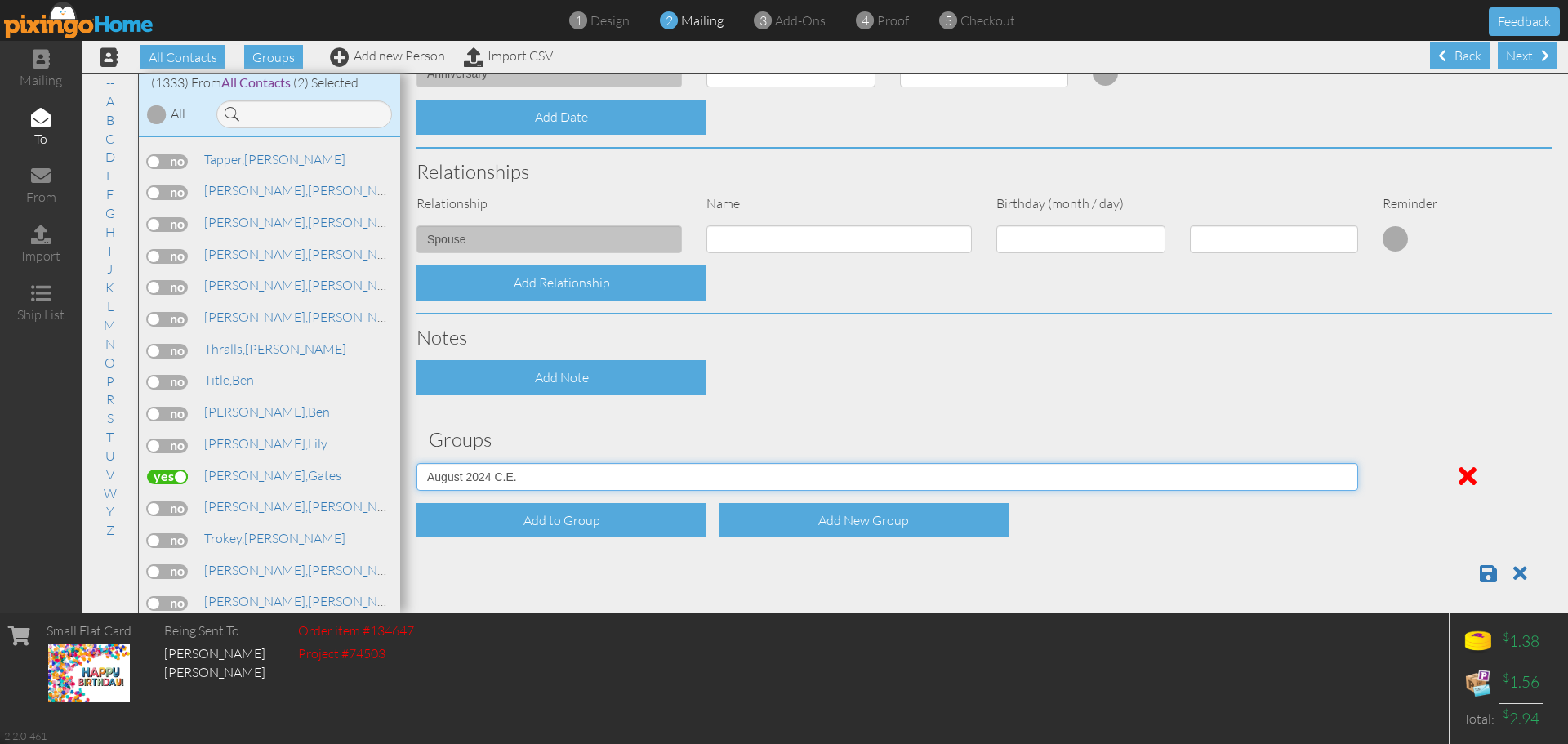
scroll to position [509, 0]
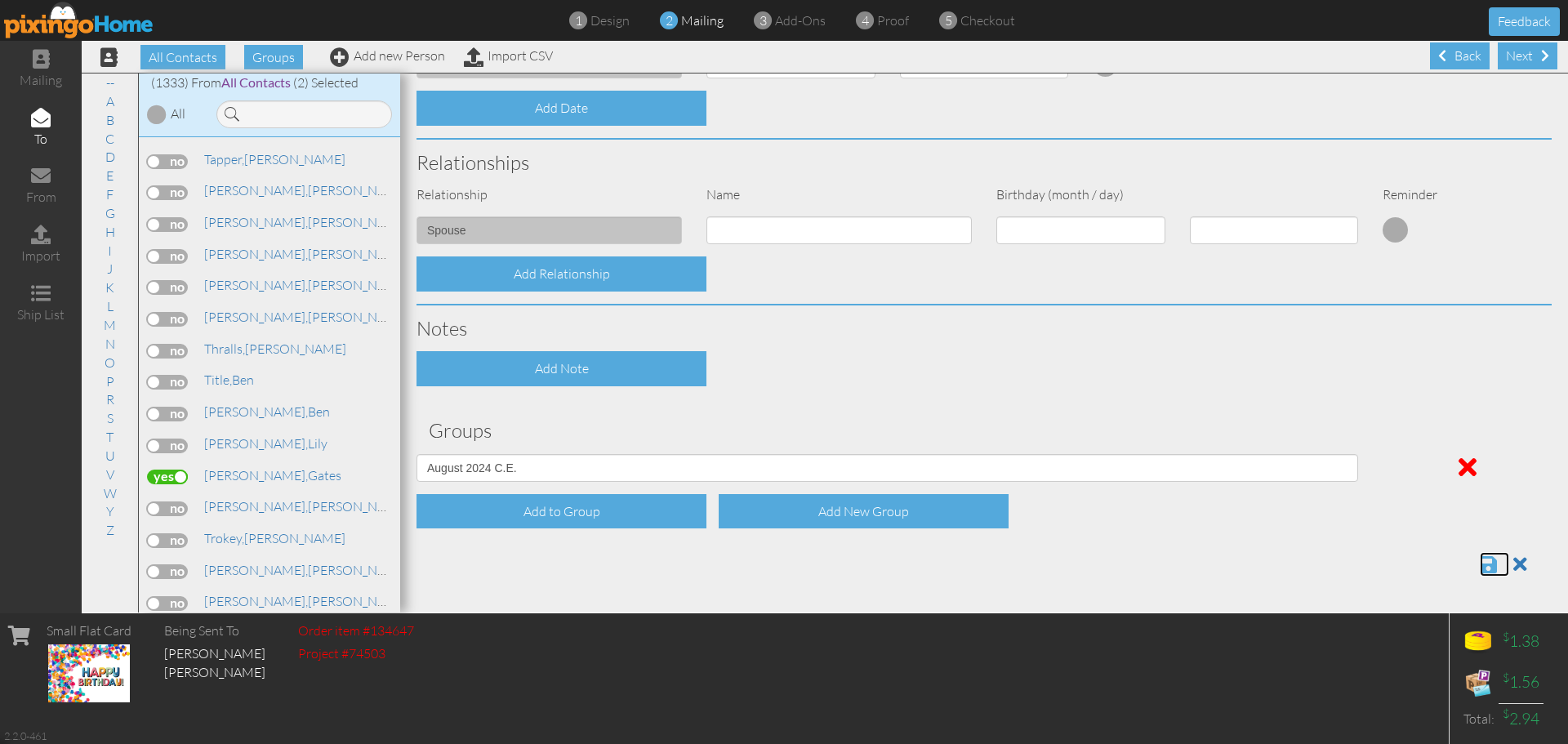
click at [1479, 568] on span at bounding box center [1488, 563] width 17 height 19
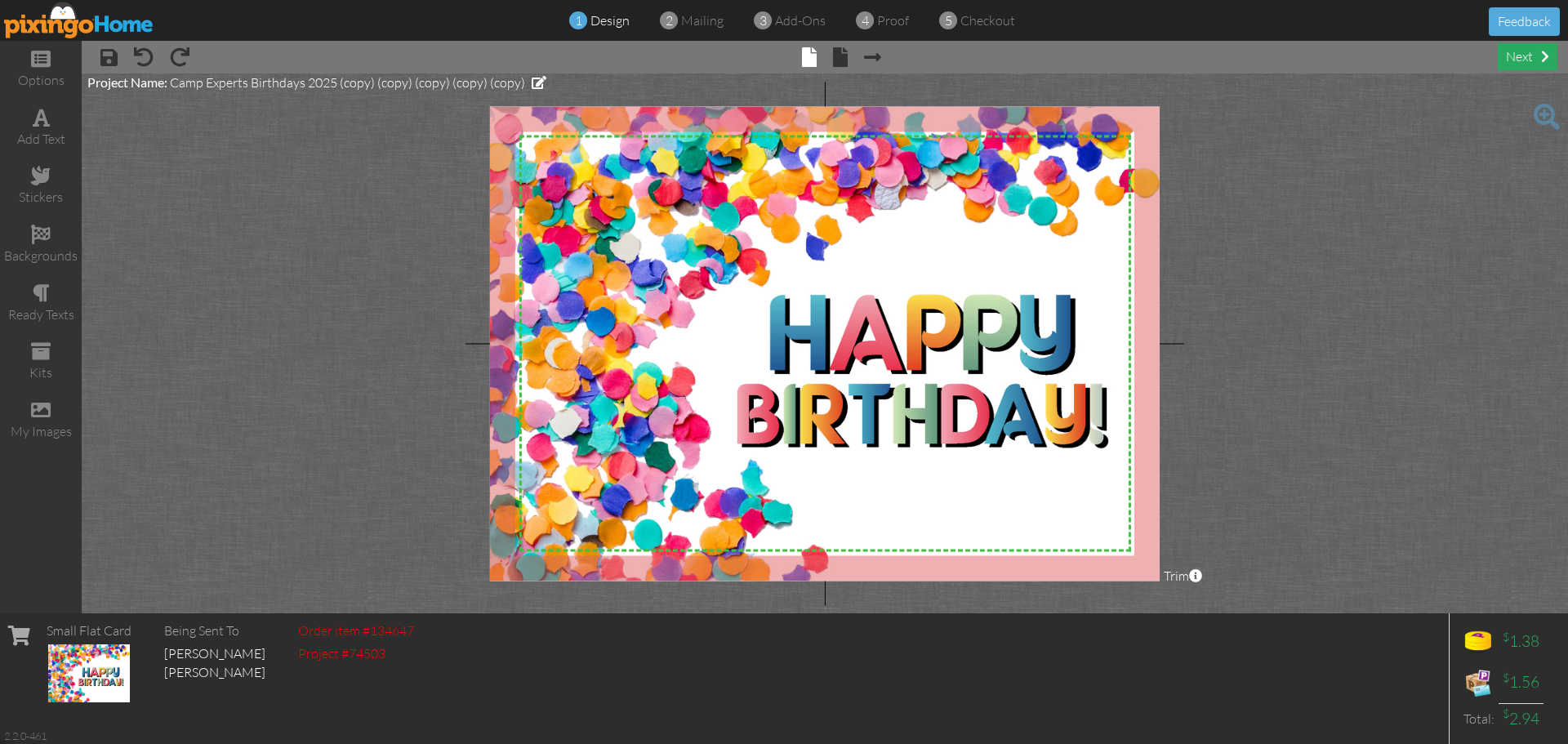
click at [1527, 59] on div "next" at bounding box center [1528, 57] width 60 height 27
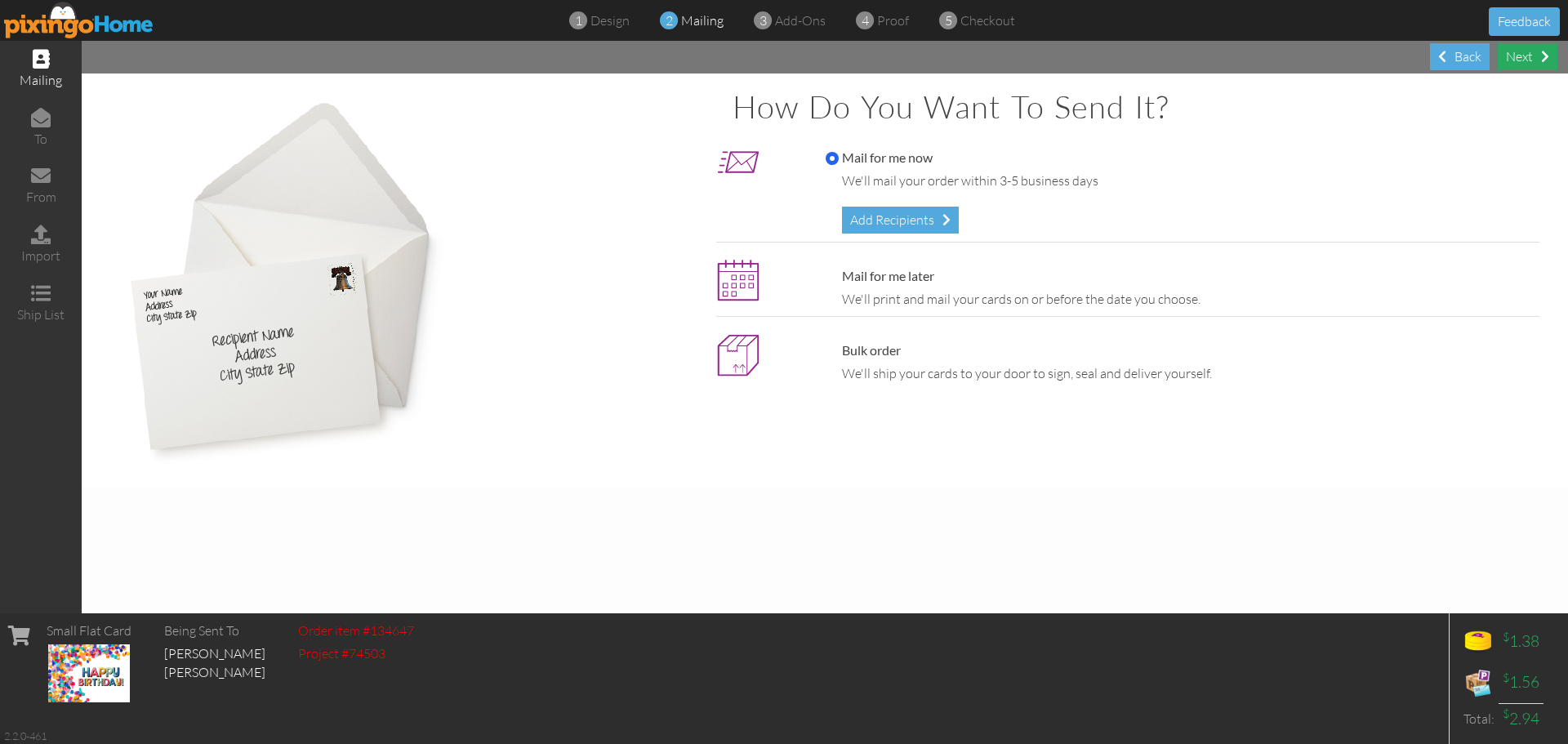
click at [1526, 60] on div "Next" at bounding box center [1528, 57] width 60 height 27
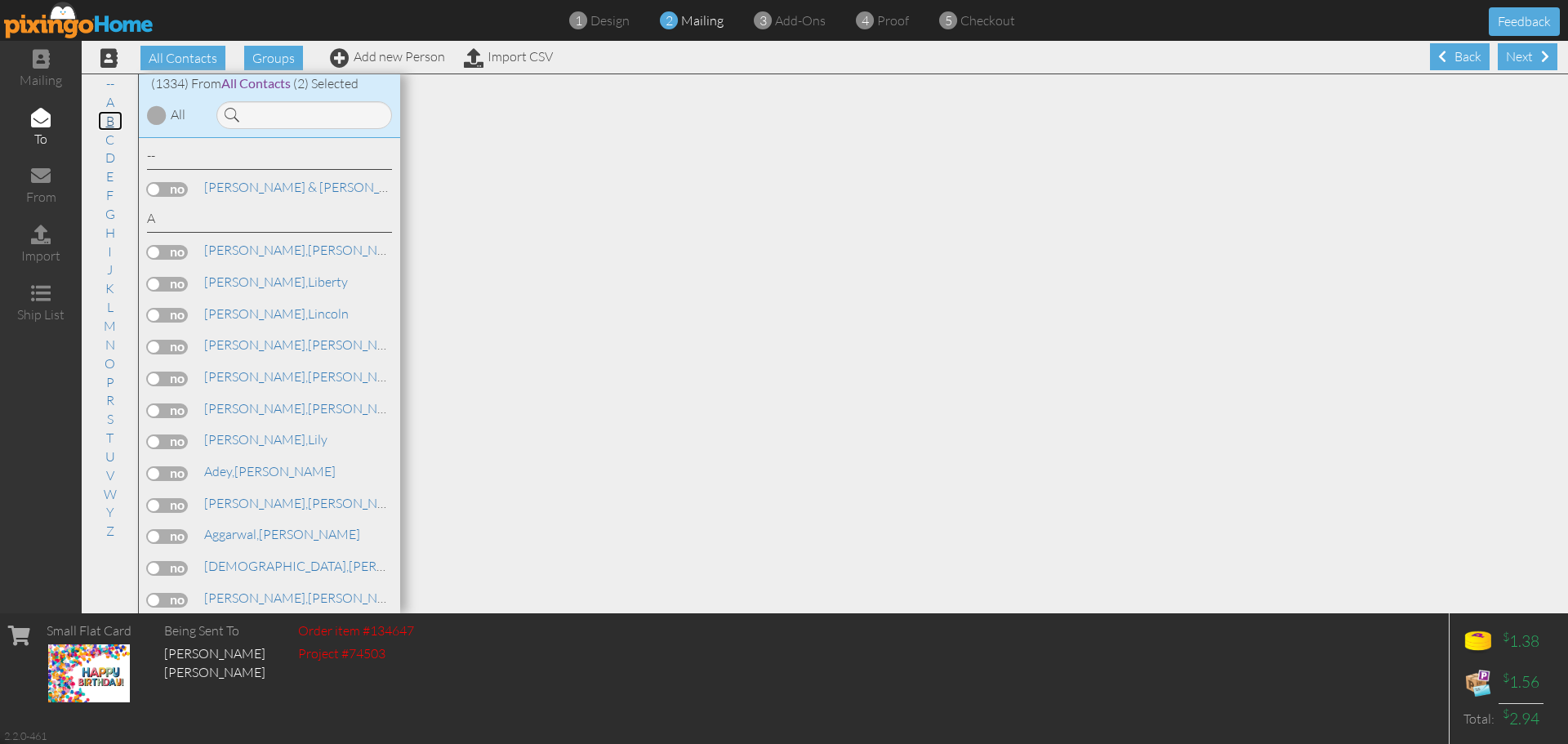
click at [110, 122] on link "B" at bounding box center [110, 121] width 24 height 19
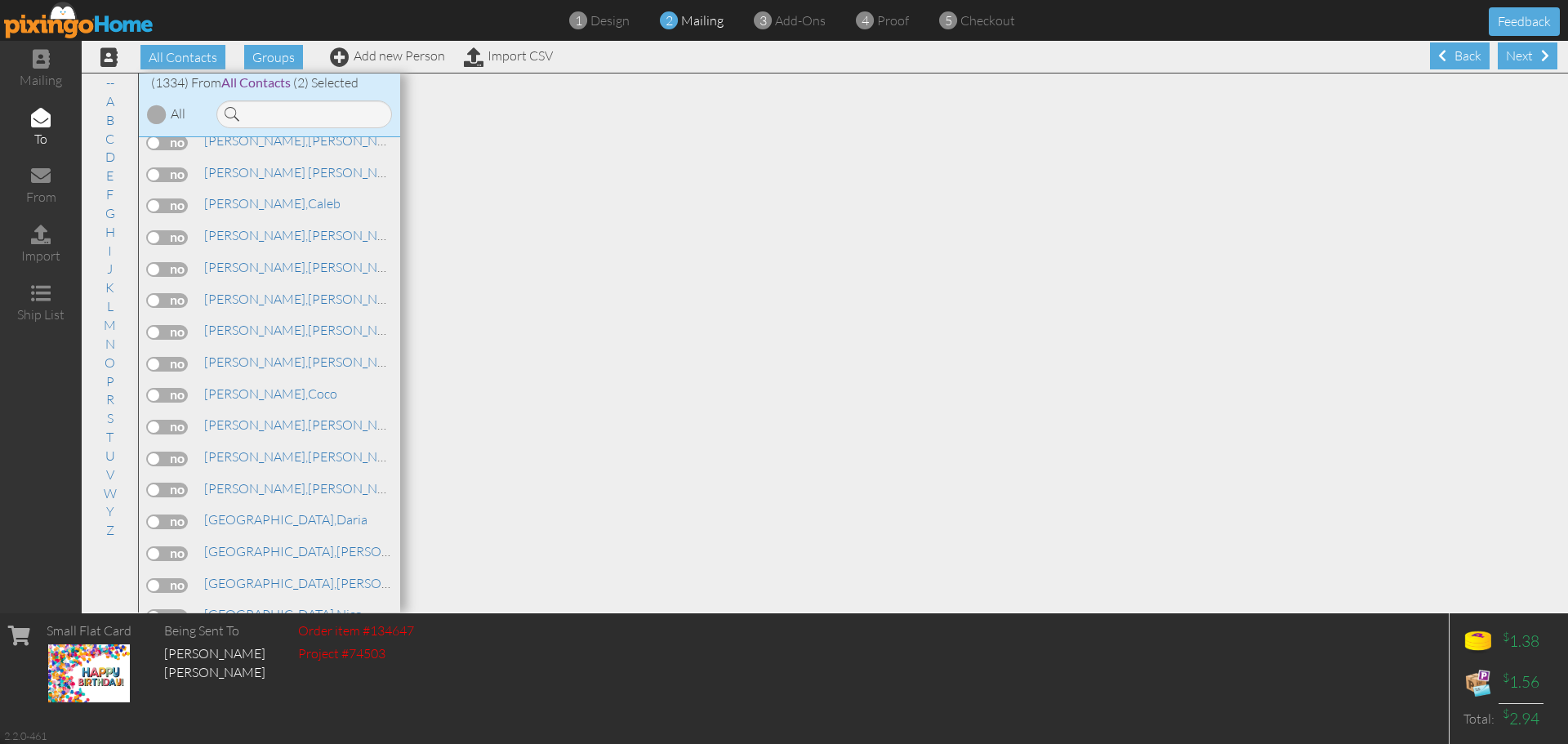
click at [174, 558] on label at bounding box center [167, 553] width 40 height 14
click at [0, 0] on input "checkbox" at bounding box center [0, 0] width 0 height 0
click link "Add new Person"
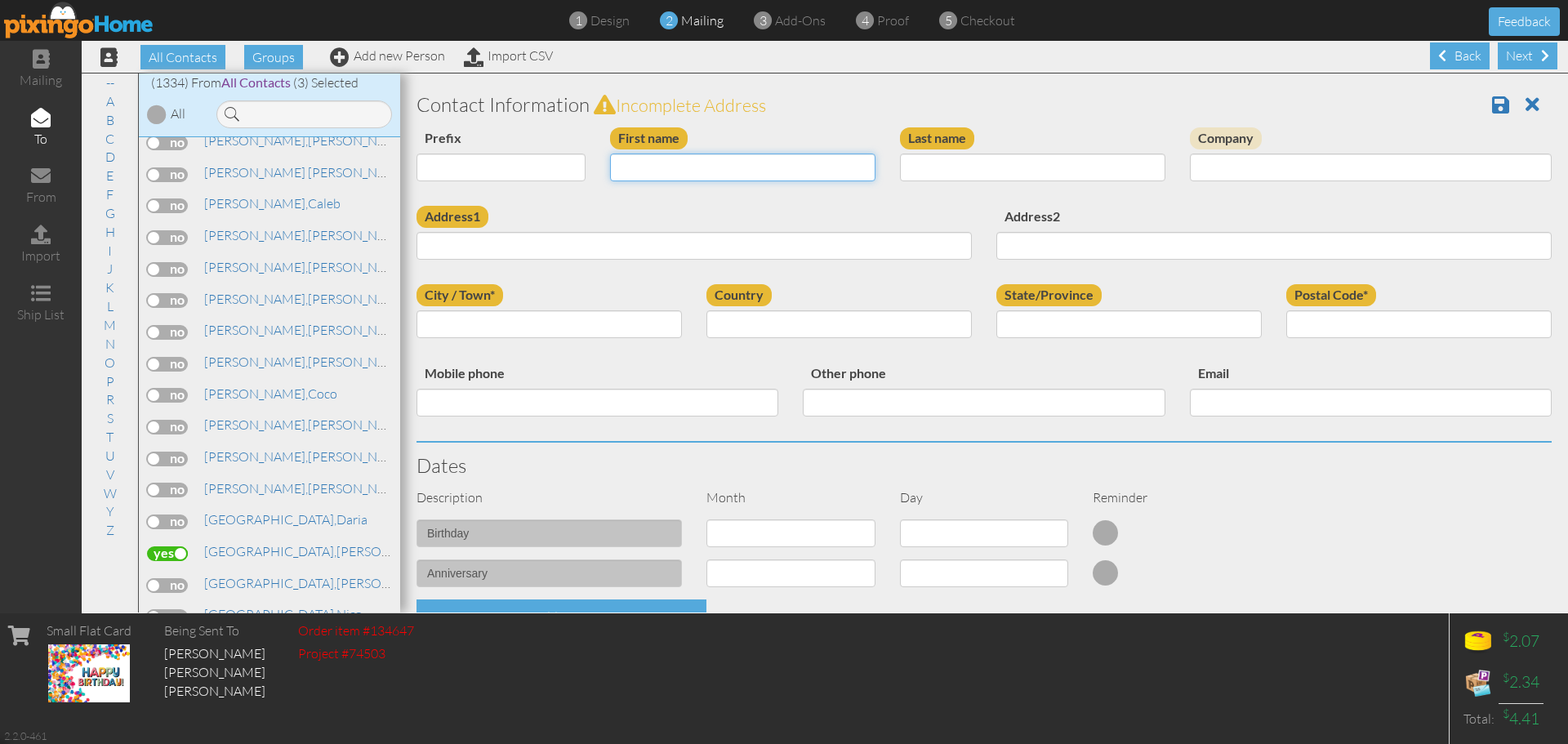
click input "First name"
type input "[PERSON_NAME]"
type input "Furgal"
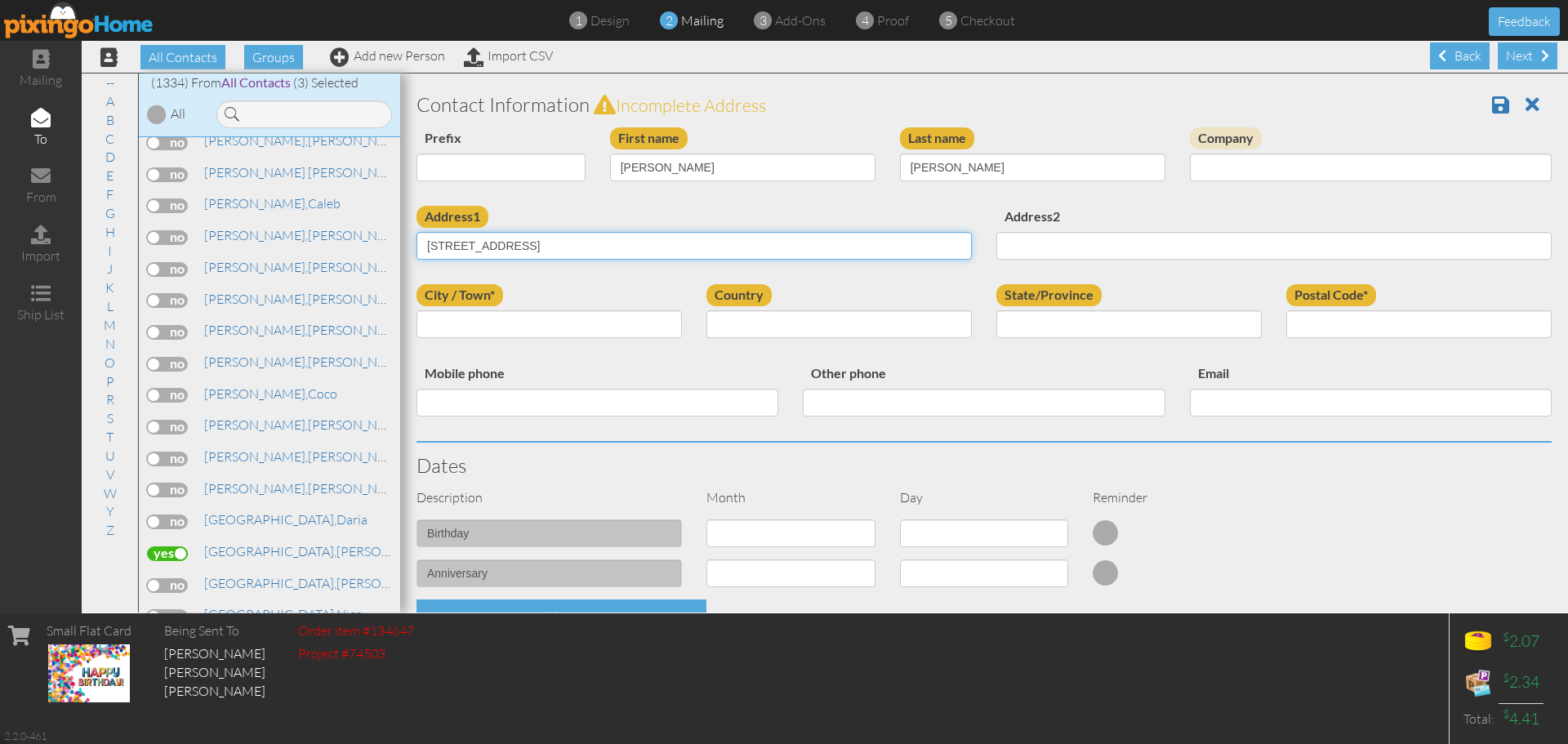
type input "145 West 86th Street"
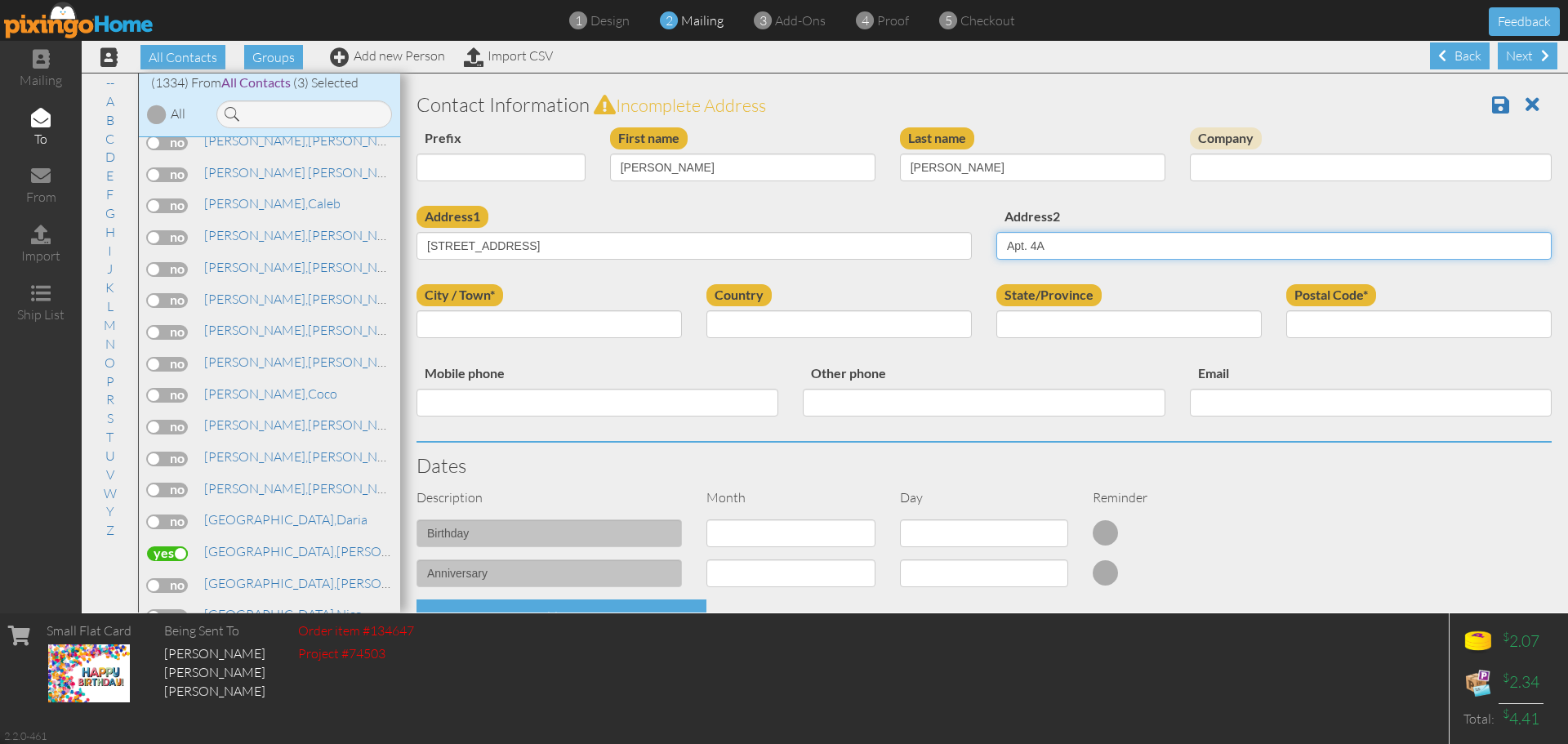
type input "Apt. 4A"
type input "[US_STATE]"
select select "object:4283"
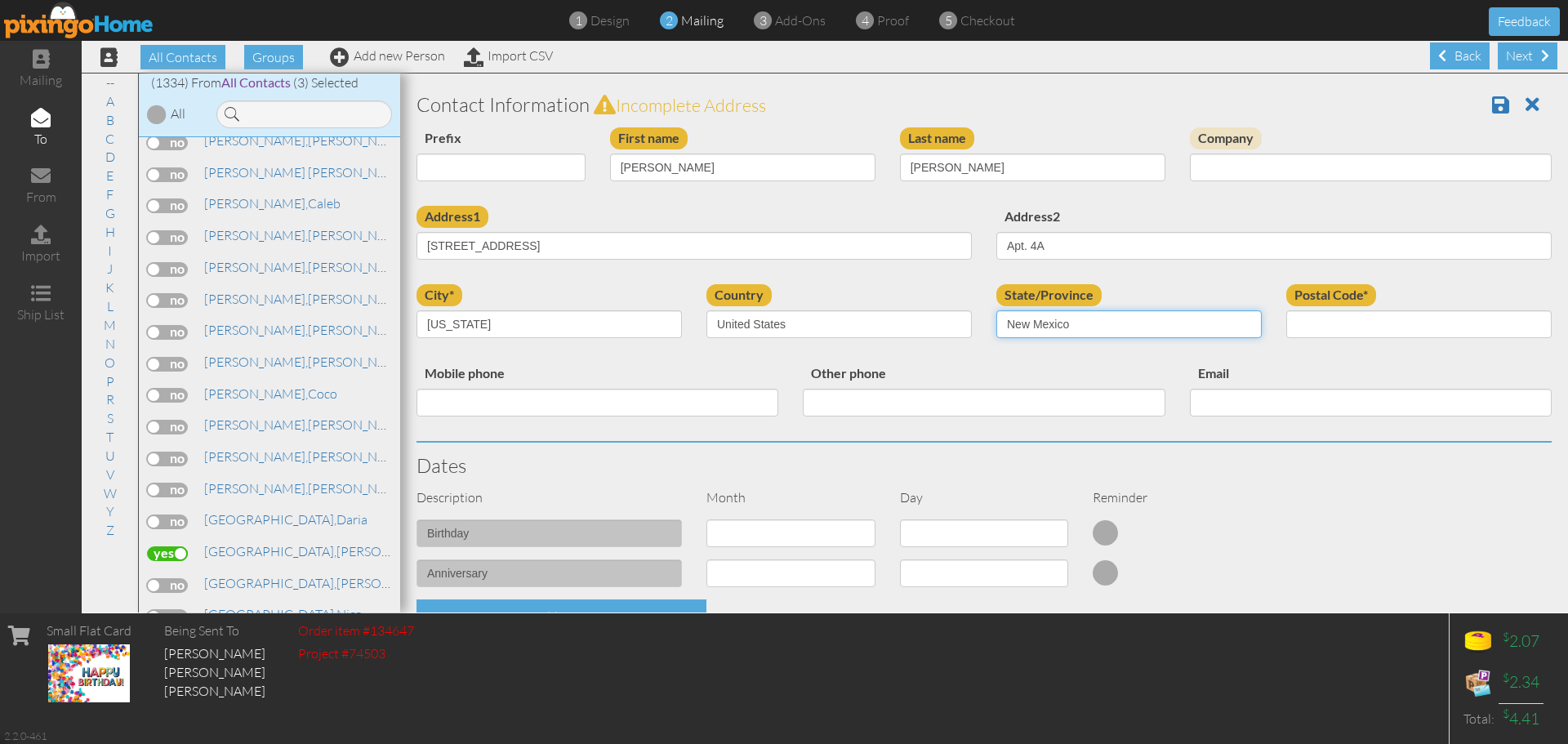
select select "object:4567"
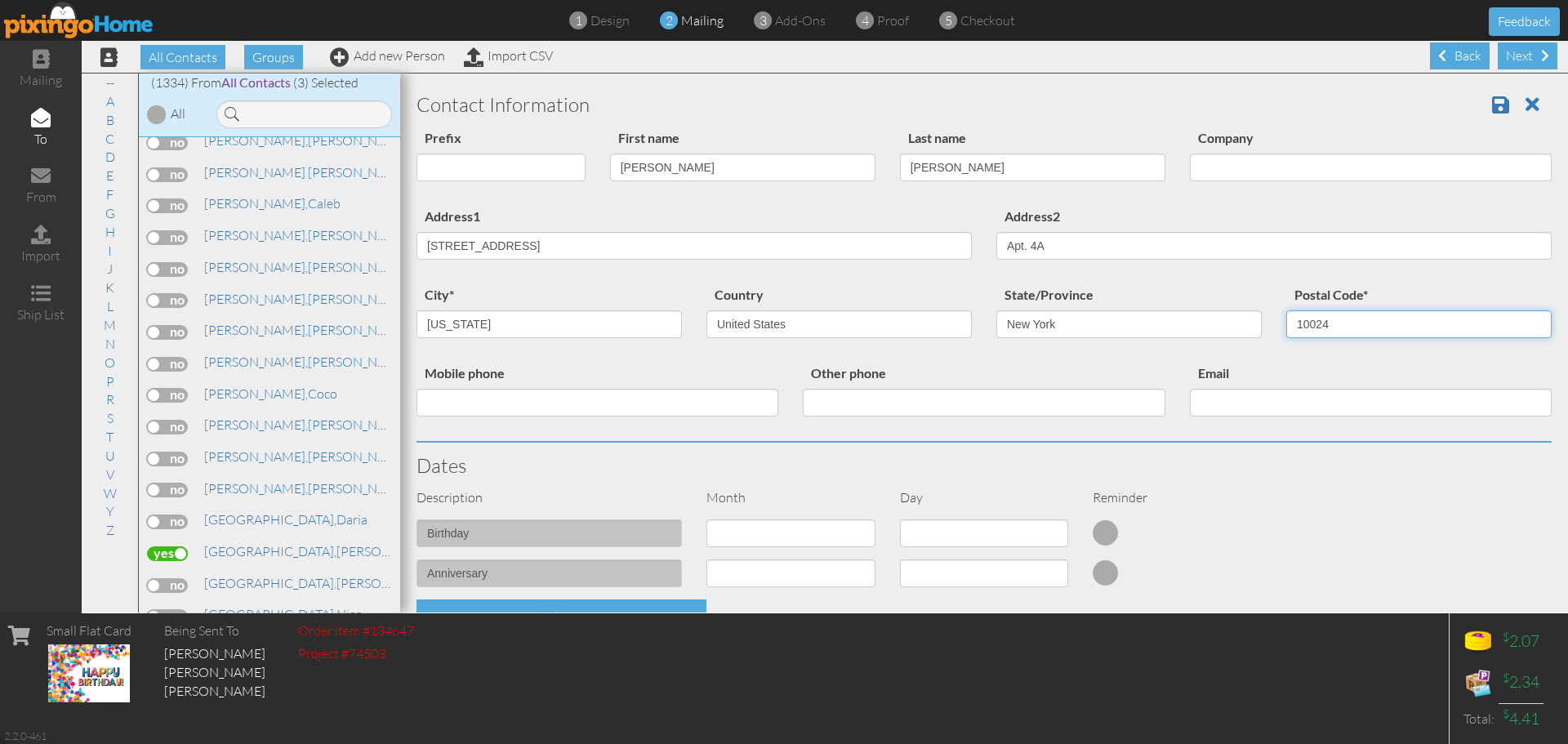
type input "10024"
click select "1 - [DATE] - [DATE] - [DATE] - [DATE] - [DATE] - [DATE] - [DATE] - [DATE] - [DA…"
select select "object:4278"
click select "1 - [DATE] - [DATE] - [DATE] - [DATE] - [DATE] - [DATE] - [DATE] - [DATE] - [DA…"
select select "number:1"
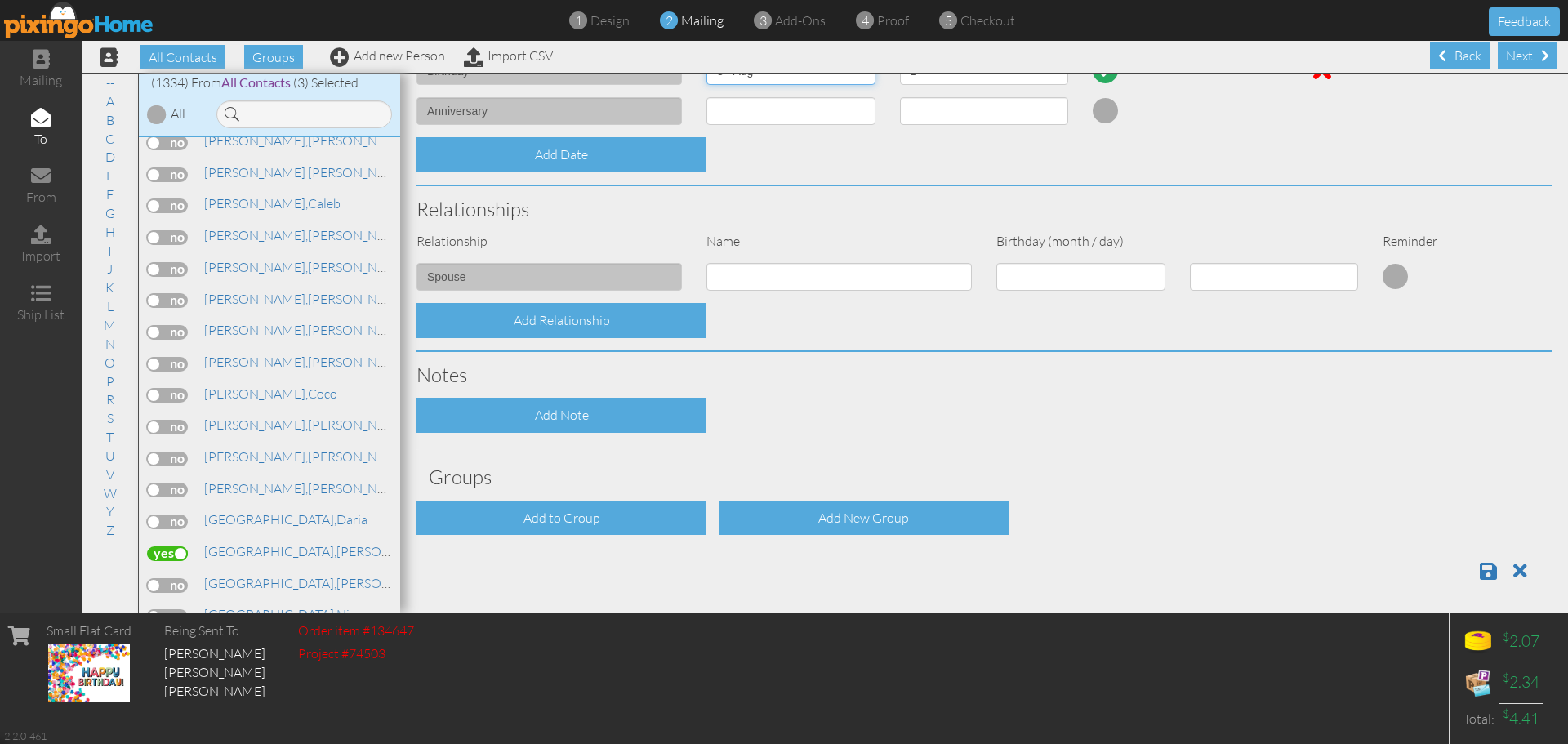
scroll to position [469, 0]
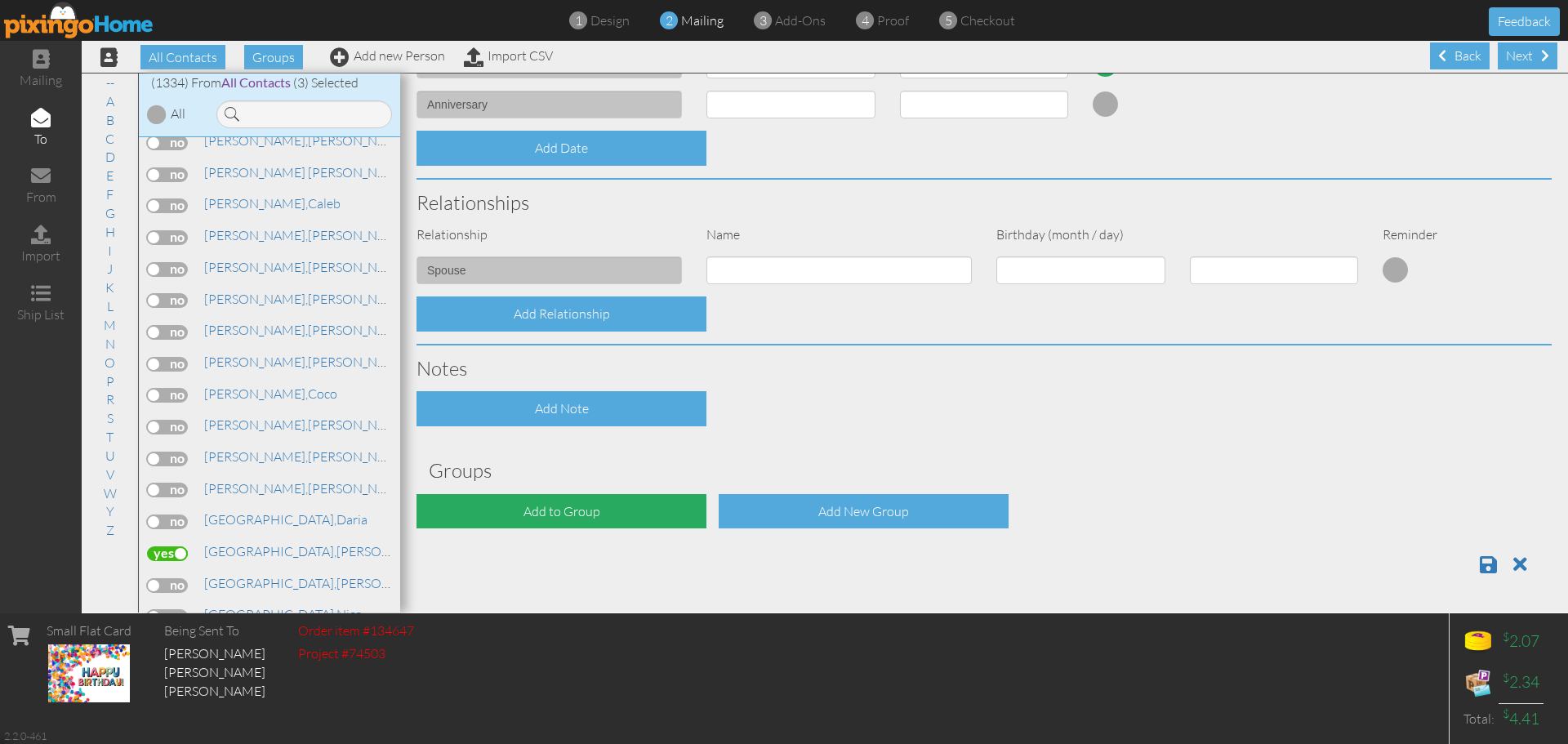
click div "Add to Group"
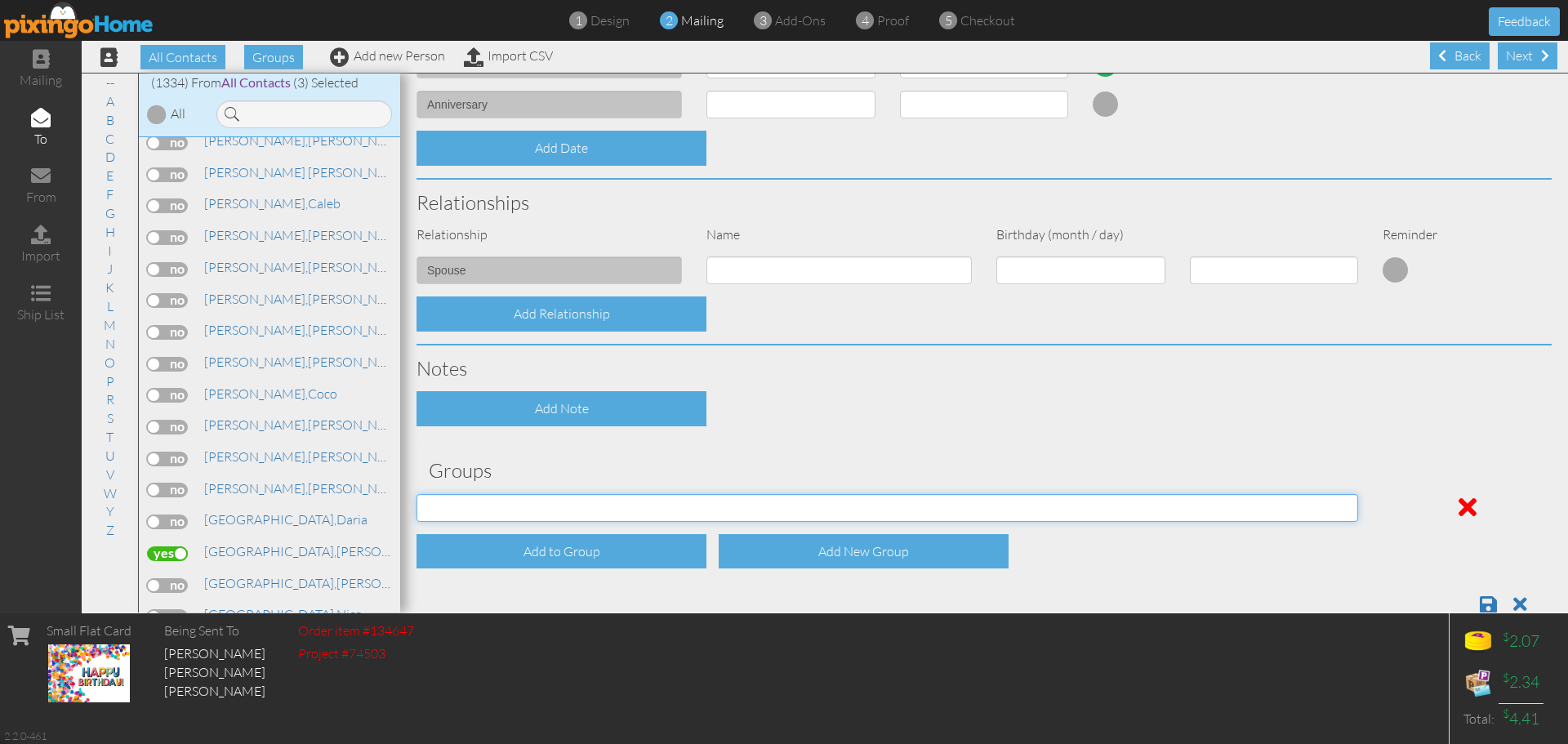
click select "[DATE] [DATE] C.E. C.E. July Birthdays (2024) [DEMOGRAPHIC_DATA] Birthdays [DEM…"
select select "object:4594"
click select "[DATE] [DATE] C.E. C.E. July Birthdays (2024) [DEMOGRAPHIC_DATA] Birthdays [DEM…"
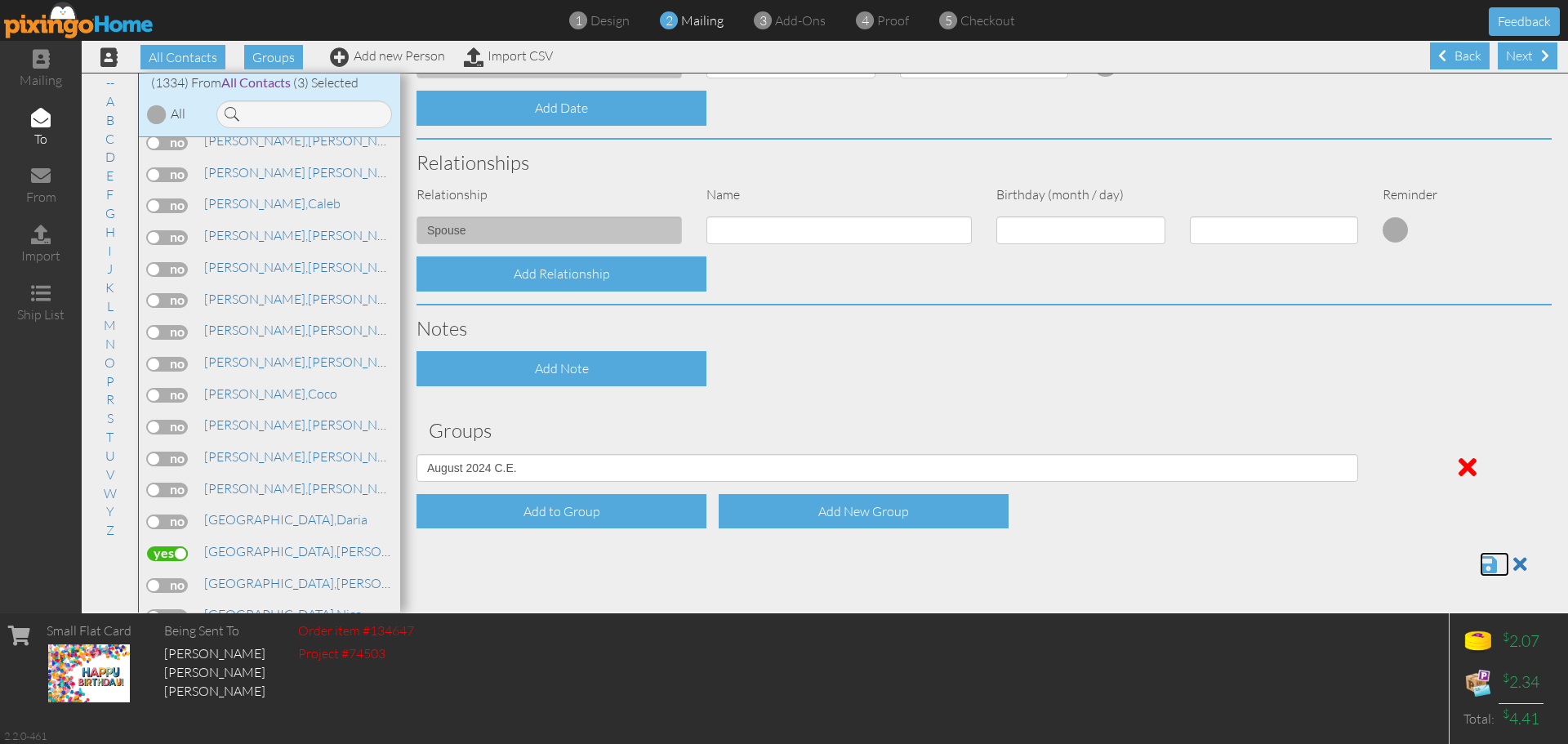
click span
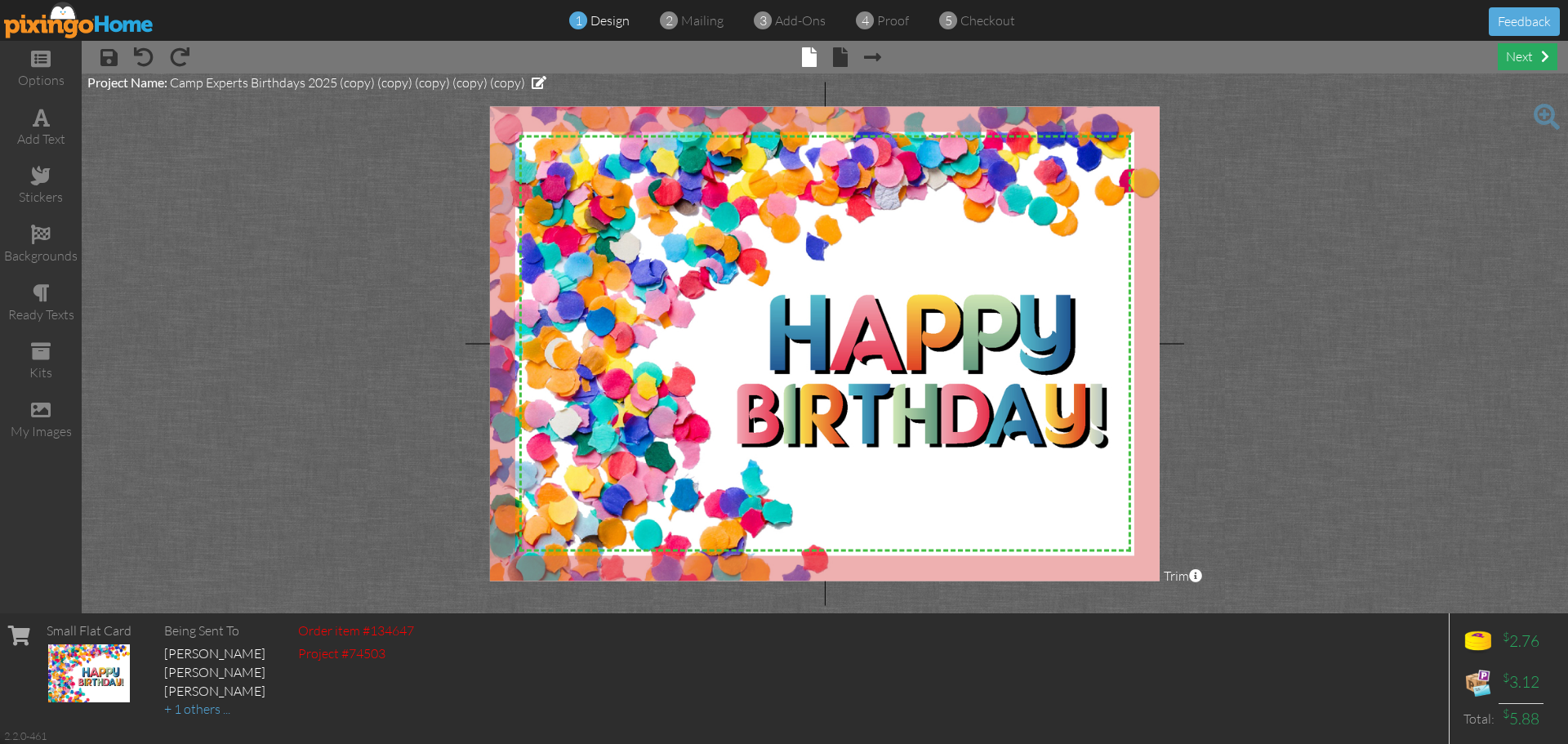
click at [1523, 67] on div "next" at bounding box center [1528, 57] width 60 height 27
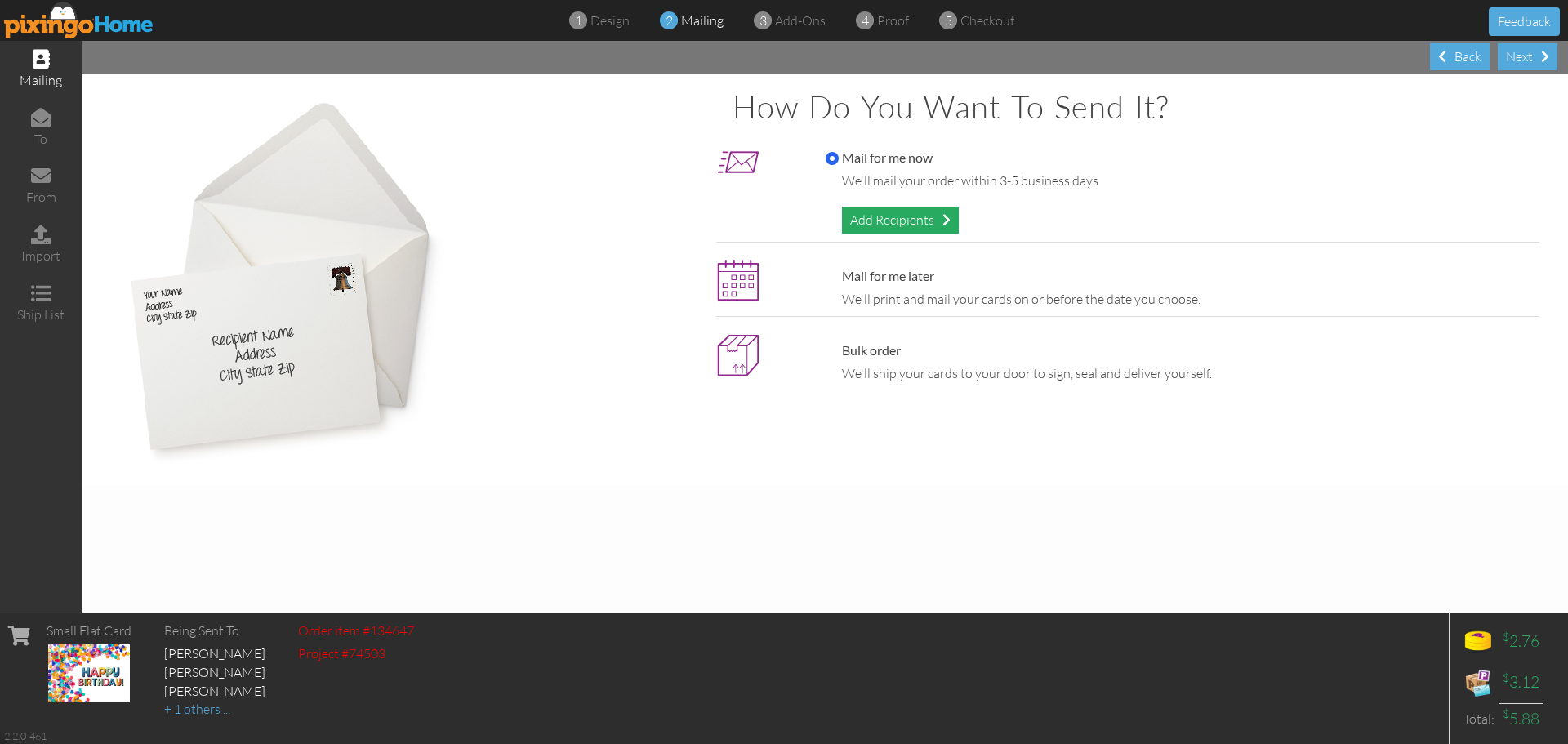
click at [910, 220] on div "Add Recipients" at bounding box center [900, 220] width 116 height 27
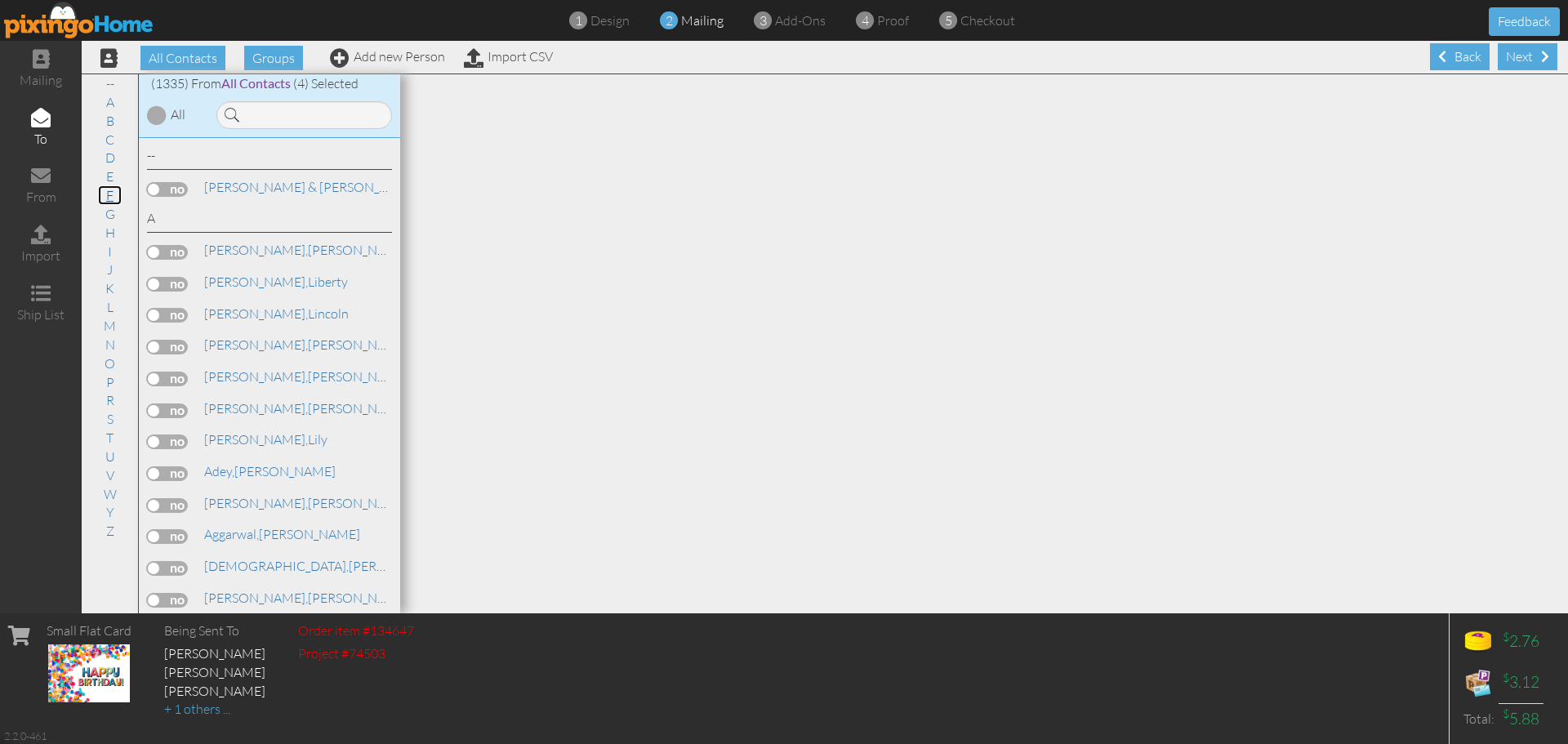
click at [109, 198] on link "F" at bounding box center [110, 195] width 24 height 19
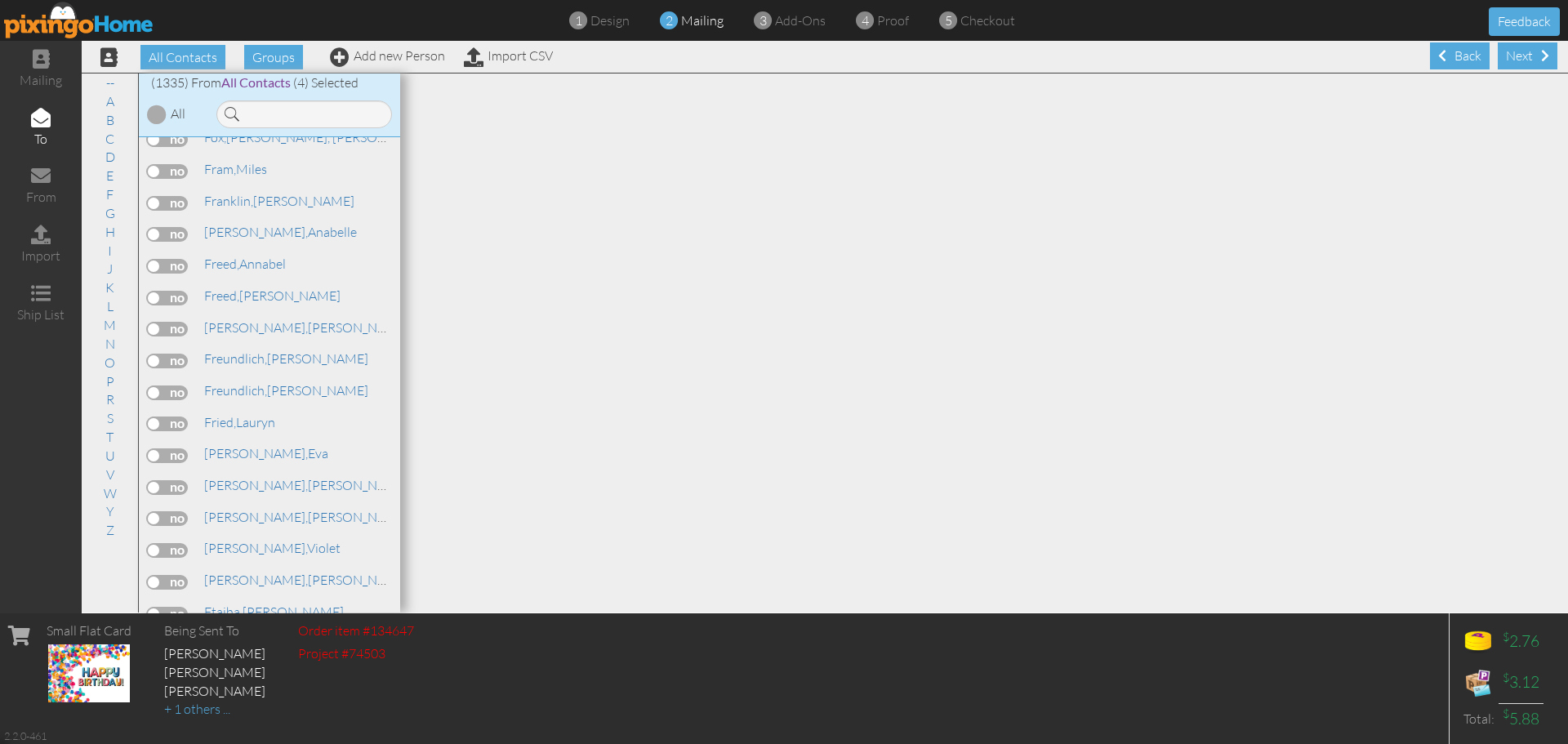
scroll to position [11531, 0]
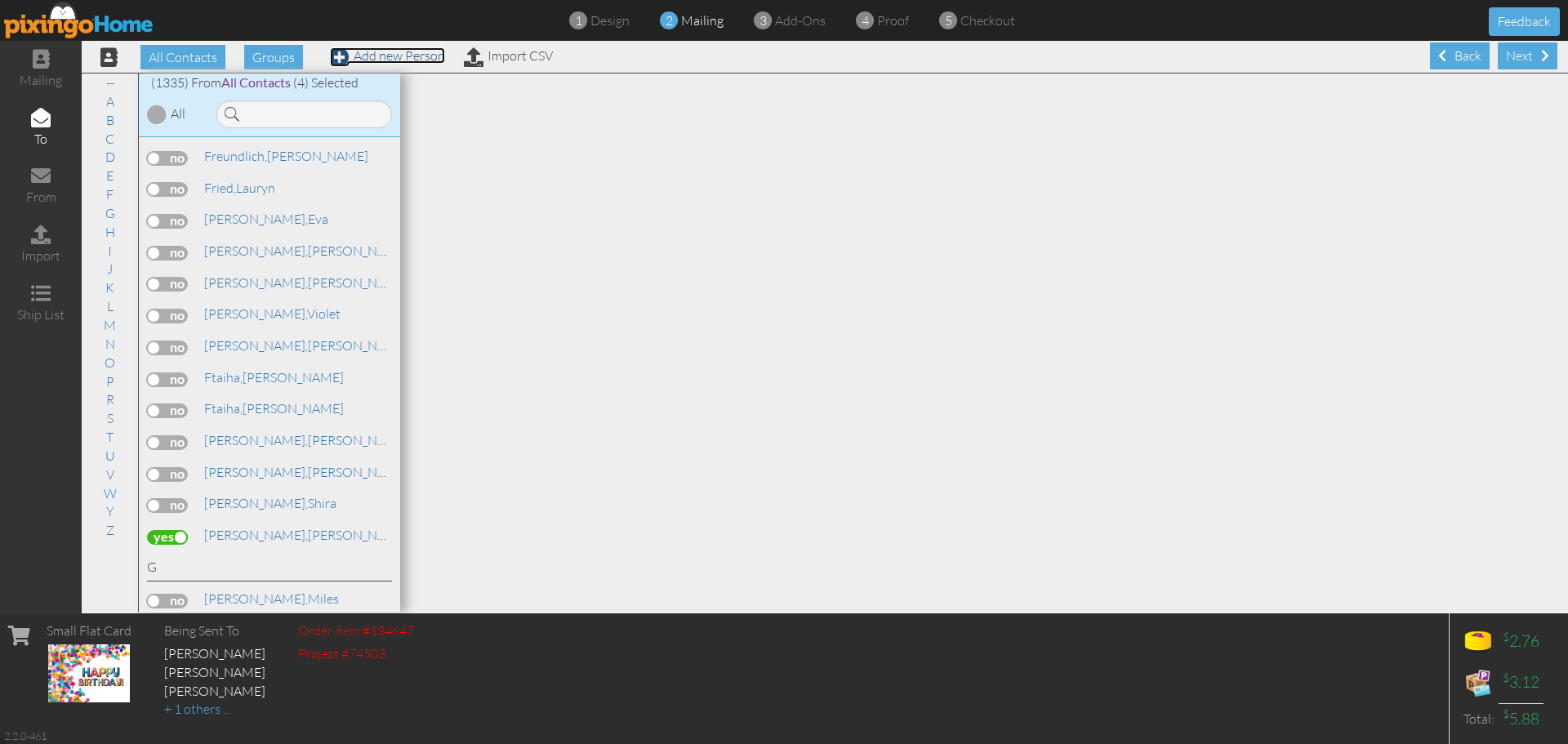
click at [401, 55] on link "Add new Person" at bounding box center [387, 55] width 116 height 16
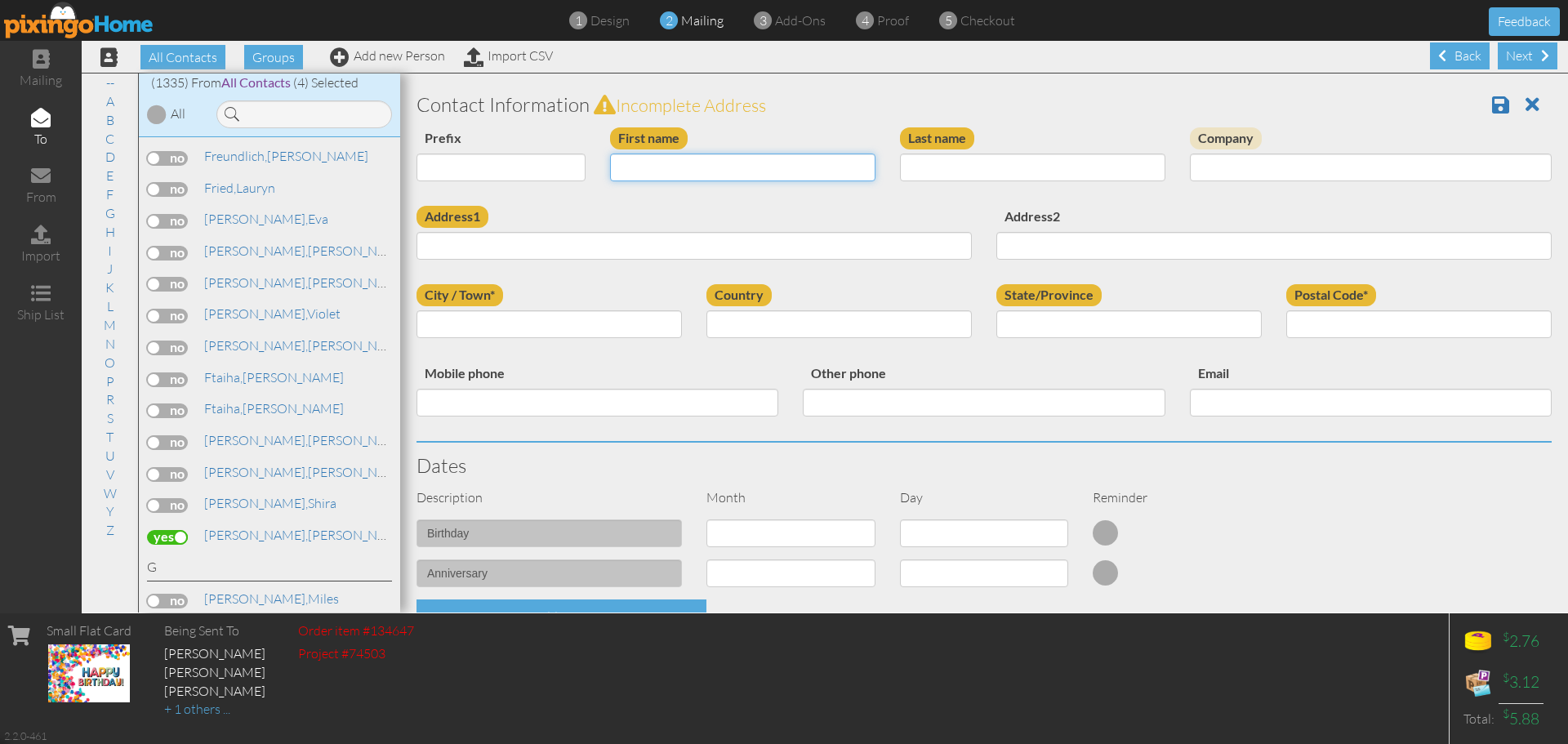
click at [729, 168] on input "First name" at bounding box center [742, 167] width 266 height 28
type input "[PERSON_NAME]"
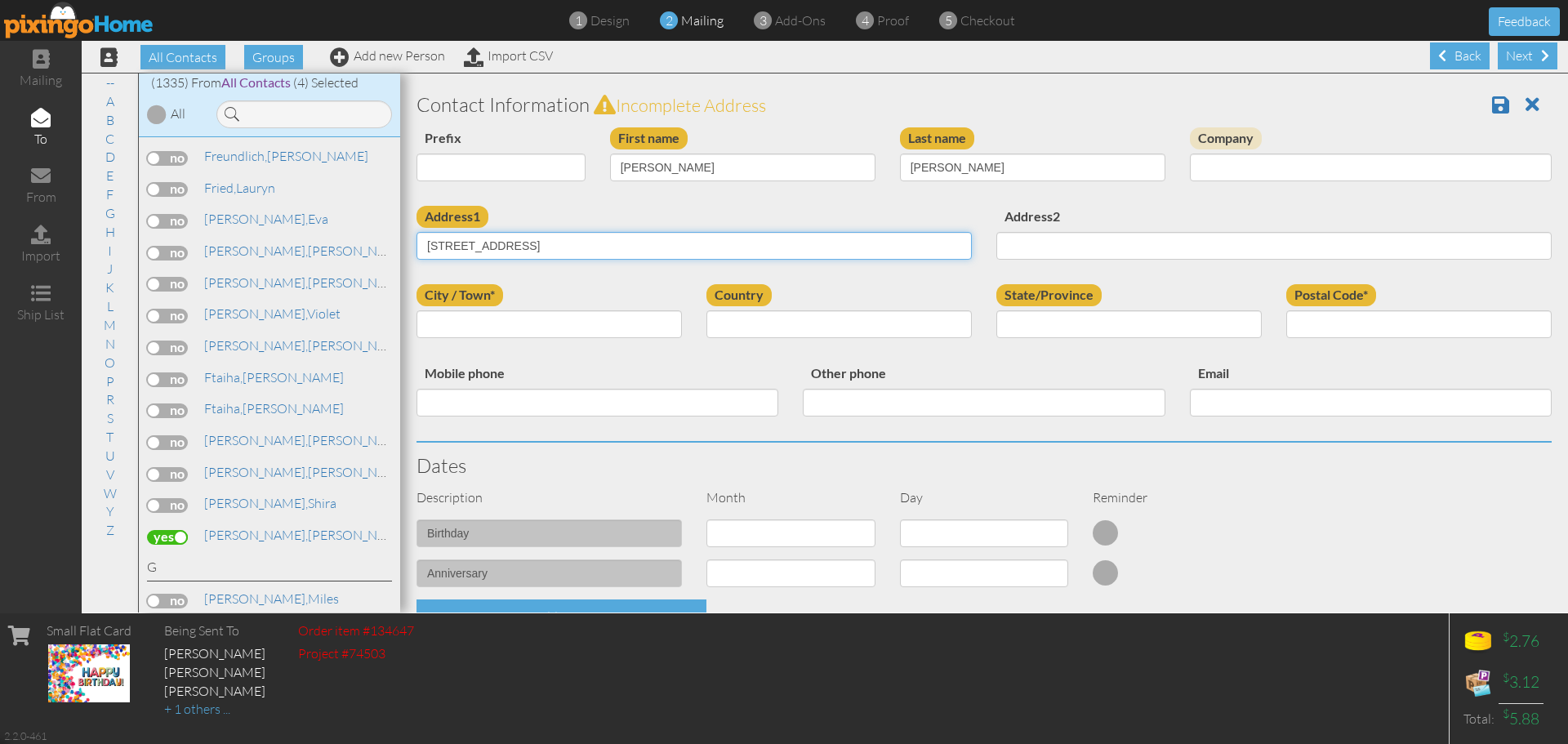
type input "[STREET_ADDRESS]"
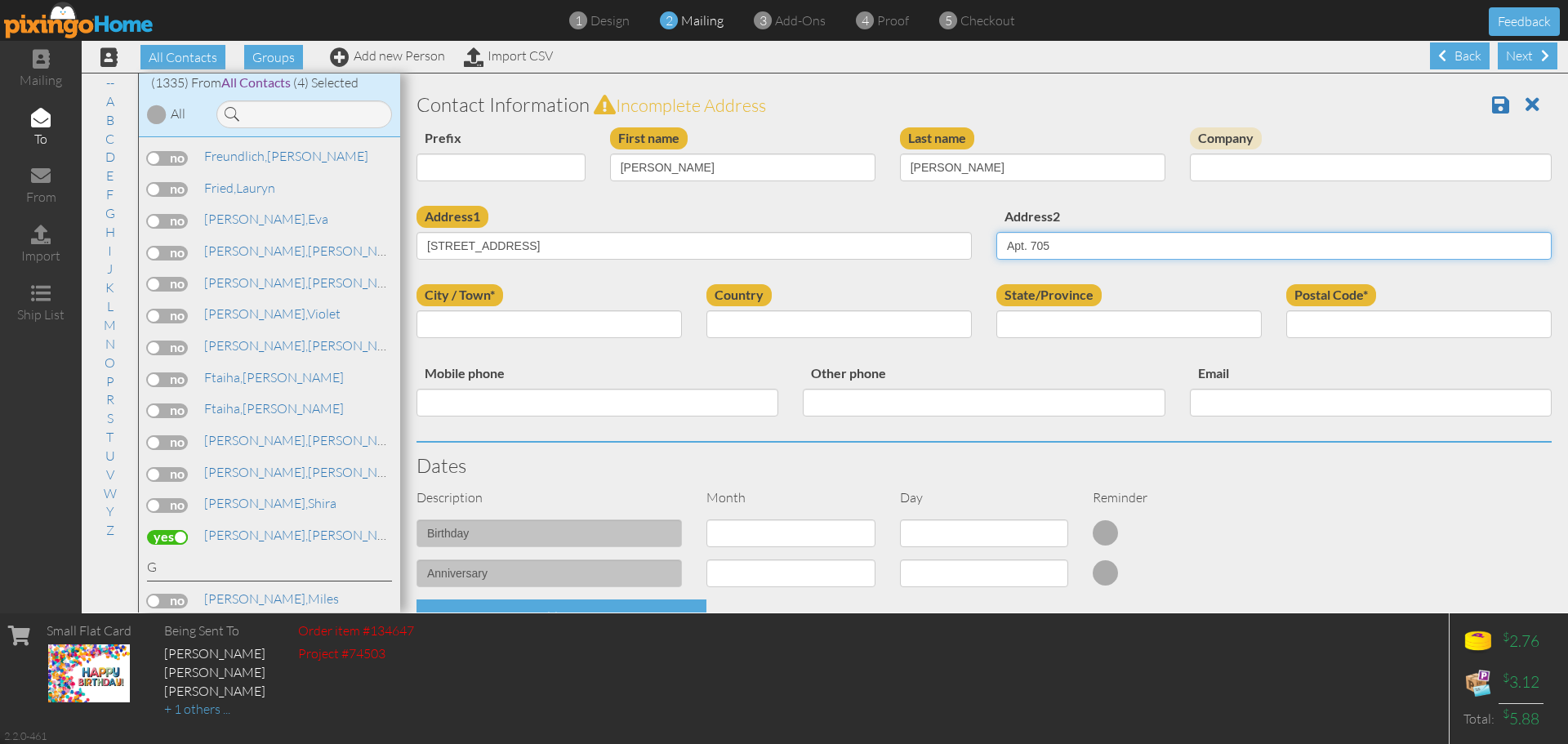
type input "Apt. 705"
type input "[US_STATE]"
select select "object:4286"
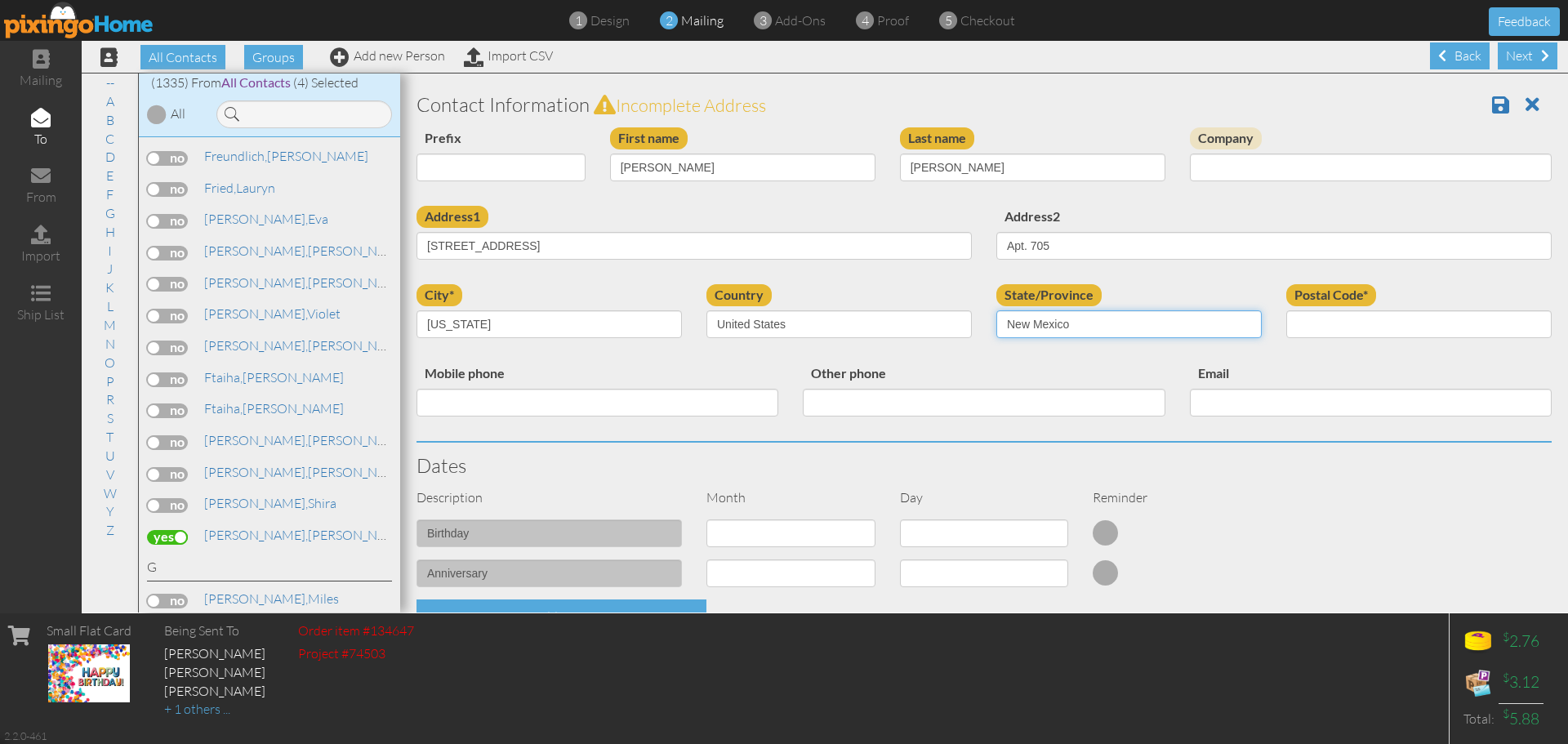
select select "object:4570"
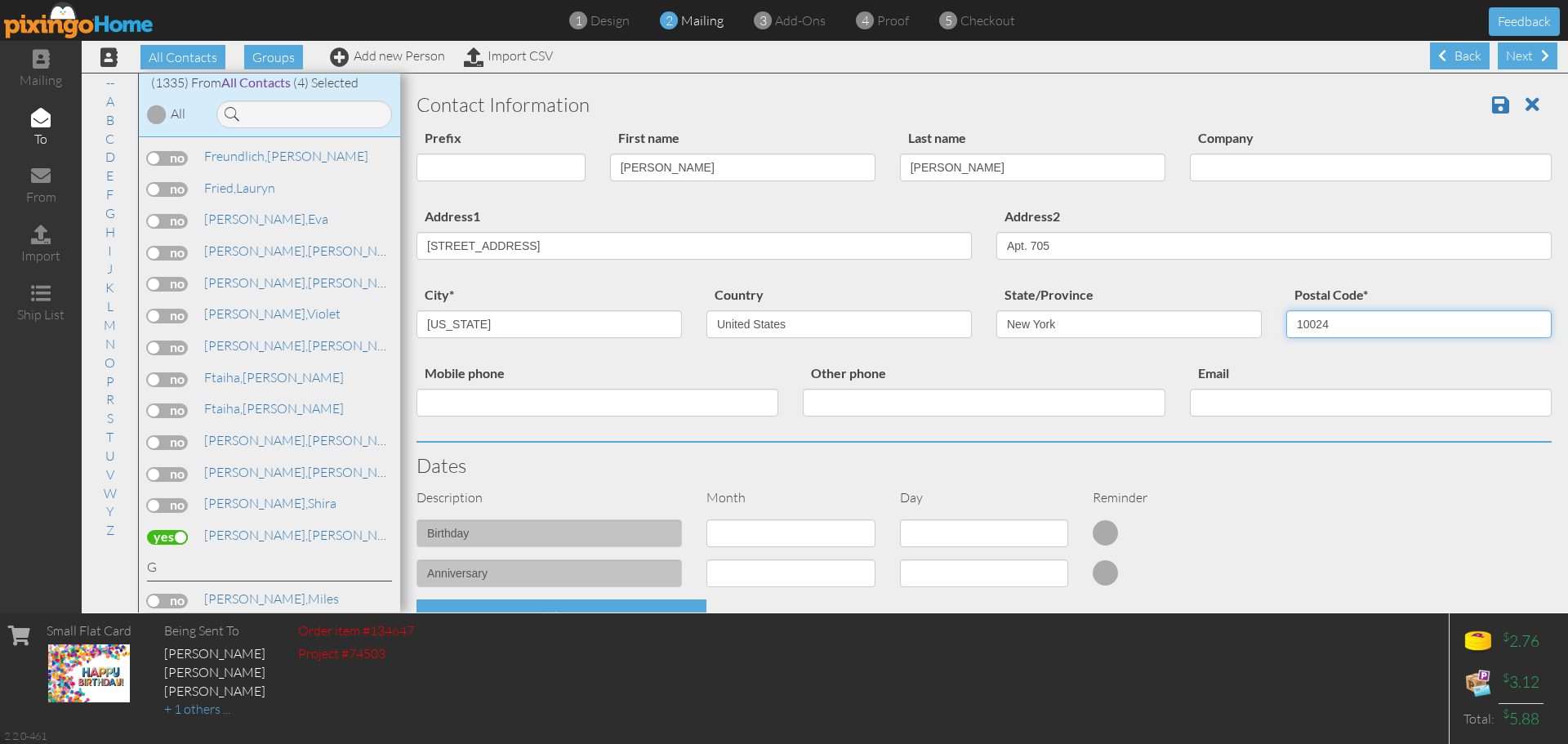
type input "10024"
click at [810, 528] on select "1 - [DATE] - [DATE] - [DATE] - [DATE] - [DATE] - [DATE] - [DATE] - [DATE] - [DA…" at bounding box center [790, 533] width 169 height 28
select select "object:4281"
click at [706, 520] on select "1 - [DATE] - [DATE] - [DATE] - [DATE] - [DATE] - [DATE] - [DATE] - [DATE] - [DA…" at bounding box center [790, 533] width 169 height 28
select select "number:1"
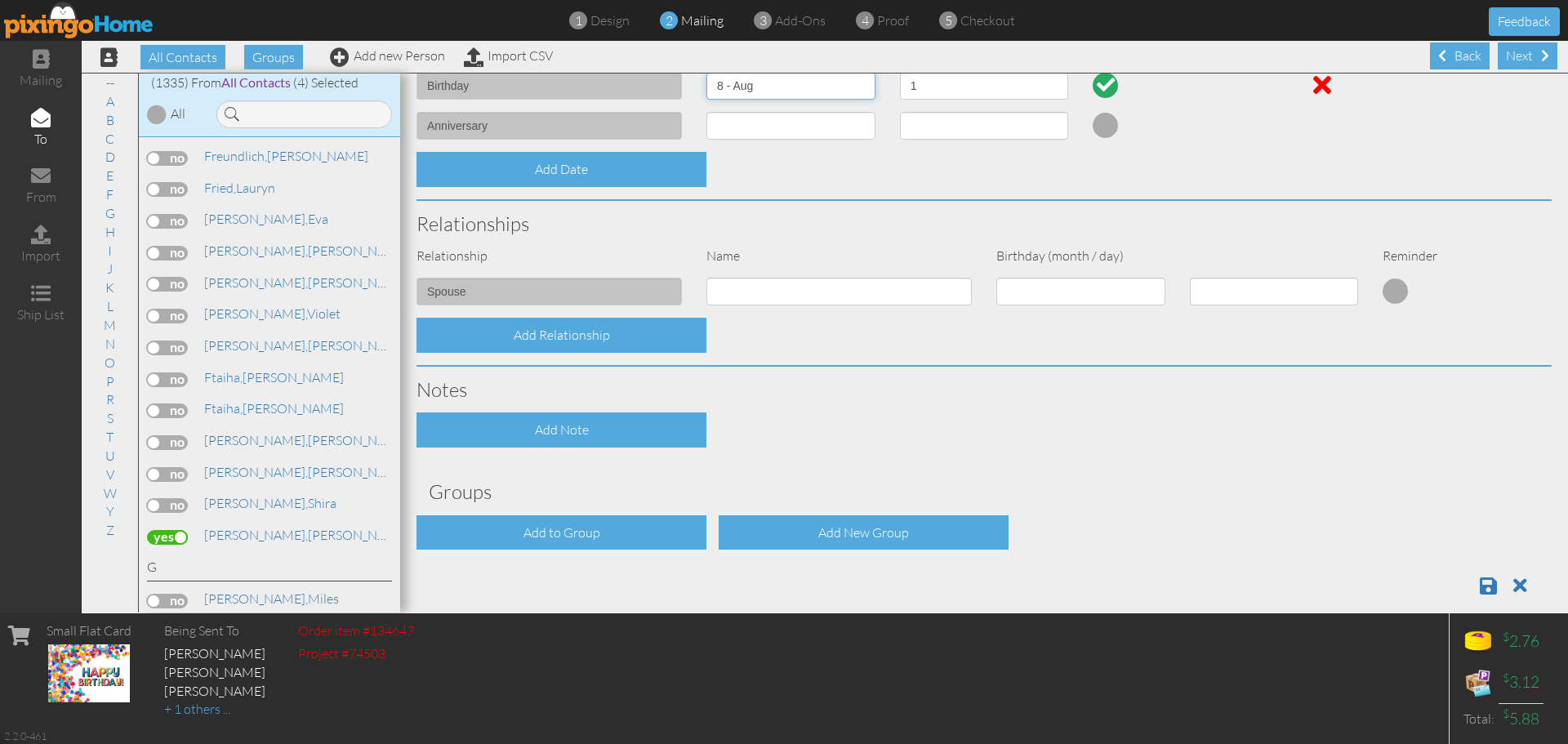
scroll to position [469, 0]
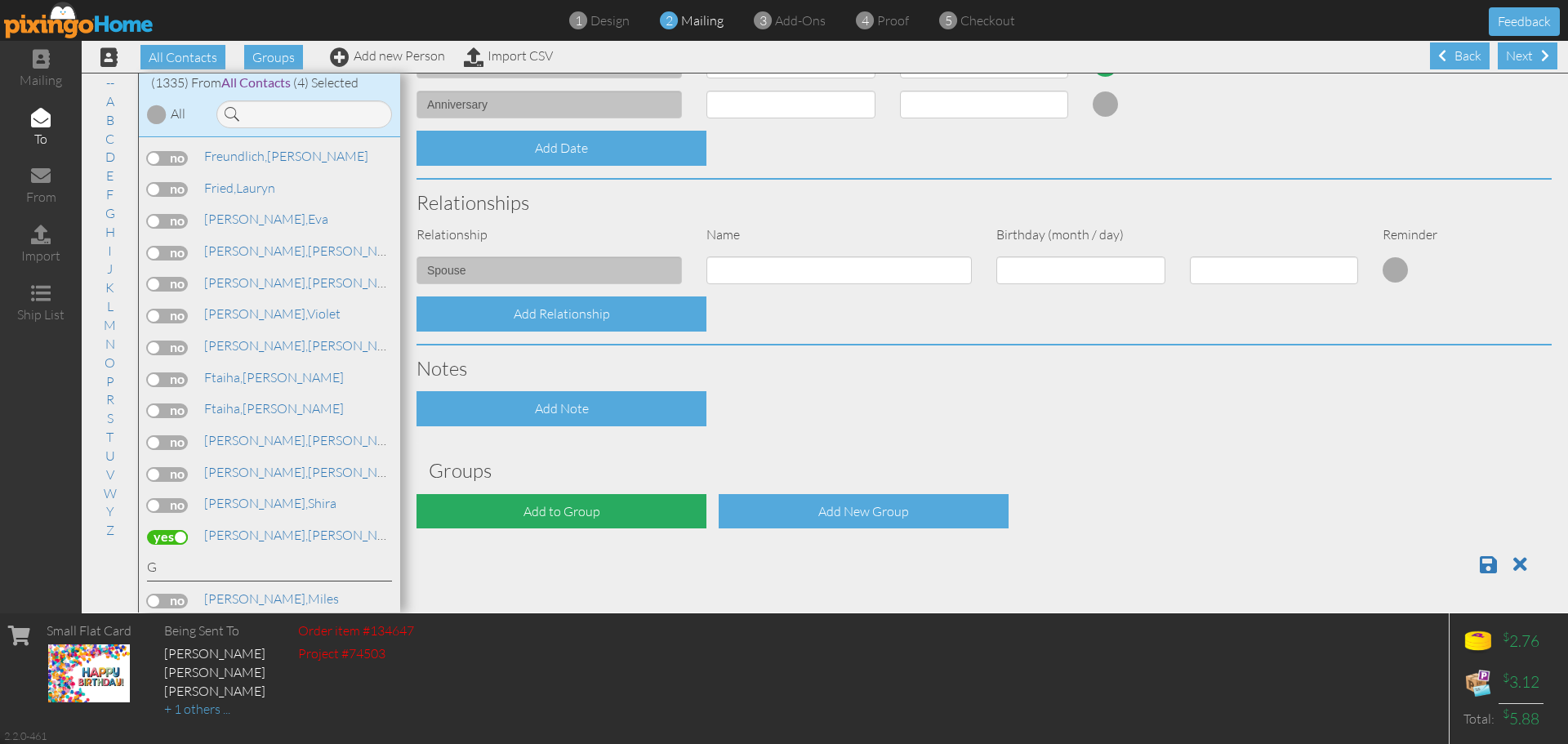
click at [579, 520] on div "Add to Group" at bounding box center [562, 512] width 290 height 35
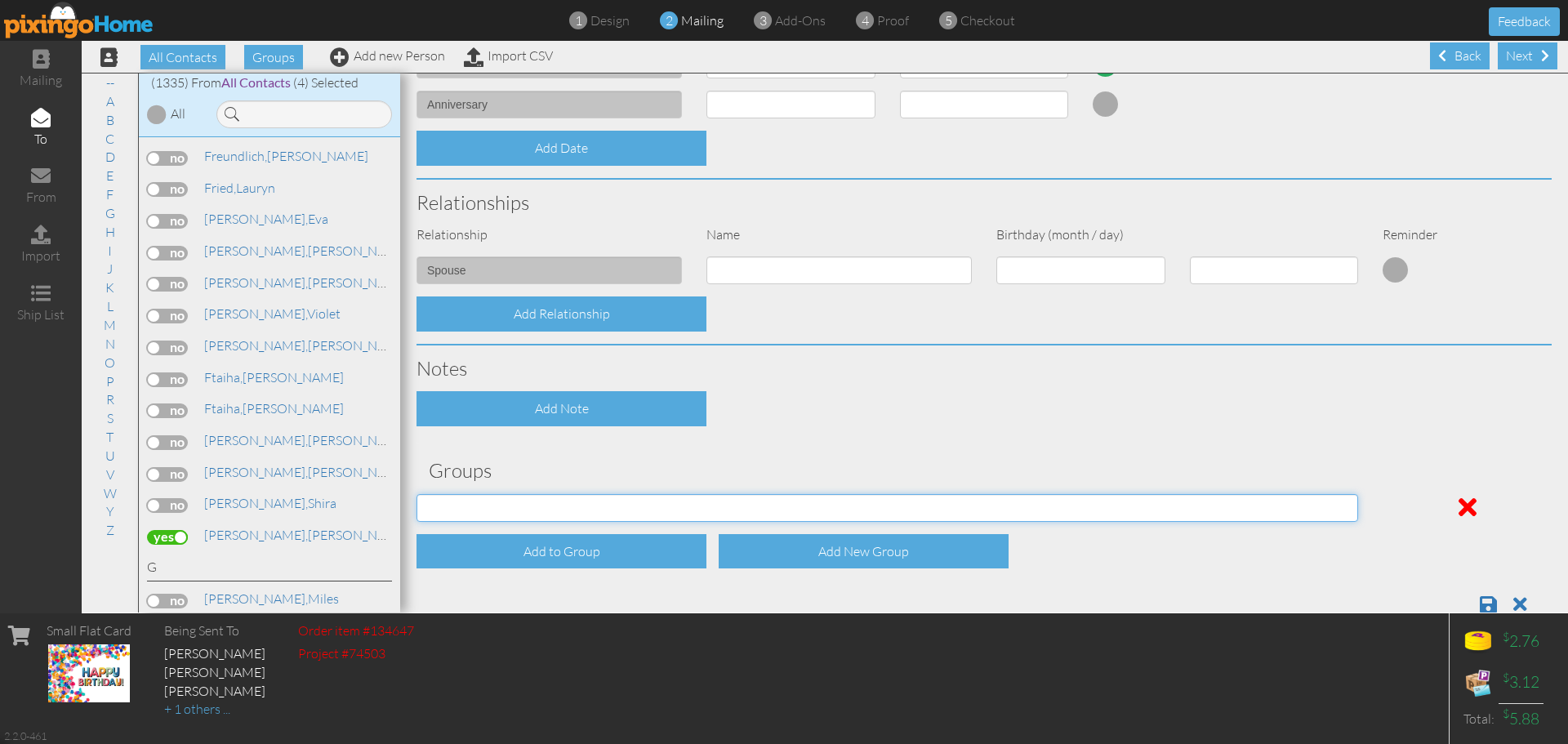
click at [579, 515] on select "[DATE] [DATE] C.E. C.E. July Birthdays (2024) [DEMOGRAPHIC_DATA] Birthdays [DEM…" at bounding box center [887, 508] width 941 height 28
select select "object:4597"
click at [417, 494] on select "[DATE] [DATE] C.E. C.E. July Birthdays (2024) [DEMOGRAPHIC_DATA] Birthdays [DEM…" at bounding box center [887, 508] width 941 height 28
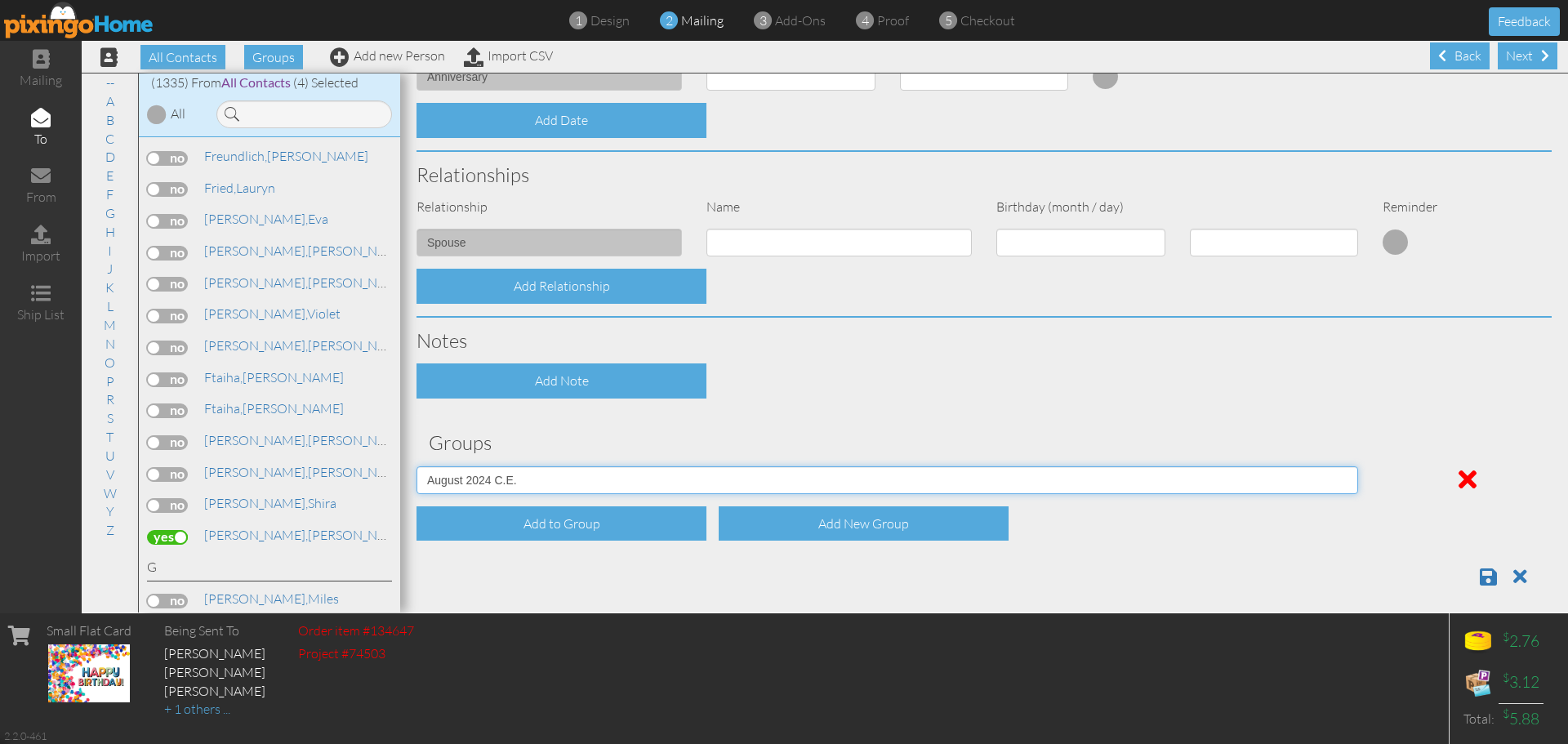
scroll to position [509, 0]
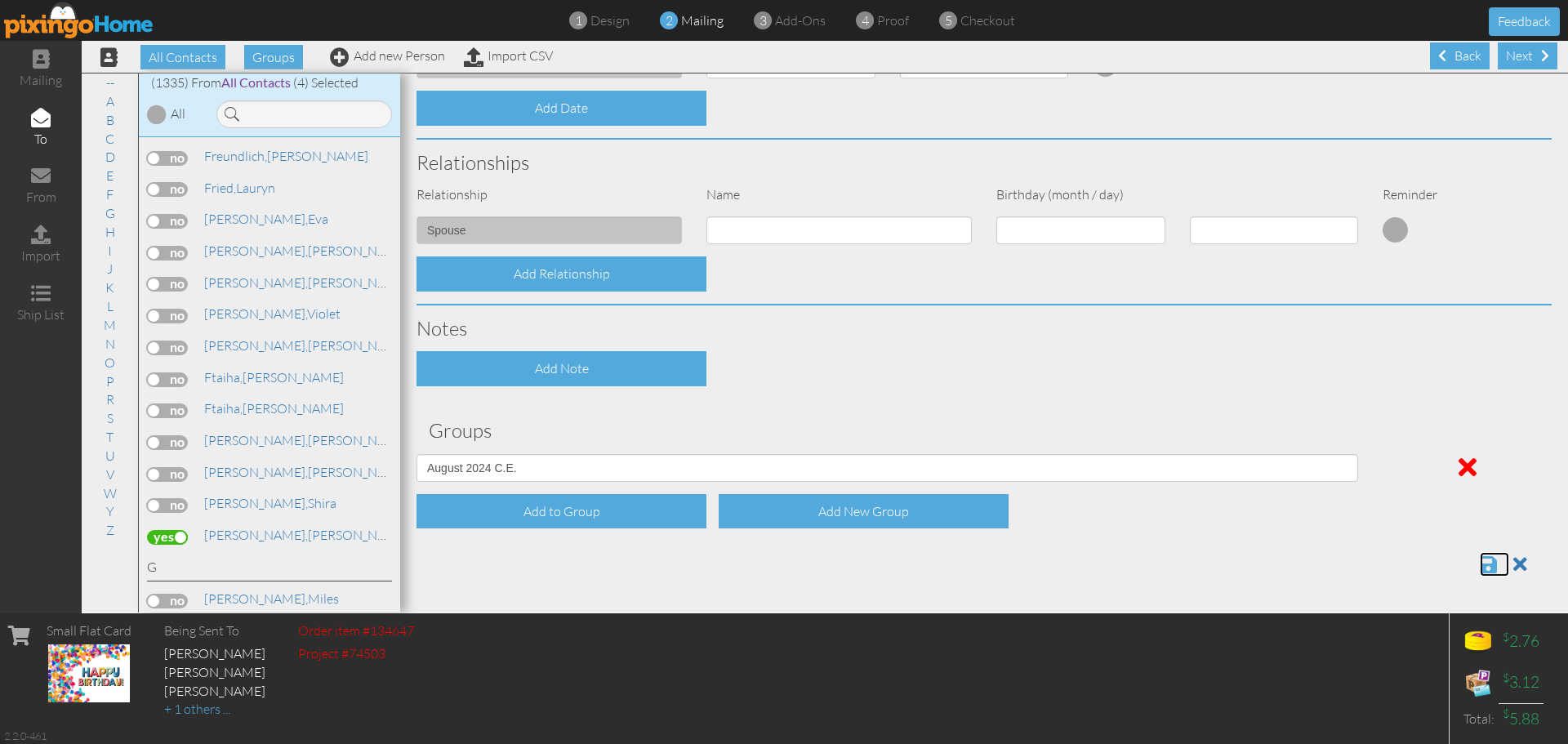
click at [1479, 562] on span at bounding box center [1488, 563] width 17 height 19
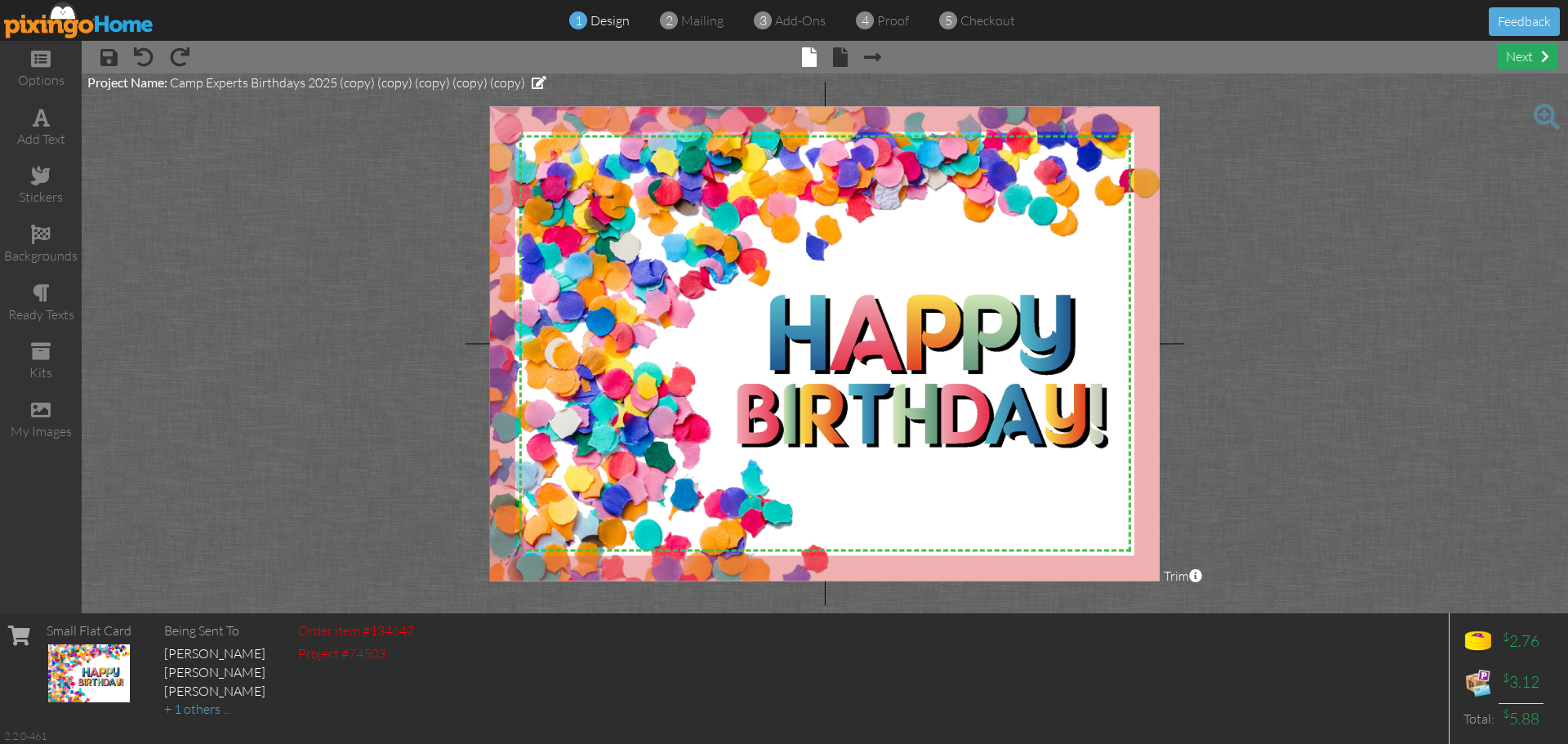
click at [1521, 58] on div "next" at bounding box center [1528, 57] width 60 height 27
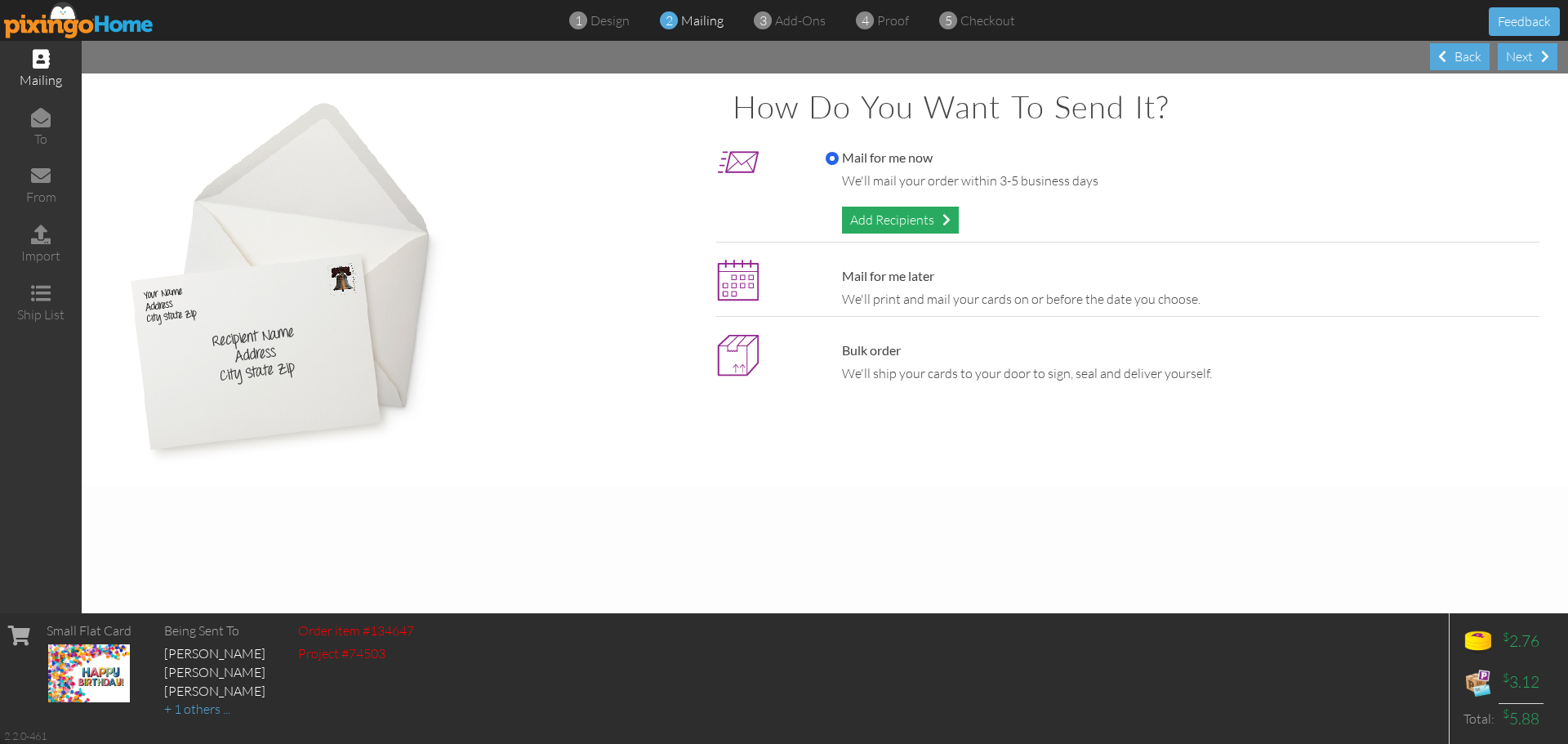
click at [908, 220] on div "Add Recipients" at bounding box center [900, 220] width 116 height 27
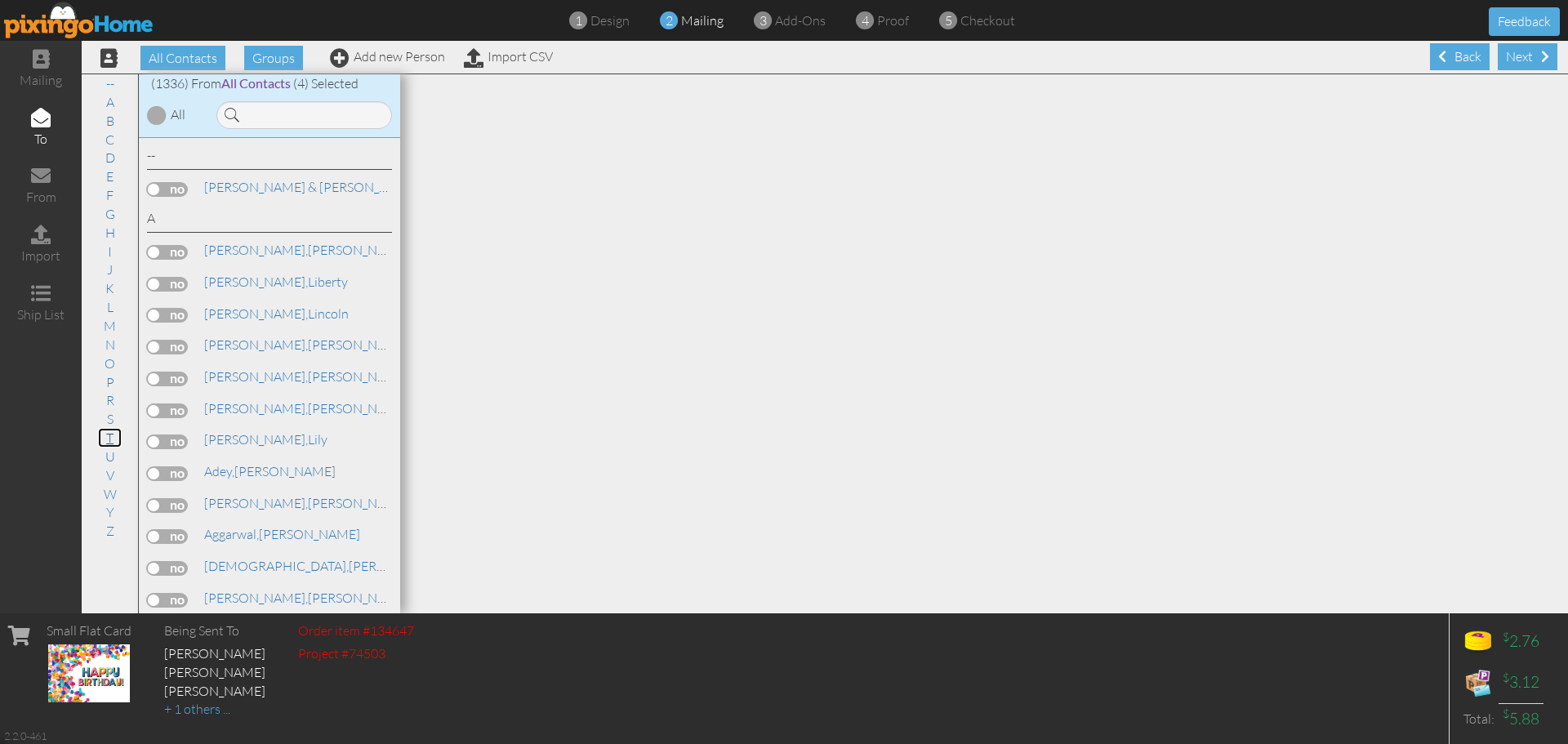
click at [110, 438] on link "T" at bounding box center [110, 437] width 24 height 19
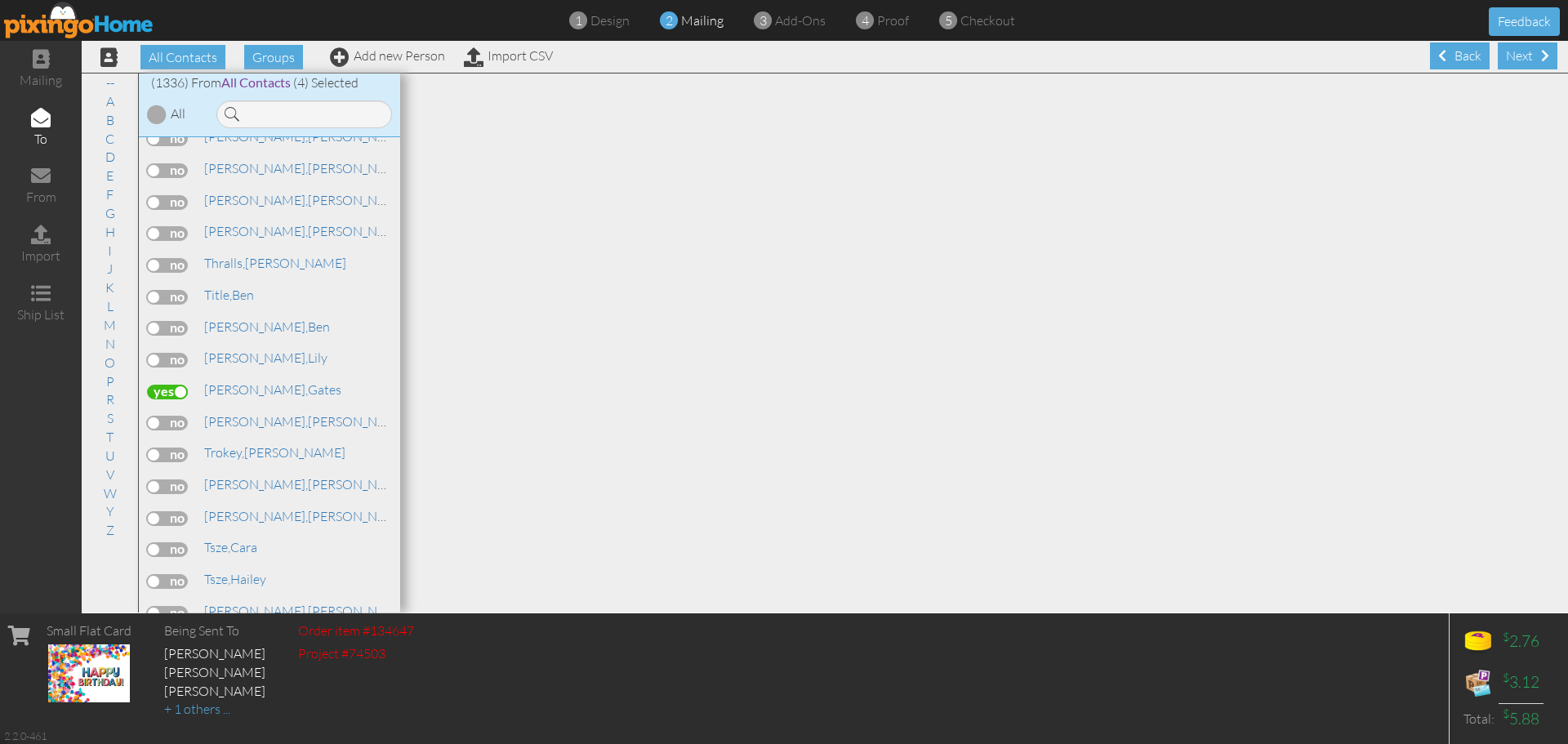
scroll to position [38838, 0]
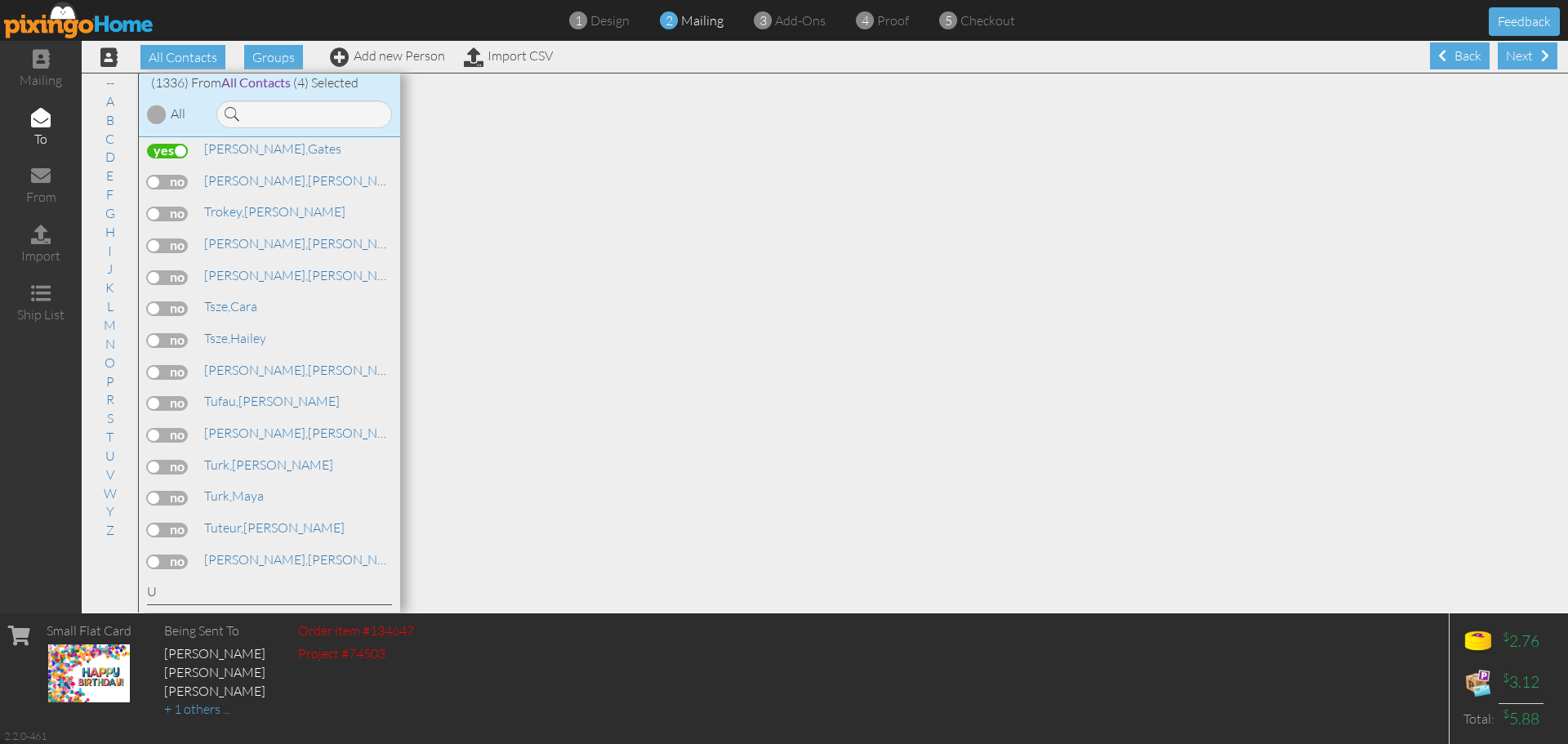
click at [186, 370] on label at bounding box center [167, 372] width 40 height 14
click at [0, 0] on input "checkbox" at bounding box center [0, 0] width 0 height 0
click at [375, 51] on link "Add new Person" at bounding box center [387, 55] width 116 height 16
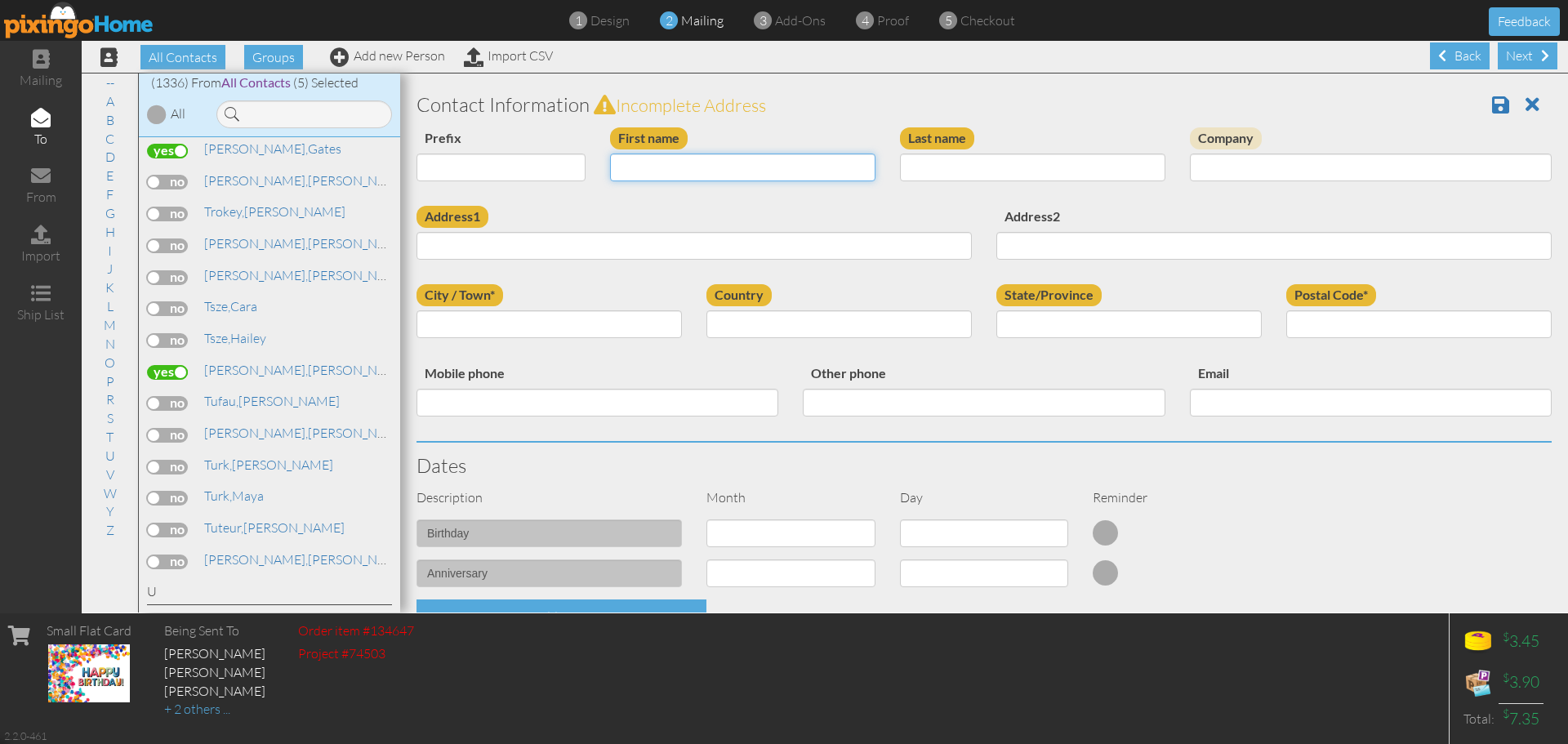
click at [690, 163] on input "First name" at bounding box center [742, 167] width 266 height 28
type input "[PERSON_NAME]"
type input "Sampredo"
type input "220 Manhatan Avenue"
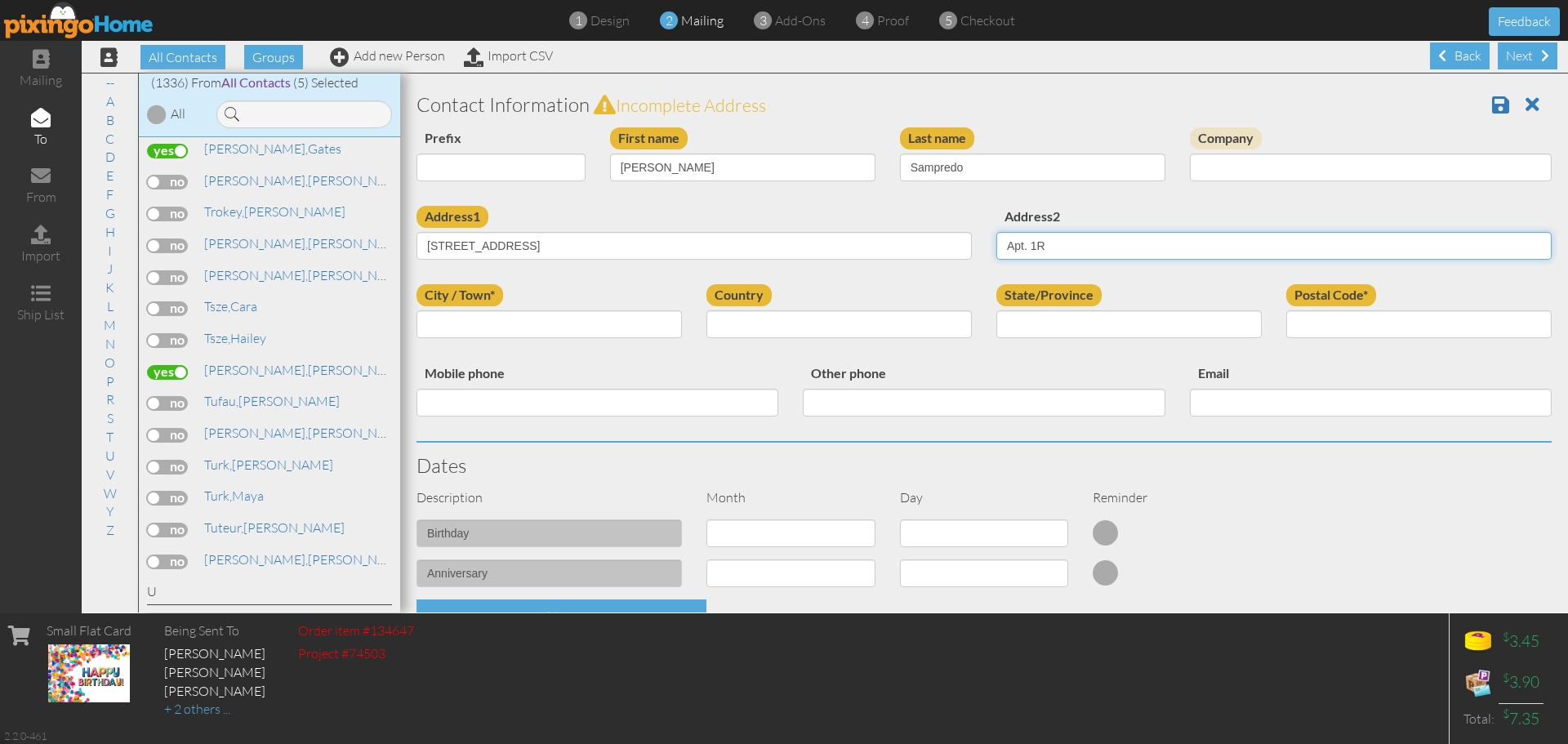
type input "Apt. 1R"
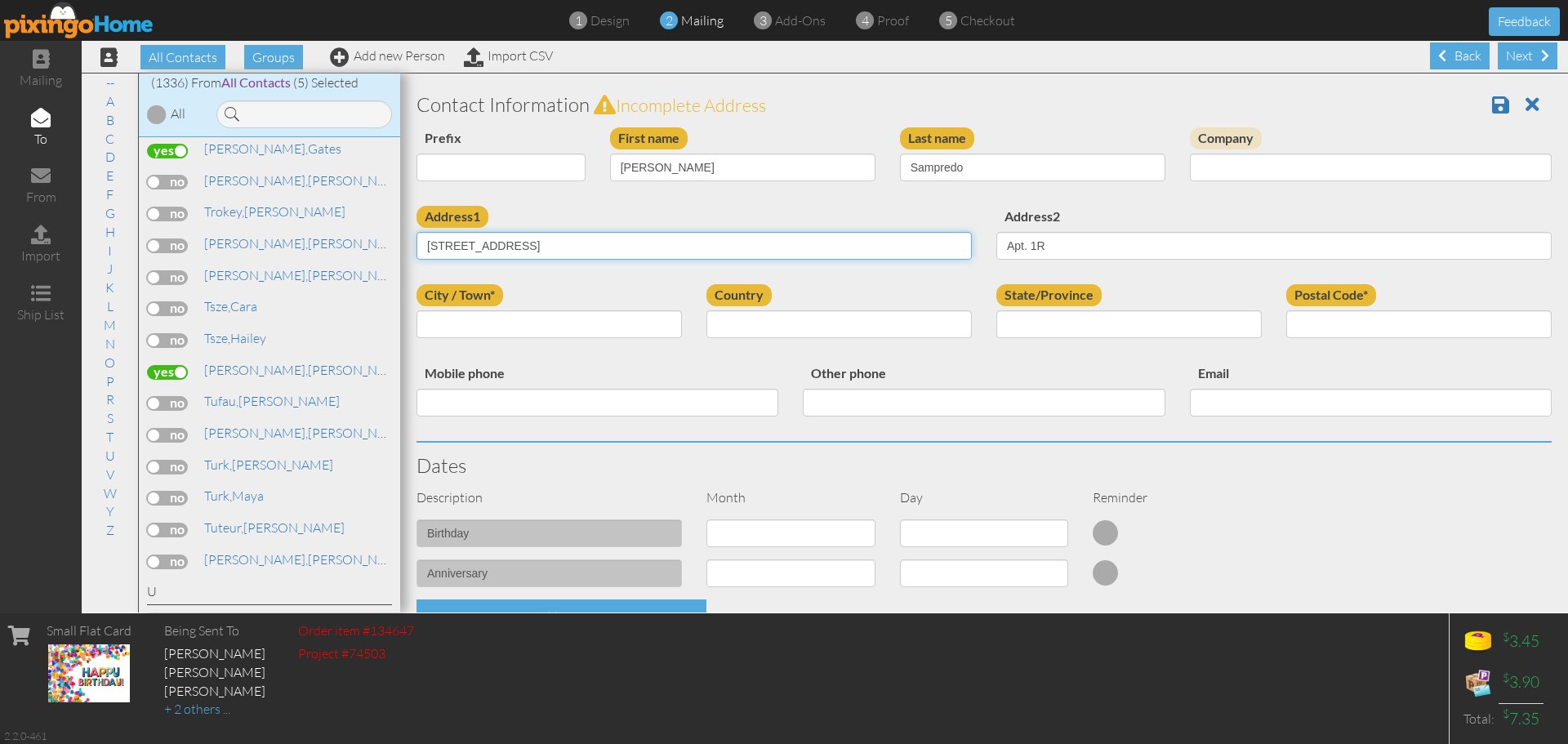
click at [484, 250] on input "220 Manhatan Avenue" at bounding box center [694, 245] width 555 height 28
type input "220 Manhattan Avenue"
click at [473, 314] on input "City / Town*" at bounding box center [549, 324] width 266 height 28
type input "[US_STATE]"
select select "object:4290"
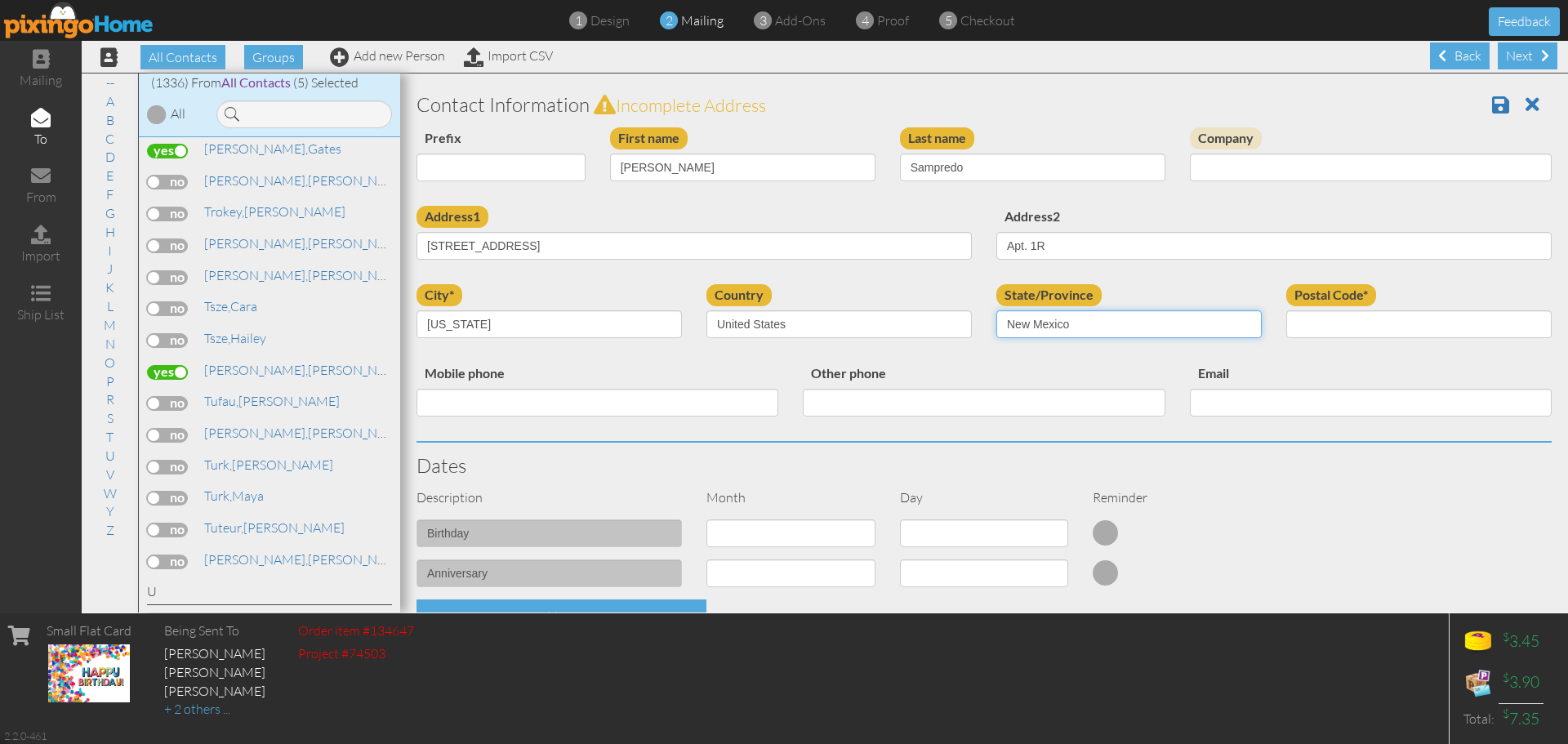
select select "object:4574"
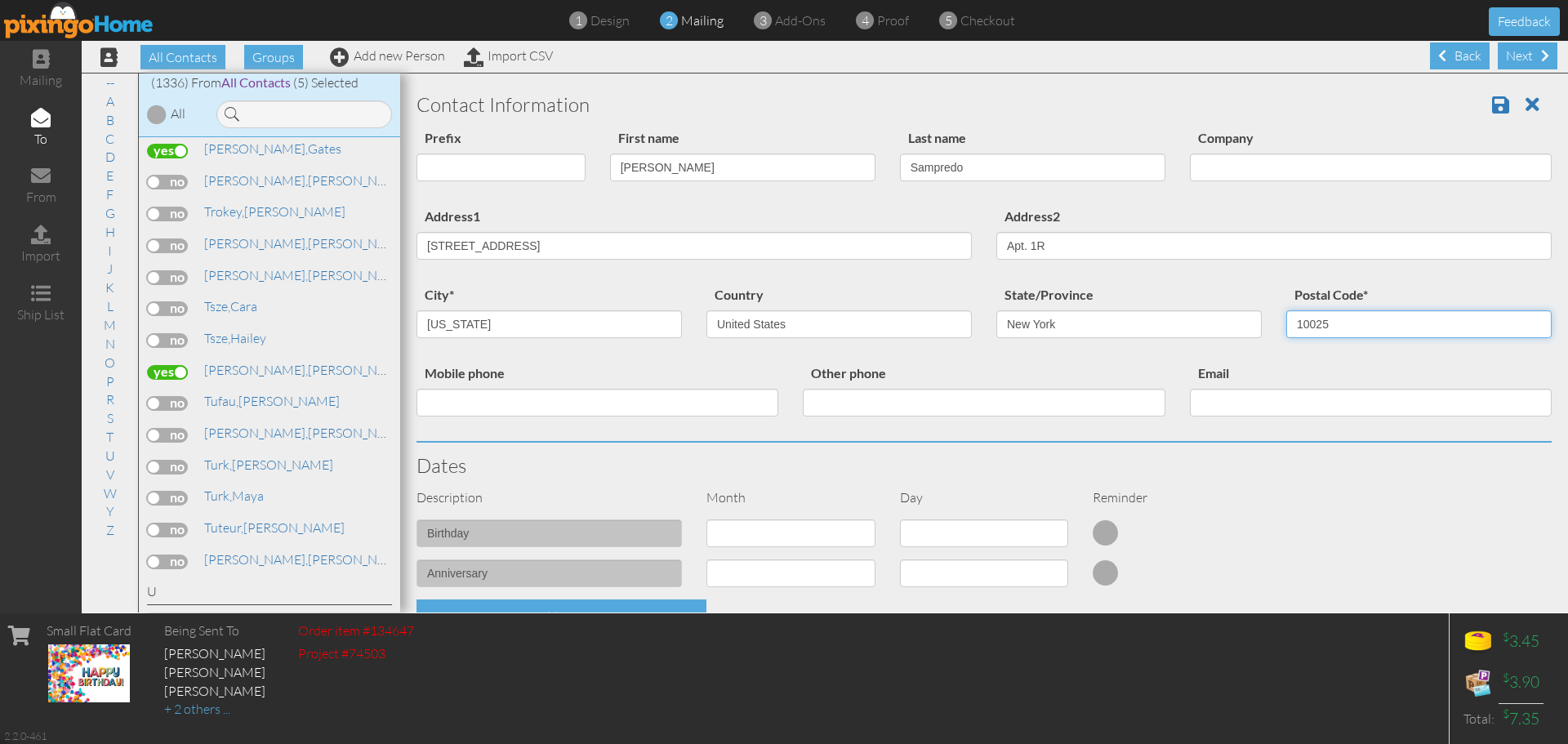
type input "10025"
click at [737, 537] on select "1 - [DATE] - [DATE] - [DATE] - [DATE] - [DATE] - [DATE] - [DATE] - [DATE] - [DA…" at bounding box center [790, 533] width 169 height 28
select select "object:4285"
click at [706, 520] on select "1 - [DATE] - [DATE] - [DATE] - [DATE] - [DATE] - [DATE] - [DATE] - [DATE] - [DA…" at bounding box center [790, 533] width 169 height 28
select select "number:1"
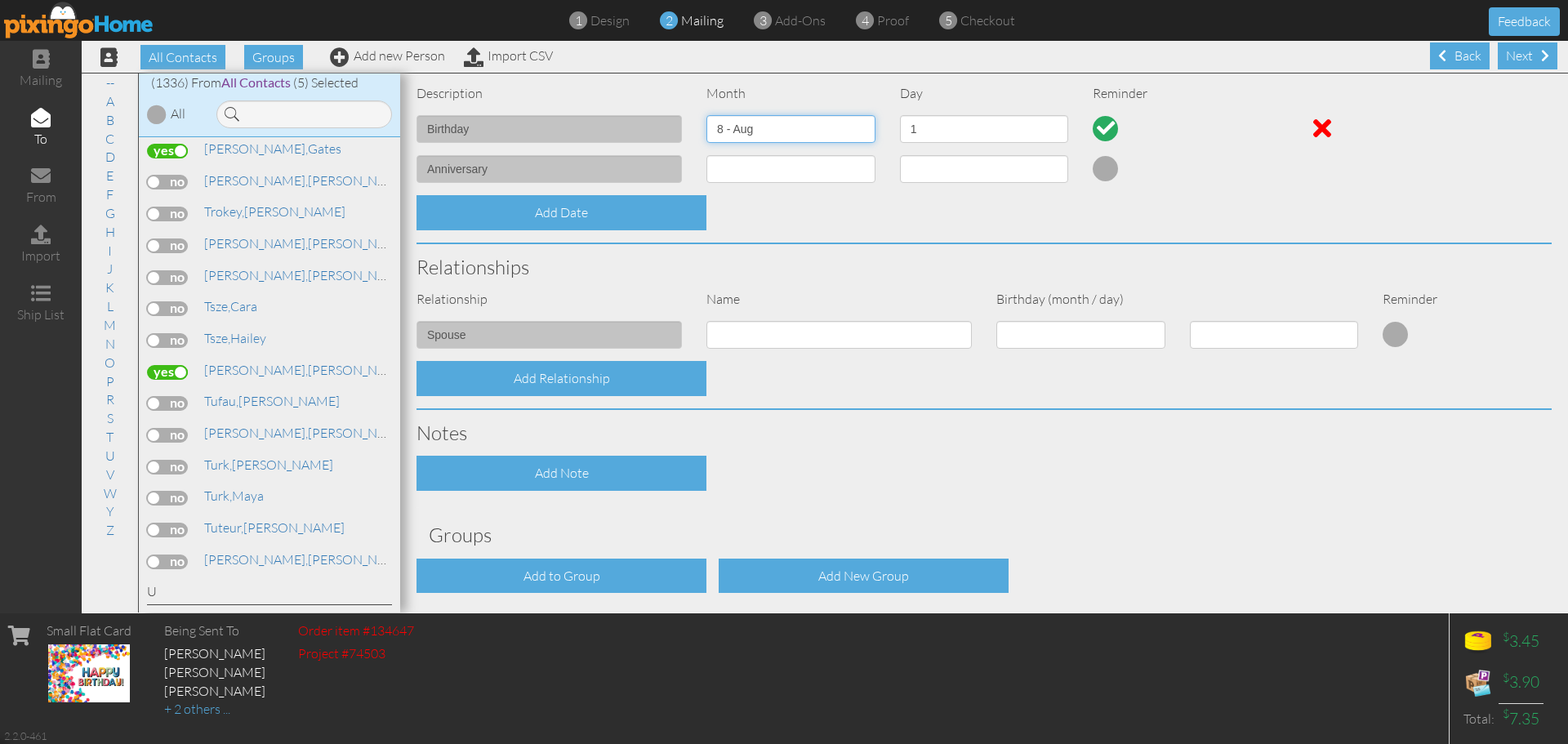
scroll to position [469, 0]
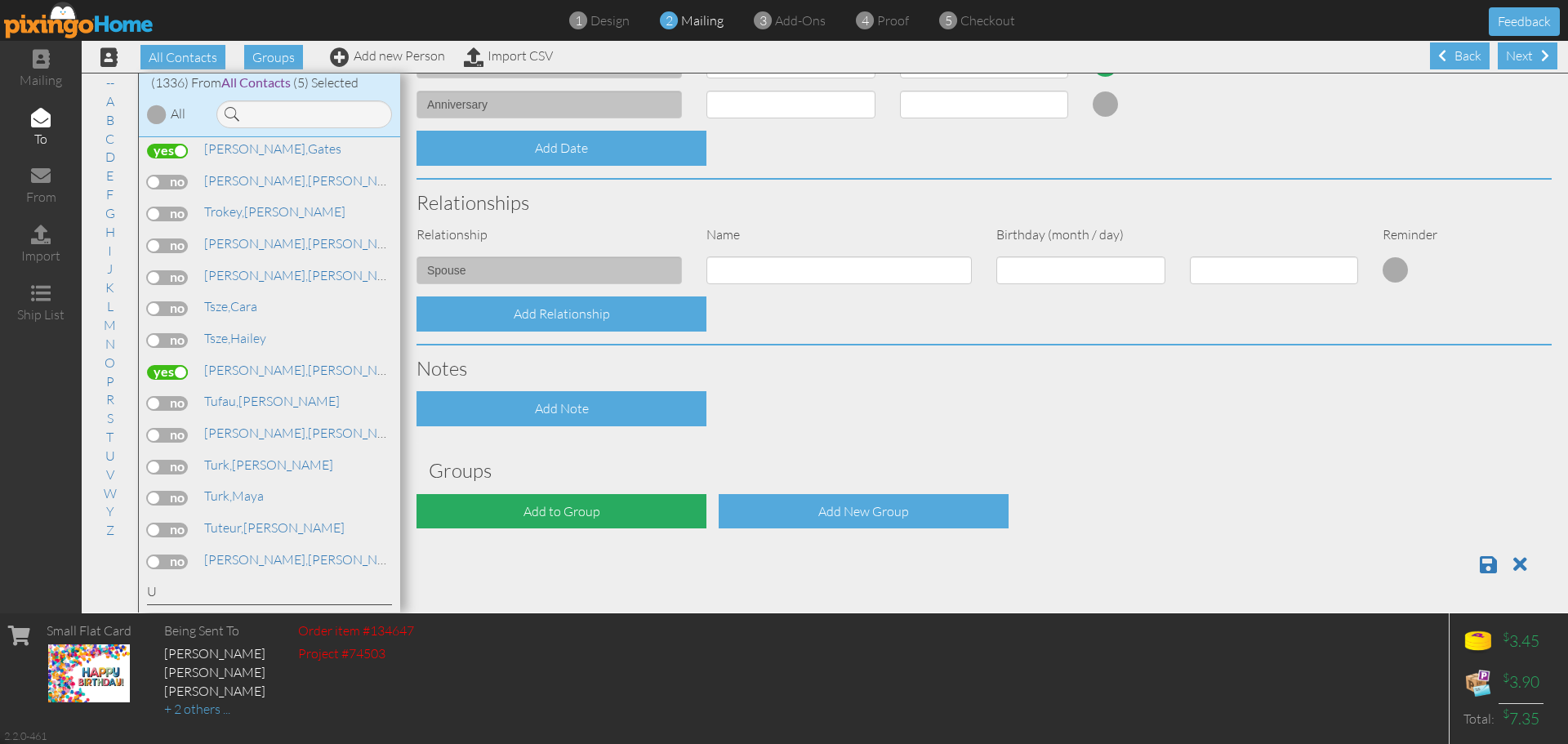
click at [655, 526] on div "Add to Group" at bounding box center [562, 512] width 290 height 35
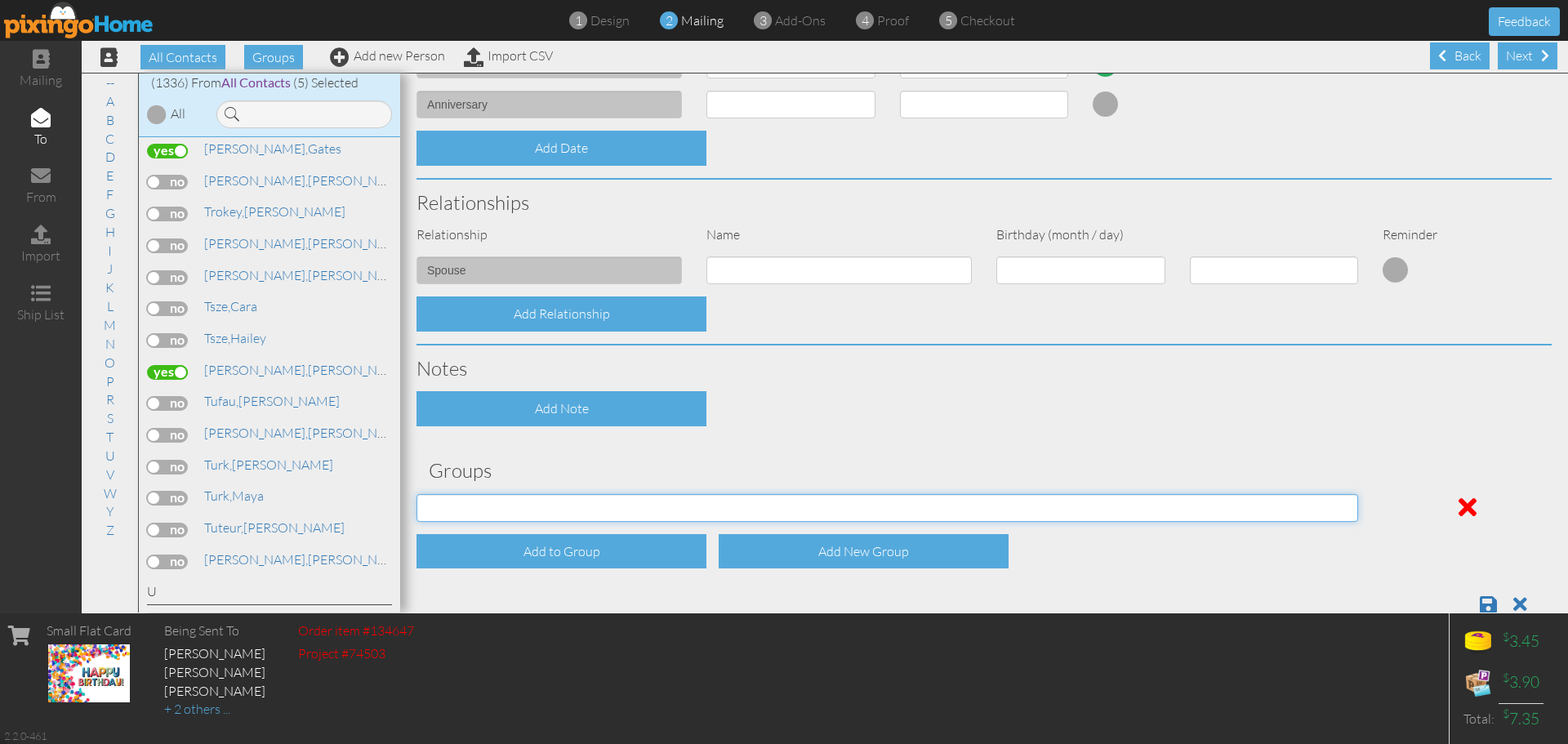
click at [646, 513] on select "[DATE] [DATE] C.E. C.E. July Birthdays (2024) [DEMOGRAPHIC_DATA] Birthdays [DEM…" at bounding box center [887, 508] width 941 height 28
select select "object:4601"
click at [417, 494] on select "[DATE] [DATE] C.E. C.E. July Birthdays (2024) [DEMOGRAPHIC_DATA] Birthdays [DEM…" at bounding box center [887, 508] width 941 height 28
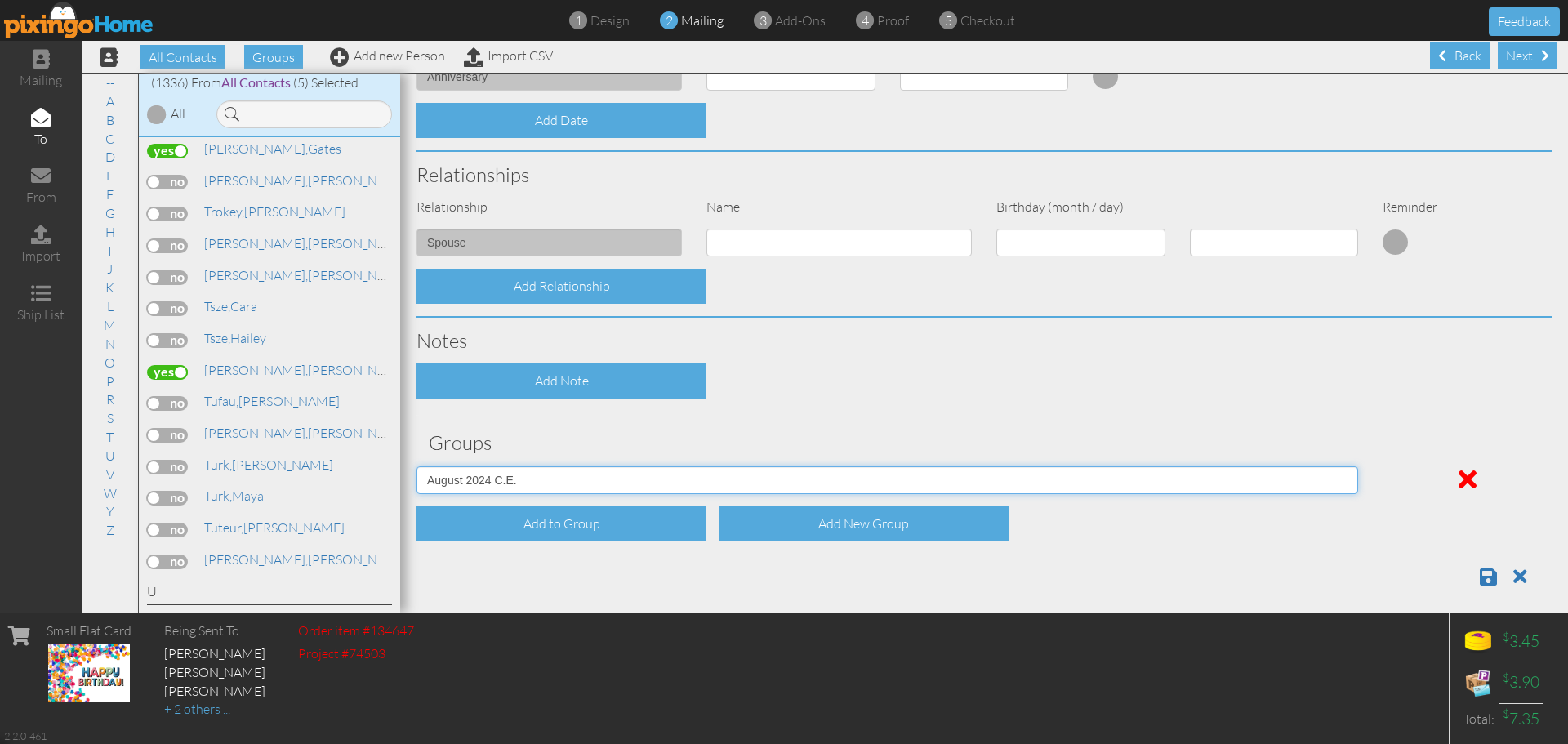
scroll to position [509, 0]
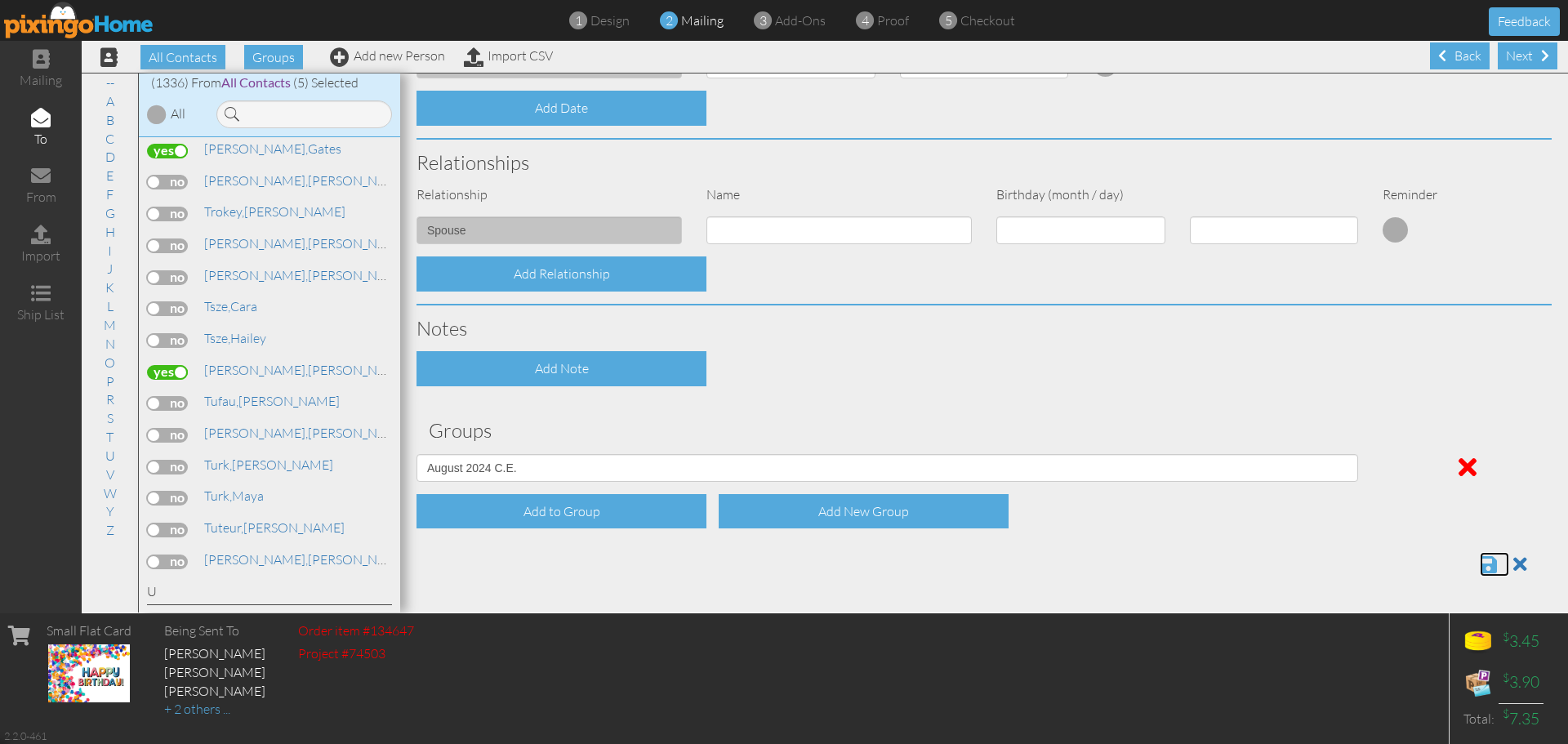
click at [1479, 555] on span at bounding box center [1488, 563] width 17 height 19
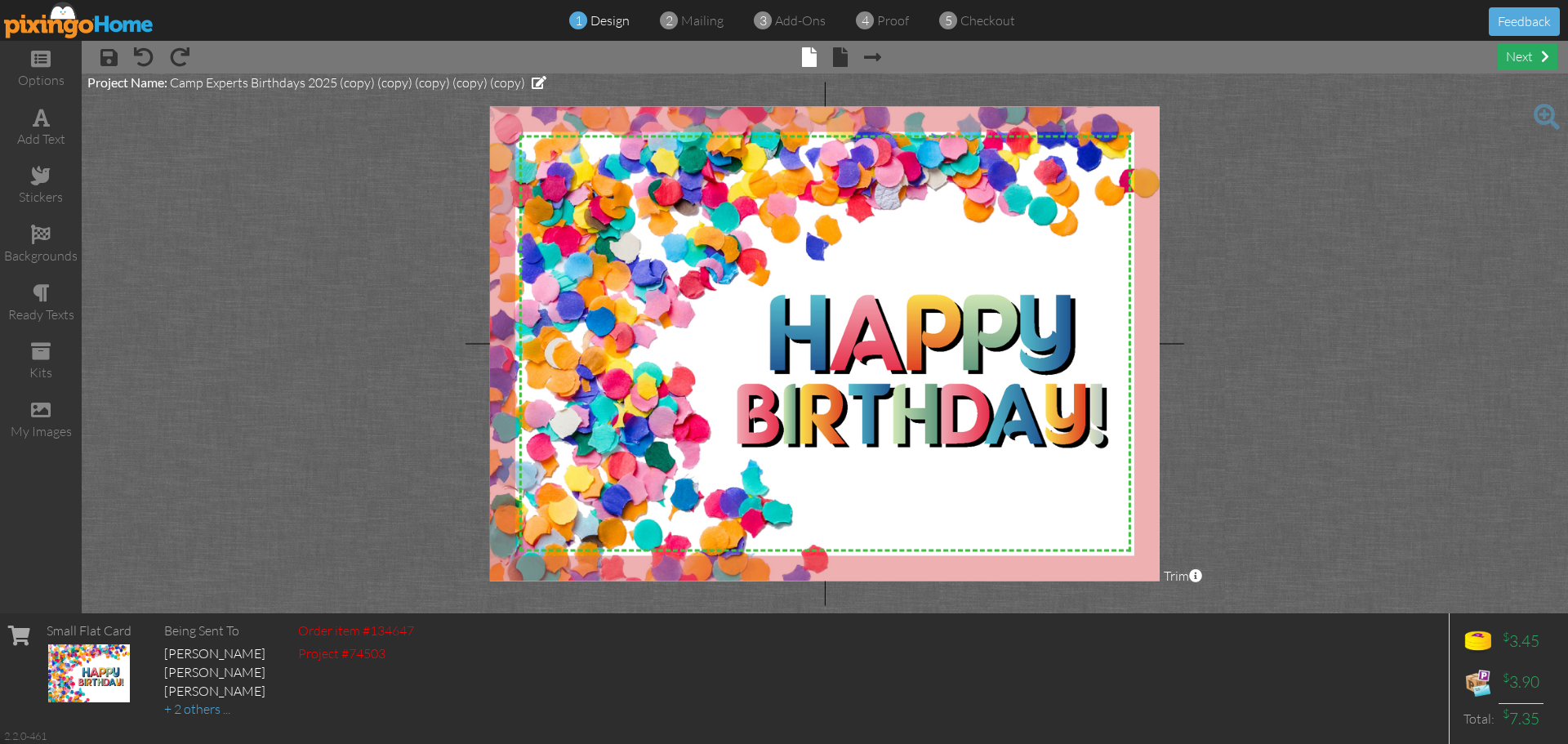
click at [1521, 66] on div "next" at bounding box center [1528, 57] width 60 height 27
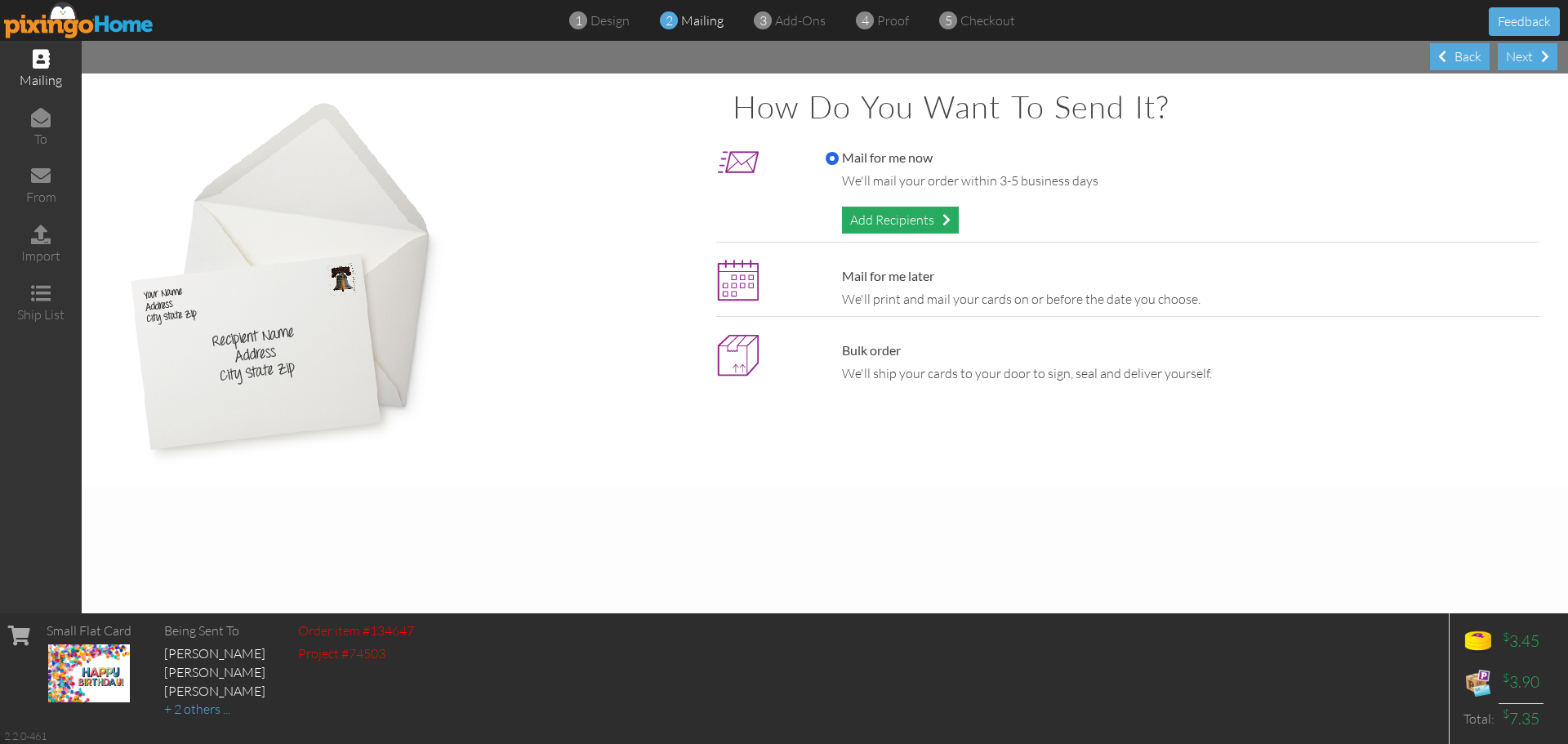
click at [923, 218] on div "Add Recipients" at bounding box center [900, 220] width 116 height 27
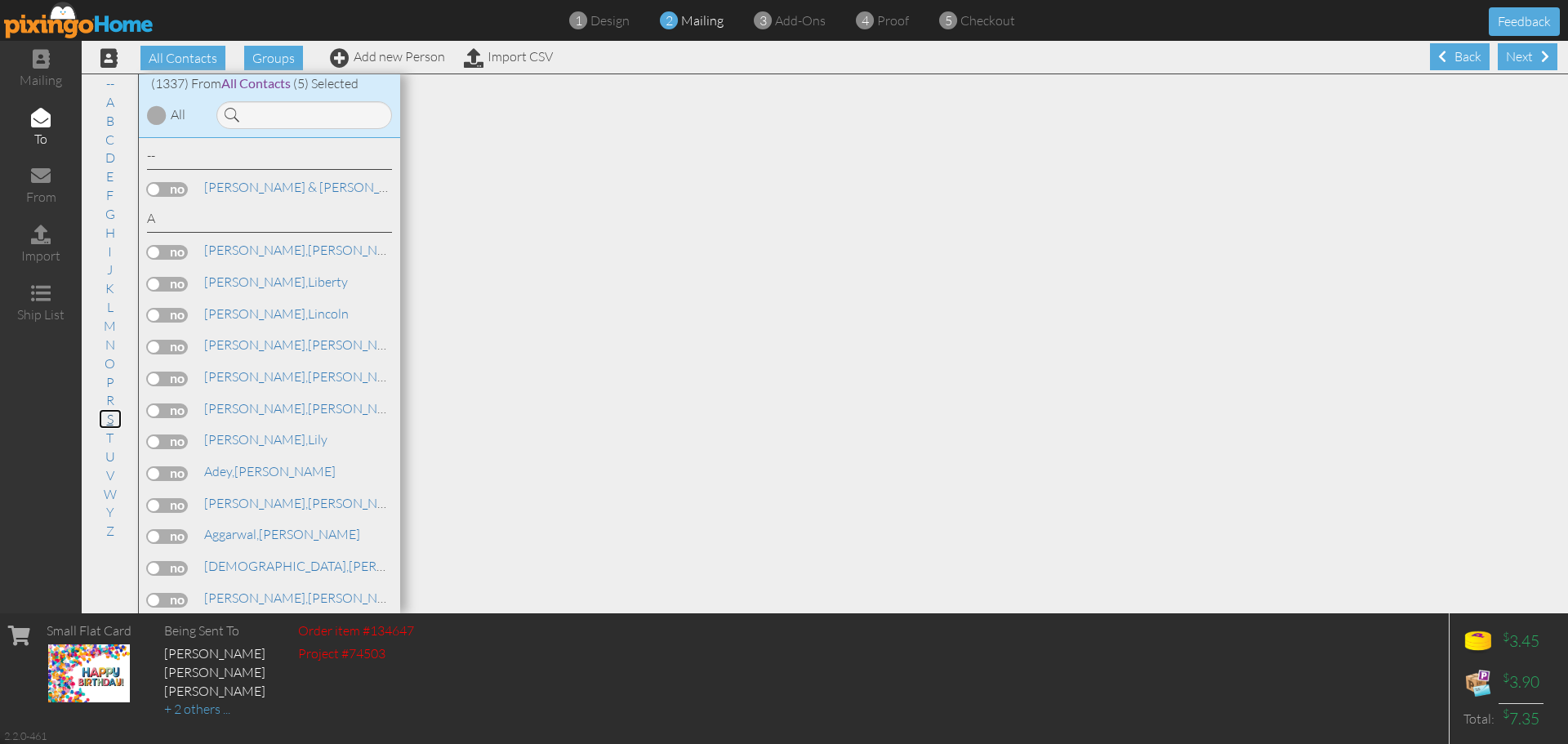
click at [103, 413] on link "S" at bounding box center [110, 418] width 23 height 19
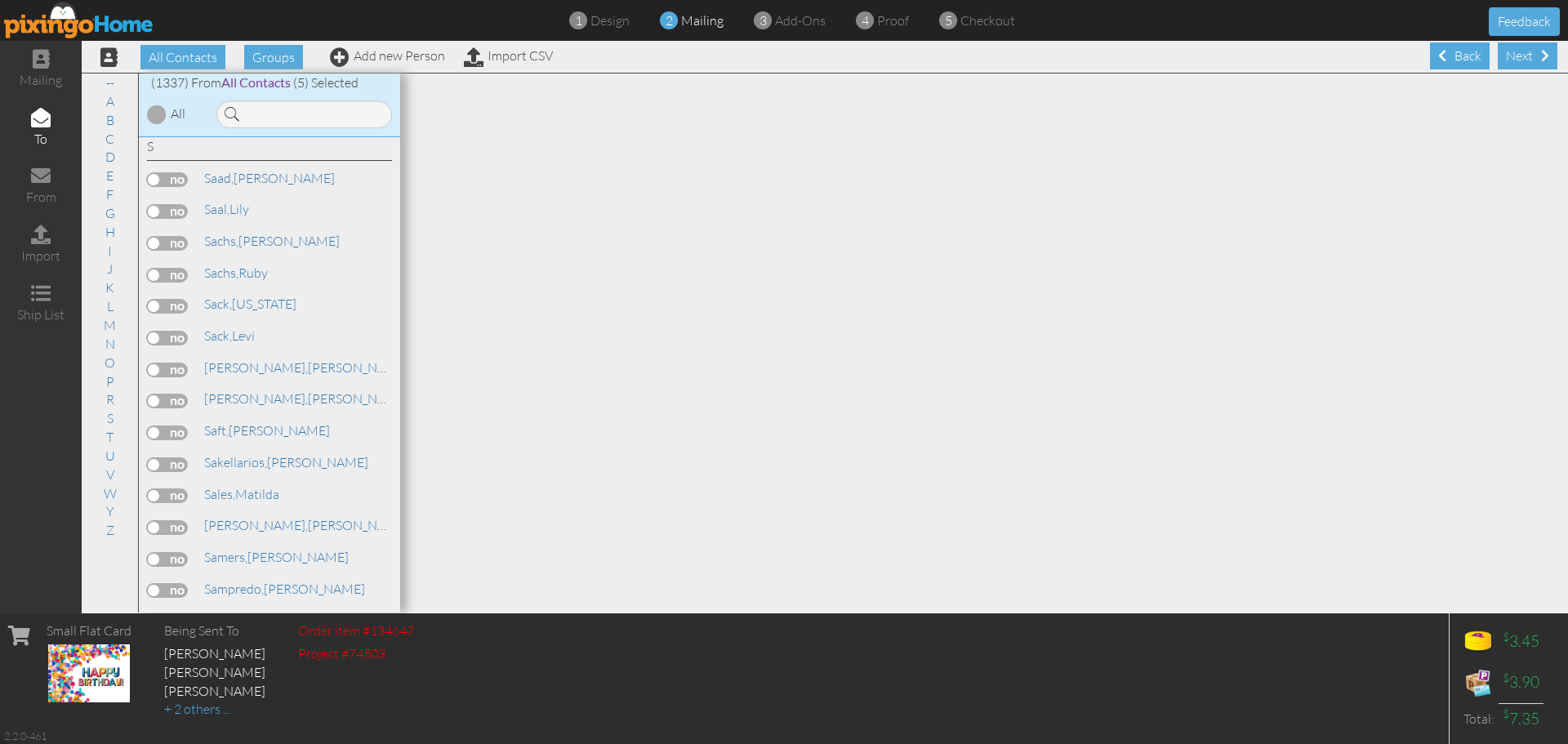
click at [176, 594] on label at bounding box center [167, 590] width 40 height 14
click at [0, 0] on input "checkbox" at bounding box center [0, 0] width 0 height 0
click at [415, 57] on link "Add new Person" at bounding box center [387, 55] width 116 height 16
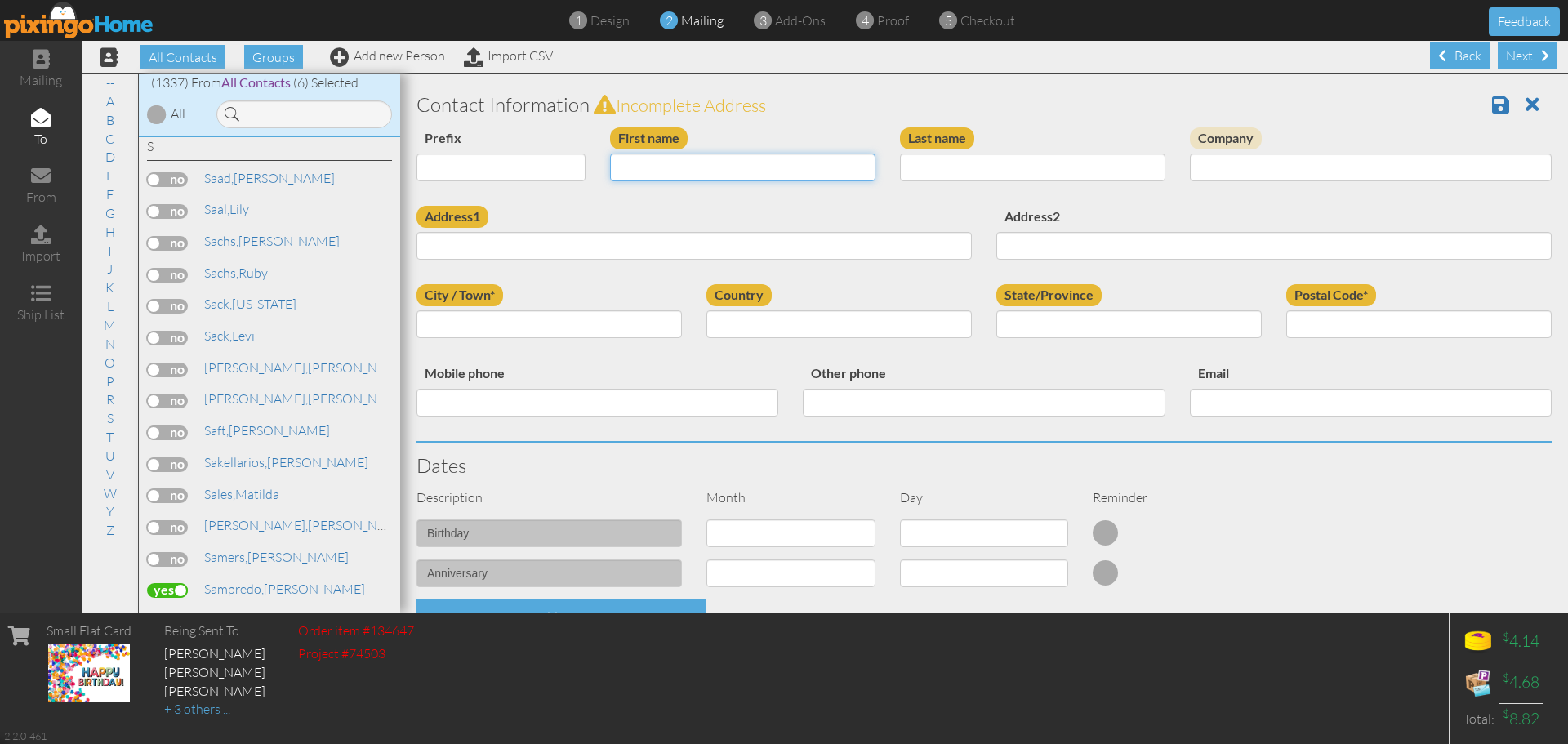
click at [675, 167] on input "First name" at bounding box center [742, 167] width 266 height 28
type input "[PERSON_NAME]"
type input "Chazan"
type input "50 Riverside Boulevard"
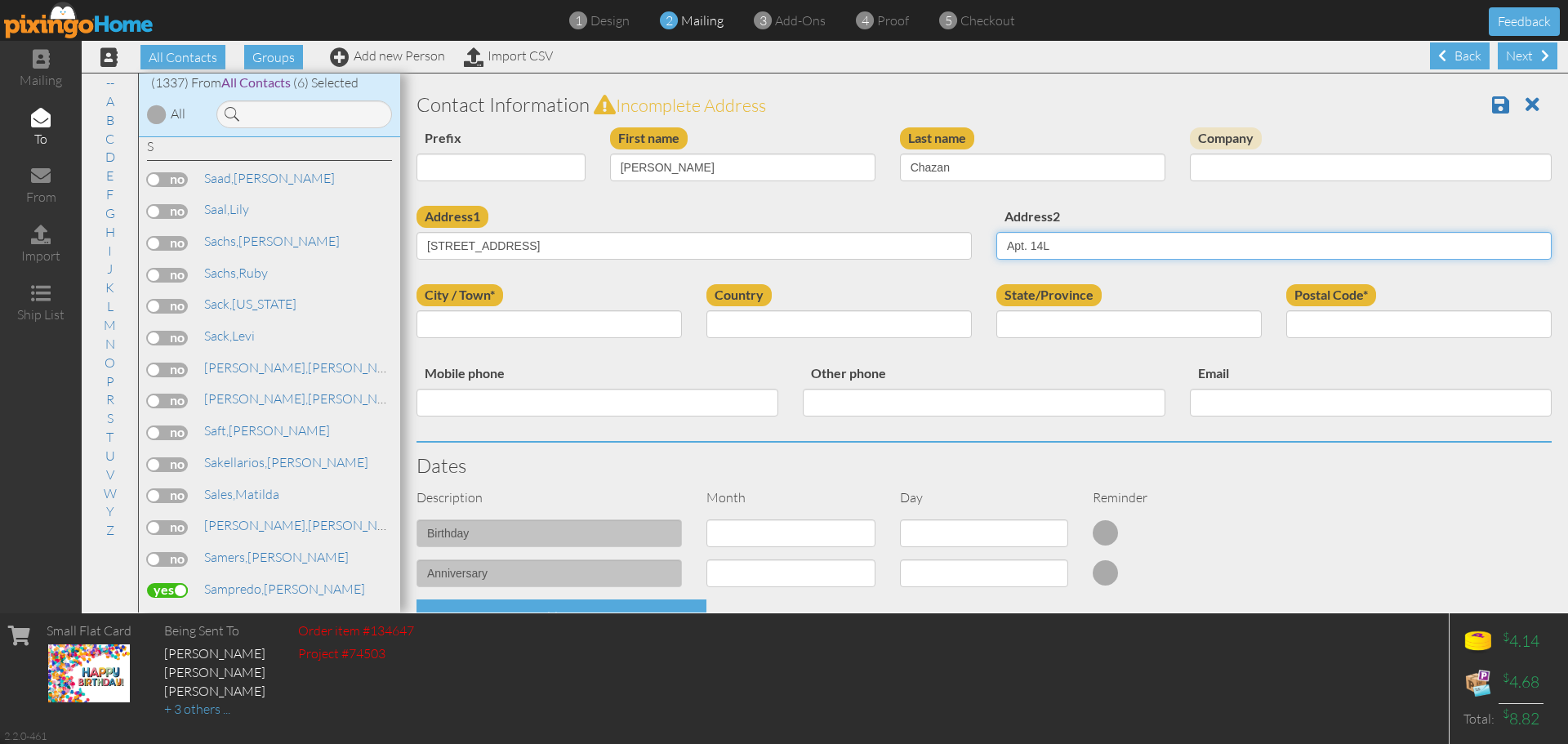
type input "Apt. 14L"
type input "[US_STATE]"
select select "object:4293"
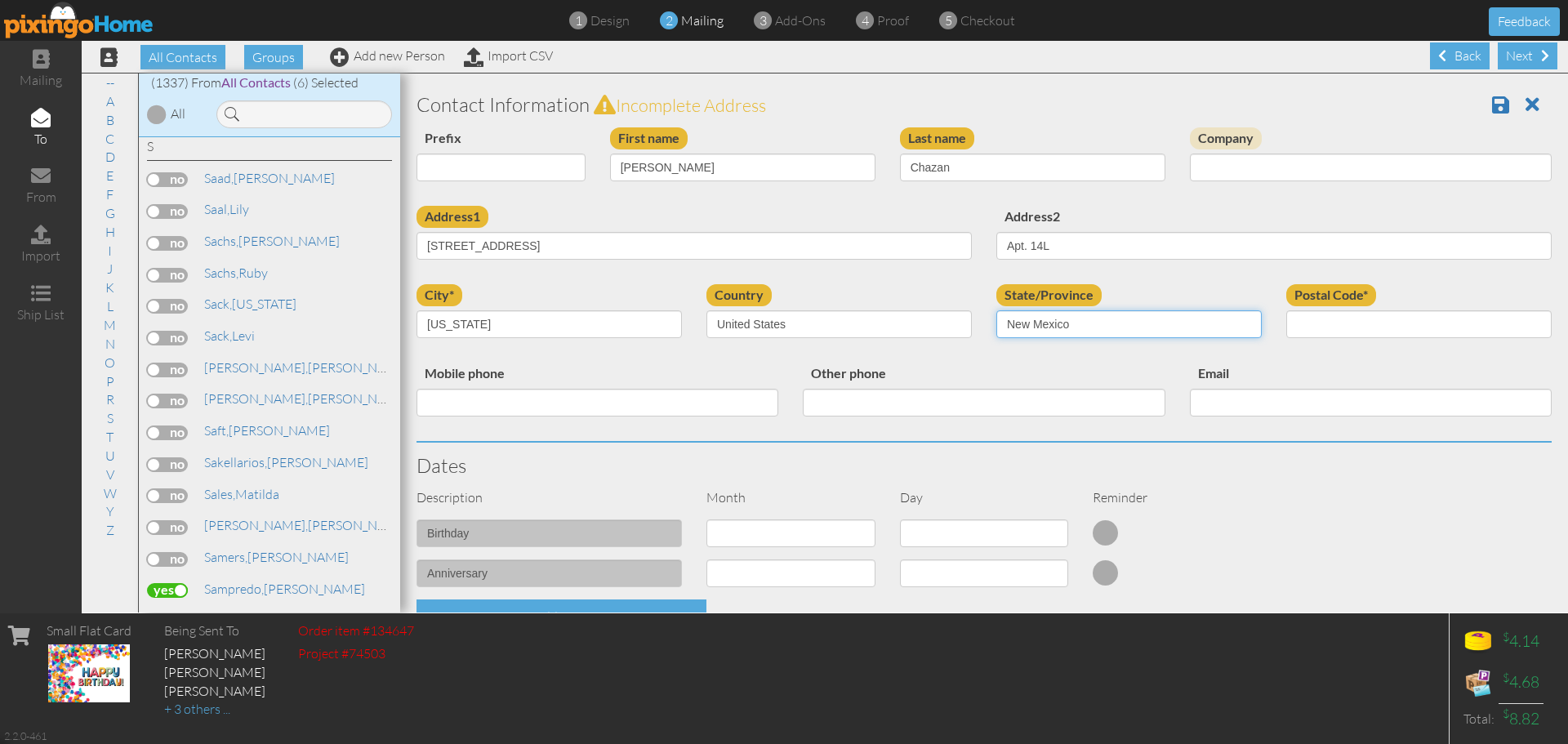
select select "object:4577"
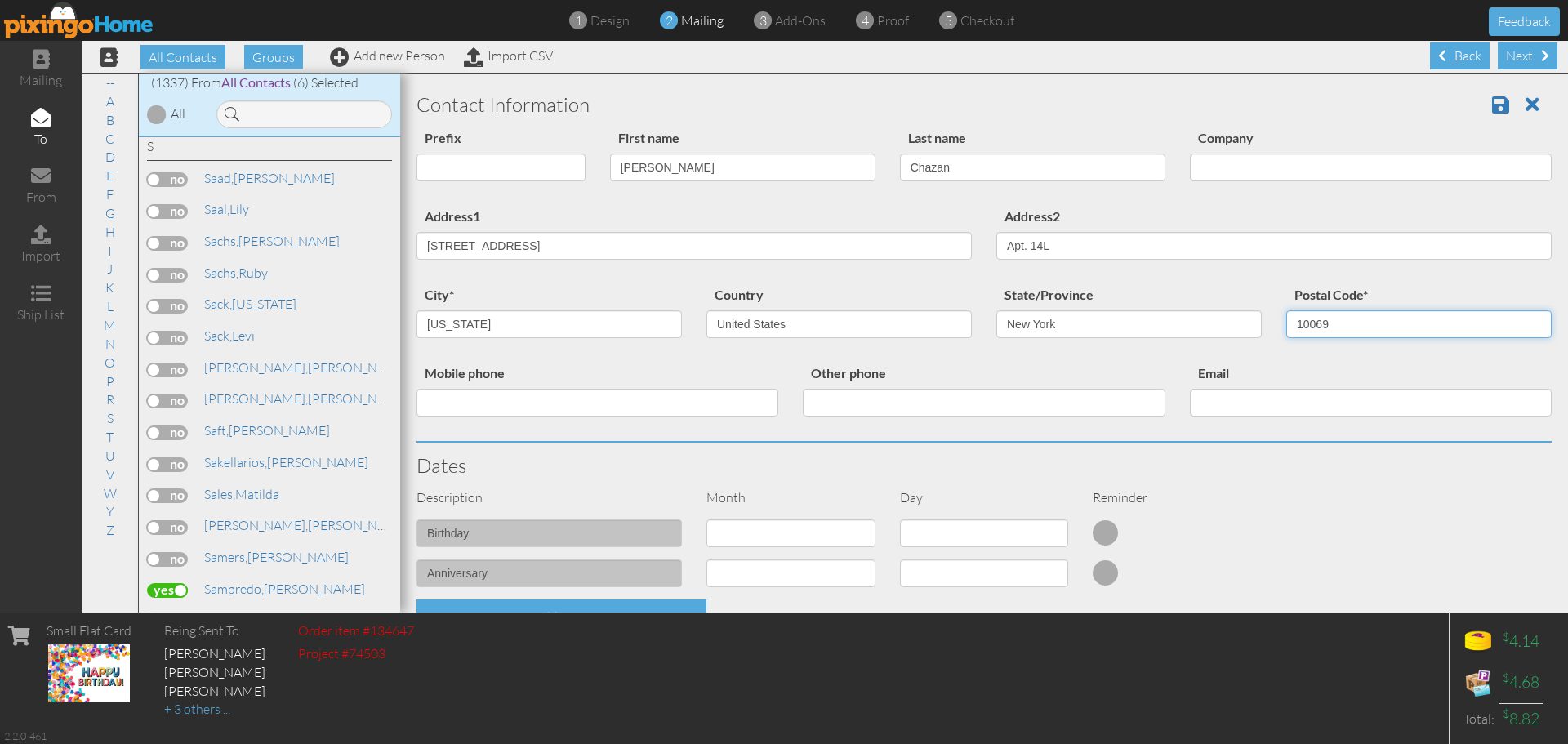
type input "10069"
click at [714, 541] on select "1 - [DATE] - [DATE] - [DATE] - [DATE] - [DATE] - [DATE] - [DATE] - [DATE] - [DA…" at bounding box center [790, 533] width 169 height 28
select select "object:4288"
click at [706, 520] on select "1 - [DATE] - [DATE] - [DATE] - [DATE] - [DATE] - [DATE] - [DATE] - [DATE] - [DA…" at bounding box center [790, 533] width 169 height 28
select select "number:1"
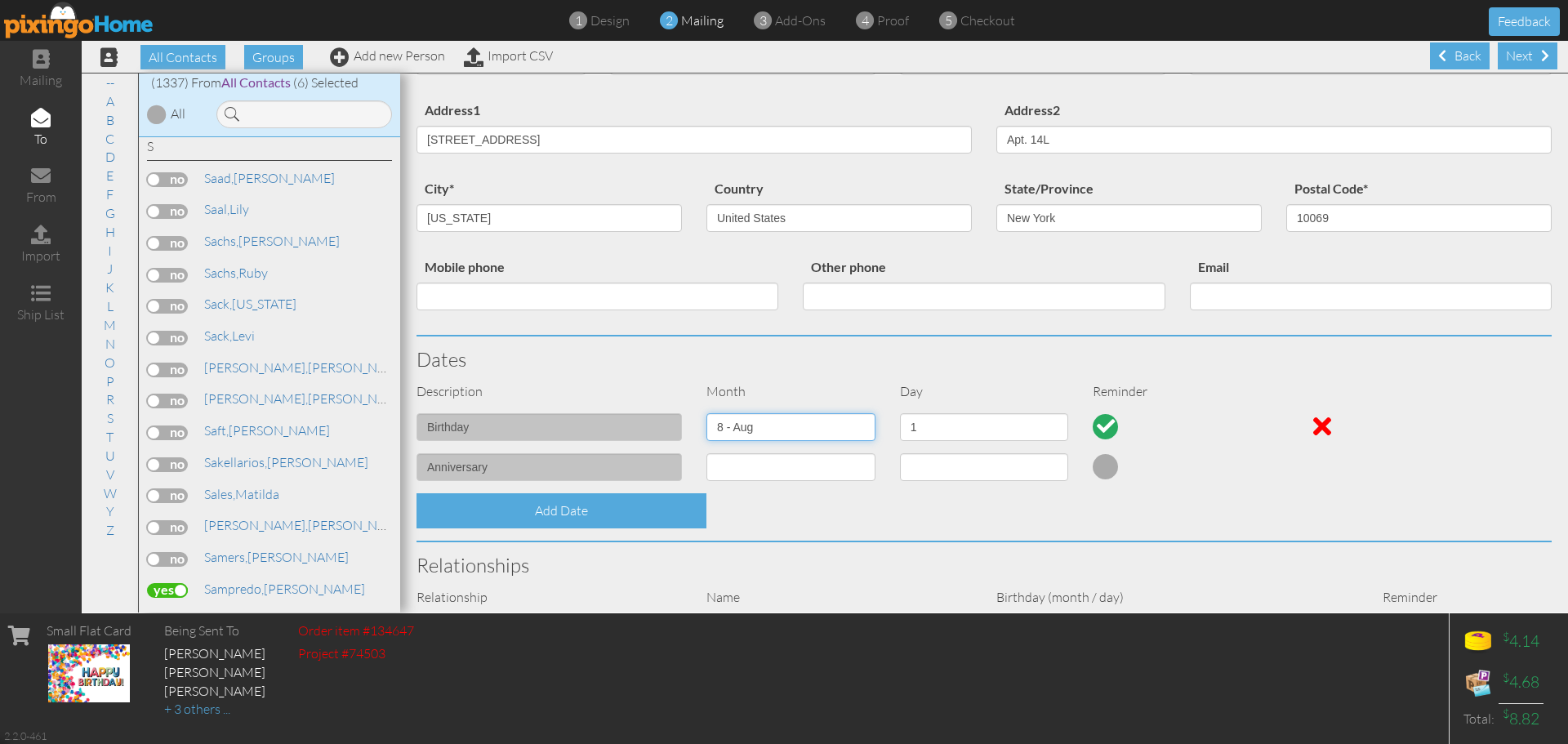
scroll to position [408, 0]
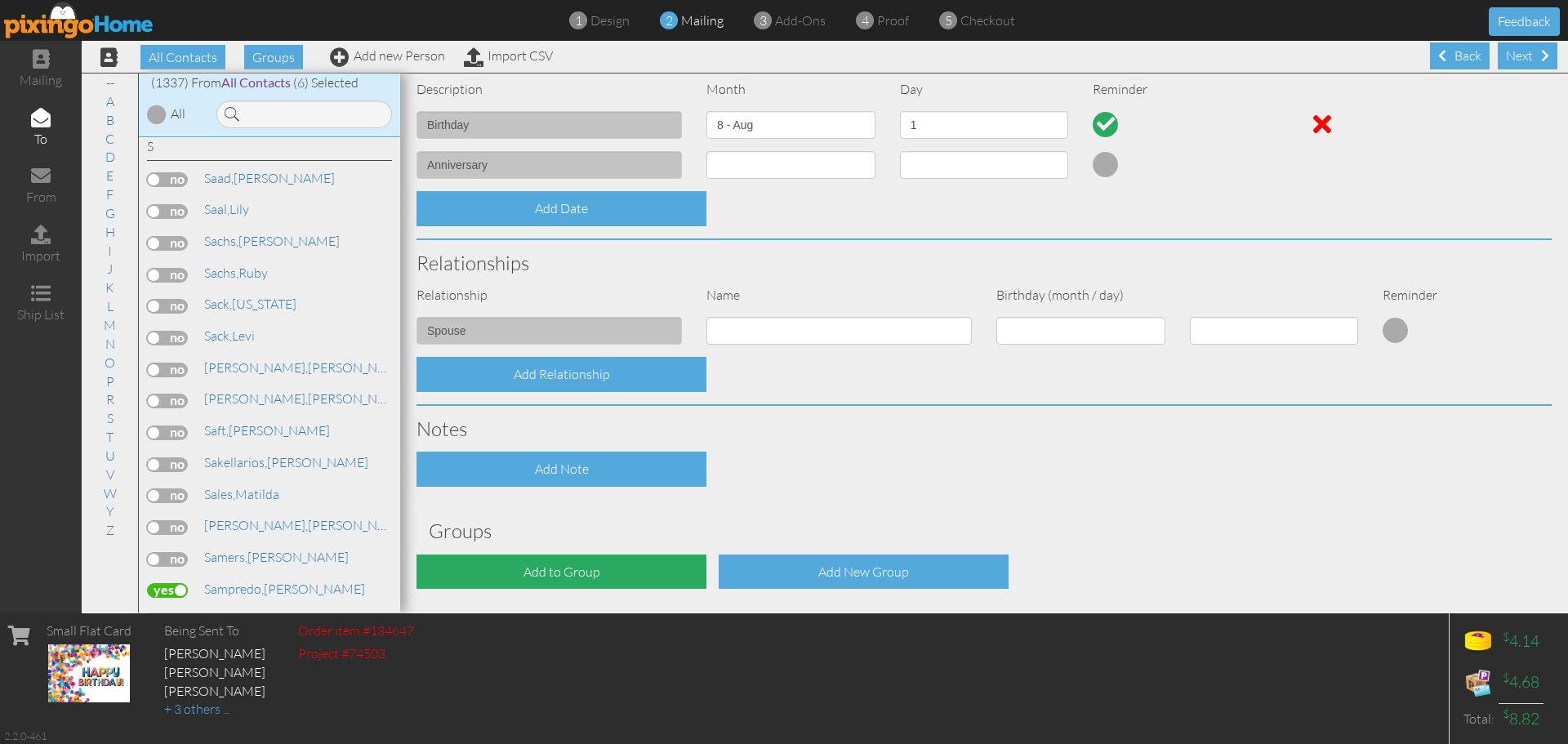
click at [569, 563] on div "Add to Group" at bounding box center [562, 572] width 290 height 35
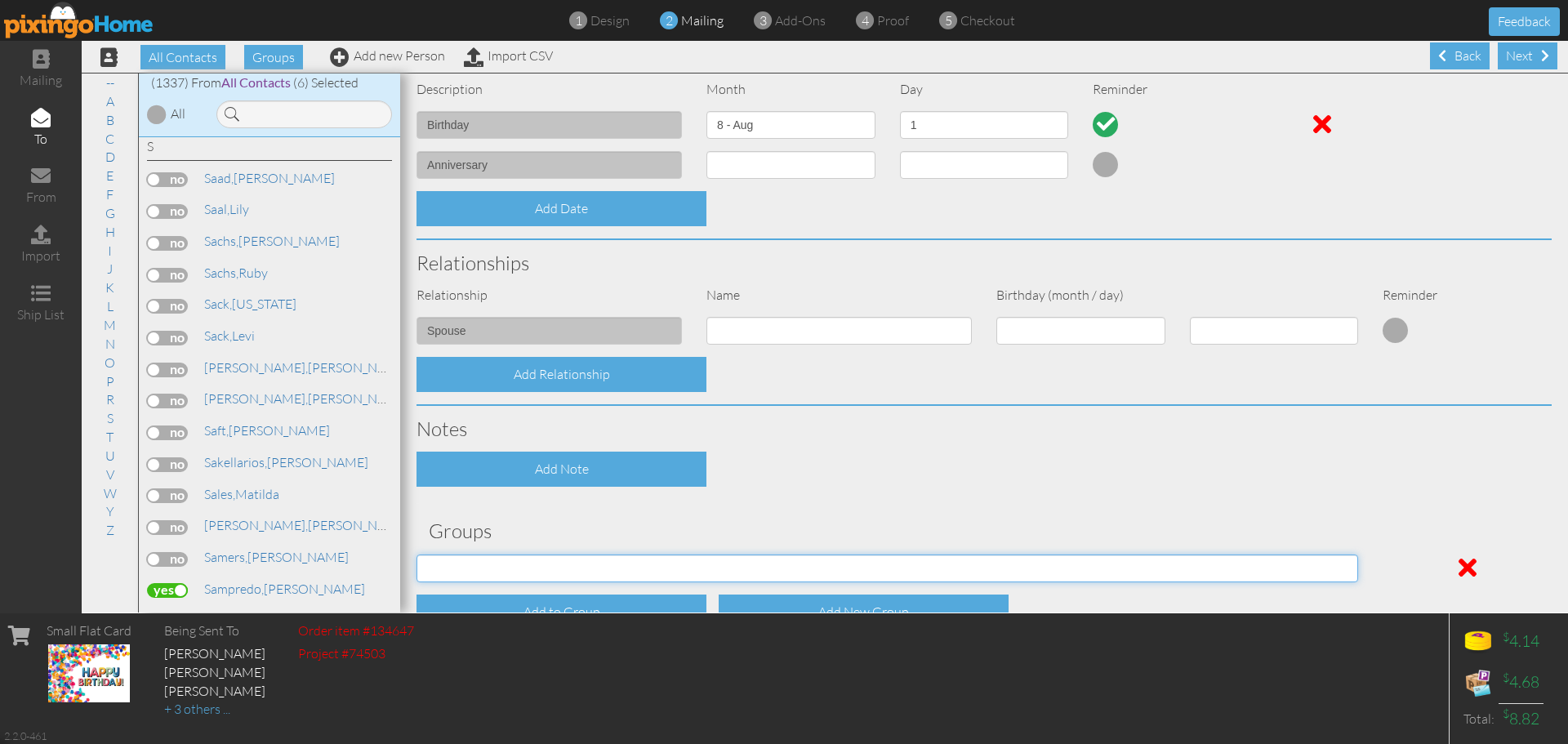
click at [569, 563] on select "[DATE] [DATE] C.E. C.E. July Birthdays (2024) [DEMOGRAPHIC_DATA] Birthdays [DEM…" at bounding box center [887, 568] width 941 height 28
select select "object:4604"
click at [417, 554] on select "[DATE] [DATE] C.E. C.E. July Birthdays (2024) [DEMOGRAPHIC_DATA] Birthdays [DEM…" at bounding box center [887, 568] width 941 height 28
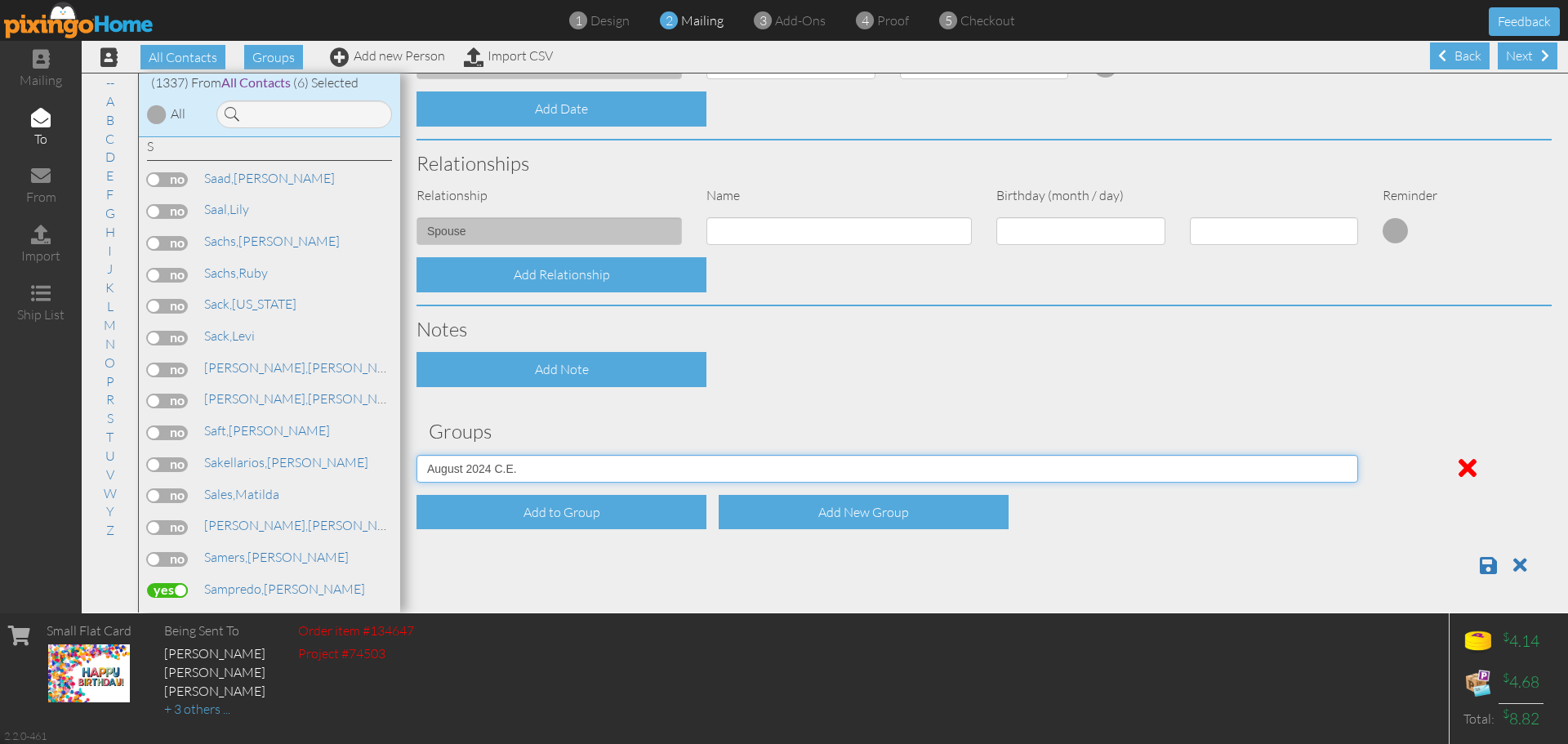
scroll to position [509, 0]
click at [1479, 561] on span at bounding box center [1488, 563] width 17 height 19
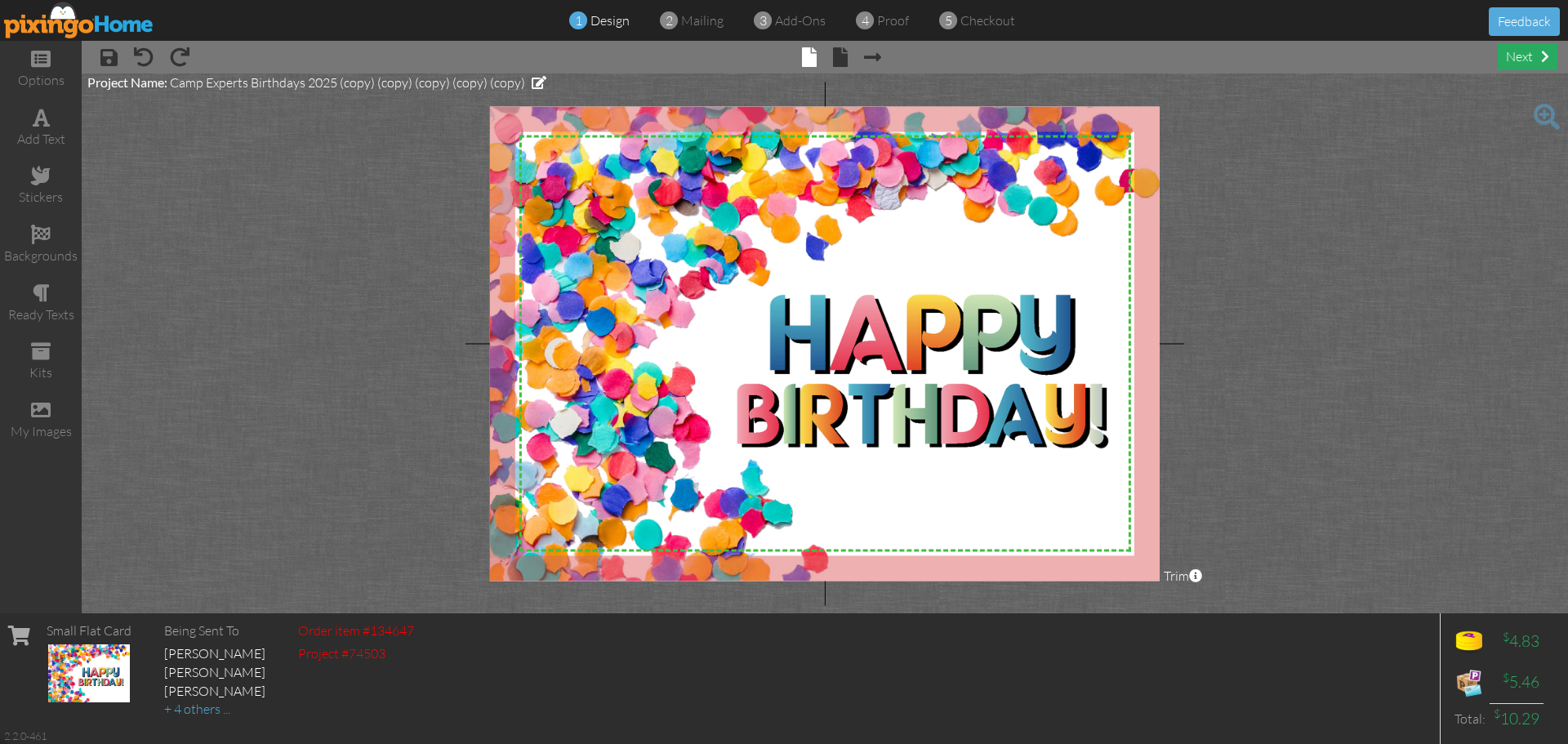
click at [1522, 61] on div "next" at bounding box center [1528, 57] width 60 height 27
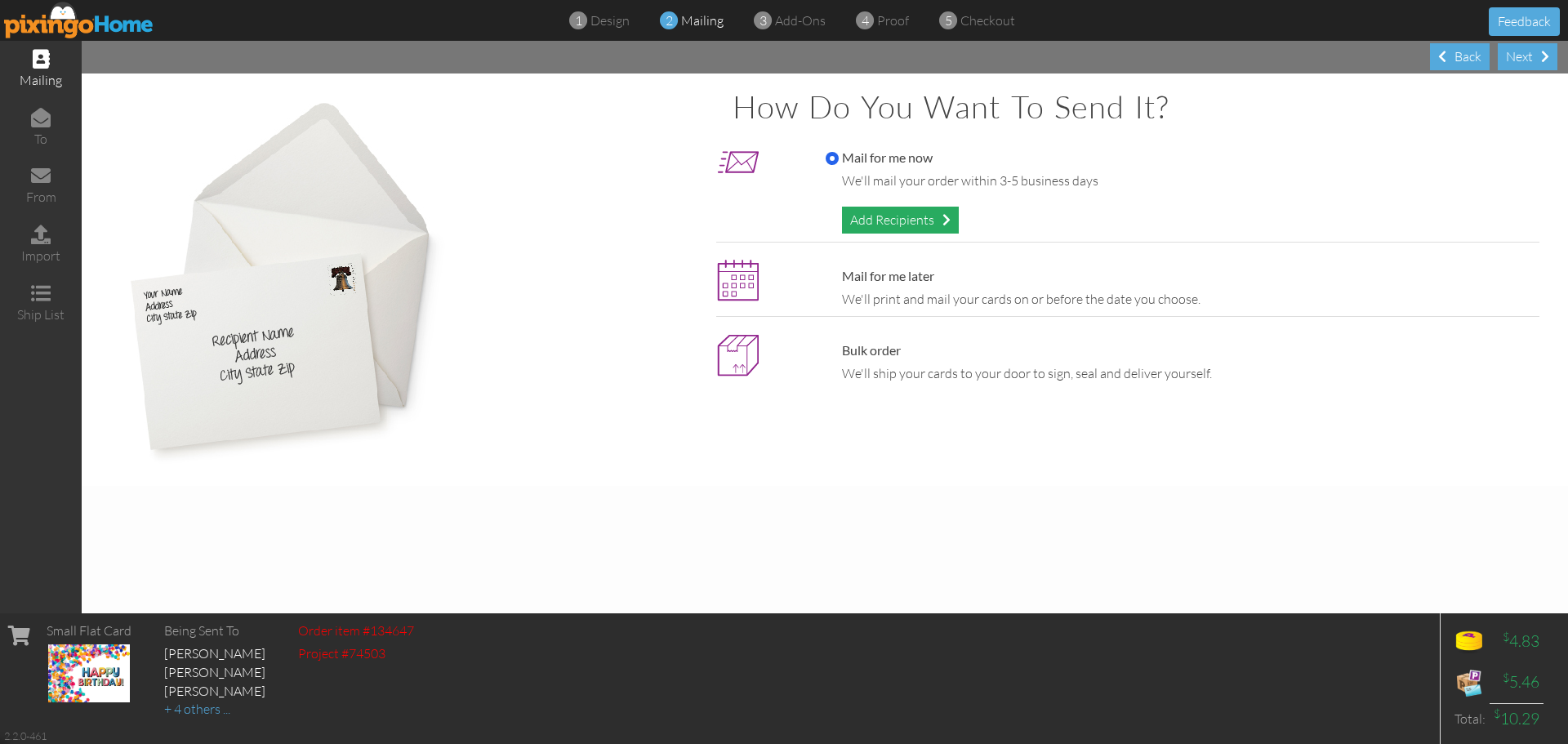
click at [896, 220] on div "Add Recipients" at bounding box center [900, 220] width 116 height 27
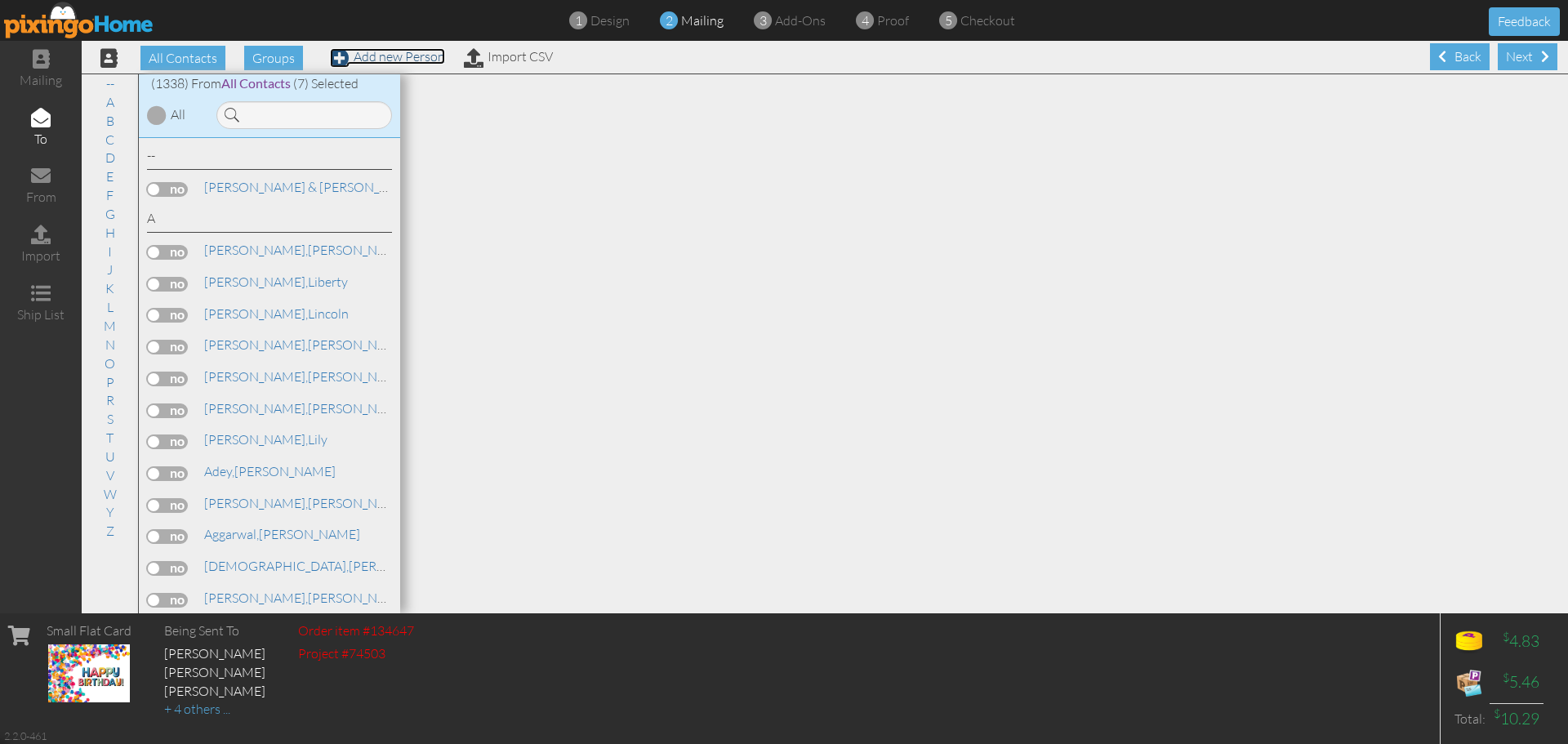
click at [417, 60] on link "Add new Person" at bounding box center [387, 56] width 116 height 16
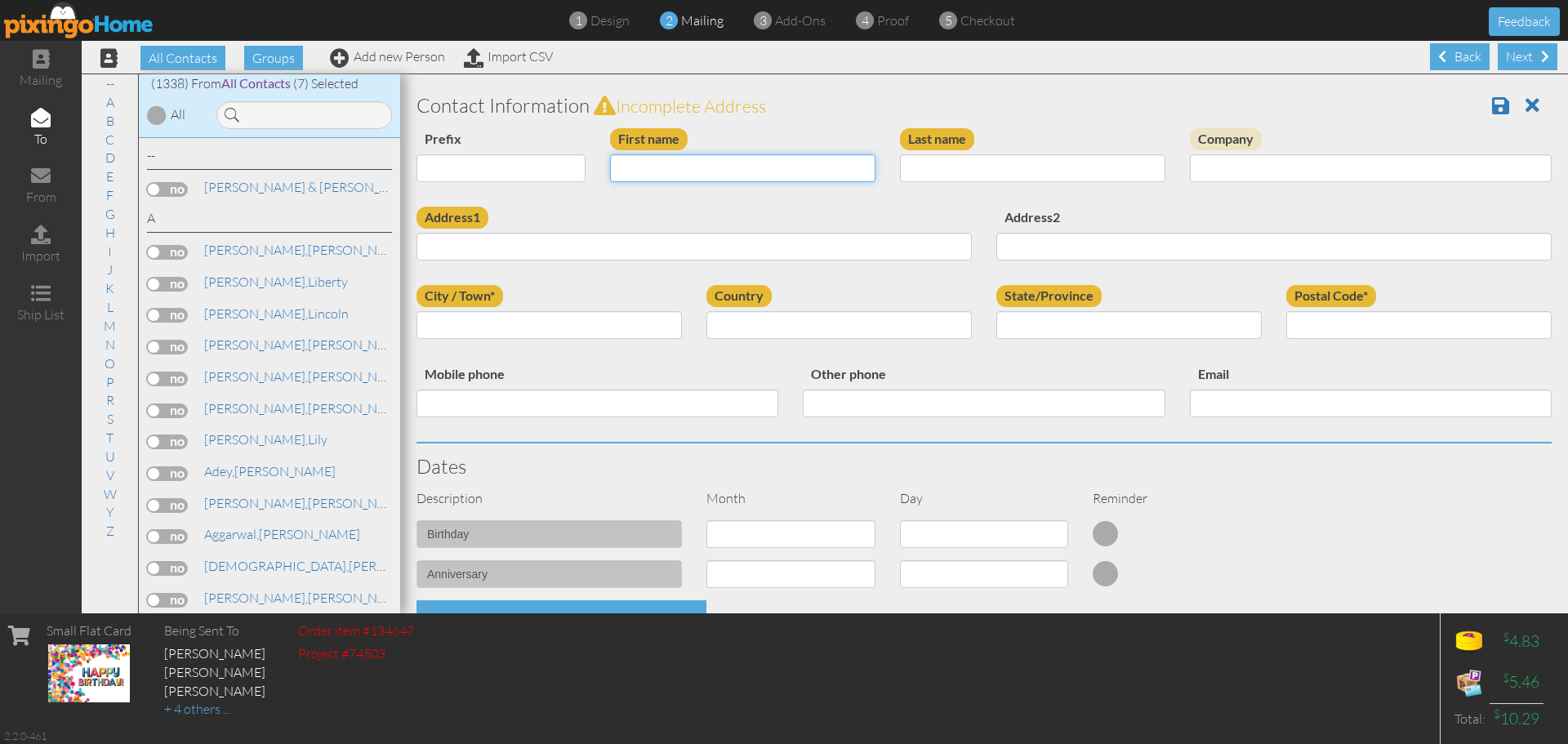
click at [682, 168] on input "First name" at bounding box center [742, 168] width 266 height 28
click at [108, 136] on link "C" at bounding box center [110, 139] width 25 height 19
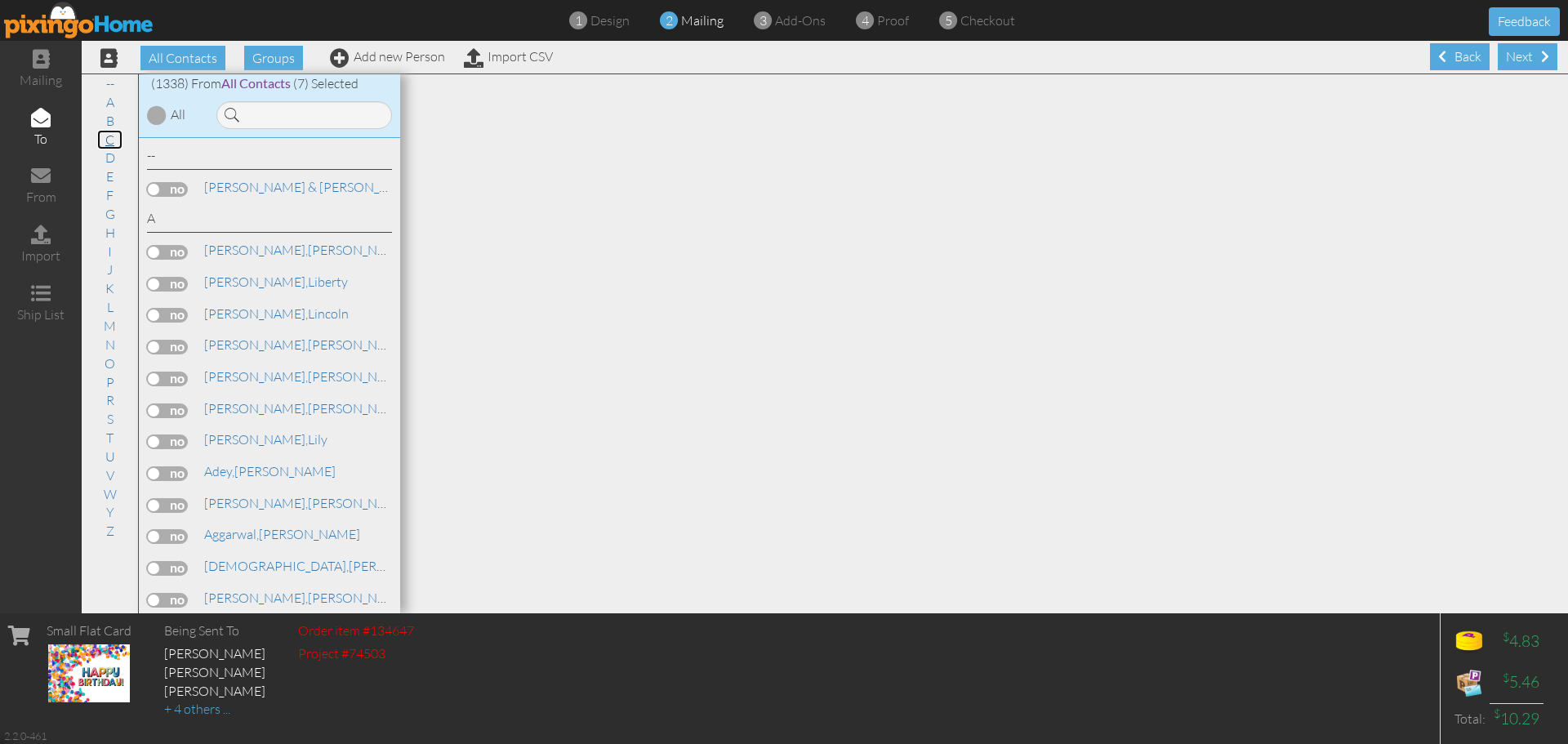
scroll to position [1, 0]
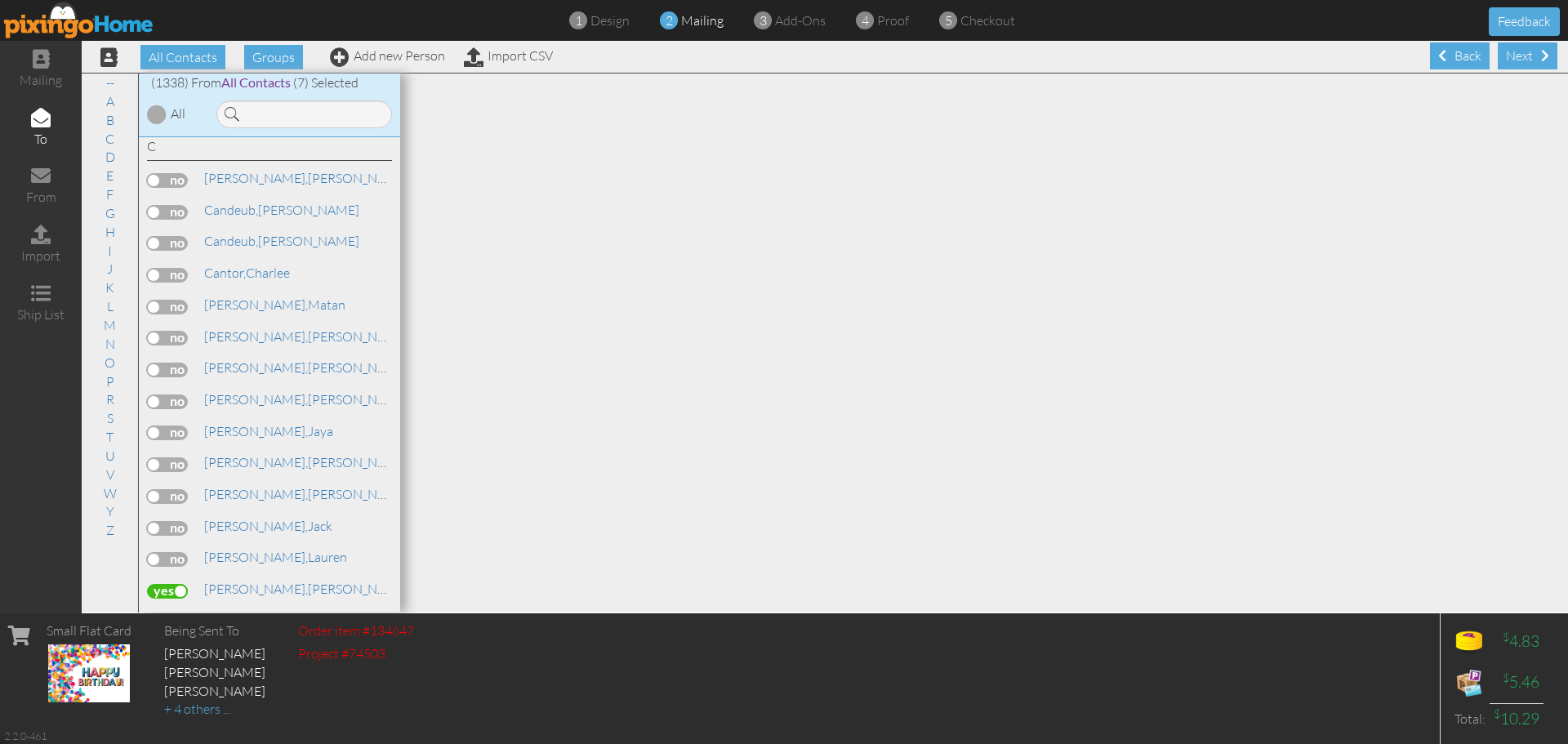
click at [387, 63] on div "All Contacts Groups Add new Person Import CSV" at bounding box center [321, 57] width 473 height 29
click at [393, 55] on link "Add new Person" at bounding box center [387, 55] width 116 height 16
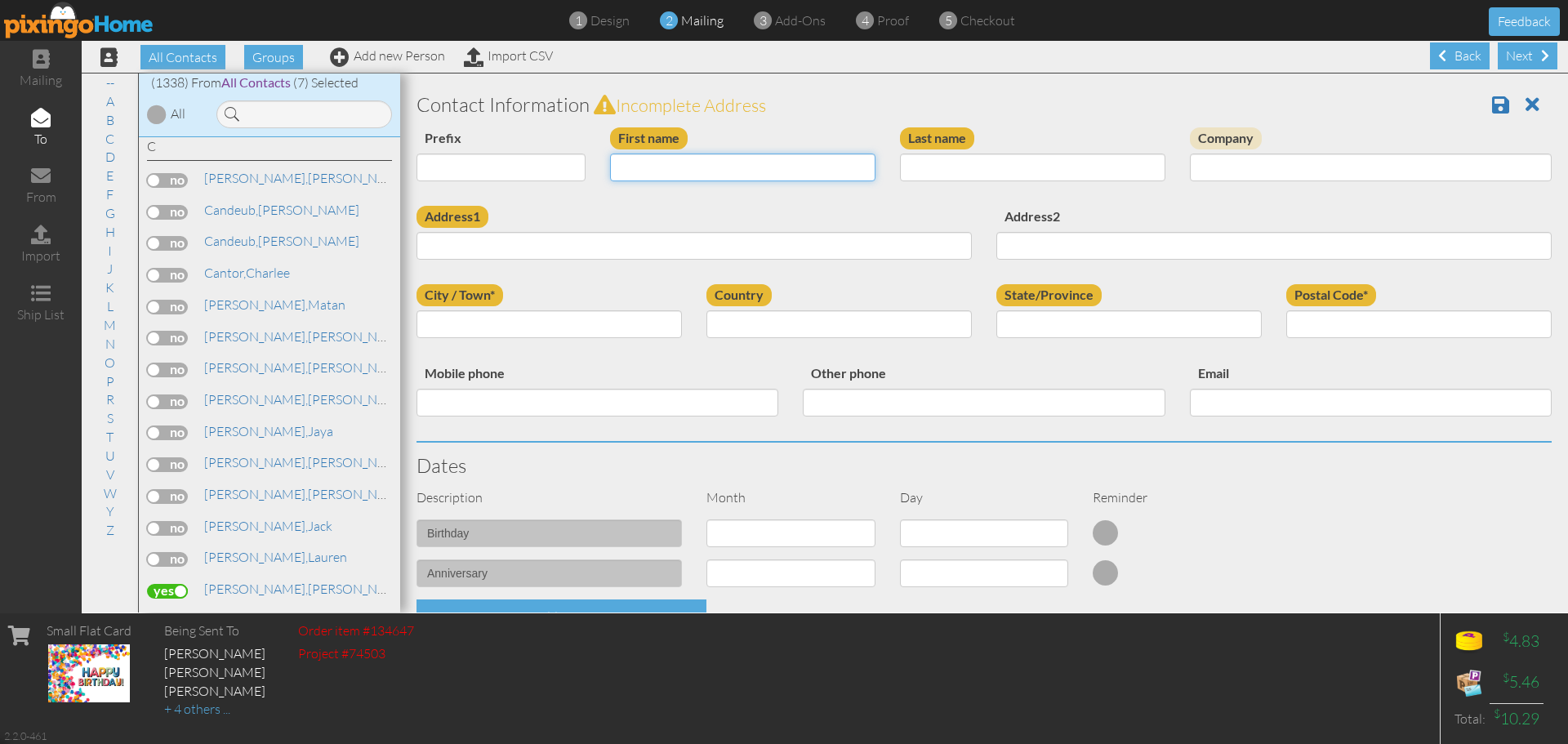
click at [682, 168] on input "First name" at bounding box center [742, 167] width 266 height 28
type input "[PERSON_NAME]"
type input "Sass"
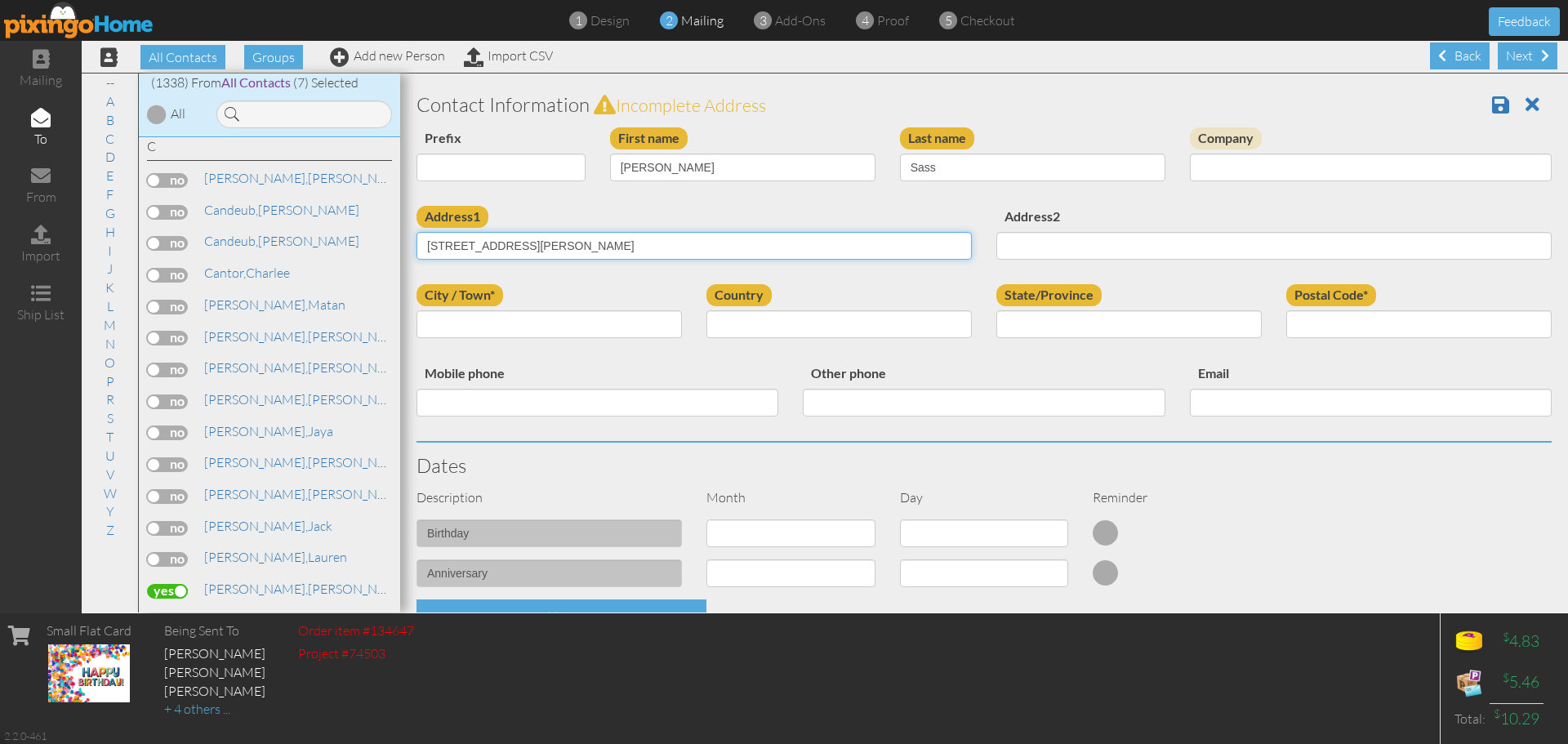
type input "8 Astor Lane"
type input "Sands Point"
select select "object:4295"
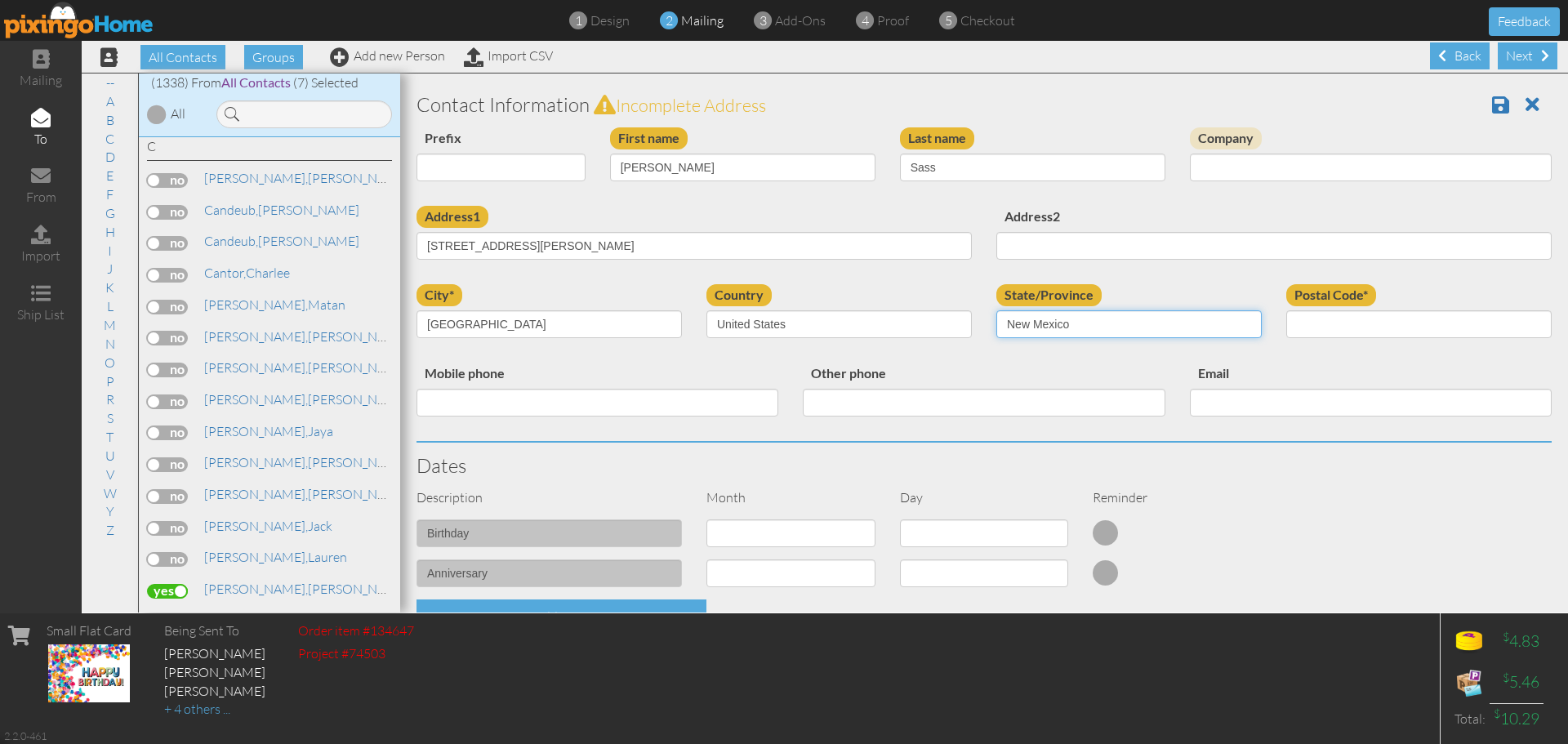
select select "object:4603"
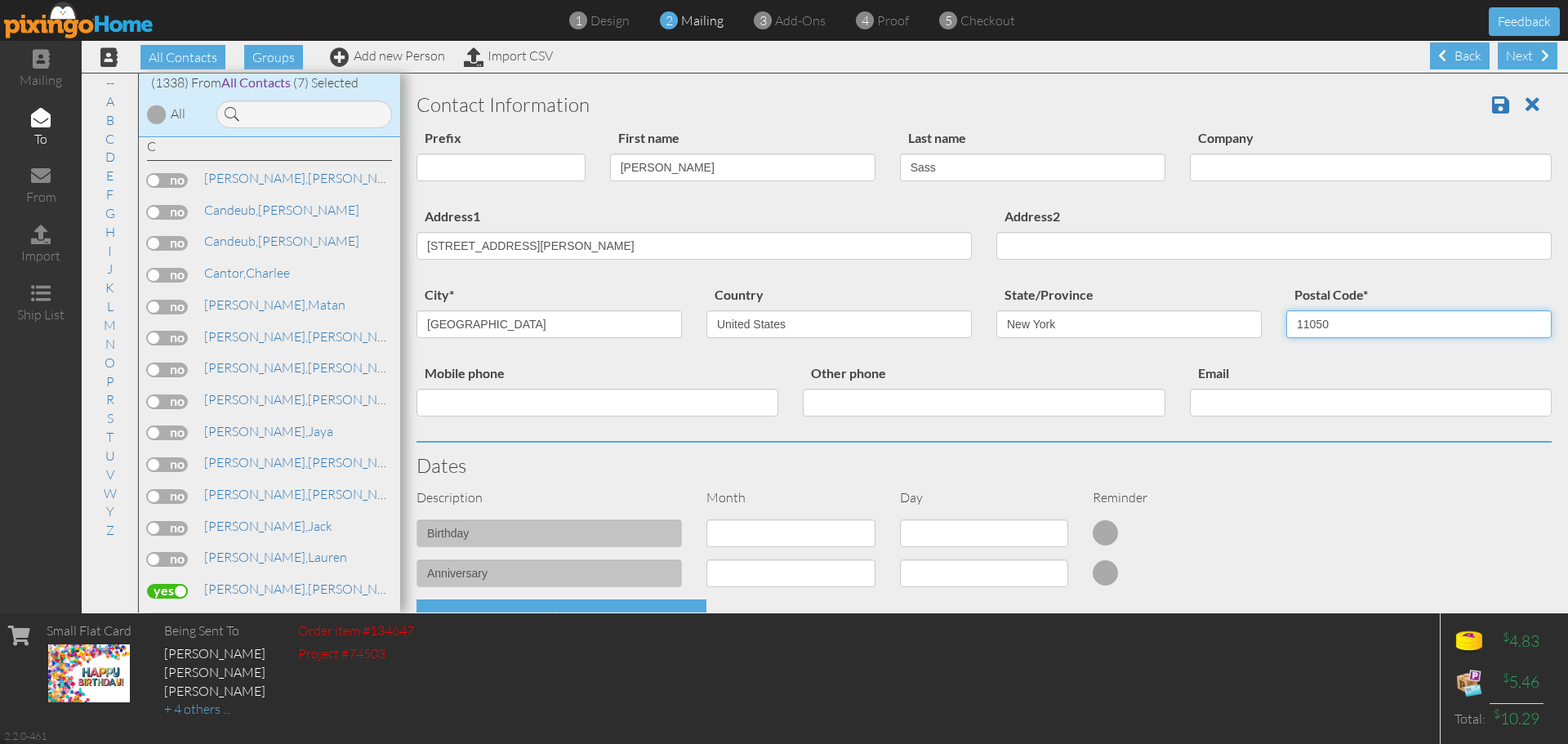
type input "11050"
click at [781, 543] on select "1 - [DATE] - [DATE] - [DATE] - [DATE] - [DATE] - [DATE] - [DATE] - [DATE] - [DA…" at bounding box center [790, 533] width 169 height 28
select select "object:4559"
click at [706, 520] on select "1 - [DATE] - [DATE] - [DATE] - [DATE] - [DATE] - [DATE] - [DATE] - [DATE] - [DA…" at bounding box center [790, 533] width 169 height 28
select select "number:1"
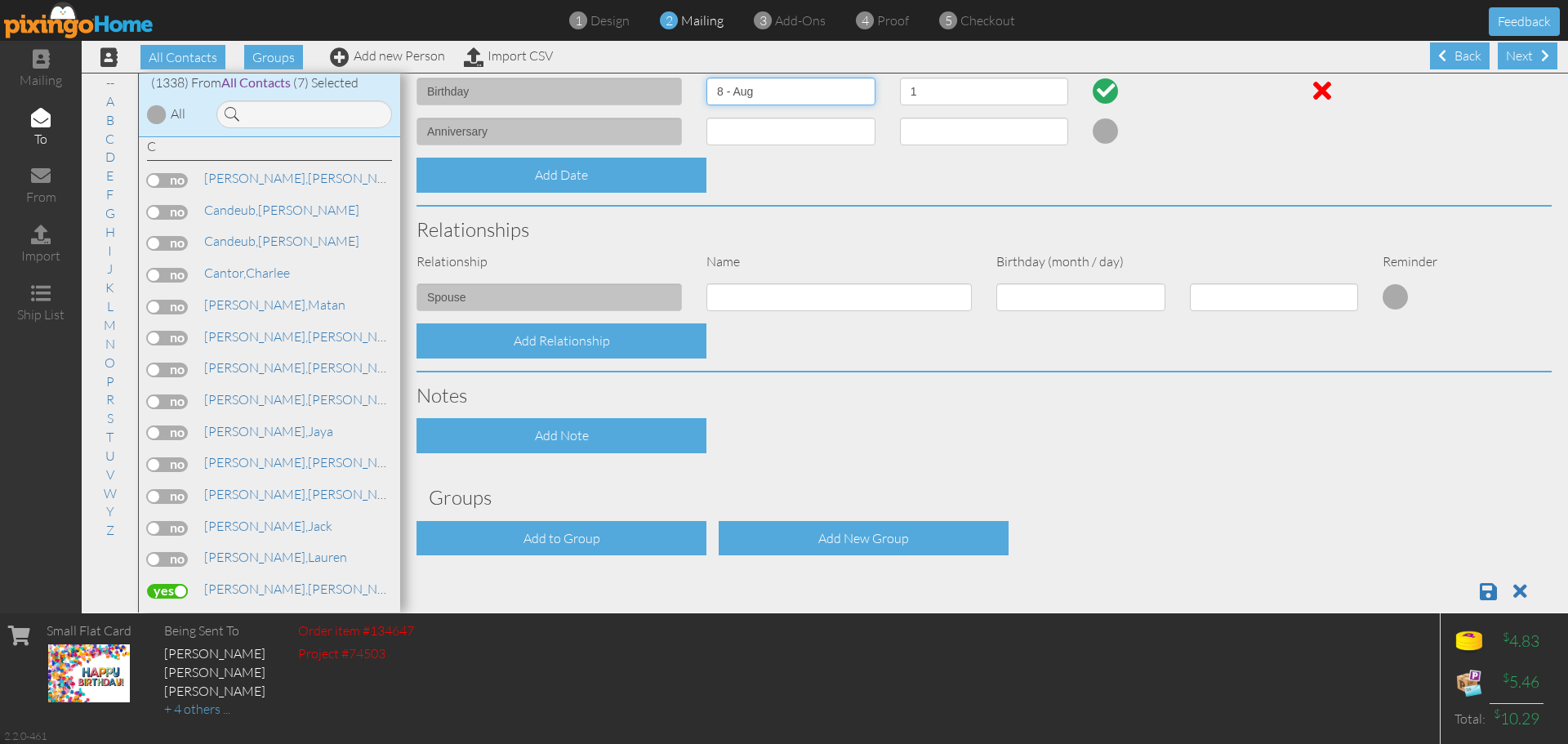
scroll to position [469, 0]
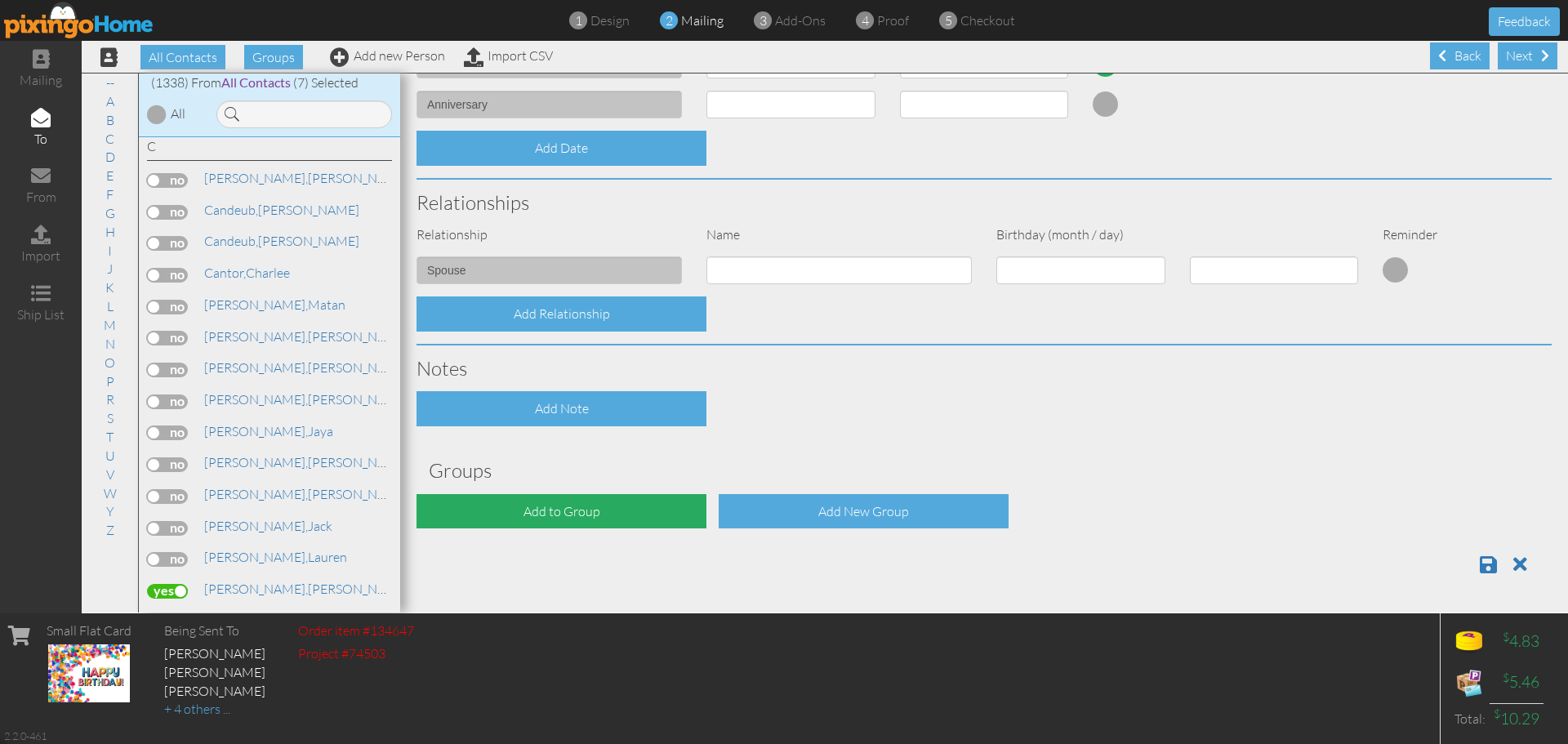
click at [622, 505] on div "Add to Group" at bounding box center [562, 512] width 290 height 35
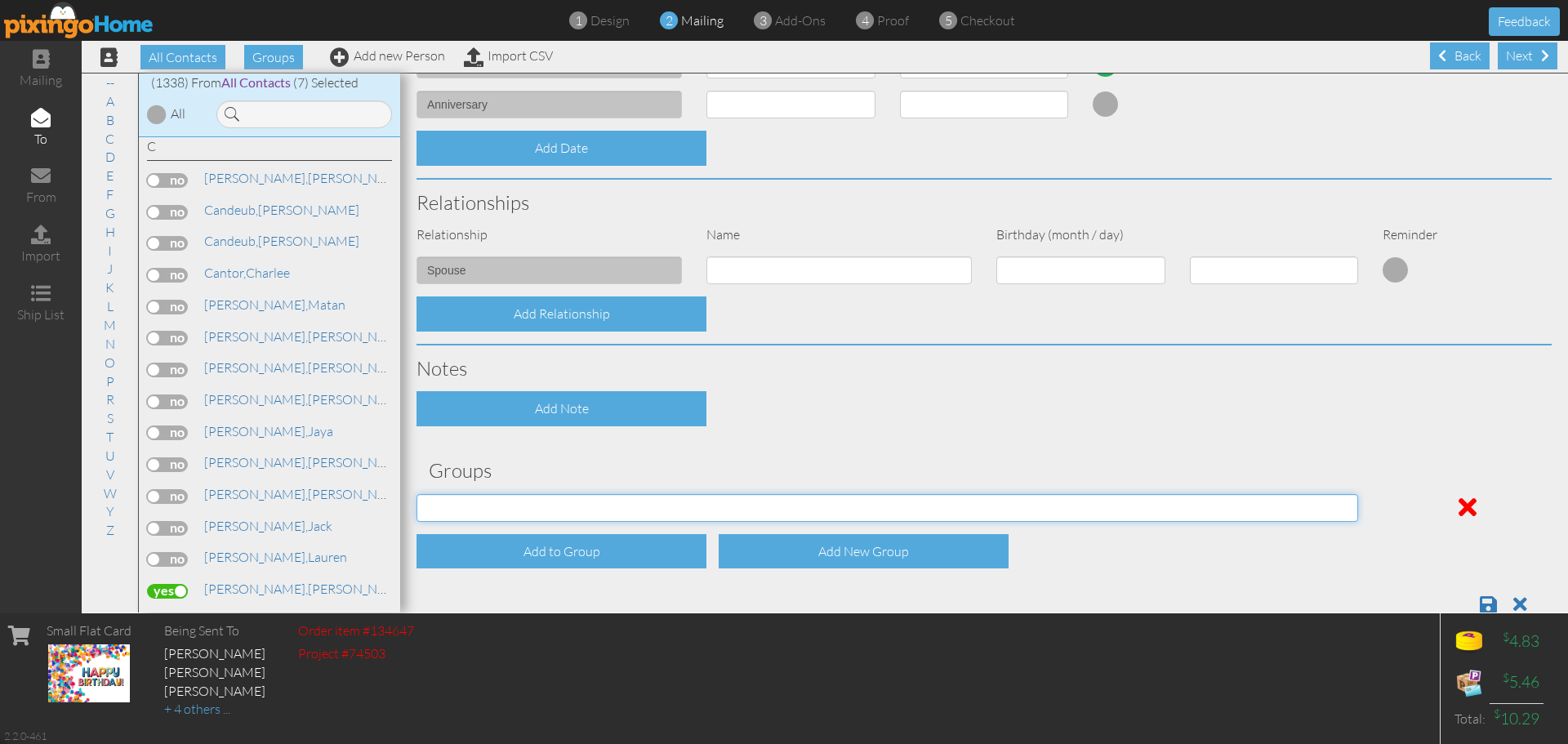
click at [622, 505] on select "[DATE] [DATE] C.E. C.E. July Birthdays (2024) [DEMOGRAPHIC_DATA] Birthdays [DEM…" at bounding box center [887, 508] width 941 height 28
select select "object:4630"
click at [417, 494] on select "[DATE] [DATE] C.E. C.E. July Birthdays (2024) [DEMOGRAPHIC_DATA] Birthdays [DEM…" at bounding box center [887, 508] width 941 height 28
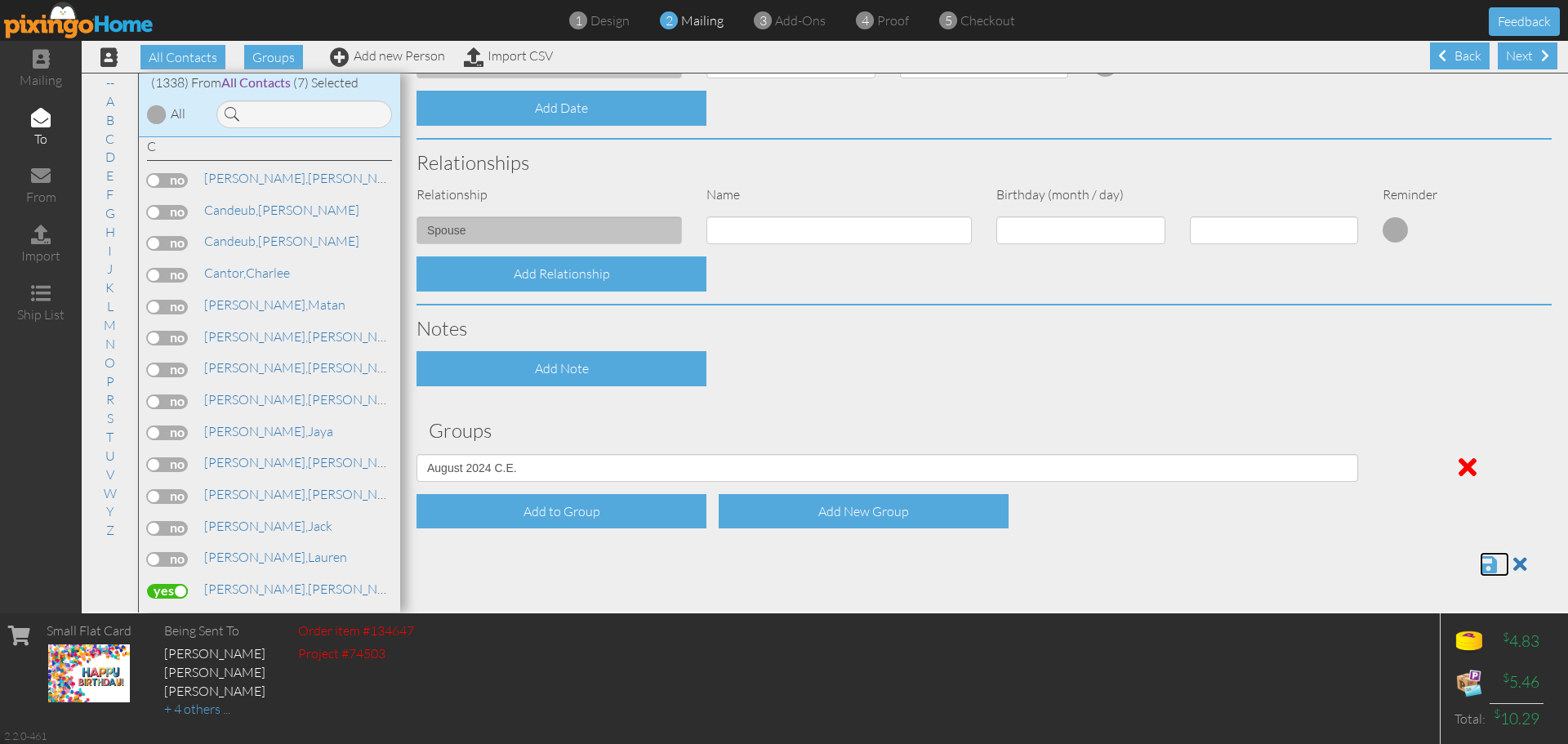
click at [1479, 561] on span at bounding box center [1488, 563] width 17 height 19
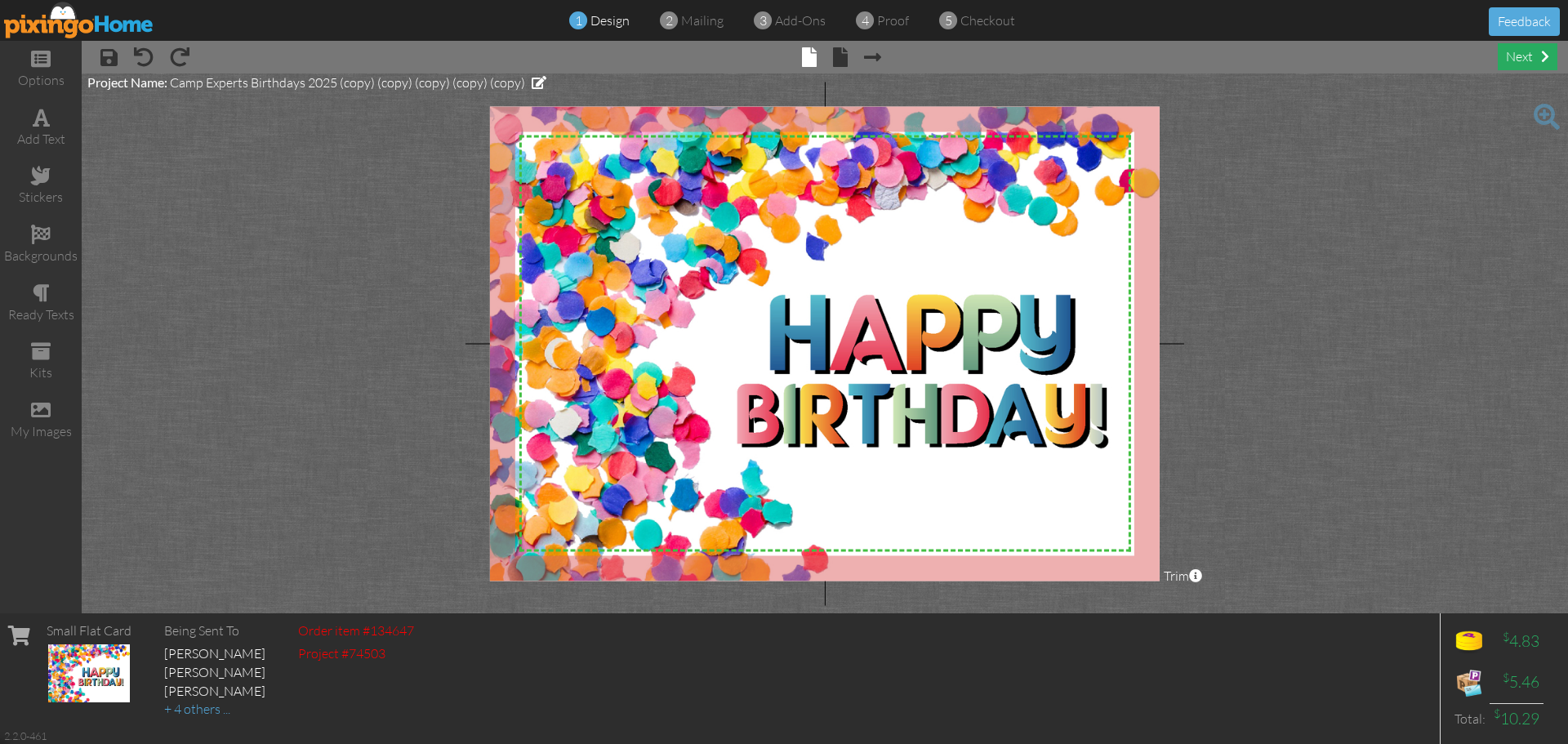
click at [1532, 50] on div "next" at bounding box center [1528, 57] width 60 height 27
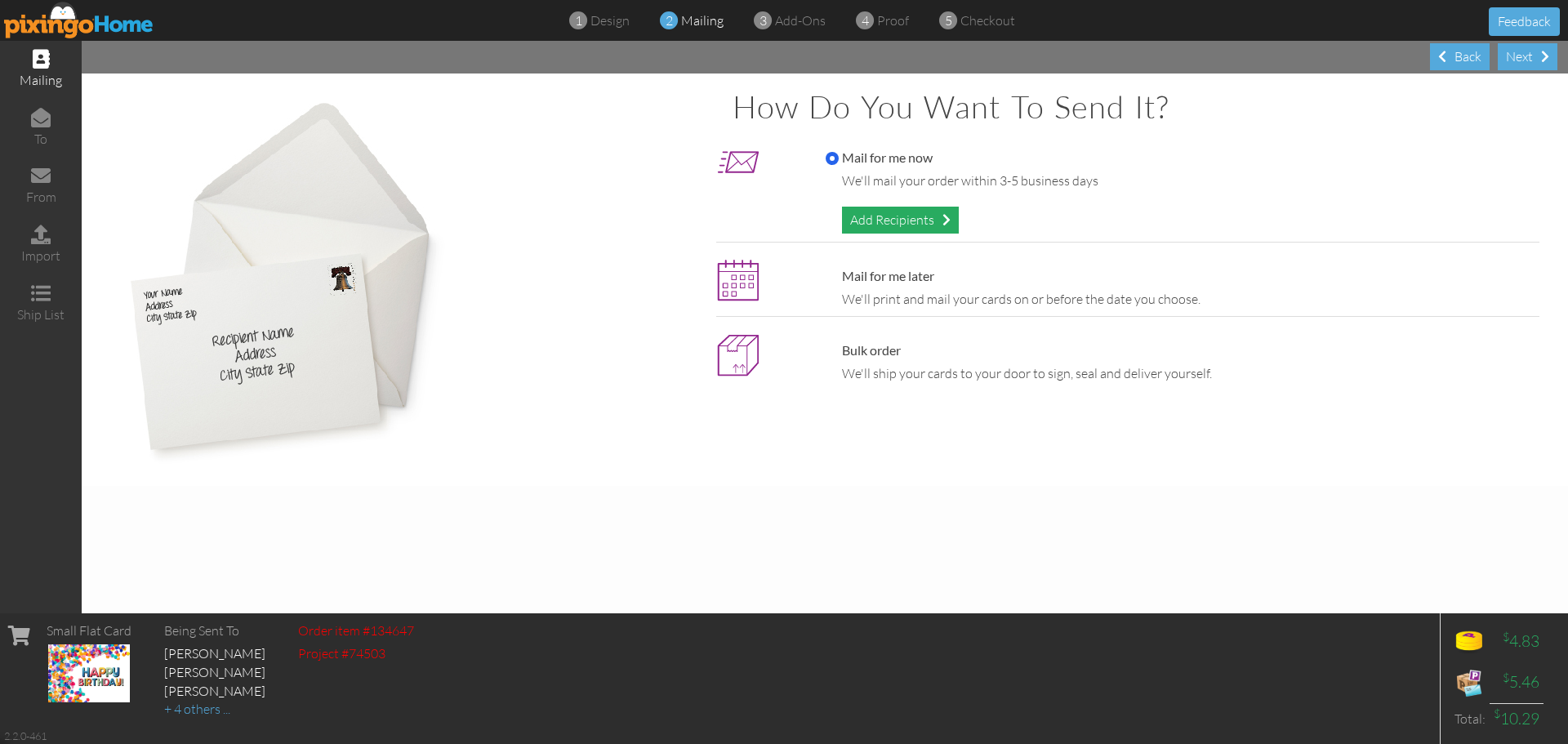
click at [940, 218] on div "Add Recipients" at bounding box center [900, 220] width 116 height 27
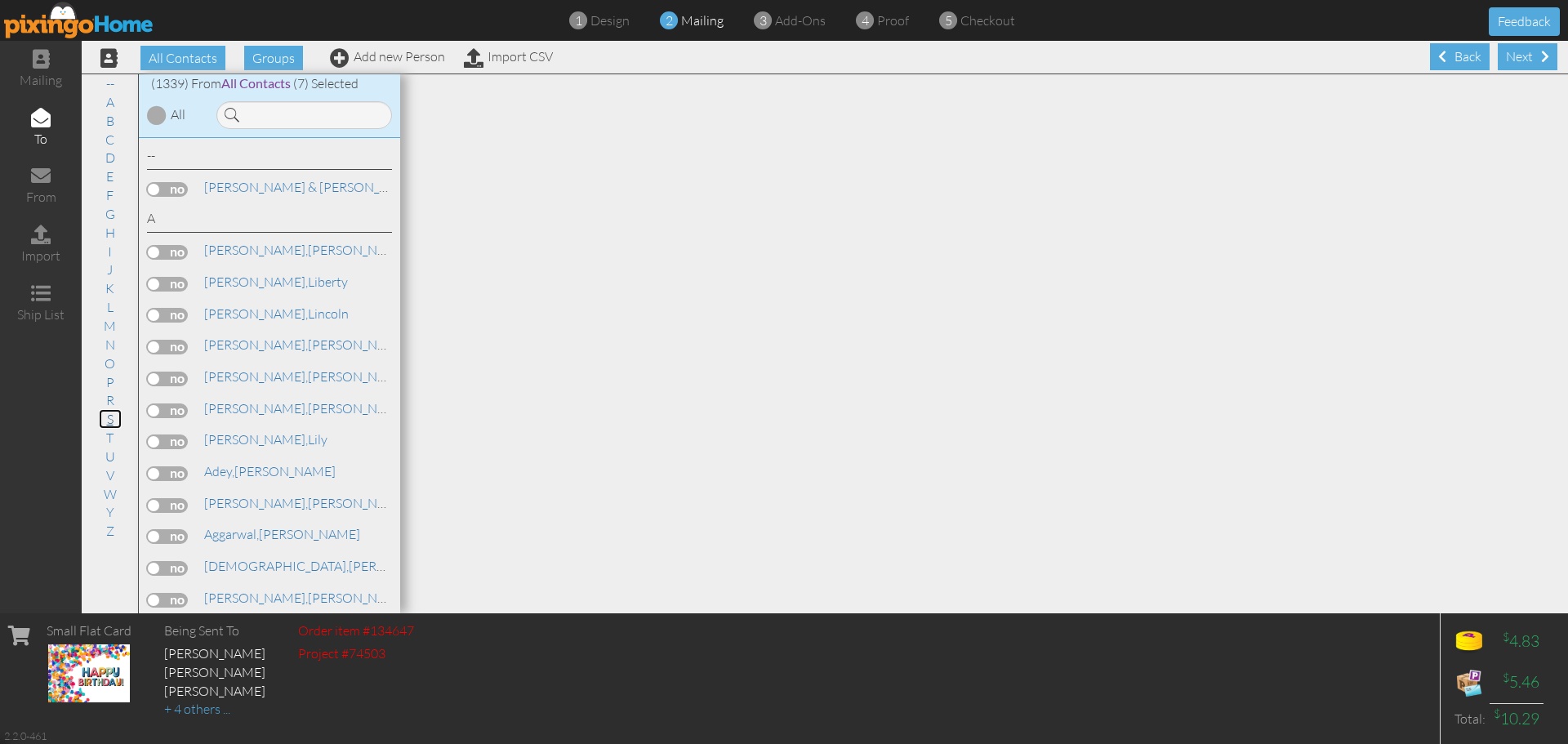
click at [106, 421] on link "S" at bounding box center [110, 418] width 23 height 19
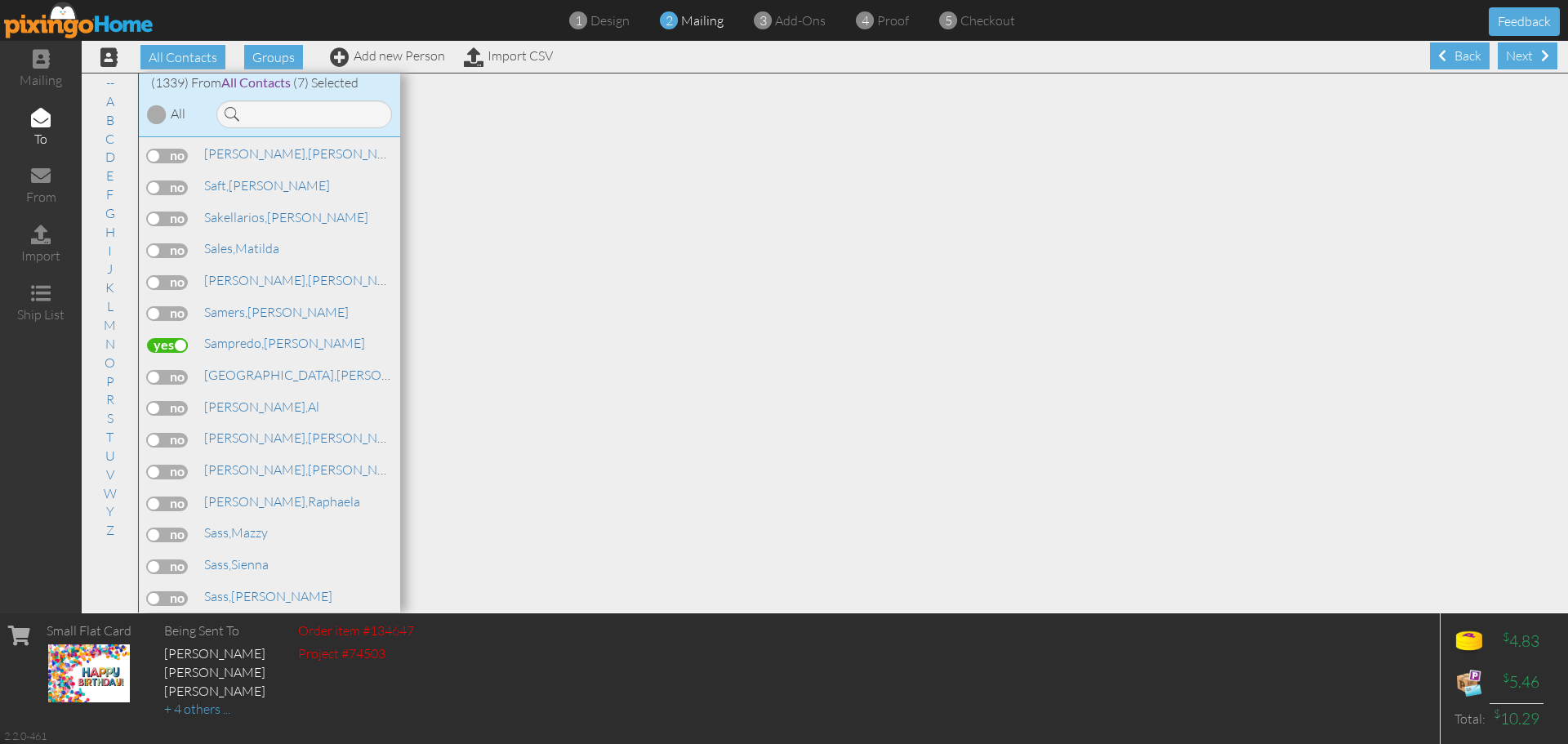
scroll to position [32911, 0]
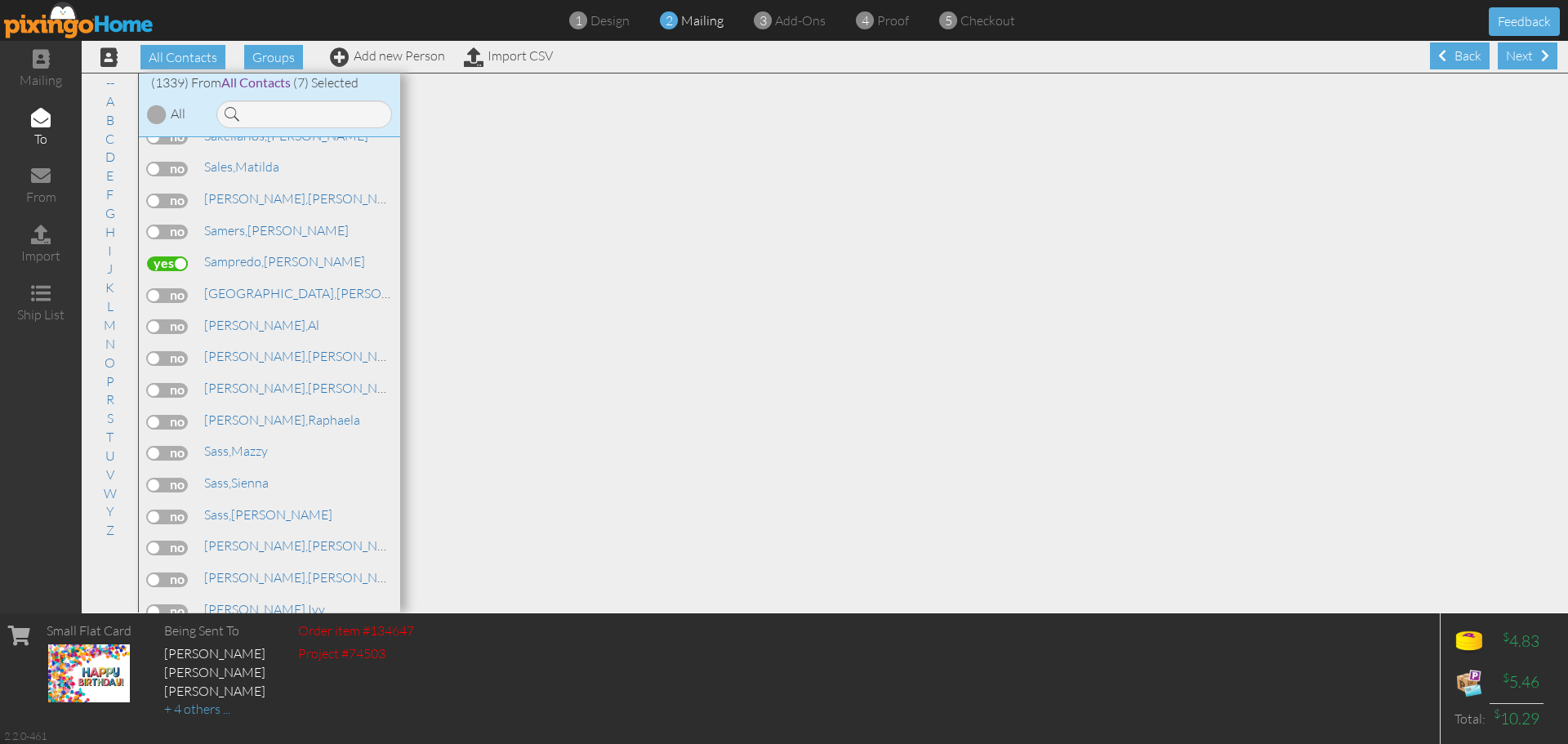
click at [181, 520] on label at bounding box center [167, 516] width 40 height 14
click at [0, 0] on input "checkbox" at bounding box center [0, 0] width 0 height 0
click at [426, 57] on link "Add new Person" at bounding box center [387, 55] width 116 height 16
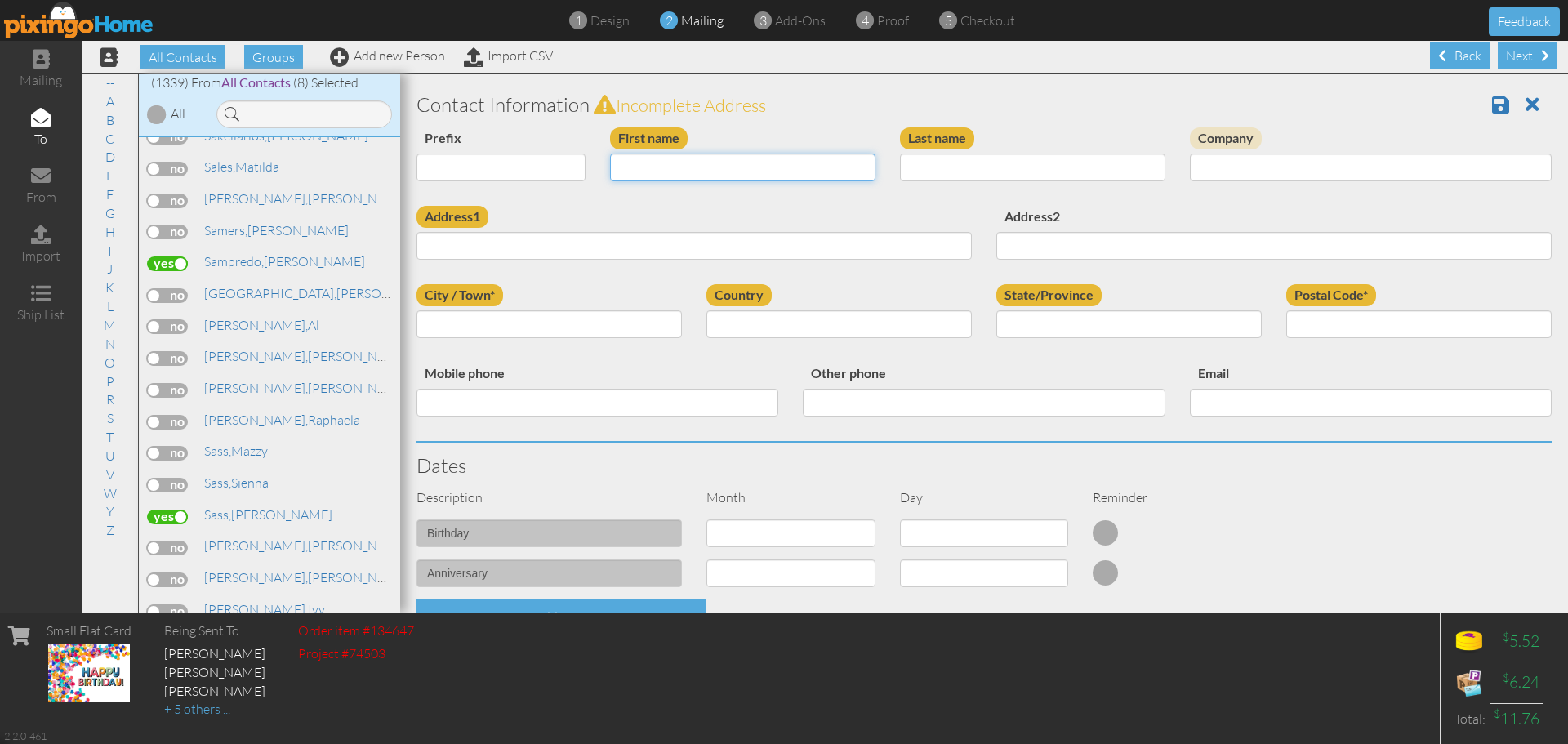
click at [660, 166] on input "First name" at bounding box center [742, 167] width 266 height 28
type input "[PERSON_NAME]"
type input "Shapiro"
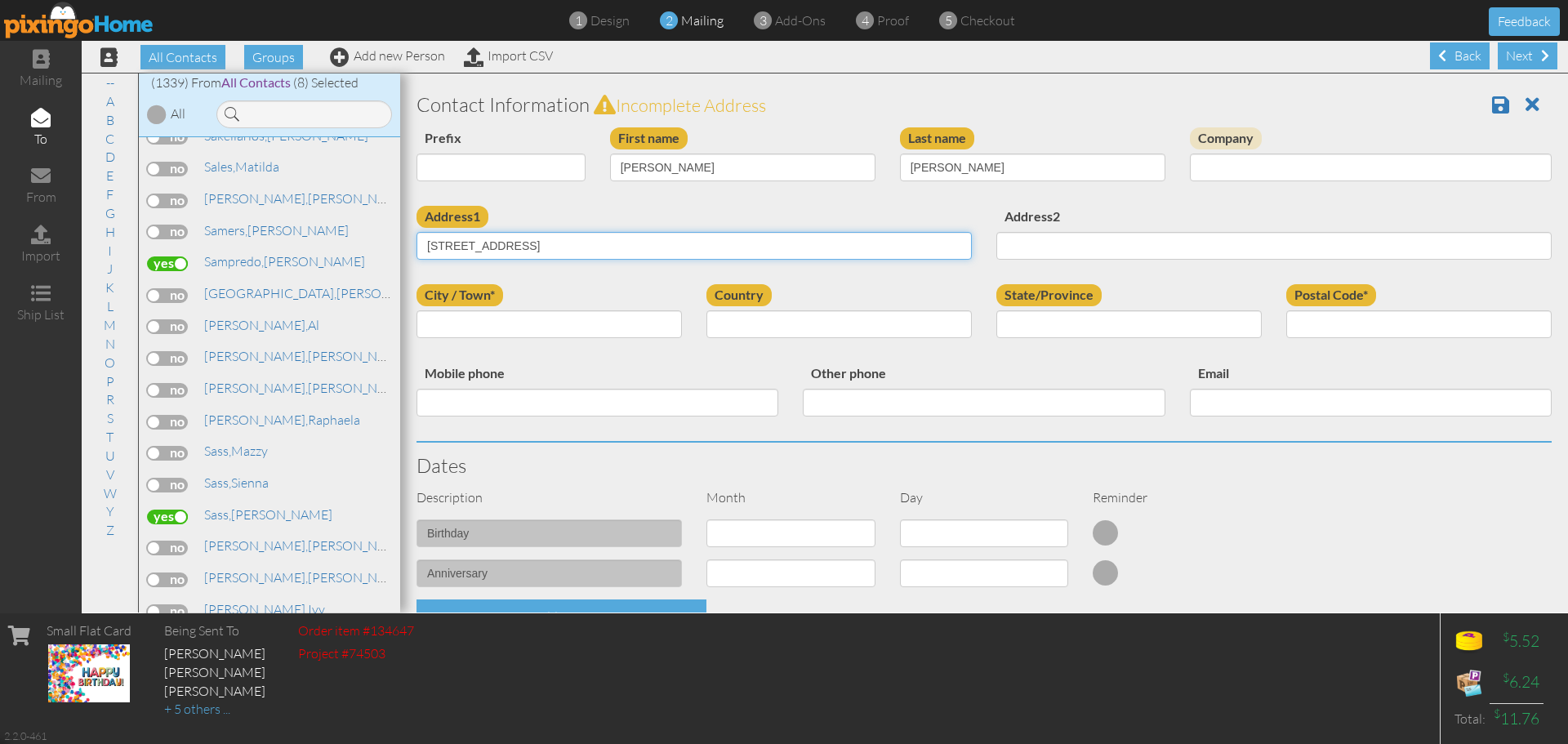
type input "7985 Beaumont Court"
type input "Naples"
select select "object:4299"
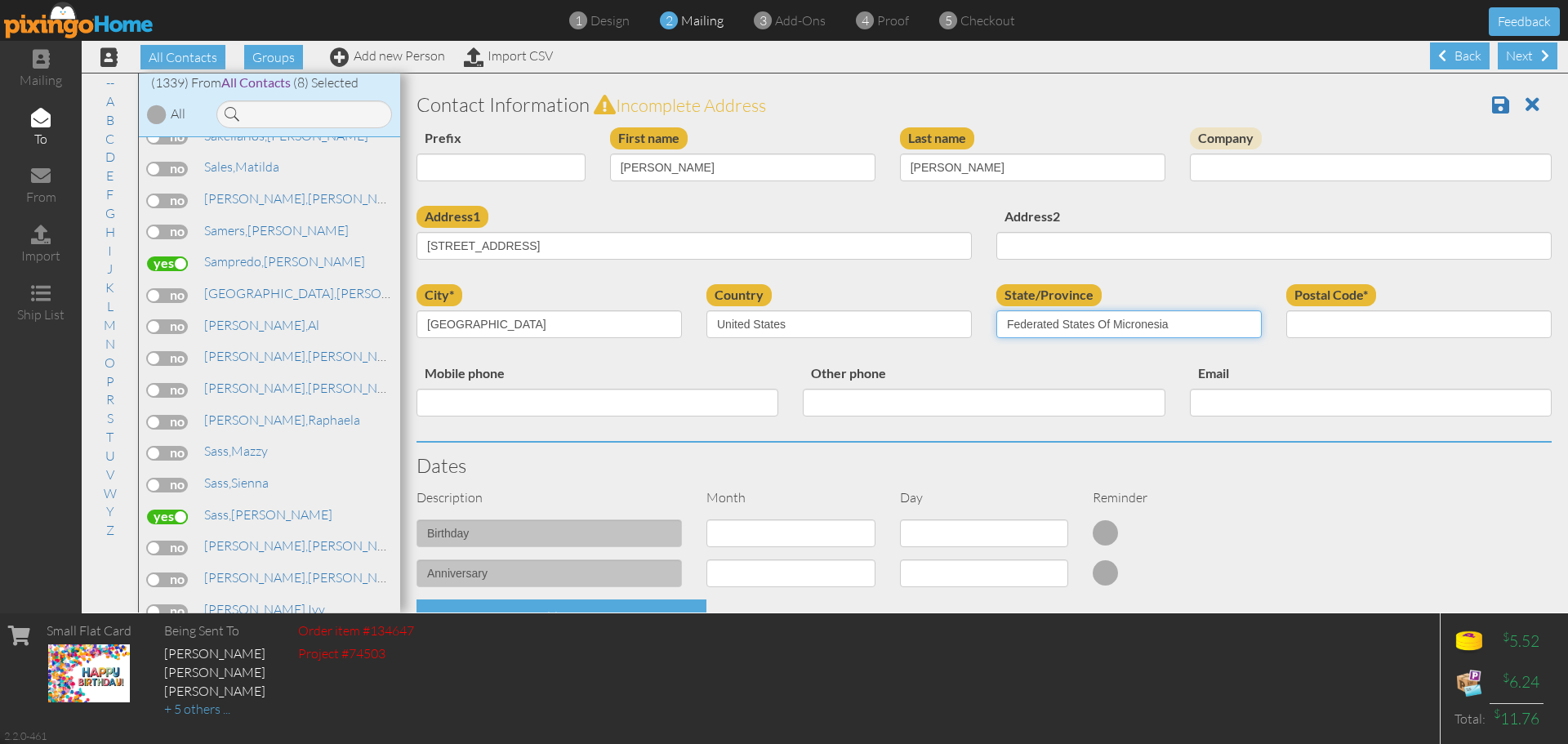
select select "object:4558"
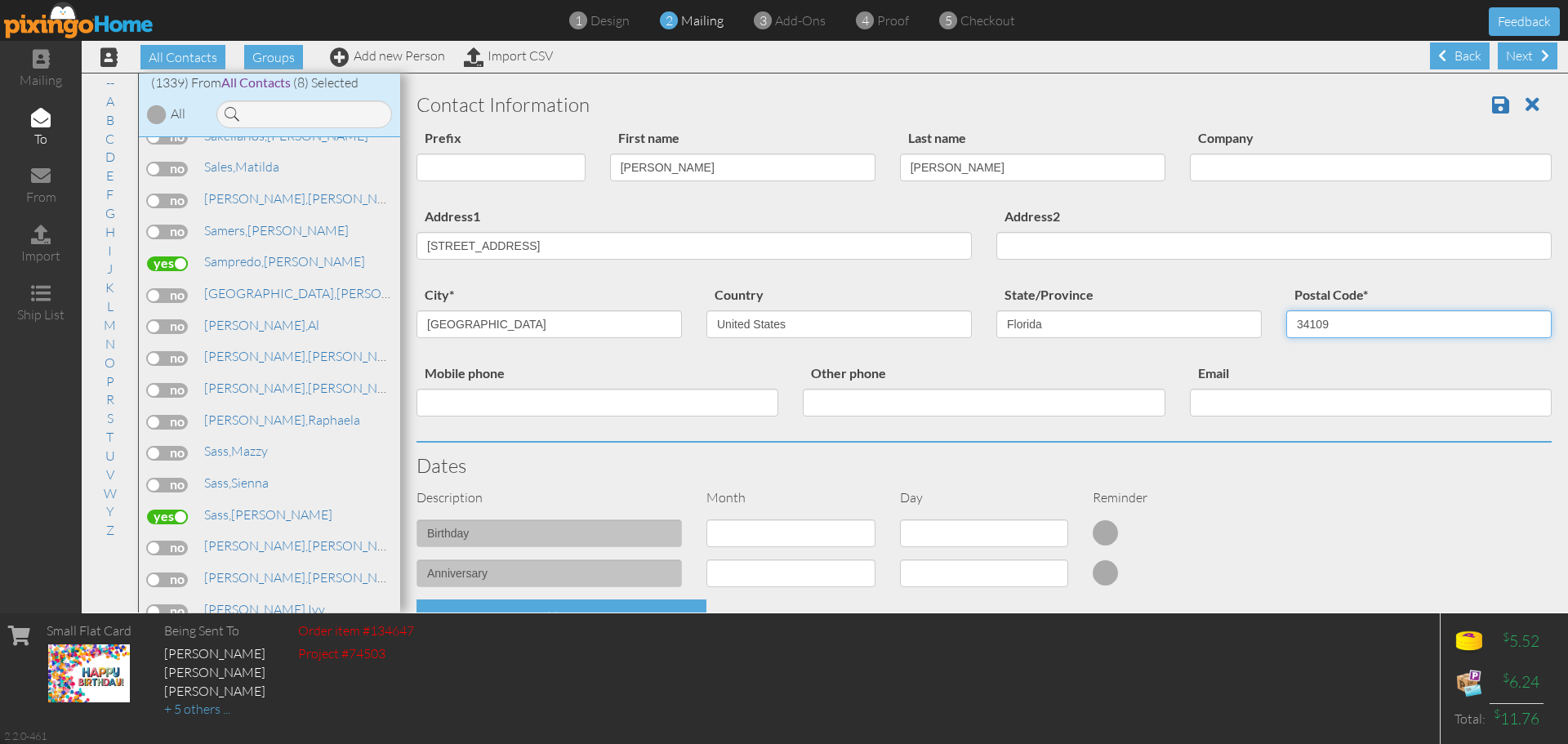
type input "34109"
click at [726, 533] on select "1 - [DATE] - [DATE] - [DATE] - [DATE] - [DATE] - [DATE] - [DATE] - [DATE] - [DA…" at bounding box center [790, 533] width 169 height 28
select select "object:4294"
click at [706, 520] on select "1 - [DATE] - [DATE] - [DATE] - [DATE] - [DATE] - [DATE] - [DATE] - [DATE] - [DA…" at bounding box center [790, 533] width 169 height 28
select select "number:1"
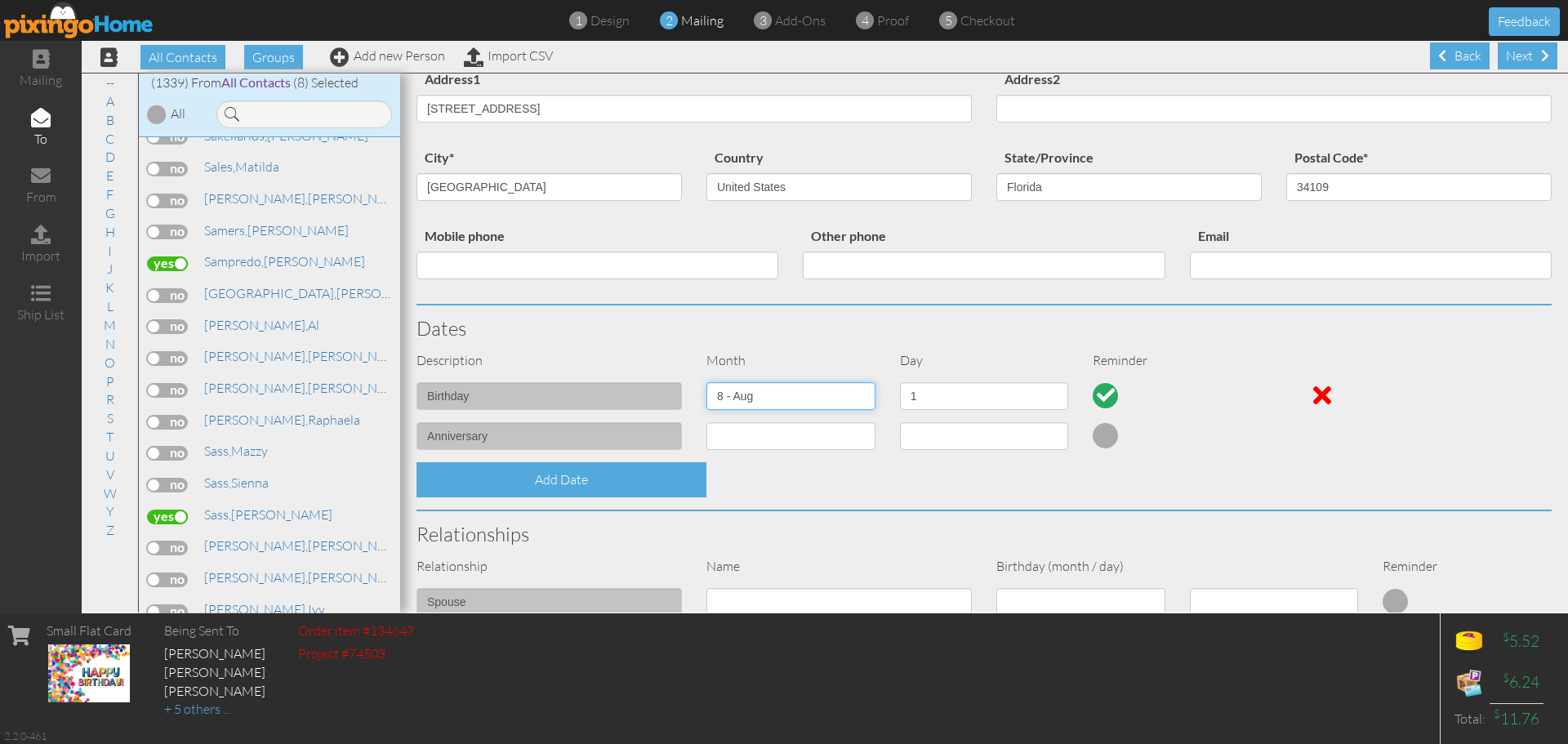
scroll to position [408, 0]
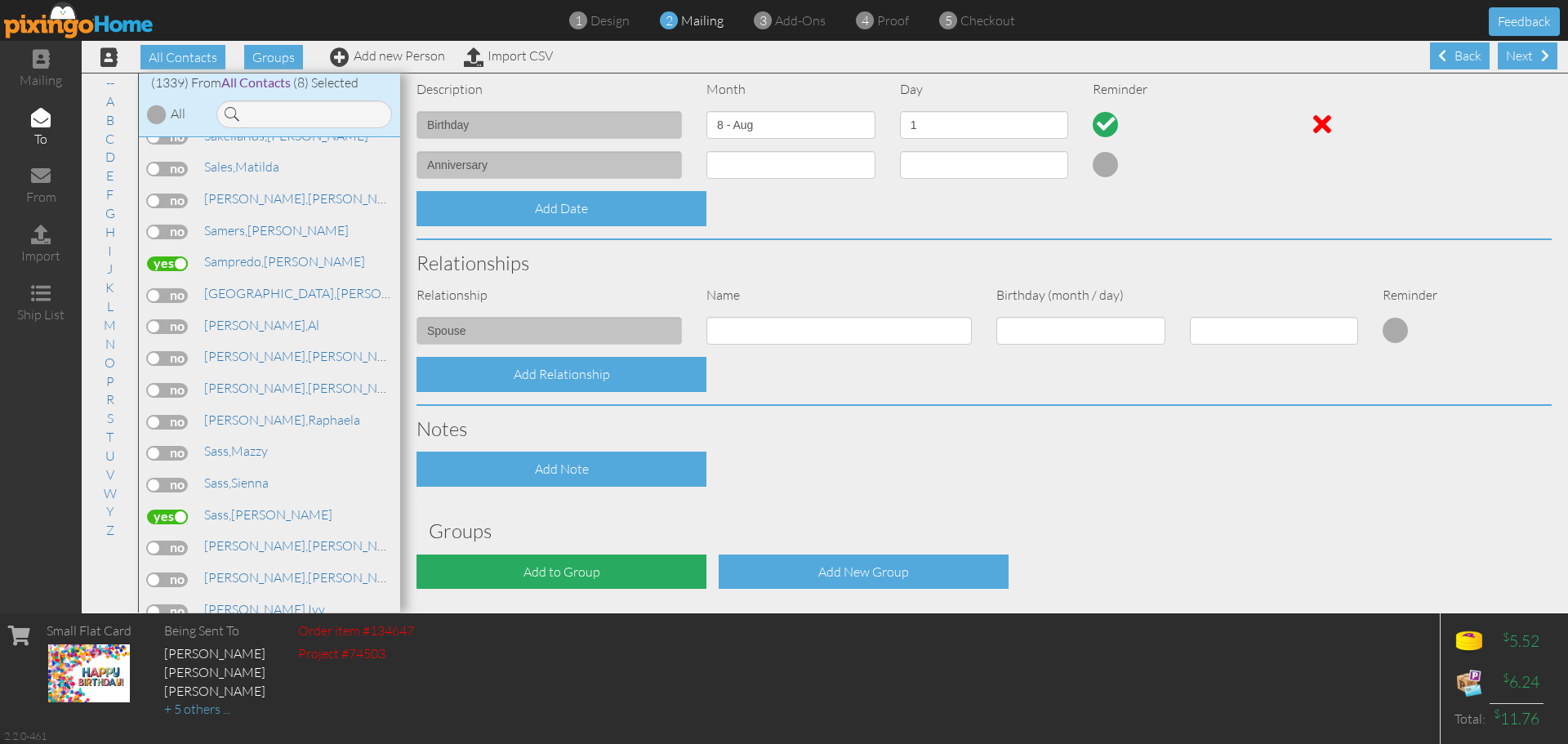
click at [641, 566] on div "Add to Group" at bounding box center [562, 572] width 290 height 35
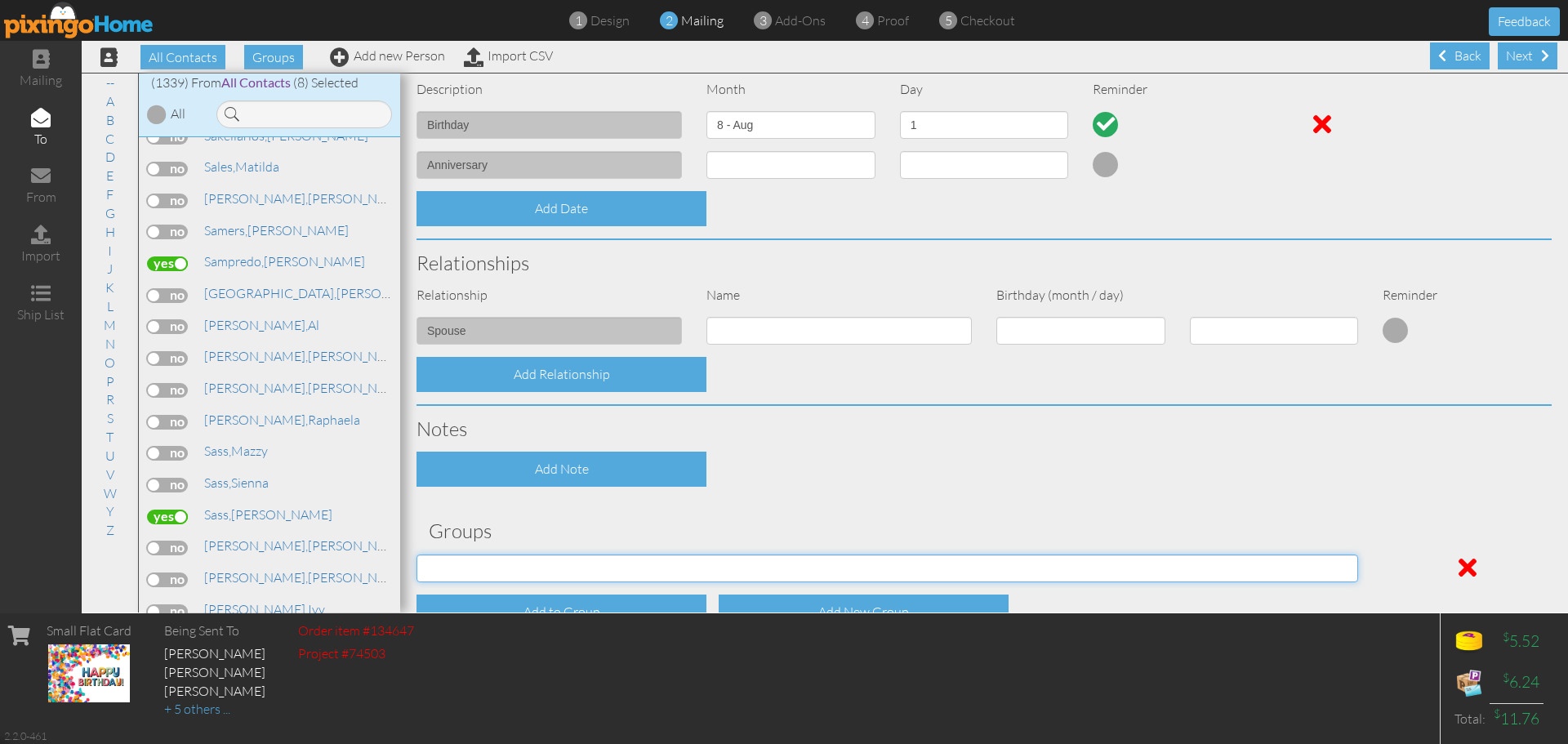
click at [641, 561] on select "[DATE] [DATE] C.E. C.E. July Birthdays (2024) [DEMOGRAPHIC_DATA] Birthdays [DEM…" at bounding box center [887, 568] width 941 height 28
select select "object:4610"
click at [417, 554] on select "[DATE] [DATE] C.E. C.E. July Birthdays (2024) [DEMOGRAPHIC_DATA] Birthdays [DEM…" at bounding box center [887, 568] width 941 height 28
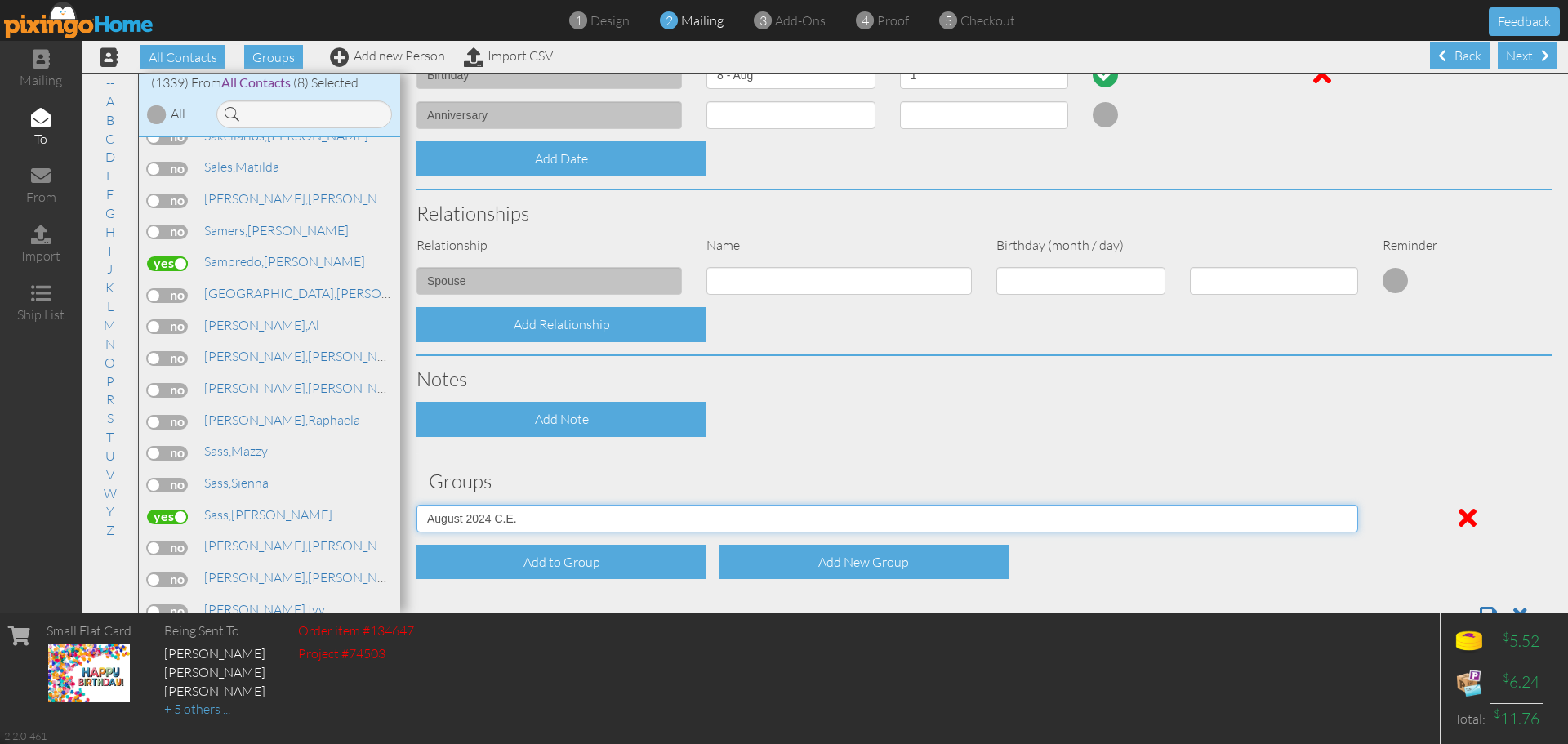
scroll to position [509, 0]
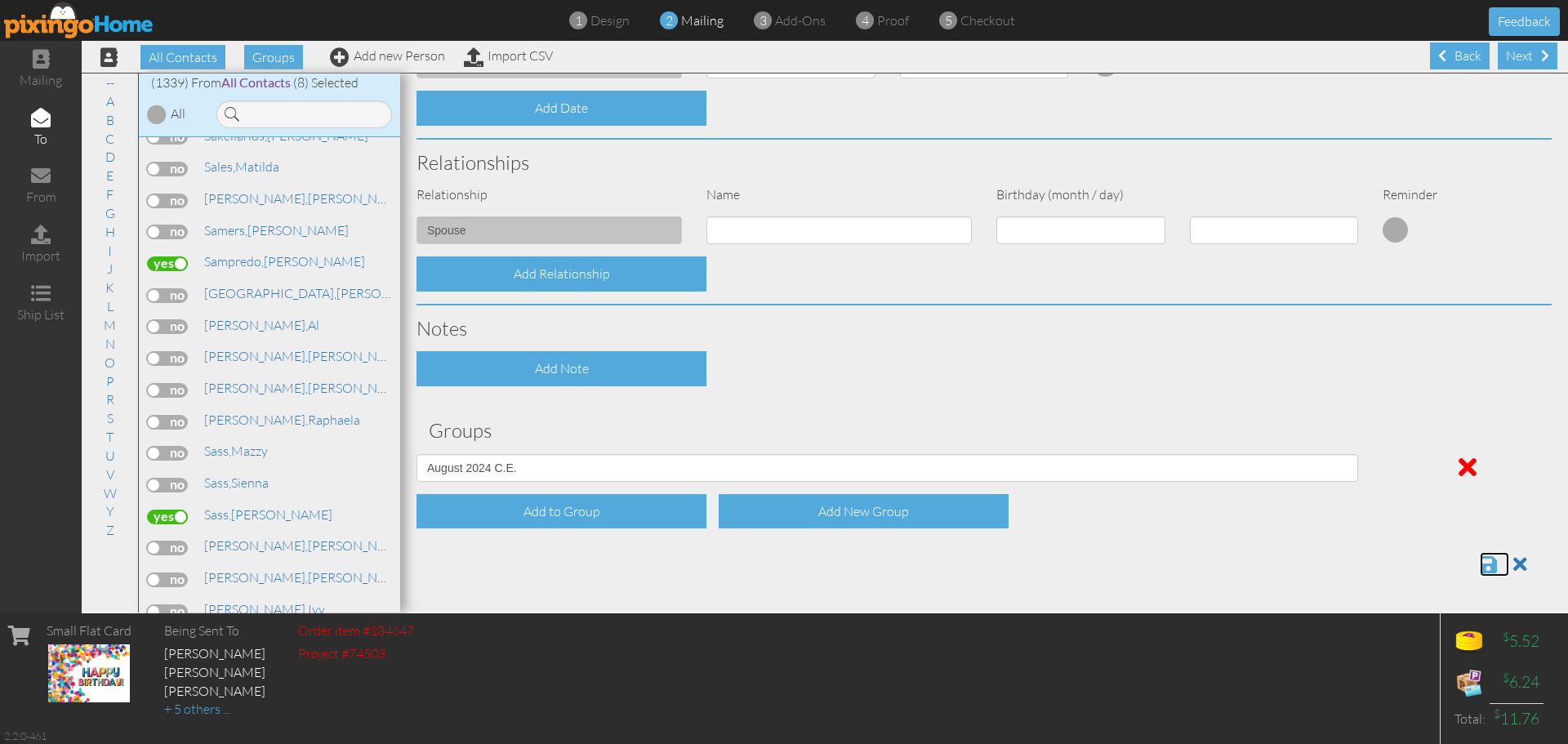
click at [1479, 563] on span at bounding box center [1488, 563] width 17 height 19
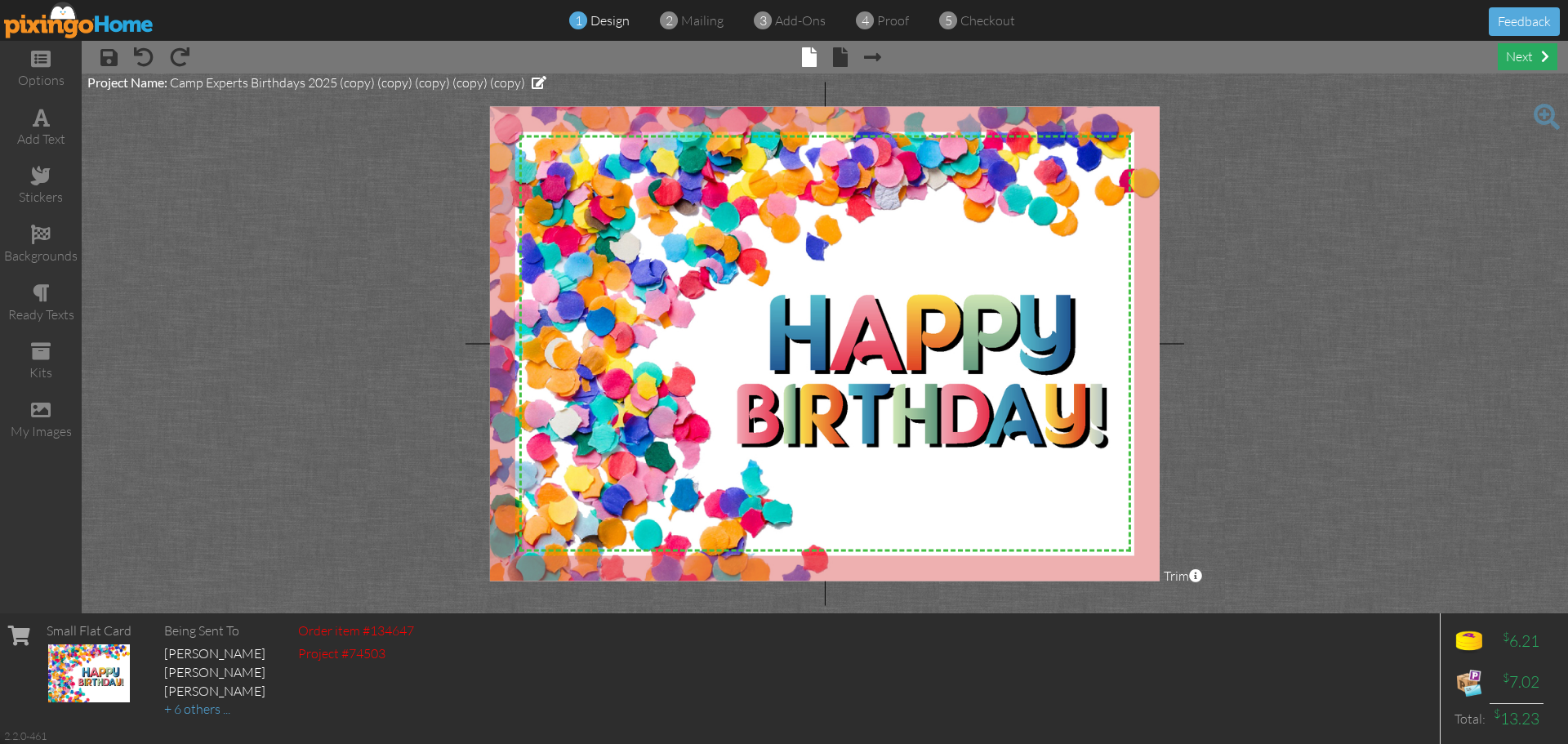
click at [1539, 53] on div "next" at bounding box center [1528, 57] width 60 height 27
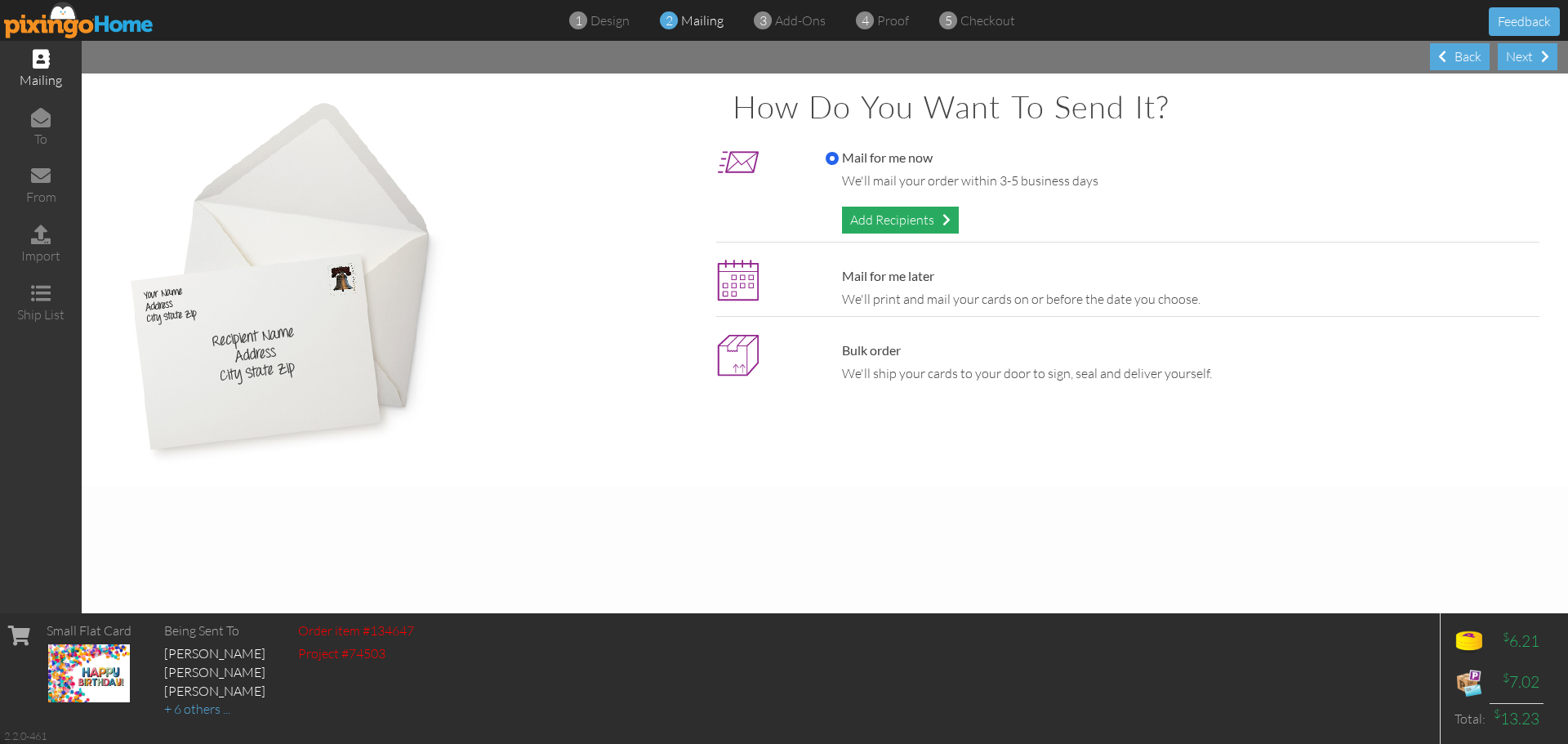
click at [869, 218] on div "Add Recipients" at bounding box center [900, 220] width 116 height 27
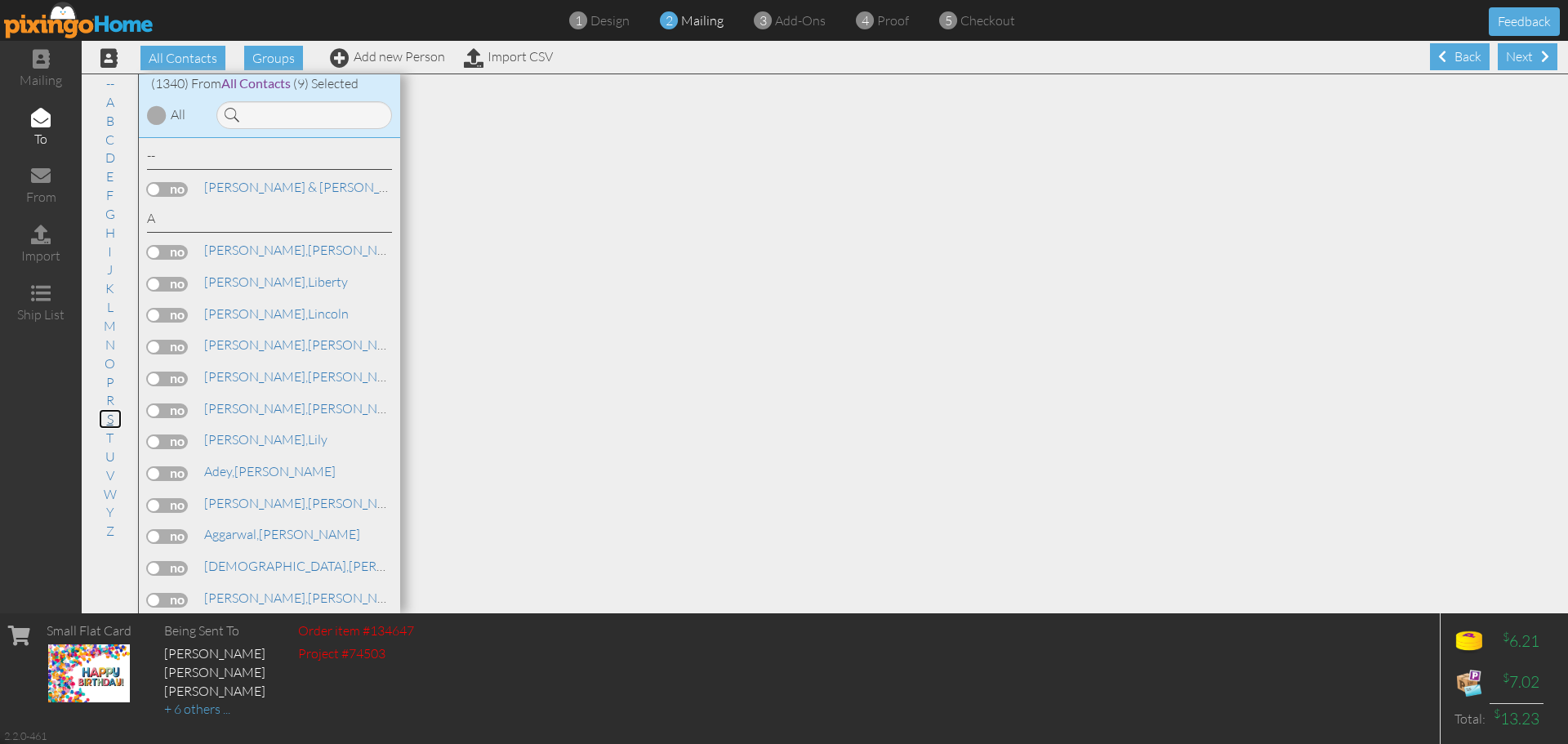
click at [111, 416] on link "S" at bounding box center [110, 418] width 23 height 19
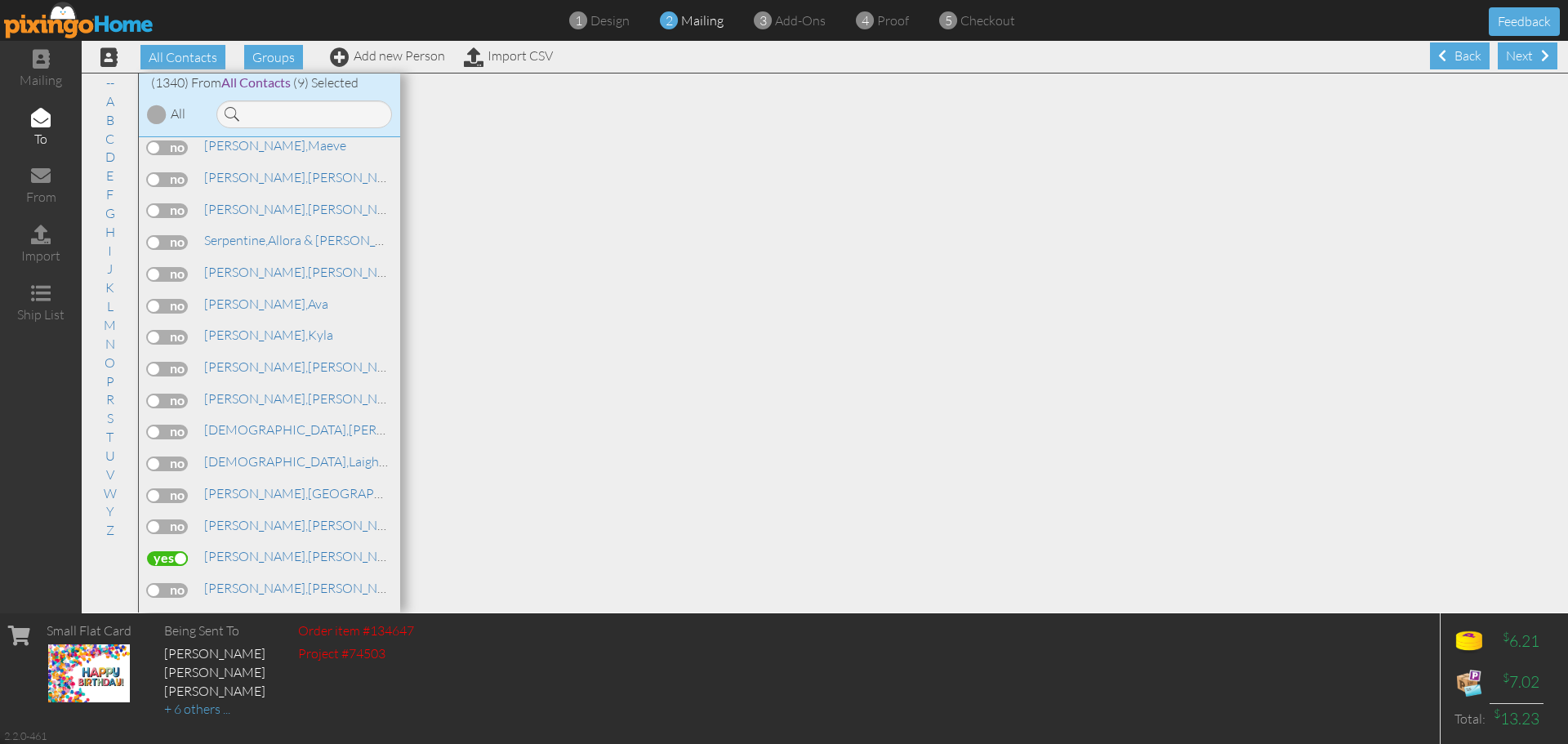
scroll to position [34545, 0]
click at [426, 52] on link "Add new Person" at bounding box center [387, 55] width 116 height 16
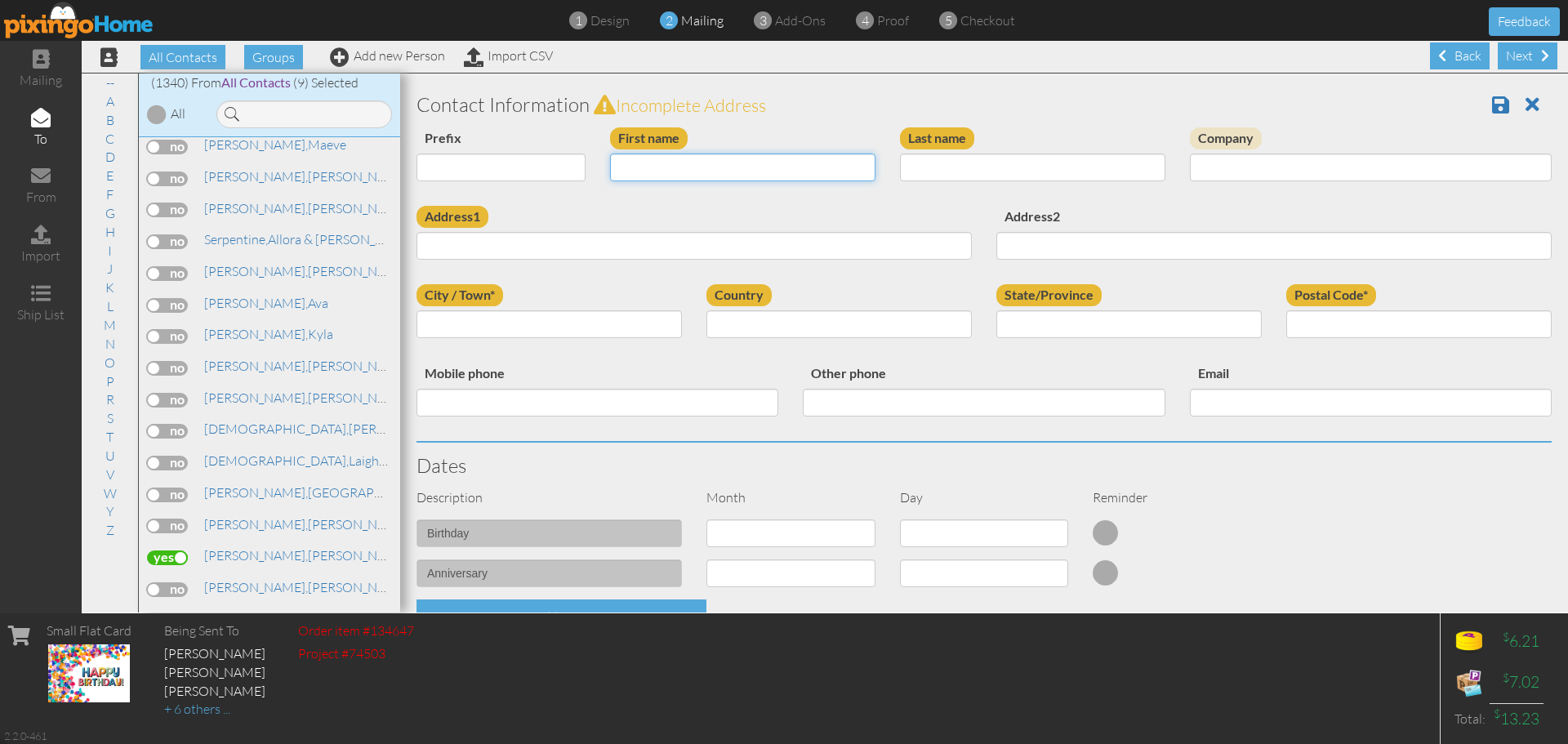
click at [694, 170] on input "First name" at bounding box center [742, 167] width 266 height 28
type input "Camdin"
type input "Chidi"
type input "836 Masselin Avenue"
type input "[GEOGRAPHIC_DATA]"
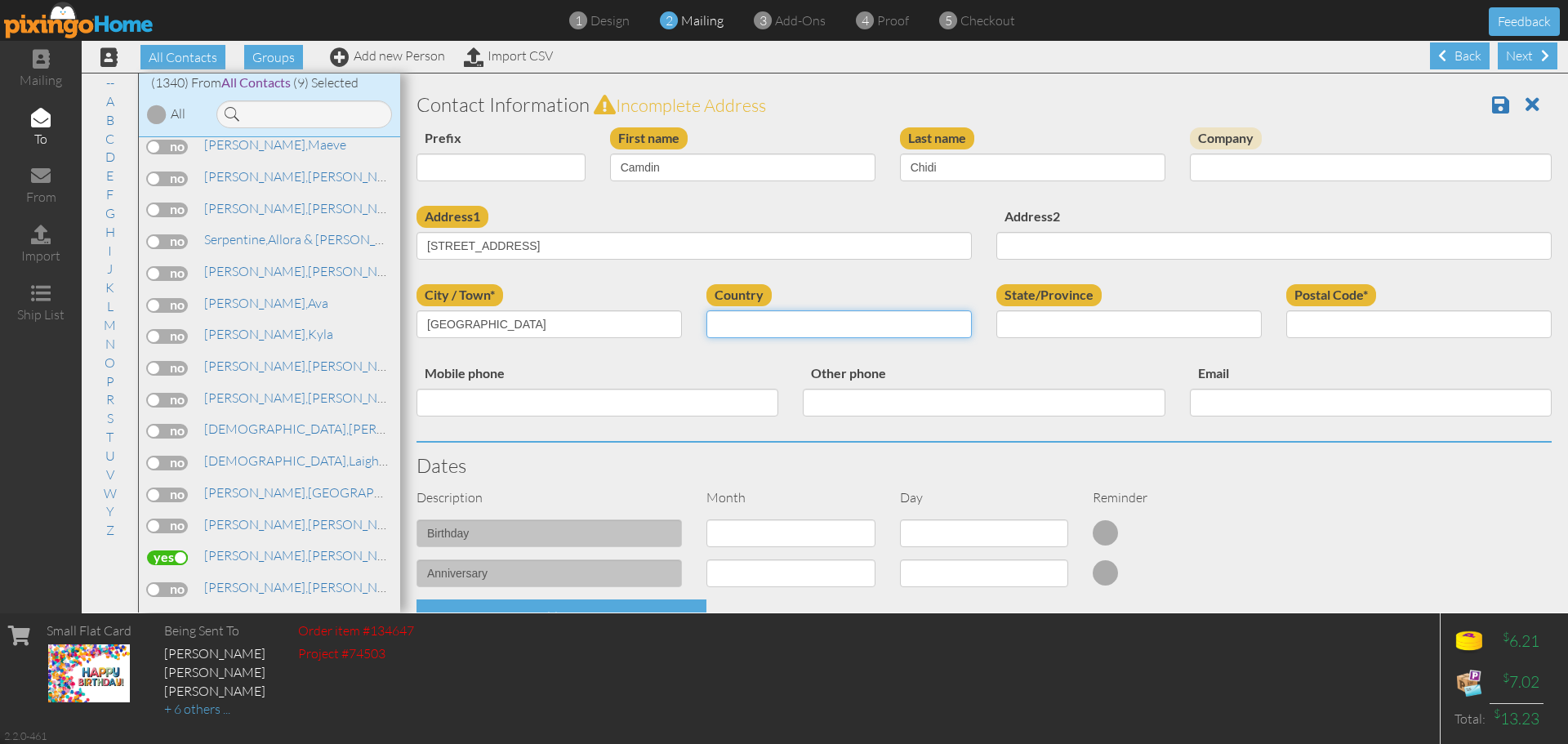
select select "object:4301"
select select "object:4554"
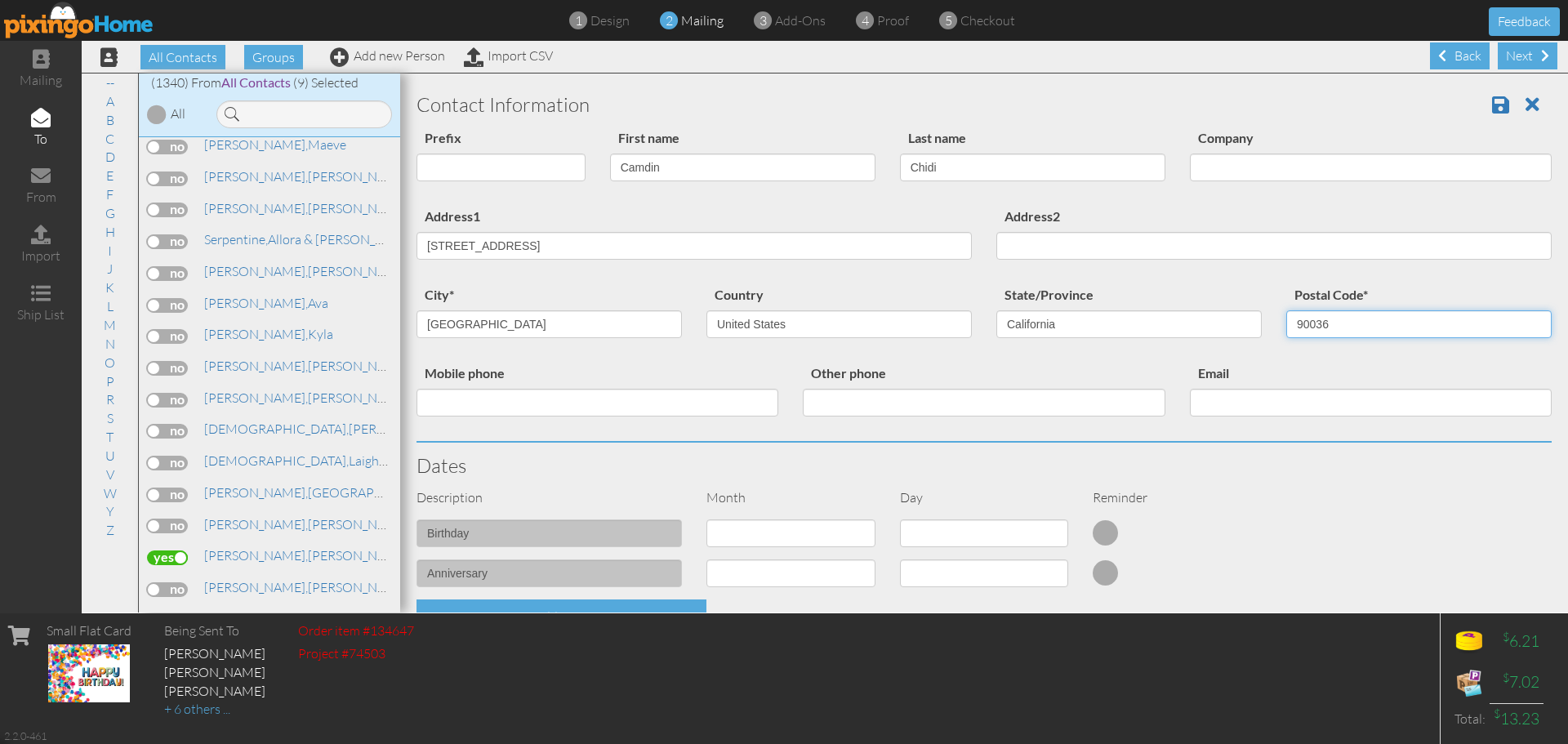
type input "90036"
click at [750, 522] on select "1 - [DATE] - [DATE] - [DATE] - [DATE] - [DATE] - [DATE] - [DATE] - [DATE] - [DA…" at bounding box center [790, 533] width 169 height 28
select select "object:4296"
click at [706, 520] on select "1 - [DATE] - [DATE] - [DATE] - [DATE] - [DATE] - [DATE] - [DATE] - [DATE] - [DA…" at bounding box center [790, 533] width 169 height 28
select select "number:1"
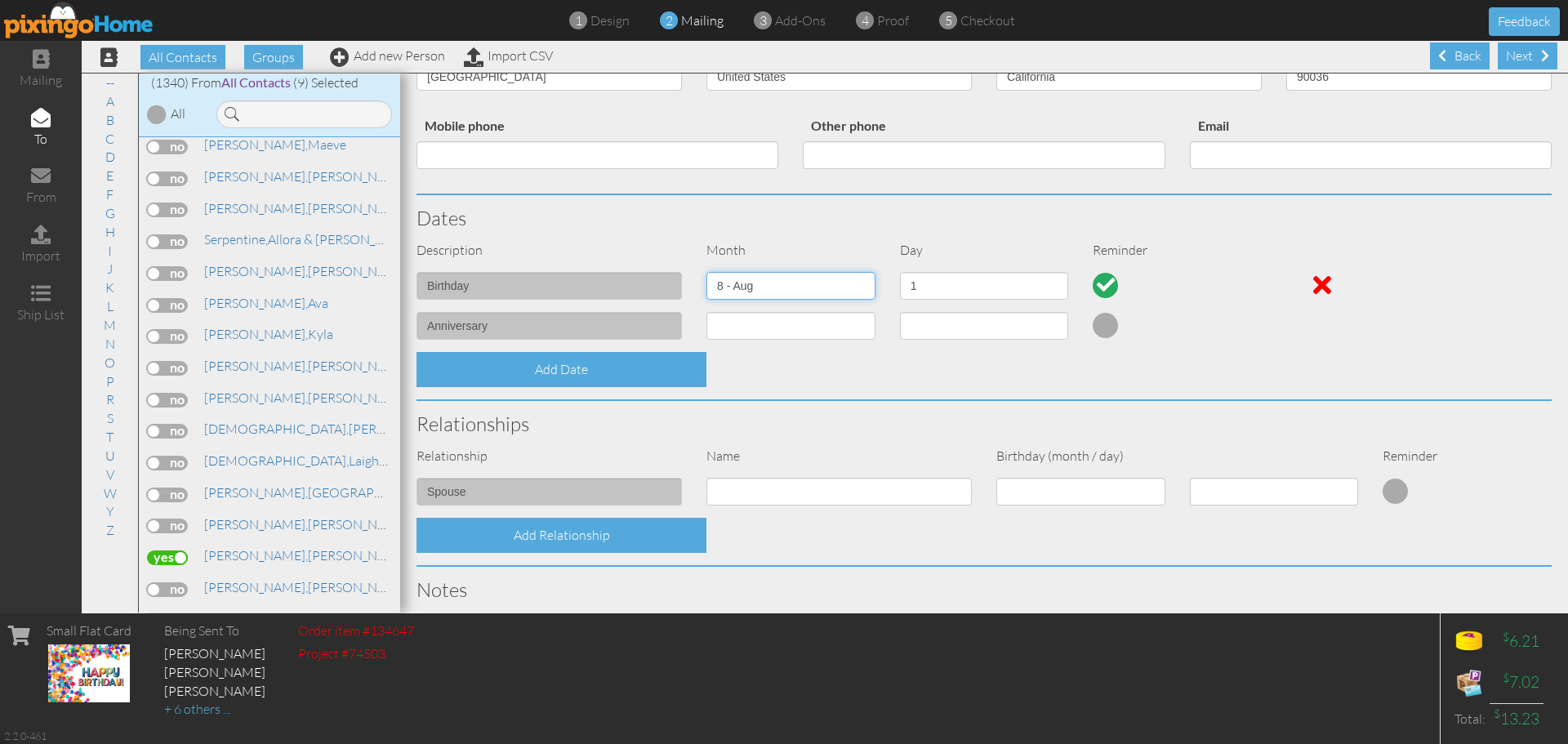
scroll to position [469, 0]
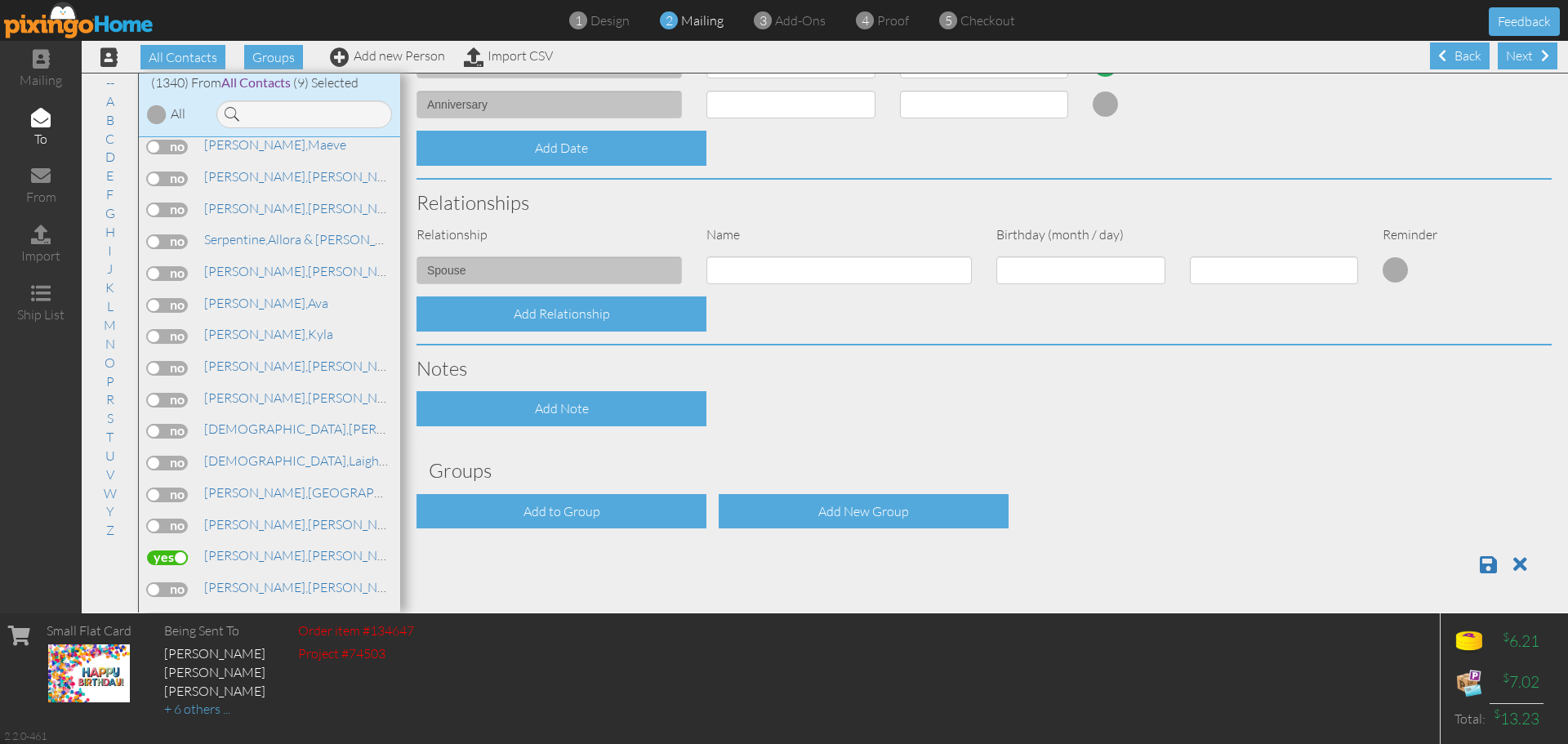
click at [628, 529] on div "Contact Information Prefix Dr. Mr. Mrs. First name Camdin Last name Chidi Compa…" at bounding box center [984, 100] width 1135 height 975
click at [632, 515] on div "Add to Group" at bounding box center [562, 512] width 290 height 35
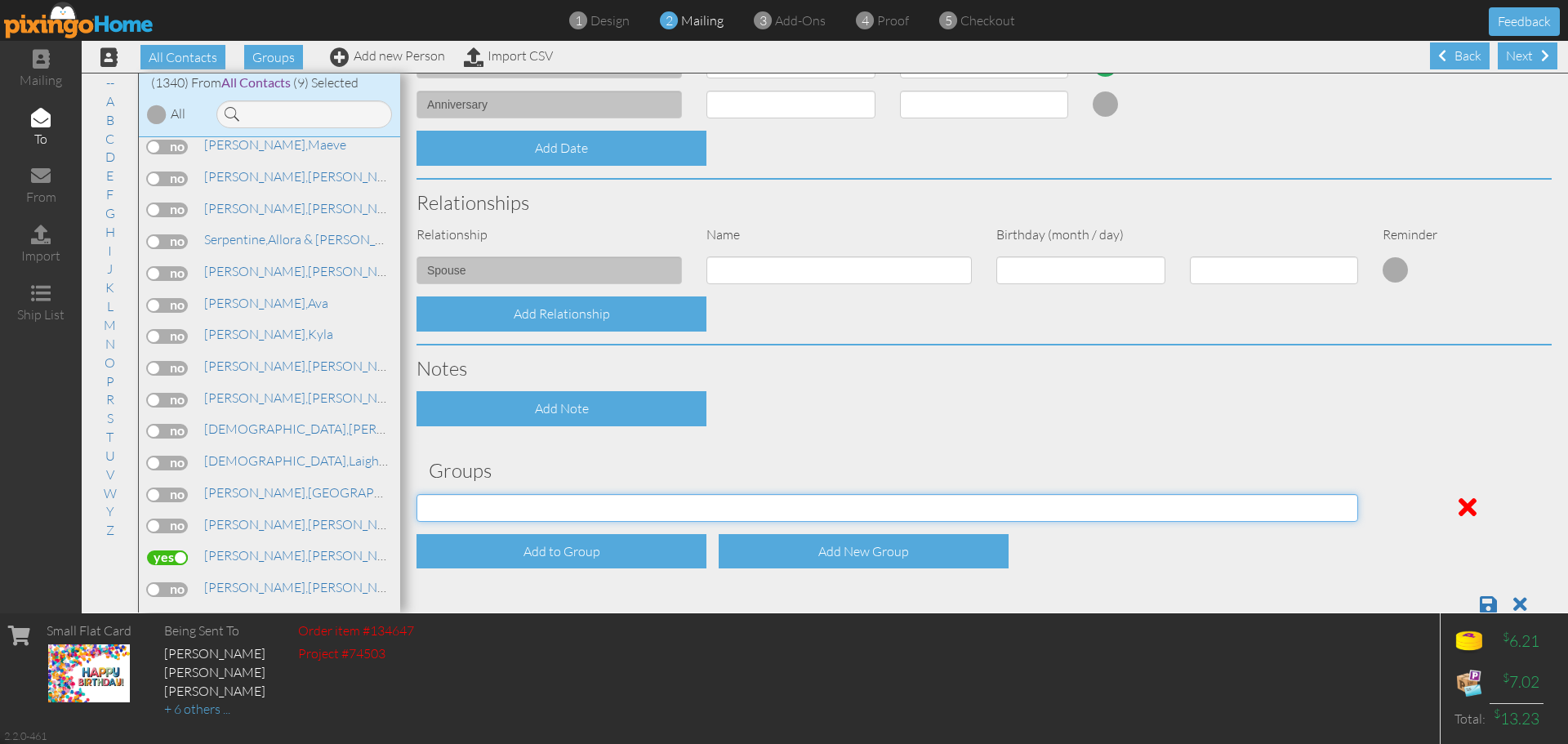
click at [636, 494] on select "[DATE] [DATE] C.E. C.E. July Birthdays (2024) [DEMOGRAPHIC_DATA] Birthdays [DEM…" at bounding box center [887, 508] width 941 height 28
select select "object:4612"
click at [417, 494] on select "[DATE] [DATE] C.E. C.E. July Birthdays (2024) [DEMOGRAPHIC_DATA] Birthdays [DEM…" at bounding box center [887, 508] width 941 height 28
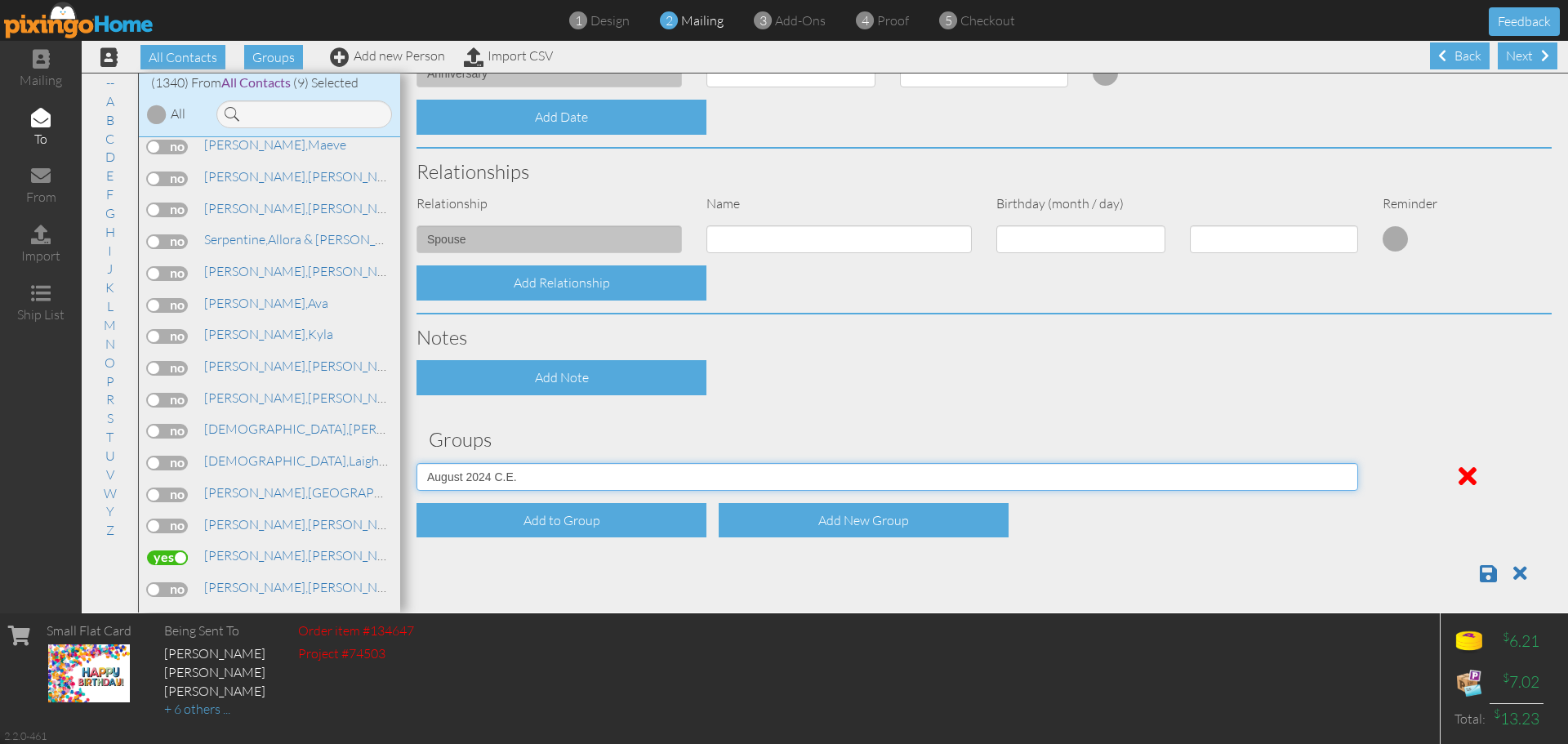
scroll to position [509, 0]
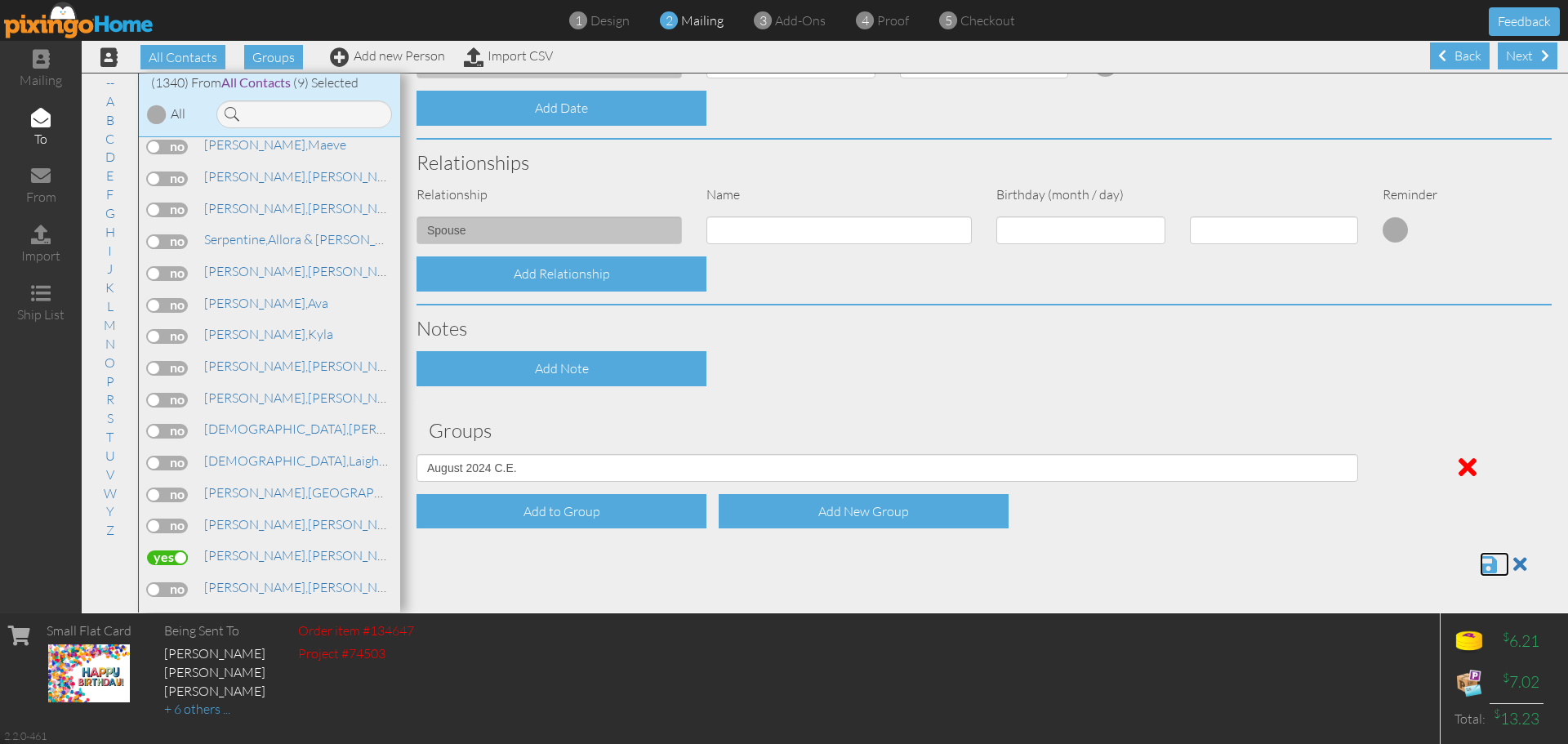
click at [1479, 566] on span at bounding box center [1488, 563] width 17 height 19
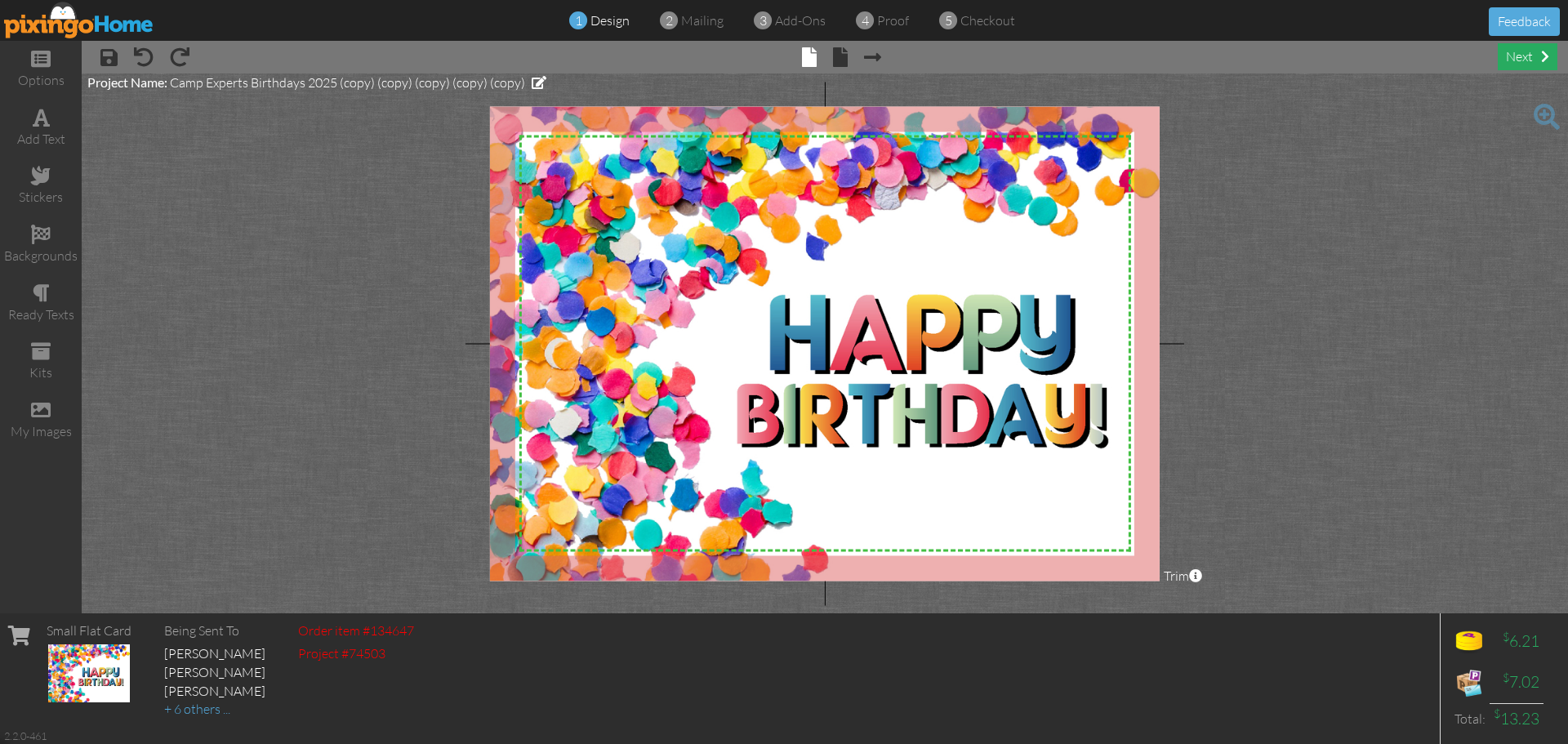
click at [1516, 67] on div "next" at bounding box center [1528, 57] width 60 height 27
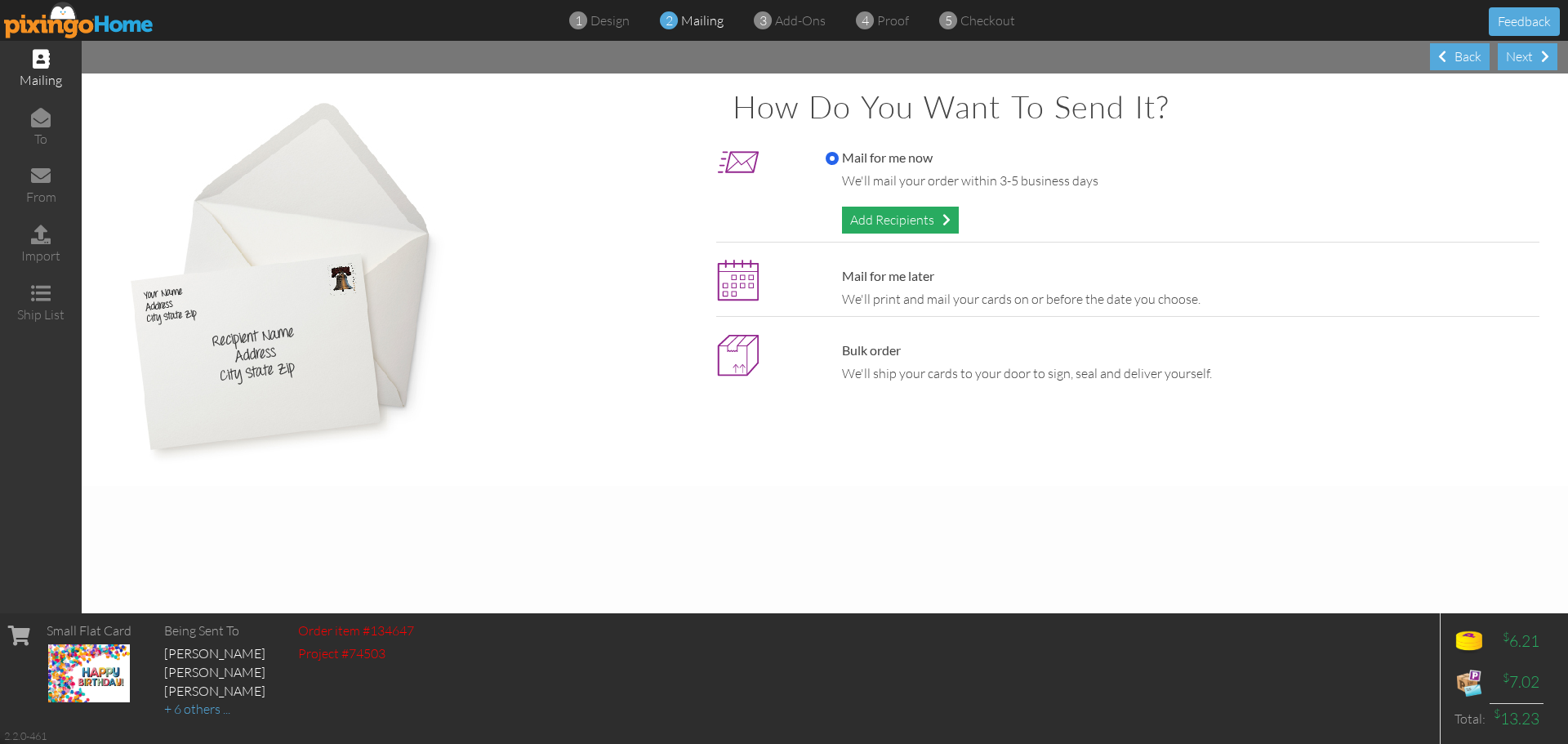
click at [869, 223] on div "Add Recipients" at bounding box center [900, 220] width 116 height 27
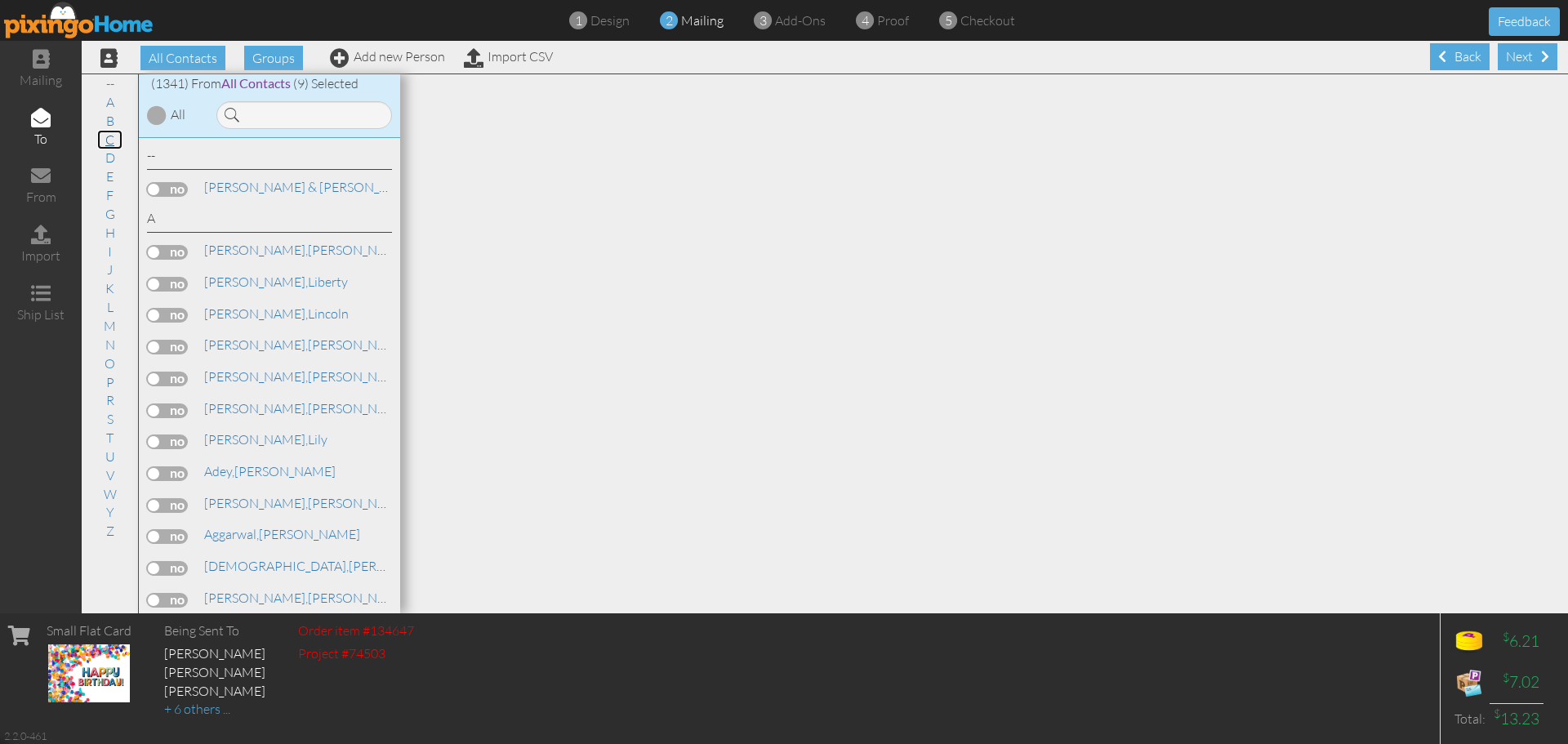
click at [111, 139] on link "C" at bounding box center [110, 139] width 25 height 19
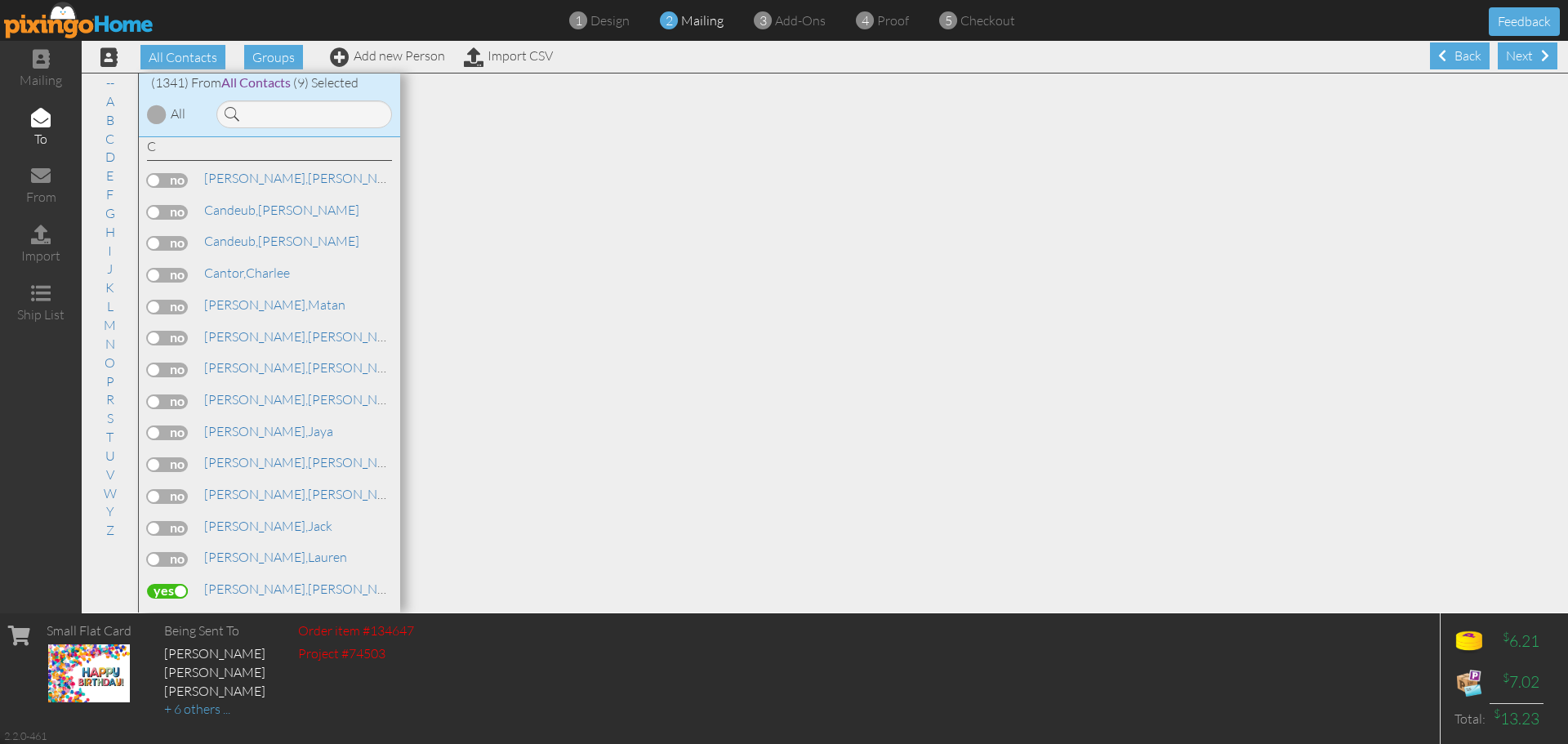
scroll to position [5883, 0]
click at [167, 341] on label at bounding box center [167, 340] width 40 height 14
click at [0, 0] on input "checkbox" at bounding box center [0, 0] width 0 height 0
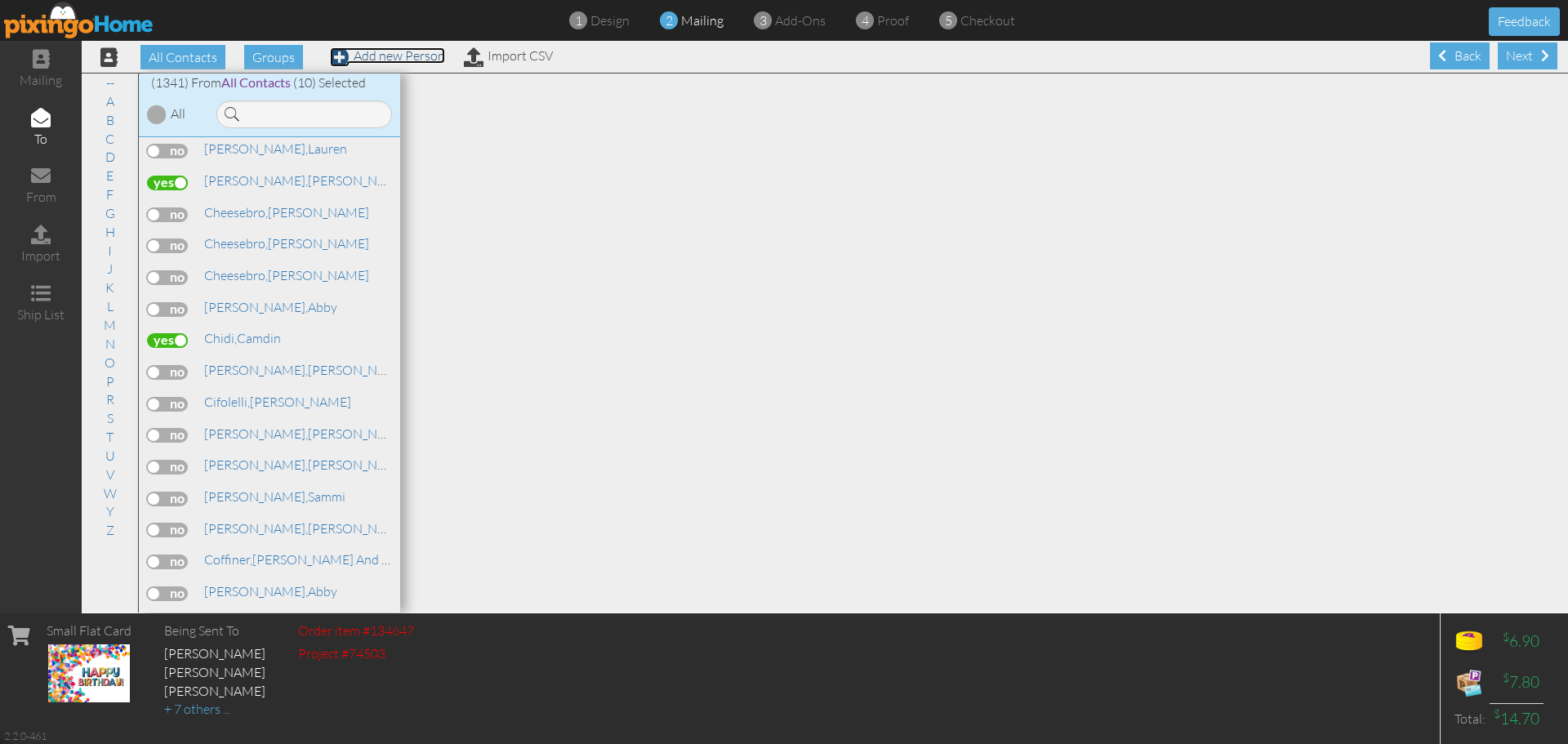
click at [396, 50] on link "Add new Person" at bounding box center [387, 55] width 116 height 16
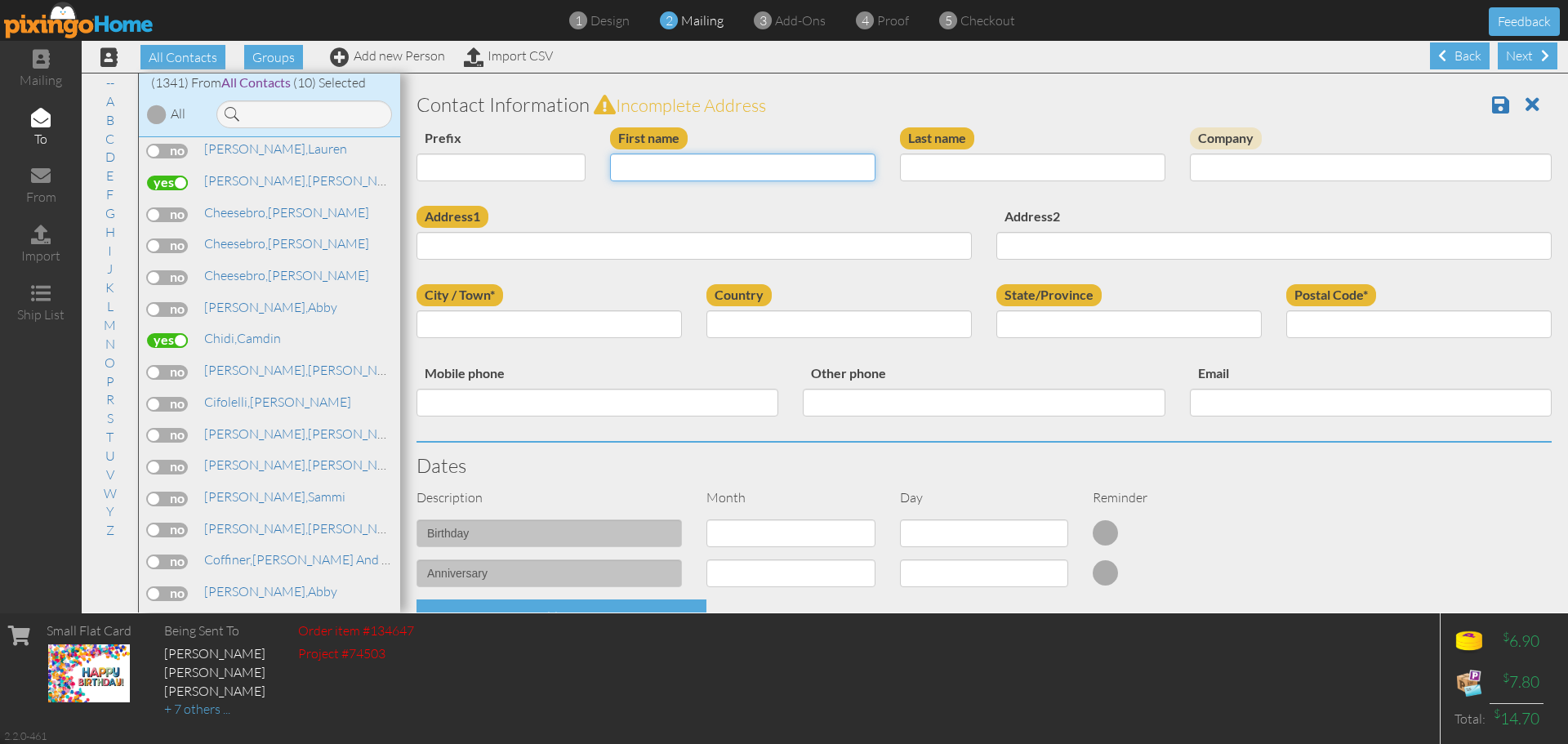
click at [665, 177] on input "First name" at bounding box center [742, 167] width 266 height 28
type input "Jonah"
type input "[PERSON_NAME]"
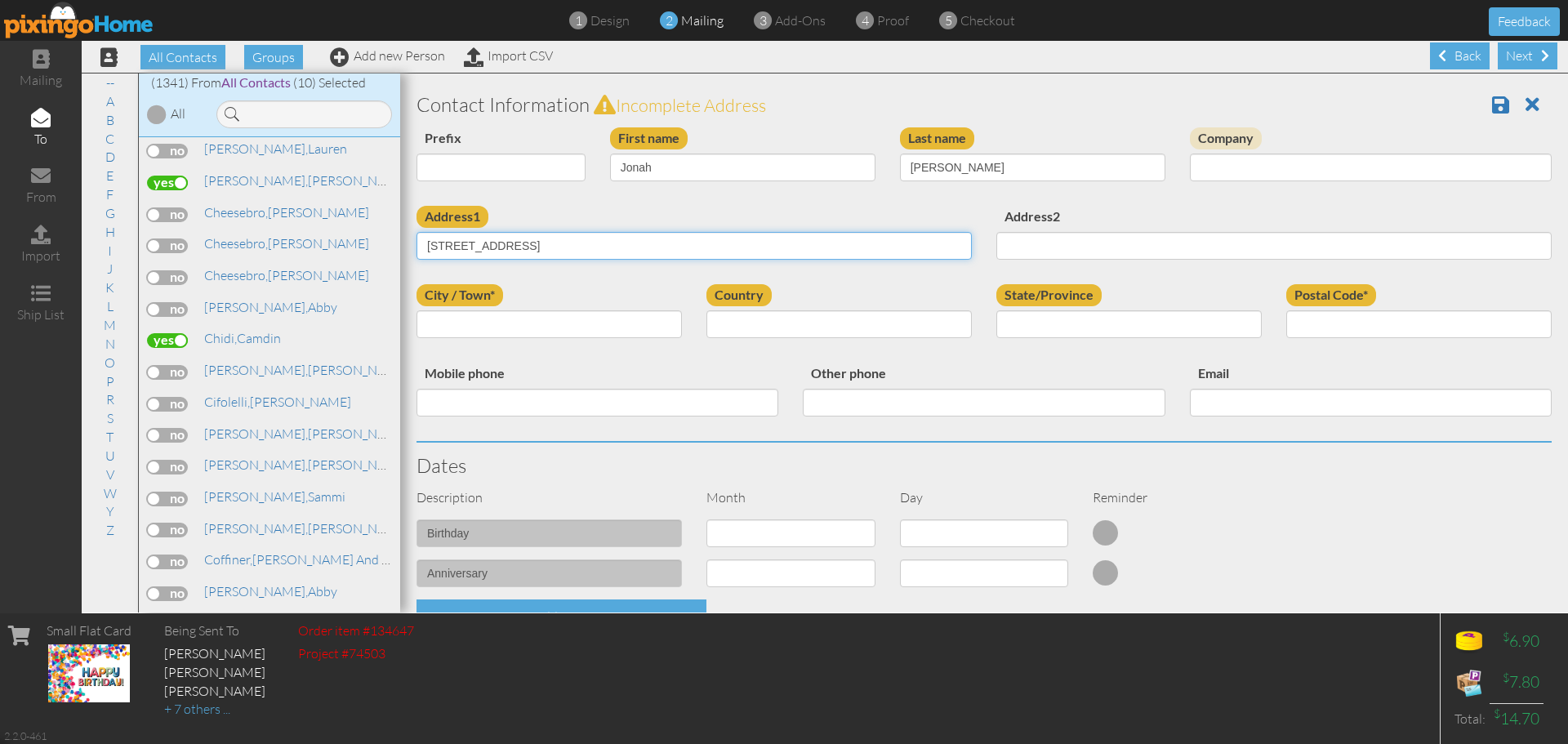
type input "[STREET_ADDRESS]"
type input "[GEOGRAPHIC_DATA]"
select select "object:4305"
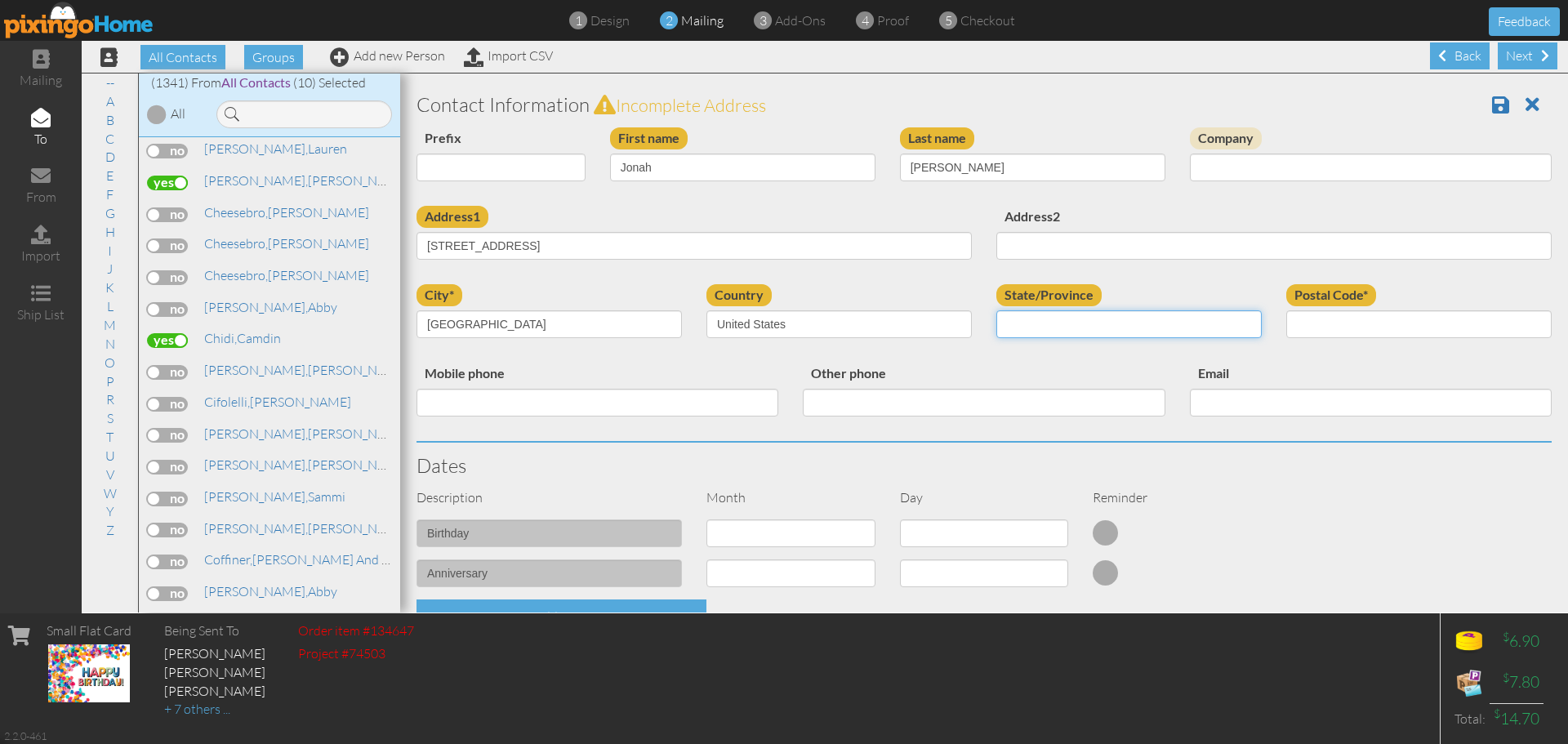
select select "object:4558"
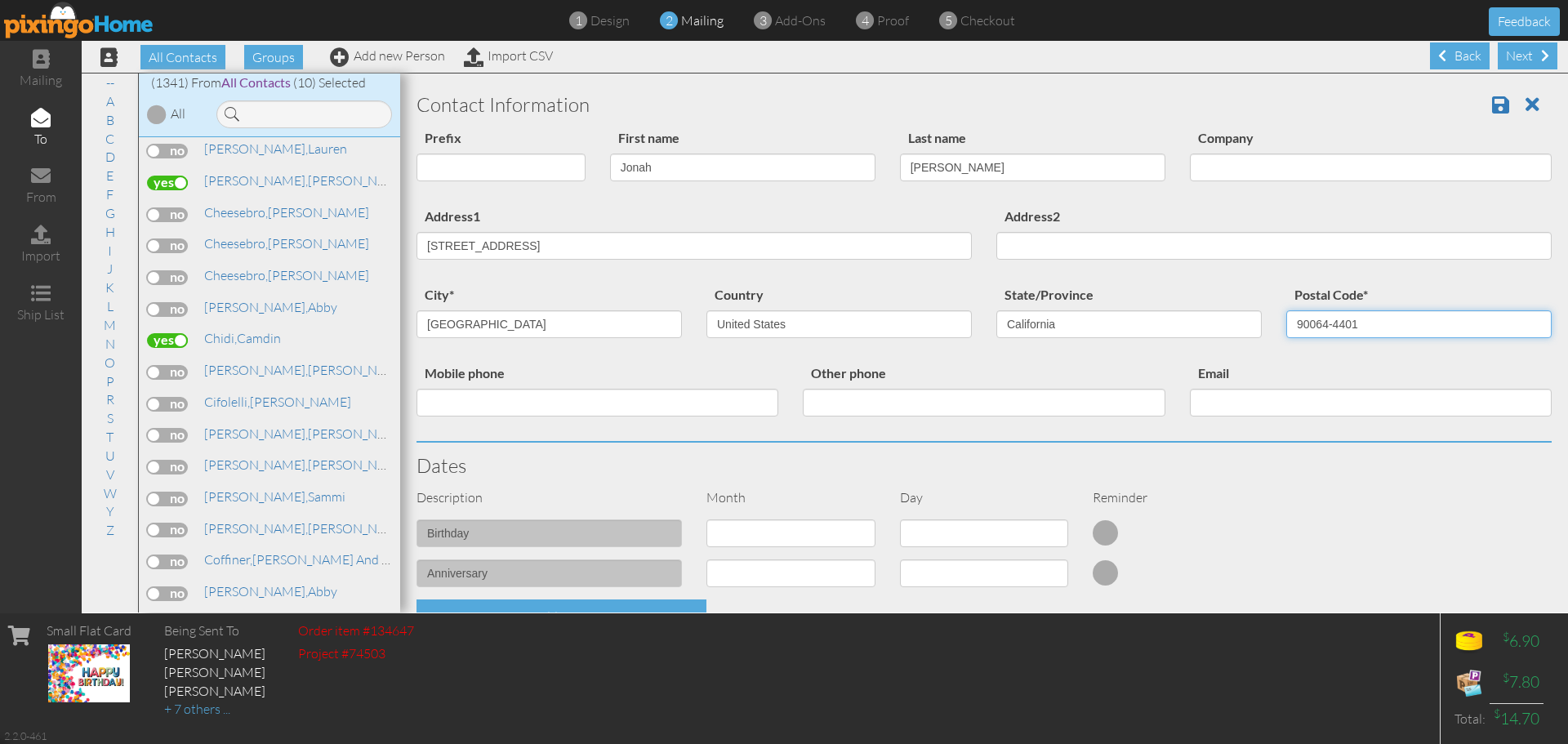
type input "90064-4401"
click at [757, 521] on select "1 - [DATE] - [DATE] - [DATE] - [DATE] - [DATE] - [DATE] - [DATE] - [DATE] - [DA…" at bounding box center [790, 533] width 169 height 28
select select "object:4300"
click at [706, 520] on select "1 - [DATE] - [DATE] - [DATE] - [DATE] - [DATE] - [DATE] - [DATE] - [DATE] - [DA…" at bounding box center [790, 533] width 169 height 28
select select "number:1"
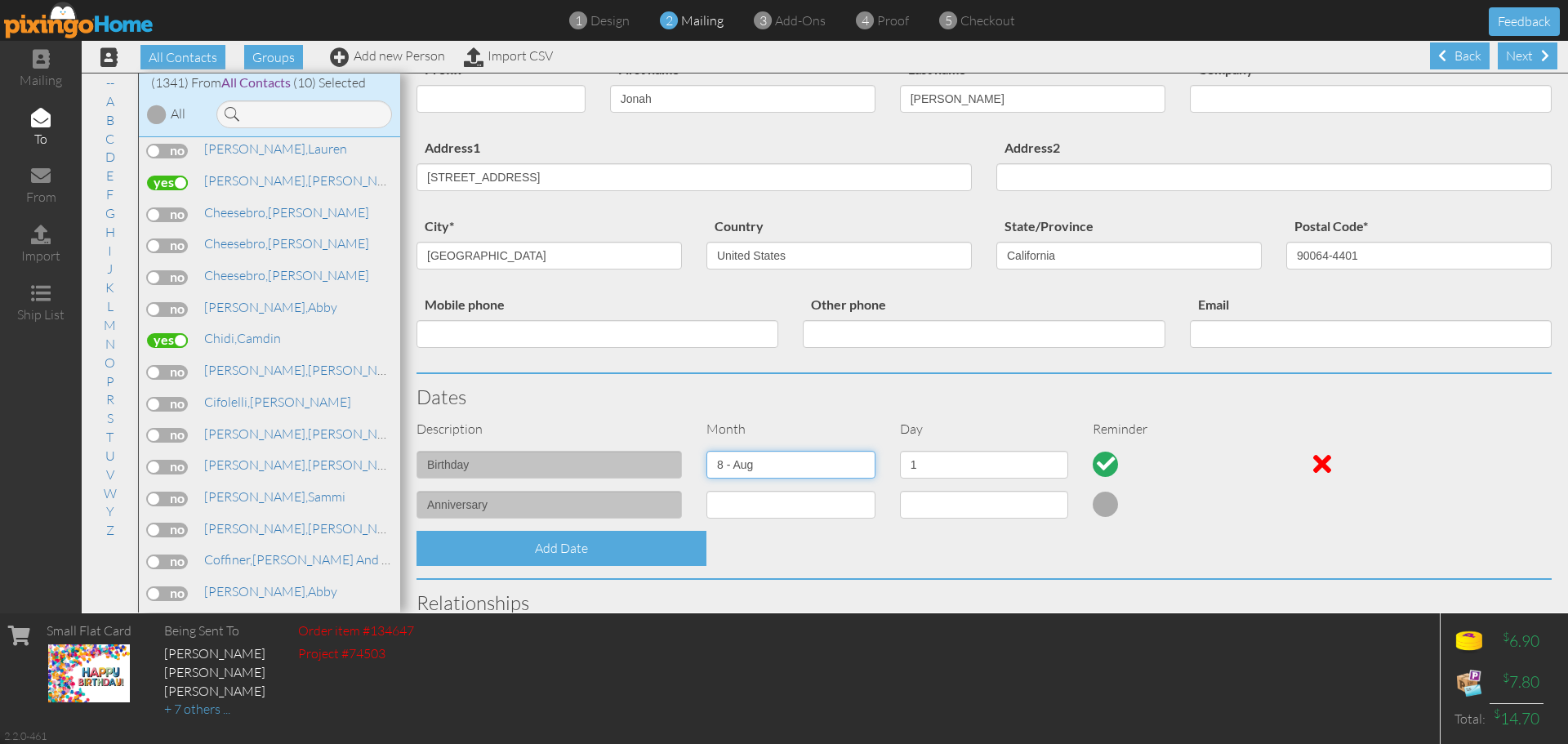
scroll to position [408, 0]
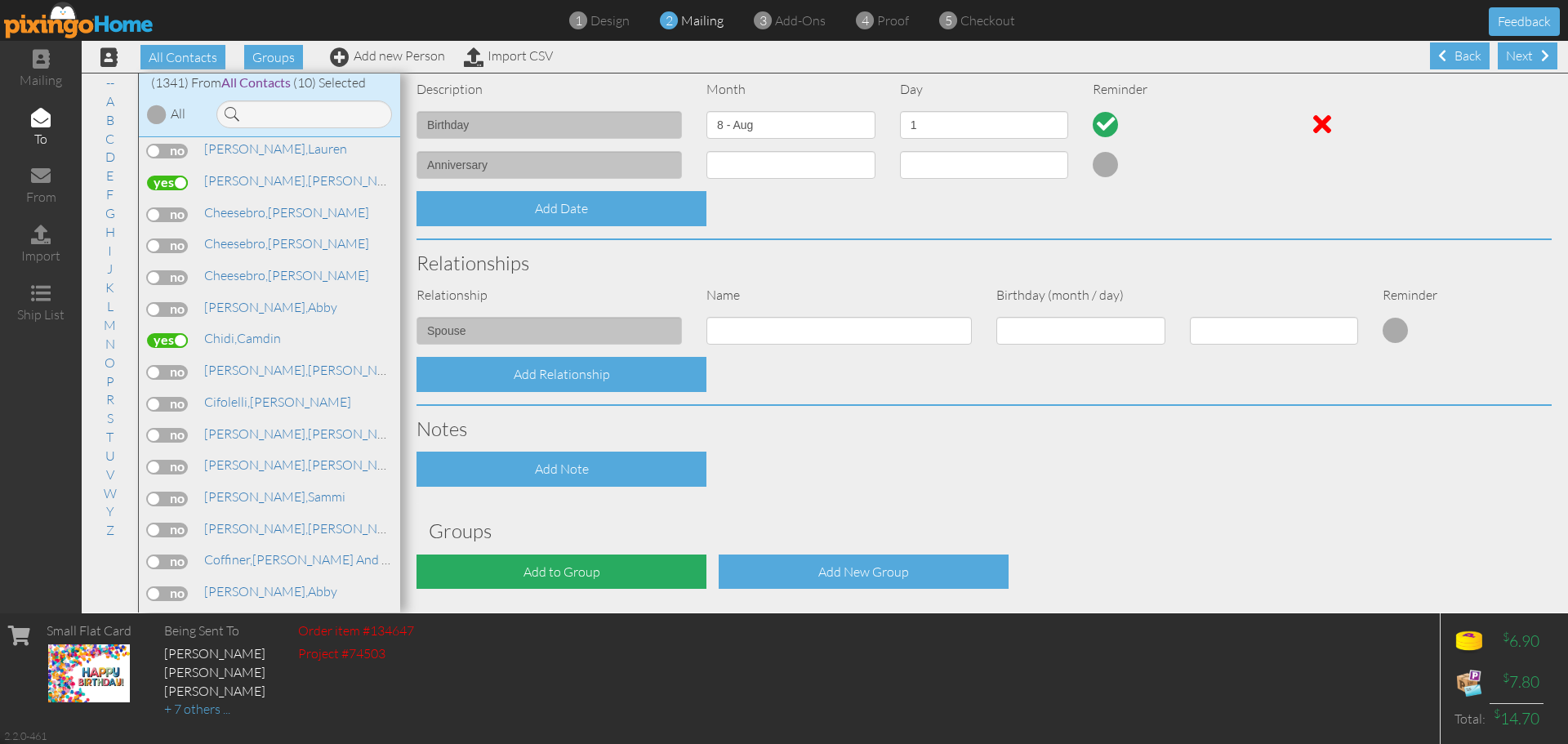
click at [676, 563] on div "Add to Group" at bounding box center [562, 572] width 290 height 35
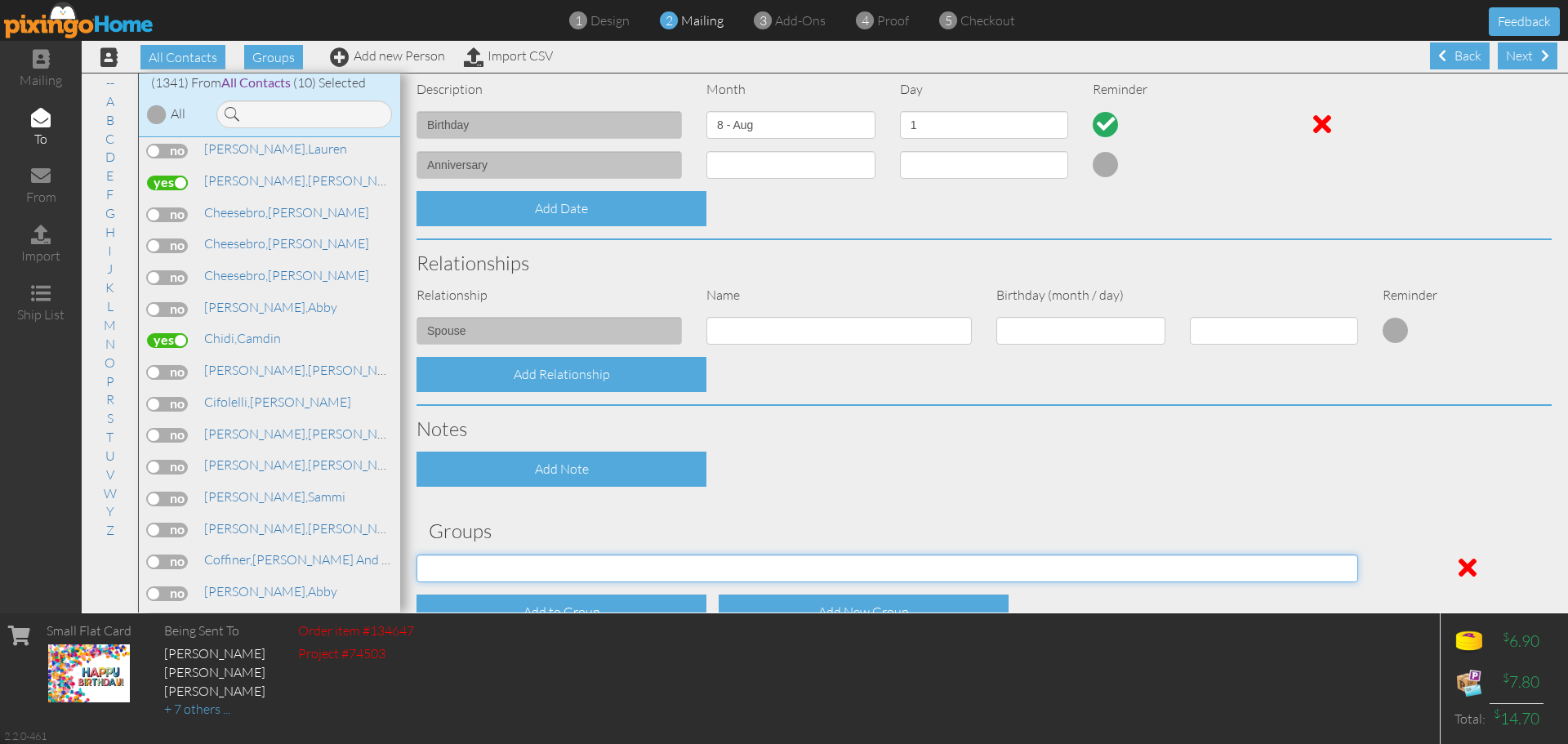
click at [676, 563] on select "[DATE] [DATE] C.E. C.E. July Birthdays (2024) [DEMOGRAPHIC_DATA] Birthdays [DEM…" at bounding box center [887, 568] width 941 height 28
select select "object:4616"
click at [417, 554] on select "[DATE] [DATE] C.E. C.E. July Birthdays (2024) [DEMOGRAPHIC_DATA] Birthdays [DEM…" at bounding box center [887, 568] width 941 height 28
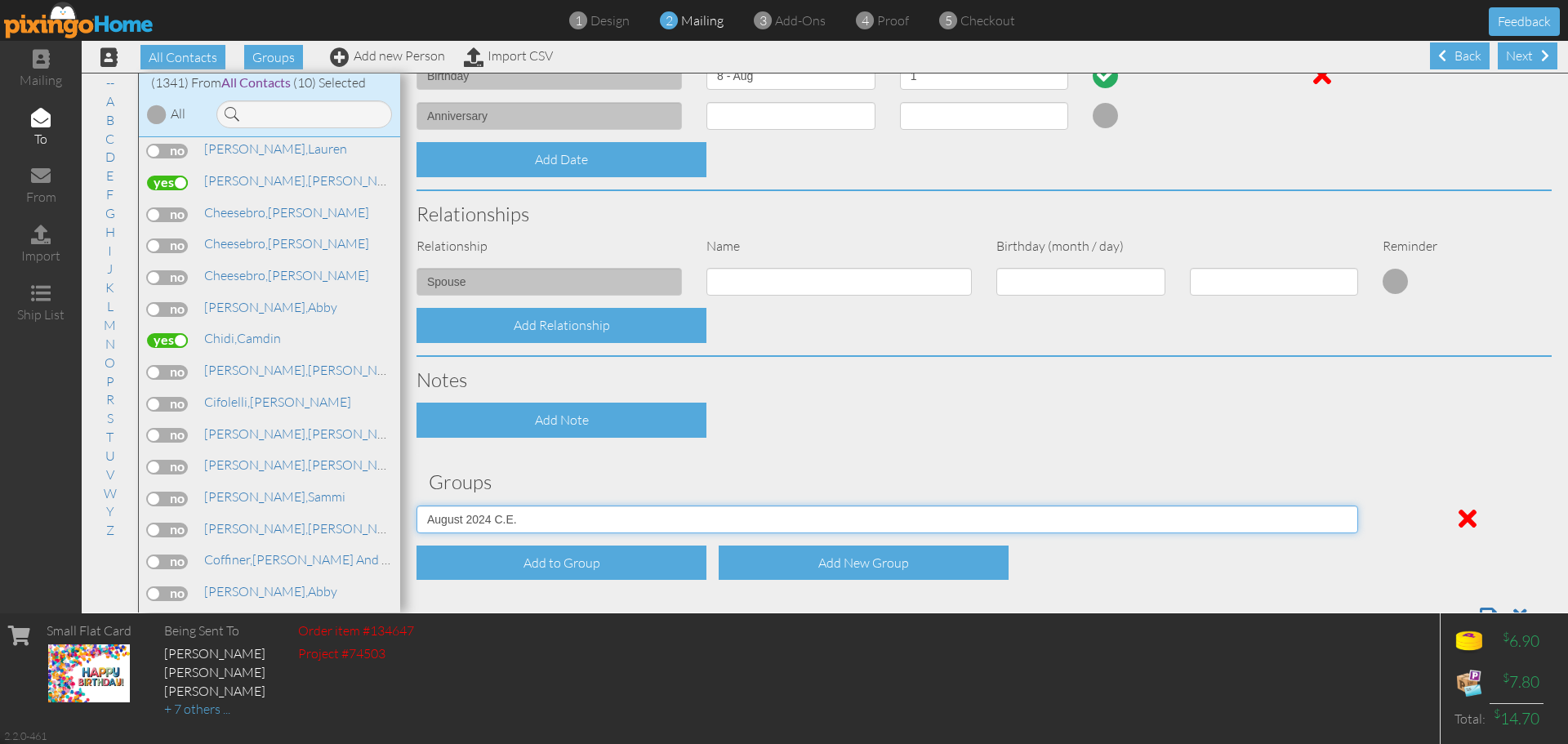
scroll to position [509, 0]
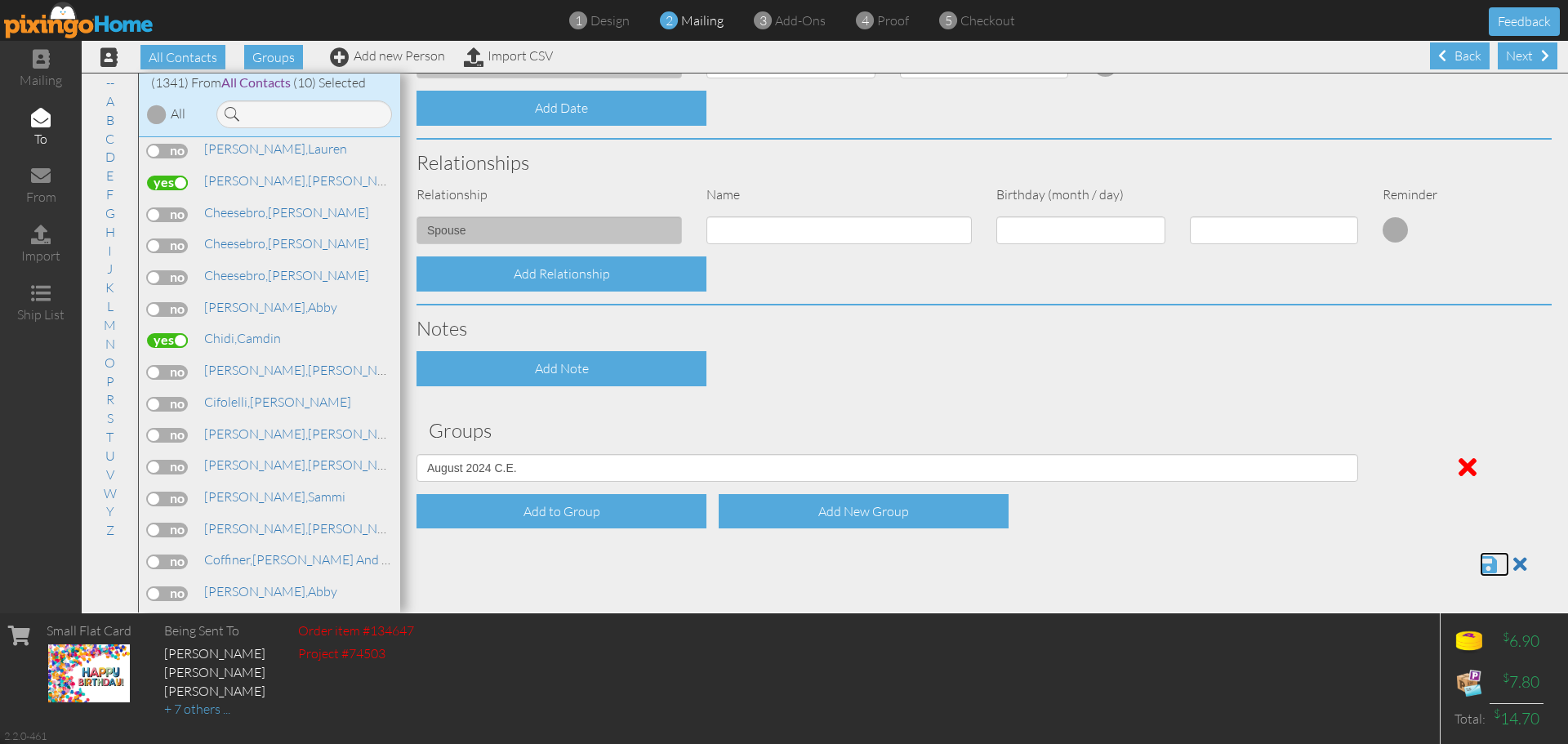
click at [1479, 568] on span at bounding box center [1488, 563] width 17 height 19
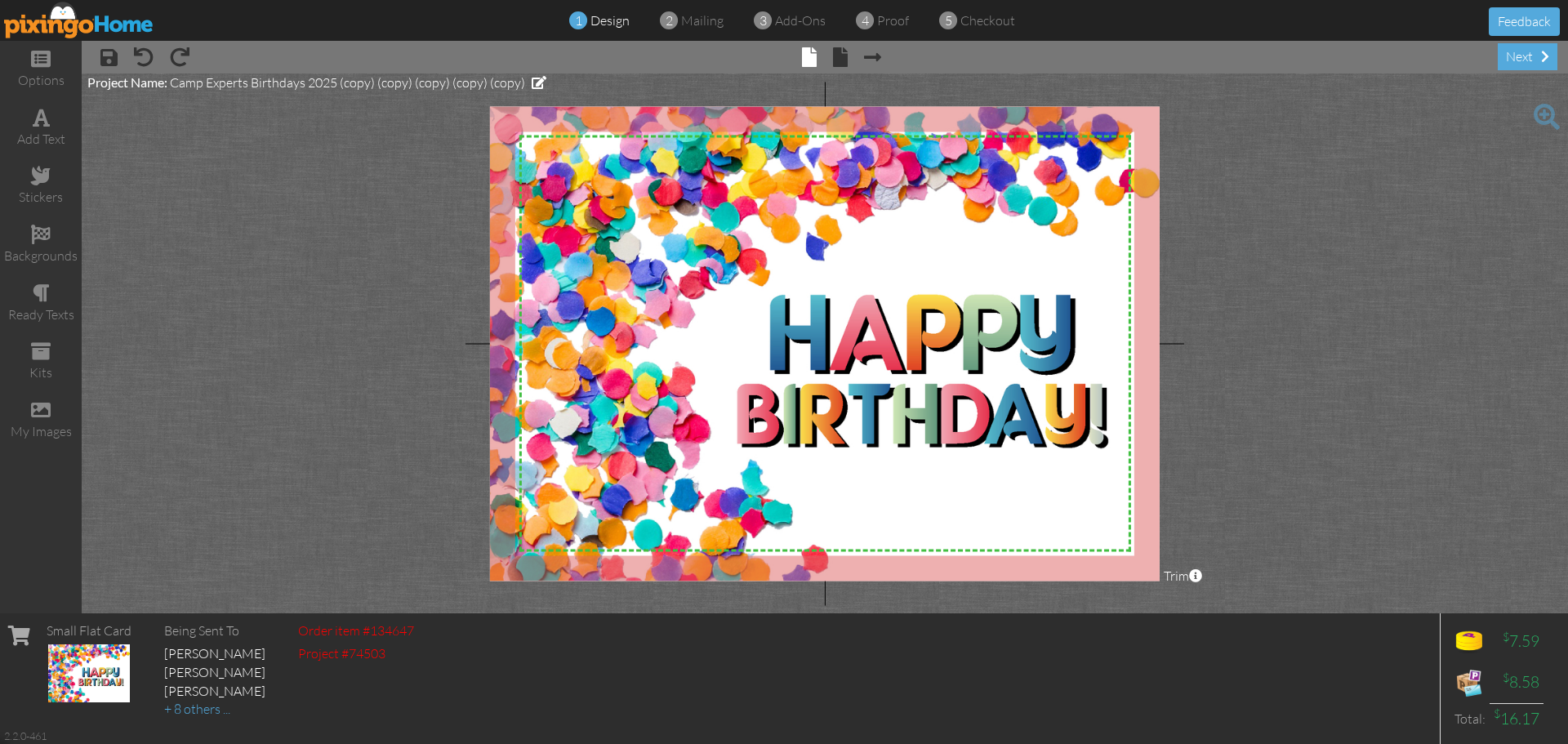
click at [1522, 71] on div "× save × undo × redo × front × back × Next page next" at bounding box center [825, 57] width 1486 height 33
click at [1522, 64] on div "next" at bounding box center [1528, 57] width 60 height 27
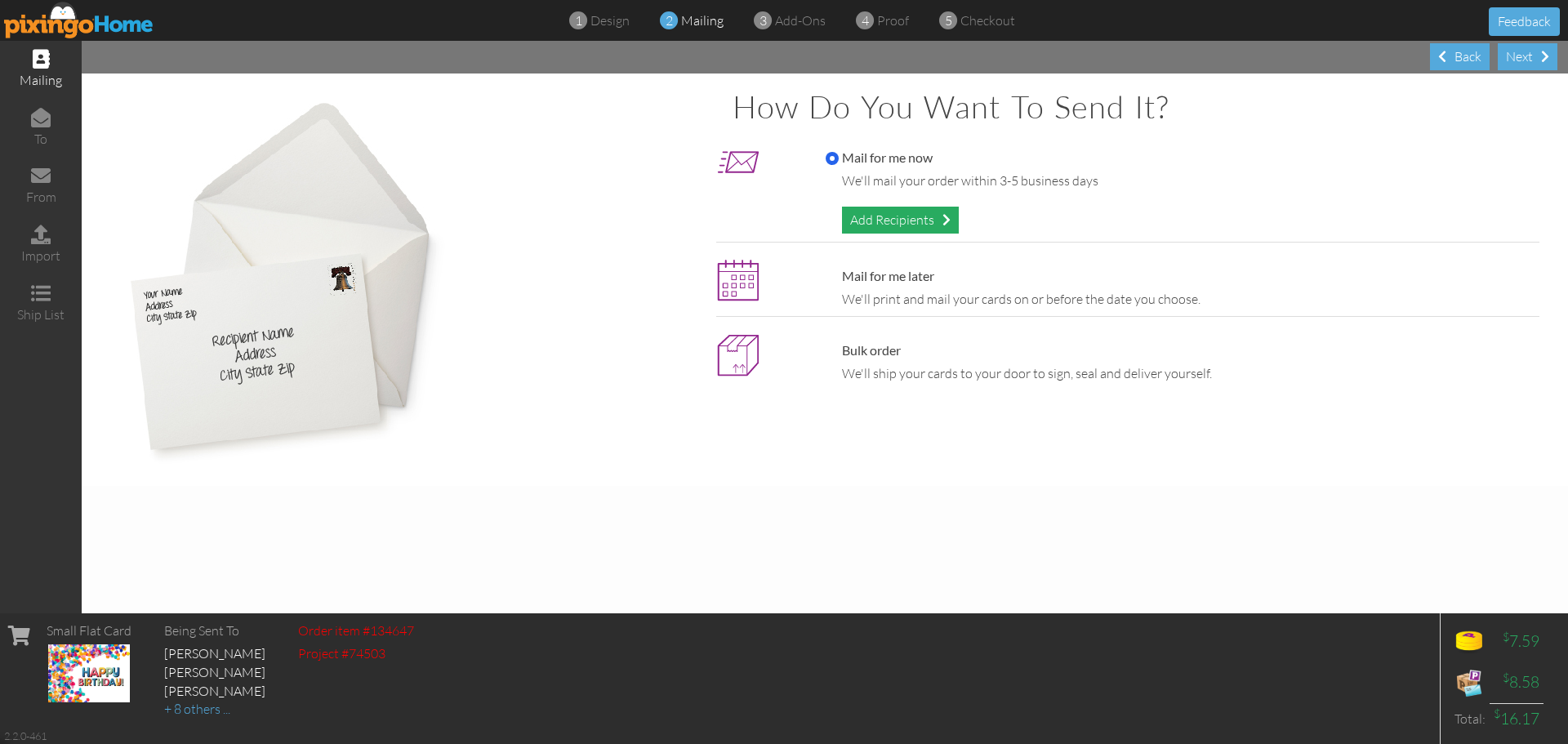
click at [902, 224] on div "Add Recipients" at bounding box center [900, 220] width 116 height 27
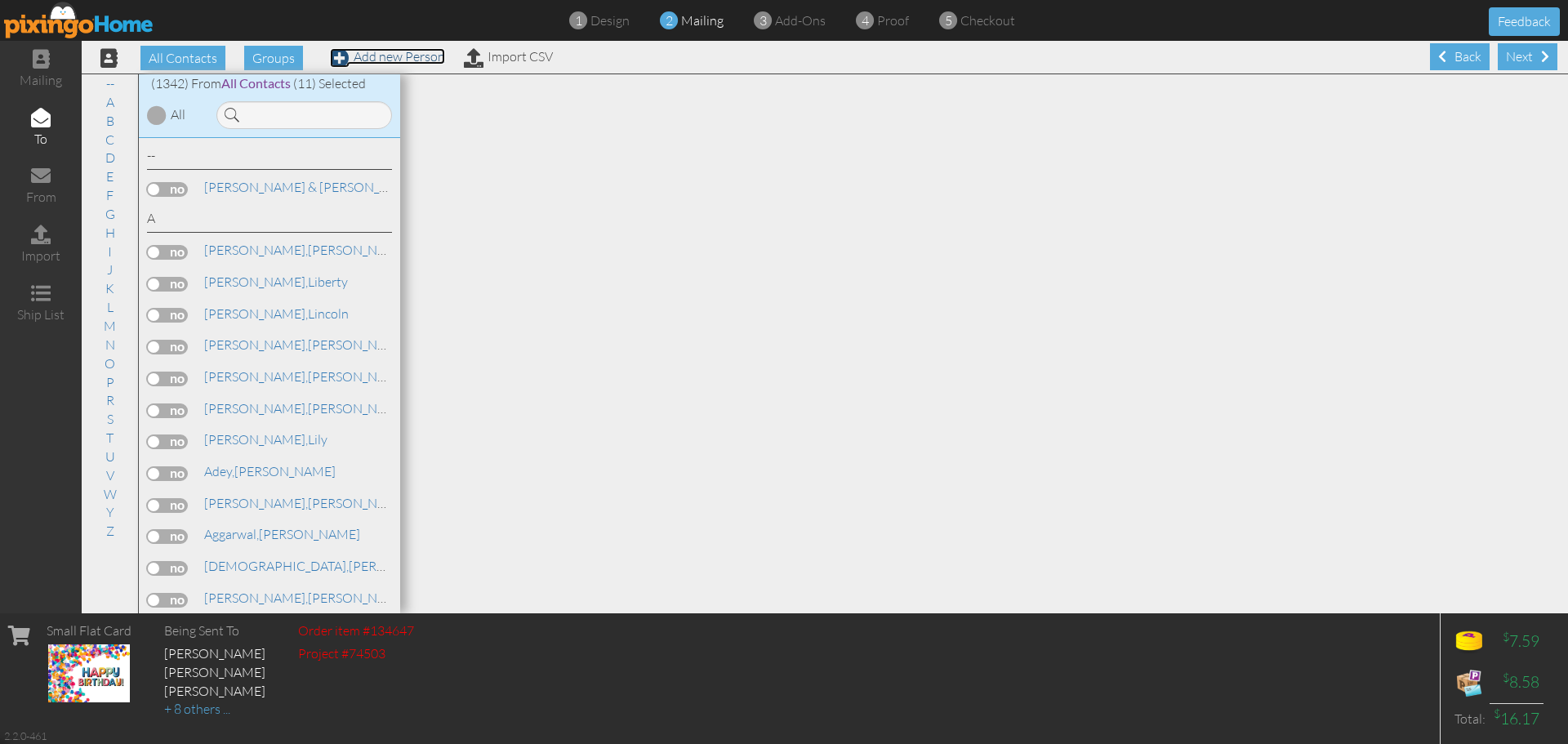
click at [425, 57] on link "Add new Person" at bounding box center [387, 56] width 116 height 16
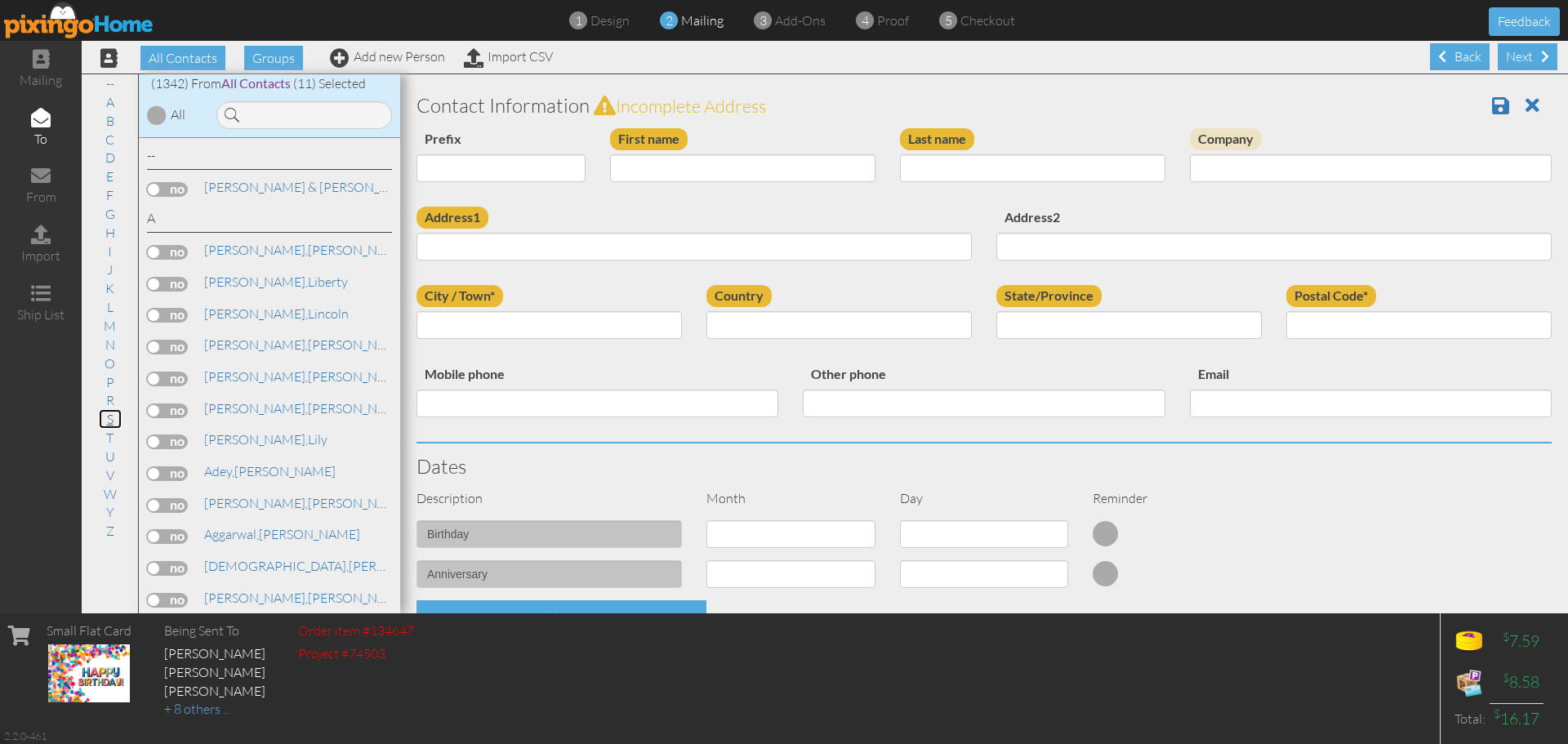
click at [106, 423] on link "S" at bounding box center [110, 418] width 23 height 19
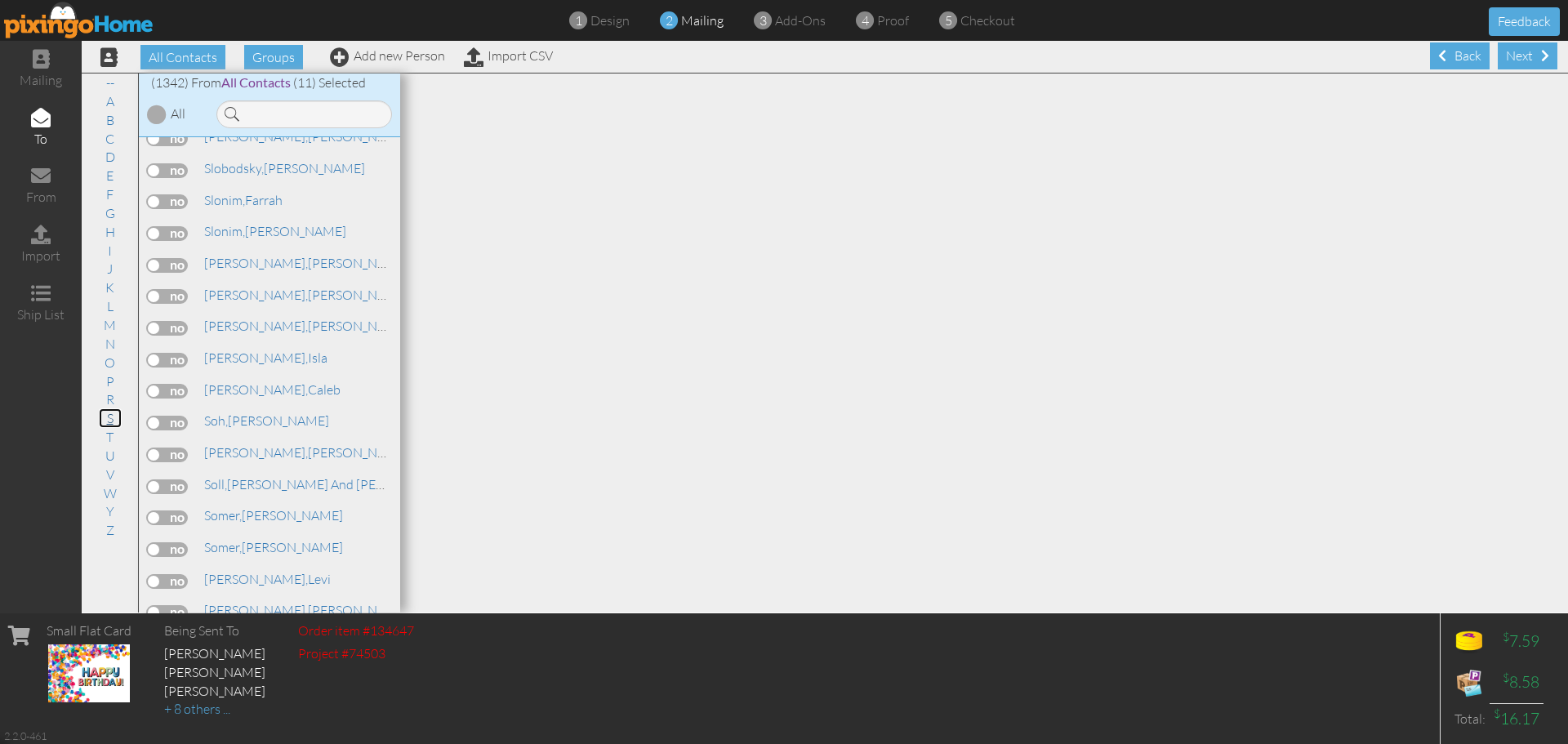
scroll to position [36128, 0]
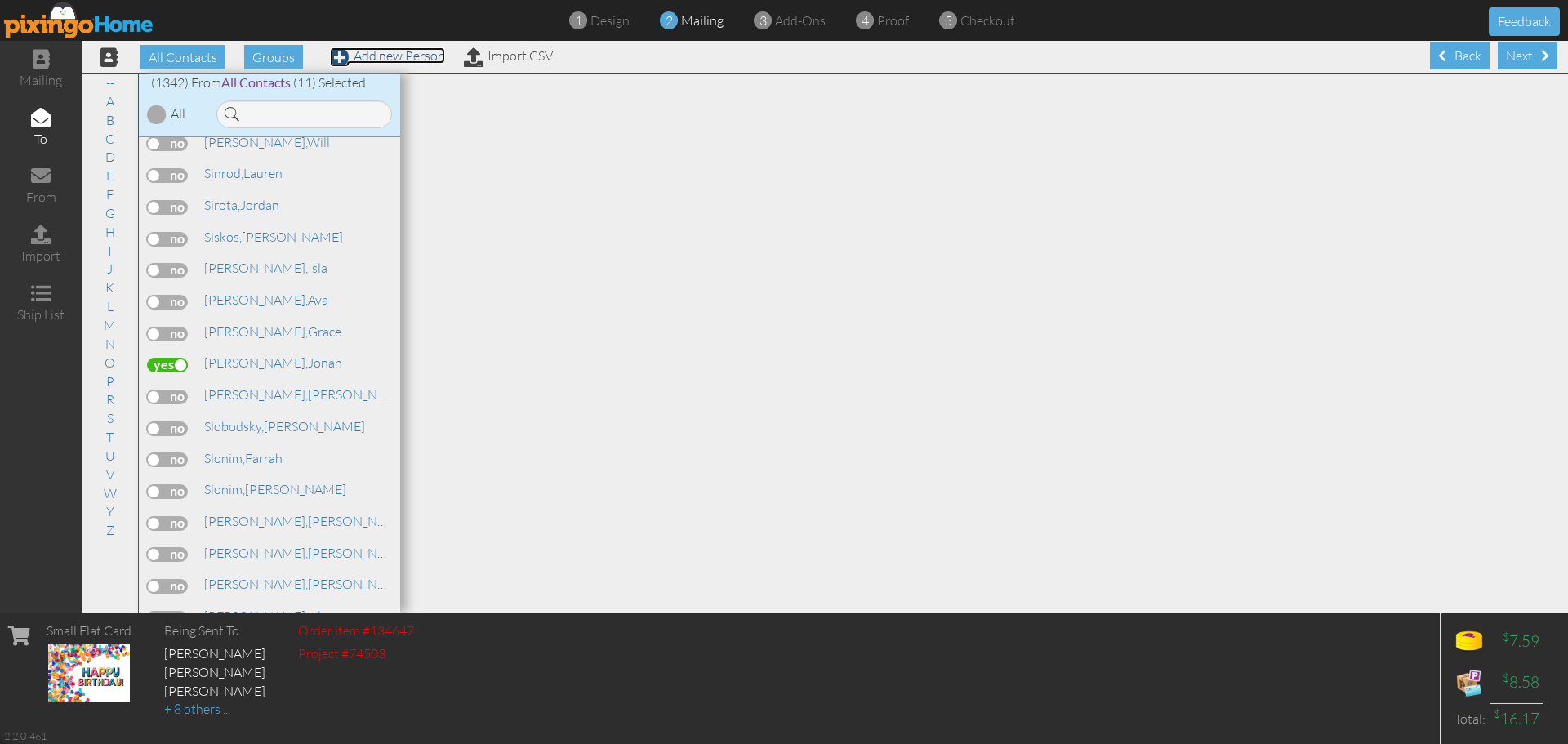
click at [407, 62] on link "Add new Person" at bounding box center [387, 55] width 116 height 16
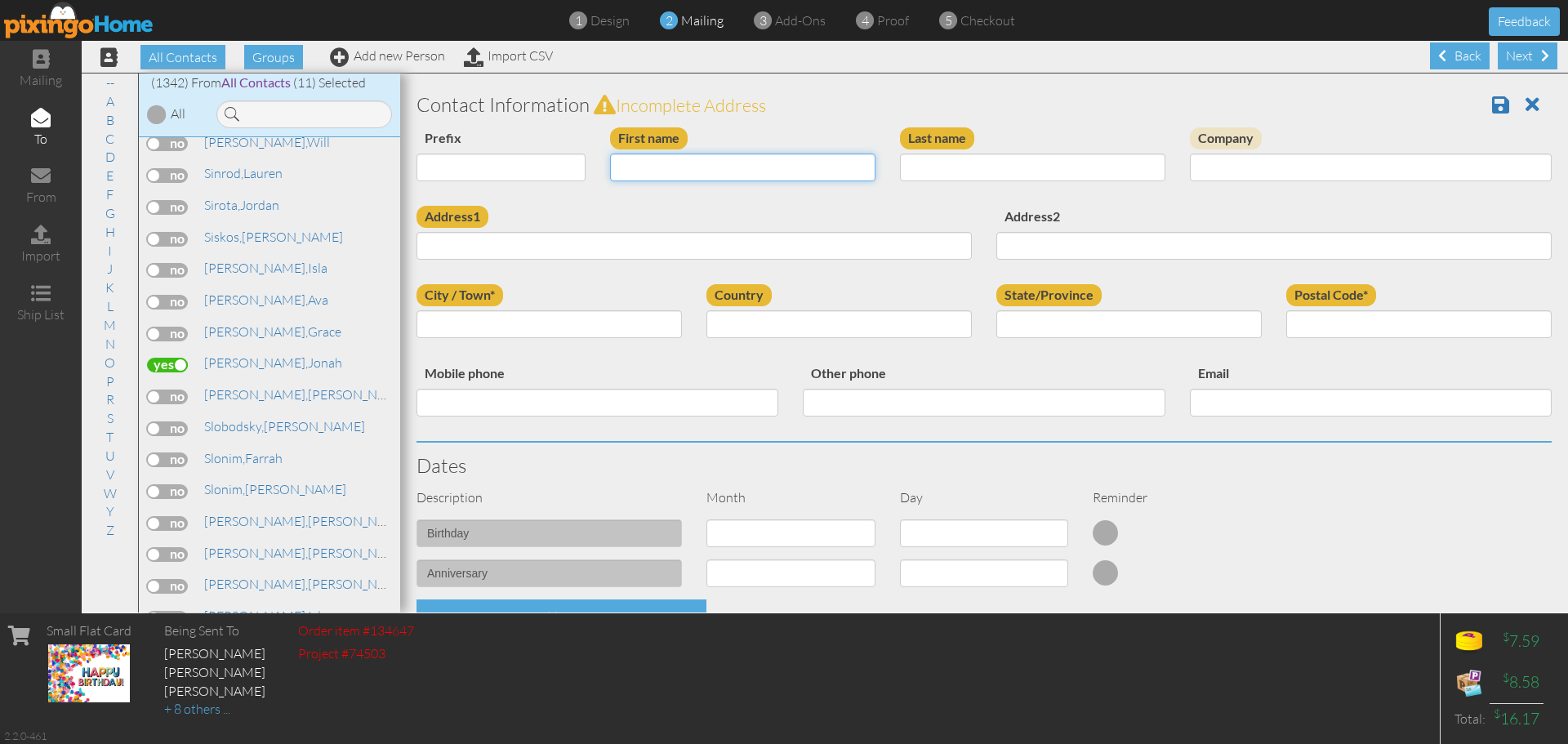
click at [633, 163] on input "First name" at bounding box center [742, 167] width 266 height 28
type input "[PERSON_NAME]"
type input "Stefaniak"
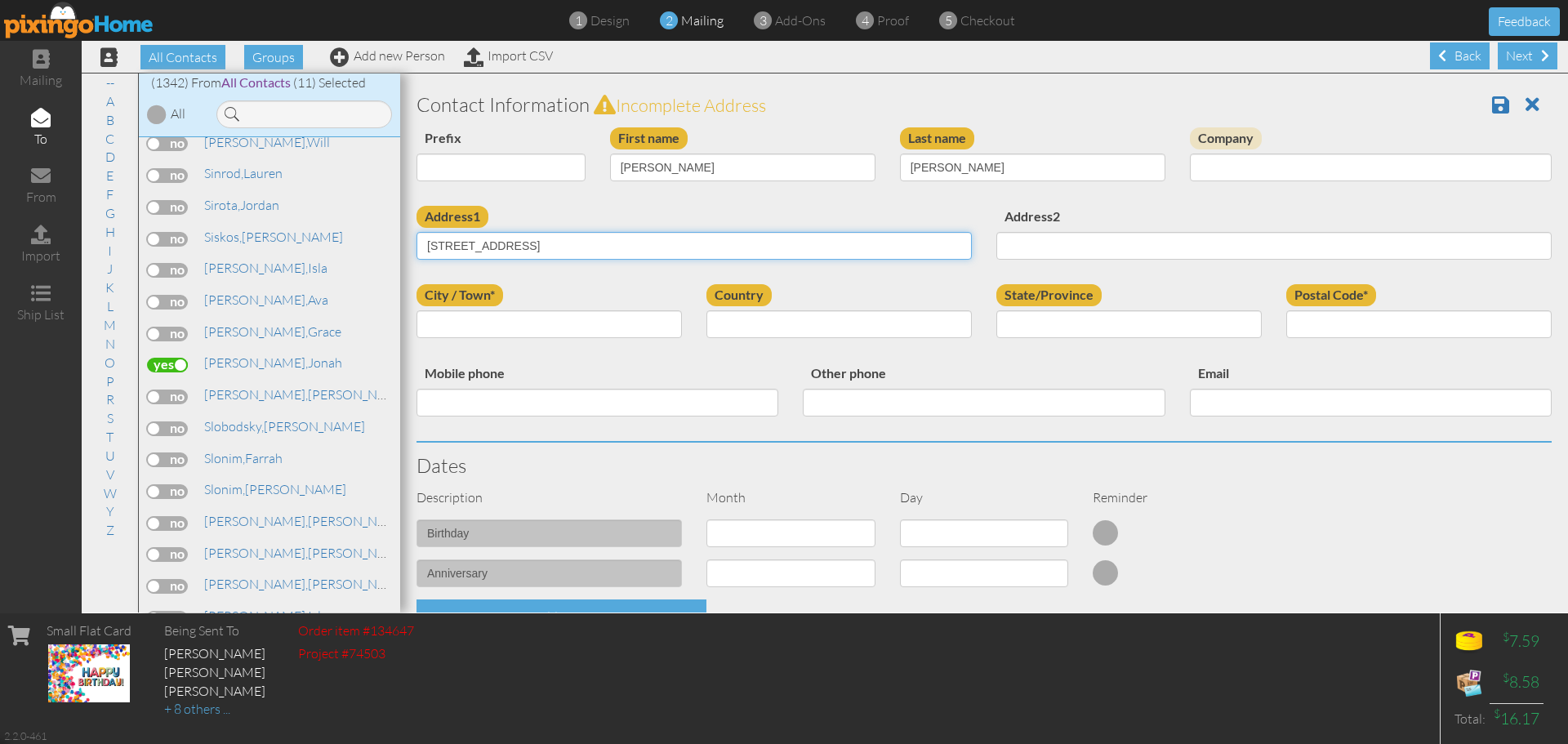
type input "8 Bridgepoint Court"
type input "Doylestown"
select select "object:4307"
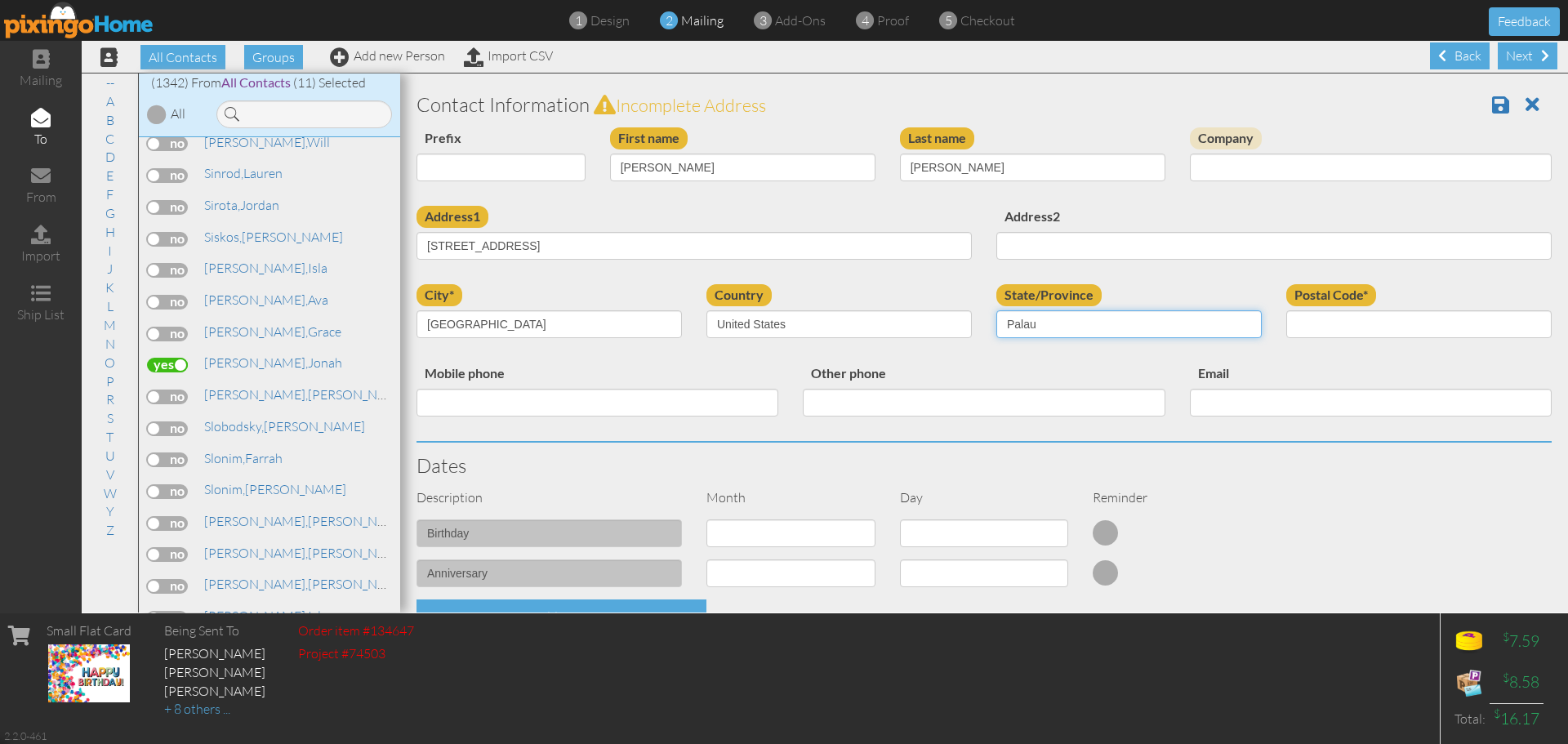
select select "object:4623"
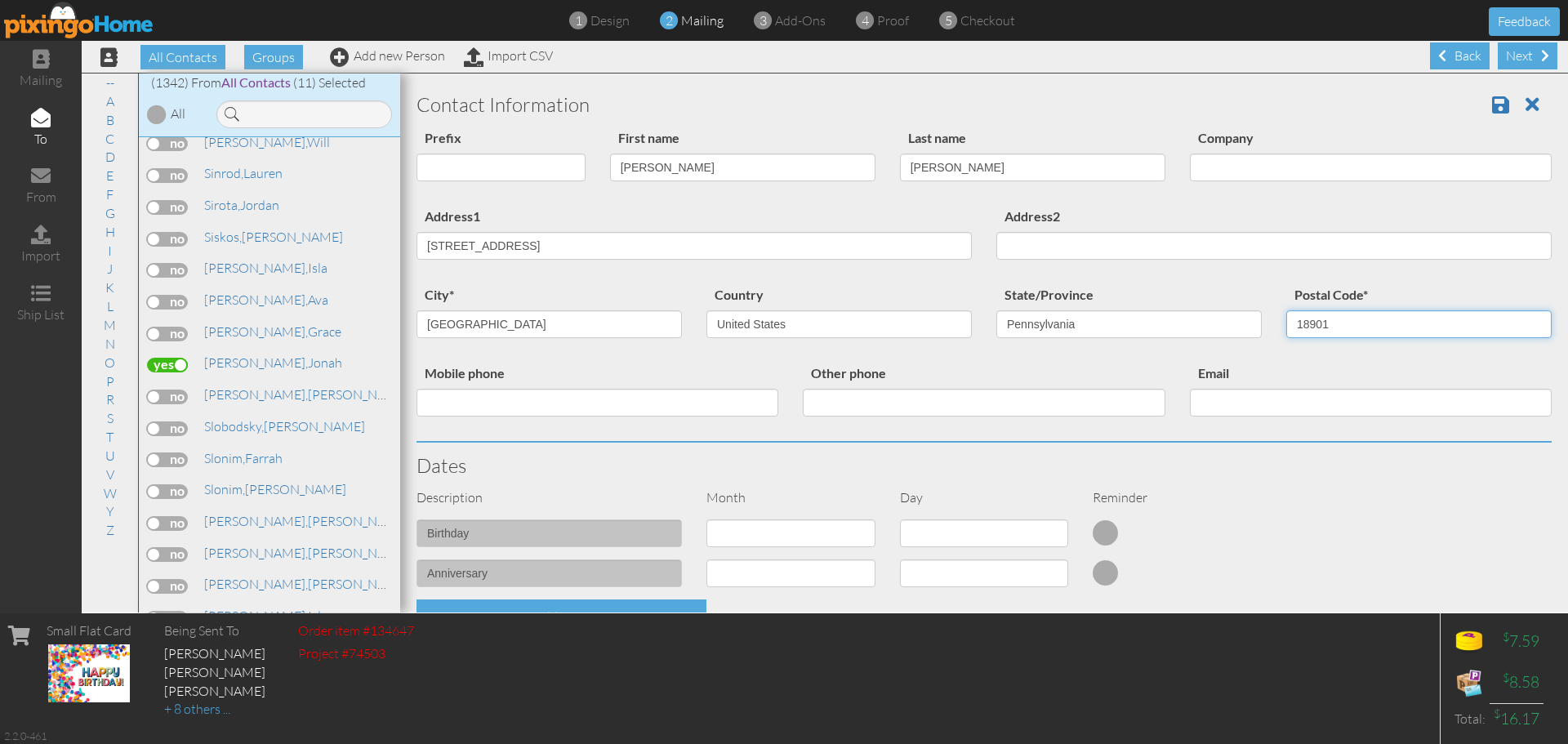
type input "18901"
click at [732, 530] on select "1 - [DATE] - [DATE] - [DATE] - [DATE] - [DATE] - [DATE] - [DATE] - [DATE] - [DA…" at bounding box center [790, 533] width 169 height 28
select select "object:4571"
click at [706, 520] on select "1 - [DATE] - [DATE] - [DATE] - [DATE] - [DATE] - [DATE] - [DATE] - [DATE] - [DA…" at bounding box center [790, 533] width 169 height 28
select select "number:1"
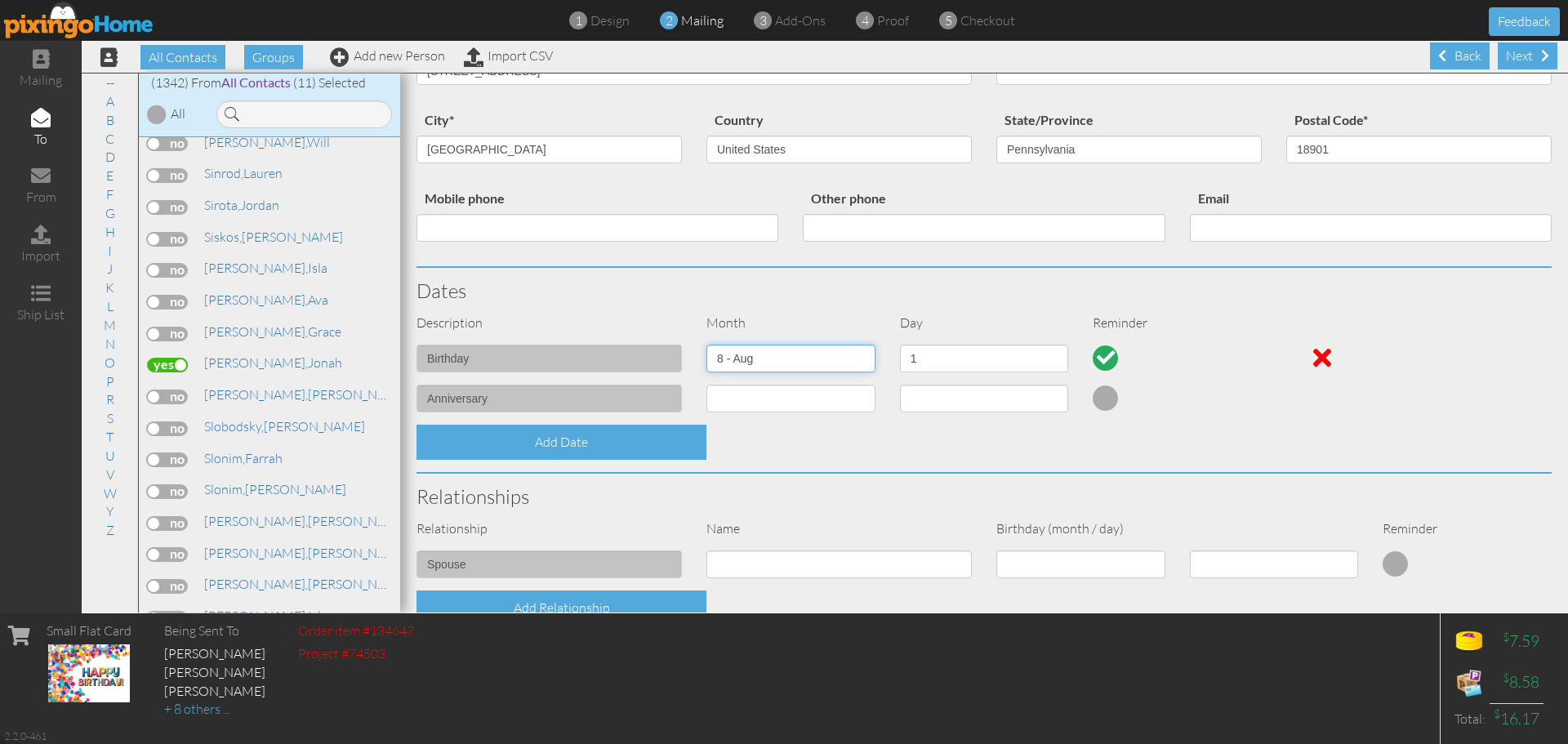
scroll to position [408, 0]
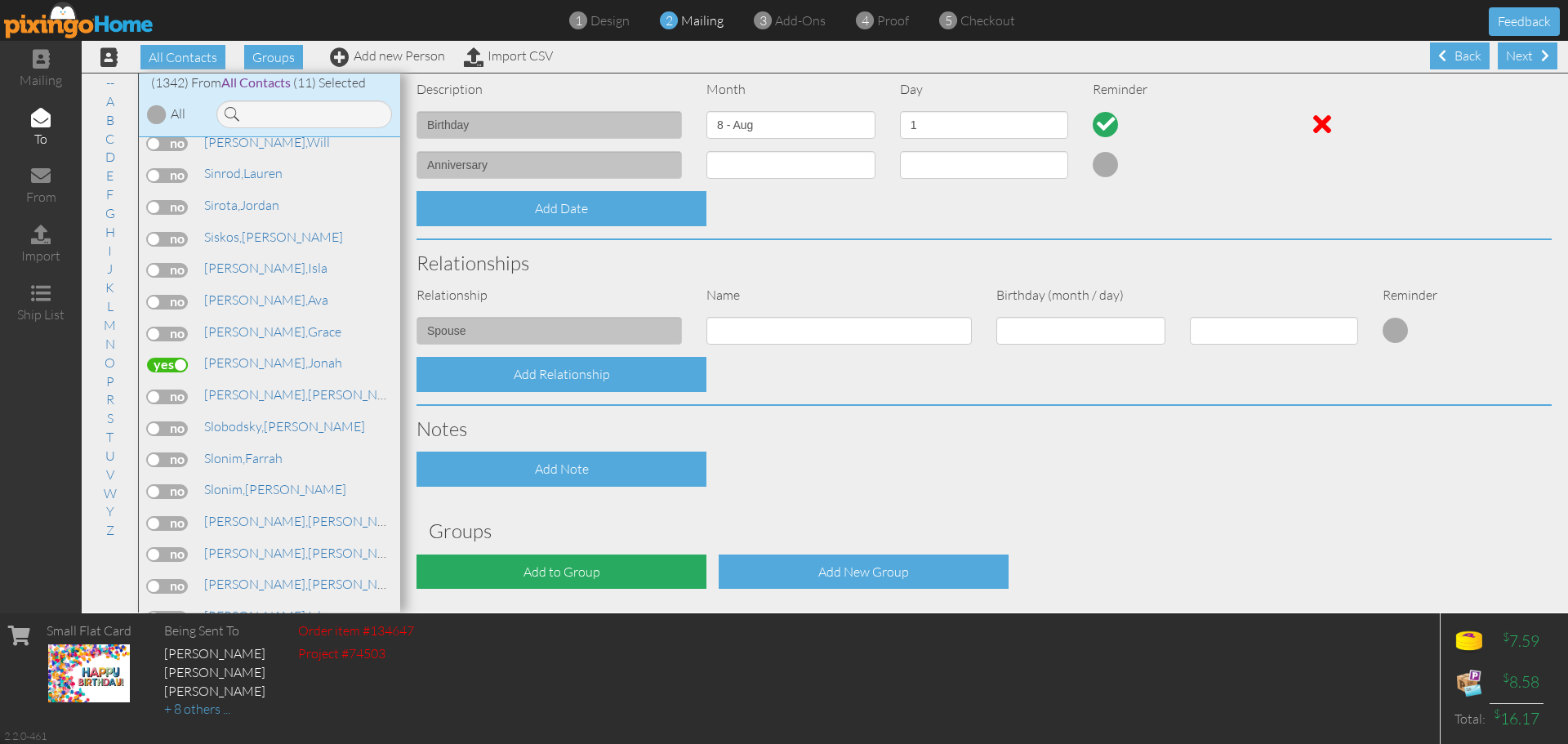
click at [563, 586] on div "Add to Group" at bounding box center [562, 572] width 290 height 35
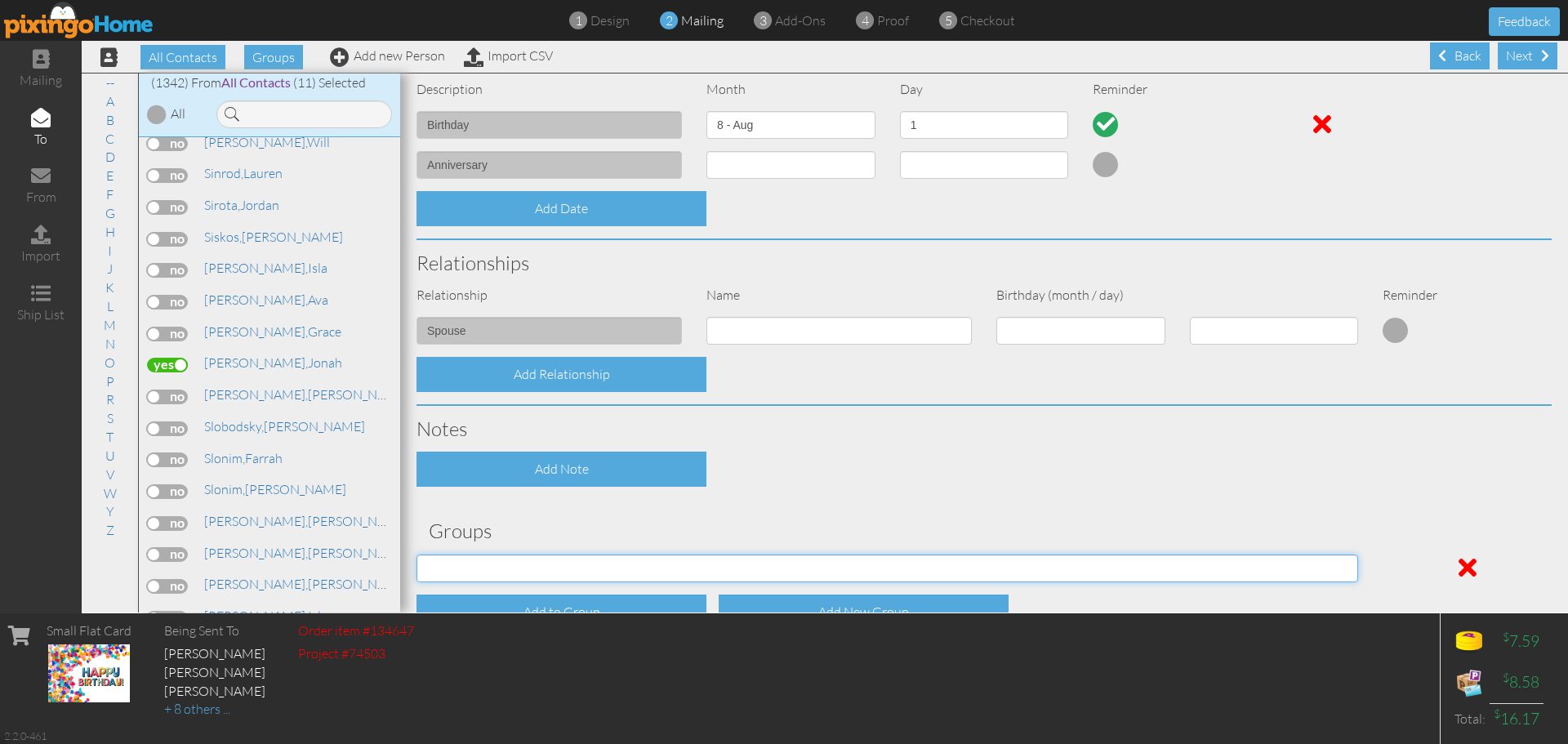
click at [581, 565] on select "[DATE] [DATE] C.E. C.E. July Birthdays (2024) [DEMOGRAPHIC_DATA] Birthdays [DEM…" at bounding box center [887, 568] width 941 height 28
select select "object:4642"
click at [417, 554] on select "[DATE] [DATE] C.E. C.E. July Birthdays (2024) [DEMOGRAPHIC_DATA] Birthdays [DEM…" at bounding box center [887, 568] width 941 height 28
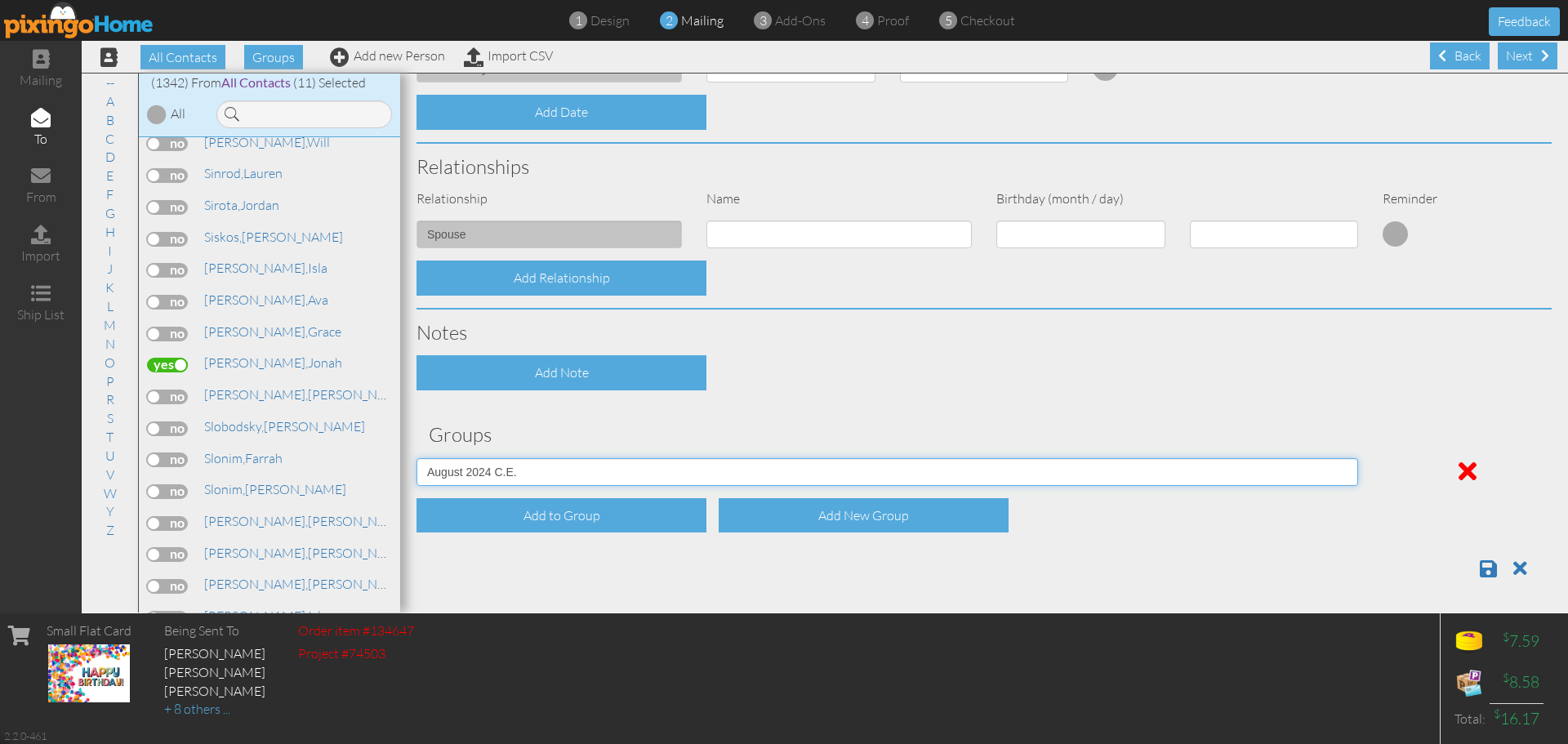
scroll to position [509, 0]
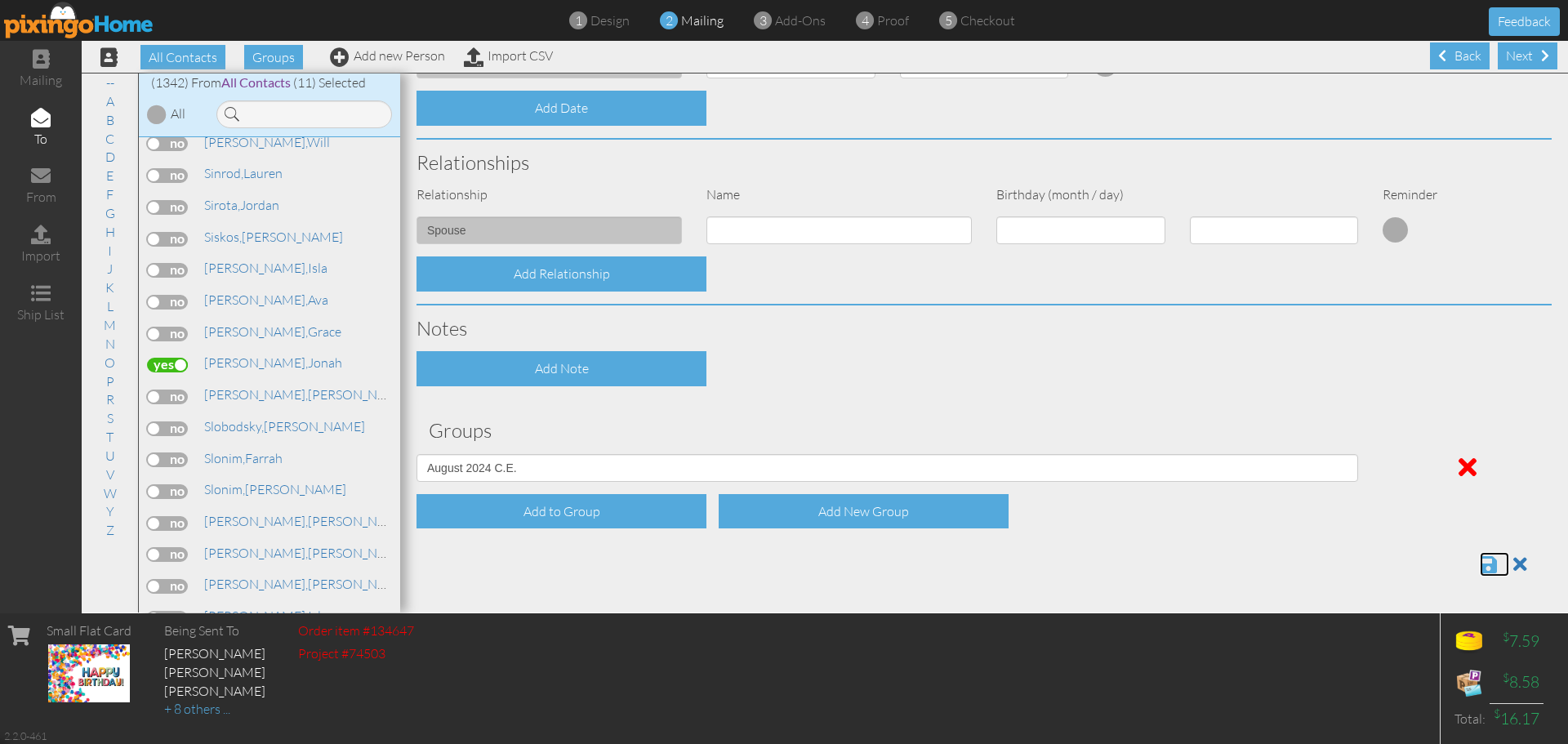
click at [1479, 565] on span at bounding box center [1488, 563] width 17 height 19
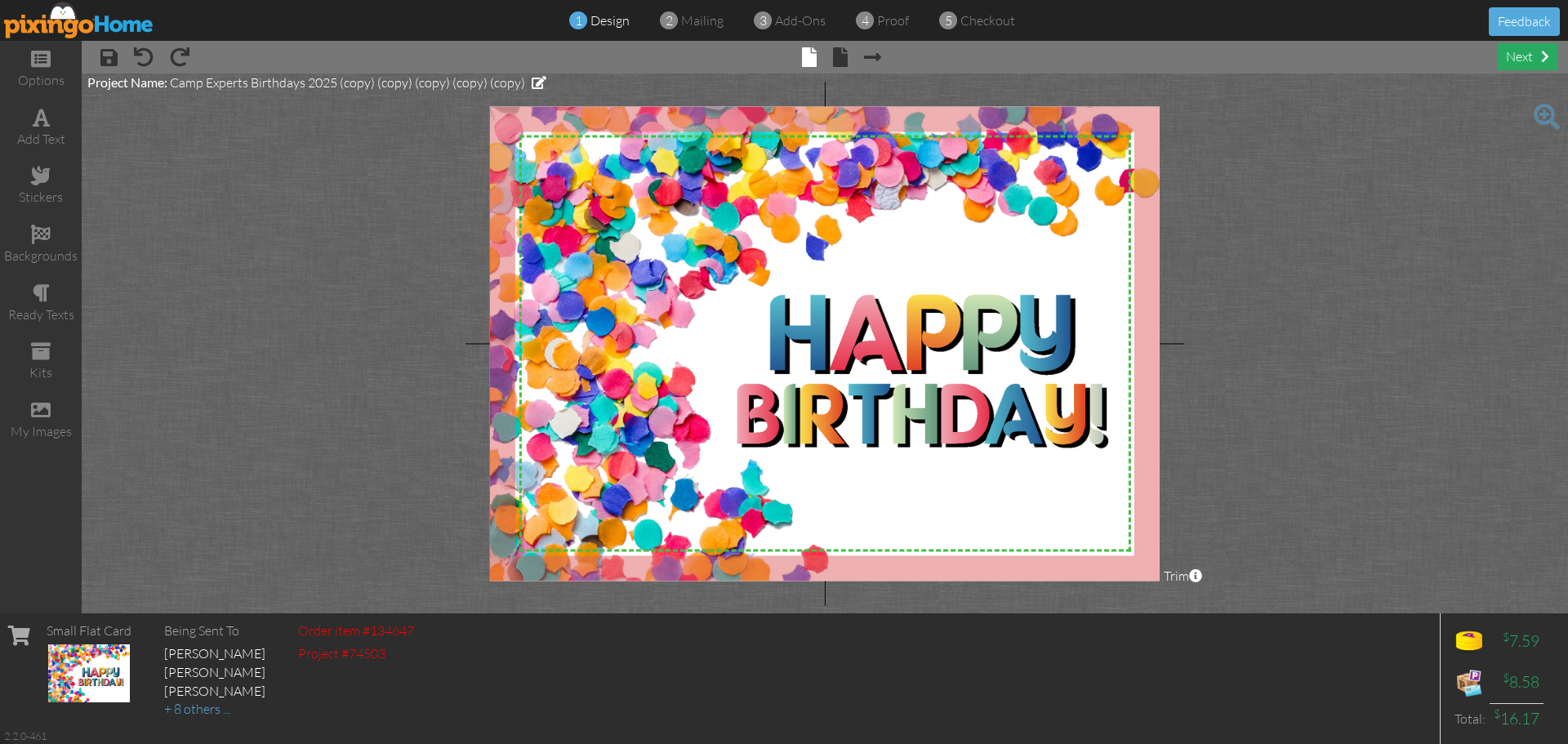
click at [1517, 51] on div "next" at bounding box center [1528, 57] width 60 height 27
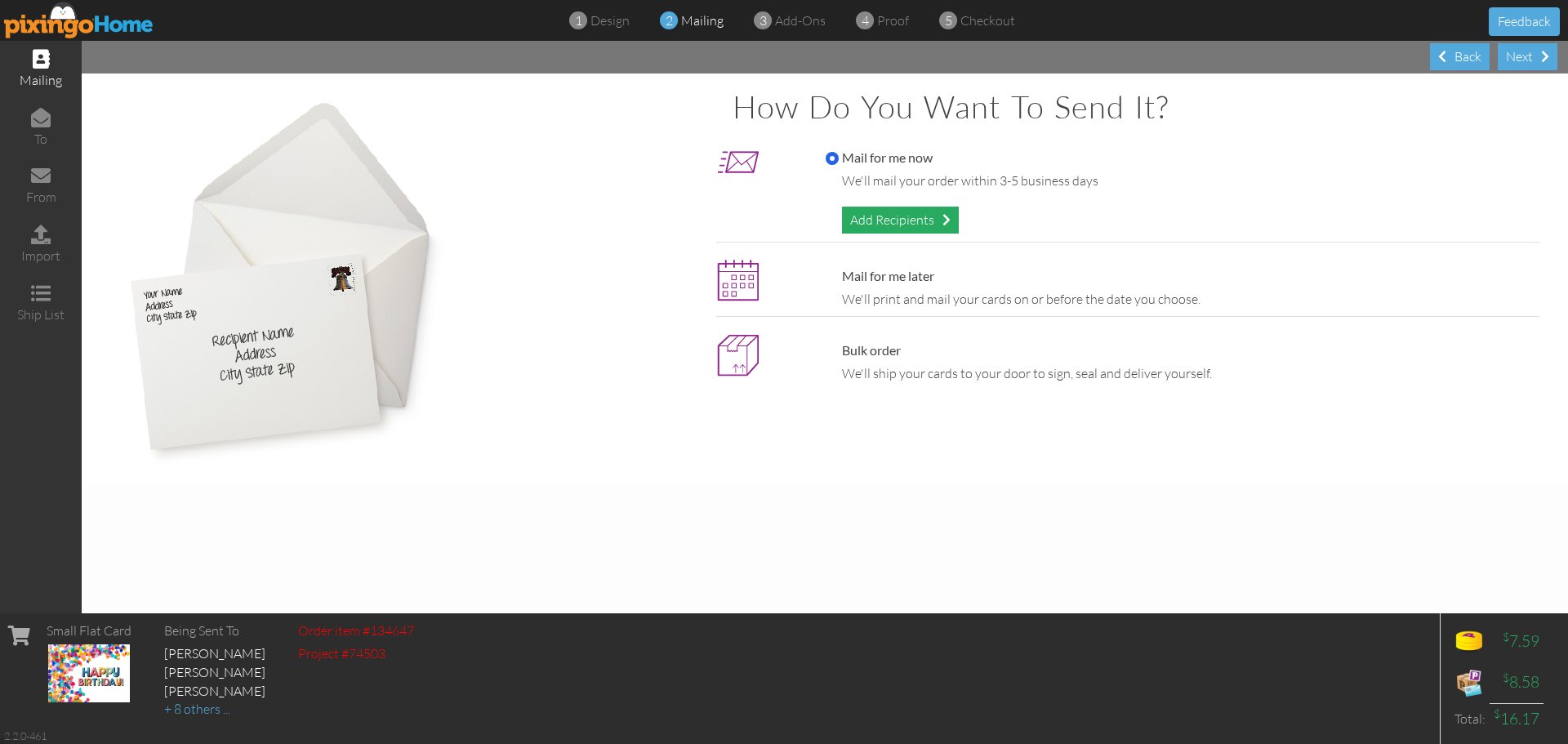
click at [917, 224] on div "Add Recipients" at bounding box center [900, 220] width 116 height 27
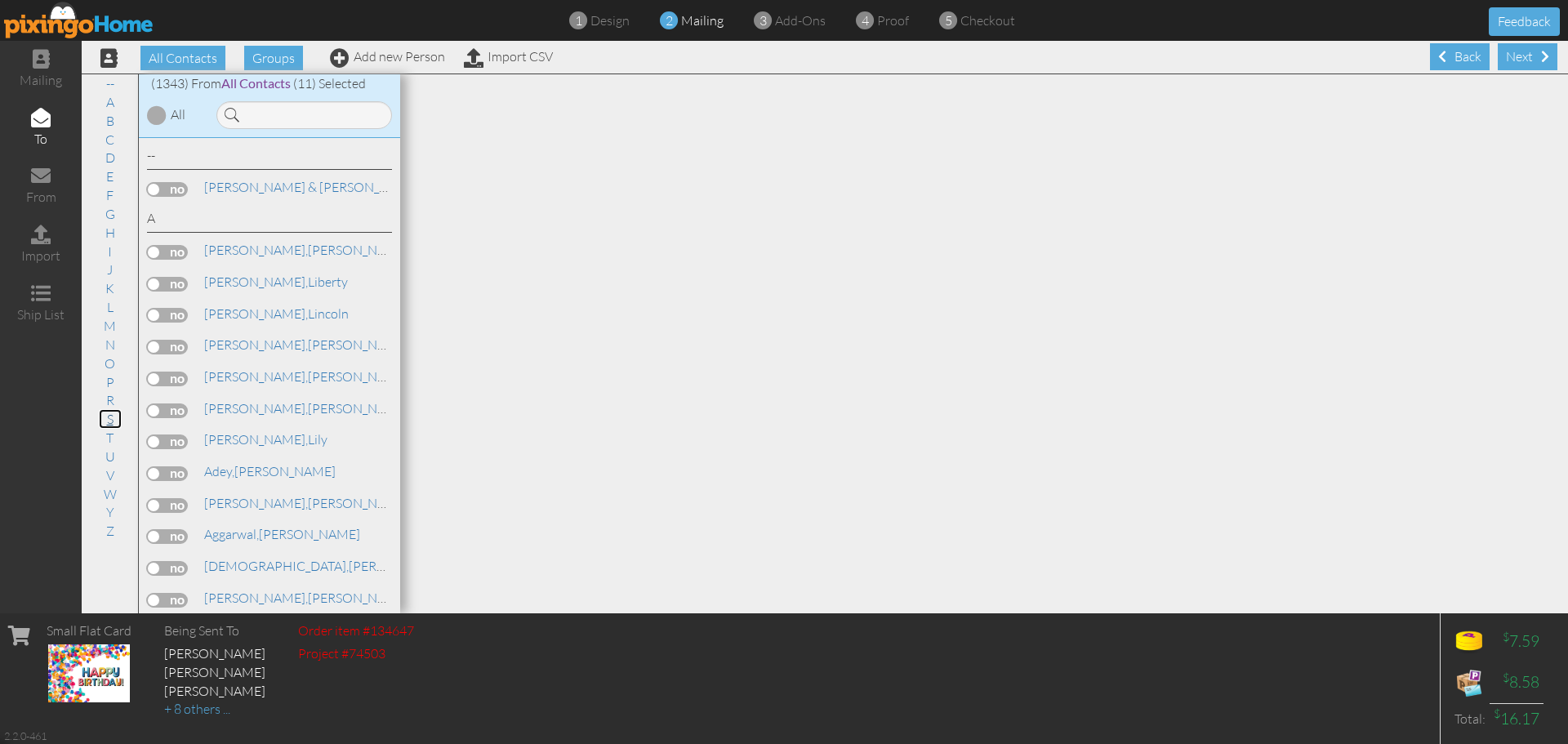
click at [104, 412] on link "S" at bounding box center [110, 418] width 23 height 19
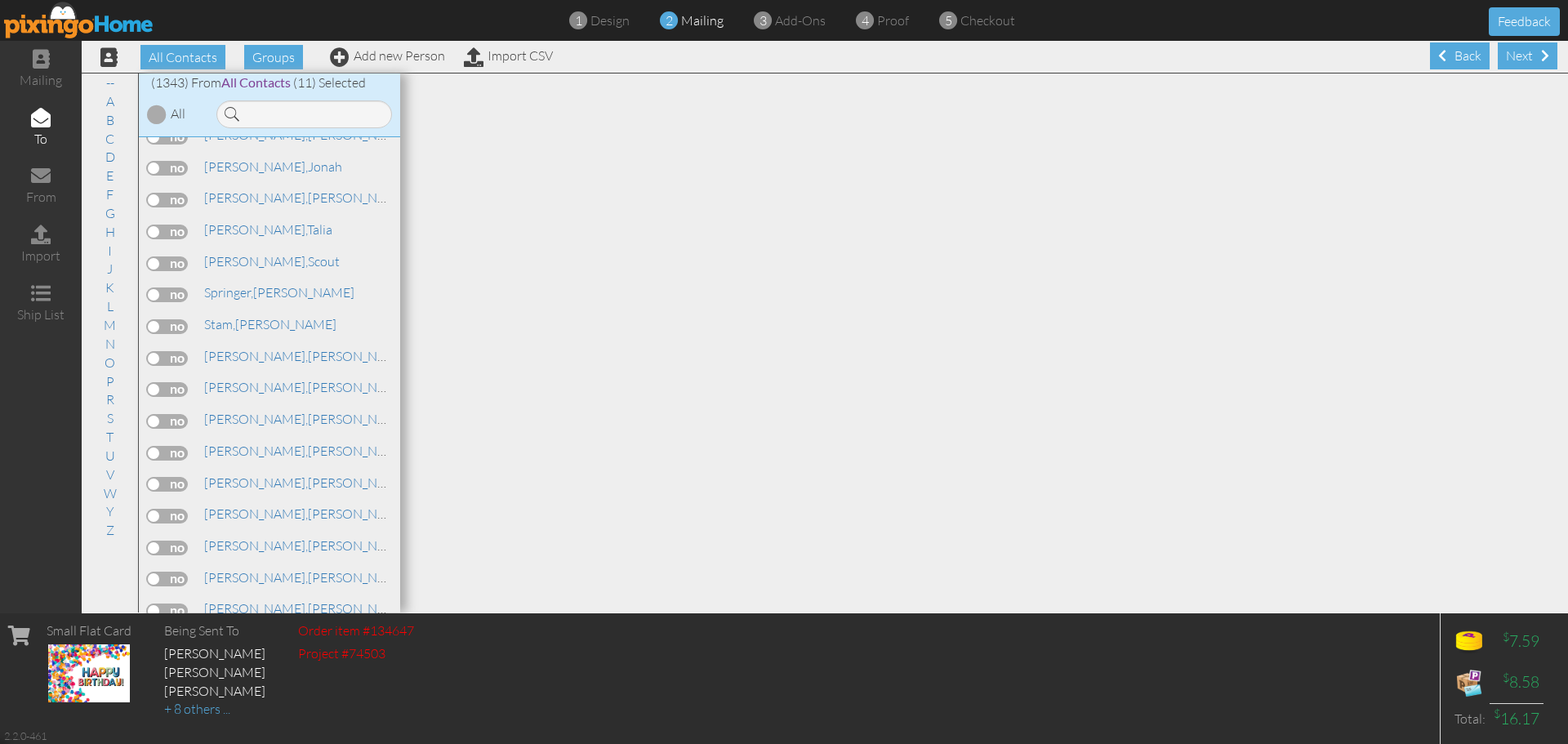
scroll to position [37190, 0]
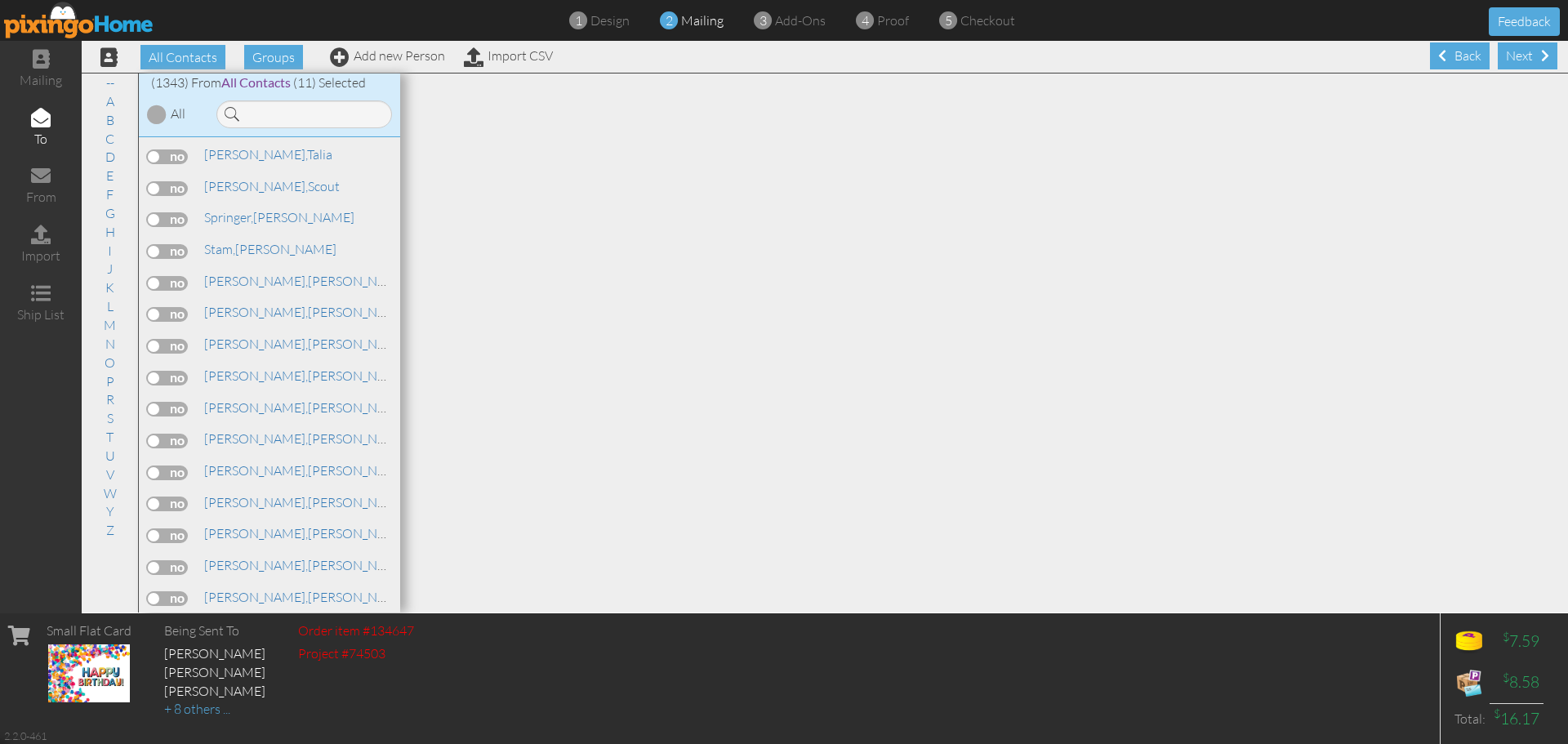
click at [170, 533] on label at bounding box center [167, 535] width 40 height 14
click at [0, 0] on input "checkbox" at bounding box center [0, 0] width 0 height 0
click at [415, 56] on link "Add new Person" at bounding box center [387, 55] width 116 height 16
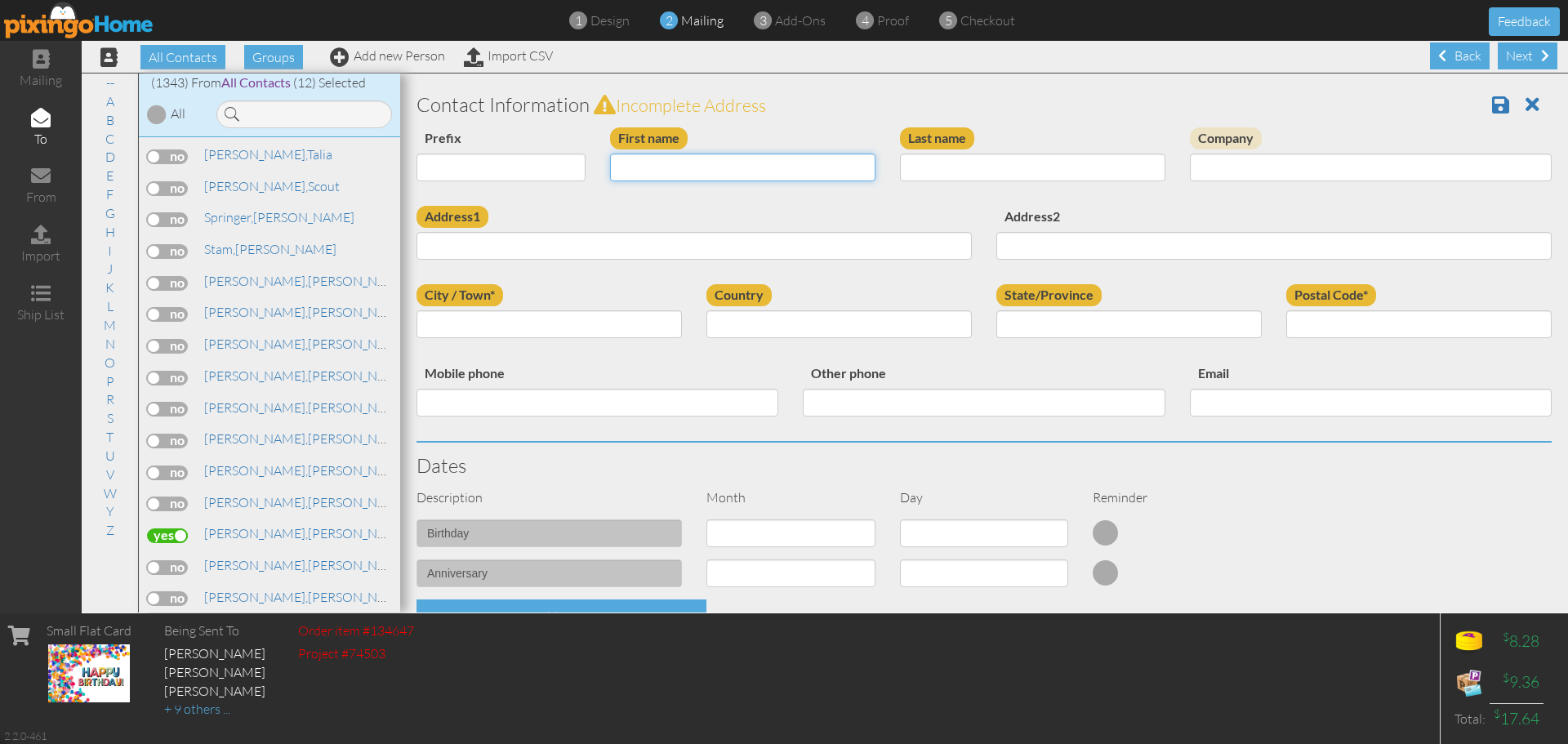
click at [652, 167] on input "First name" at bounding box center [742, 167] width 266 height 28
type input "[PERSON_NAME]"
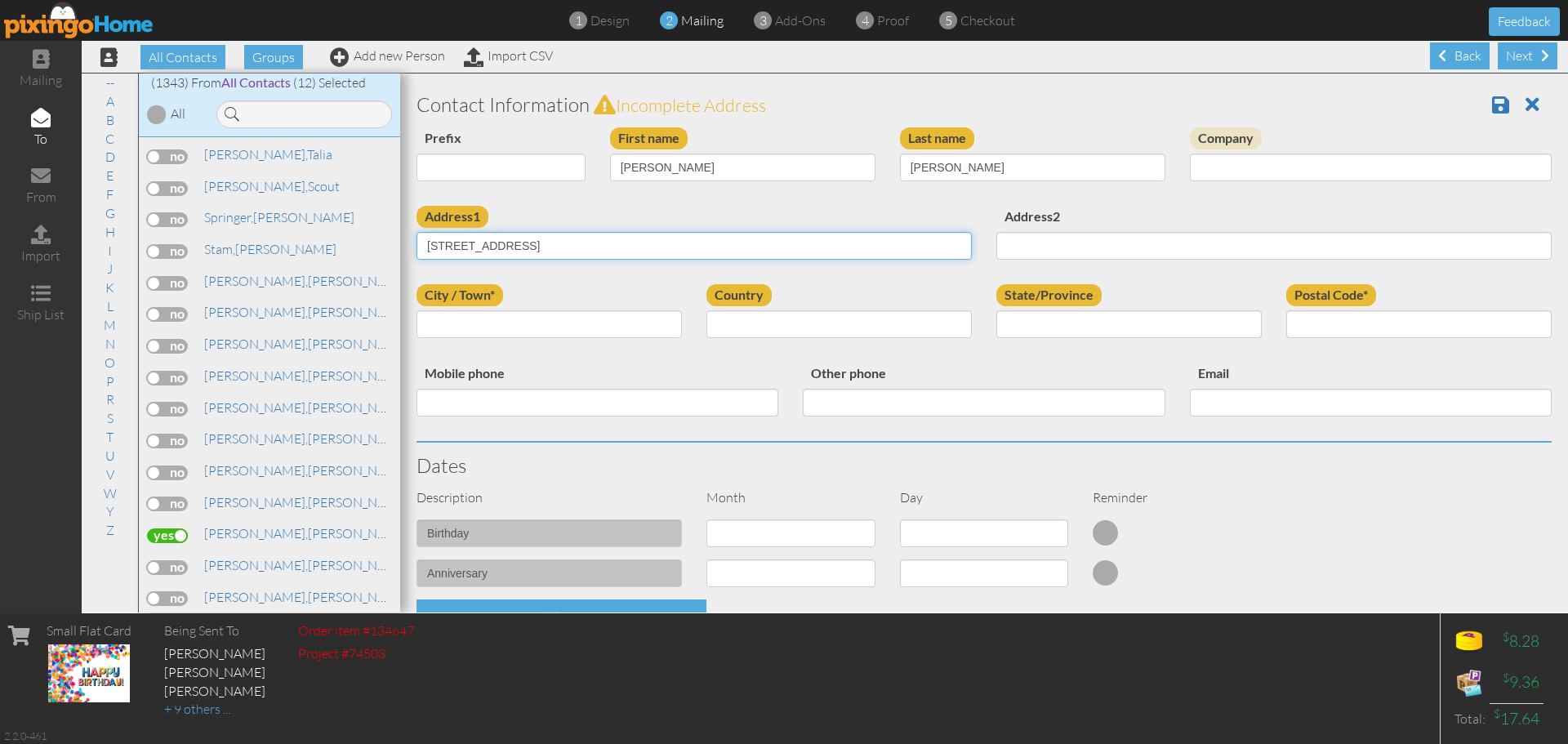
type input "[STREET_ADDRESS]"
type input "Bala Cynwyd"
select select "object:4311"
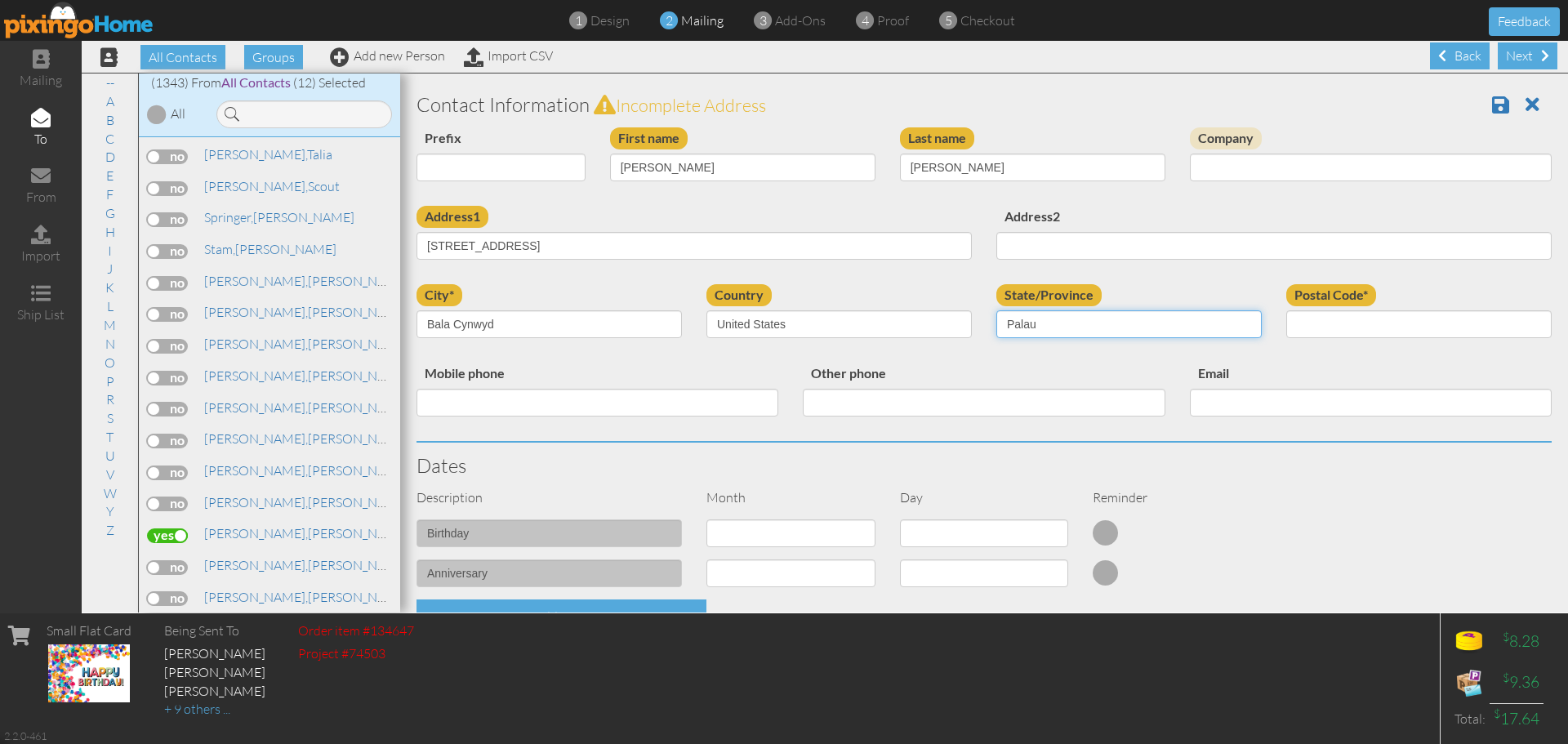
select select "object:4603"
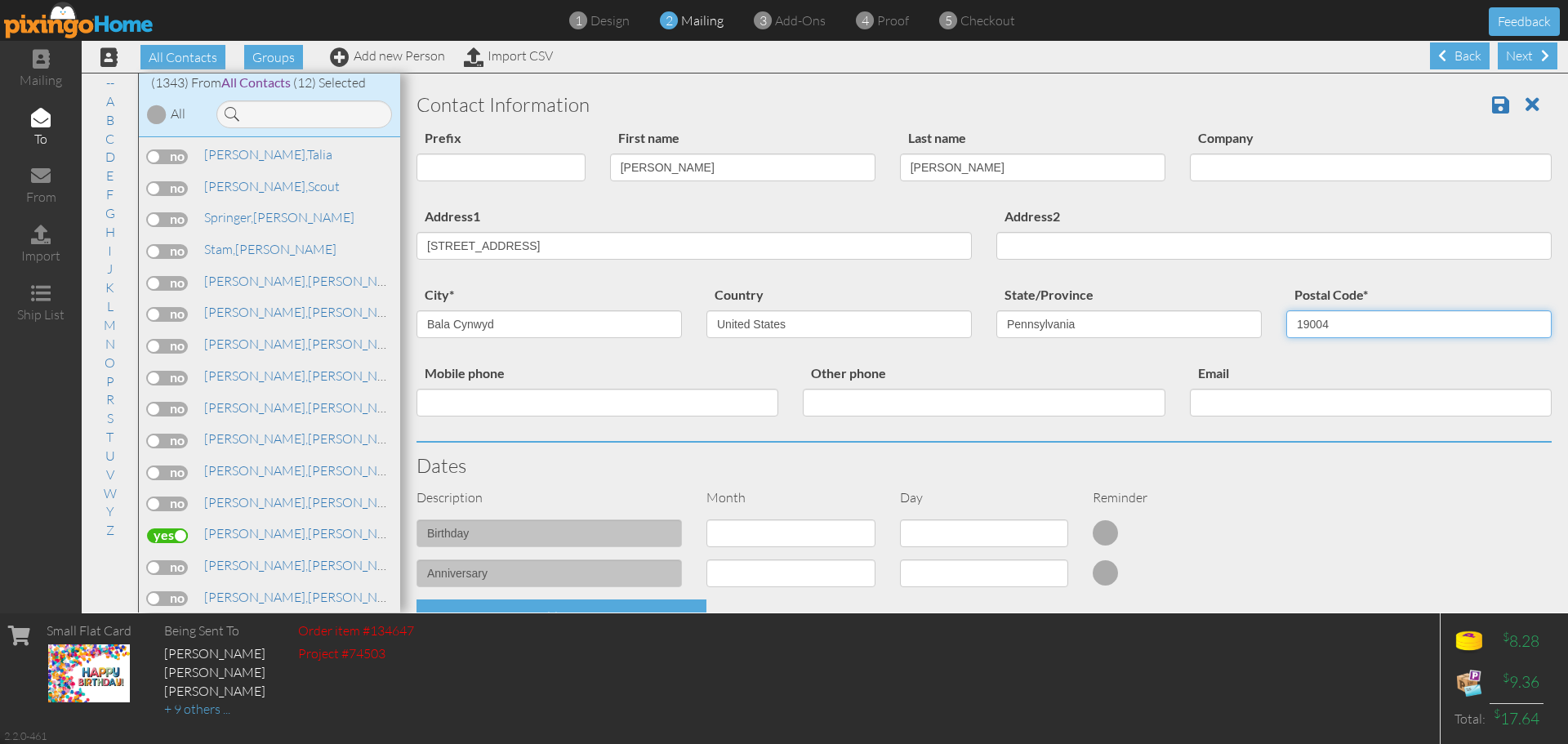
type input "19004"
click at [743, 532] on select "1 - [DATE] - [DATE] - [DATE] - [DATE] - [DATE] - [DATE] - [DATE] - [DATE] - [DA…" at bounding box center [790, 533] width 169 height 28
select select "object:4306"
click at [706, 520] on select "1 - [DATE] - [DATE] - [DATE] - [DATE] - [DATE] - [DATE] - [DATE] - [DATE] - [DA…" at bounding box center [790, 533] width 169 height 28
select select "number:1"
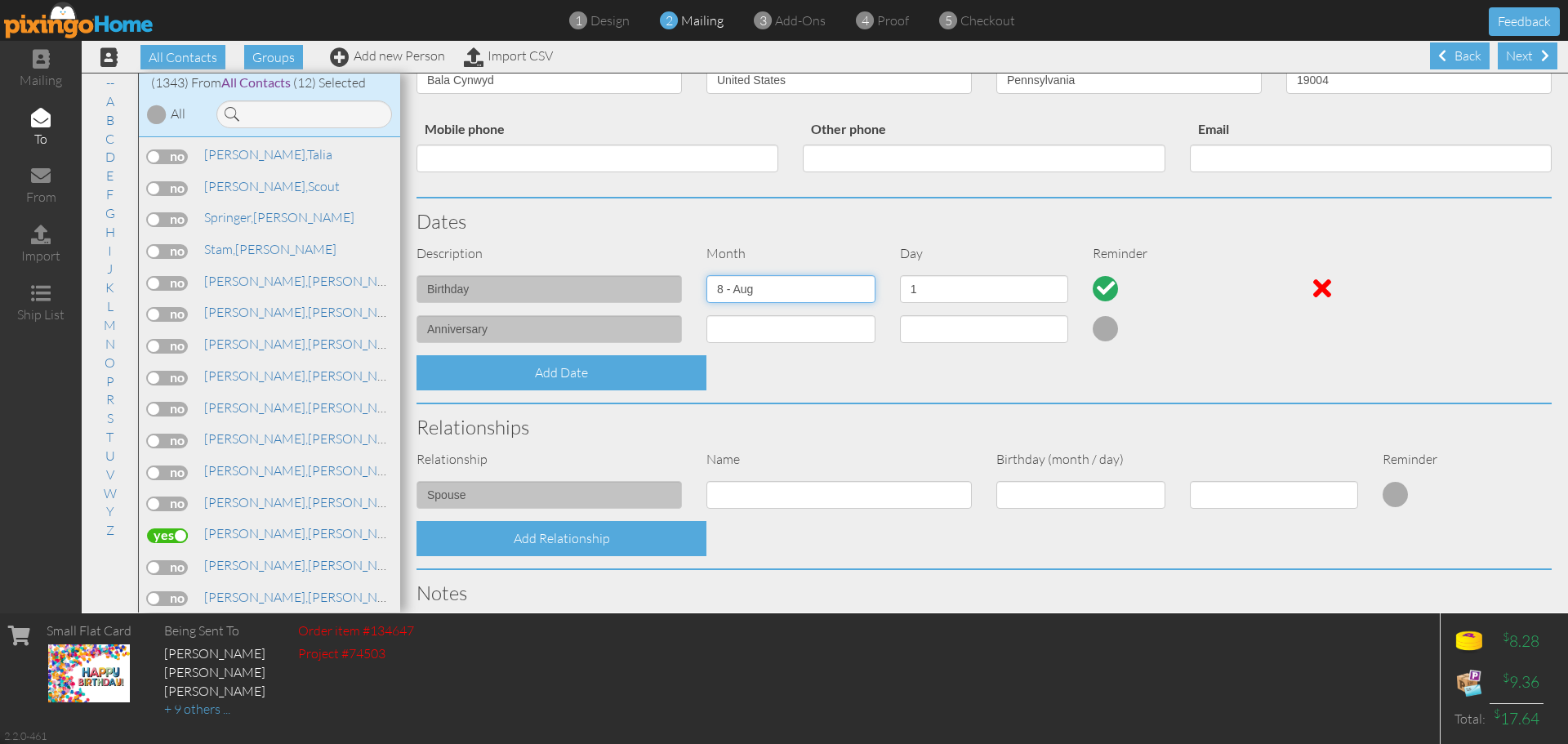
scroll to position [469, 0]
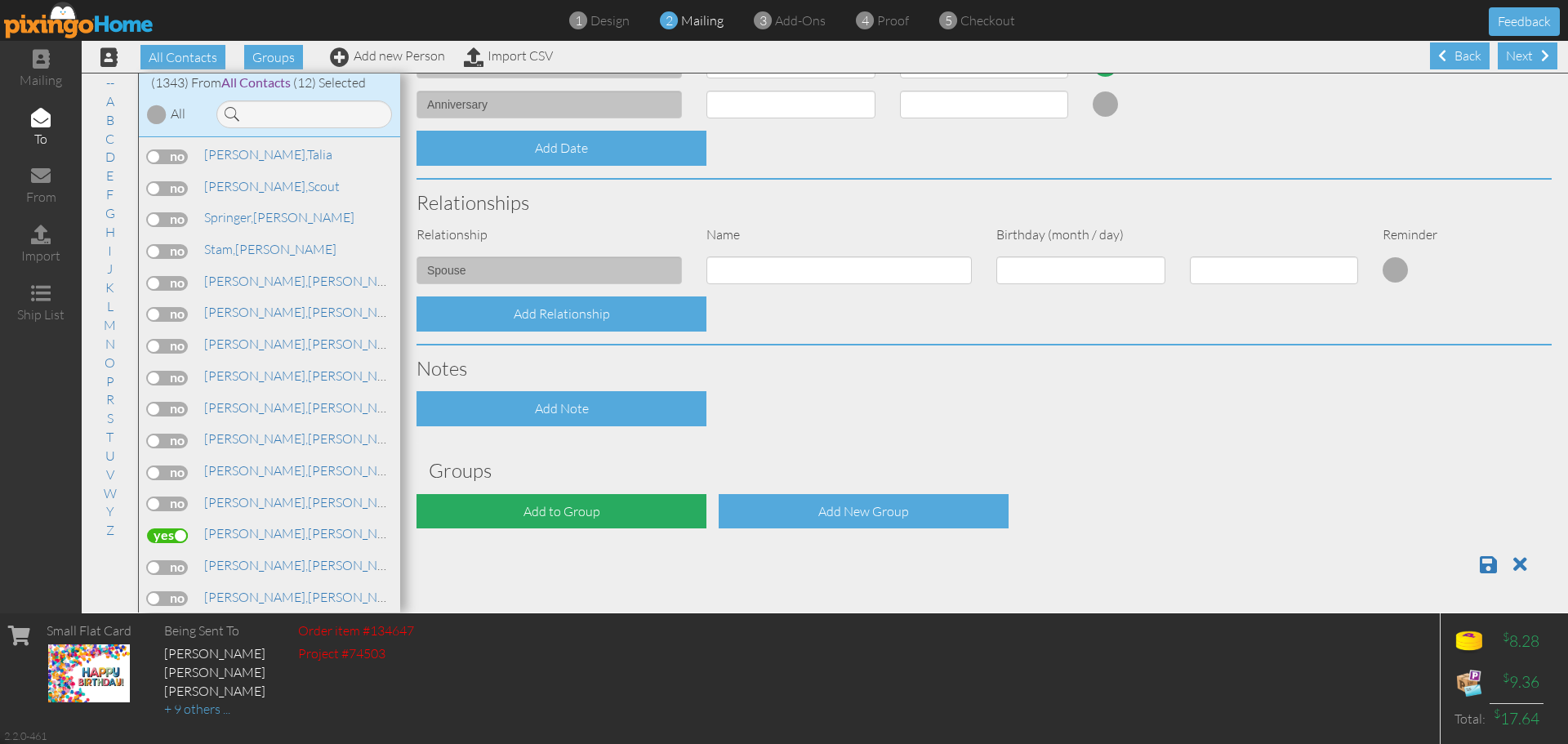
click at [622, 507] on div "Add to Group" at bounding box center [562, 512] width 290 height 35
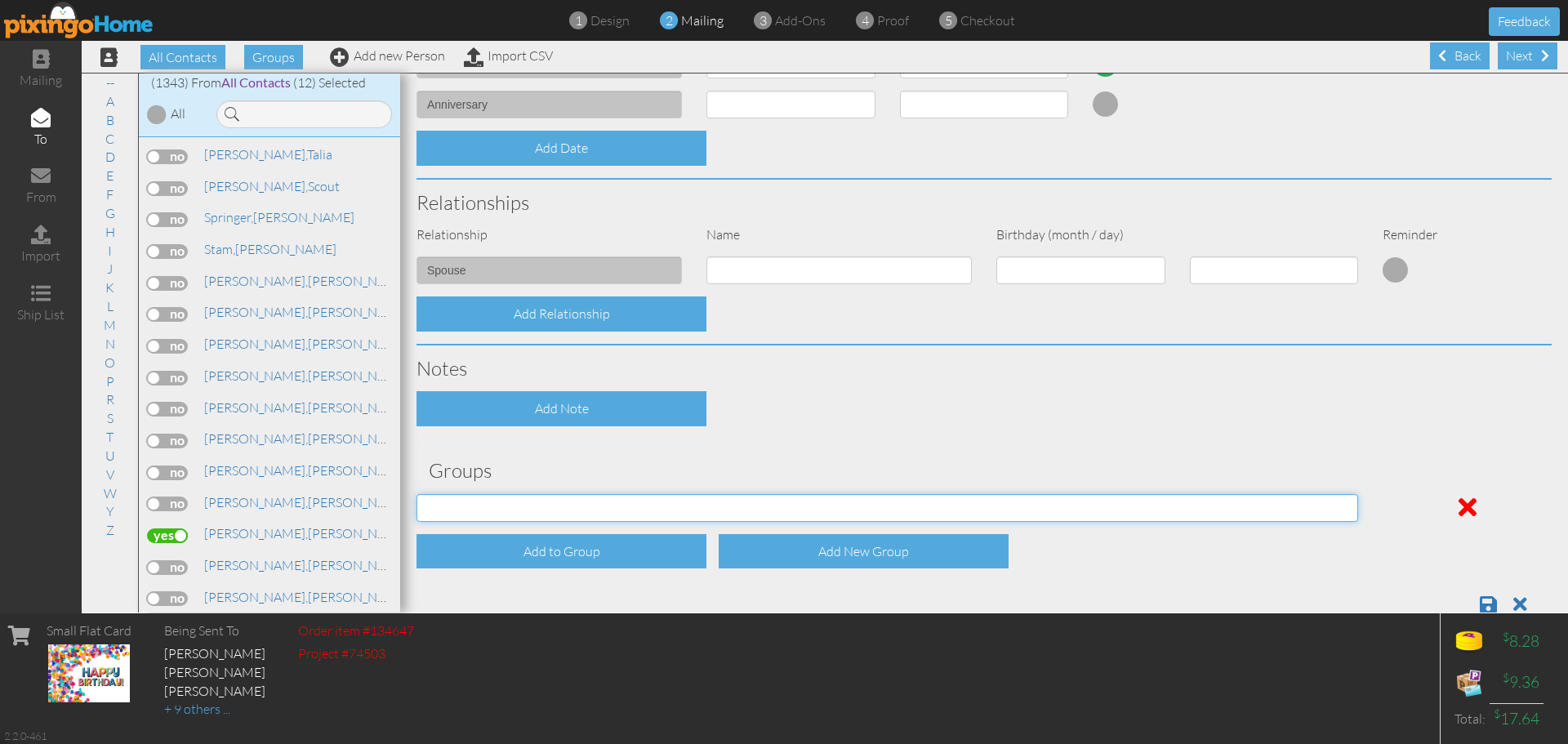
click at [622, 506] on select "[DATE] [DATE] C.E. C.E. July Birthdays (2024) [DEMOGRAPHIC_DATA] Birthdays [DEM…" at bounding box center [887, 508] width 941 height 28
select select "object:4622"
click at [417, 494] on select "[DATE] [DATE] C.E. C.E. July Birthdays (2024) [DEMOGRAPHIC_DATA] Birthdays [DEM…" at bounding box center [887, 508] width 941 height 28
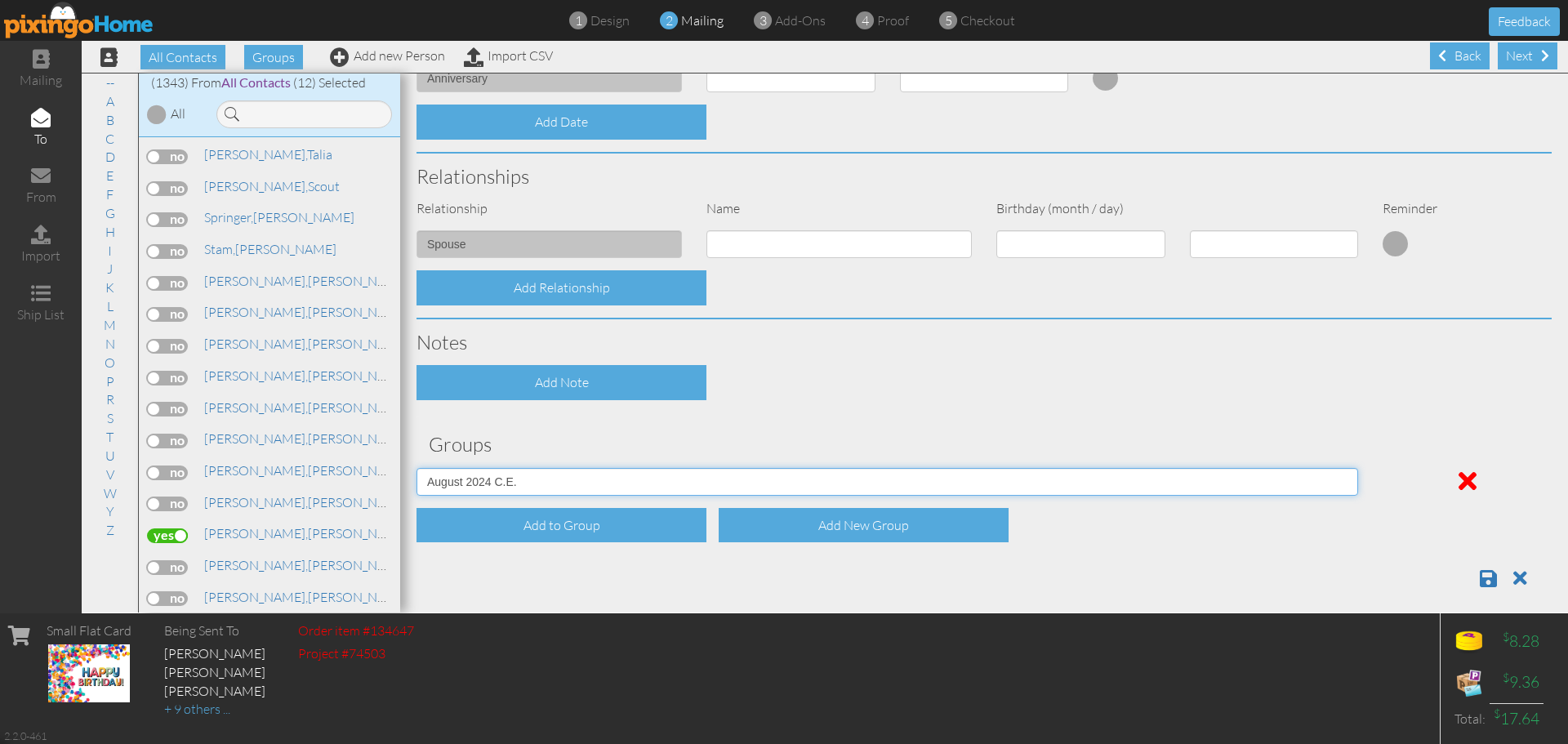
scroll to position [509, 0]
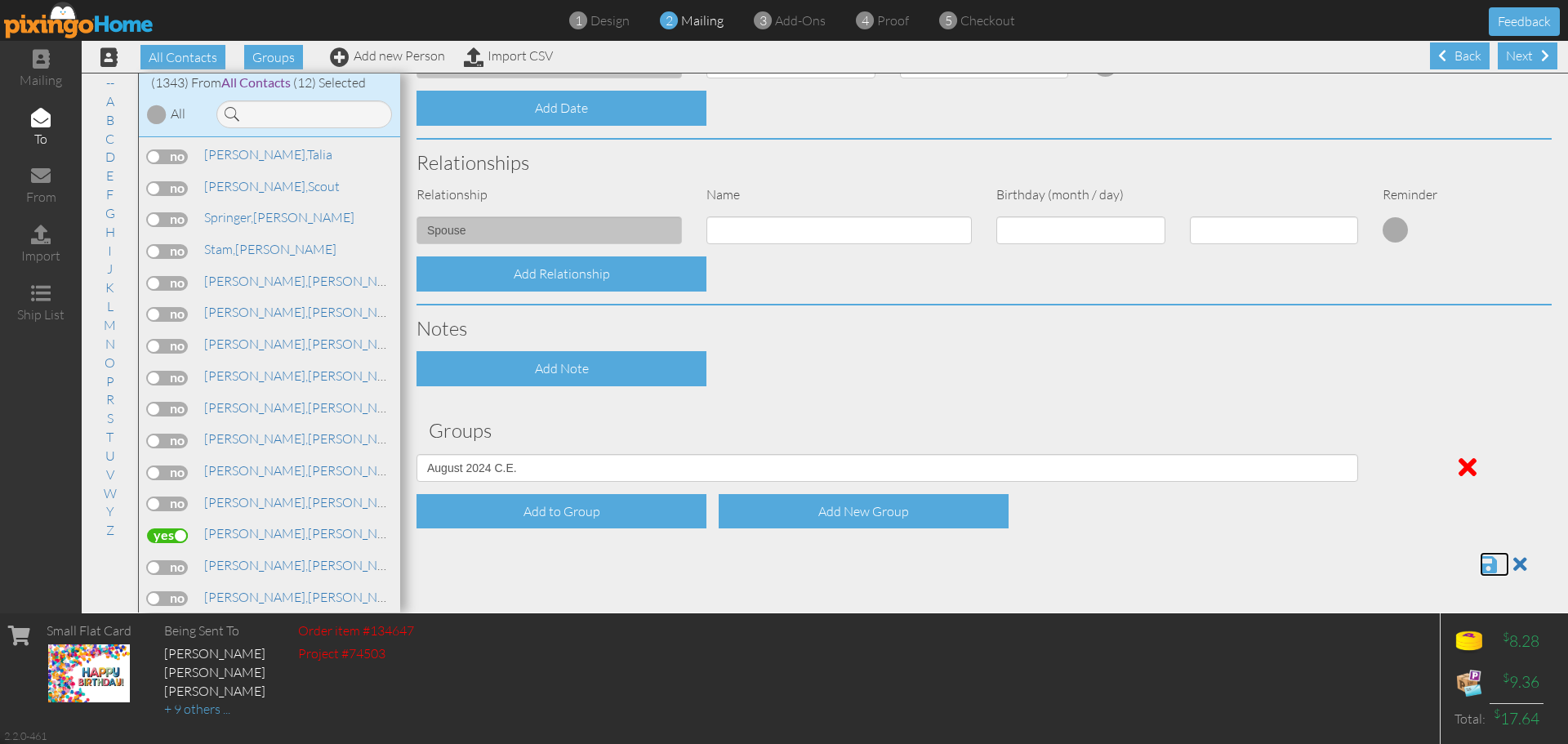
click at [1479, 564] on span at bounding box center [1488, 563] width 17 height 19
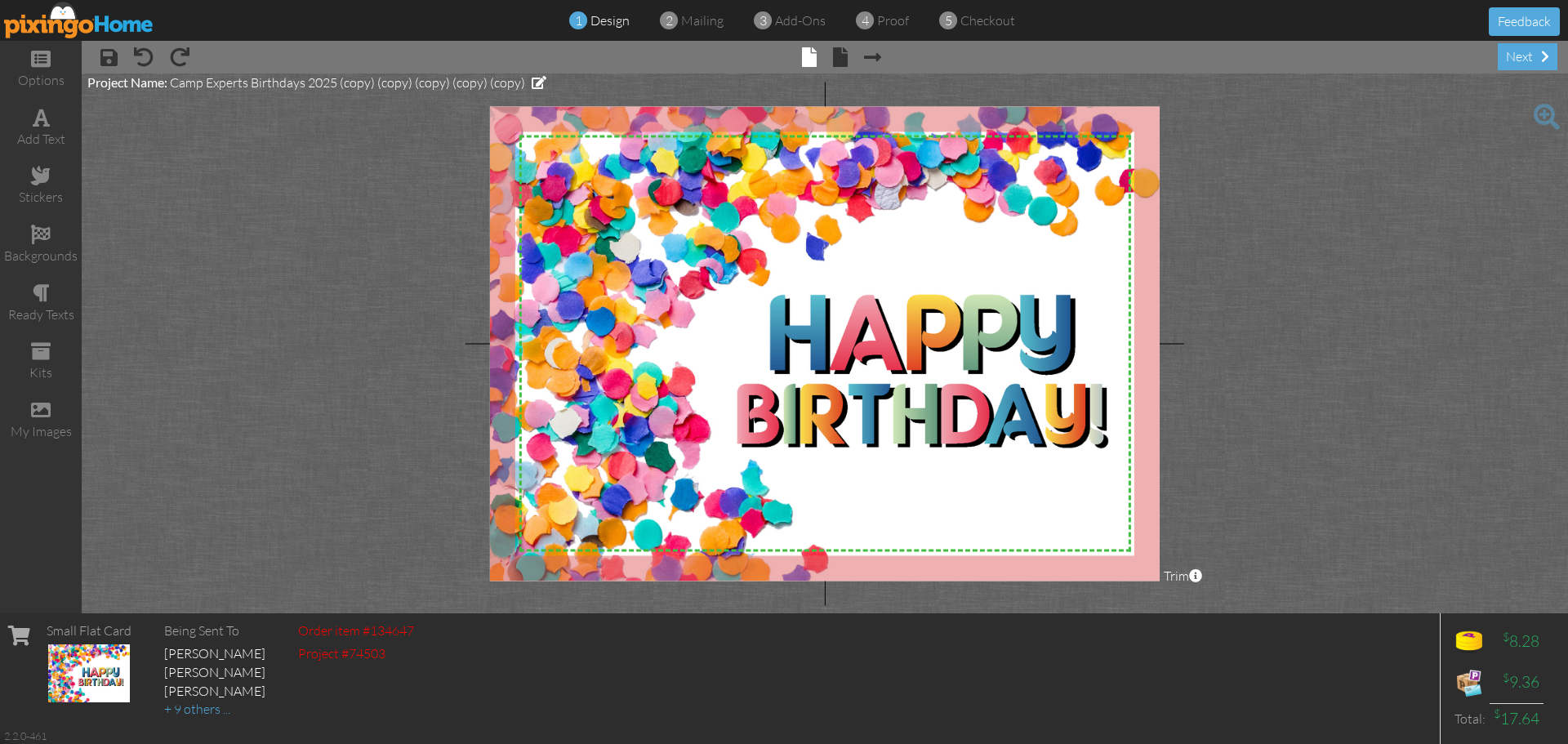
click at [1493, 62] on div "× save × undo × redo × front × back × Next page next" at bounding box center [825, 57] width 1486 height 33
click at [1515, 56] on div "next" at bounding box center [1528, 57] width 60 height 27
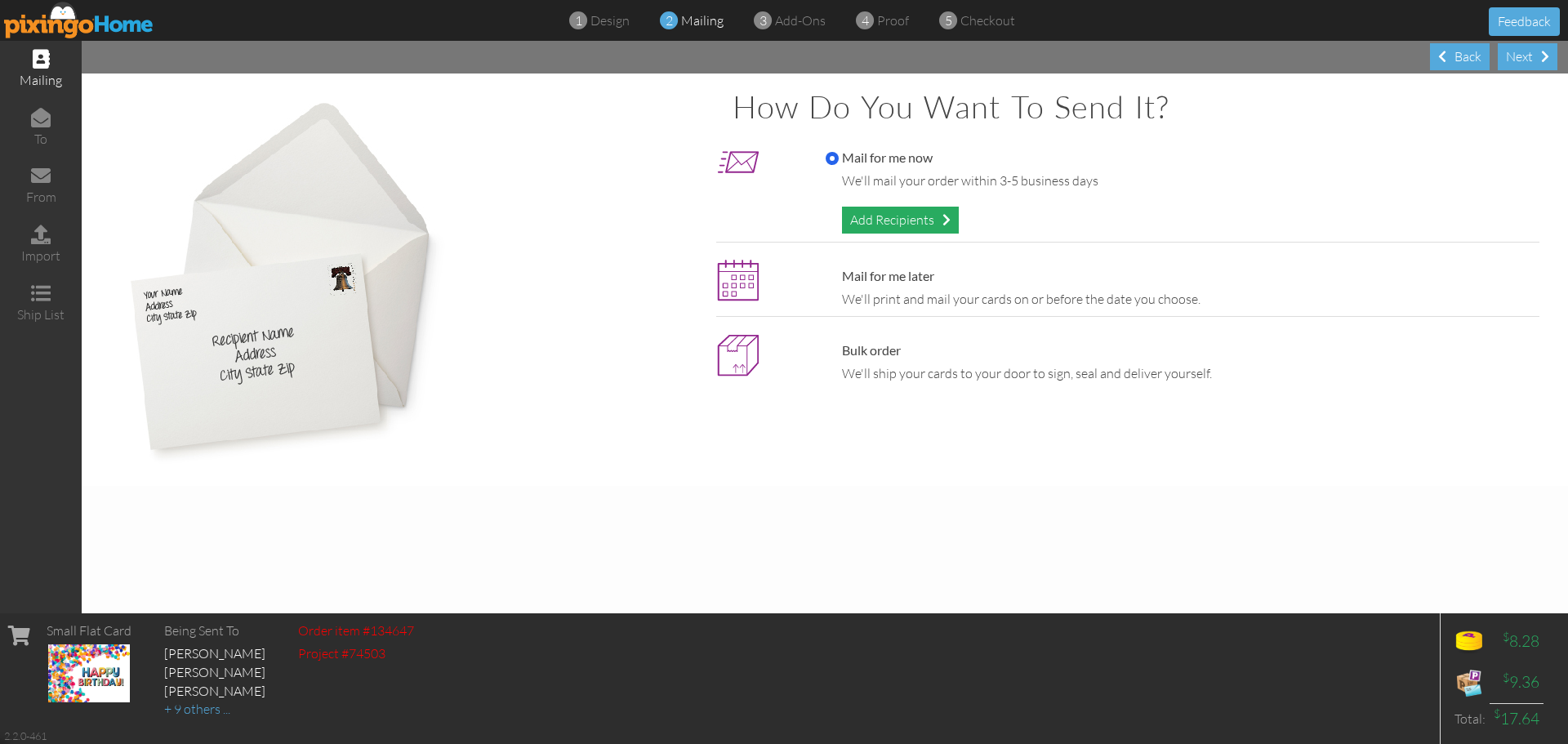
click at [897, 218] on div "Add Recipients" at bounding box center [900, 220] width 116 height 27
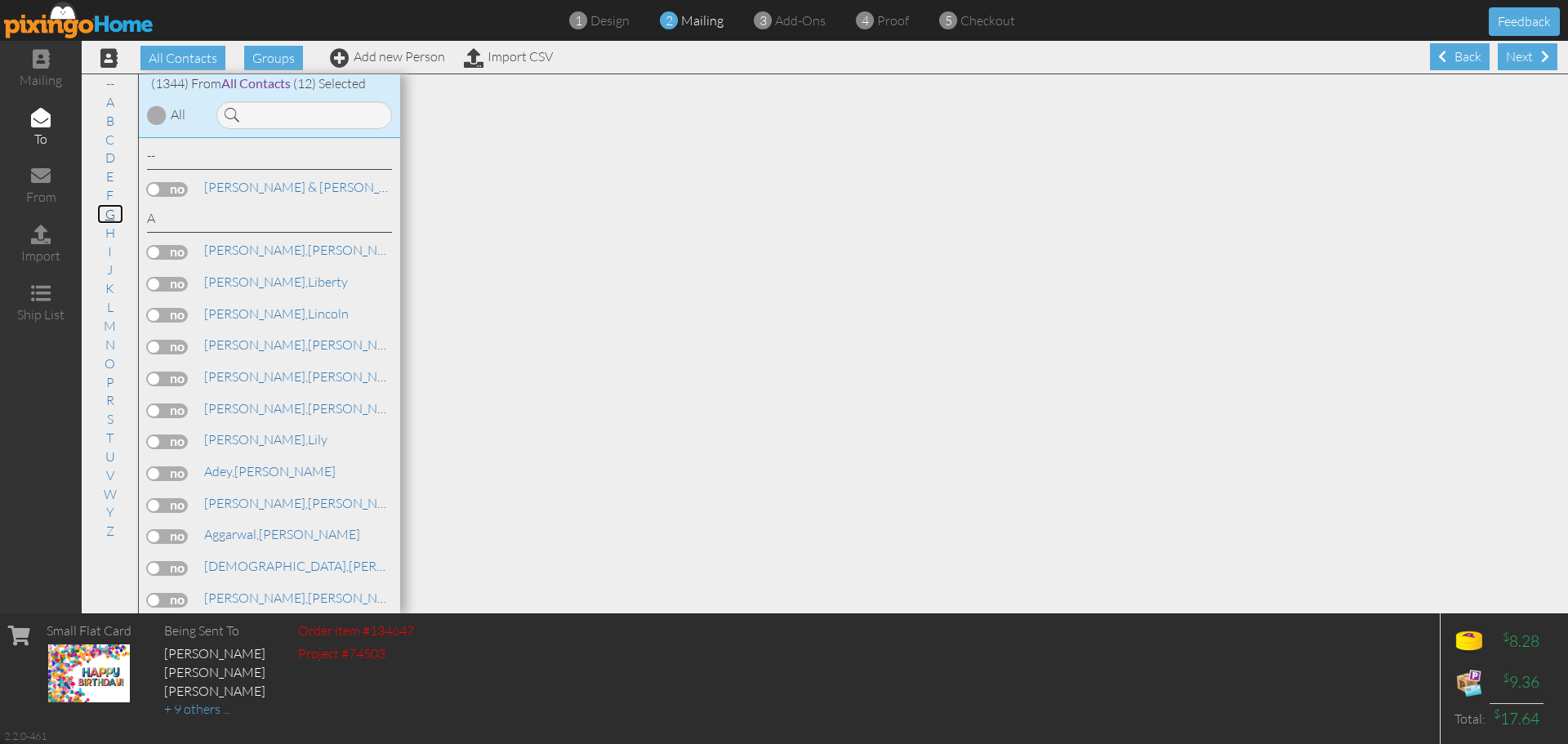
click at [107, 215] on link "G" at bounding box center [110, 213] width 26 height 19
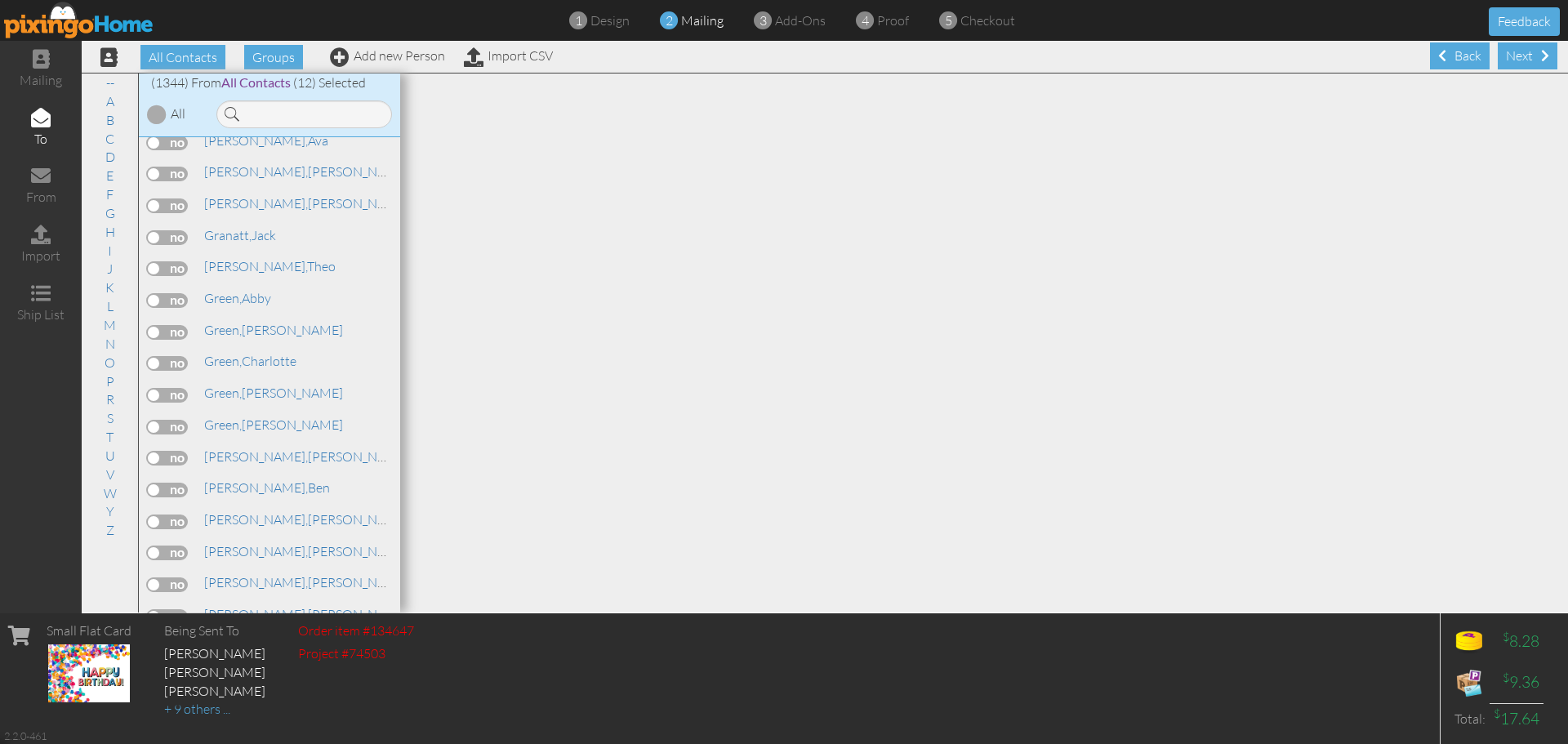
scroll to position [14547, 0]
click at [169, 558] on label at bounding box center [167, 555] width 40 height 14
click at [0, 0] on input "checkbox" at bounding box center [0, 0] width 0 height 0
click at [396, 60] on link "Add new Person" at bounding box center [387, 55] width 116 height 16
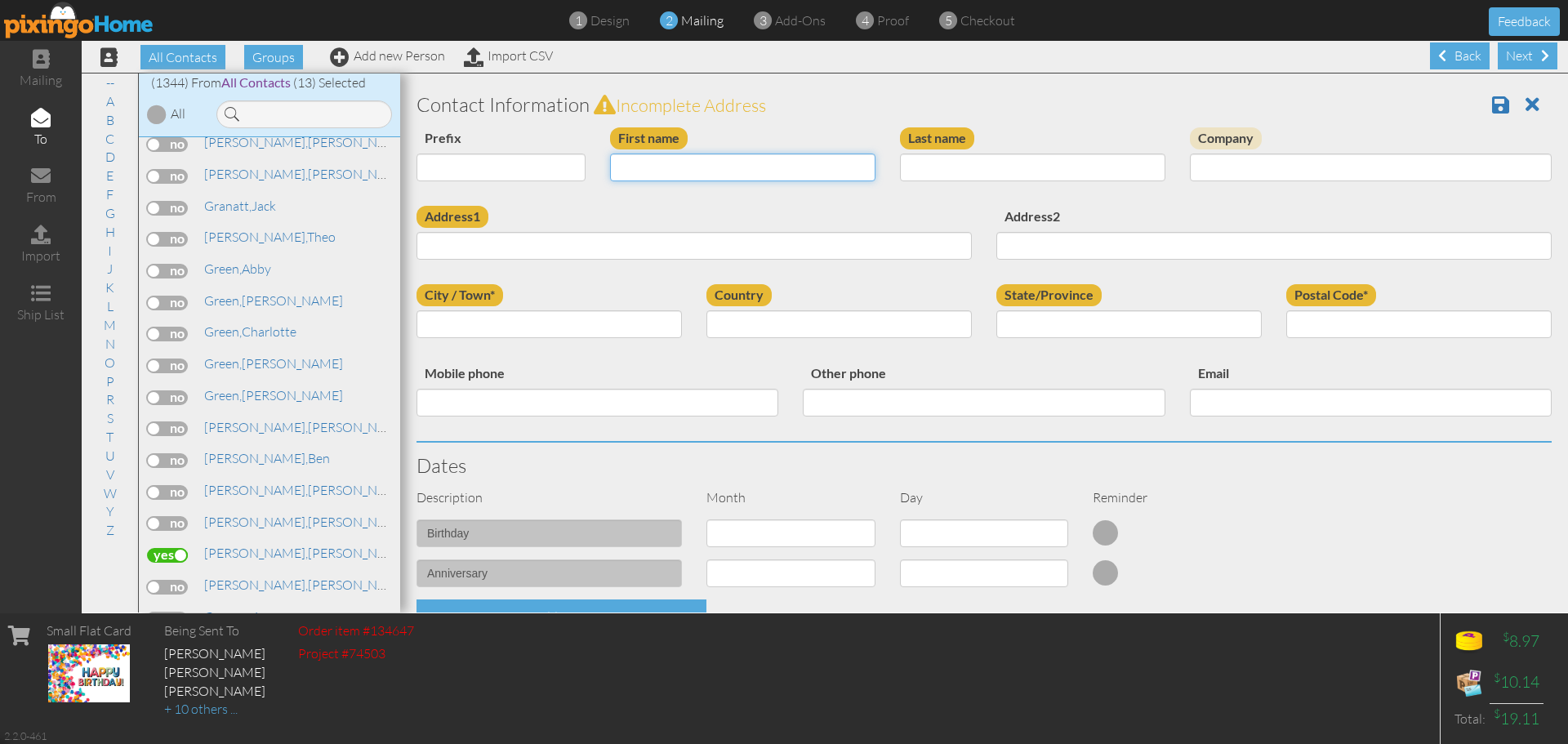
click at [635, 167] on input "First name" at bounding box center [742, 167] width 266 height 28
type input "Sienna"
type input "Gaiber"
type input "[STREET_ADDRESS]"
type input "Narberth"
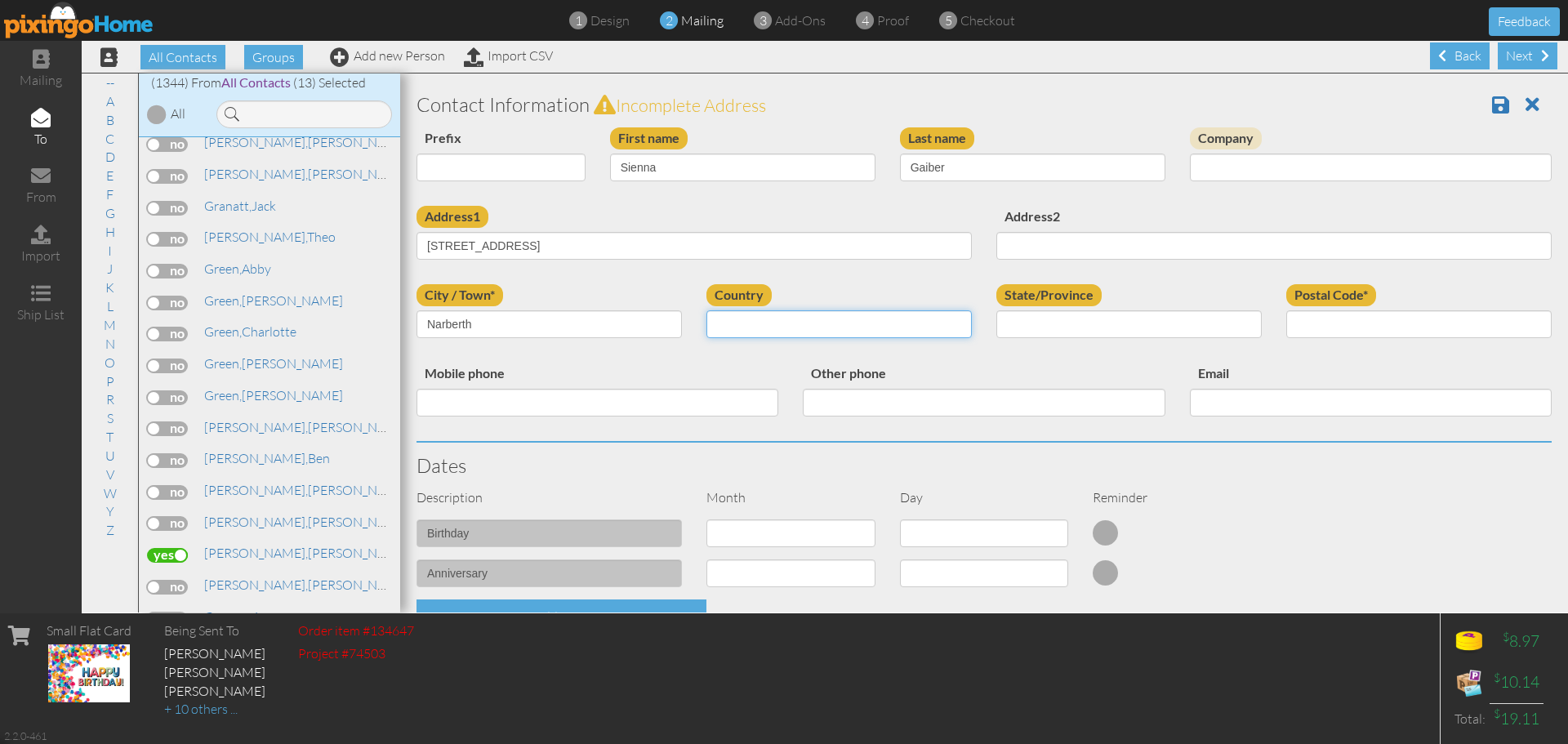
select select "object:4314"
select select "object:4606"
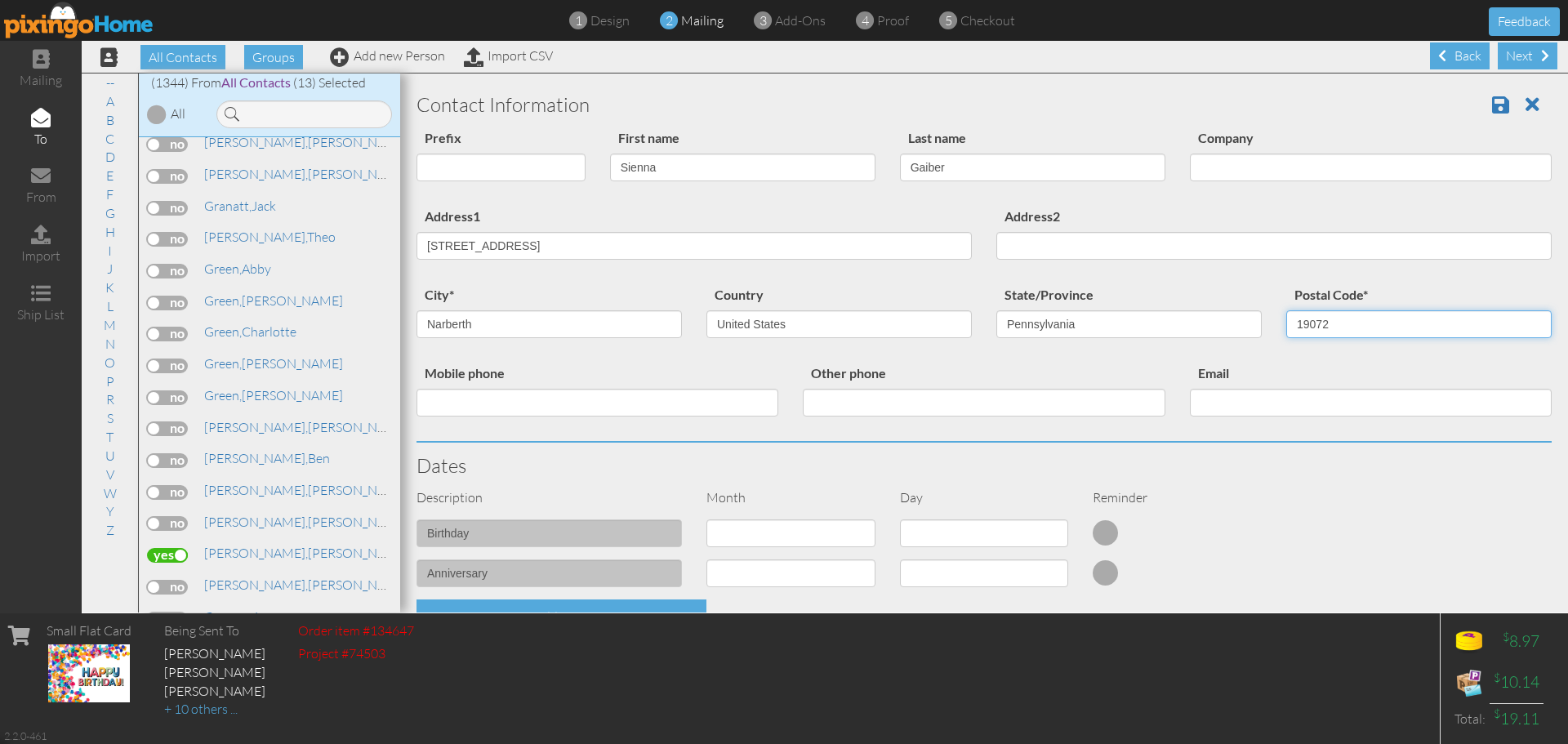
type input "19072"
click at [730, 537] on select "1 - Jan 2 - Feb 3 - Mar 4 - Apr 5 - May 6 - Jun 7 - Jul 8 - Aug 9 - Sep 10 - Oc…" at bounding box center [790, 533] width 169 height 28
select select "object:4309"
click at [706, 520] on select "1 - Jan 2 - Feb 3 - Mar 4 - Apr 5 - May 6 - Jun 7 - Jul 8 - Aug 9 - Sep 10 - Oc…" at bounding box center [790, 533] width 169 height 28
select select "number:1"
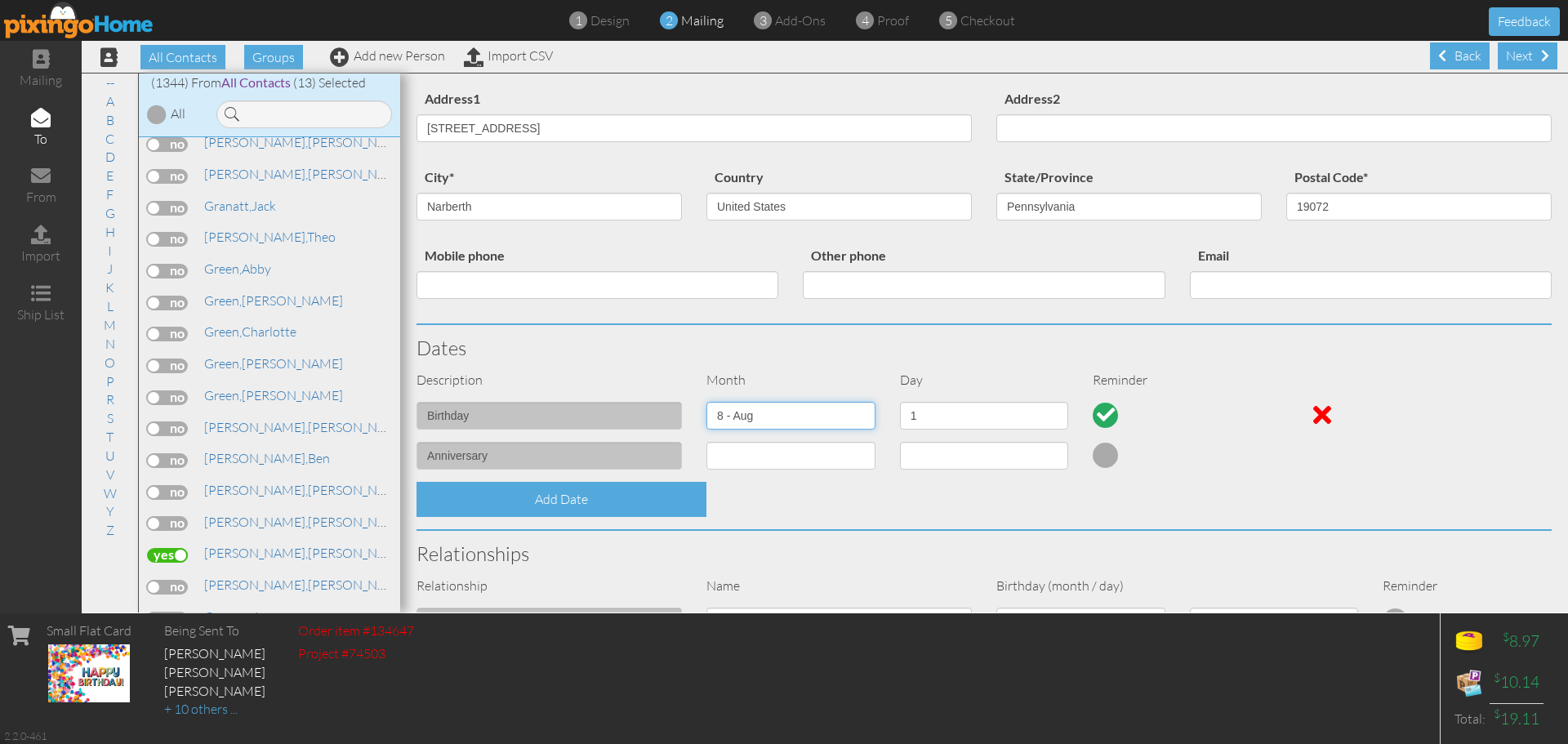
scroll to position [469, 0]
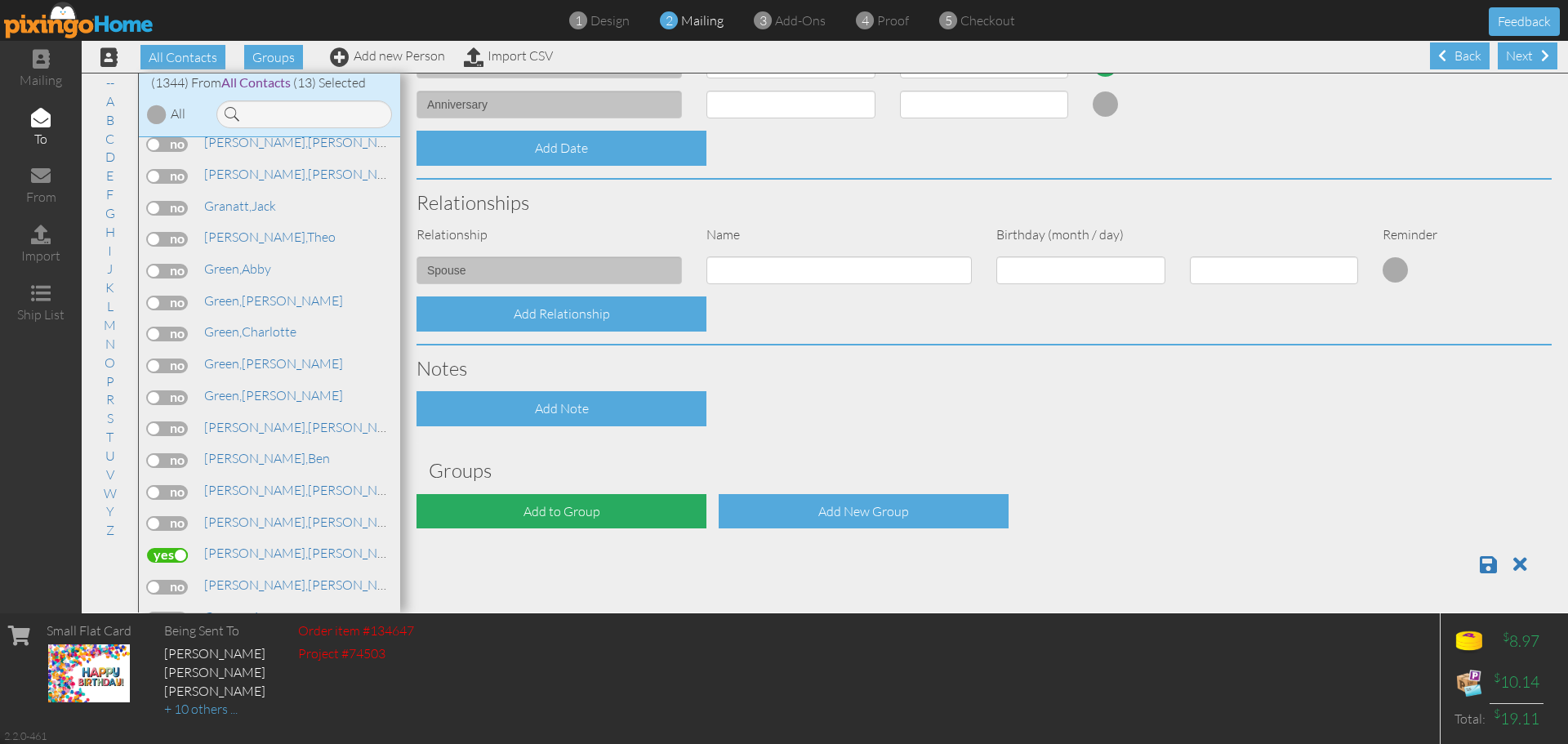
click at [633, 504] on div "Add to Group" at bounding box center [562, 512] width 290 height 35
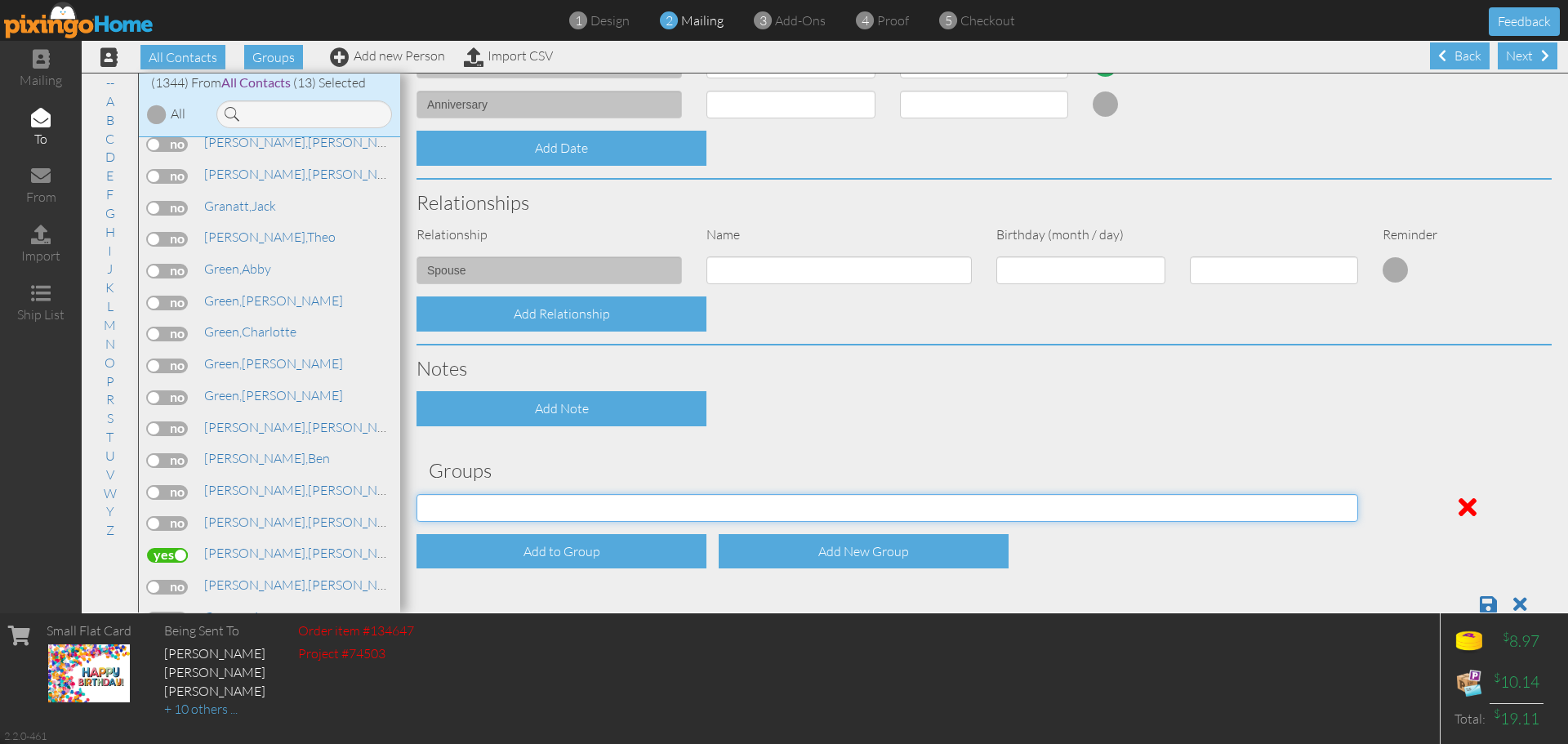
click at [633, 504] on select "April 2024 C.E. August 2024 C.E. C.E. July Birthdays (2024) February 2024 C.E. …" at bounding box center [887, 508] width 941 height 28
select select "object:4625"
click at [417, 494] on select "April 2024 C.E. August 2024 C.E. C.E. July Birthdays (2024) February 2024 C.E. …" at bounding box center [887, 508] width 941 height 28
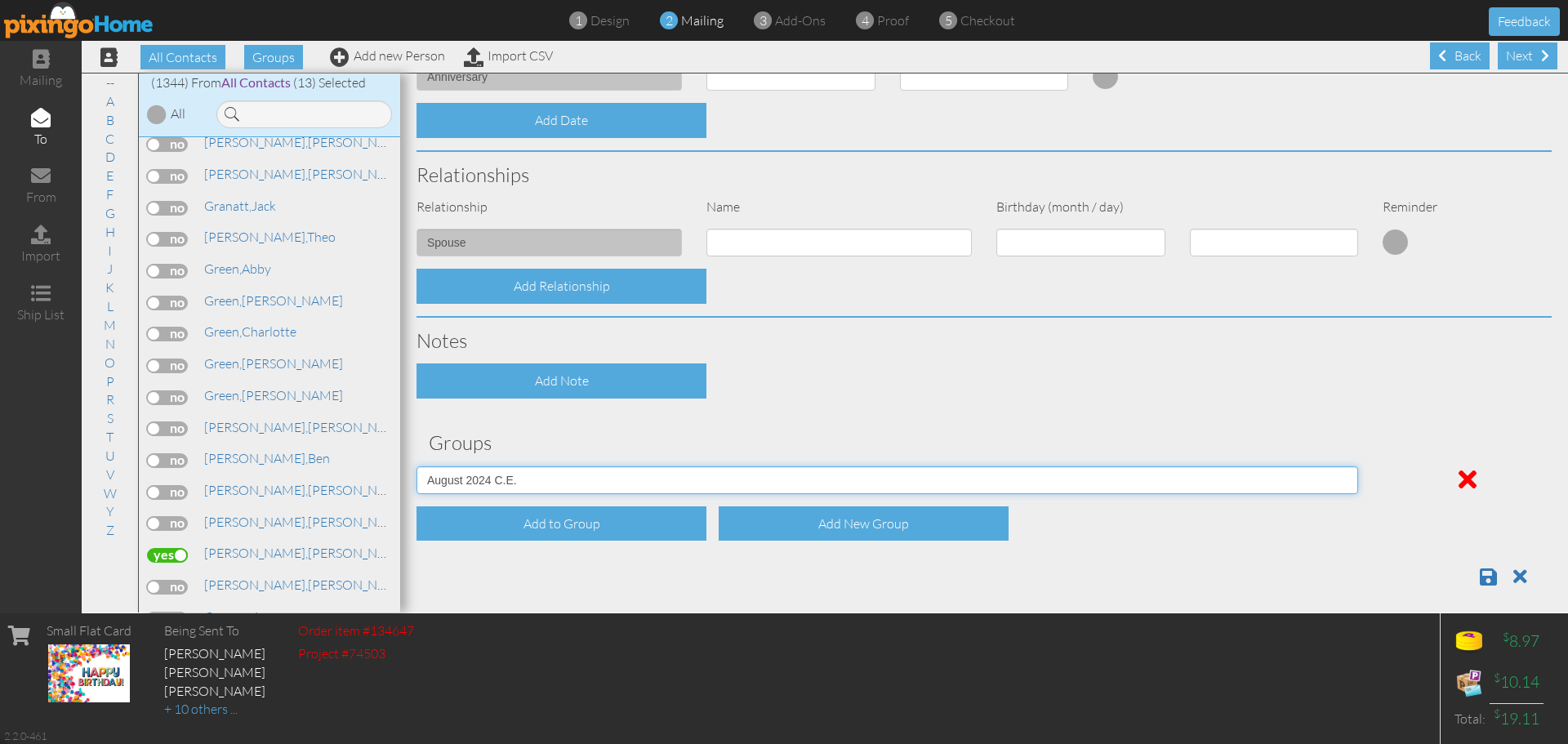
scroll to position [509, 0]
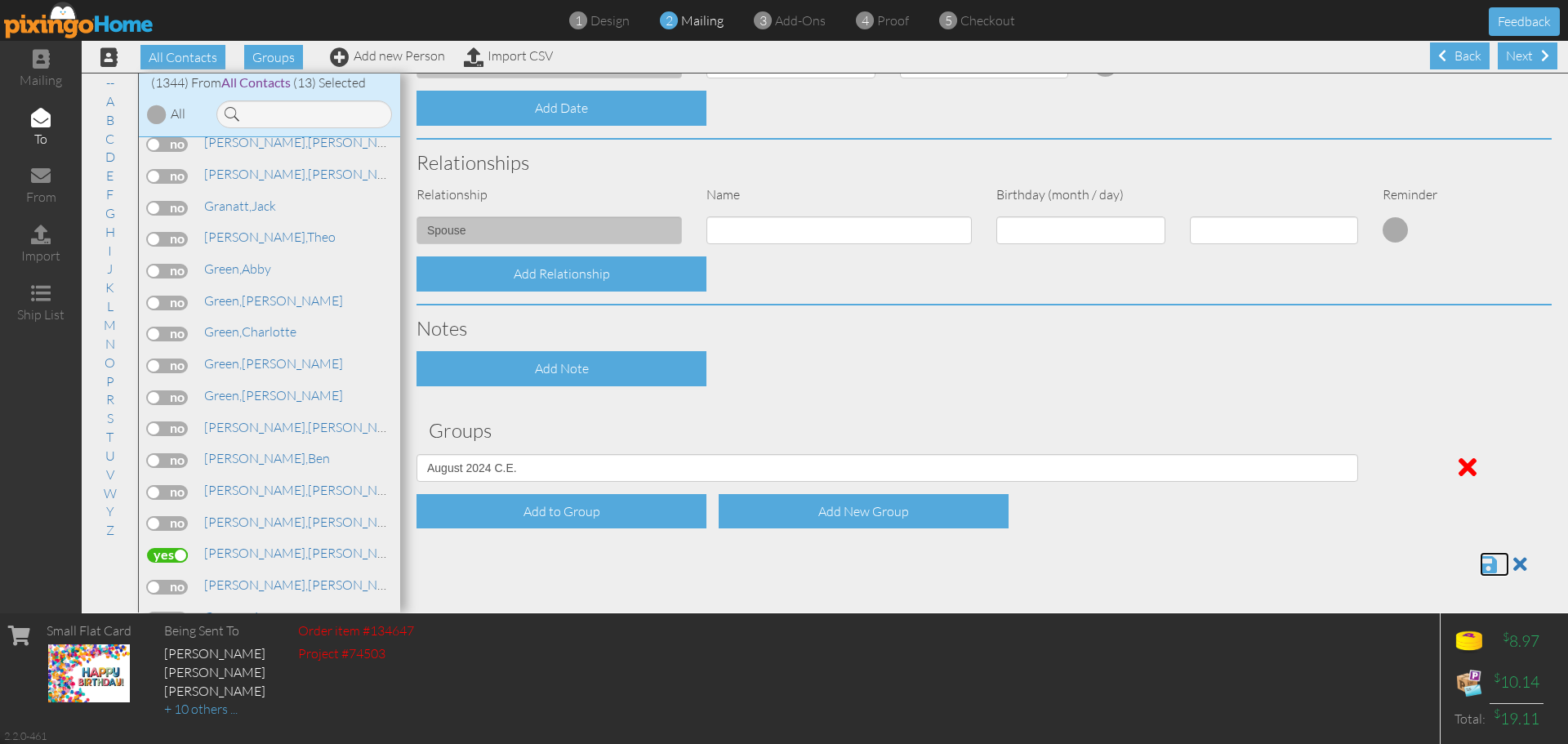
click at [1479, 569] on span at bounding box center [1488, 563] width 17 height 19
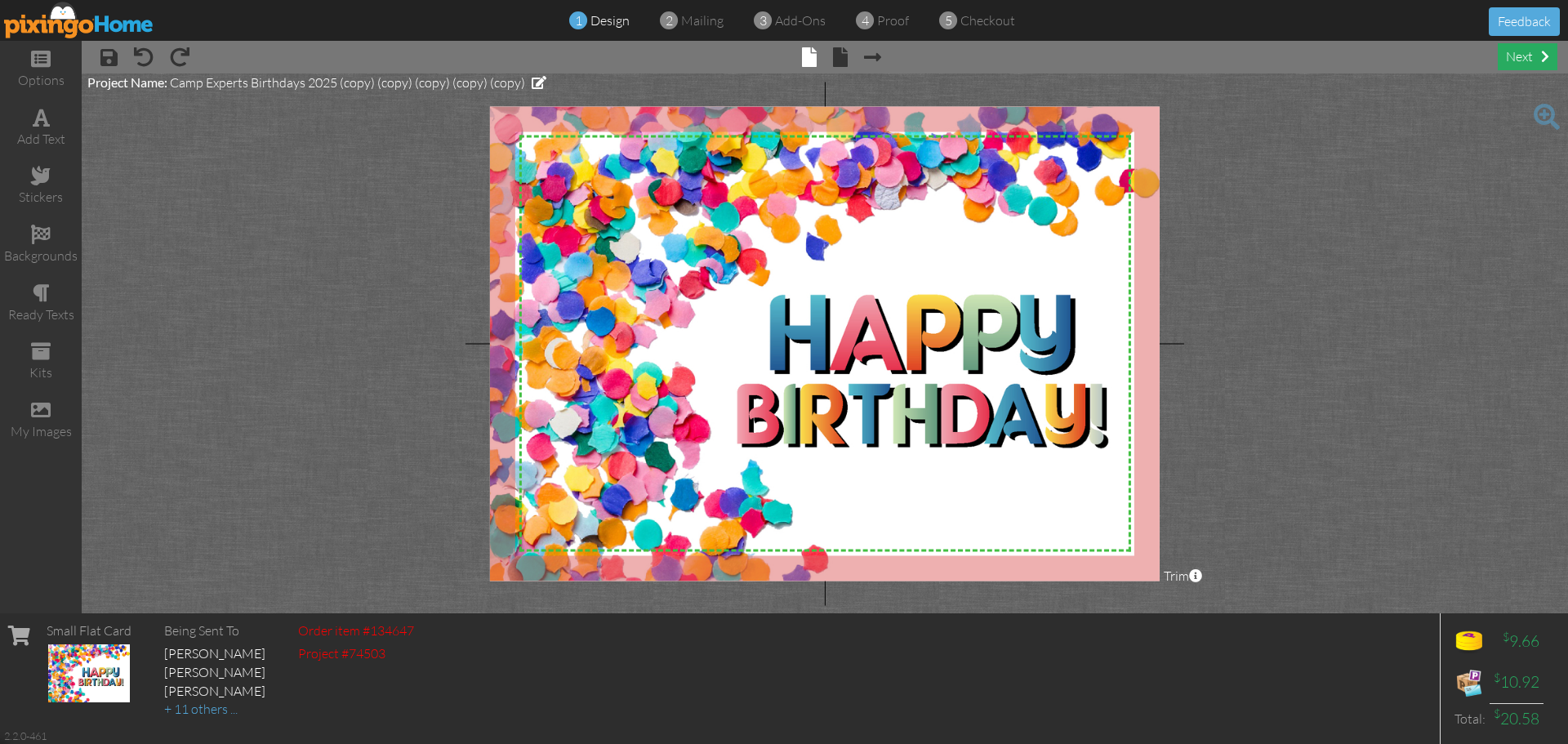
click at [1512, 60] on div "next" at bounding box center [1528, 57] width 60 height 27
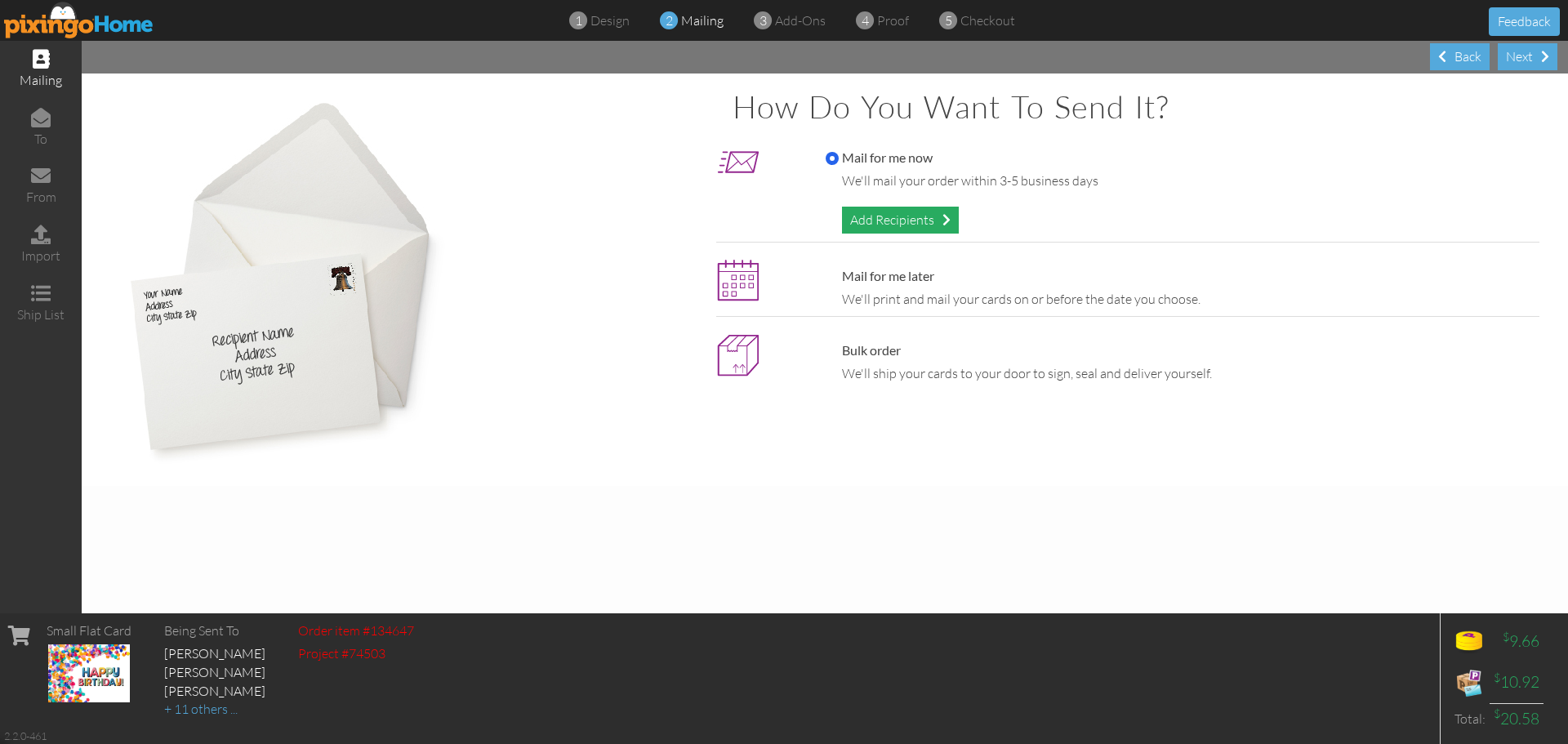
click at [905, 218] on div "Add Recipients" at bounding box center [900, 220] width 116 height 27
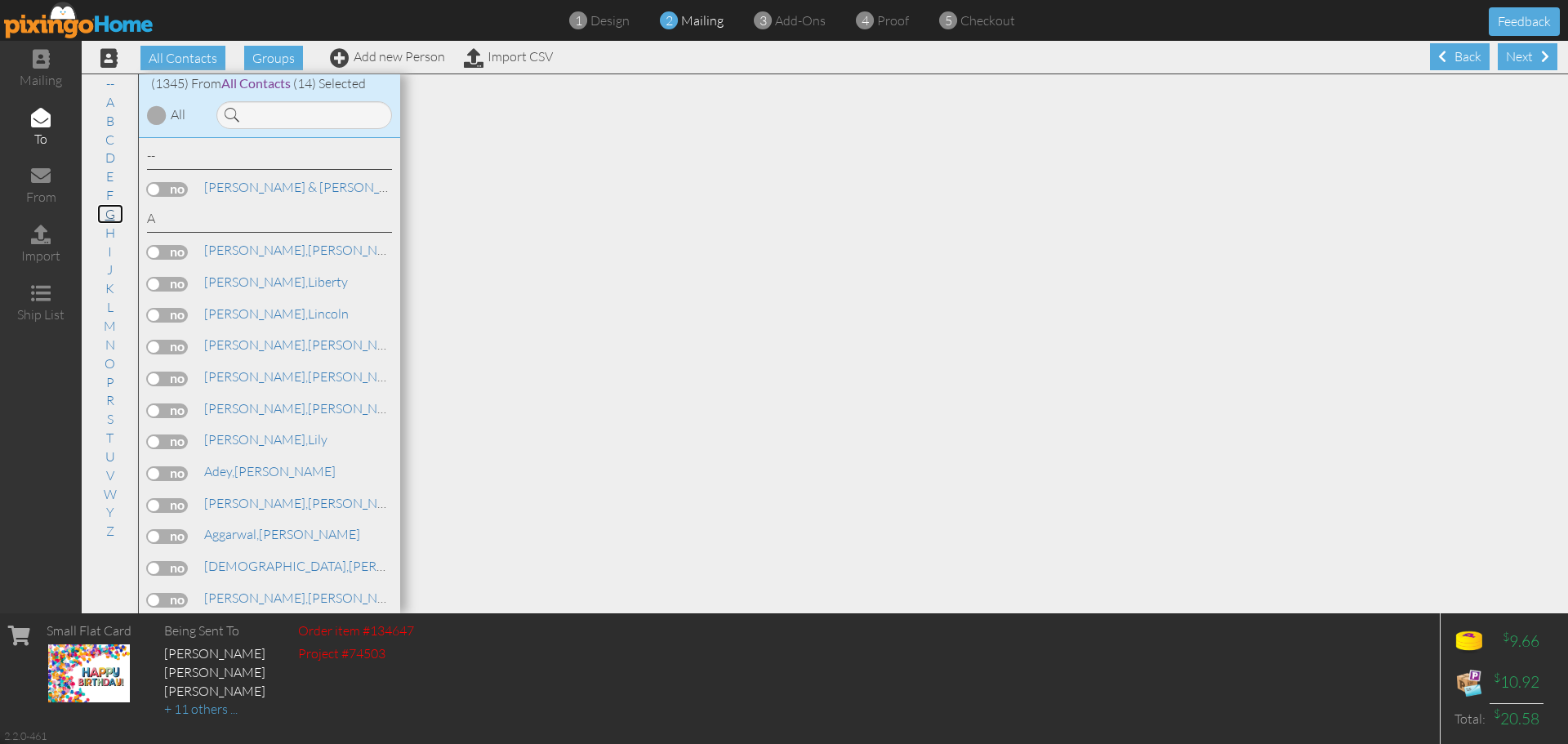
click at [114, 218] on link "G" at bounding box center [110, 213] width 26 height 19
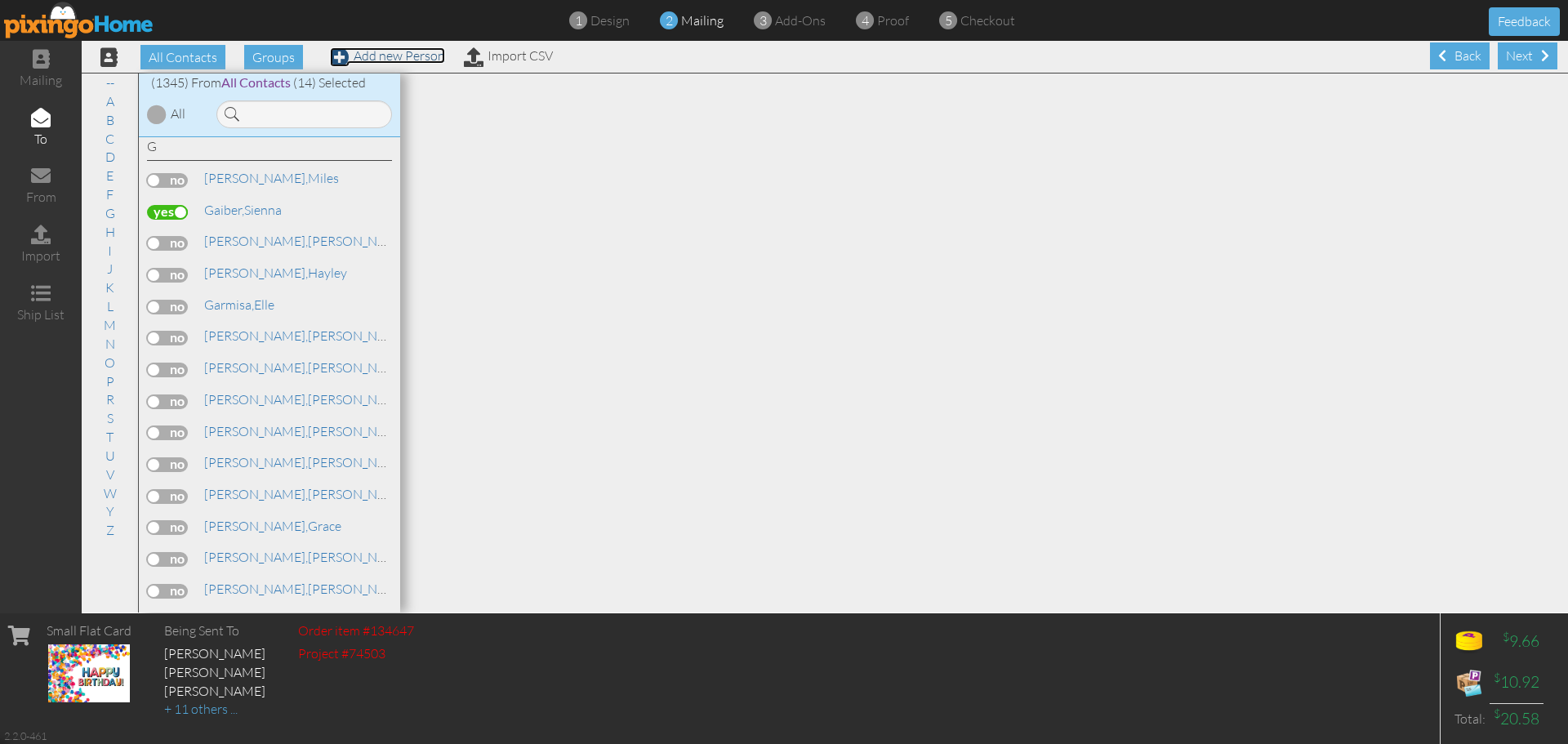
click at [403, 59] on link "Add new Person" at bounding box center [387, 55] width 116 height 16
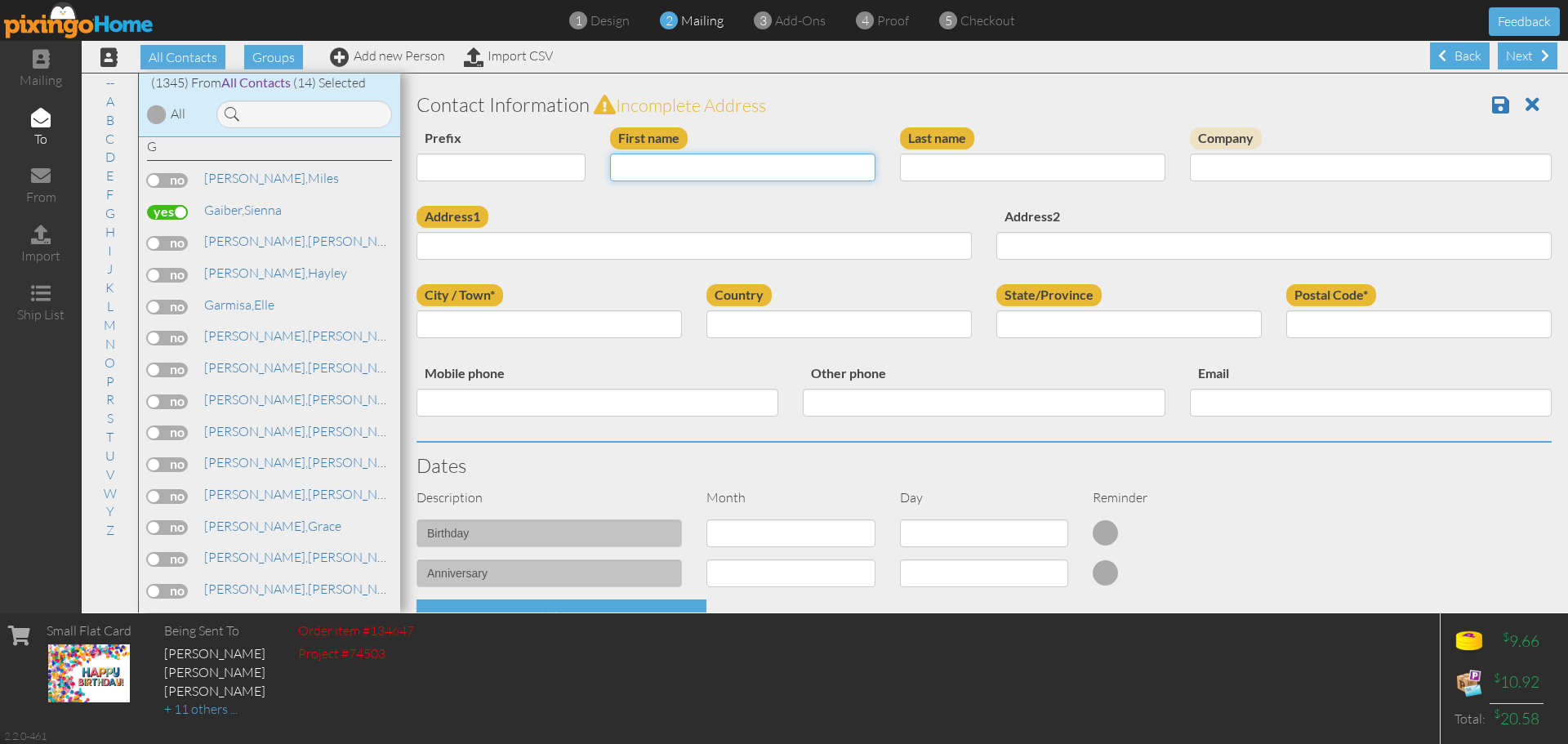
click at [701, 176] on input "First name" at bounding box center [742, 167] width 266 height 28
type input "[GEOGRAPHIC_DATA]"
type input "Rodgers"
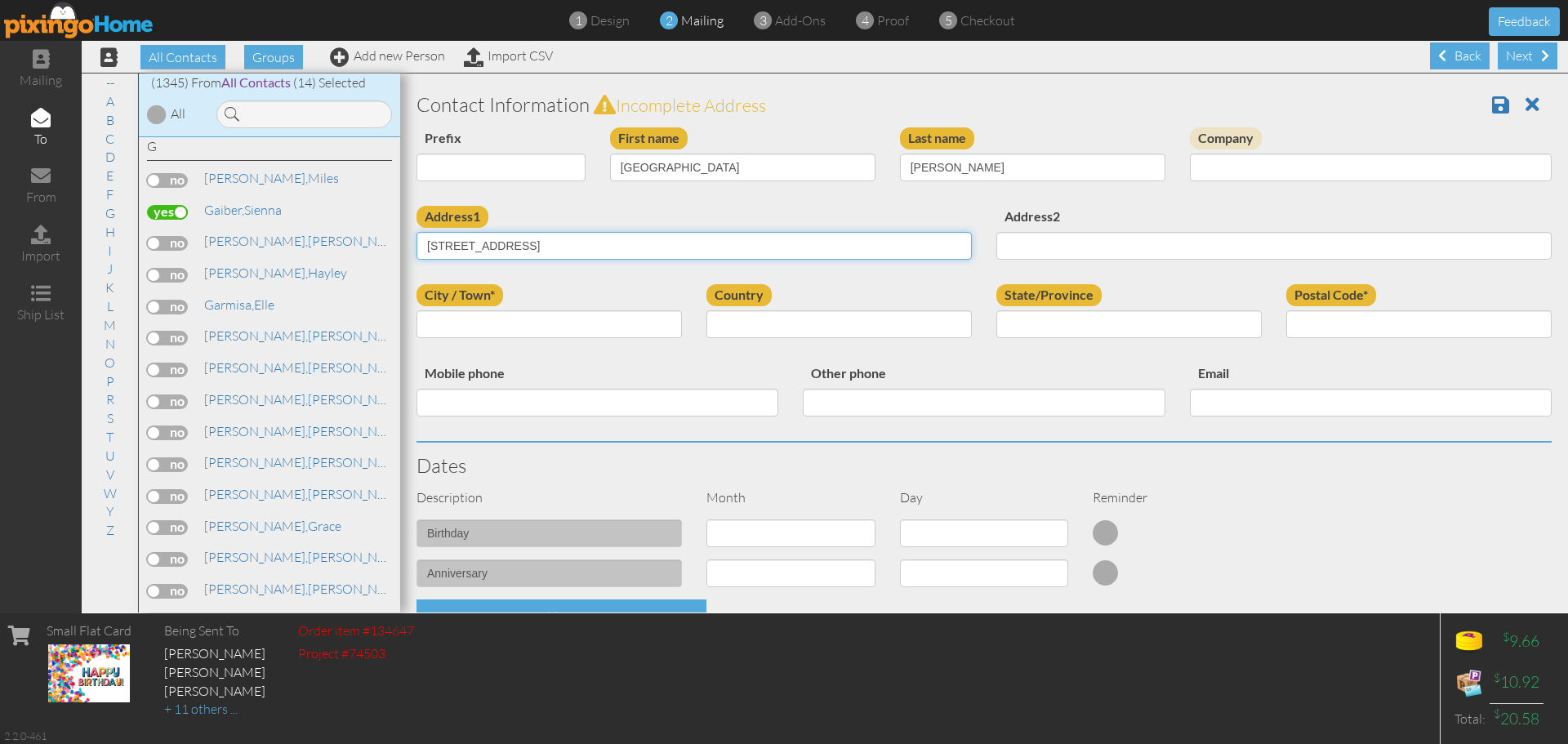
type input "[STREET_ADDRESS]"
type input "Havertown"
select select "object:4316"
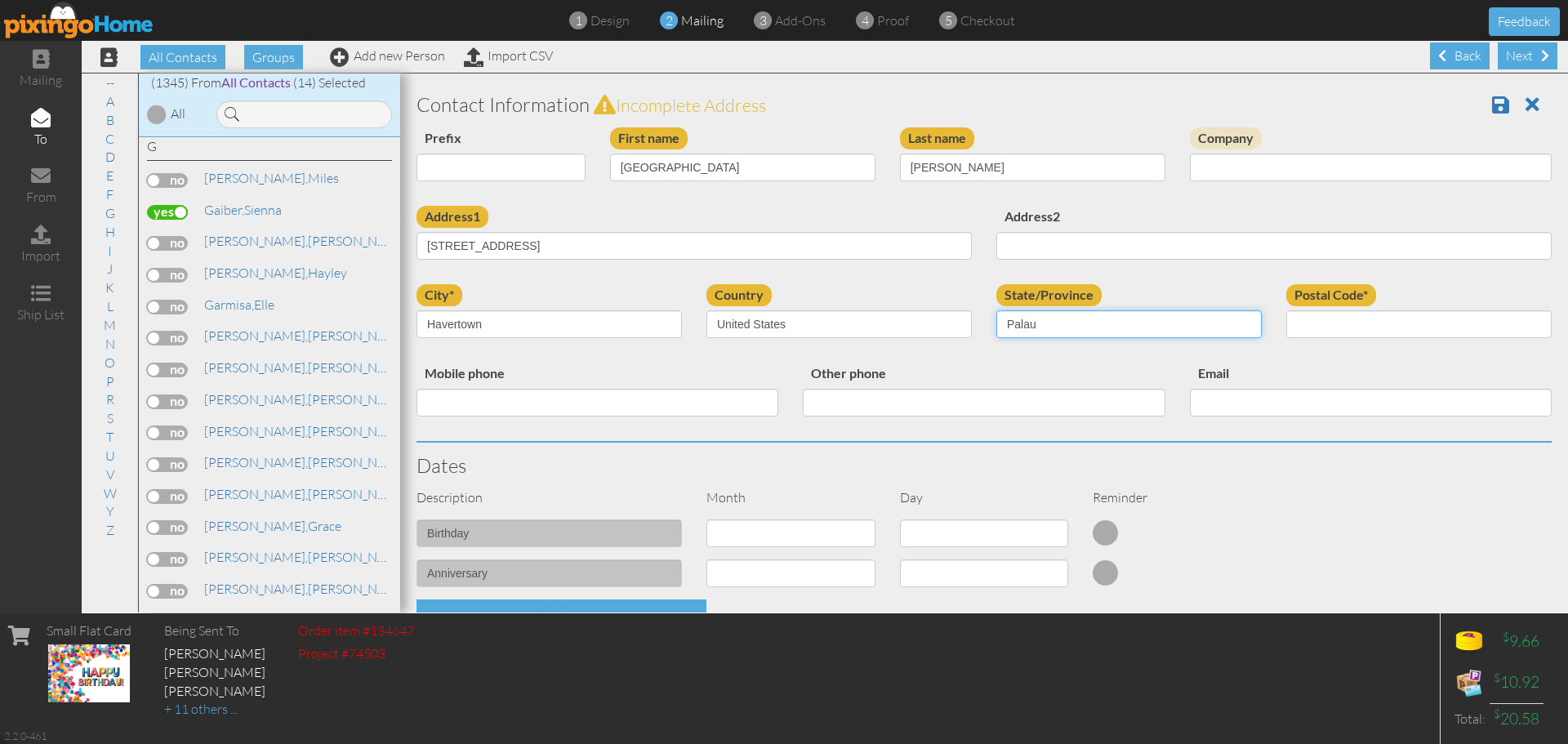
select select "object:4608"
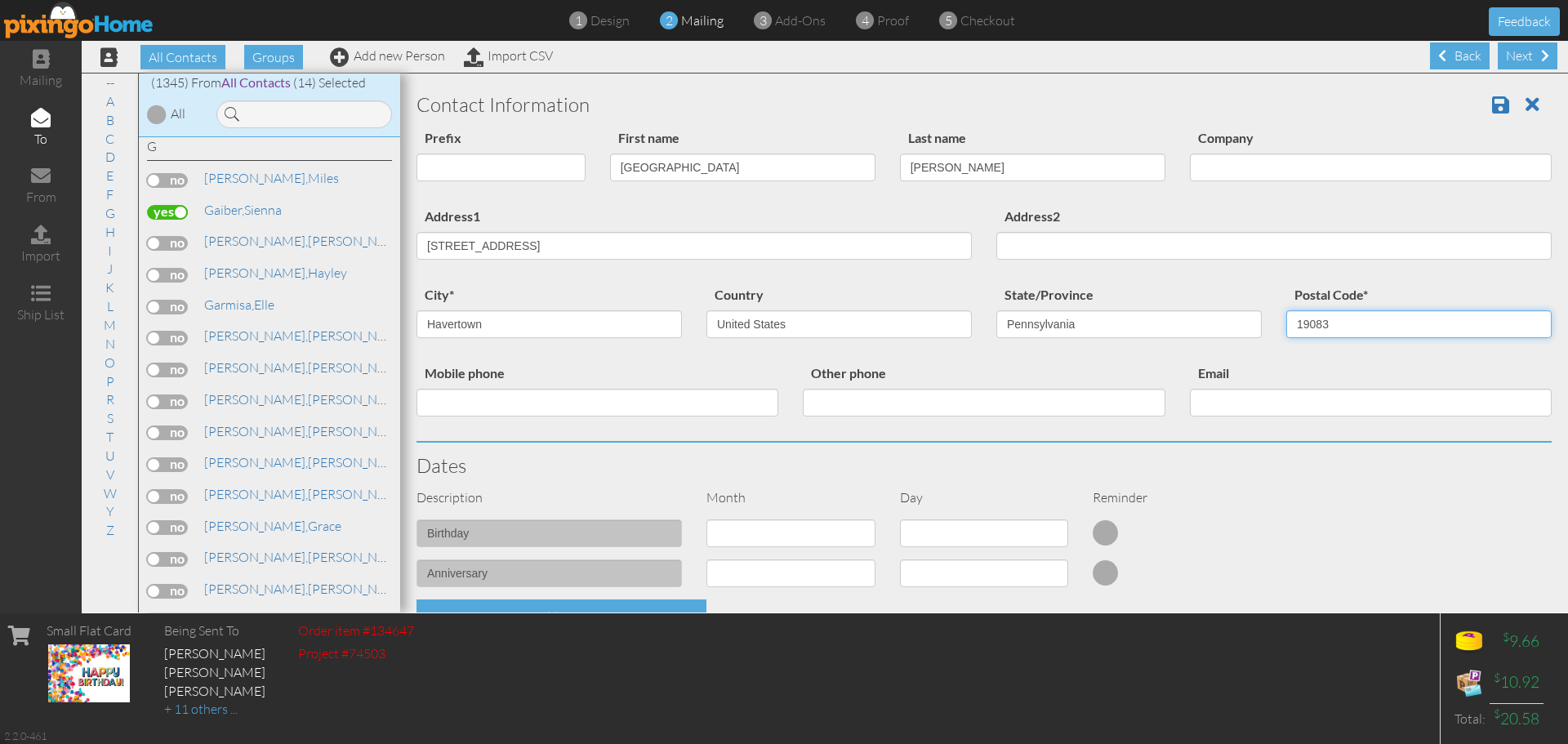
type input "19083"
click at [791, 531] on select "1 - Jan 2 - Feb 3 - Mar 4 - Apr 5 - May 6 - Jun 7 - Jul 8 - Aug 9 - Sep 10 - Oc…" at bounding box center [790, 533] width 169 height 28
select select "object:4311"
click at [706, 520] on select "1 - Jan 2 - Feb 3 - Mar 4 - Apr 5 - May 6 - Jun 7 - Jul 8 - Aug 9 - Sep 10 - Oc…" at bounding box center [790, 533] width 169 height 28
select select "number:1"
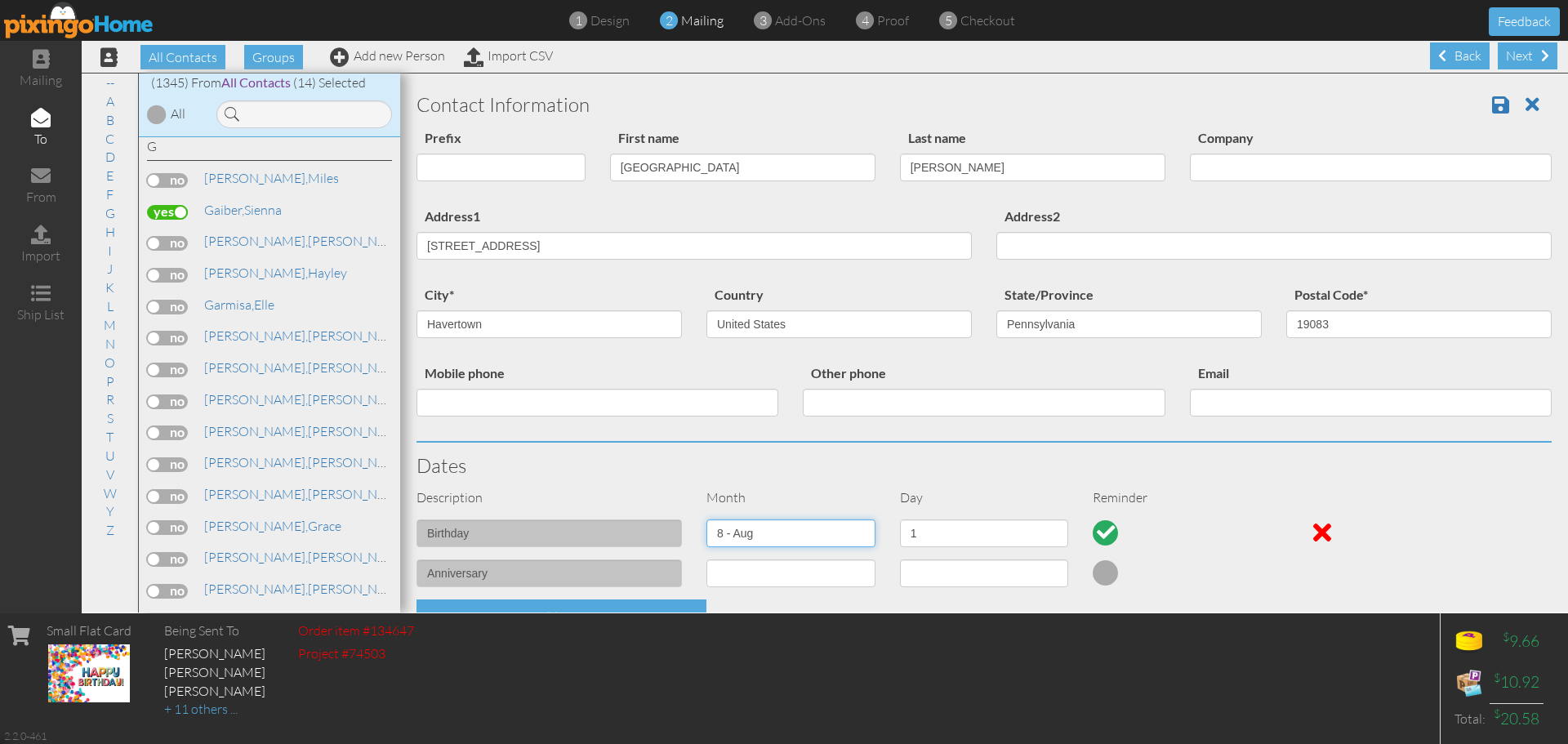
scroll to position [469, 0]
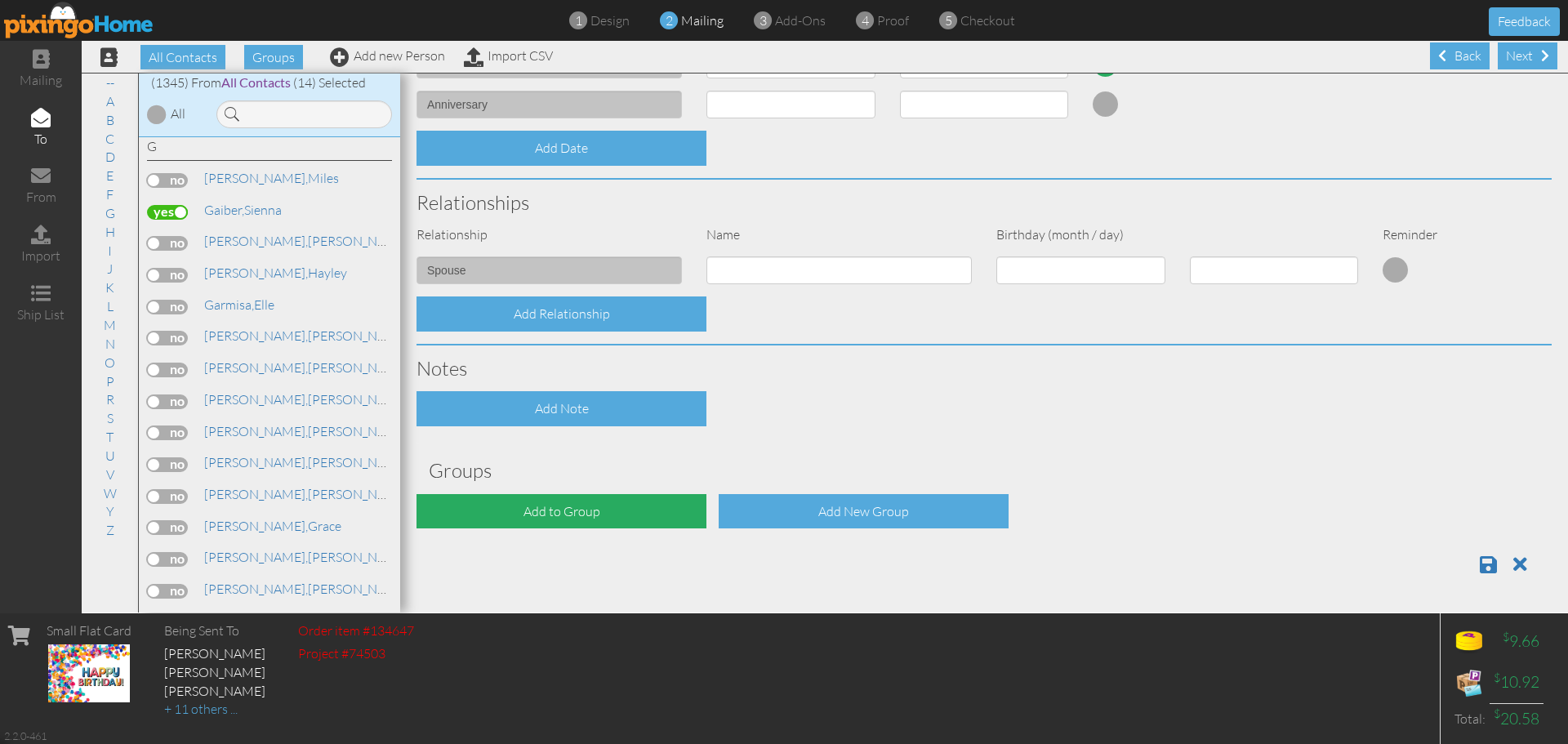
click at [628, 516] on div "Add to Group" at bounding box center [562, 512] width 290 height 35
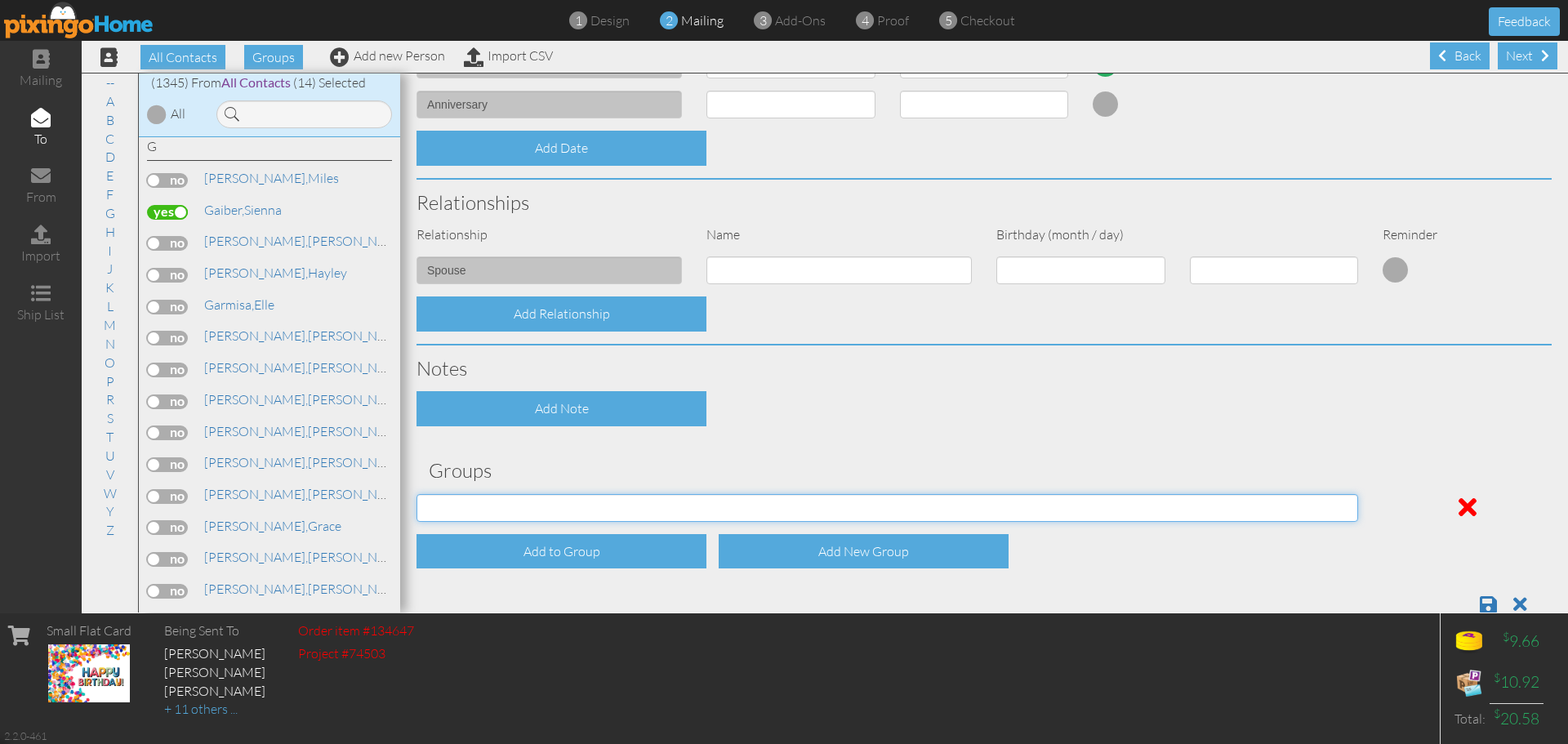
click at [629, 508] on select "April 2024 C.E. August 2024 C.E. C.E. July Birthdays (2024) February 2024 C.E. …" at bounding box center [887, 508] width 941 height 28
select select "object:4627"
click at [417, 494] on select "April 2024 C.E. August 2024 C.E. C.E. July Birthdays (2024) February 2024 C.E. …" at bounding box center [887, 508] width 941 height 28
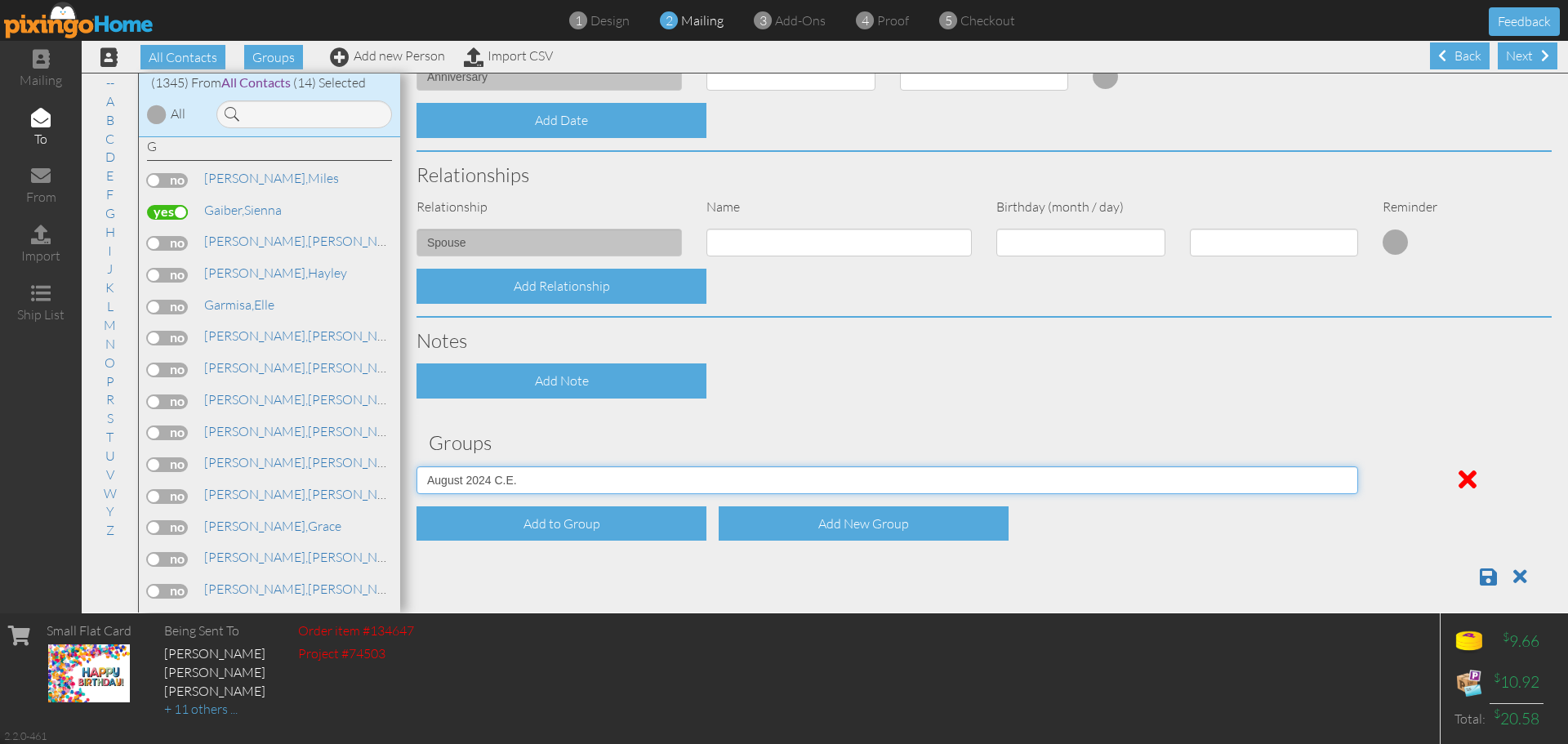
scroll to position [509, 0]
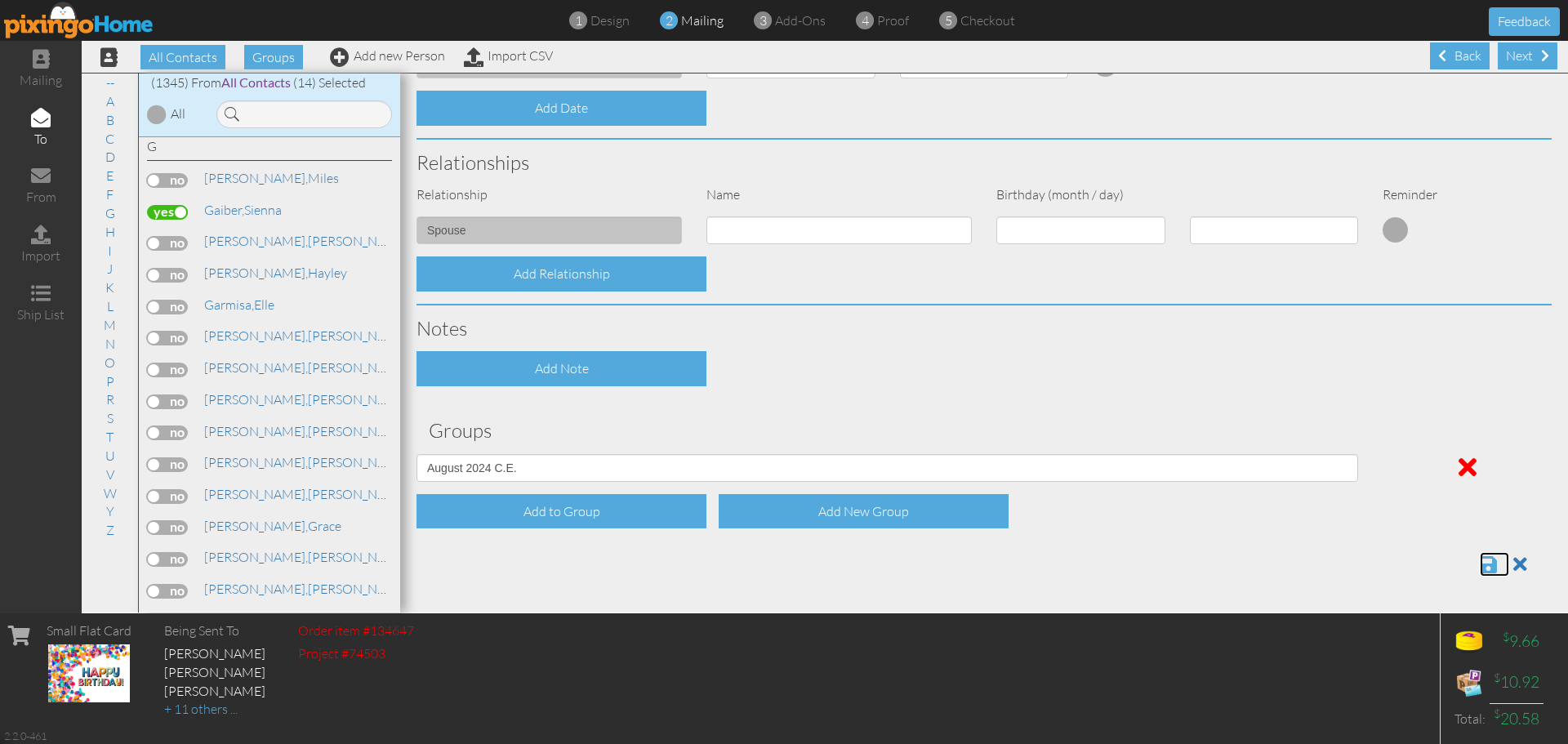
click at [1479, 565] on span at bounding box center [1488, 563] width 17 height 19
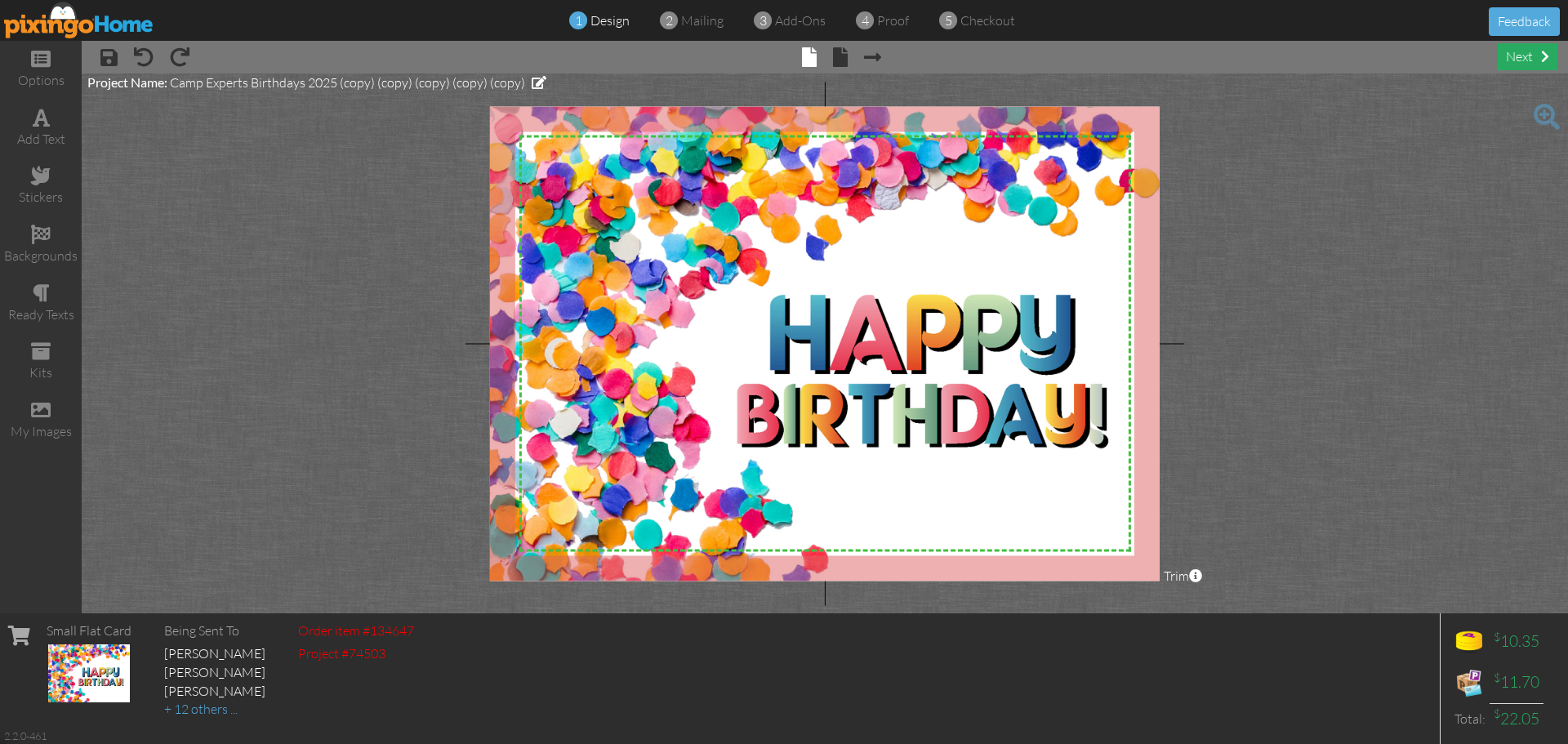
click at [1513, 59] on div "next" at bounding box center [1528, 57] width 60 height 27
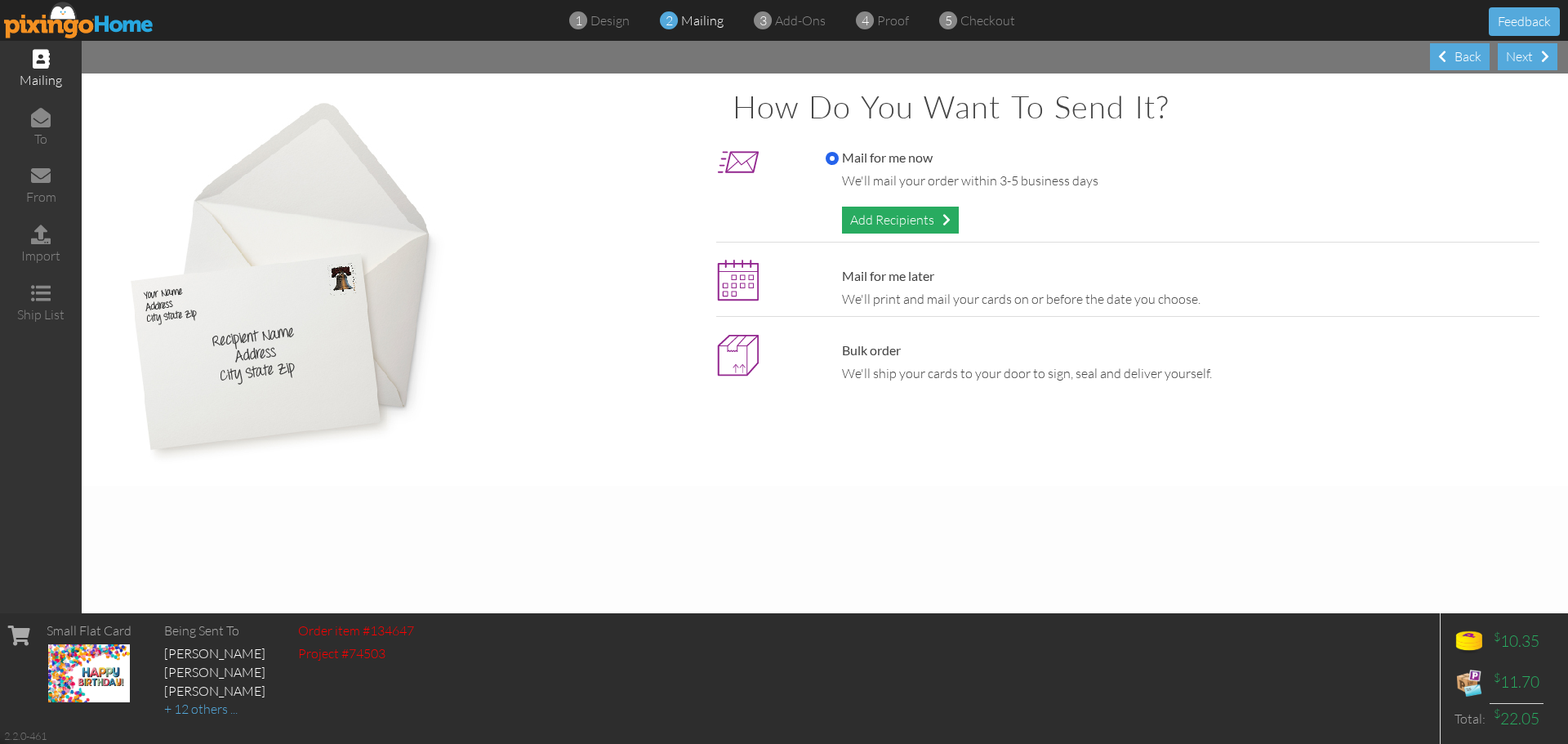
click at [891, 226] on div "Add Recipients" at bounding box center [900, 220] width 116 height 27
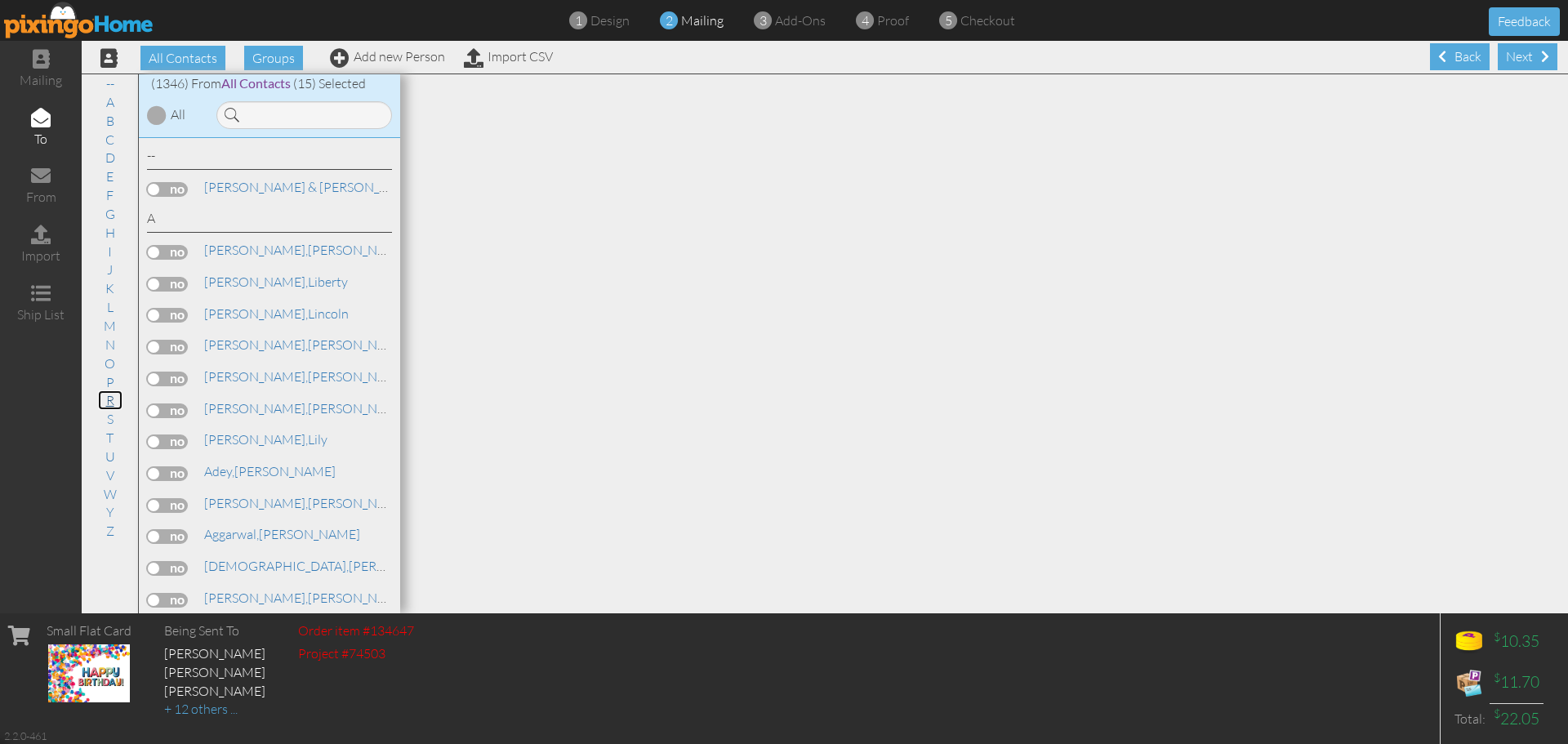
click at [110, 397] on link "R" at bounding box center [110, 400] width 24 height 19
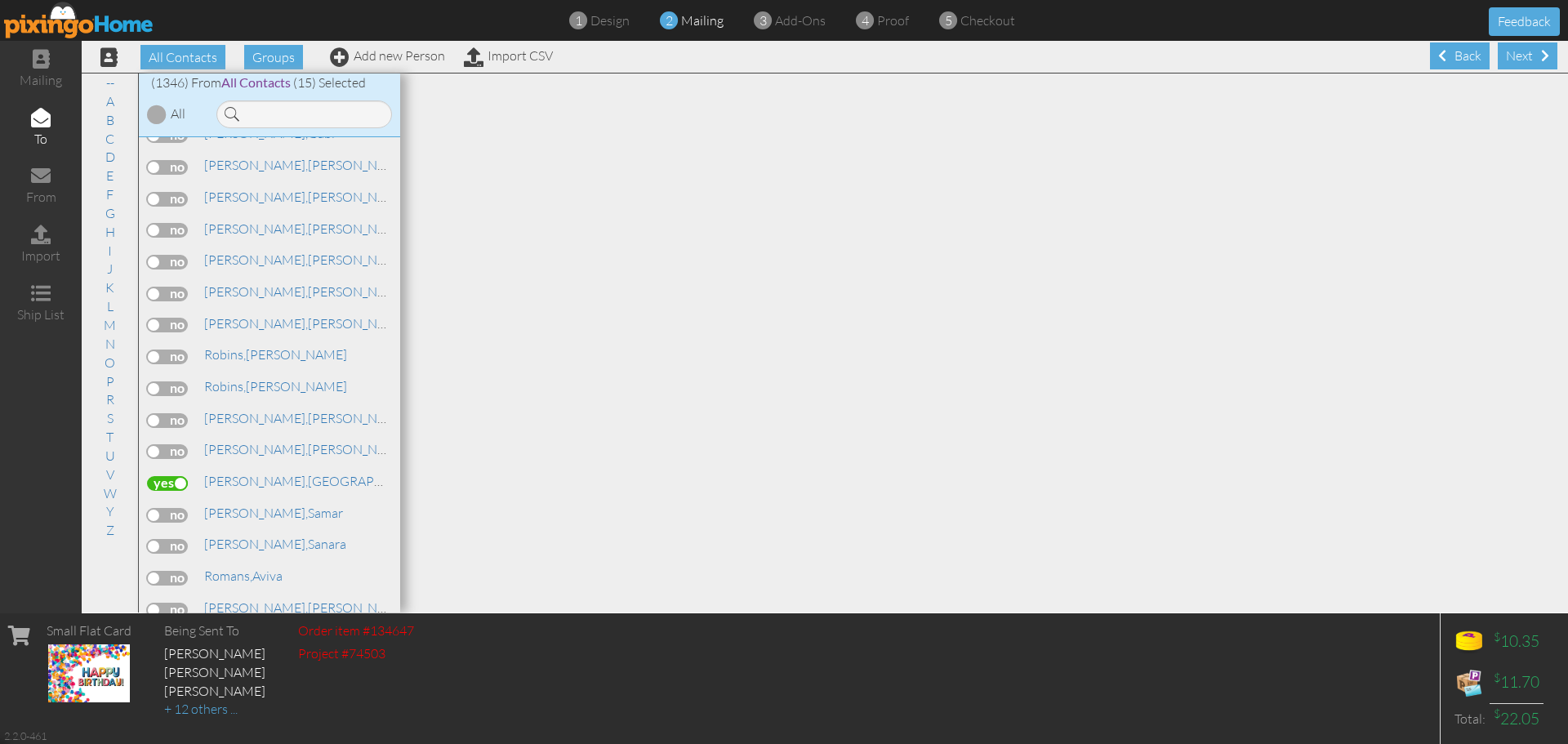
scroll to position [31269, 0]
click at [1509, 52] on div "Next" at bounding box center [1528, 56] width 60 height 27
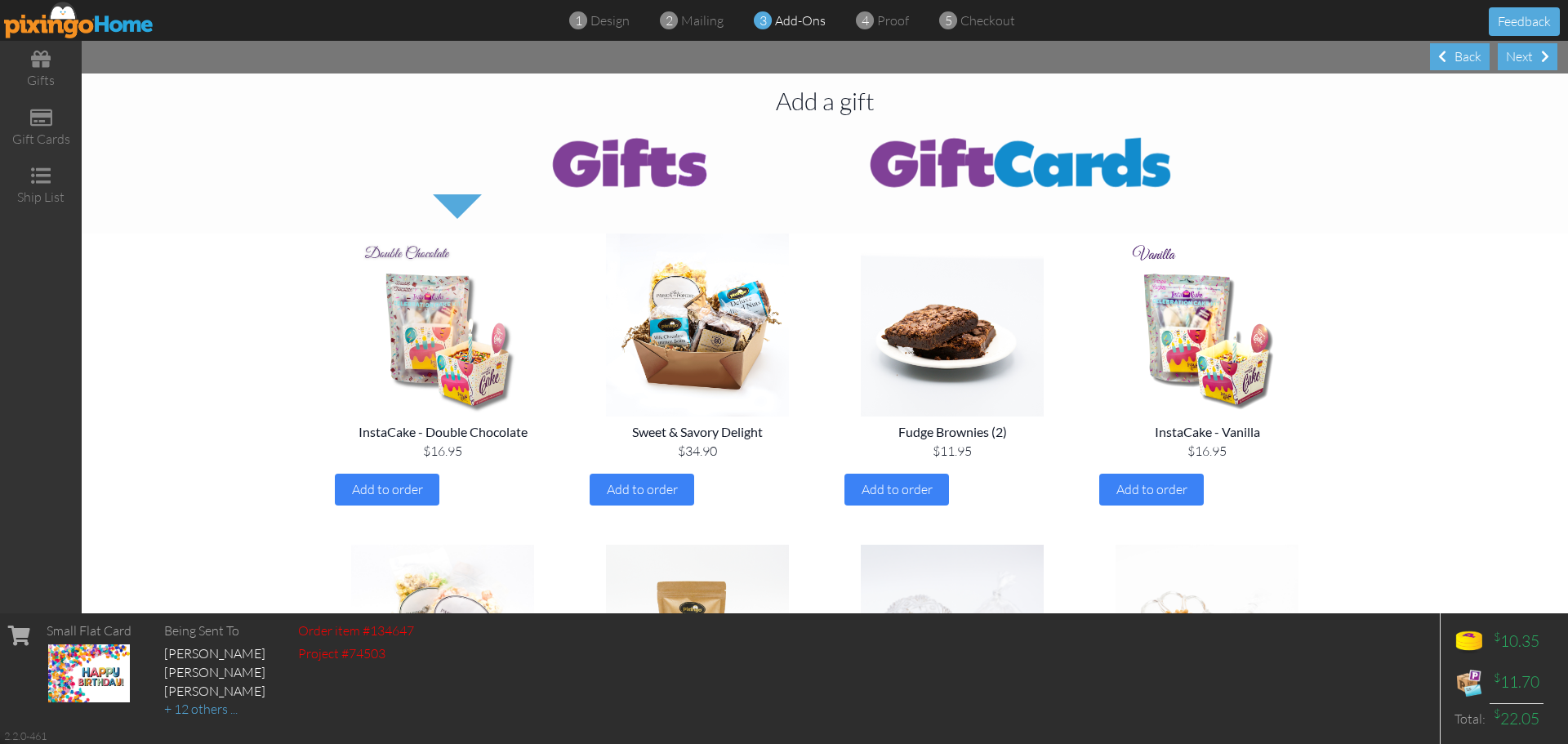
click at [1509, 52] on div "Next" at bounding box center [1528, 57] width 60 height 27
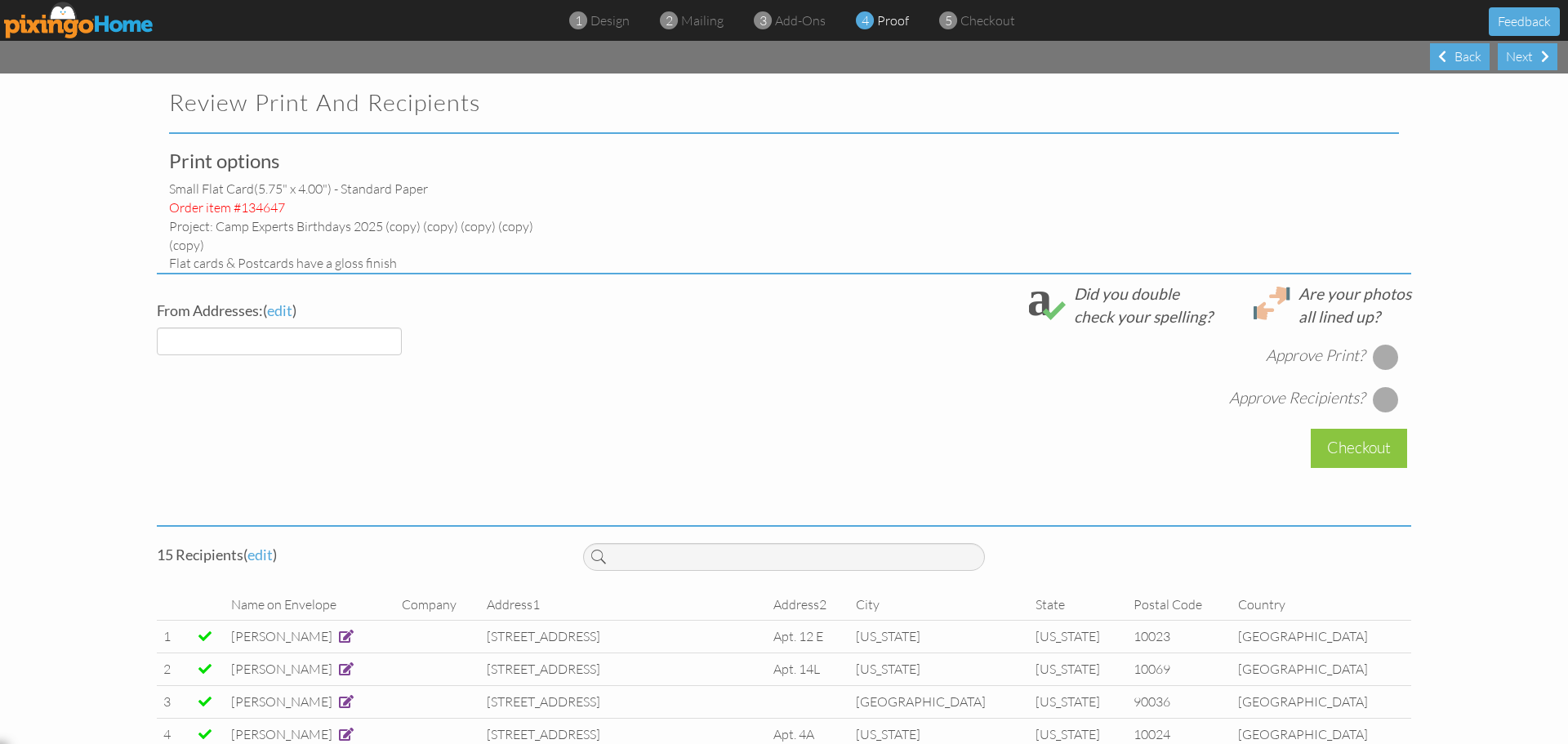
select select "object:4466"
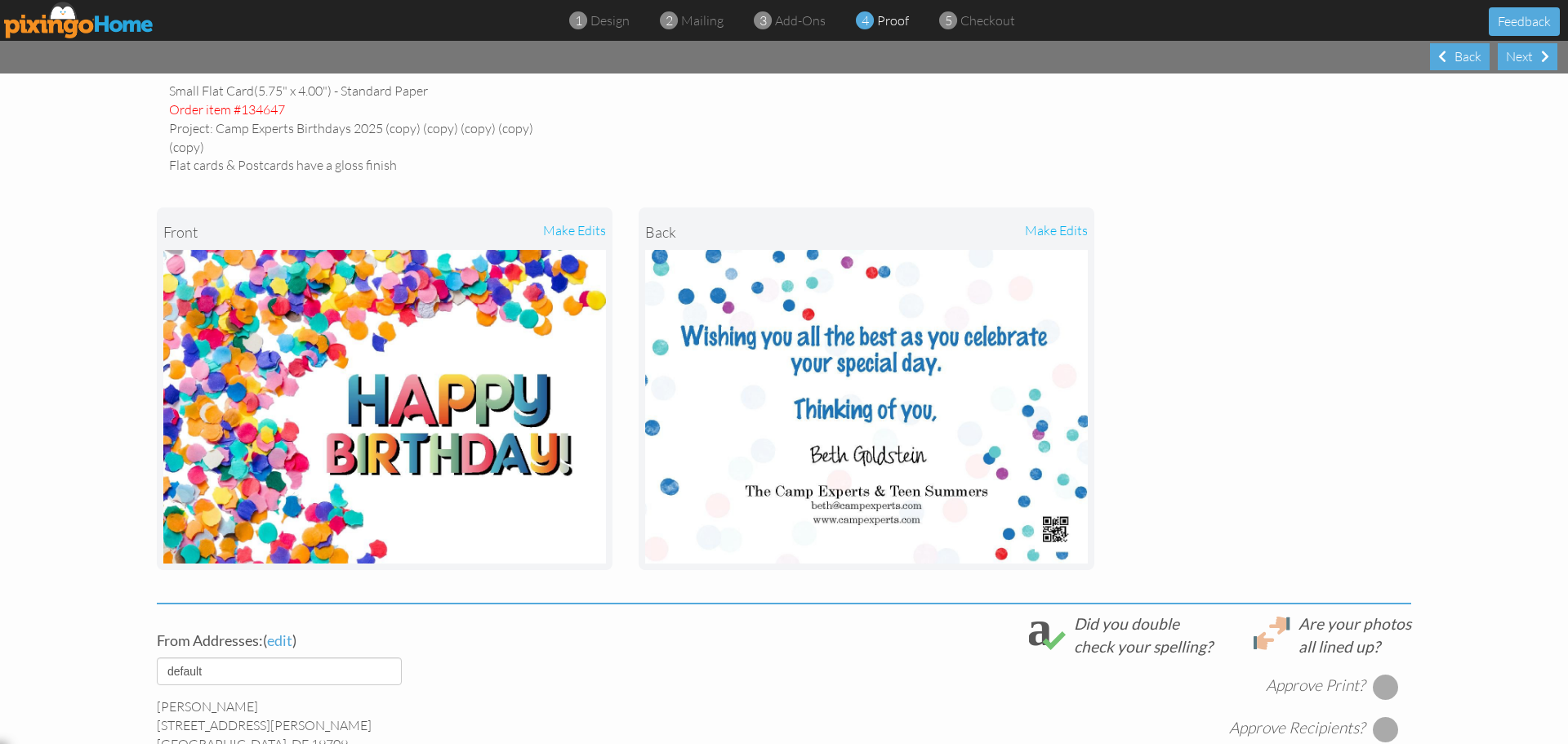
scroll to position [408, 0]
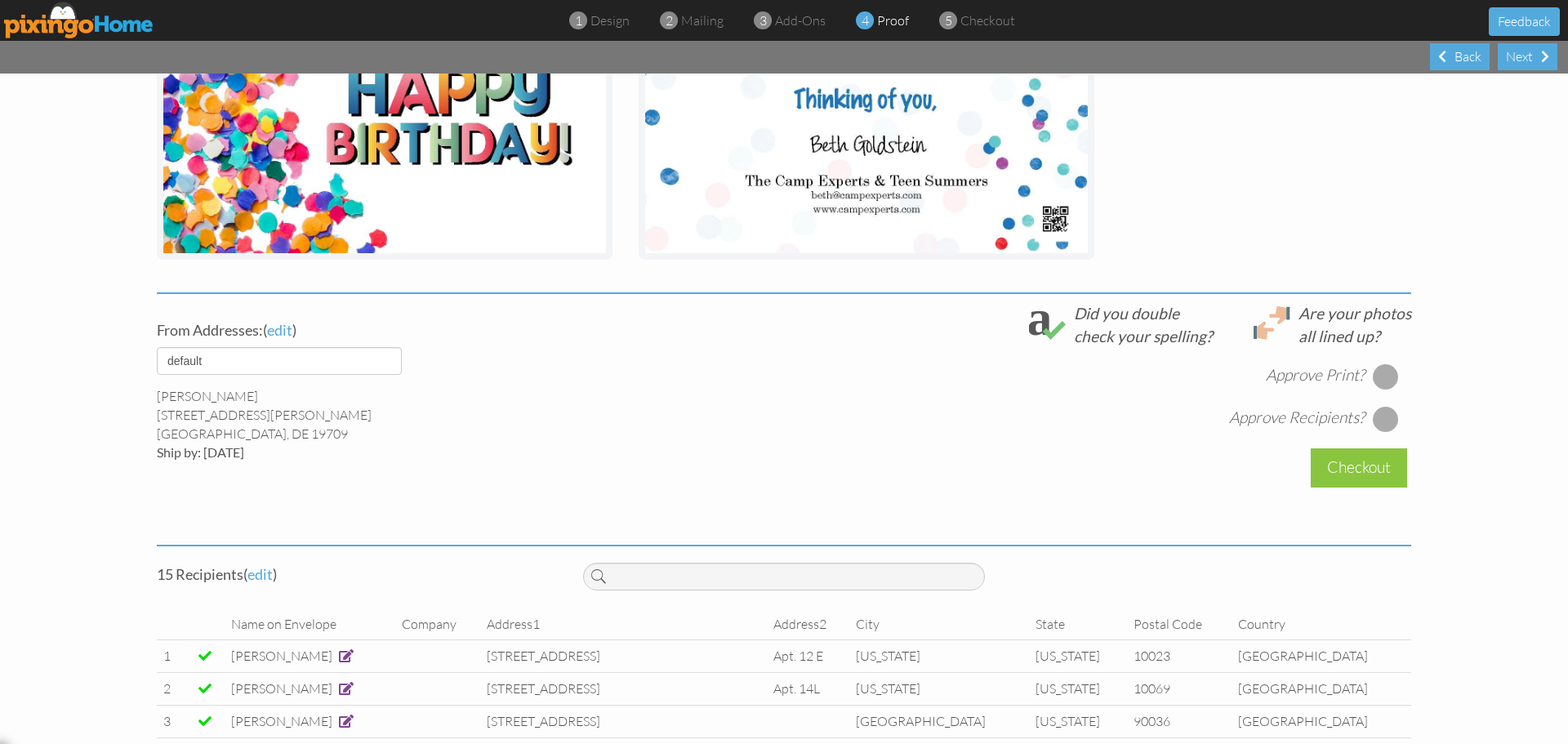
click at [1381, 373] on div at bounding box center [1385, 376] width 26 height 26
click at [1389, 419] on div at bounding box center [1385, 418] width 26 height 26
click at [1380, 470] on div "Checkout" at bounding box center [1359, 468] width 96 height 39
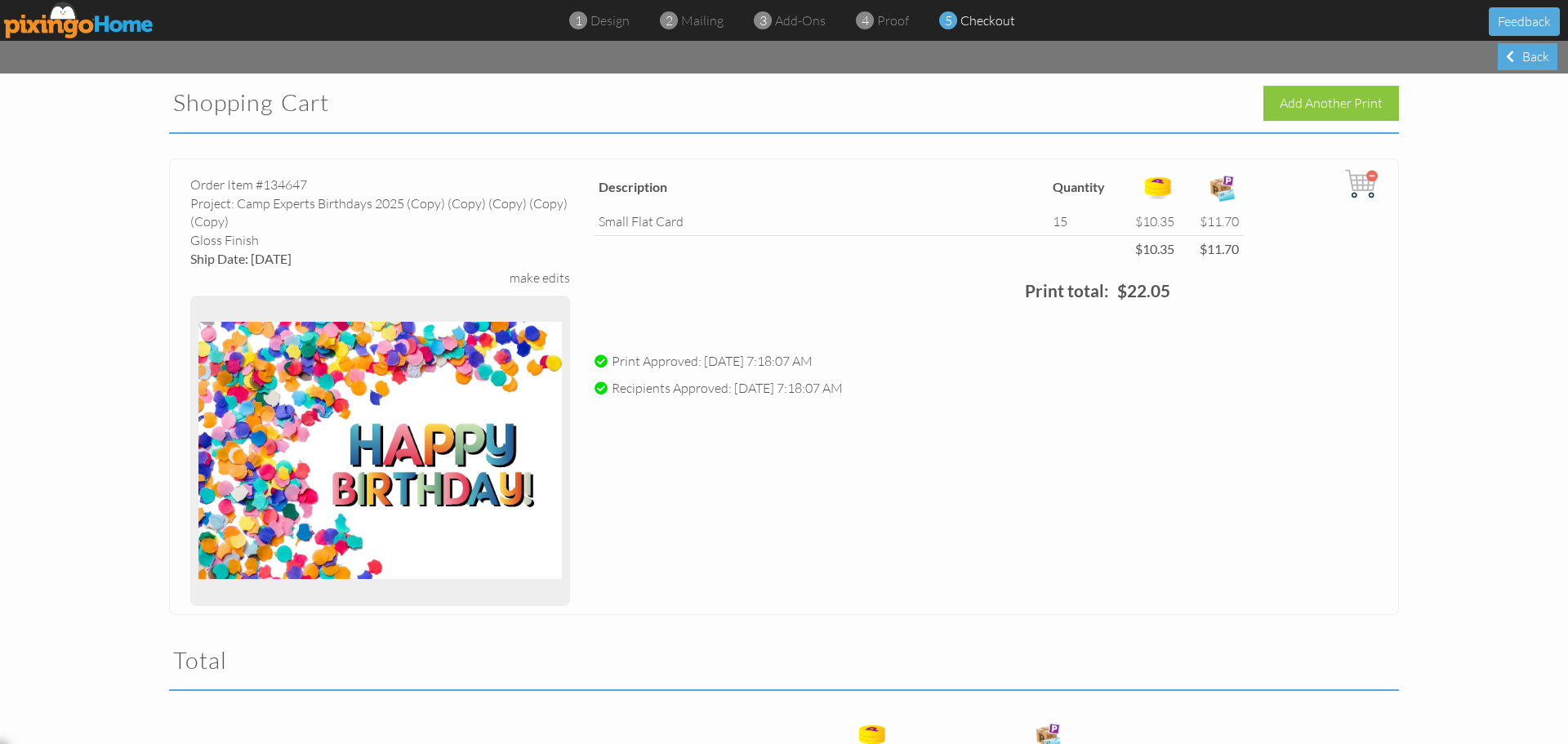
scroll to position [408, 0]
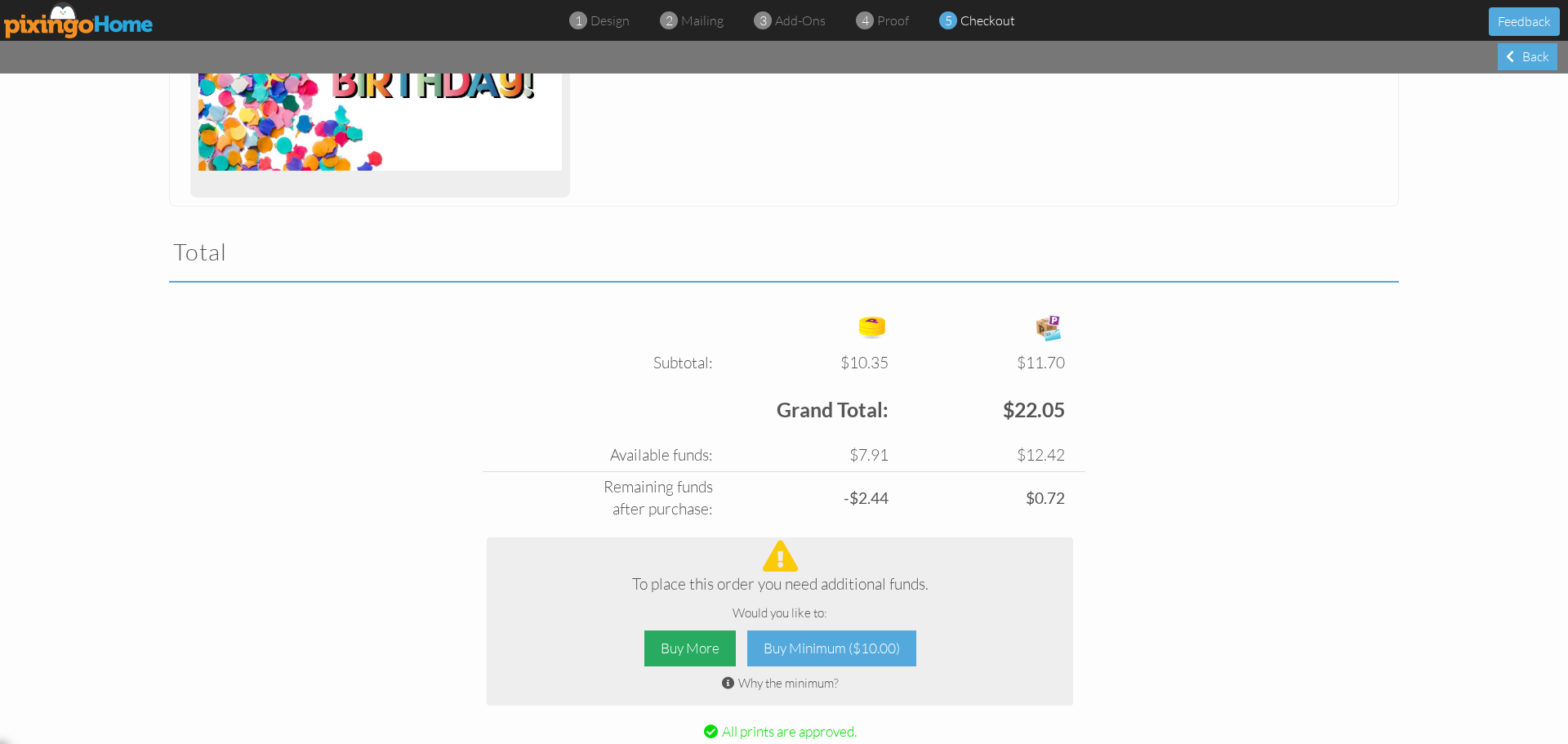
click at [700, 651] on div "Buy More" at bounding box center [690, 649] width 91 height 37
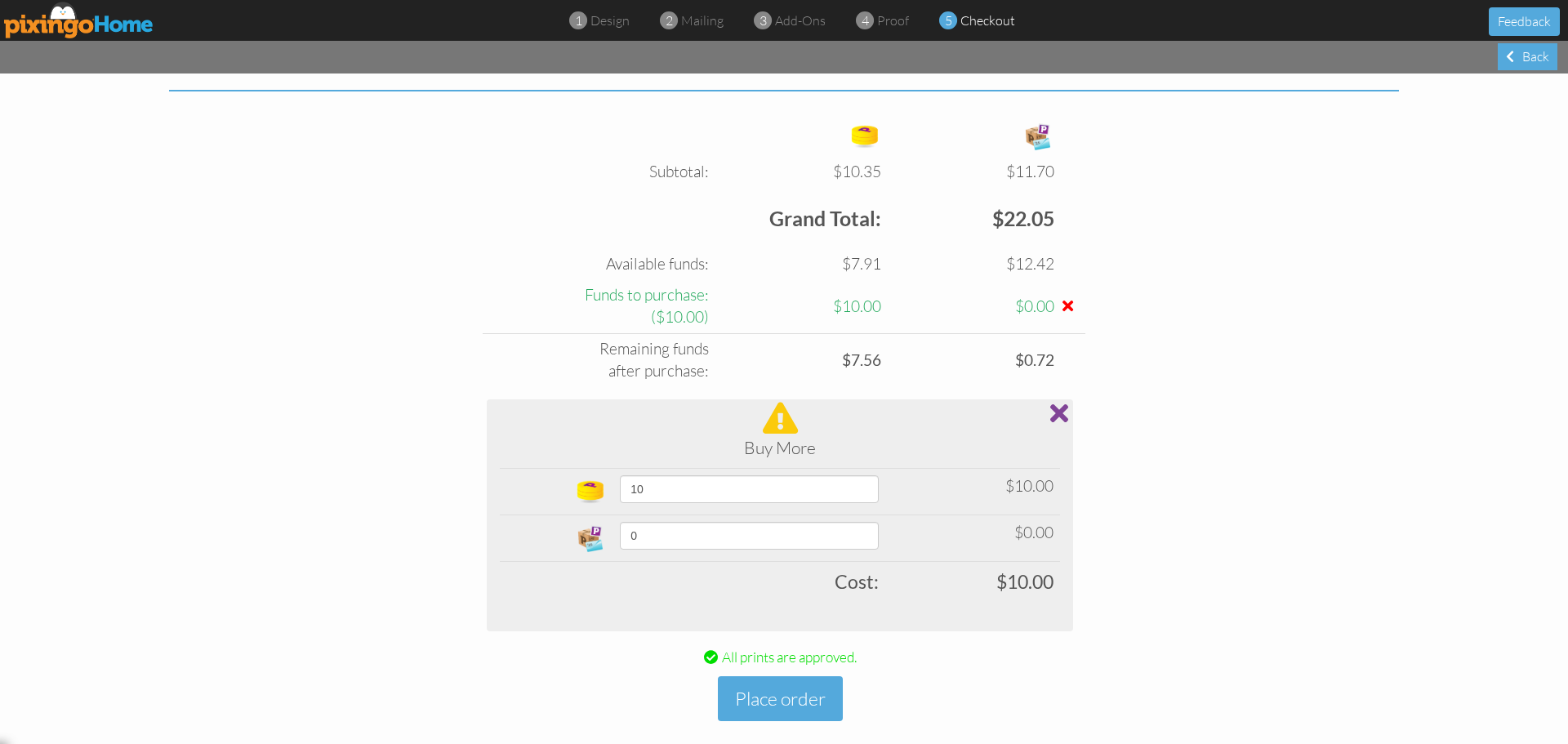
scroll to position [622, 0]
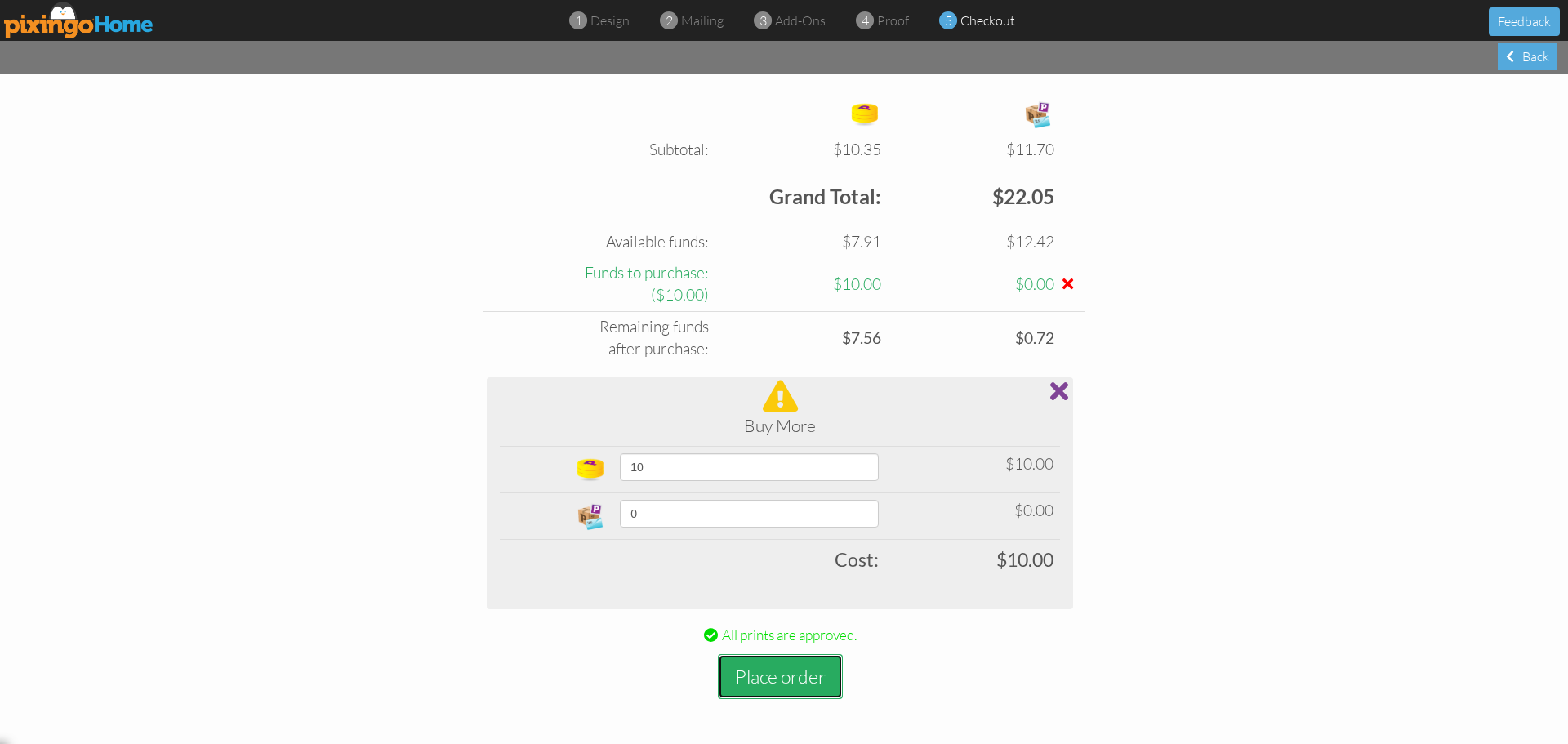
click at [781, 677] on button "Place order" at bounding box center [780, 676] width 125 height 45
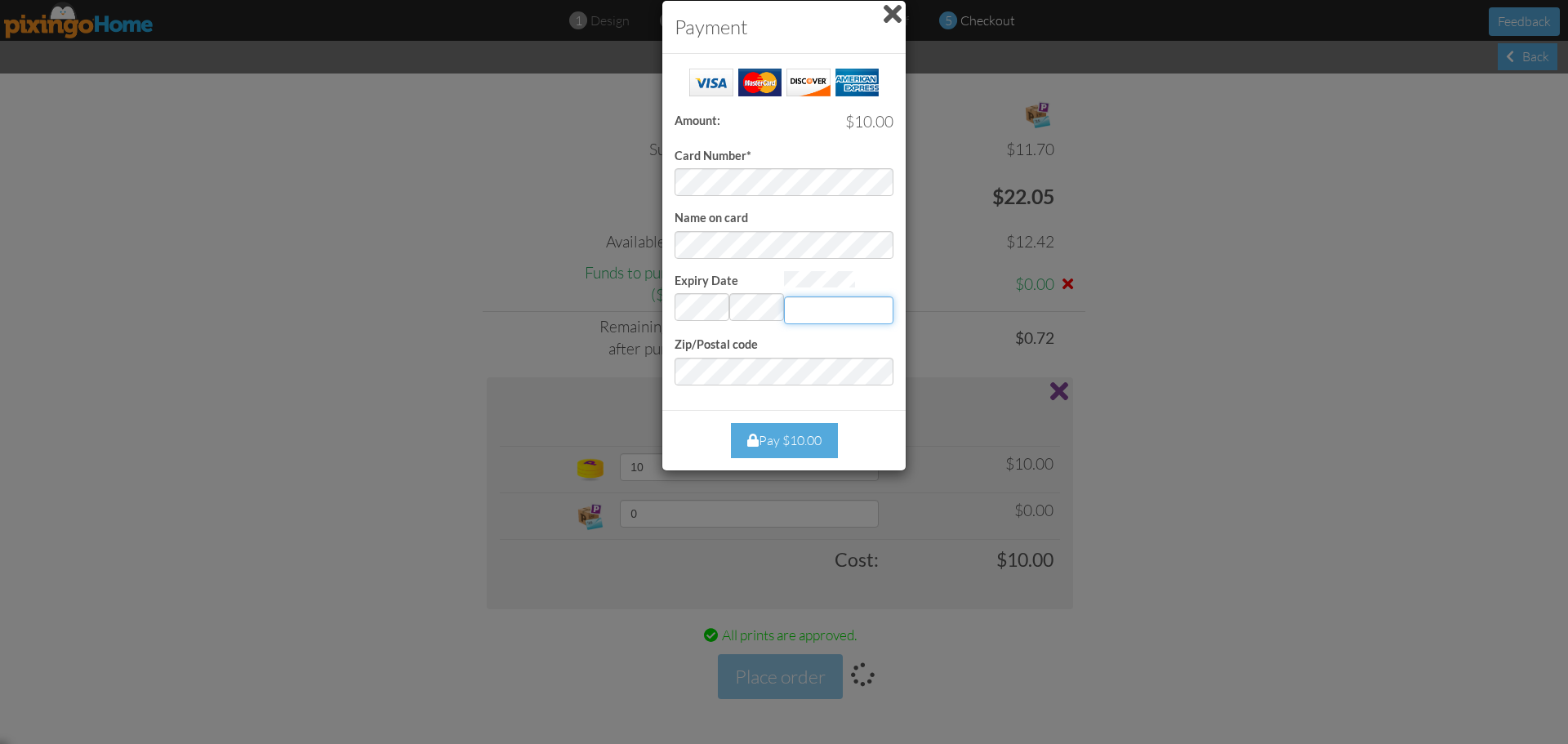
type input "964"
click at [666, 361] on div "Success! Amount: $10.00 Card Number* Name on card Expiry Date Invalid month and…" at bounding box center [784, 232] width 244 height 356
click at [694, 392] on div "Success! Amount: $10.00 Card Number* Name on card Expiry Date Invalid month and…" at bounding box center [784, 232] width 244 height 356
click at [774, 439] on div "Pay $10.00" at bounding box center [784, 441] width 107 height 35
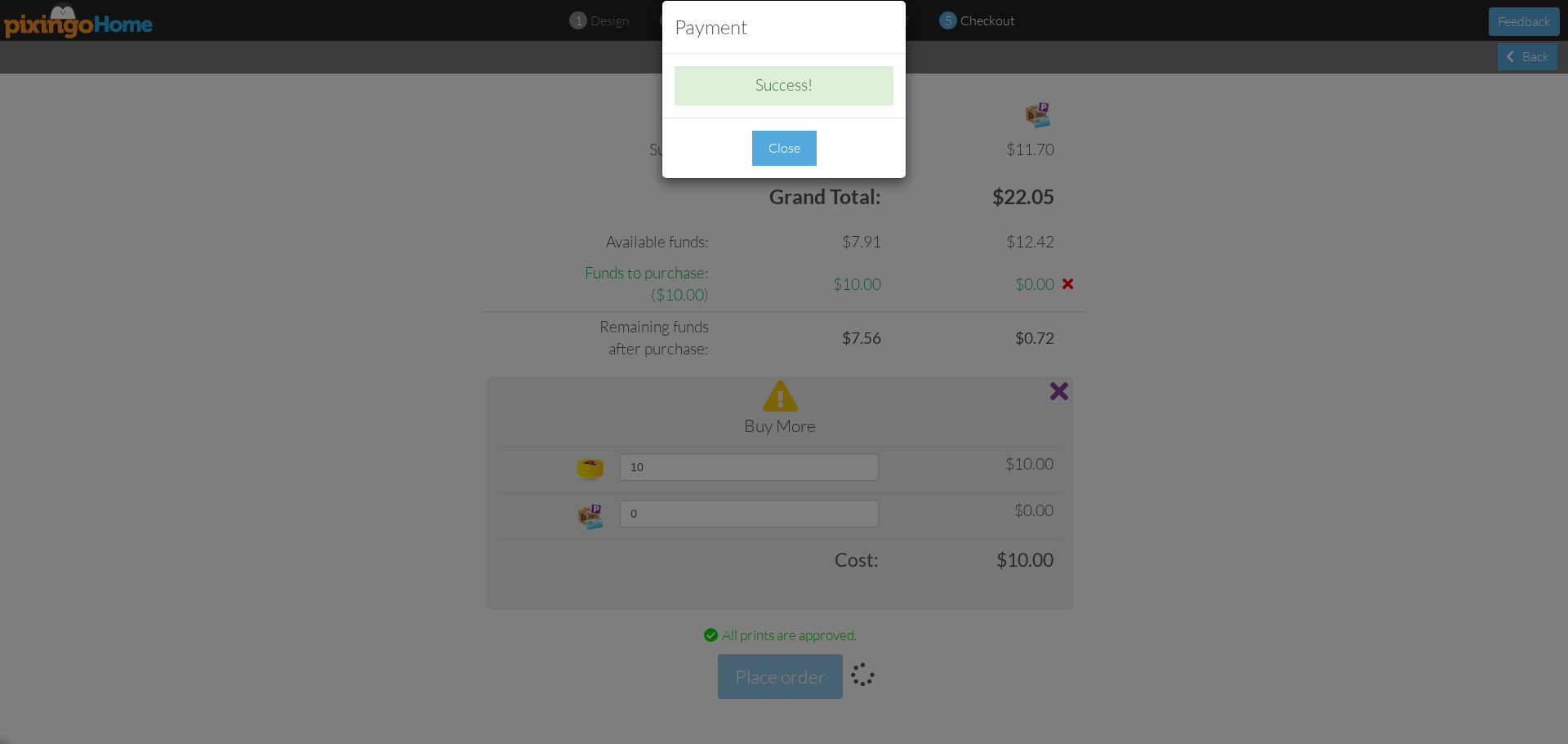
click at [767, 111] on div "Success! Amount: $10.00 Card Number* Name on card Expiry Date Invalid month and…" at bounding box center [784, 85] width 244 height 63
click at [768, 132] on div "Close" at bounding box center [784, 148] width 64 height 35
